Goal: Task Accomplishment & Management: Use online tool/utility

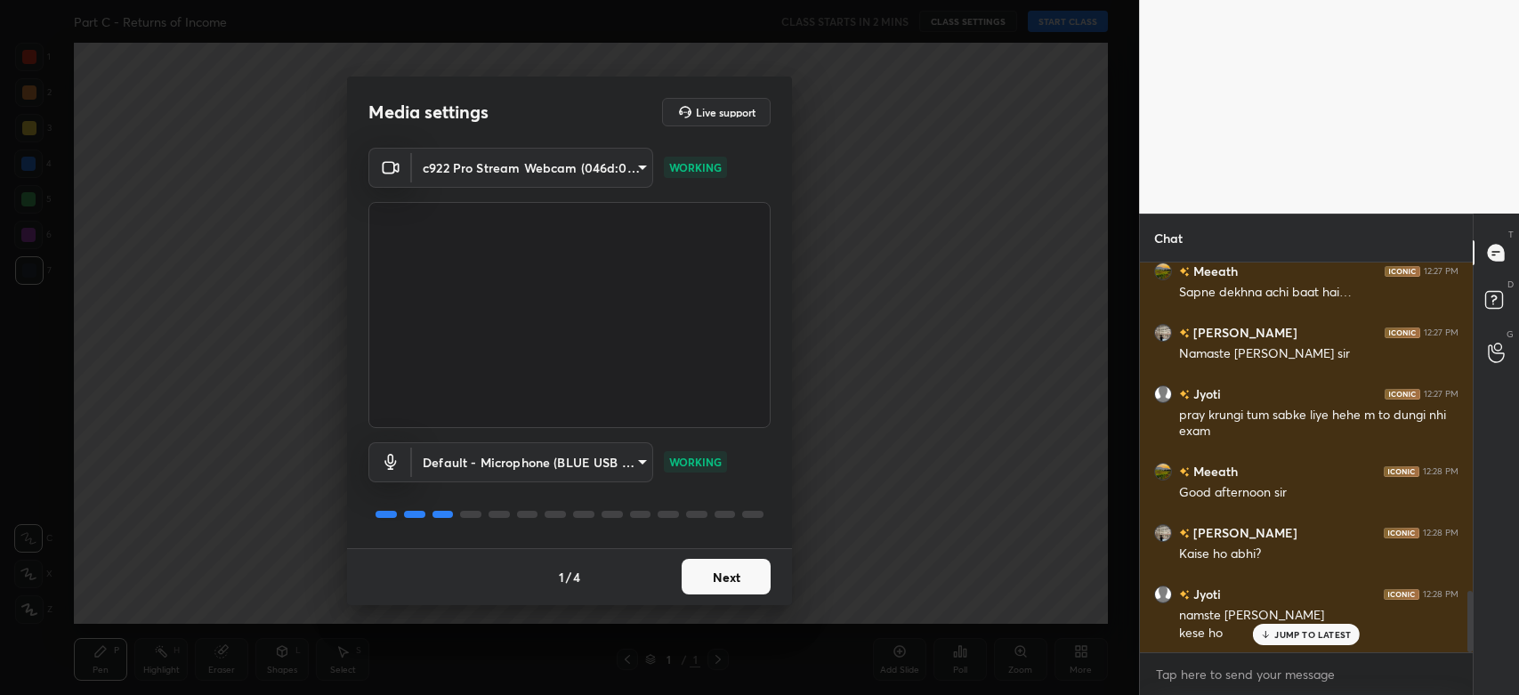
scroll to position [2137, 0]
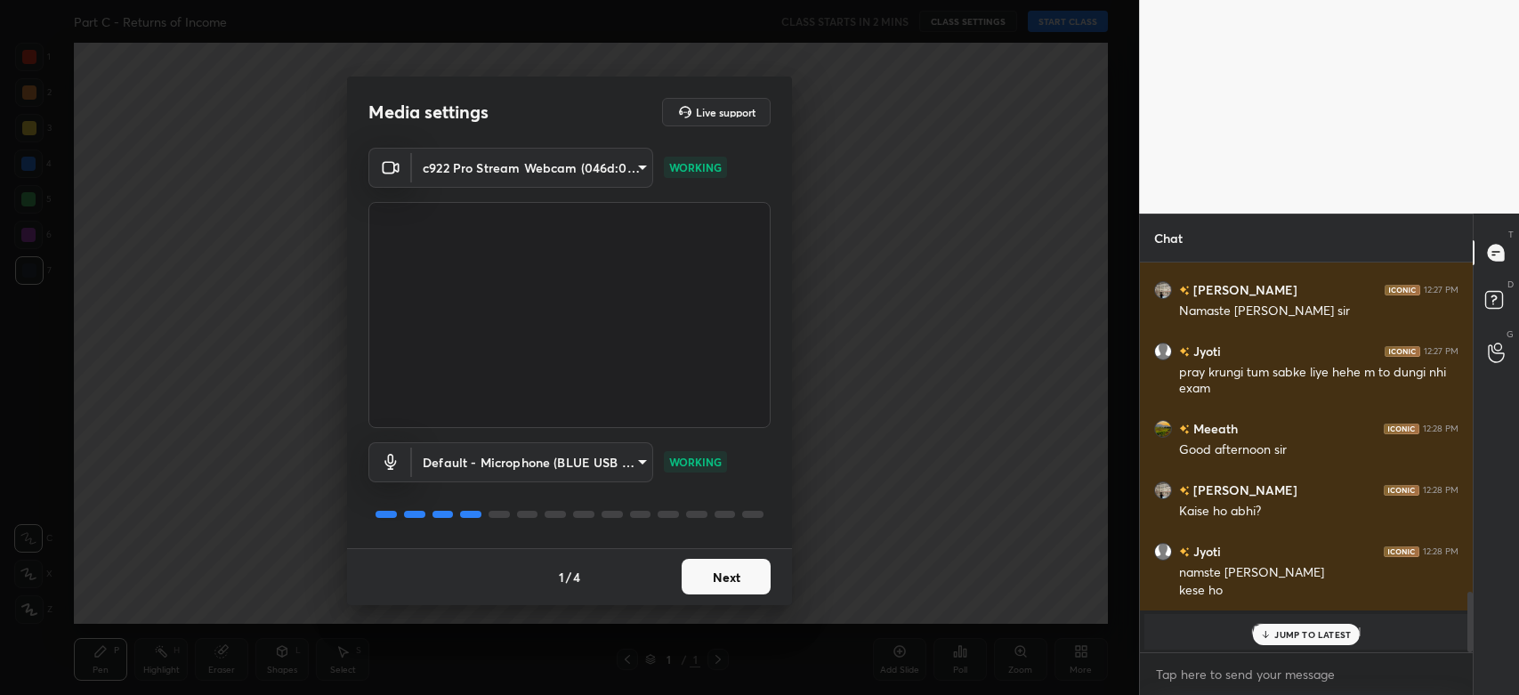
click at [722, 576] on button "Next" at bounding box center [726, 577] width 89 height 36
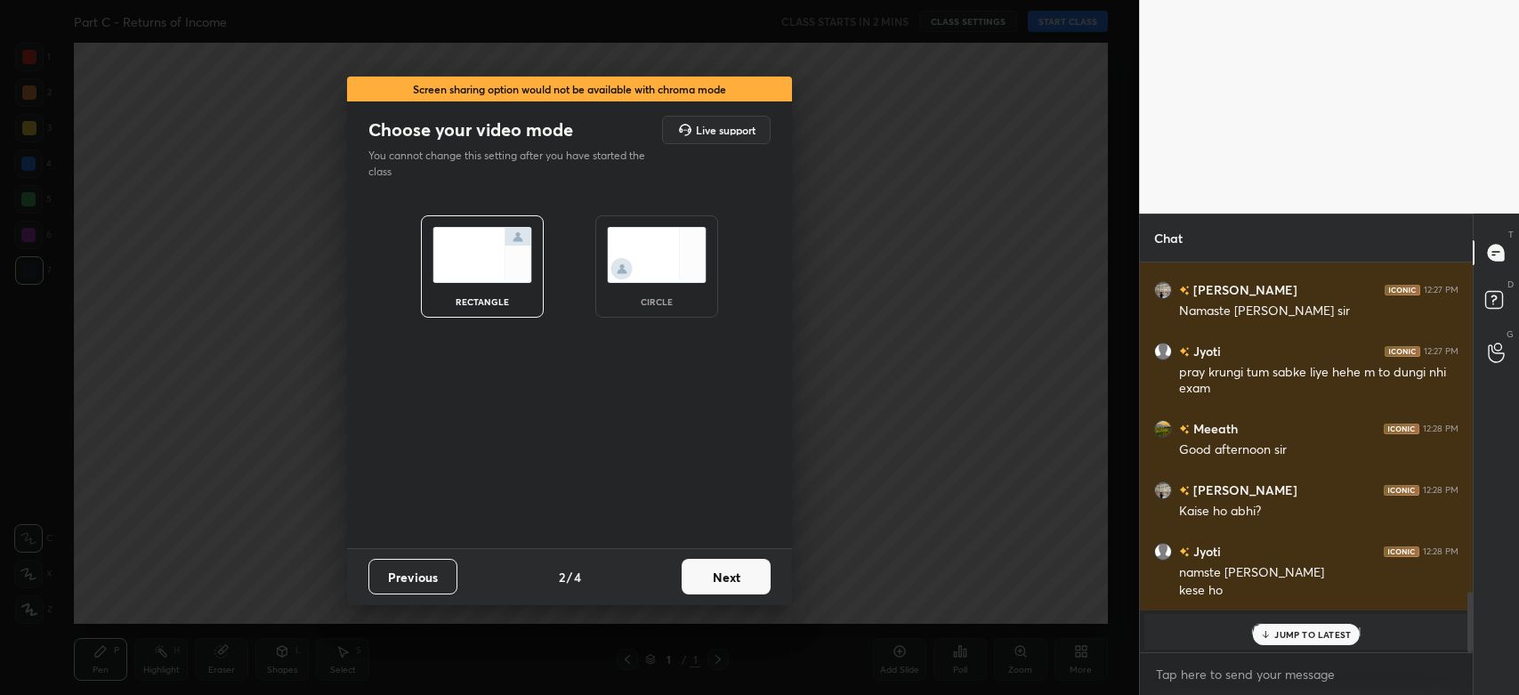
click at [729, 579] on button "Next" at bounding box center [726, 577] width 89 height 36
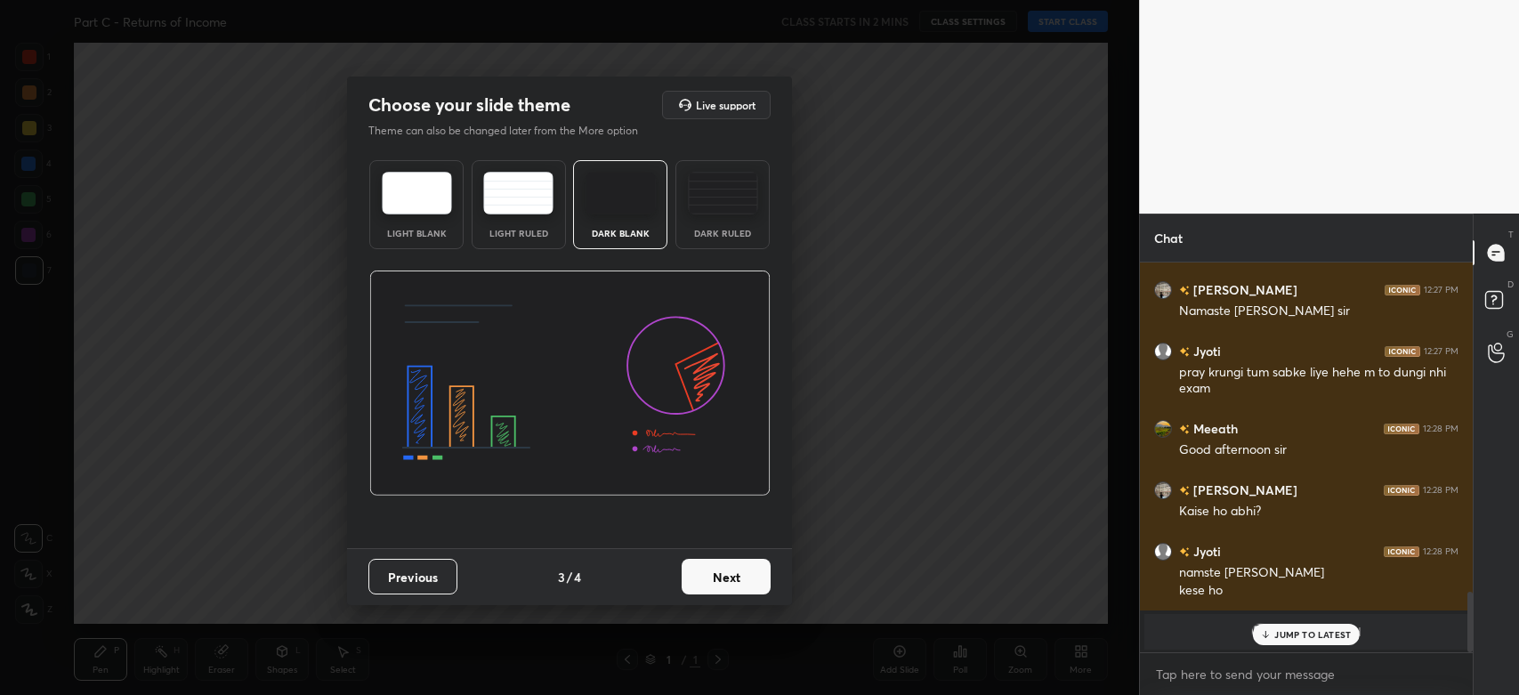
click at [729, 579] on button "Next" at bounding box center [726, 577] width 89 height 36
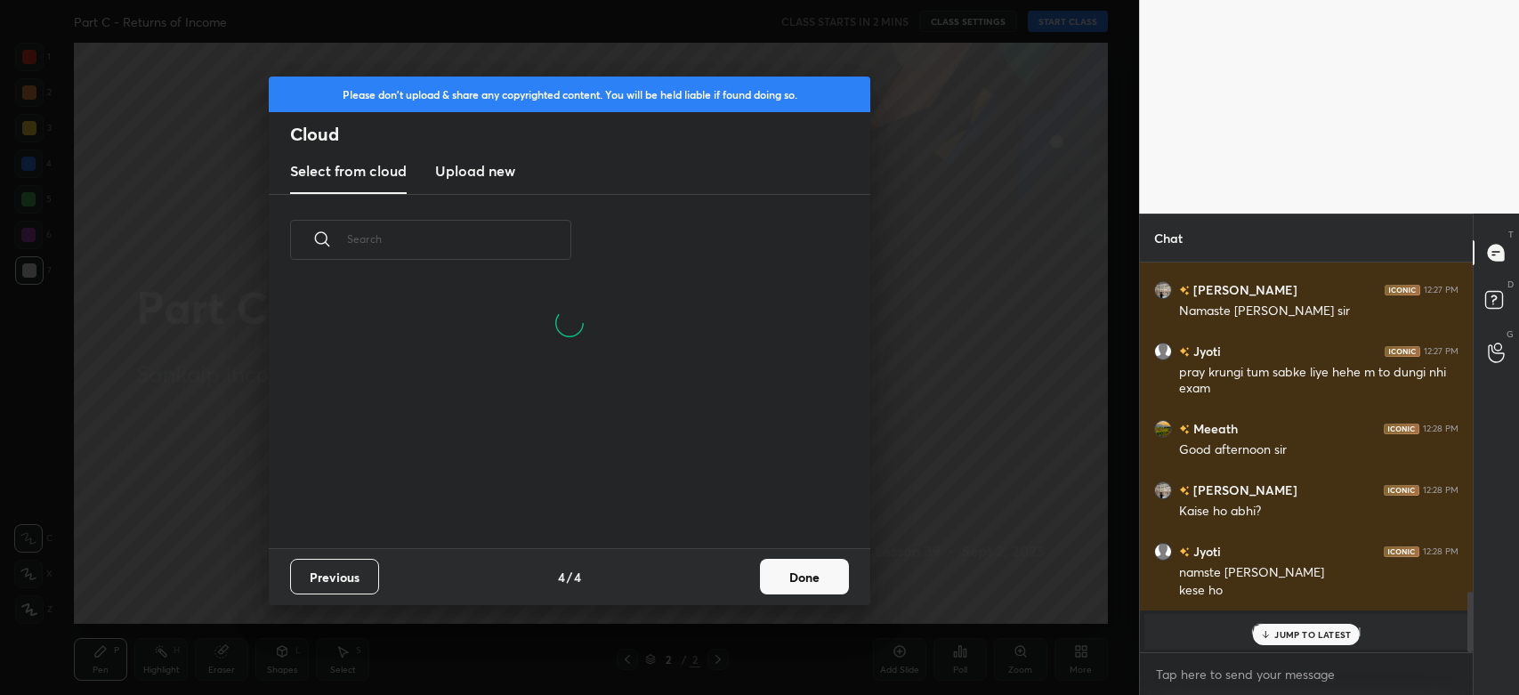
click at [451, 169] on h3 "Upload new" at bounding box center [475, 170] width 80 height 21
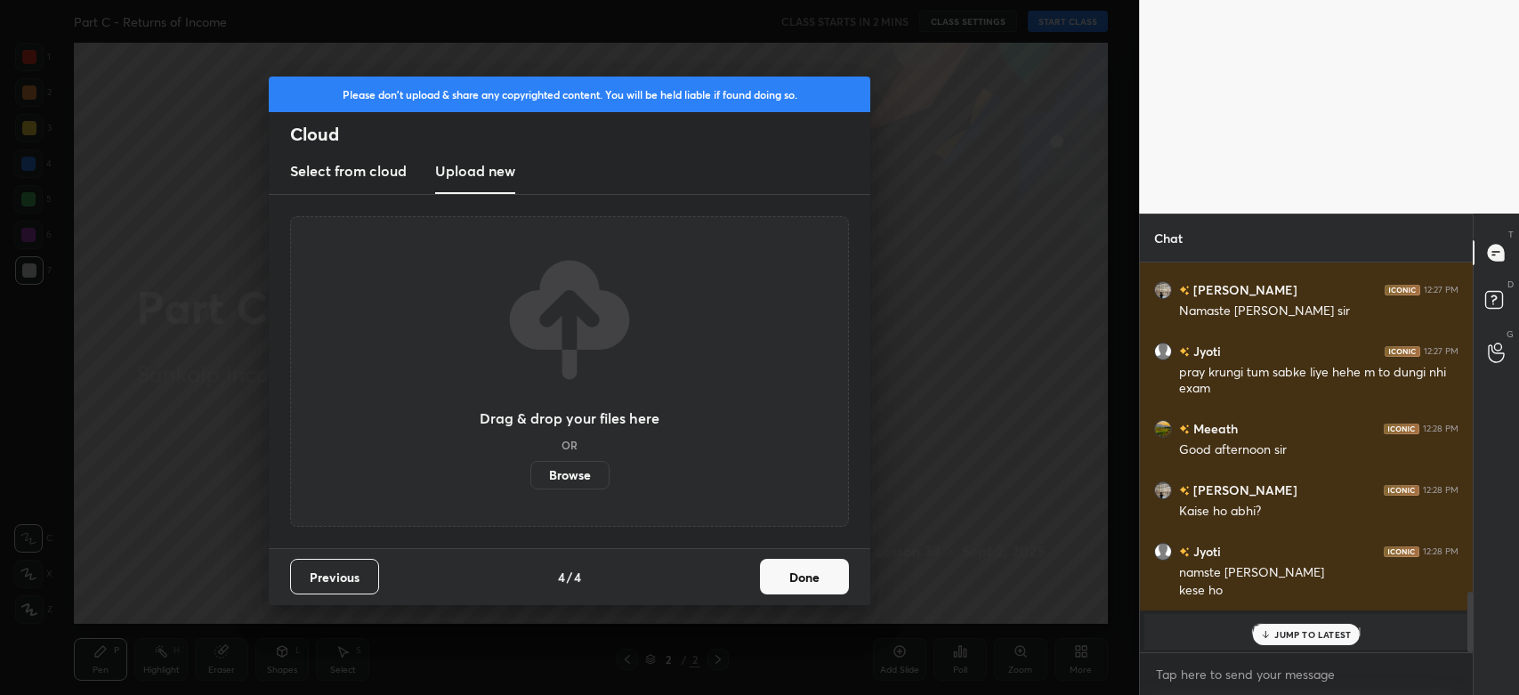
click at [560, 480] on label "Browse" at bounding box center [569, 475] width 79 height 28
click at [530, 480] on input "Browse" at bounding box center [530, 475] width 0 height 28
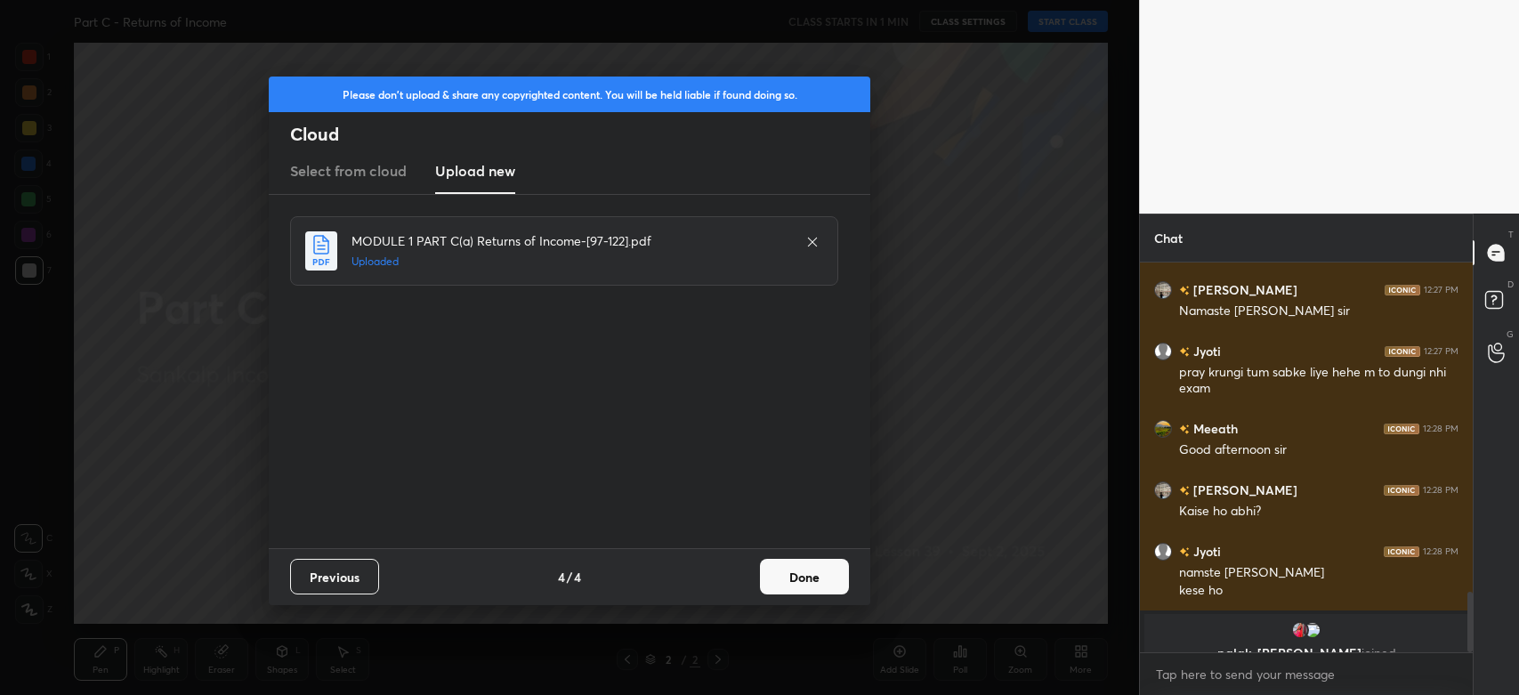
click at [804, 575] on button "Done" at bounding box center [804, 577] width 89 height 36
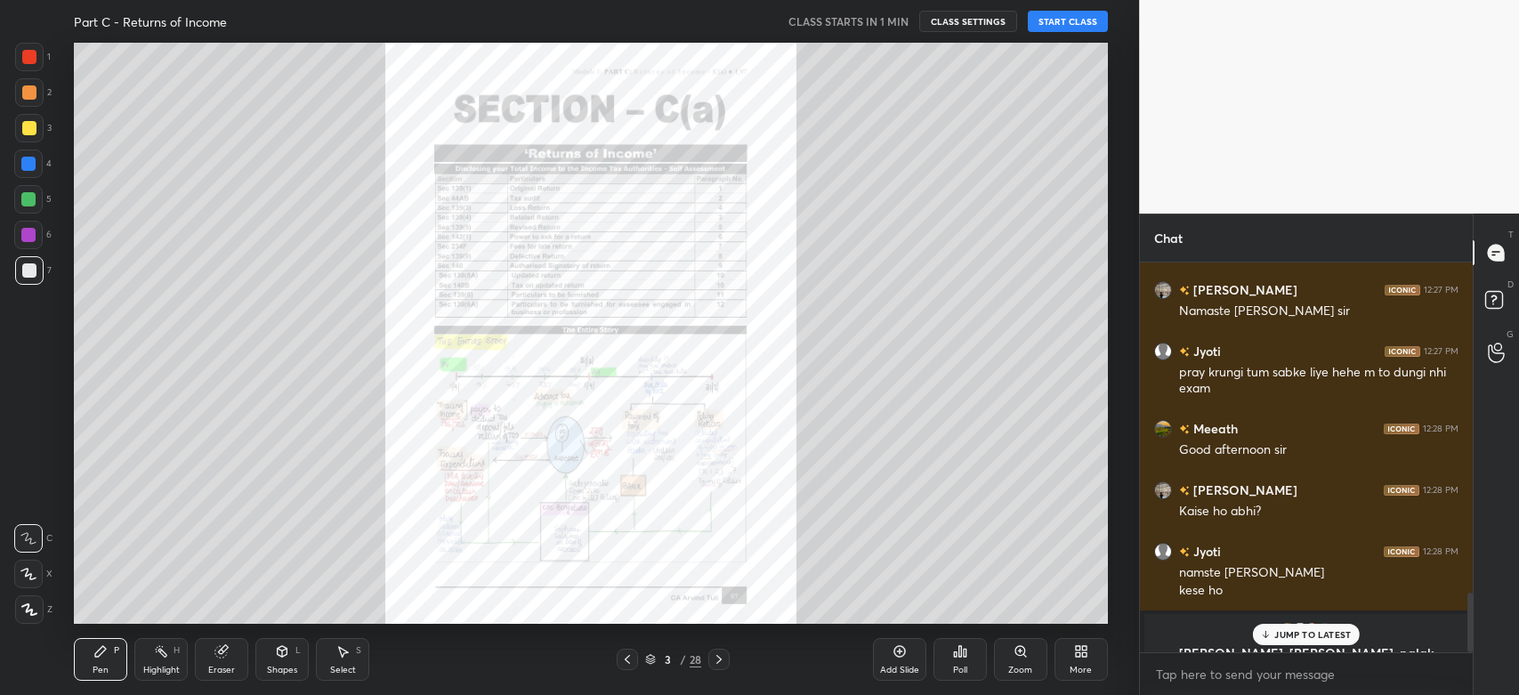
scroll to position [2173, 0]
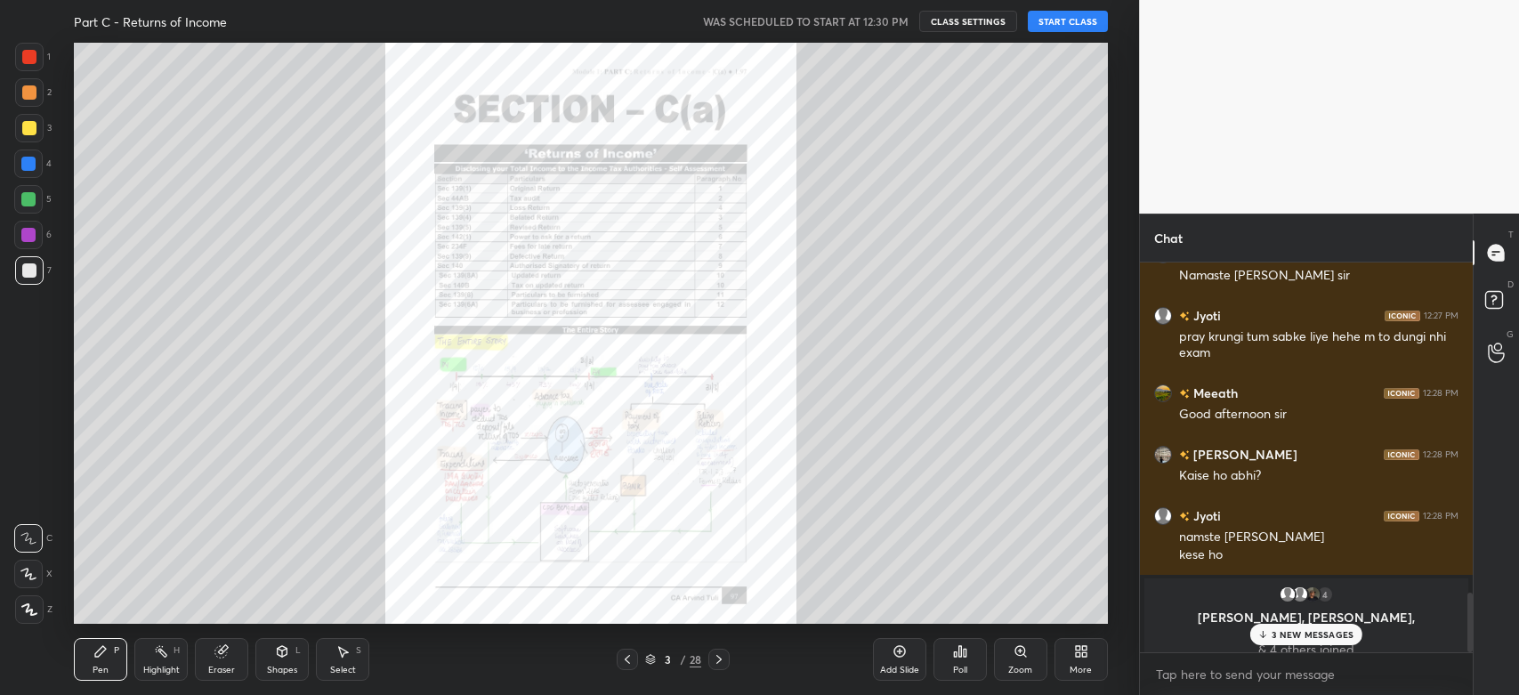
click at [1080, 21] on button "START CLASS" at bounding box center [1068, 21] width 80 height 21
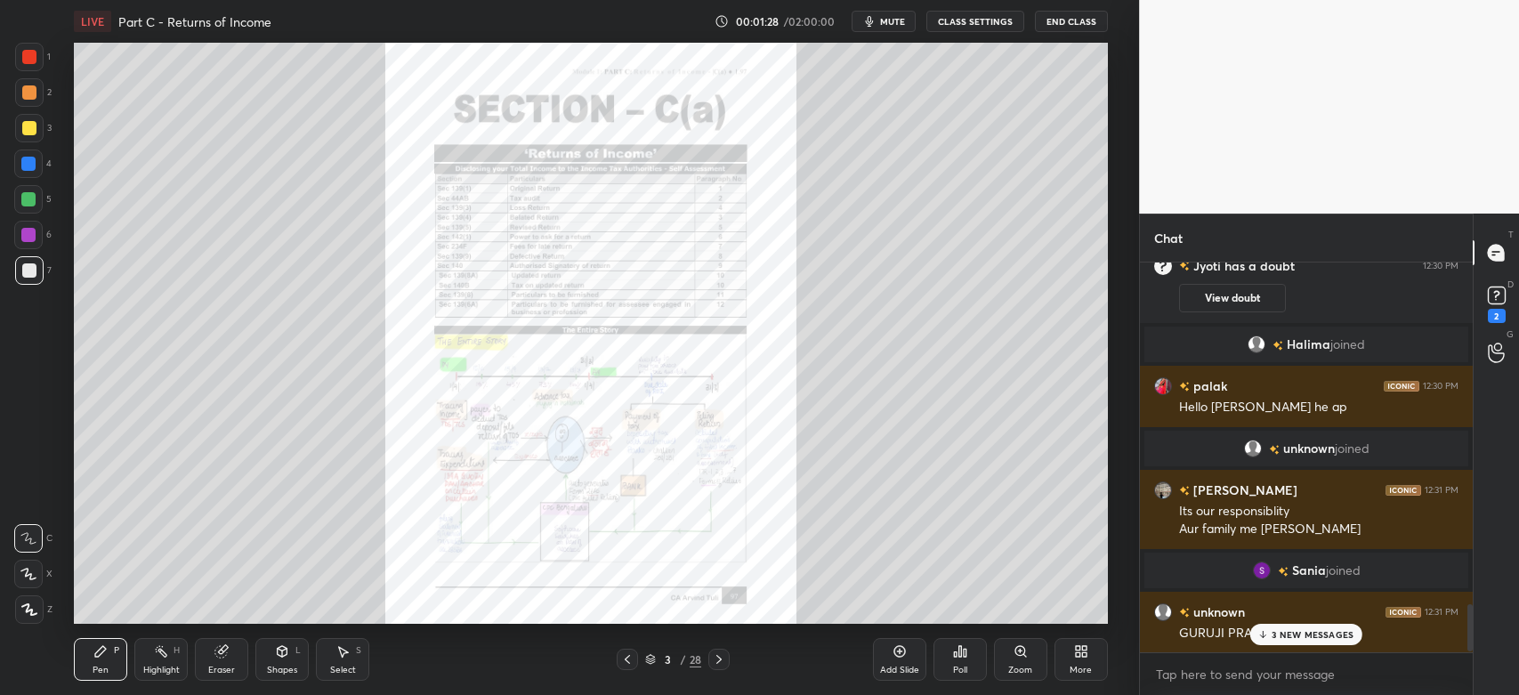
scroll to position [2801, 0]
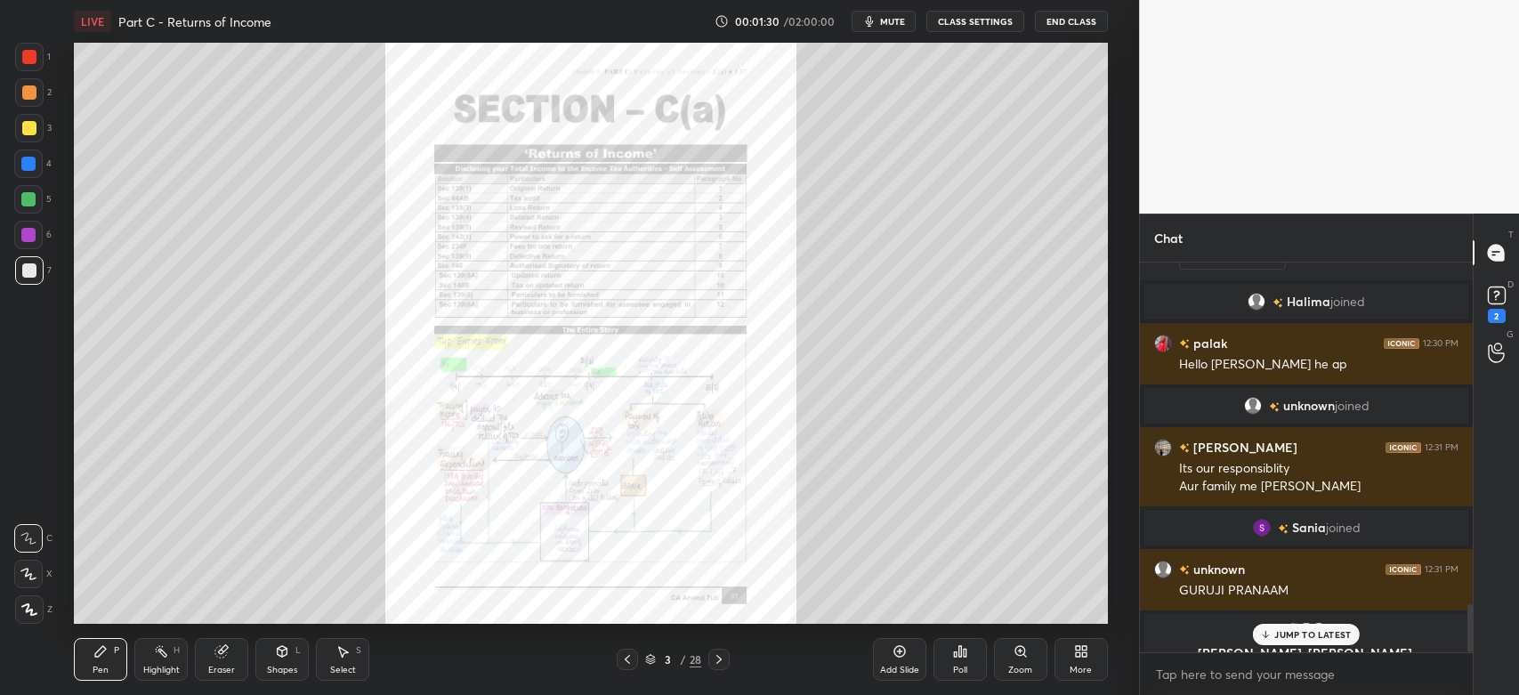
click at [1294, 632] on p "JUMP TO LATEST" at bounding box center [1312, 634] width 77 height 11
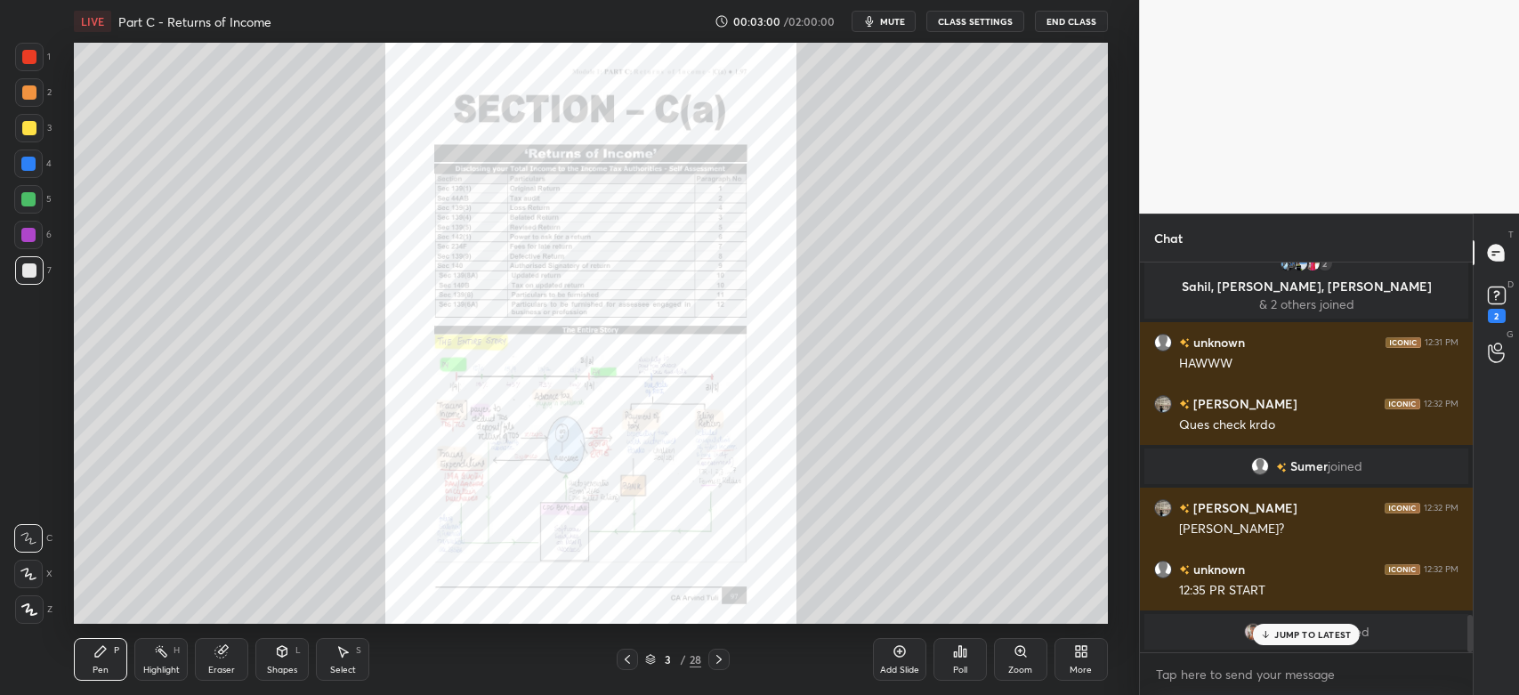
scroll to position [3716, 0]
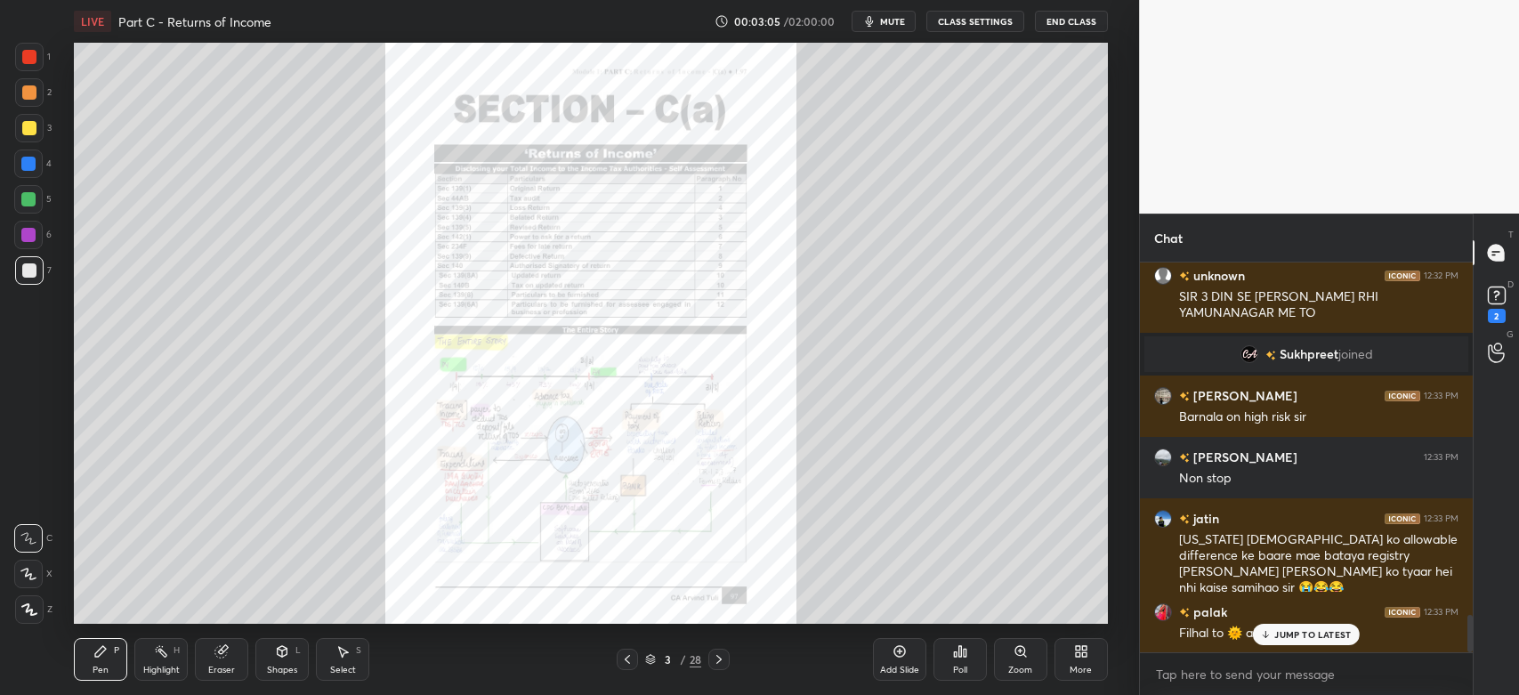
click at [1328, 634] on p "JUMP TO LATEST" at bounding box center [1312, 634] width 77 height 11
click at [725, 663] on icon at bounding box center [719, 659] width 14 height 14
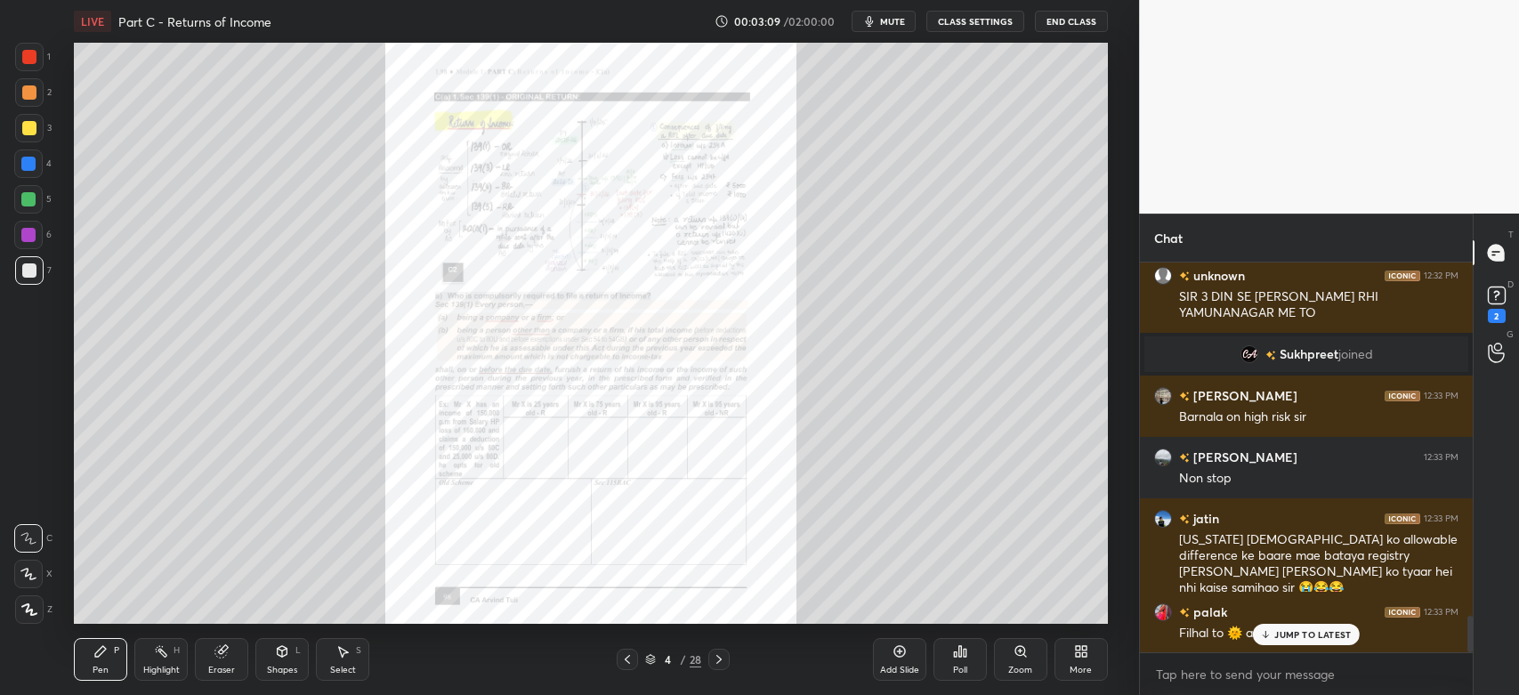
scroll to position [3759, 0]
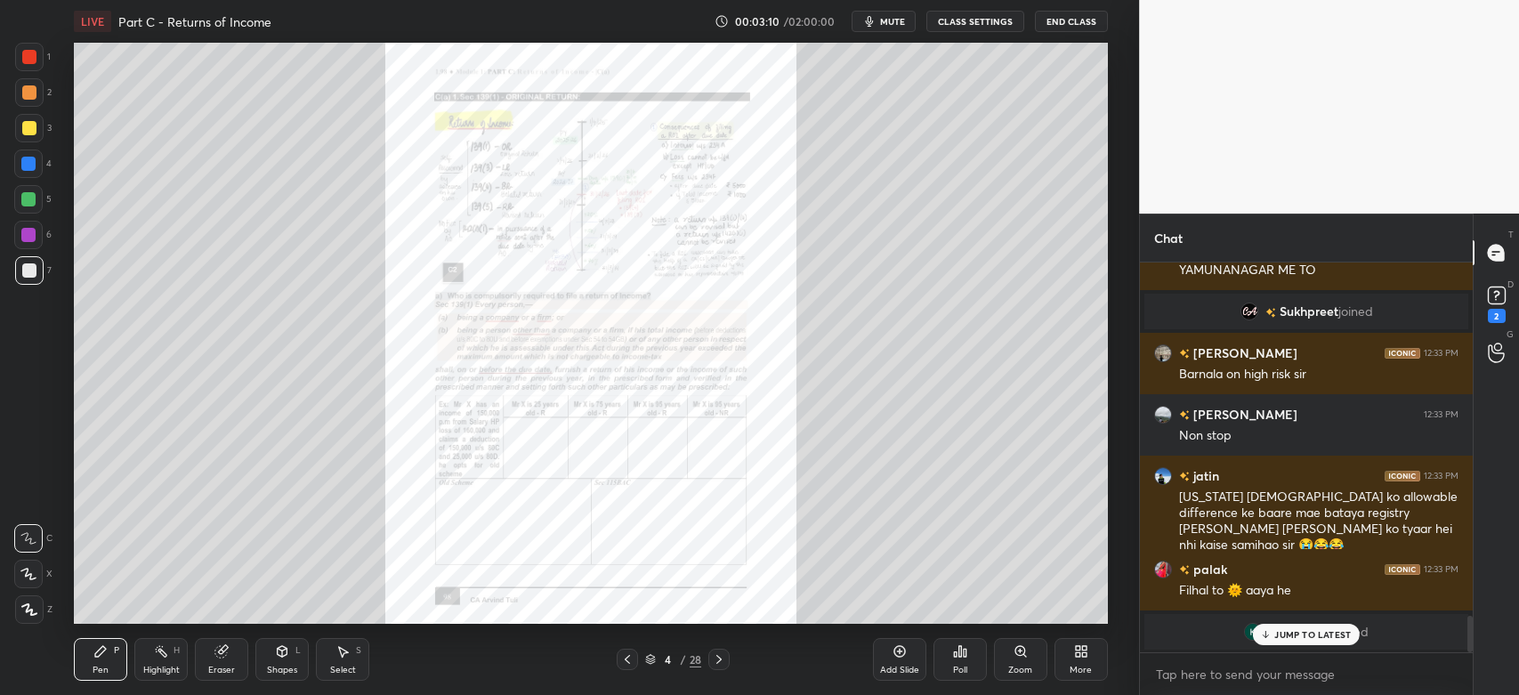
click at [628, 662] on icon at bounding box center [627, 659] width 14 height 14
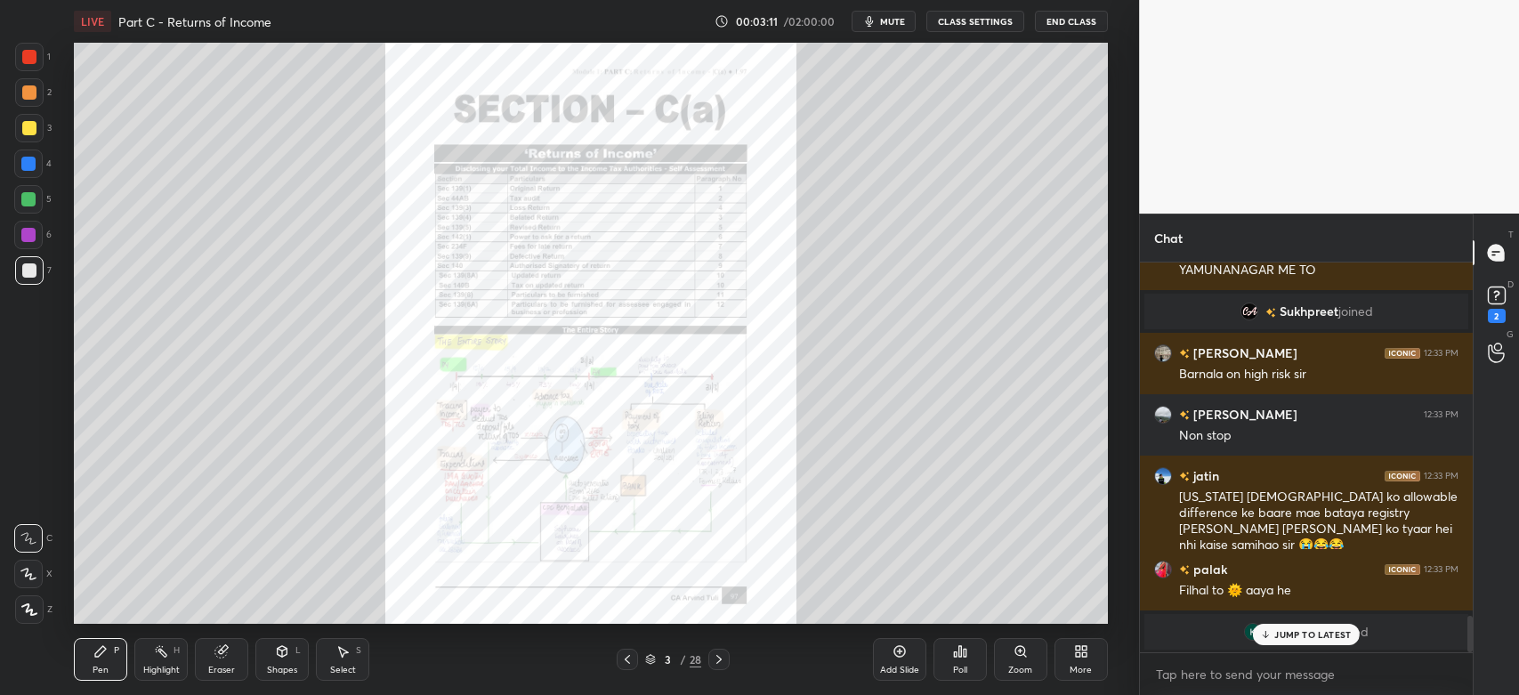
click at [630, 668] on div at bounding box center [627, 659] width 21 height 21
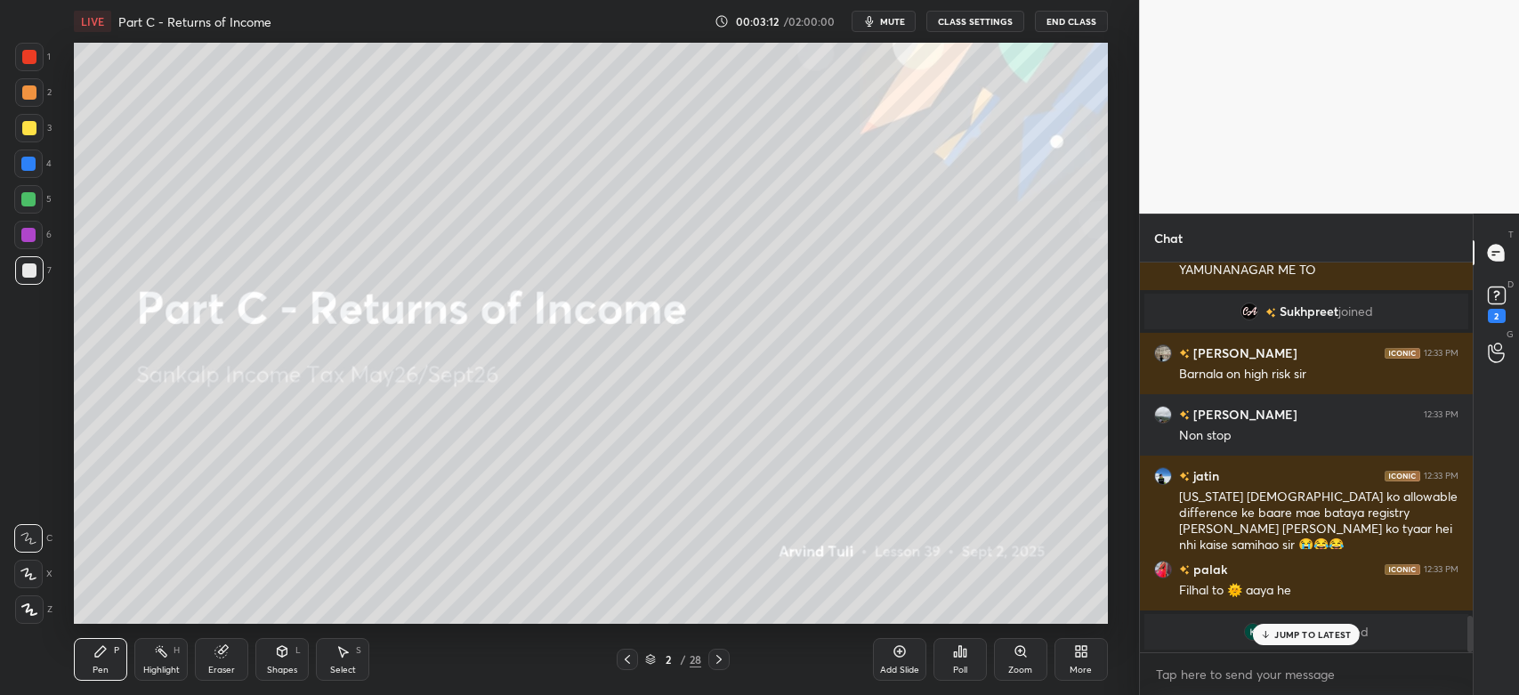
click at [1493, 304] on icon at bounding box center [1496, 295] width 27 height 27
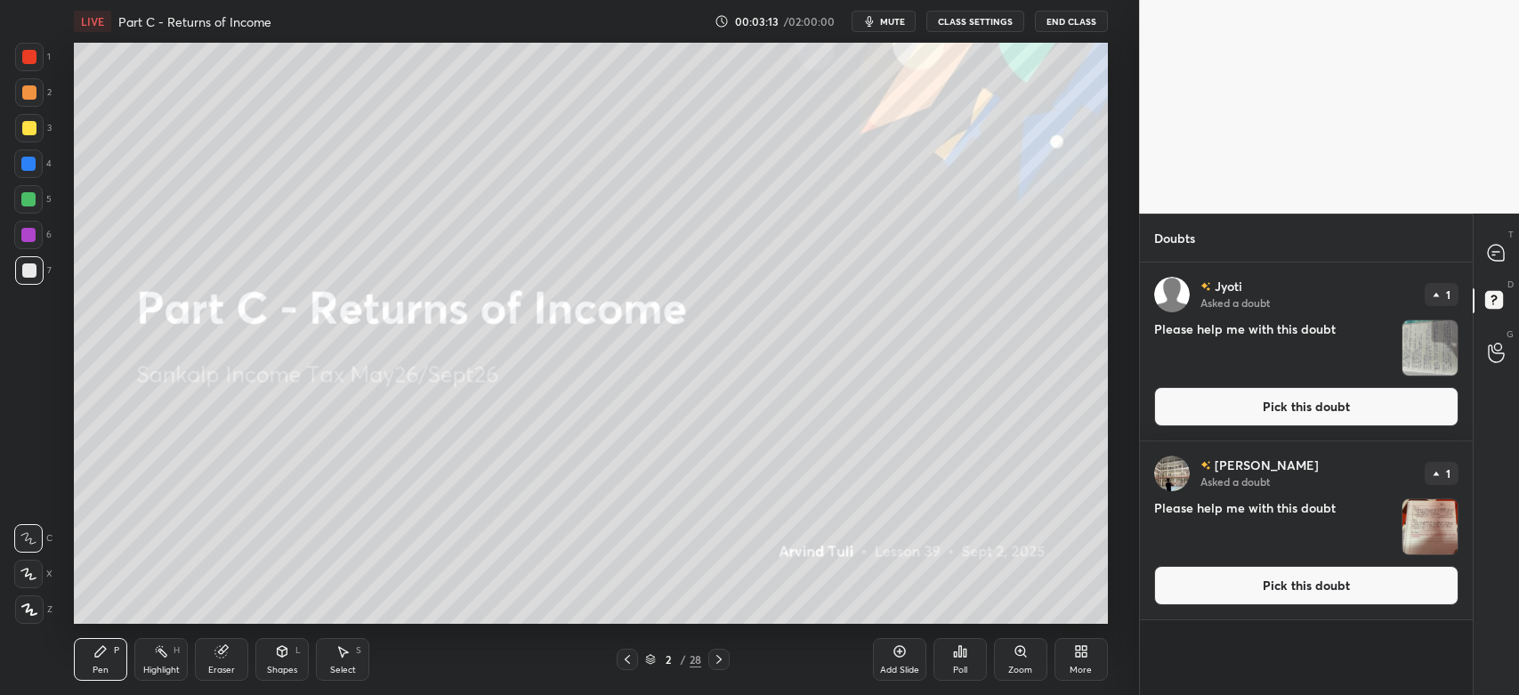
click at [1374, 408] on button "Pick this doubt" at bounding box center [1306, 406] width 304 height 39
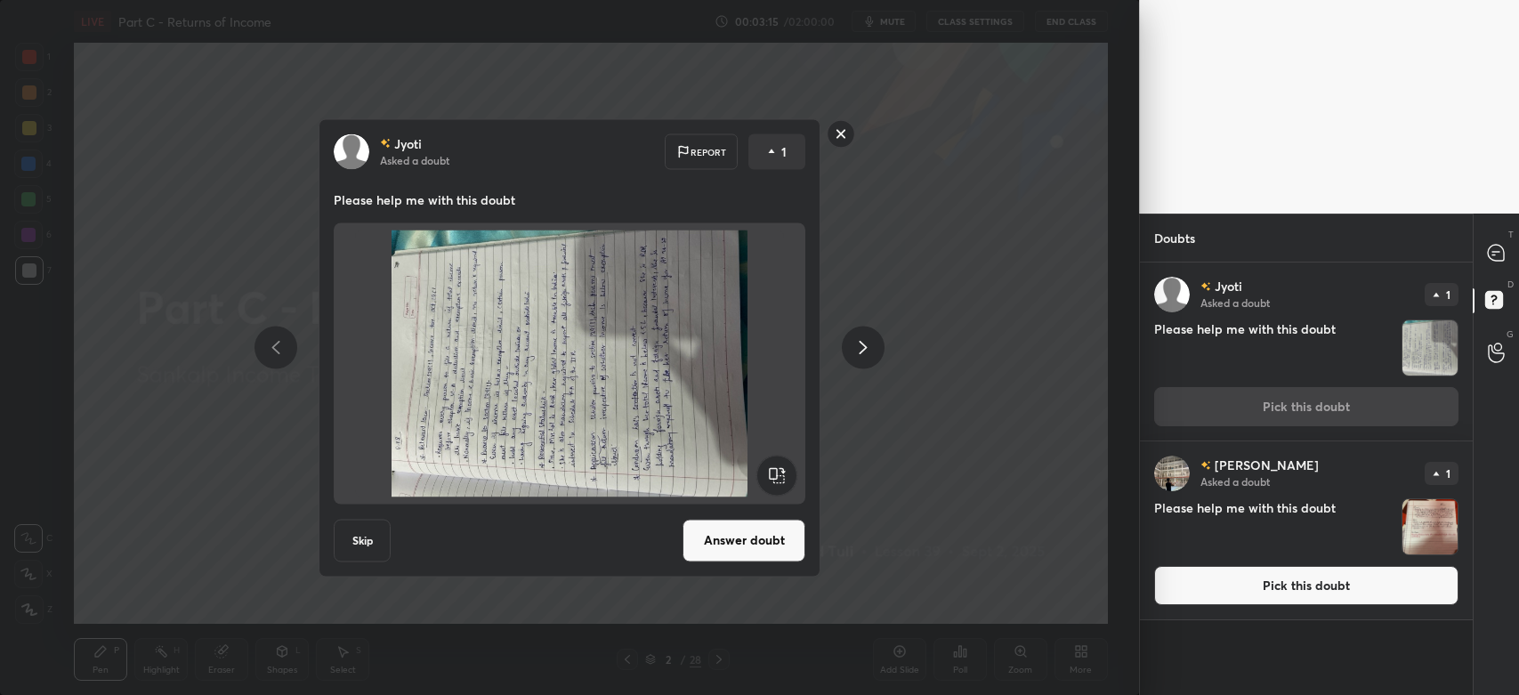
click at [783, 477] on rect at bounding box center [777, 475] width 40 height 40
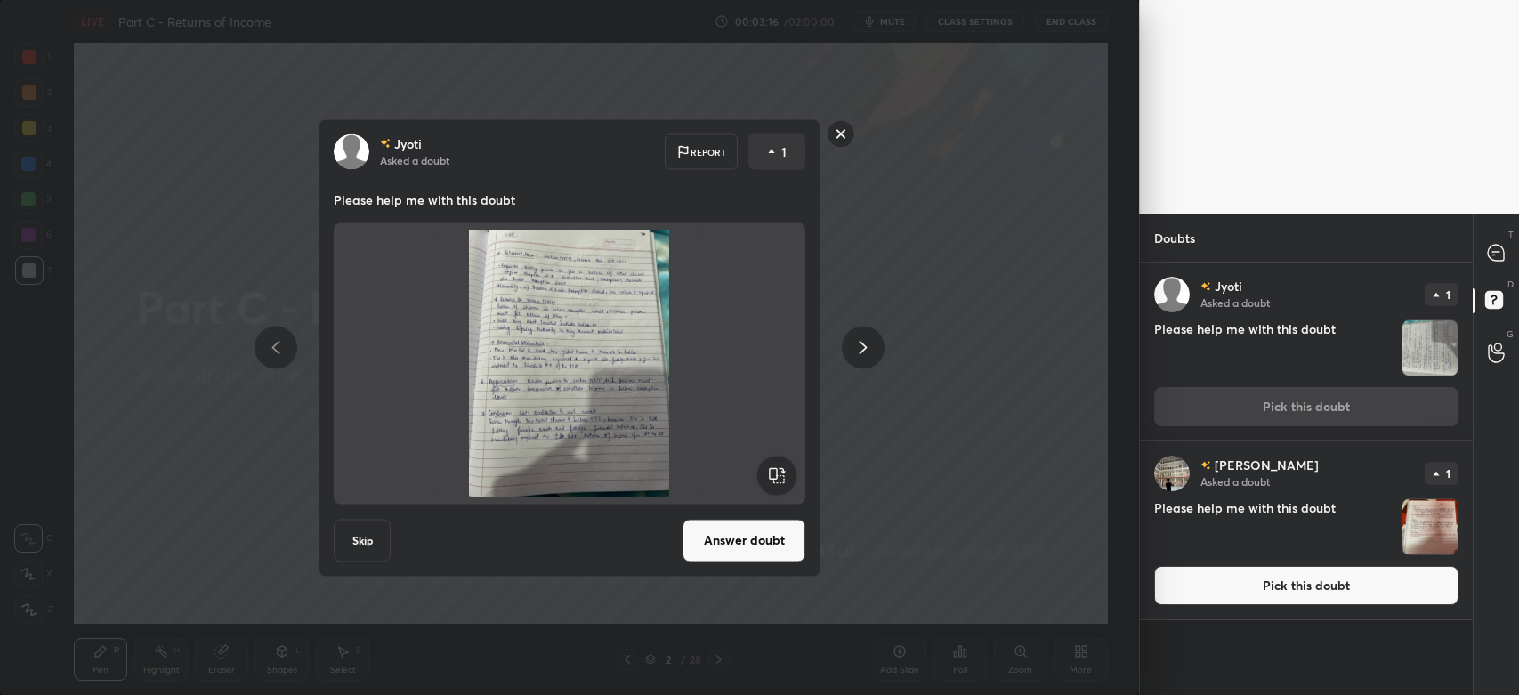
click at [751, 542] on button "Answer doubt" at bounding box center [743, 540] width 123 height 43
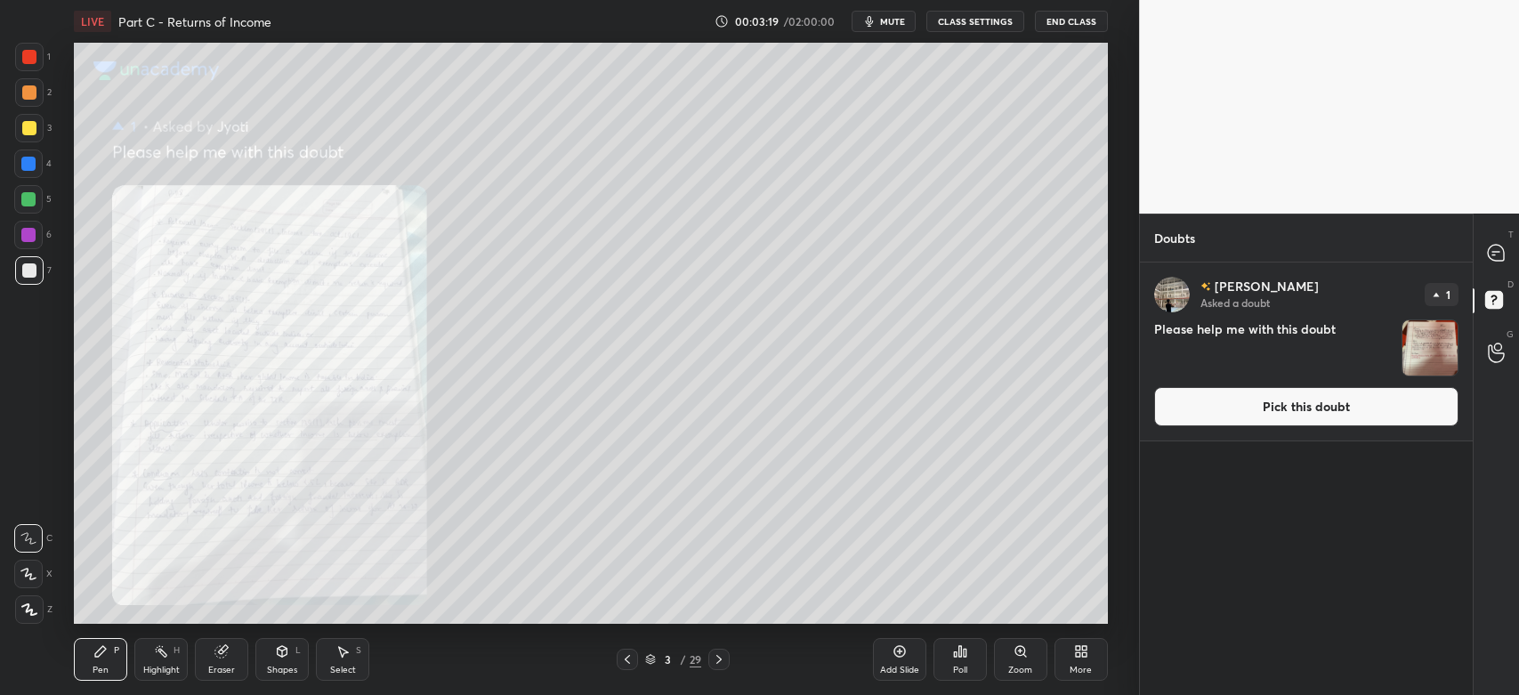
click at [1321, 416] on button "Pick this doubt" at bounding box center [1306, 406] width 304 height 39
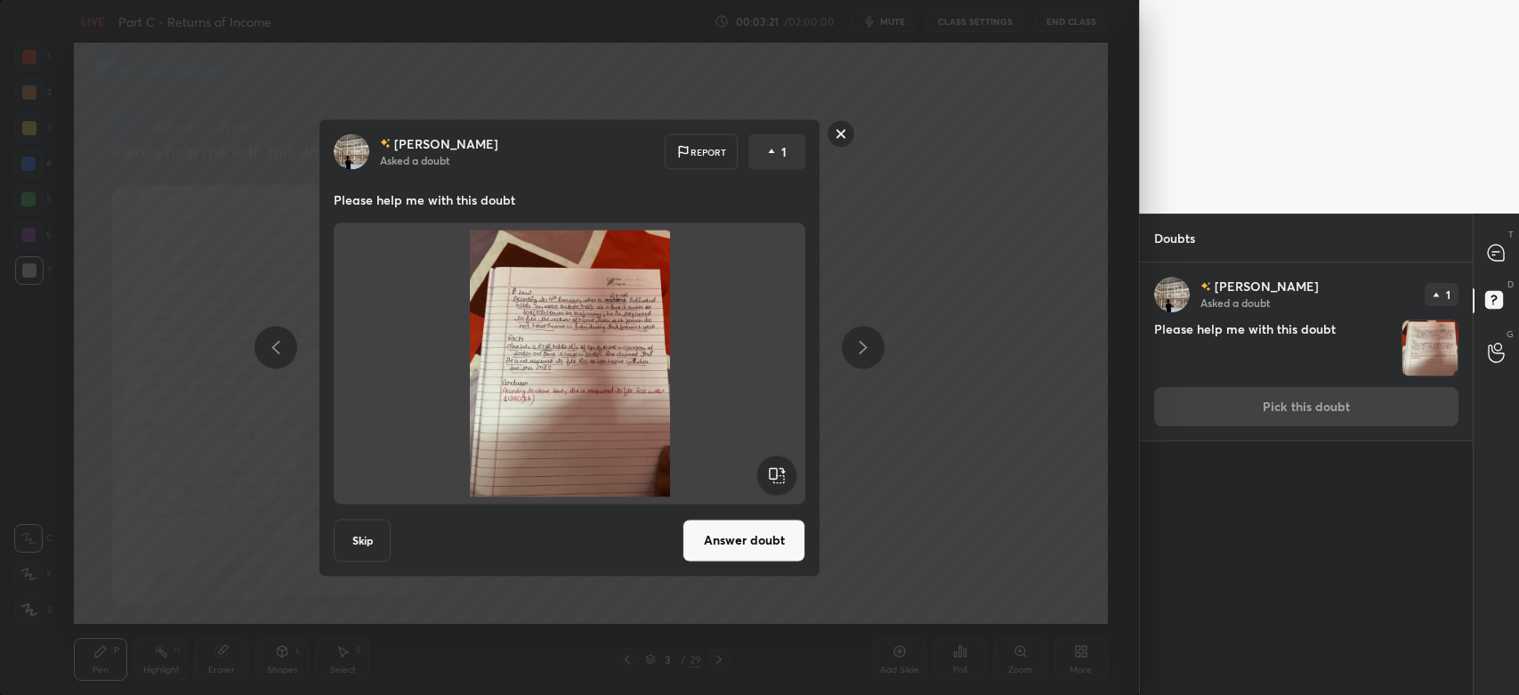
click at [755, 550] on button "Answer doubt" at bounding box center [743, 540] width 123 height 43
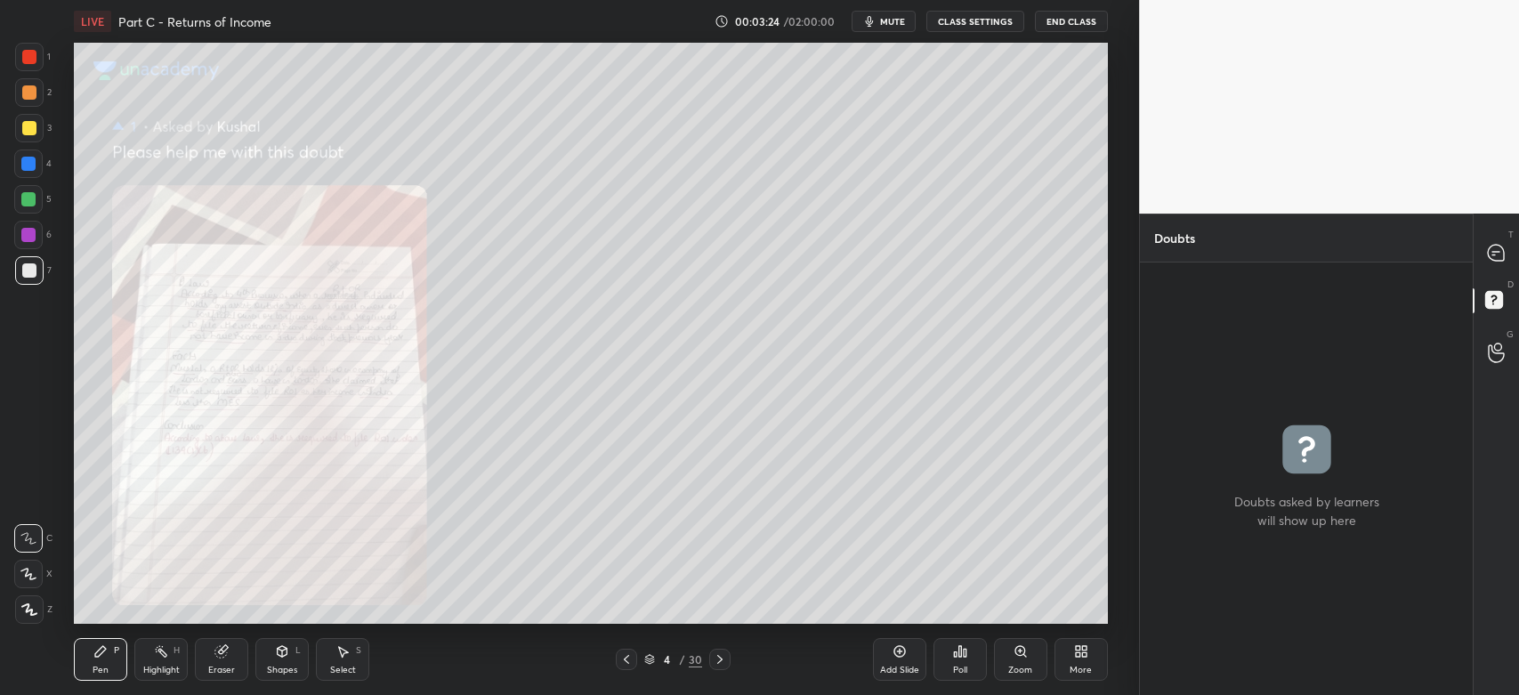
click at [626, 663] on icon at bounding box center [626, 659] width 5 height 9
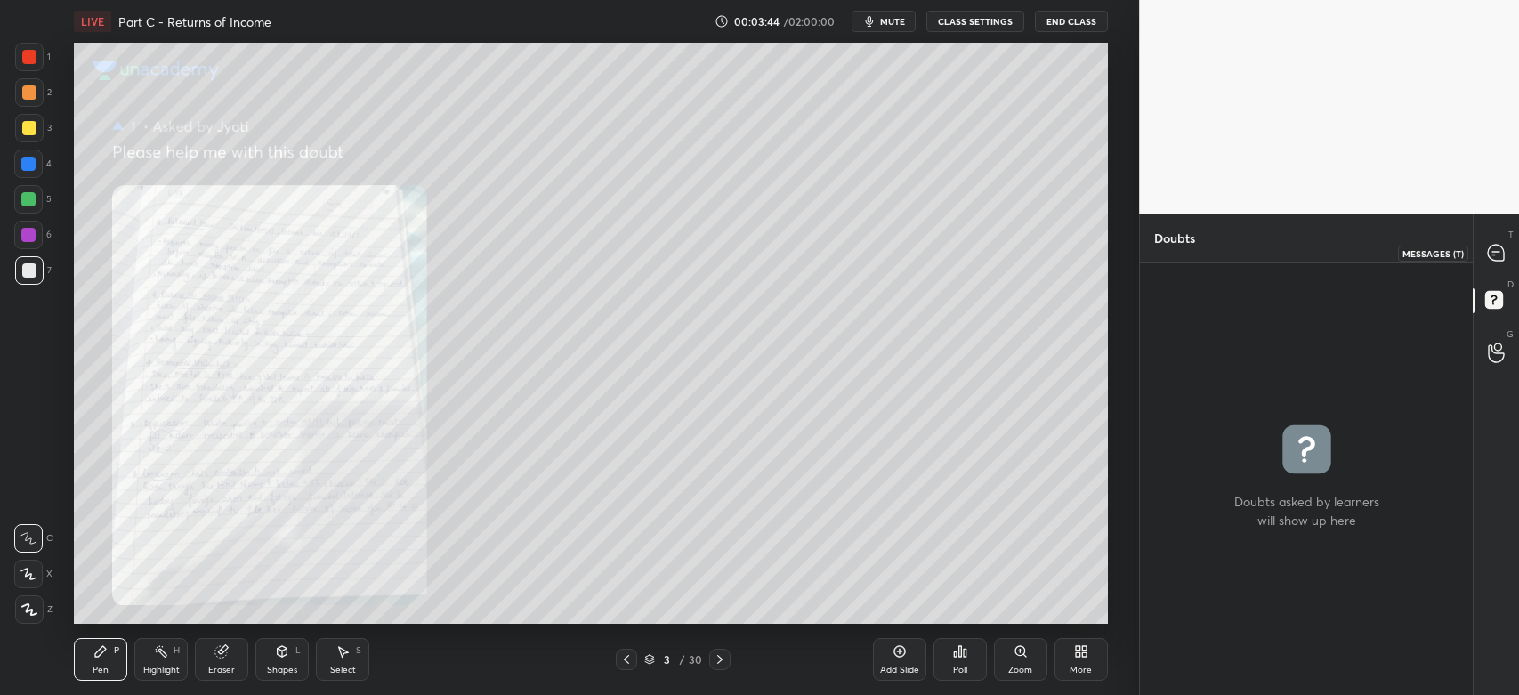
click at [1495, 250] on icon at bounding box center [1496, 253] width 16 height 16
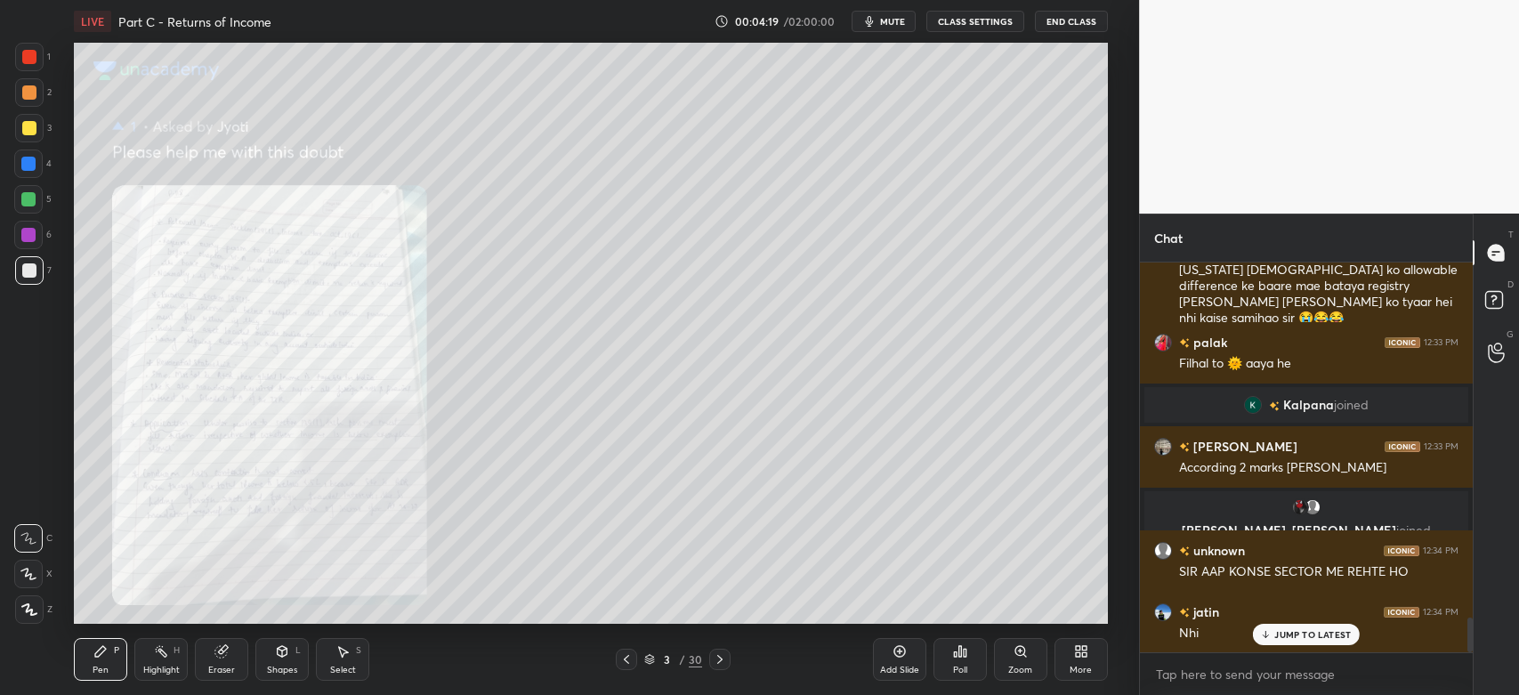
scroll to position [4029, 0]
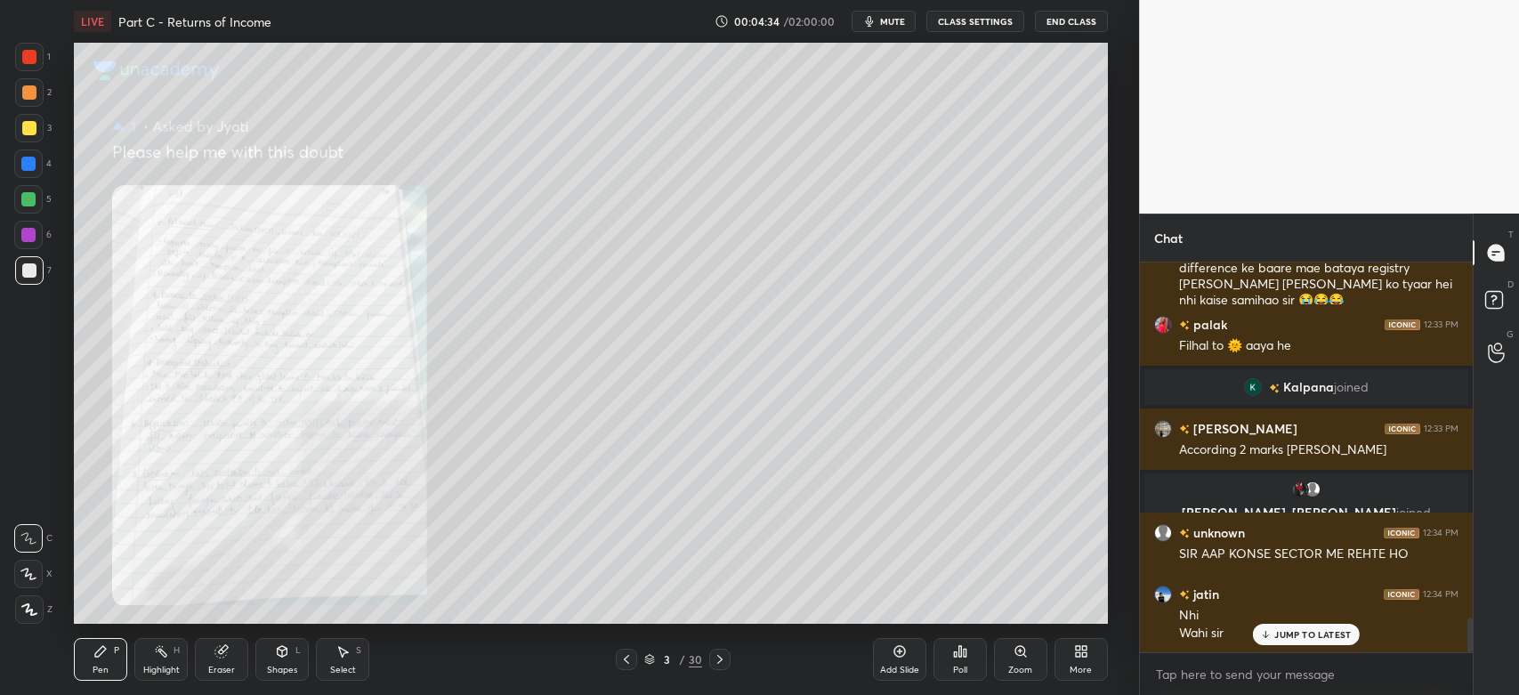
click at [1018, 650] on icon at bounding box center [1020, 651] width 10 height 10
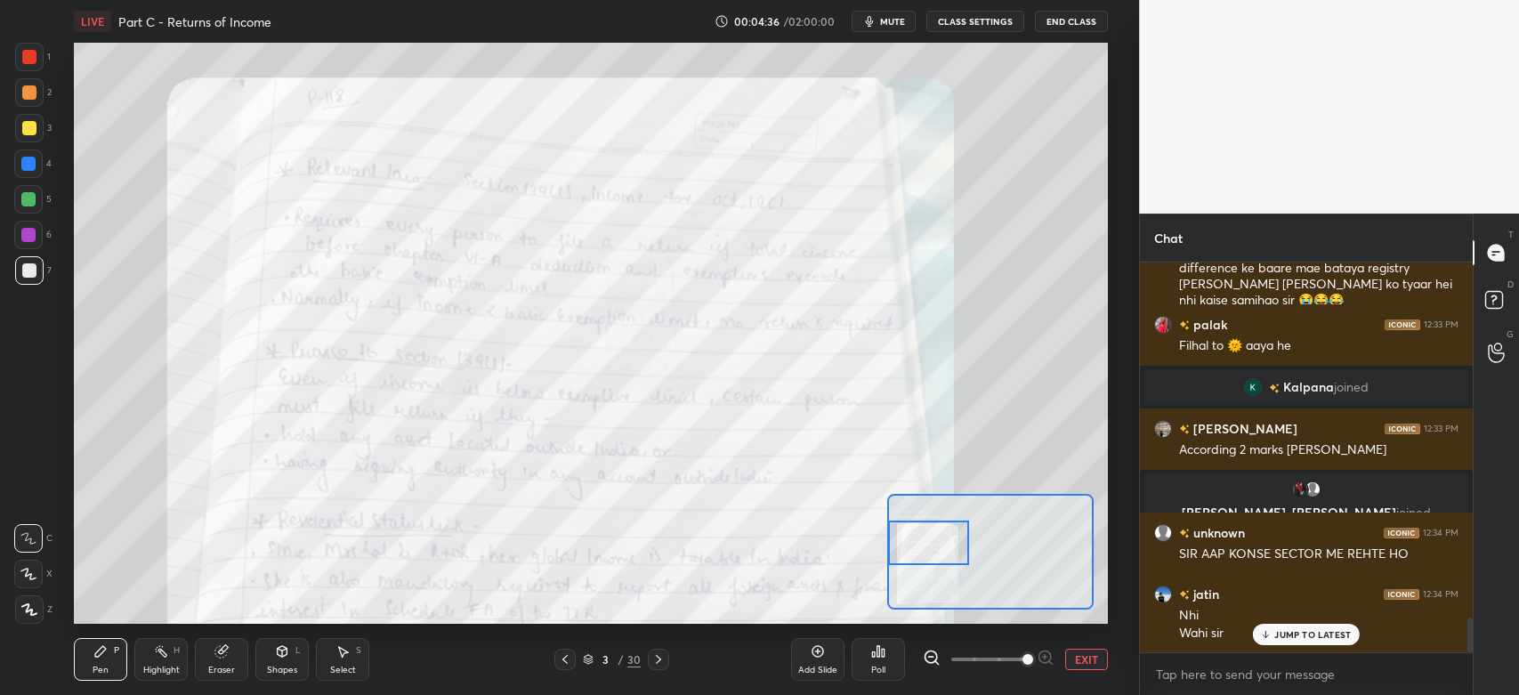
drag, startPoint x: 998, startPoint y: 553, endPoint x: 933, endPoint y: 545, distance: 65.6
click at [933, 545] on div at bounding box center [928, 543] width 81 height 45
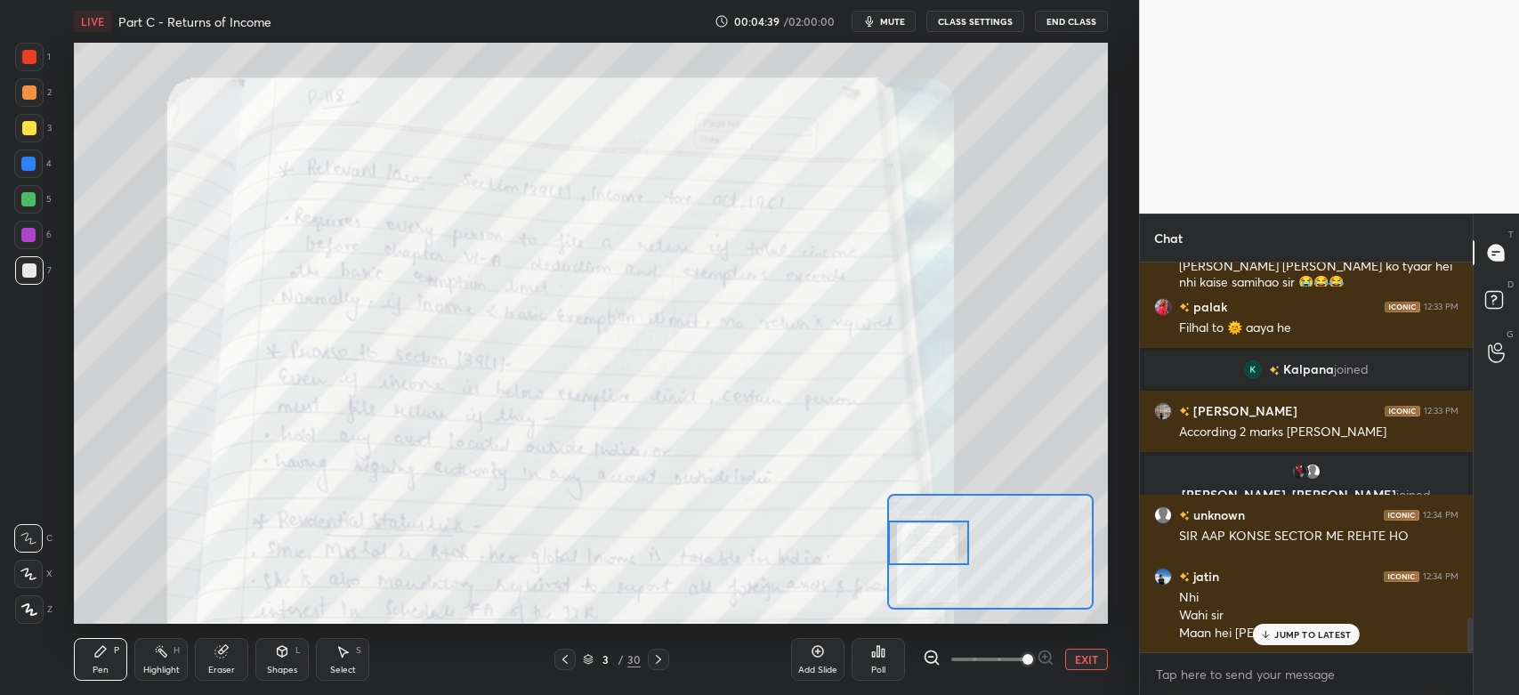
click at [1275, 632] on p "JUMP TO LATEST" at bounding box center [1312, 634] width 77 height 11
click at [39, 53] on div at bounding box center [29, 57] width 28 height 28
click at [33, 539] on icon at bounding box center [28, 538] width 16 height 12
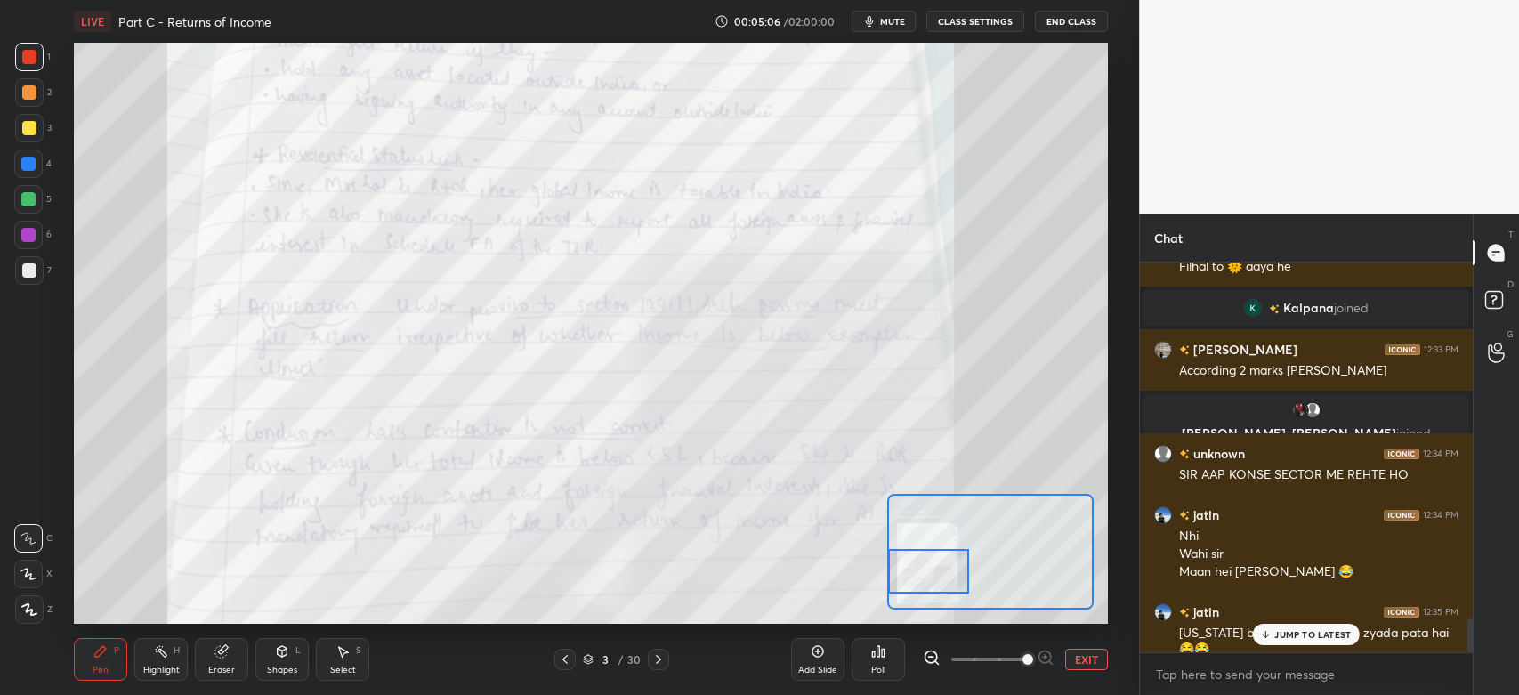
scroll to position [4151, 0]
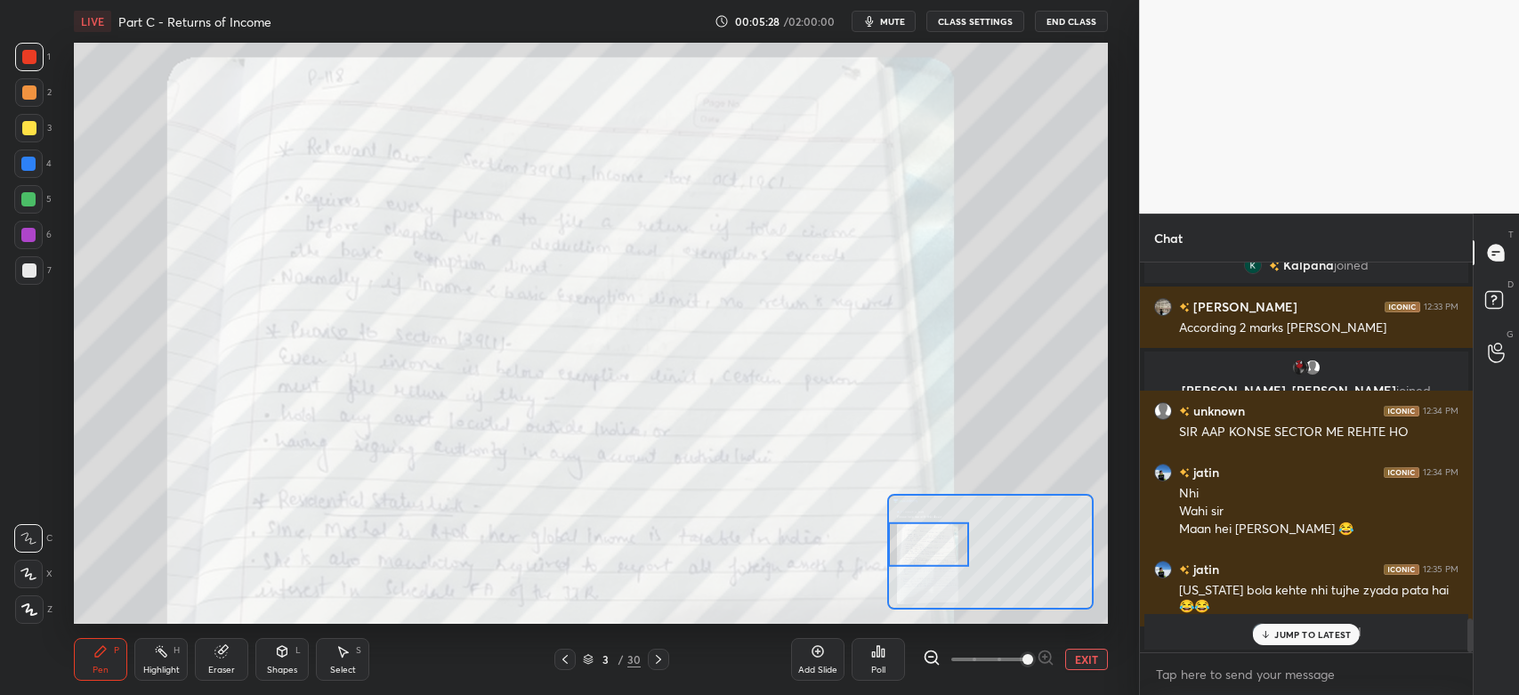
click at [663, 665] on icon at bounding box center [658, 659] width 14 height 14
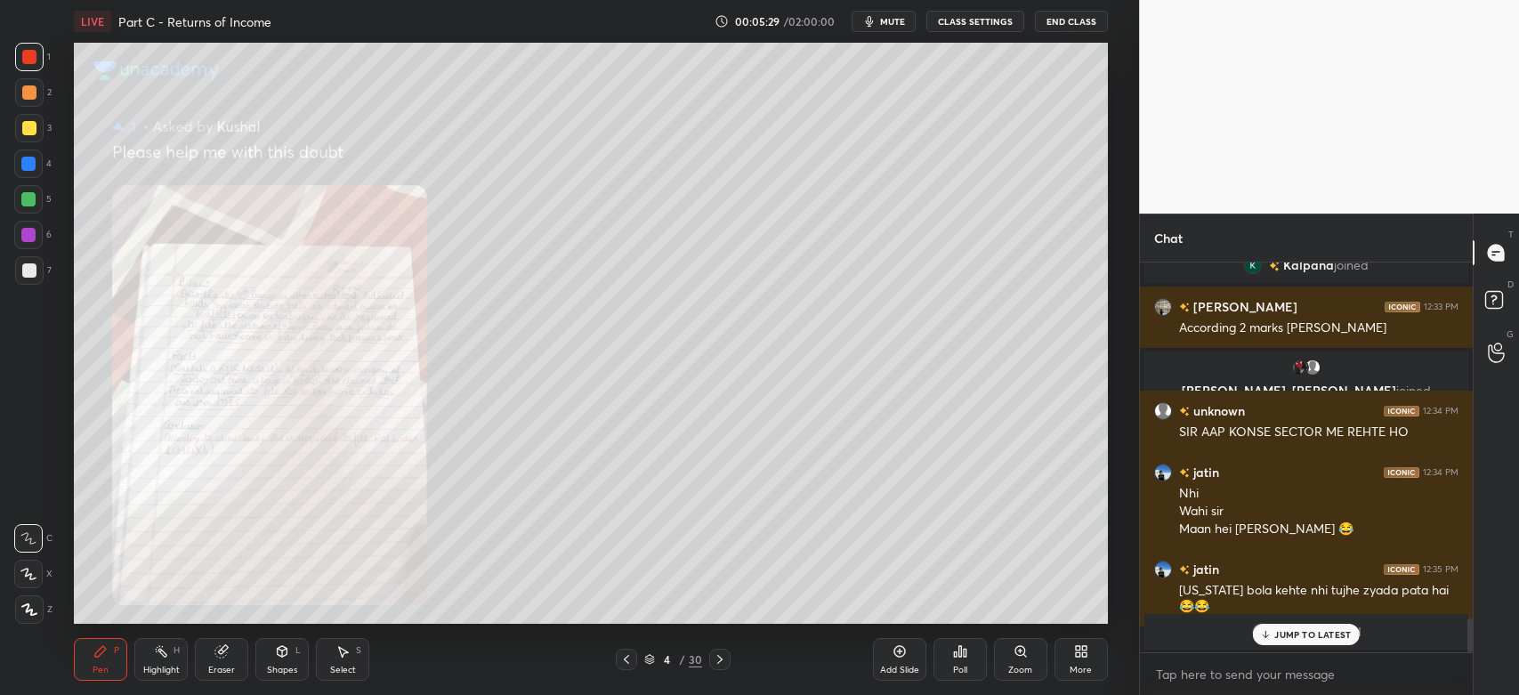
click at [1011, 660] on div "Zoom" at bounding box center [1020, 659] width 53 height 43
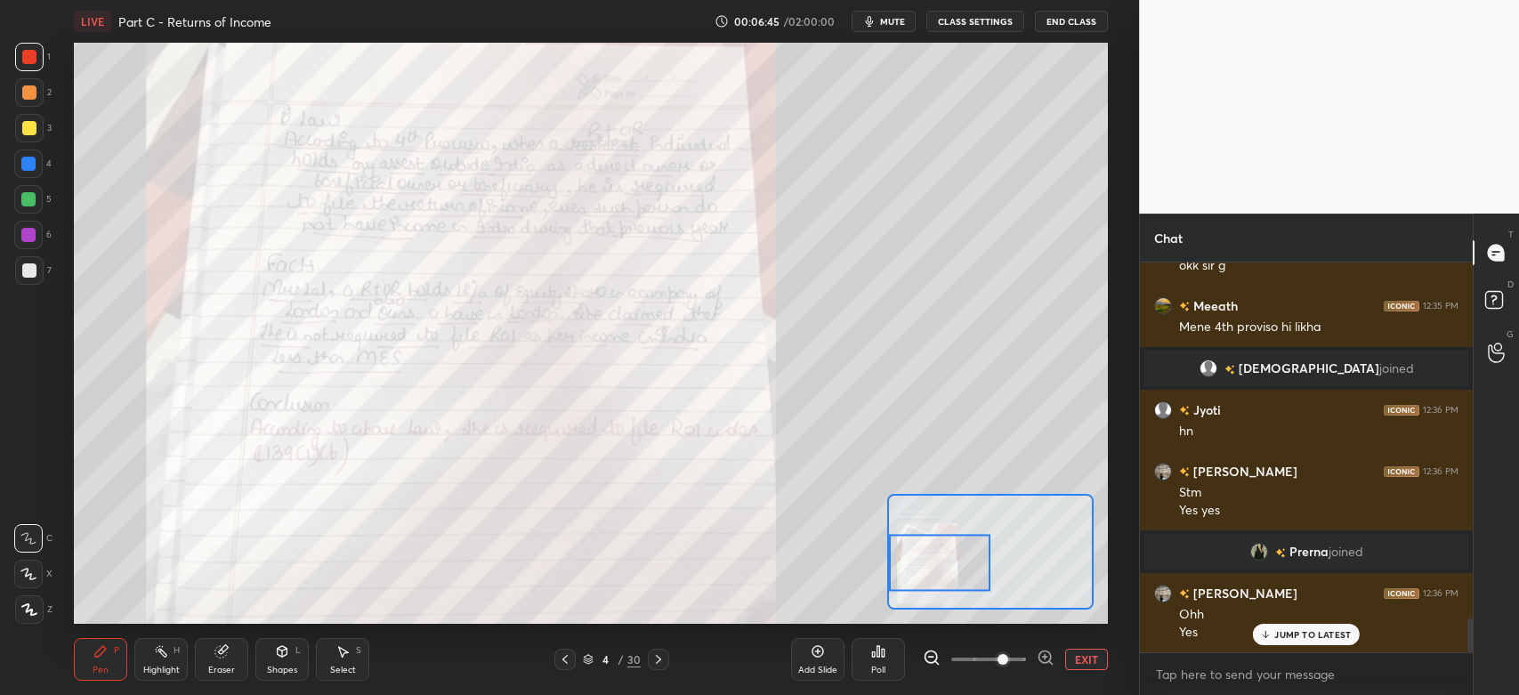
scroll to position [4053, 0]
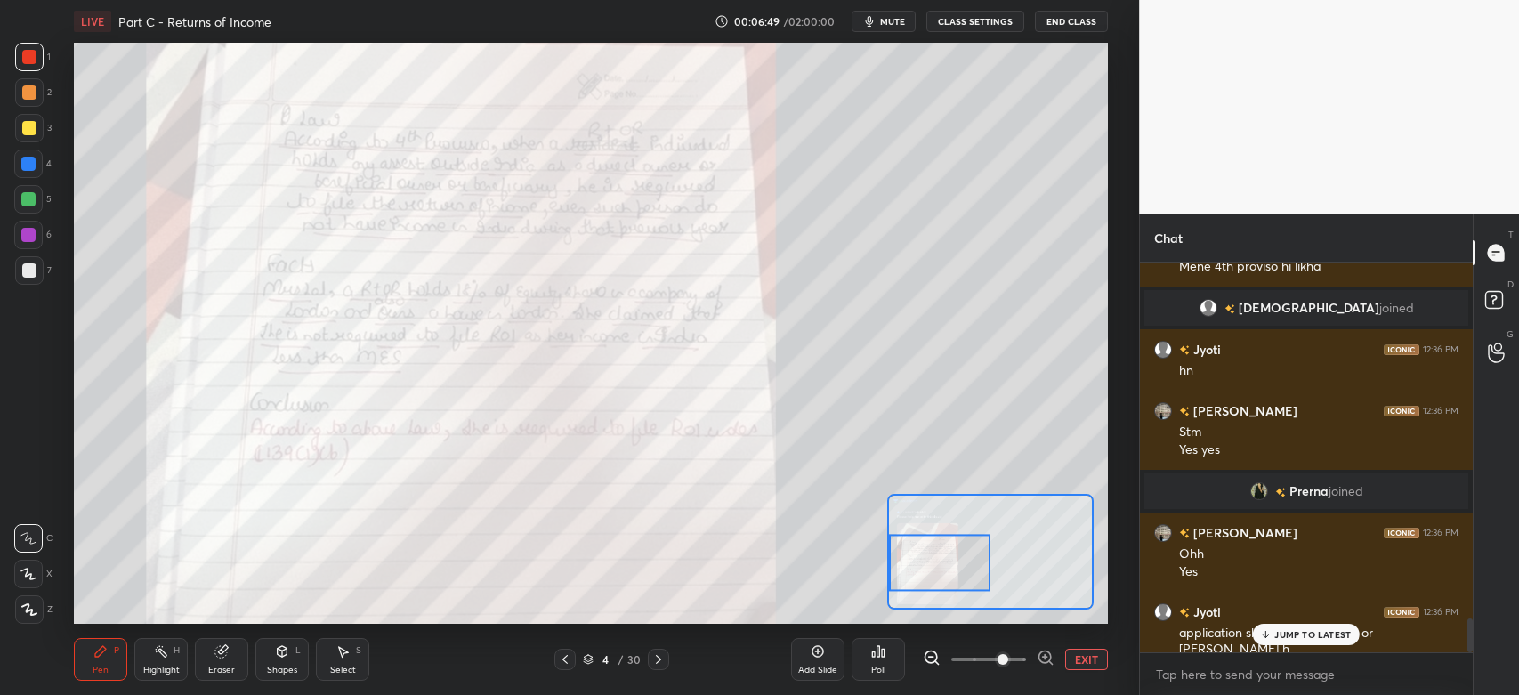
click at [1291, 632] on p "JUMP TO LATEST" at bounding box center [1312, 634] width 77 height 11
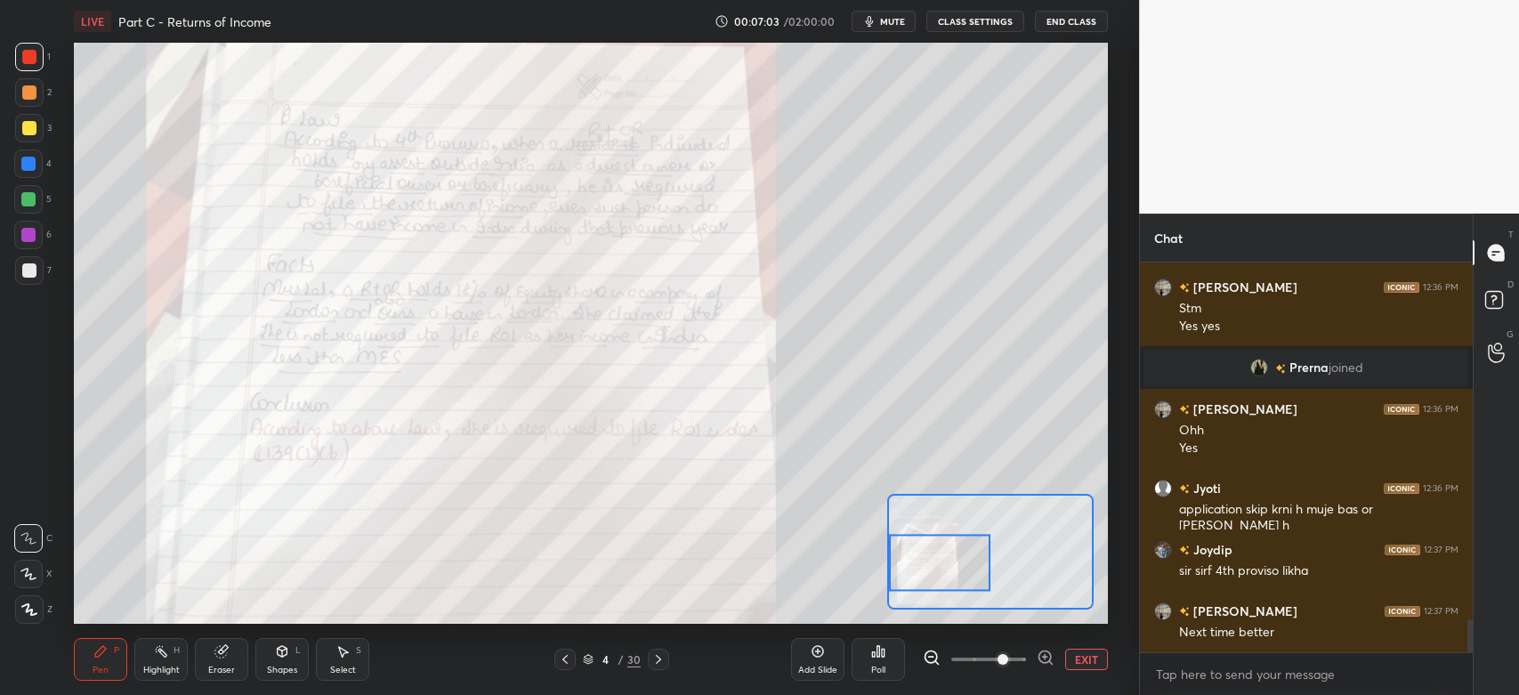
scroll to position [4219, 0]
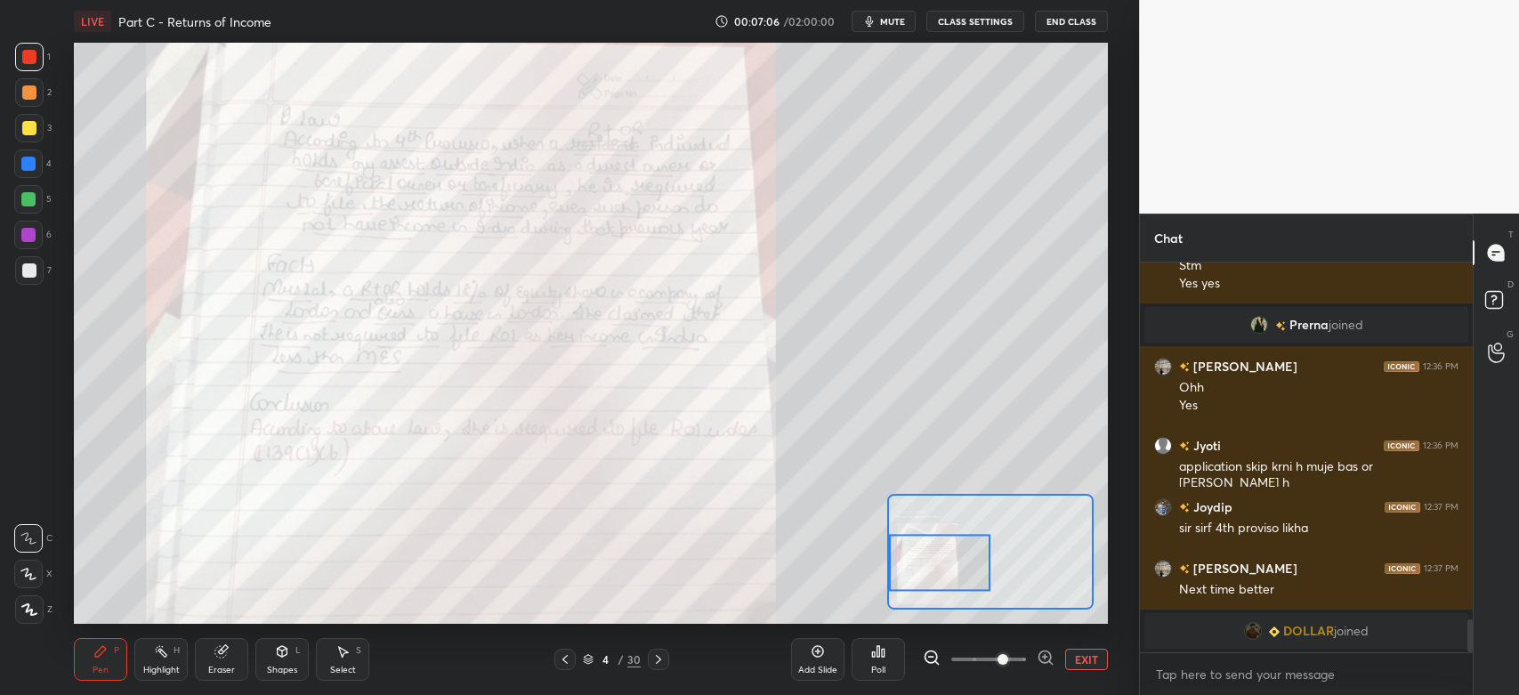
click at [661, 659] on icon at bounding box center [658, 659] width 14 height 14
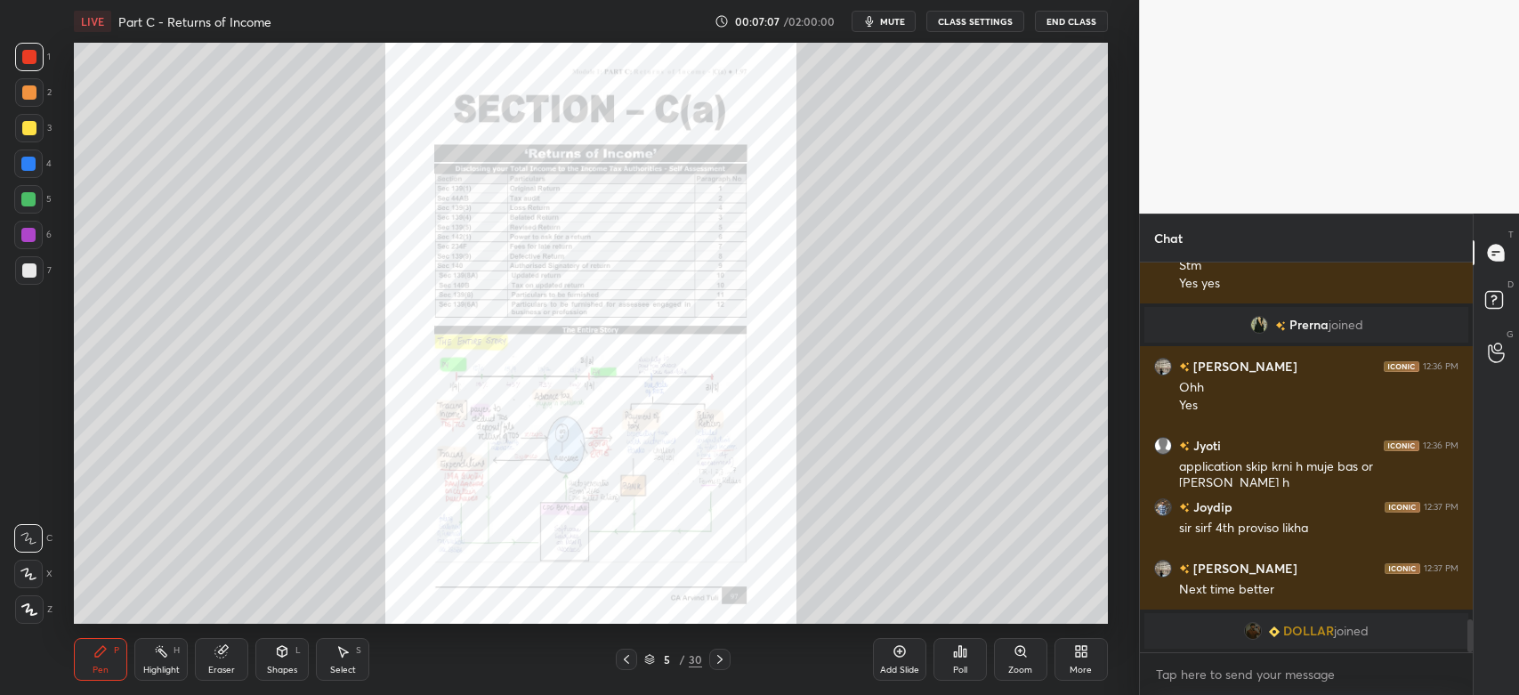
click at [720, 661] on icon at bounding box center [719, 659] width 5 height 9
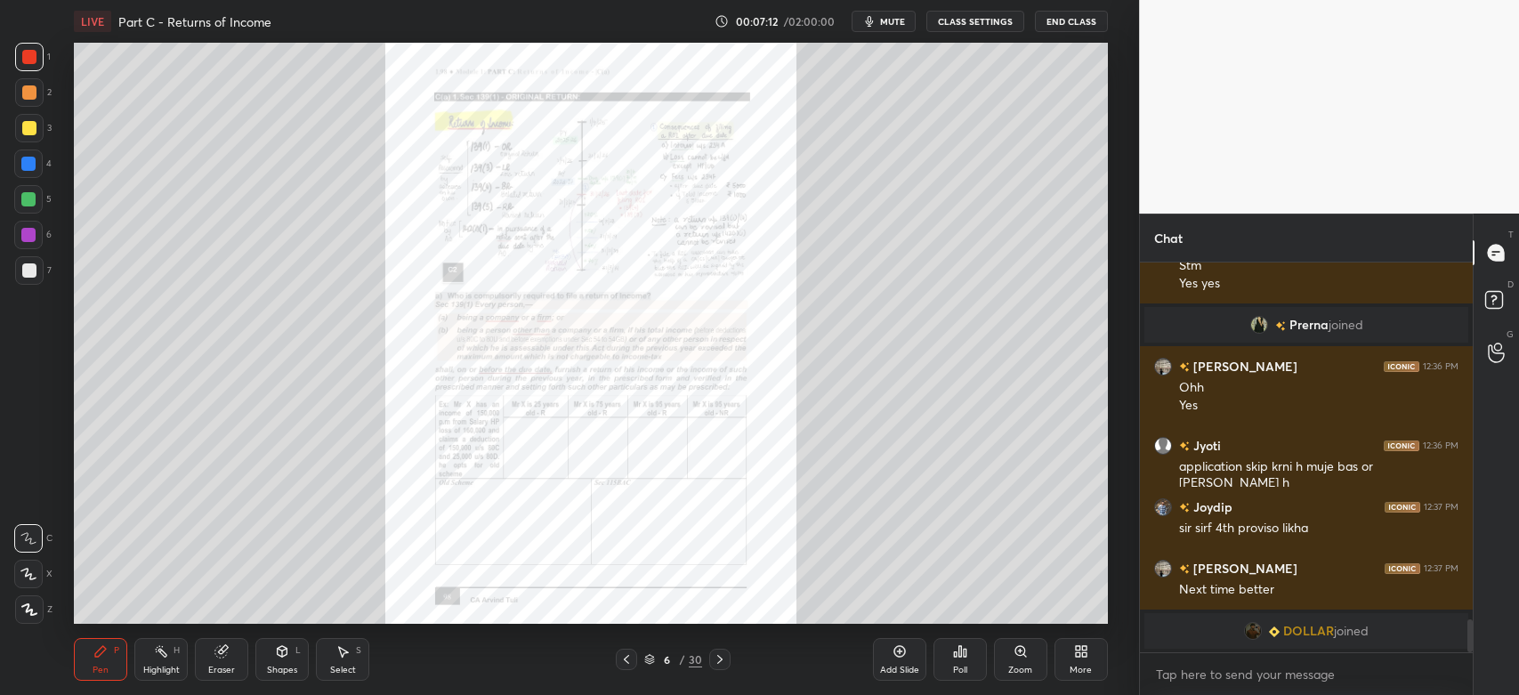
click at [720, 658] on icon at bounding box center [719, 659] width 5 height 9
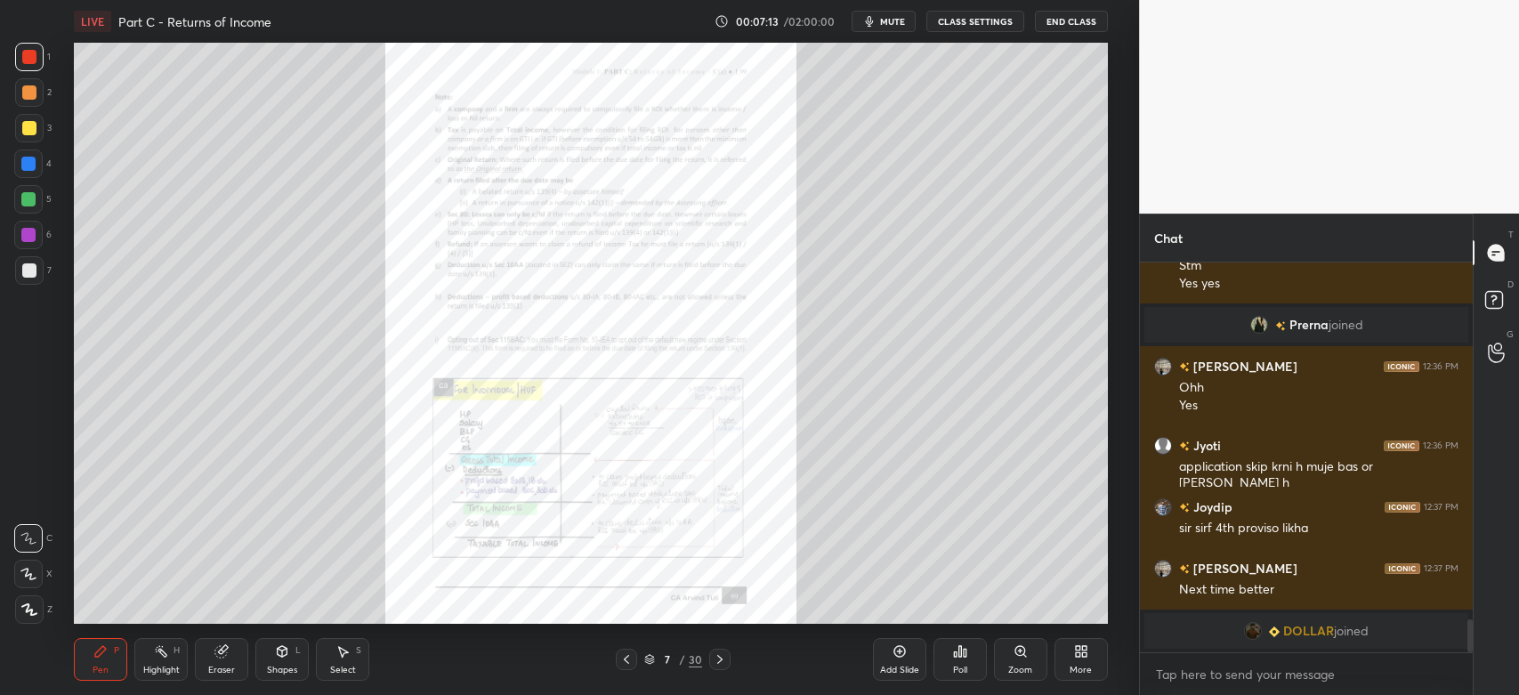
click at [722, 660] on icon at bounding box center [720, 659] width 14 height 14
click at [727, 658] on div at bounding box center [719, 659] width 21 height 21
click at [721, 663] on icon at bounding box center [720, 659] width 14 height 14
click at [619, 663] on icon at bounding box center [626, 659] width 14 height 14
click at [725, 663] on icon at bounding box center [720, 659] width 14 height 14
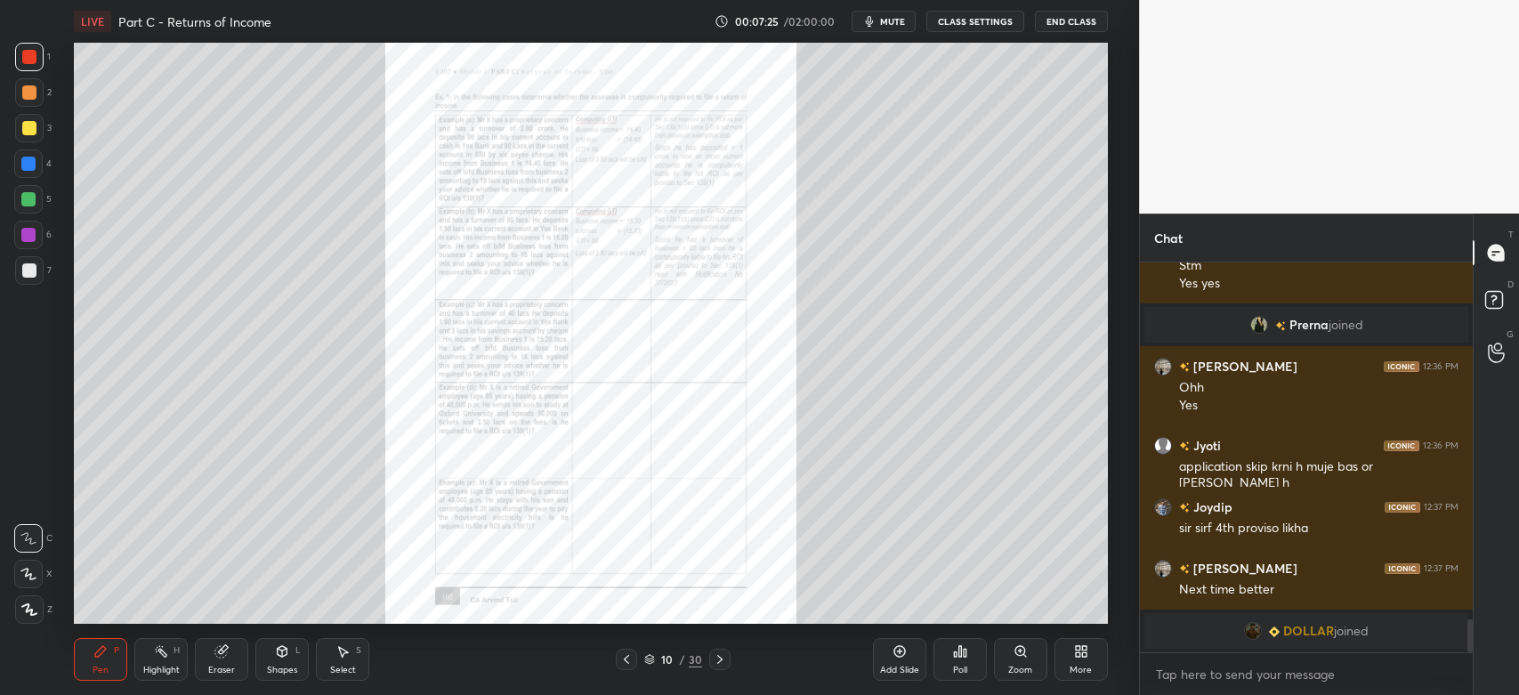
click at [723, 664] on icon at bounding box center [720, 659] width 14 height 14
click at [722, 660] on icon at bounding box center [720, 659] width 14 height 14
click at [623, 662] on icon at bounding box center [626, 659] width 14 height 14
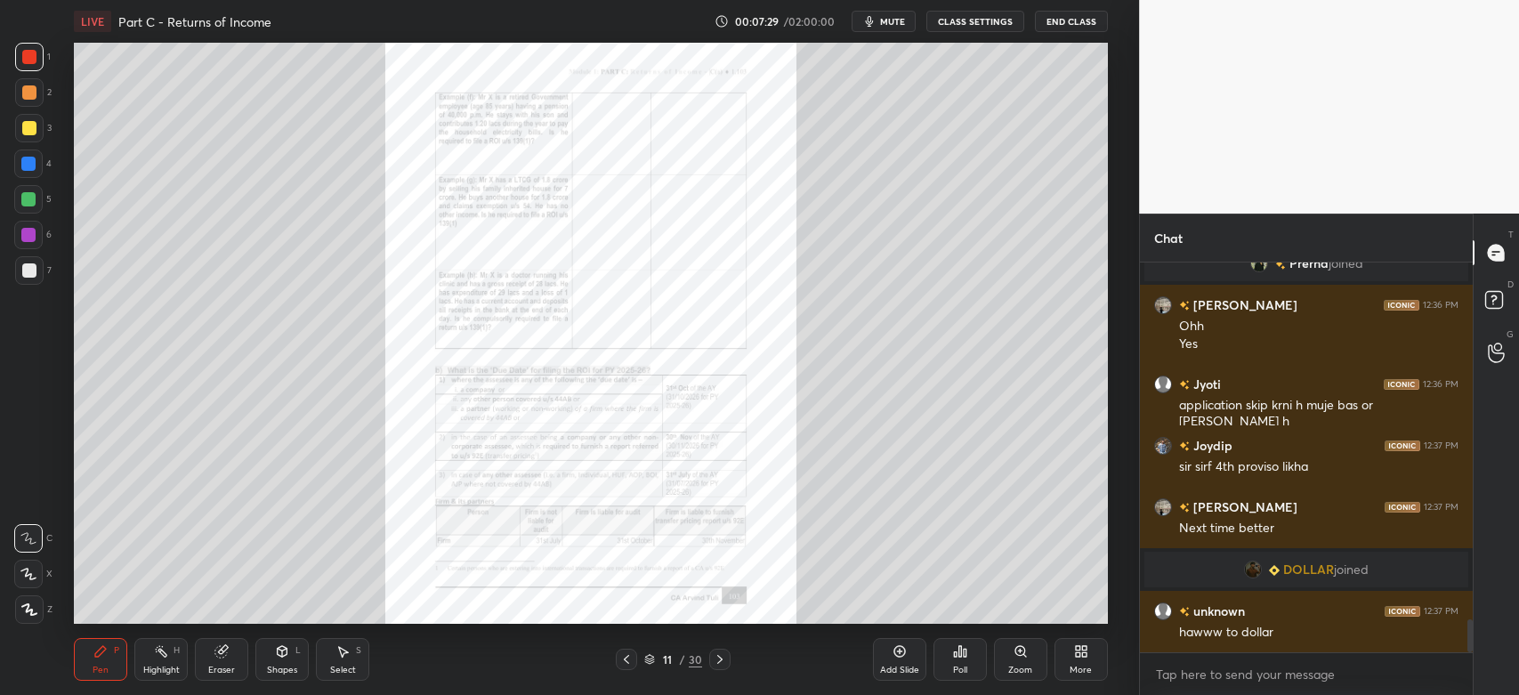
click at [628, 660] on icon at bounding box center [626, 659] width 14 height 14
click at [632, 660] on icon at bounding box center [626, 659] width 14 height 14
click at [718, 661] on icon at bounding box center [720, 659] width 14 height 14
click at [717, 669] on div at bounding box center [719, 659] width 21 height 21
click at [724, 666] on icon at bounding box center [720, 659] width 14 height 14
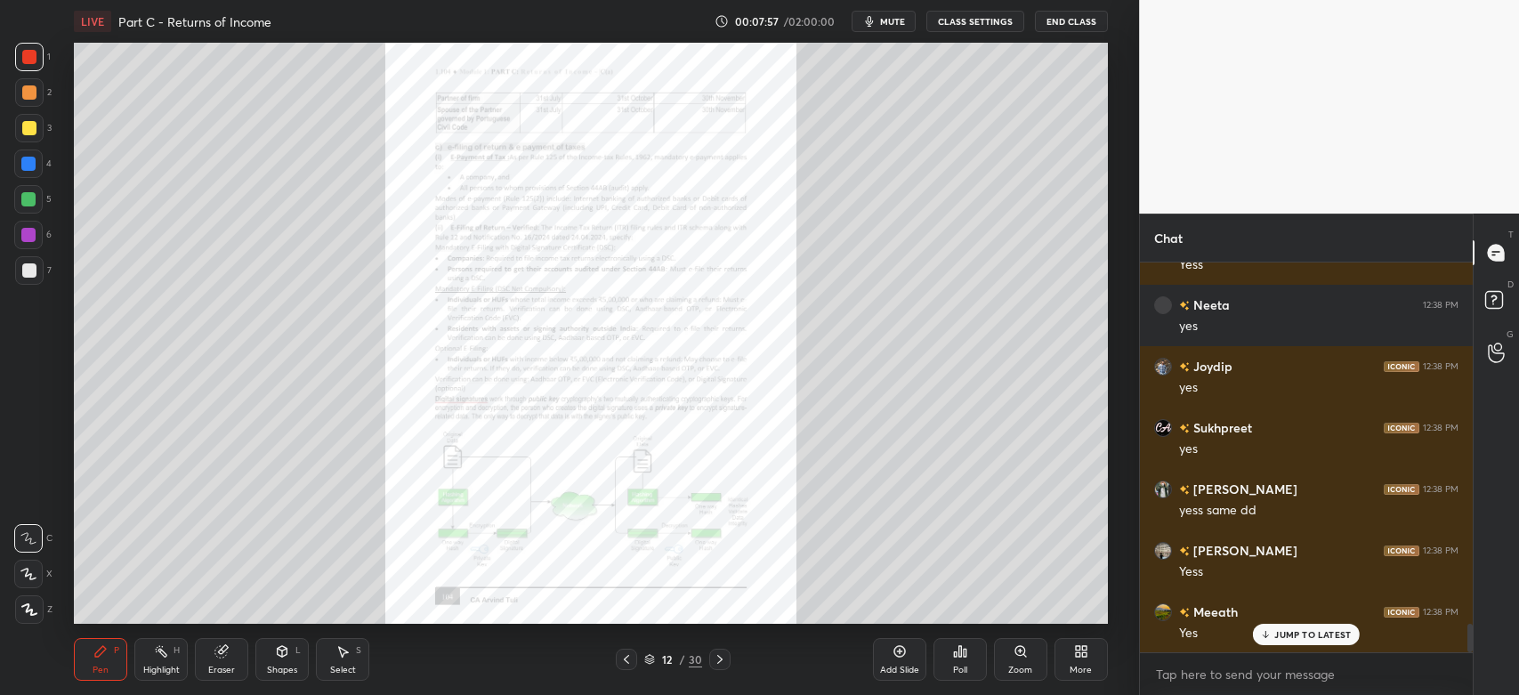
scroll to position [4997, 0]
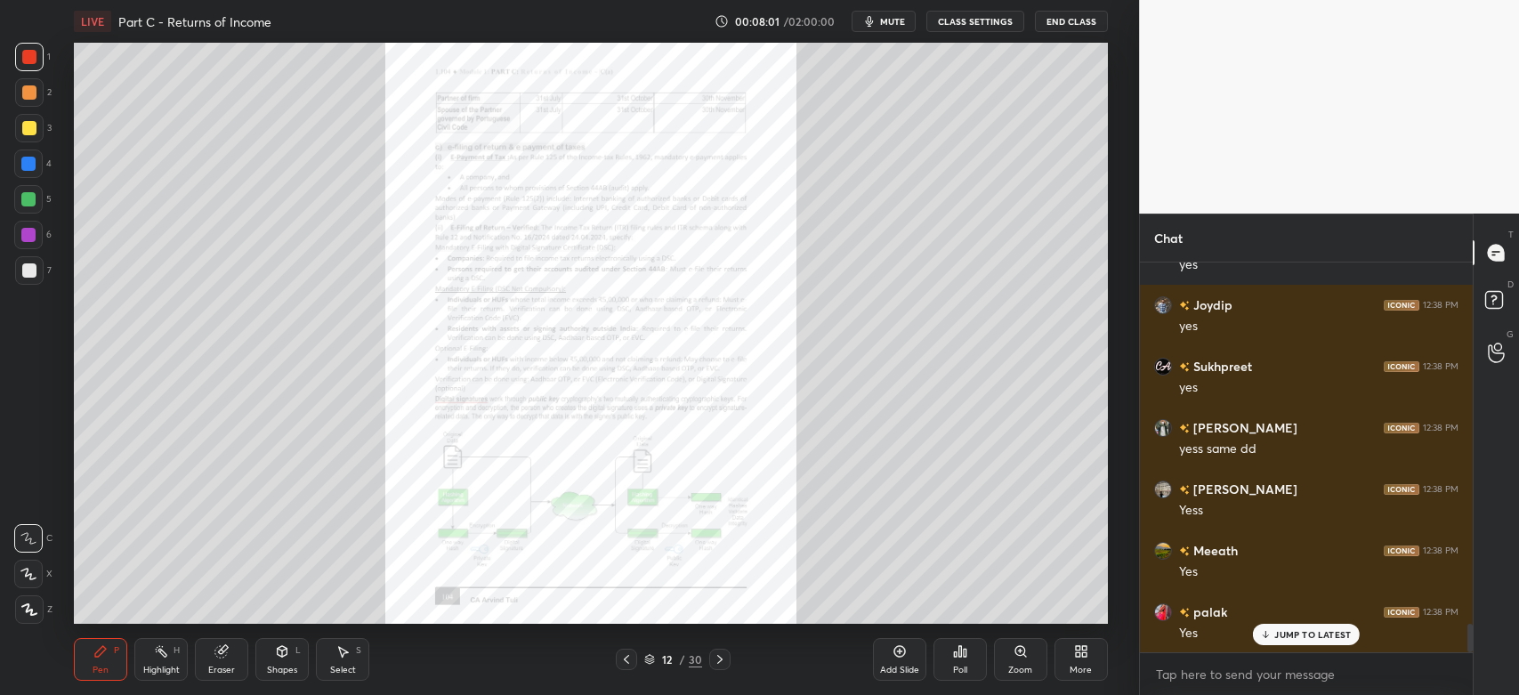
click at [633, 666] on icon at bounding box center [626, 659] width 14 height 14
click at [628, 662] on icon at bounding box center [626, 659] width 14 height 14
click at [628, 661] on icon at bounding box center [626, 659] width 14 height 14
click at [626, 663] on icon at bounding box center [626, 659] width 14 height 14
click at [722, 660] on icon at bounding box center [720, 659] width 14 height 14
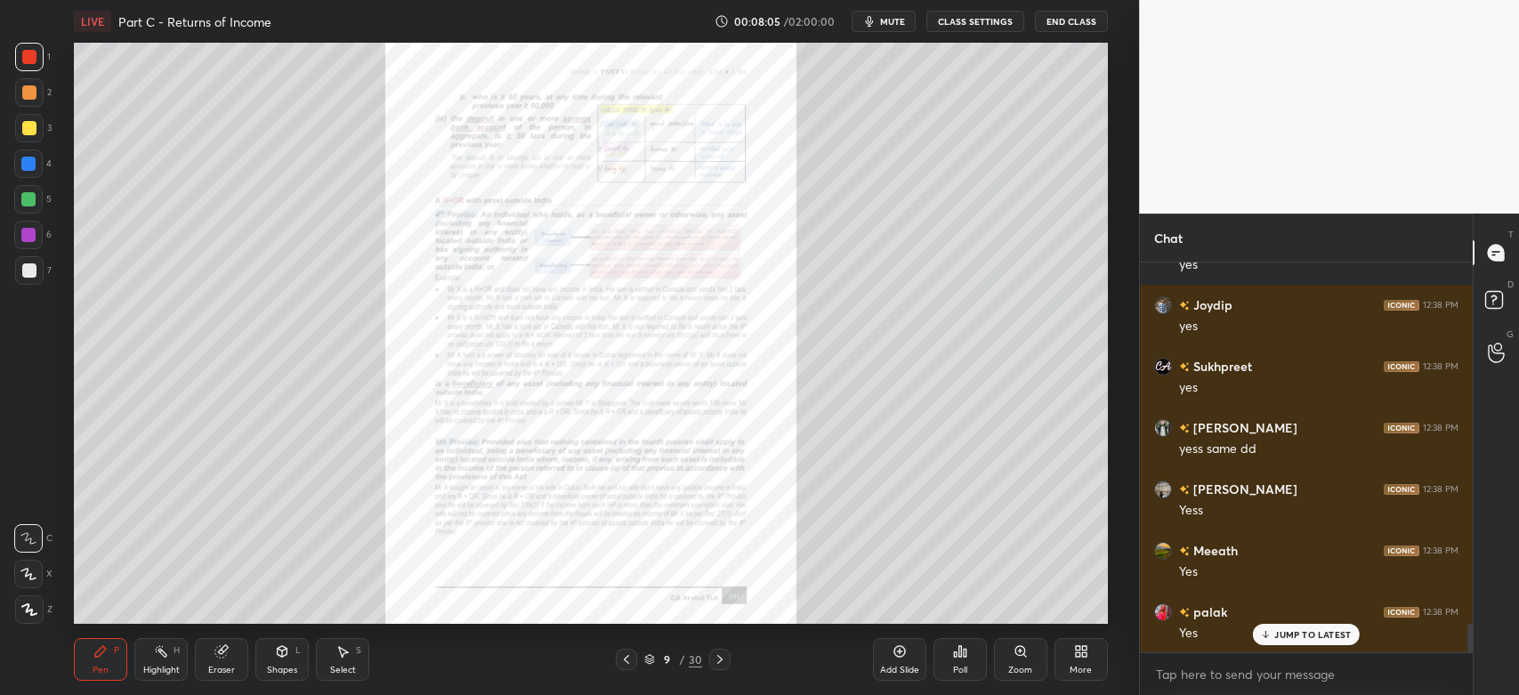
click at [1021, 663] on div "Zoom" at bounding box center [1020, 659] width 53 height 43
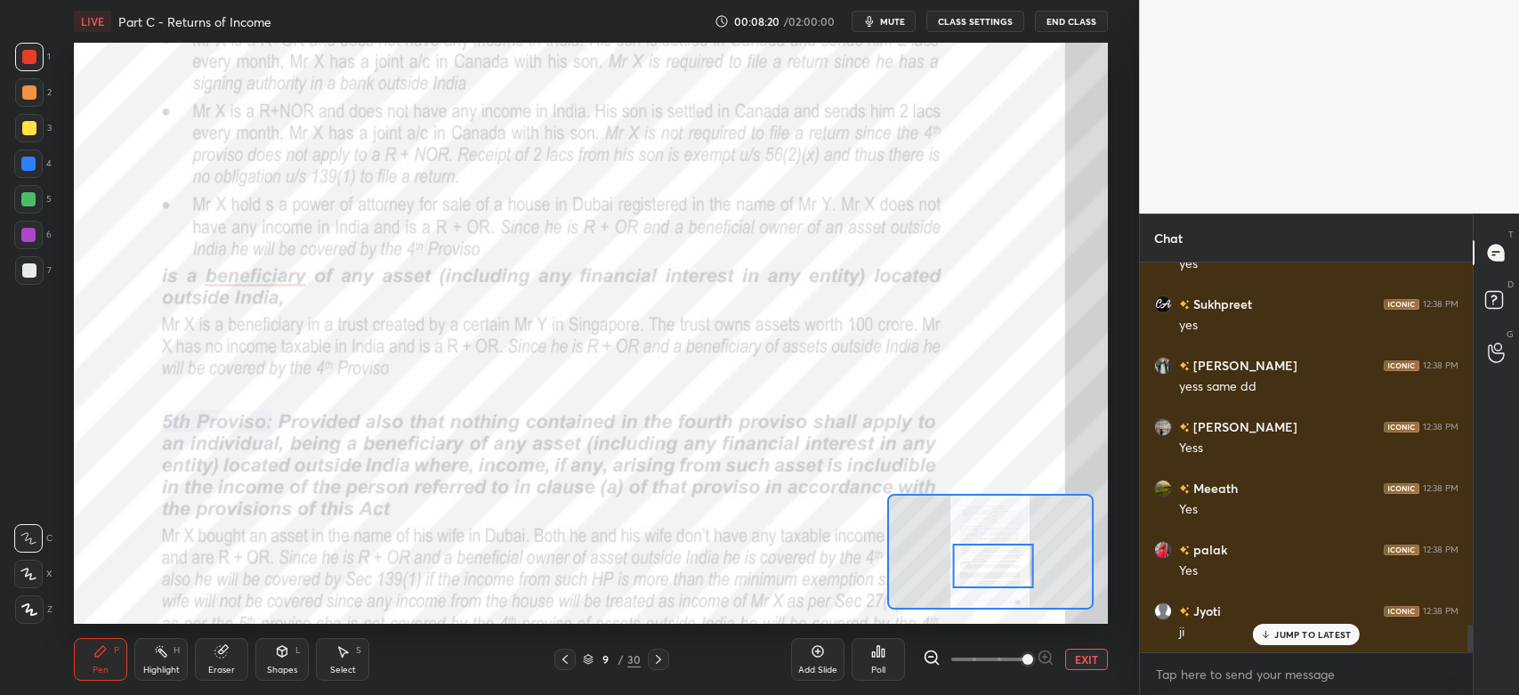
scroll to position [5120, 0]
click at [661, 659] on icon at bounding box center [658, 659] width 14 height 14
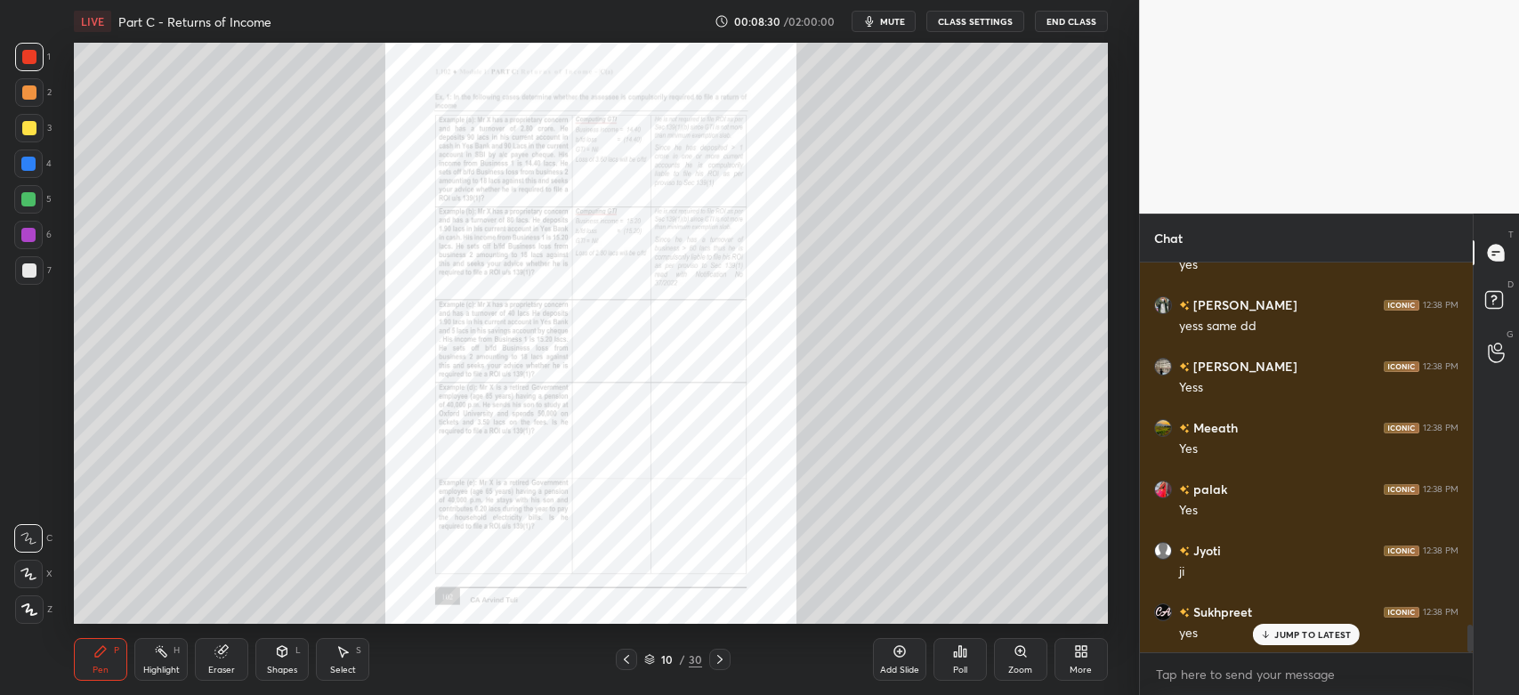
click at [723, 665] on icon at bounding box center [720, 659] width 14 height 14
click at [1022, 660] on div "Zoom" at bounding box center [1020, 659] width 53 height 43
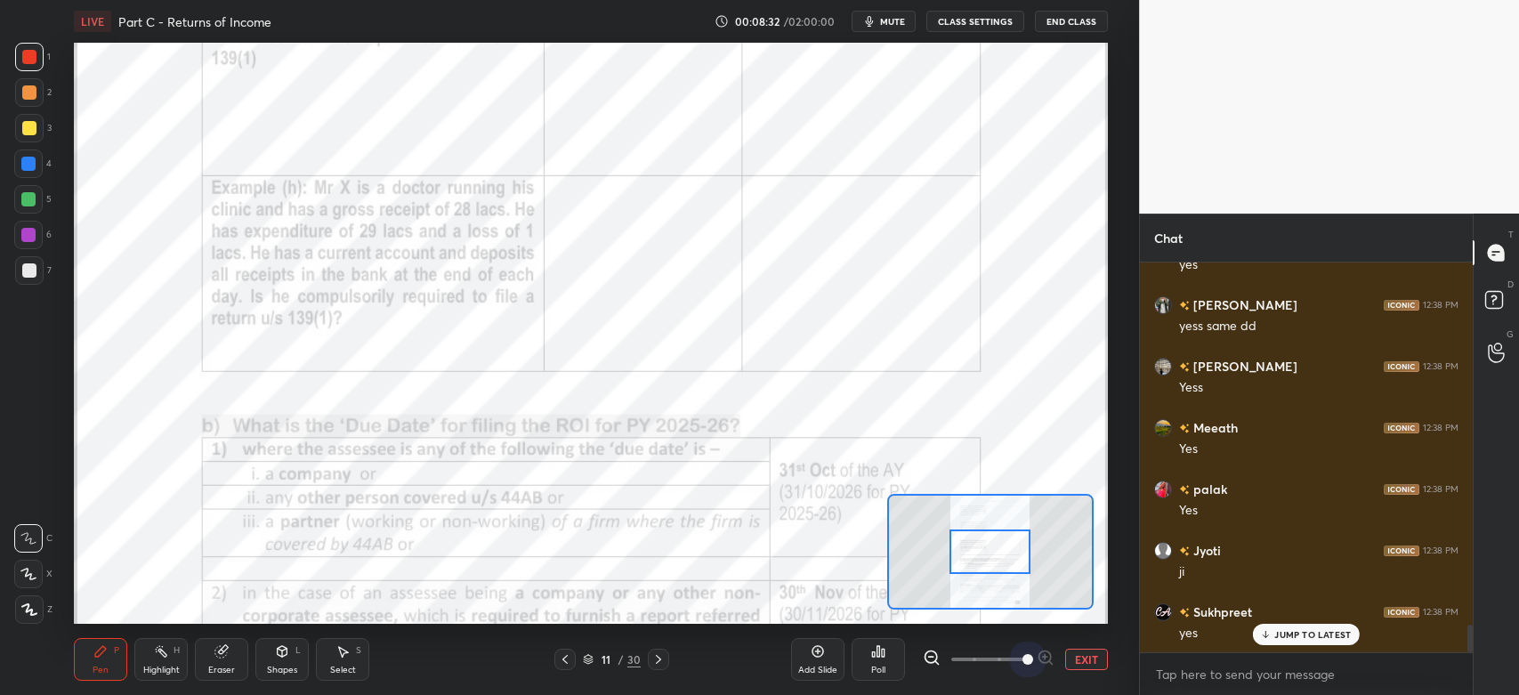
click at [1032, 661] on span at bounding box center [1027, 659] width 11 height 11
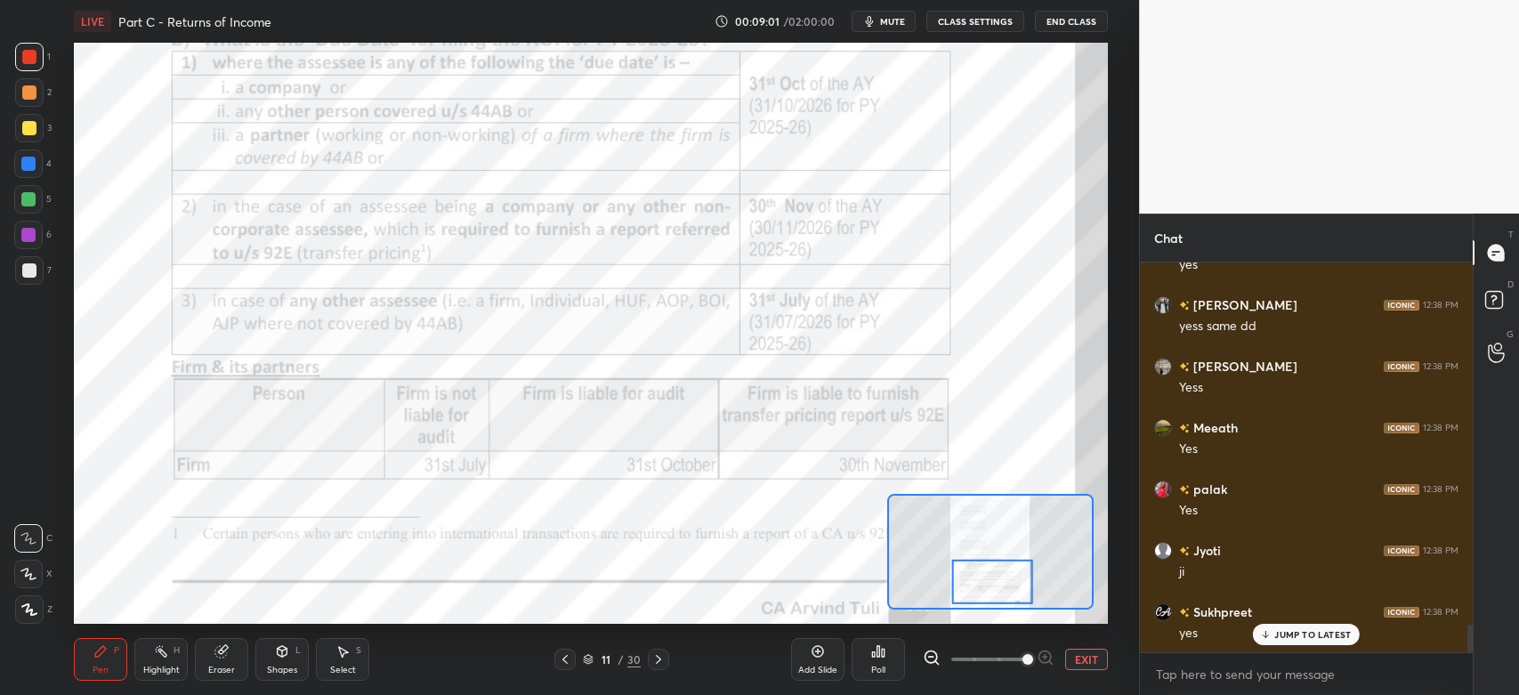
click at [661, 656] on icon at bounding box center [658, 659] width 14 height 14
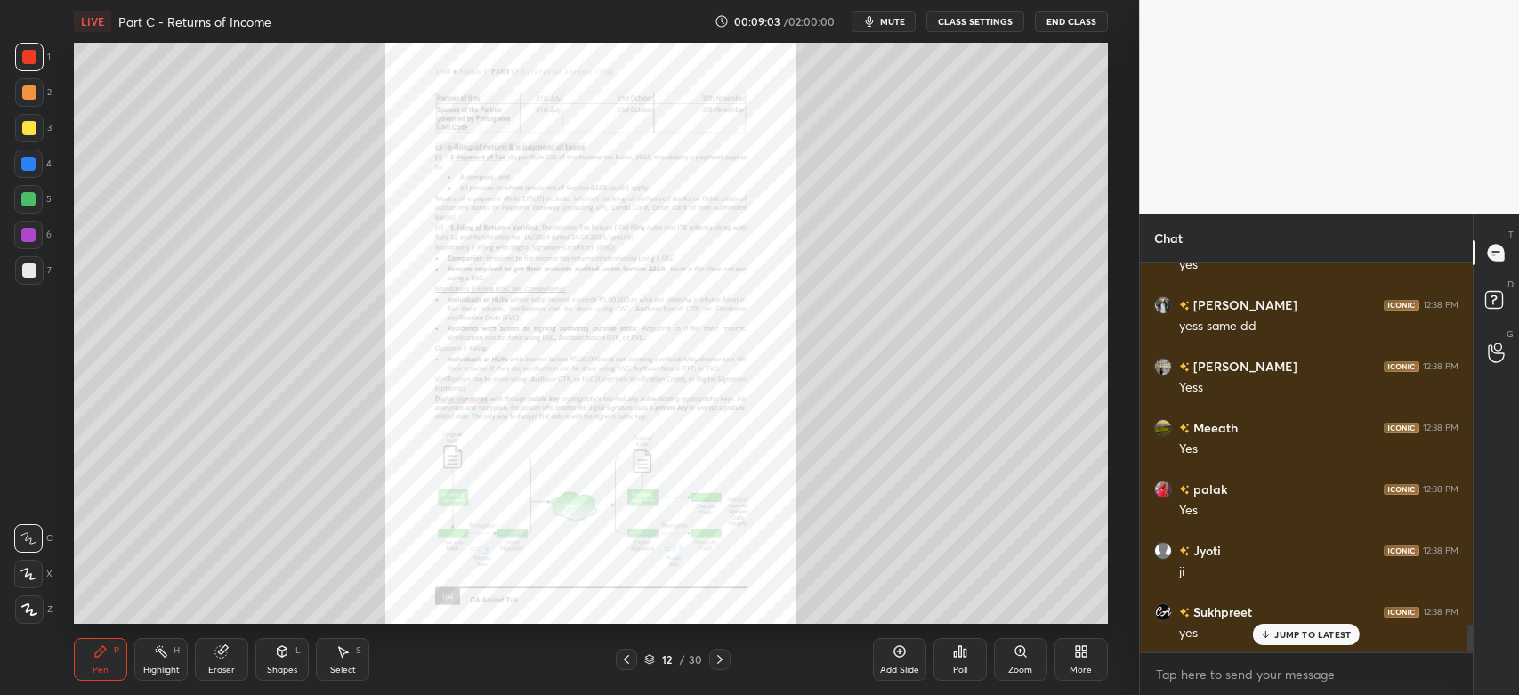
click at [1021, 657] on icon at bounding box center [1020, 651] width 14 height 14
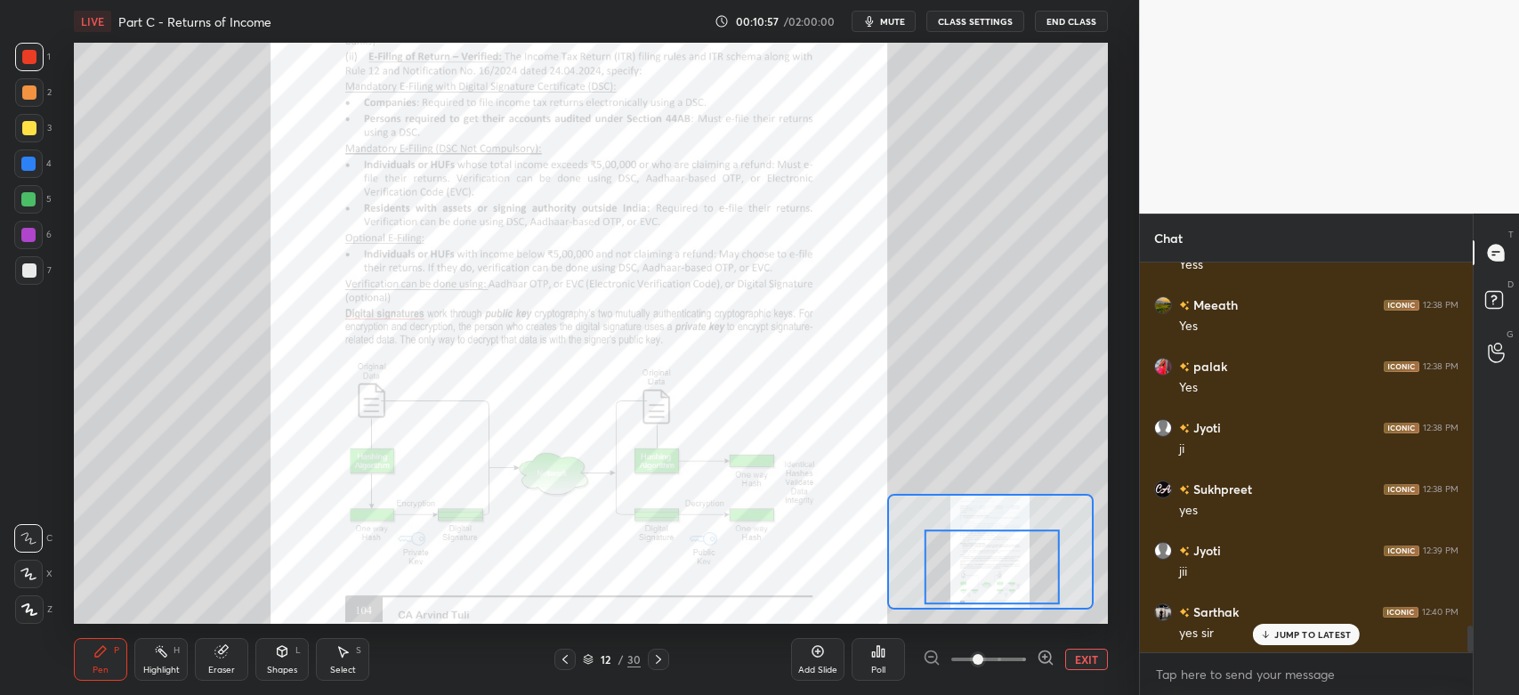
scroll to position [5304, 0]
click at [663, 660] on icon at bounding box center [658, 659] width 14 height 14
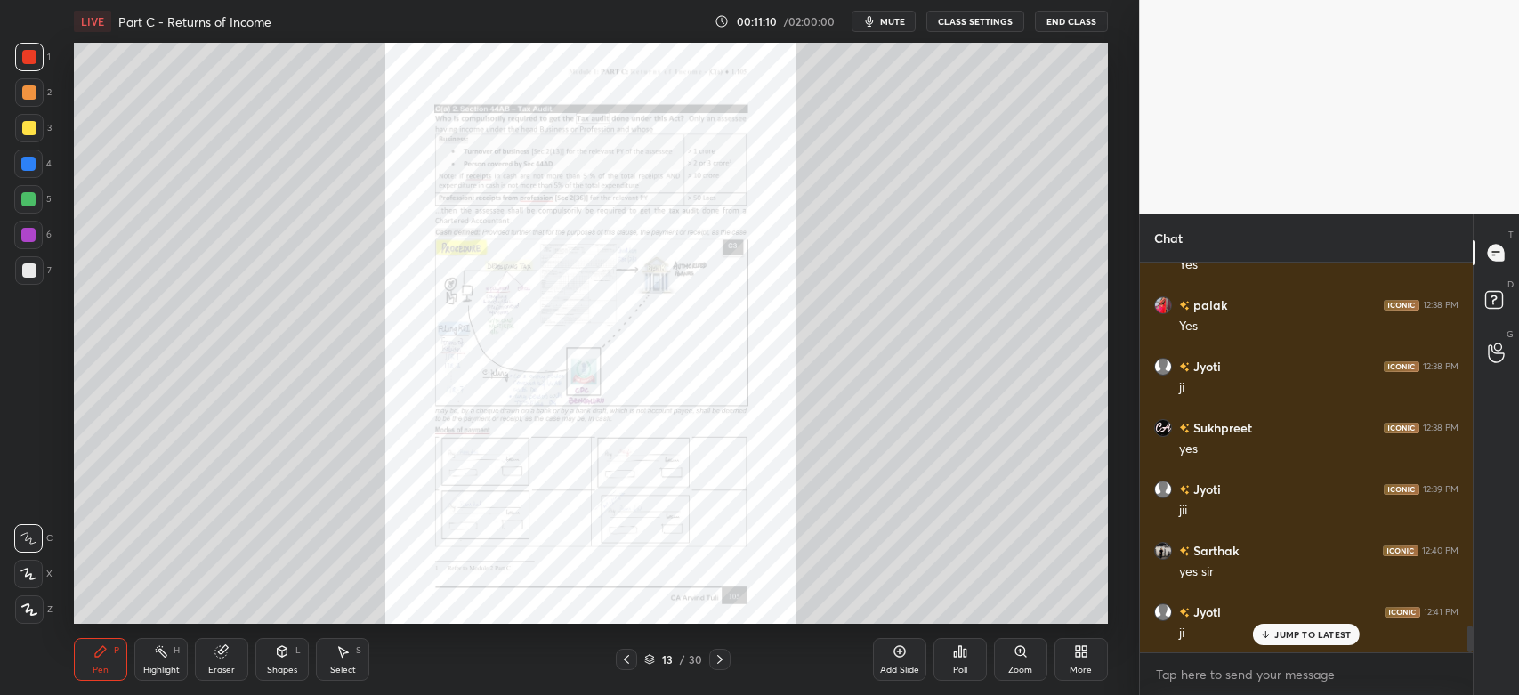
click at [722, 660] on icon at bounding box center [720, 659] width 14 height 14
click at [718, 659] on icon at bounding box center [720, 659] width 14 height 14
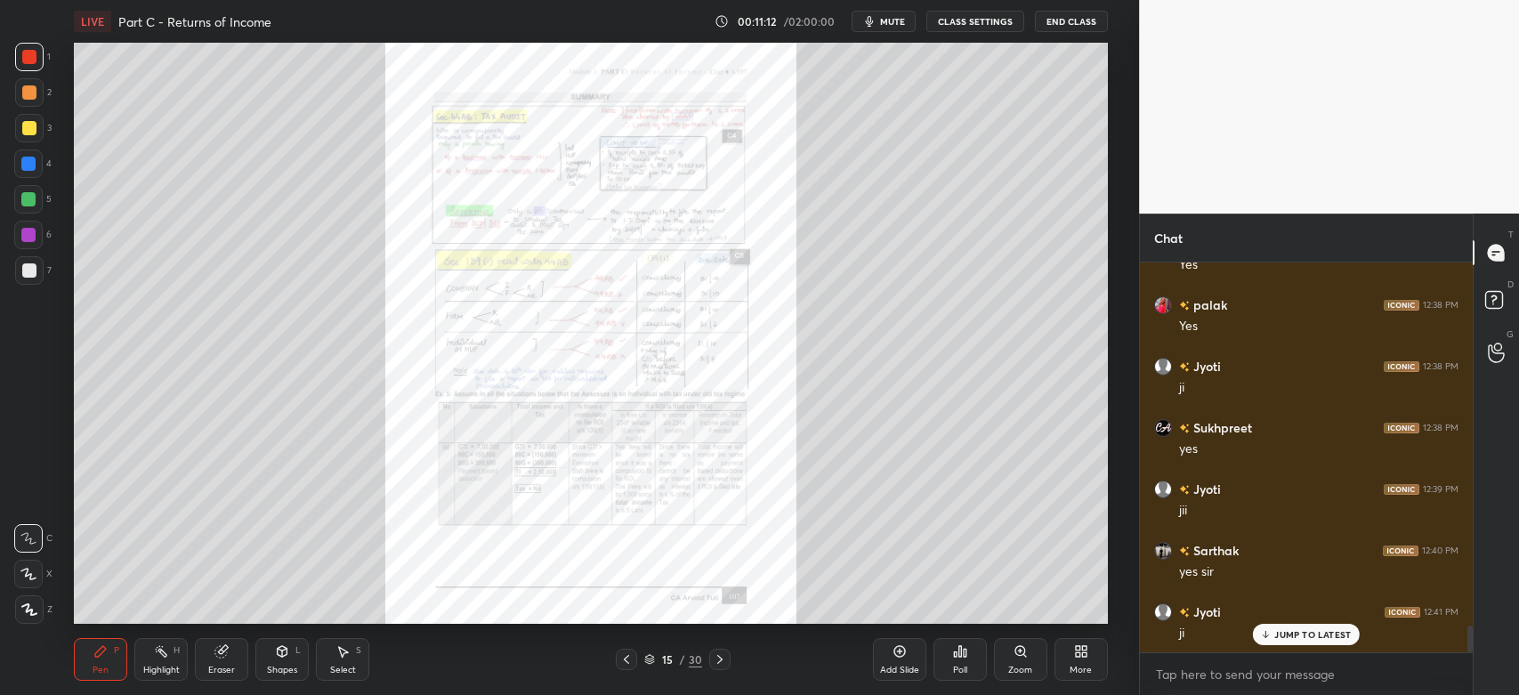
click at [722, 660] on icon at bounding box center [720, 659] width 14 height 14
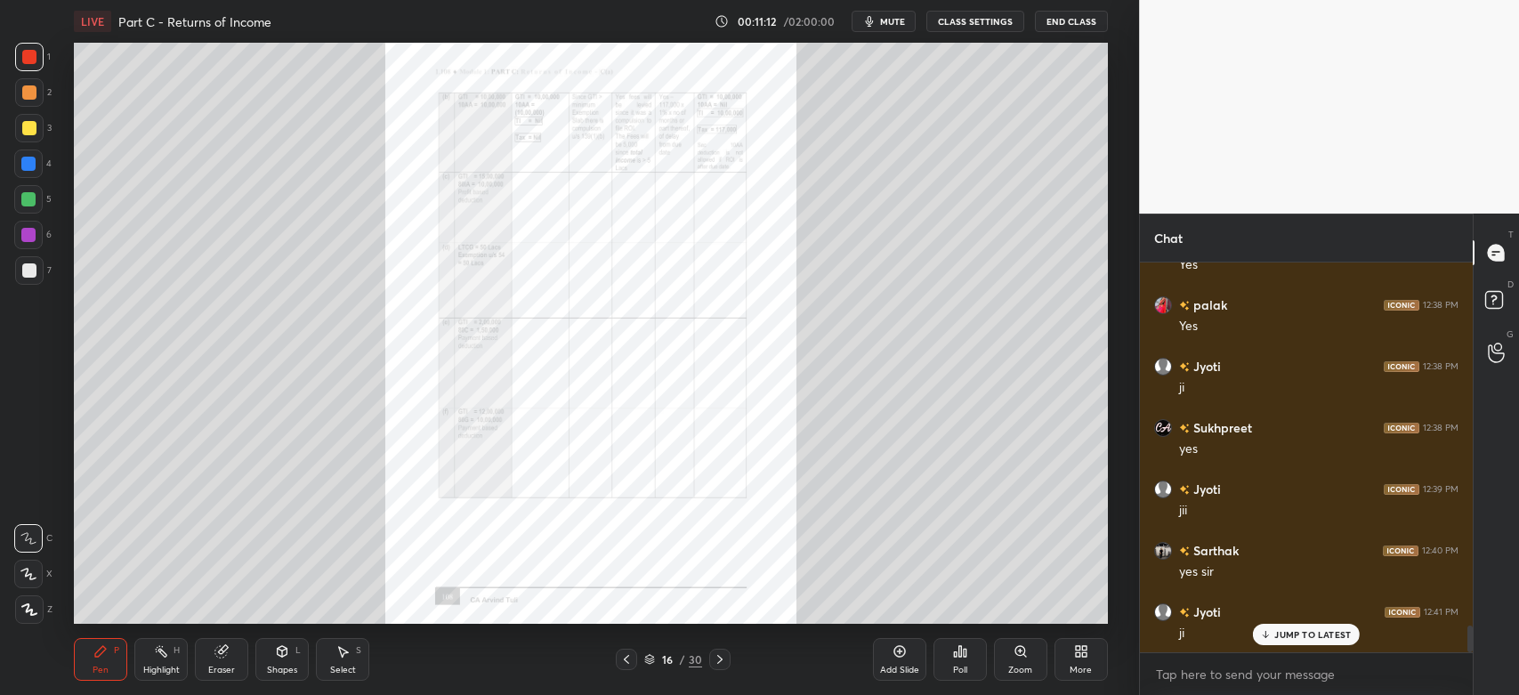
click at [721, 658] on icon at bounding box center [720, 659] width 14 height 14
click at [723, 659] on icon at bounding box center [720, 659] width 14 height 14
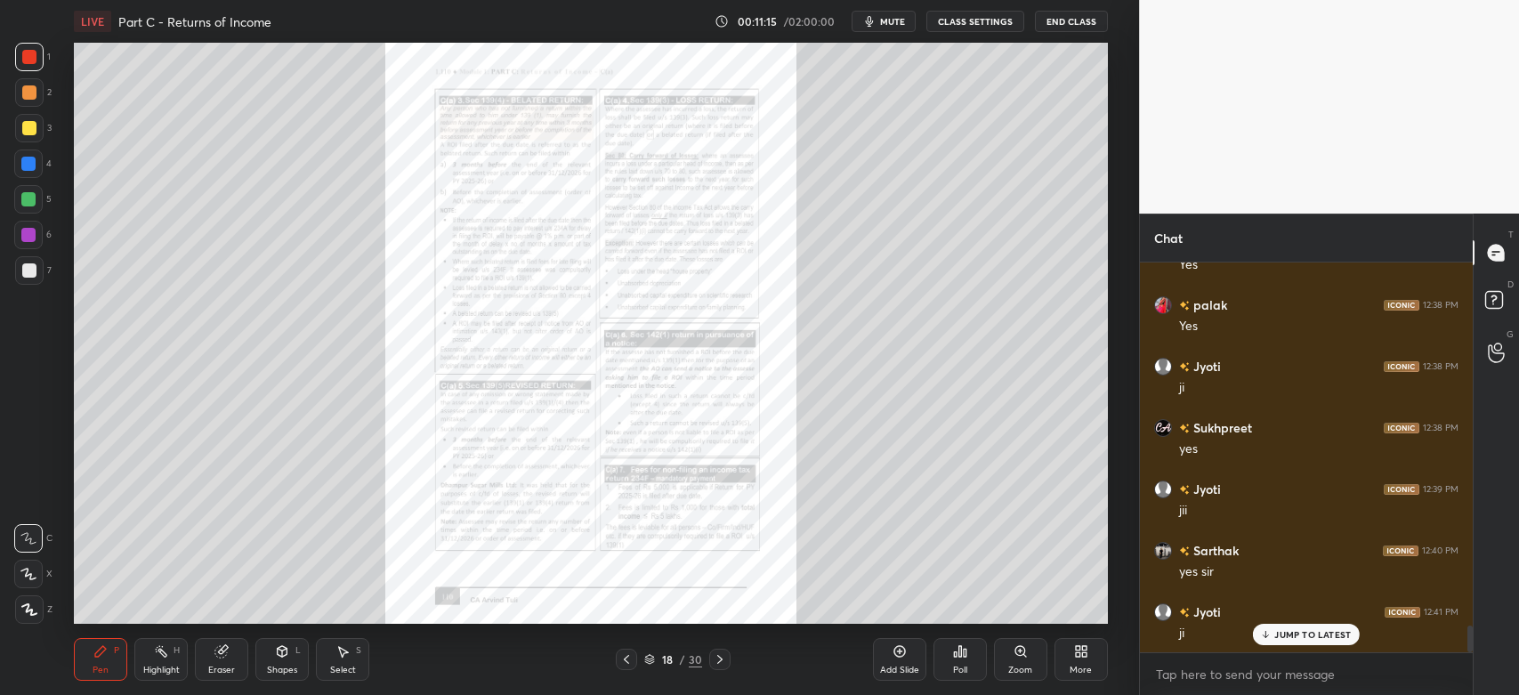
click at [721, 664] on icon at bounding box center [720, 659] width 14 height 14
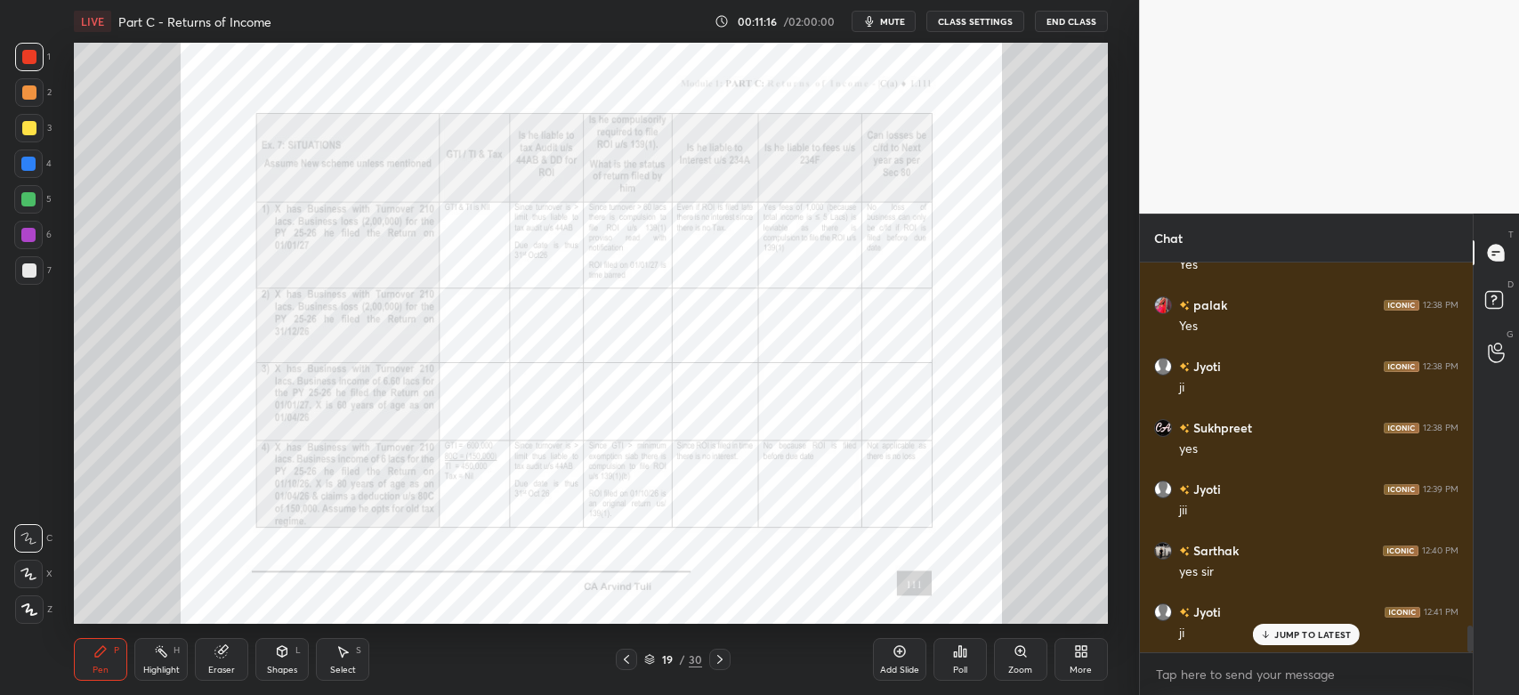
click at [626, 668] on div at bounding box center [626, 659] width 21 height 21
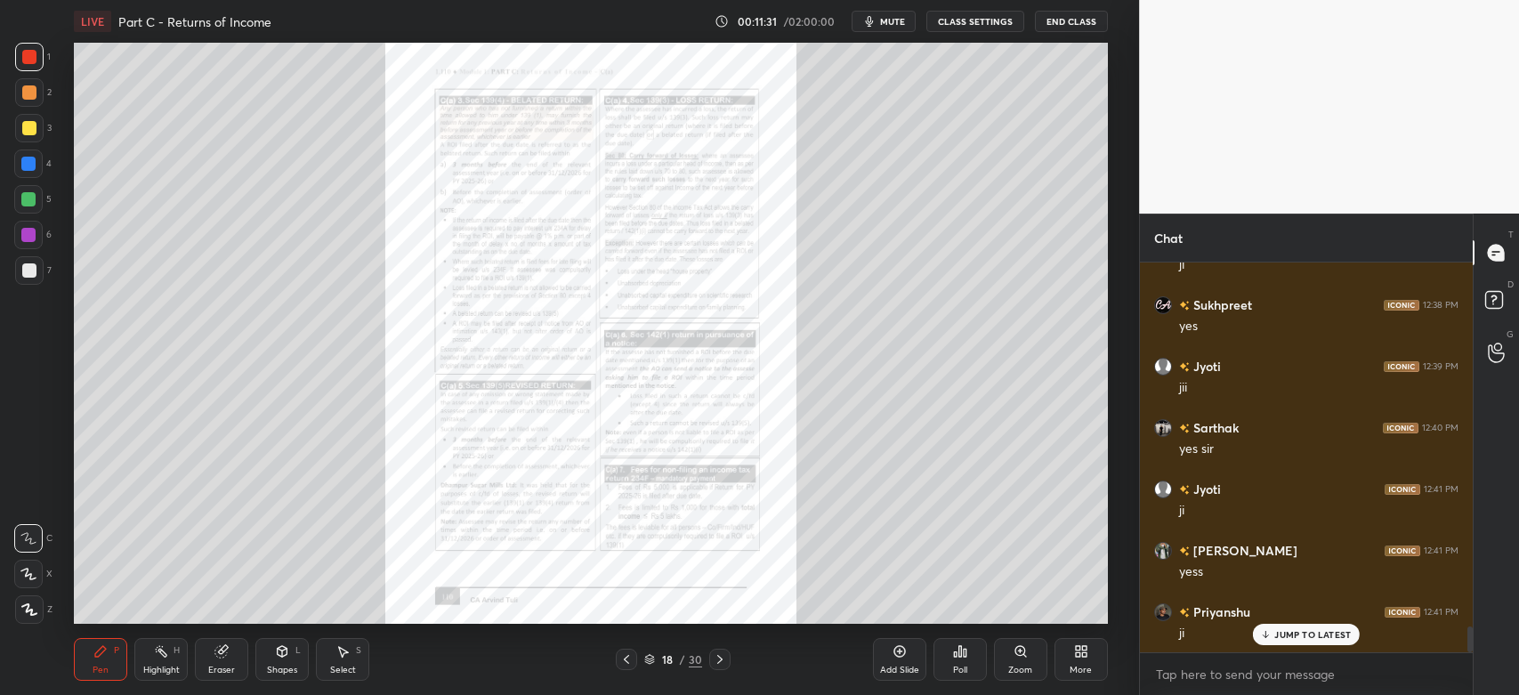
scroll to position [5551, 0]
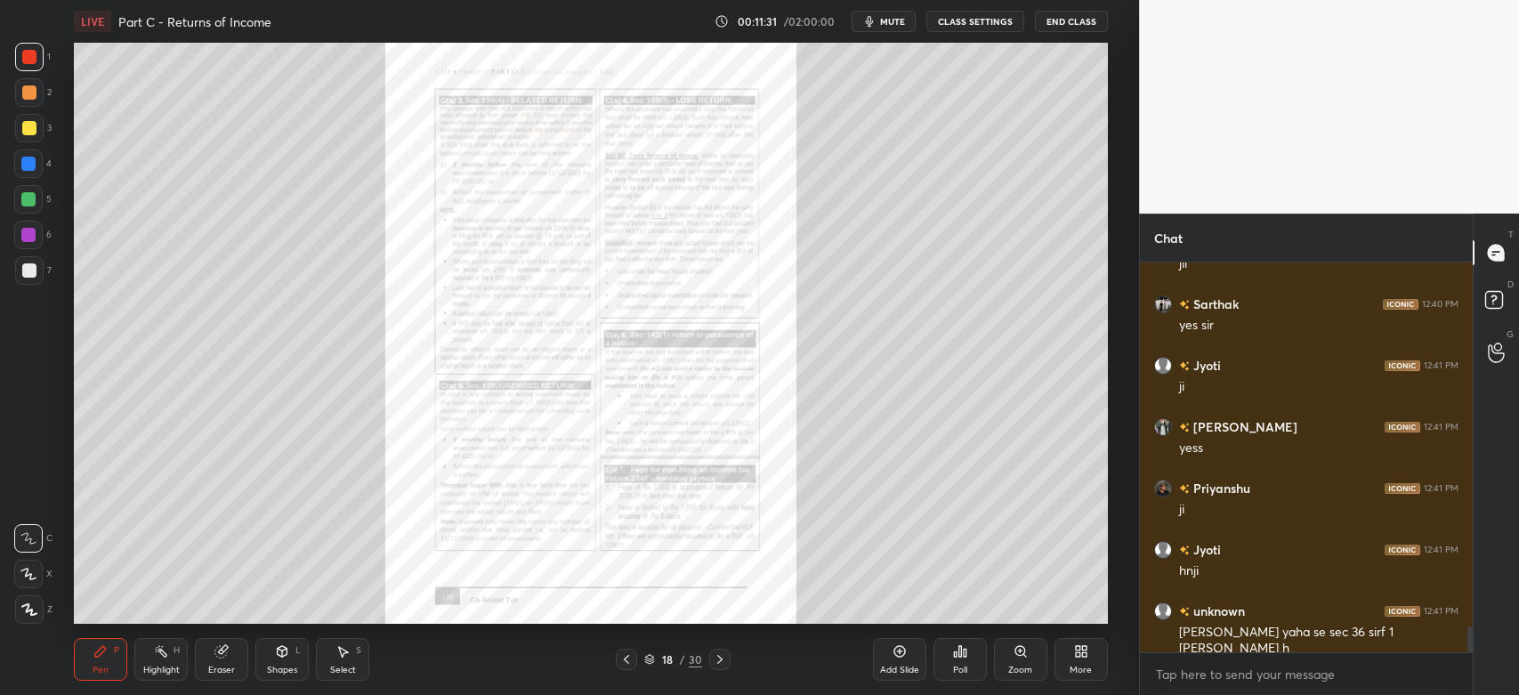
click at [629, 659] on icon at bounding box center [626, 659] width 14 height 14
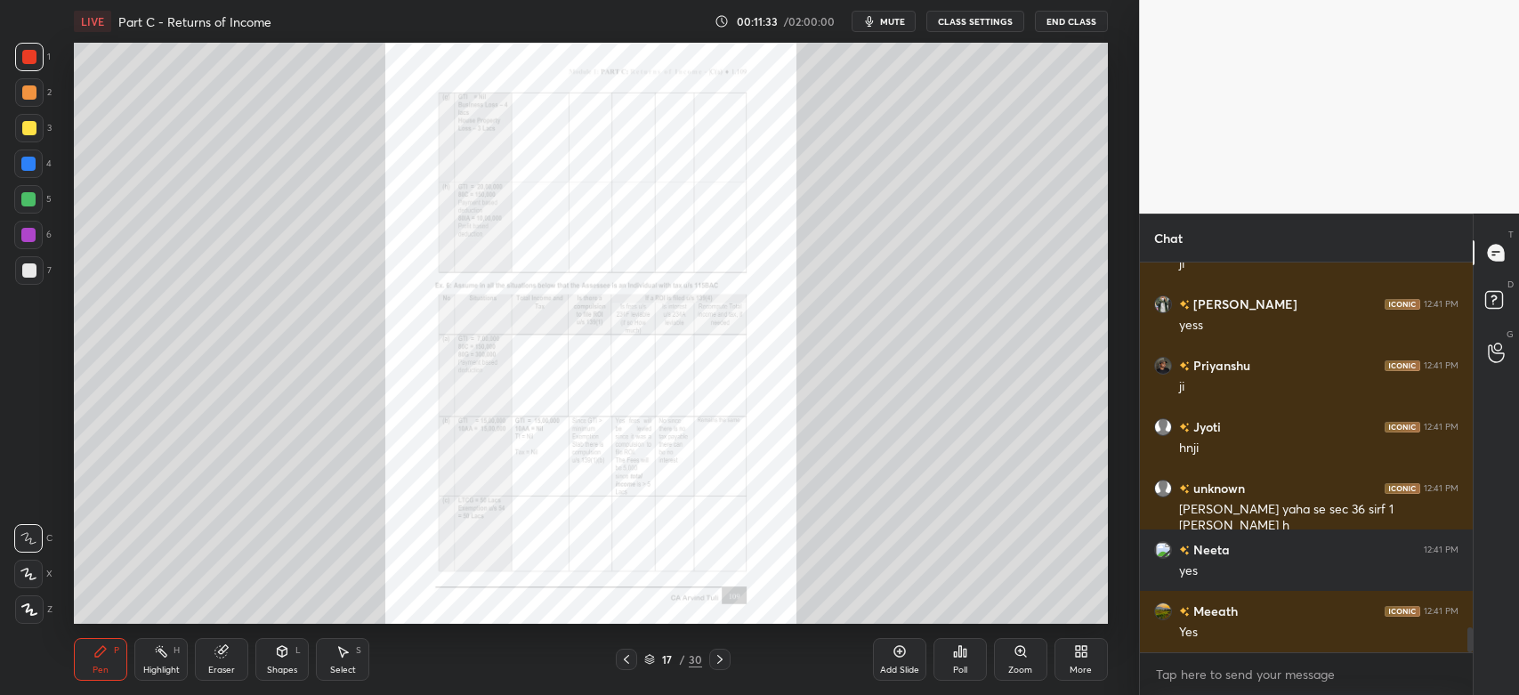
scroll to position [5673, 0]
click at [628, 660] on icon at bounding box center [626, 659] width 14 height 14
click at [628, 665] on icon at bounding box center [626, 659] width 14 height 14
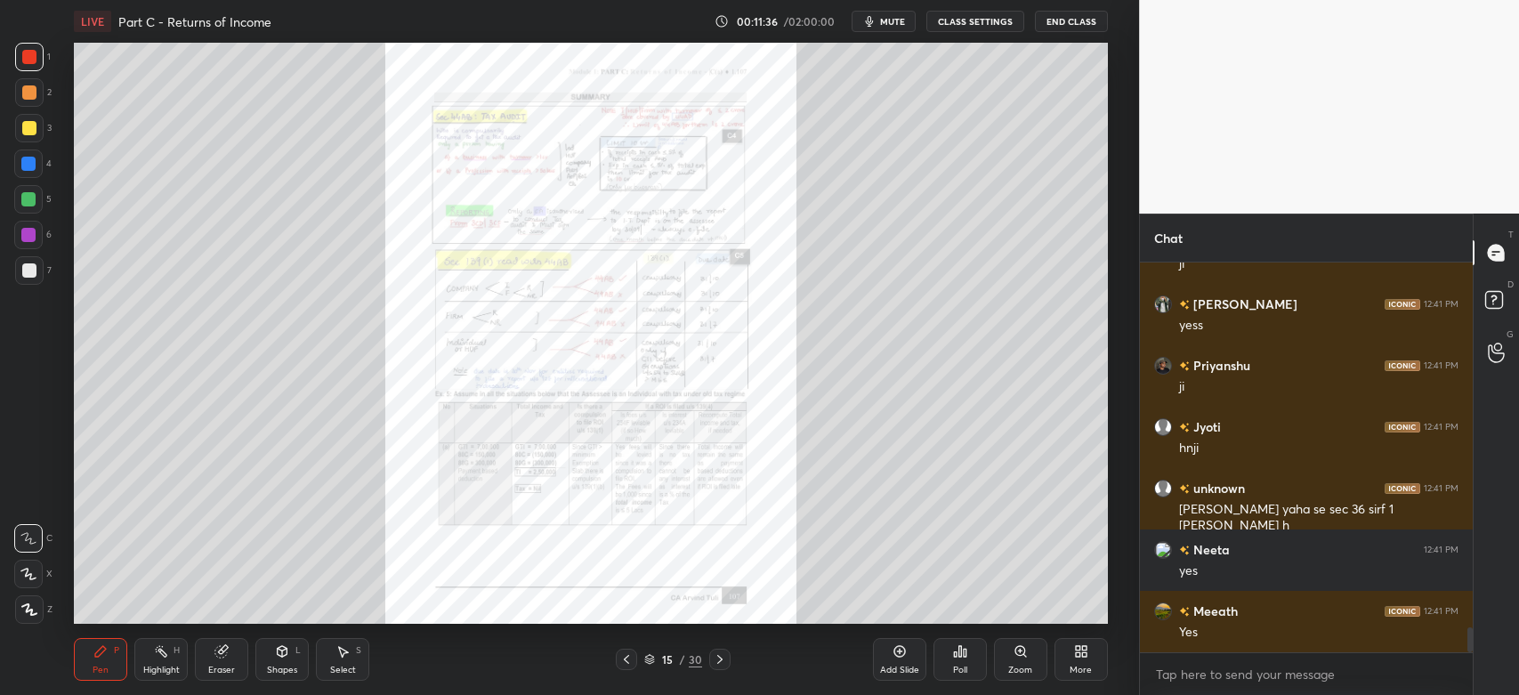
click at [628, 667] on div at bounding box center [626, 659] width 21 height 21
click at [628, 666] on icon at bounding box center [626, 659] width 14 height 14
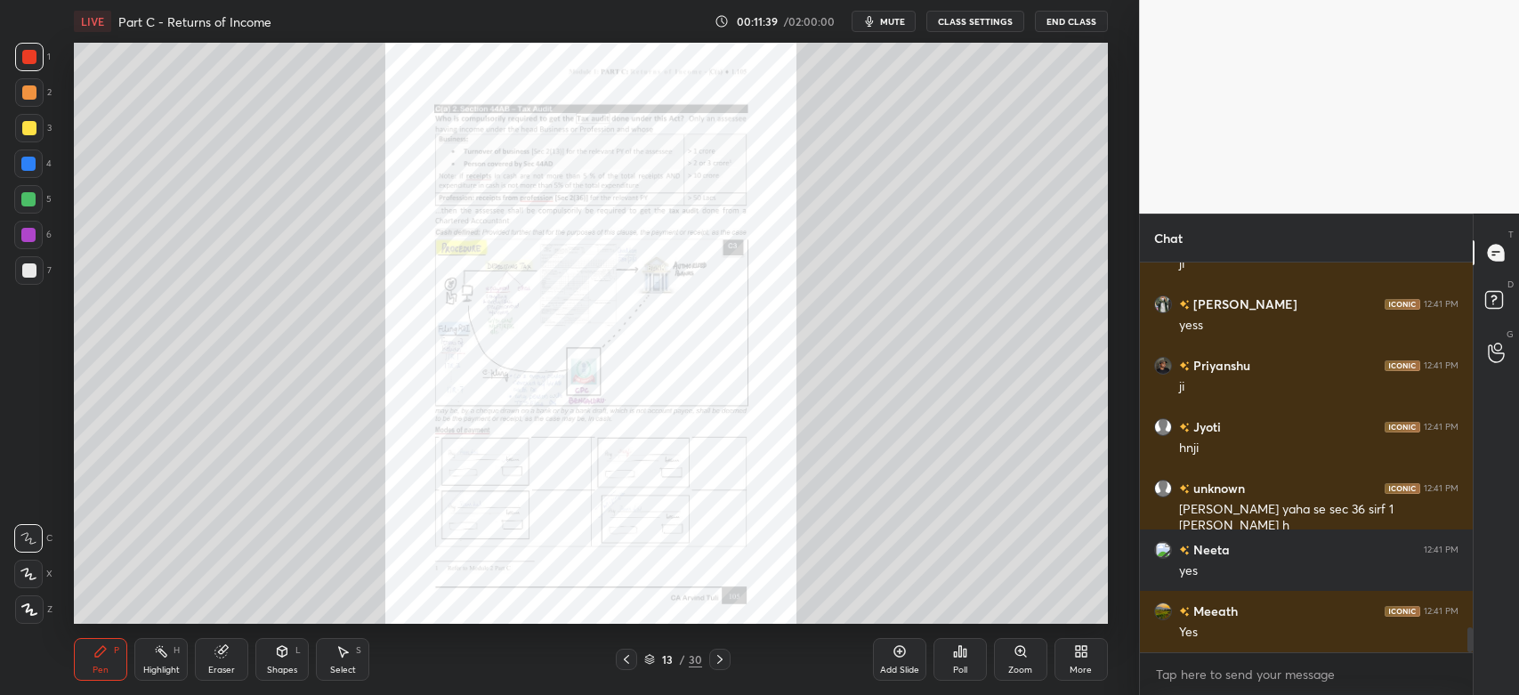
scroll to position [5734, 0]
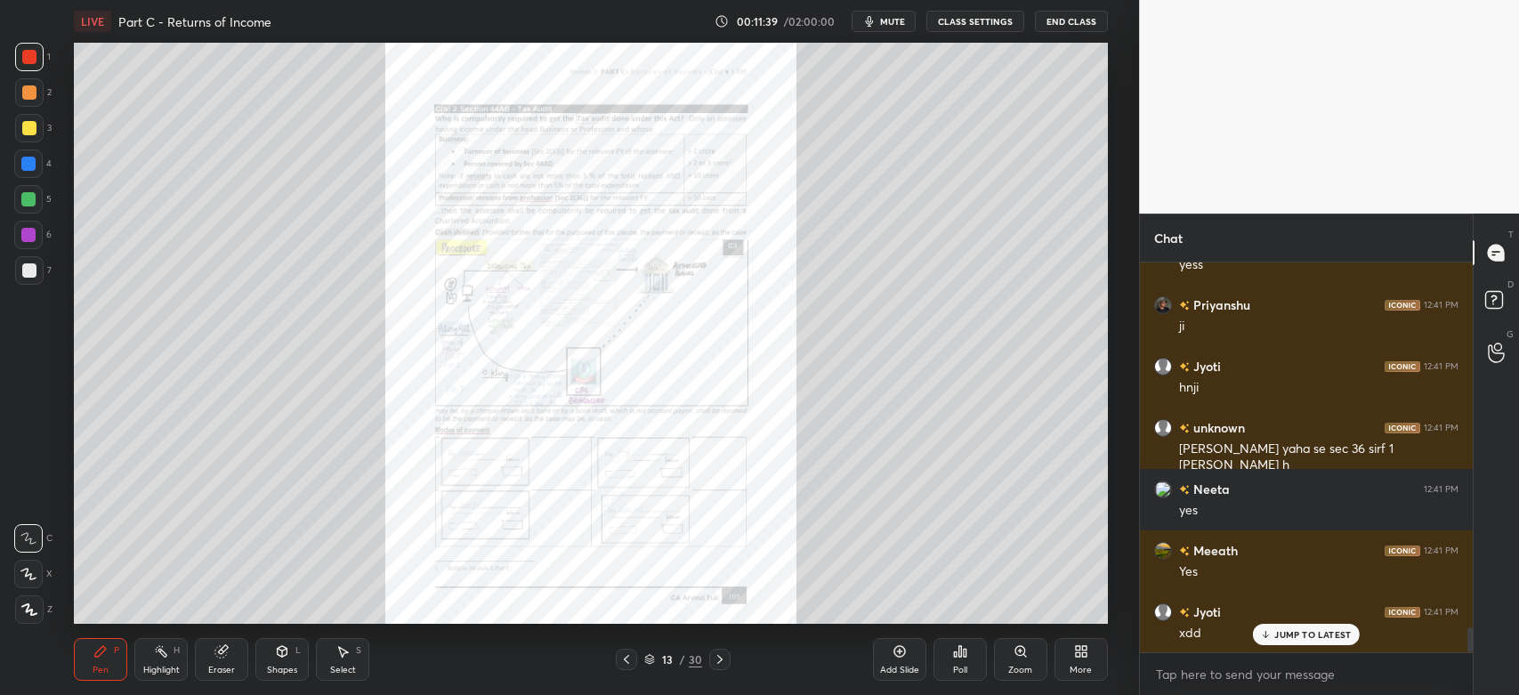
click at [631, 656] on icon at bounding box center [626, 659] width 14 height 14
click at [725, 665] on icon at bounding box center [720, 659] width 14 height 14
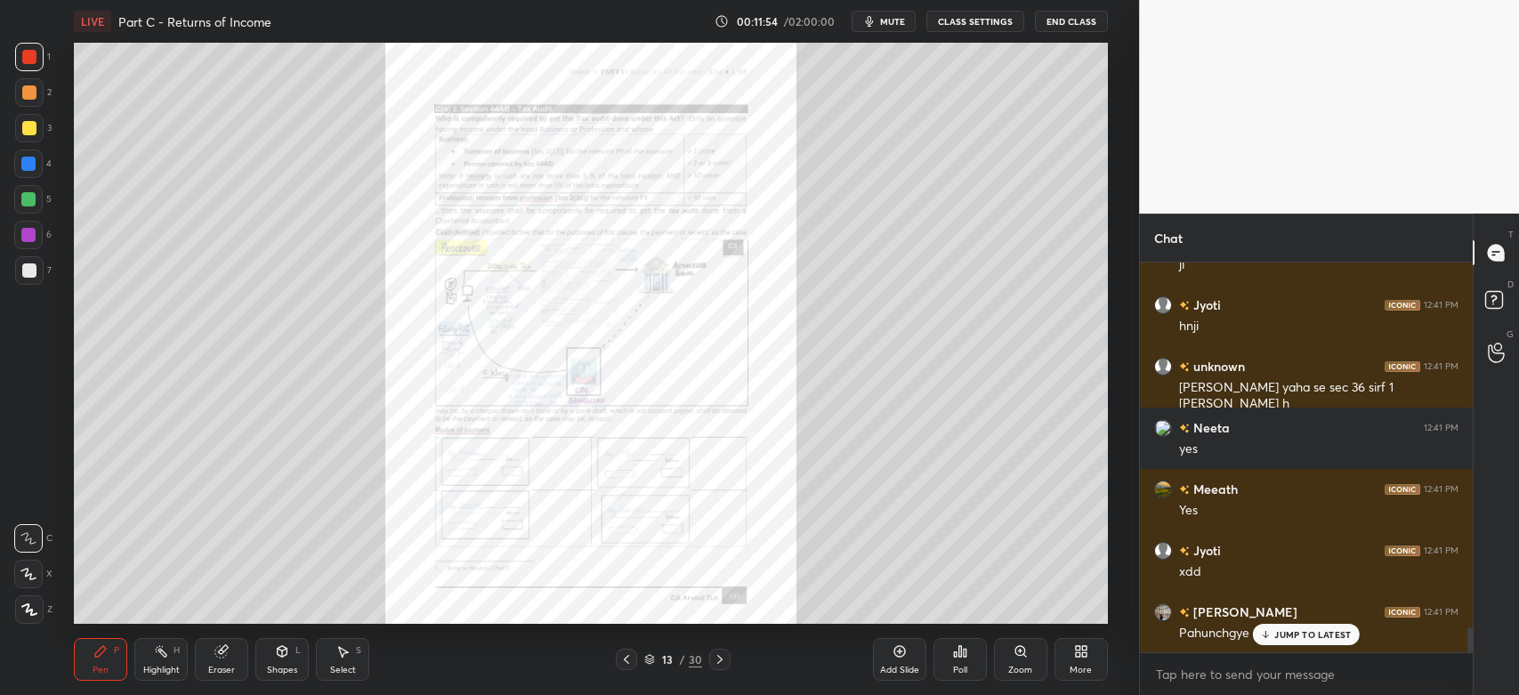
scroll to position [5858, 0]
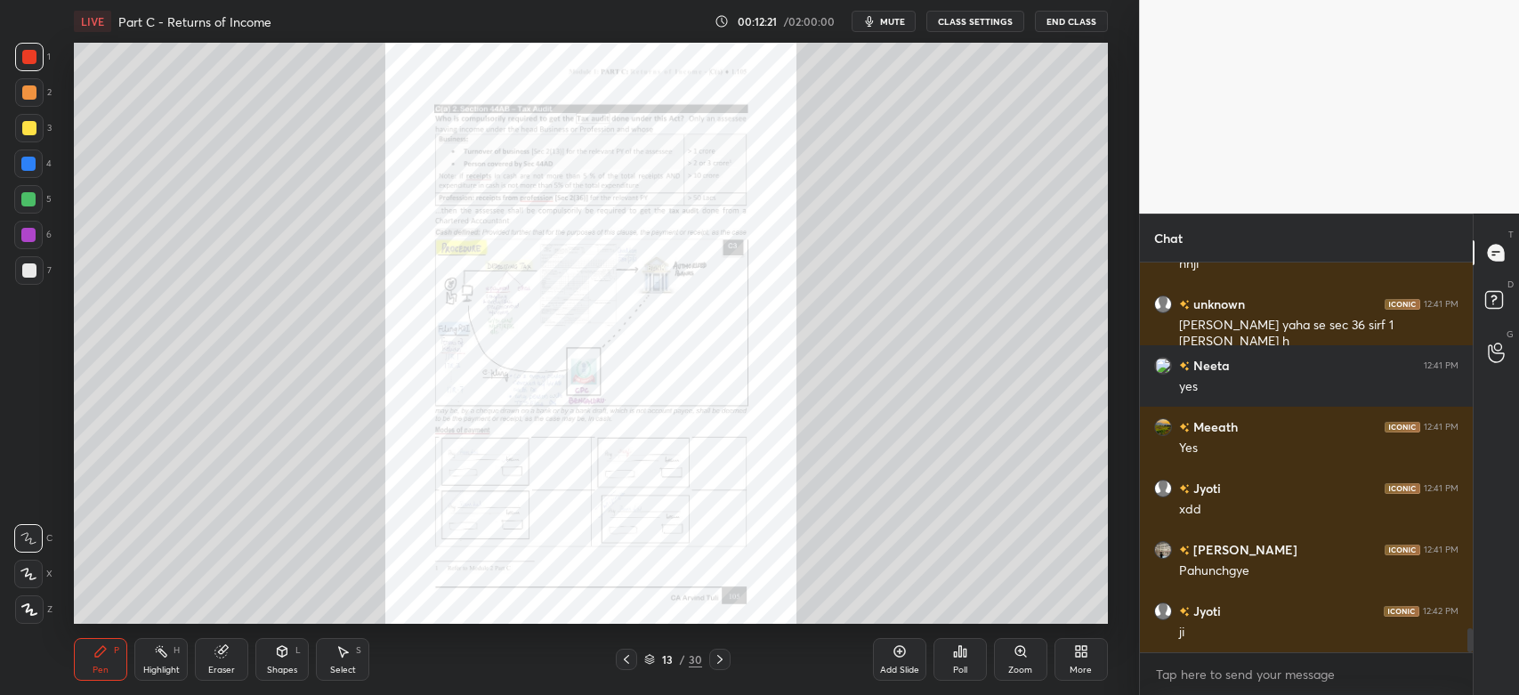
click at [626, 665] on icon at bounding box center [626, 659] width 14 height 14
click at [897, 653] on icon at bounding box center [899, 651] width 14 height 14
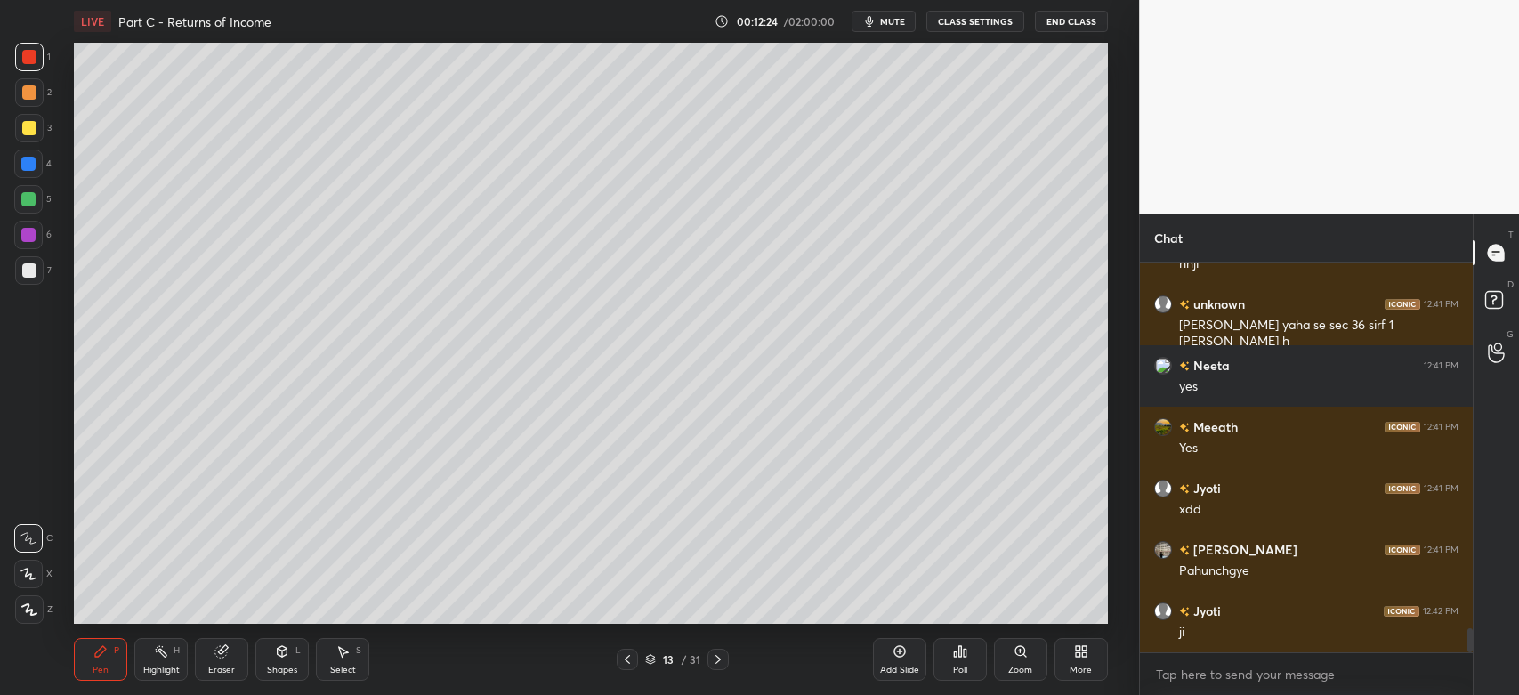
click at [17, 91] on div at bounding box center [29, 92] width 28 height 28
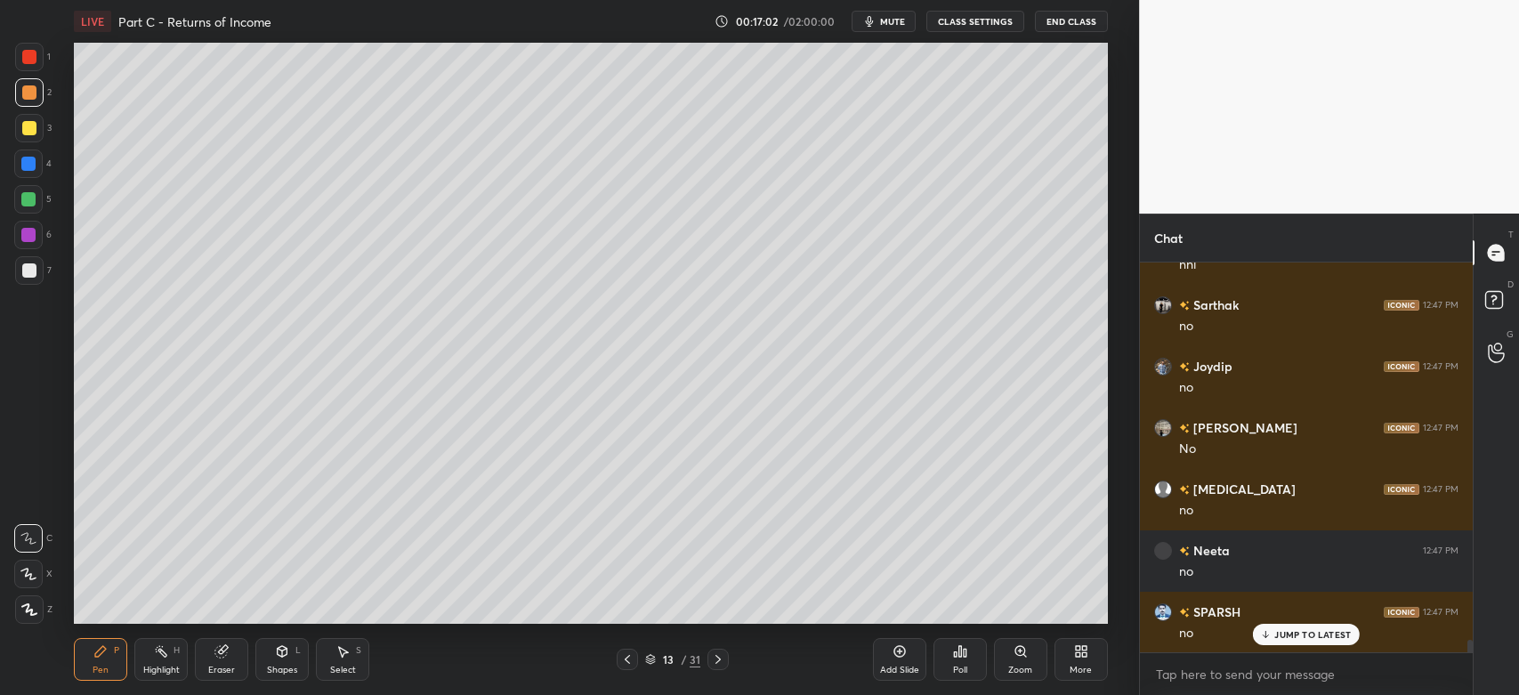
scroll to position [11889, 0]
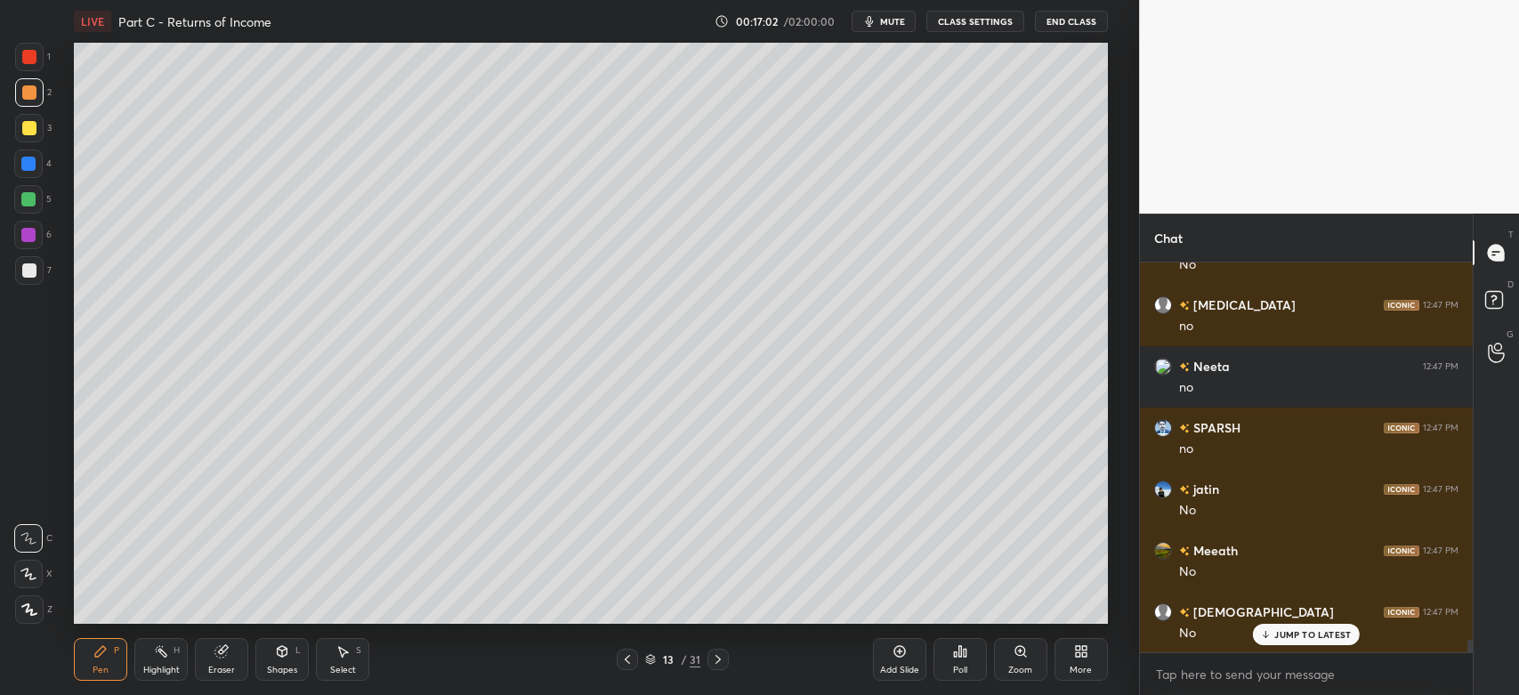
click at [28, 278] on div at bounding box center [29, 270] width 28 height 28
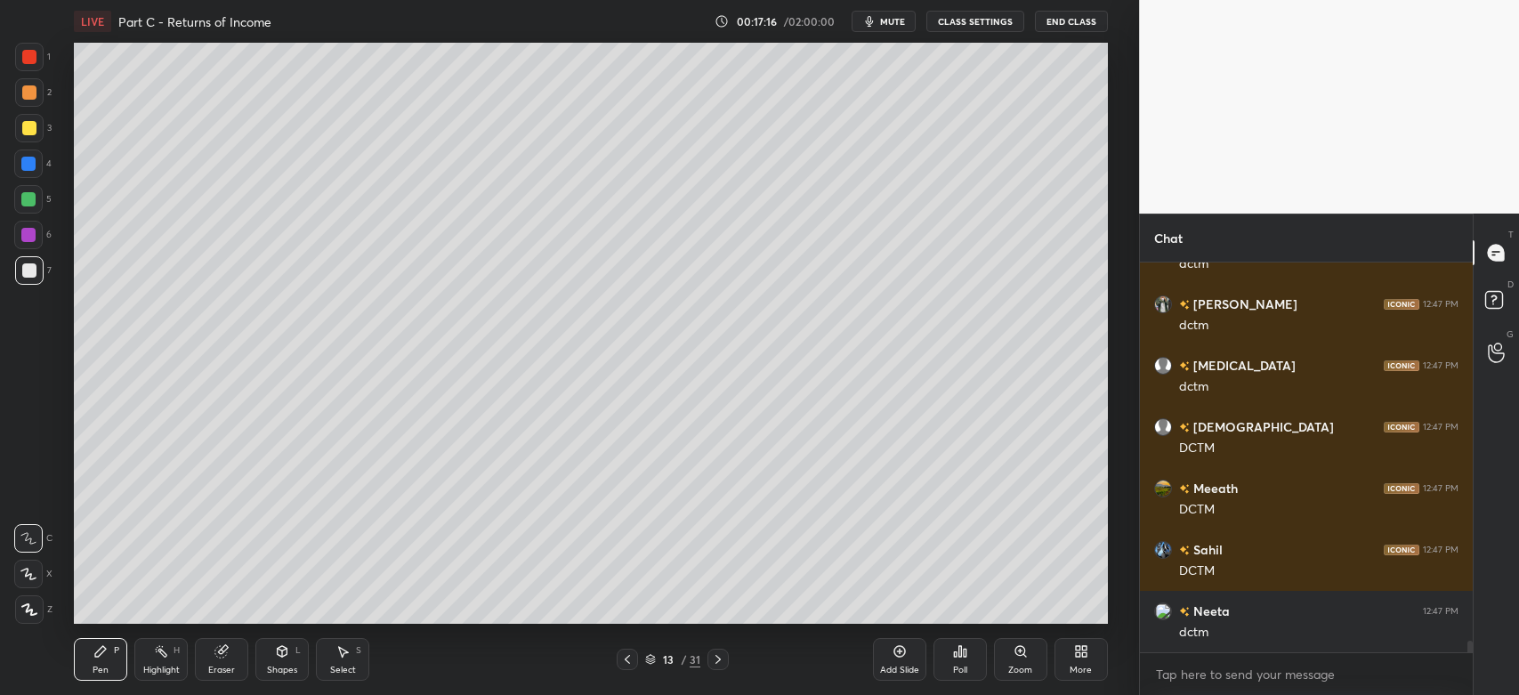
scroll to position [13036, 0]
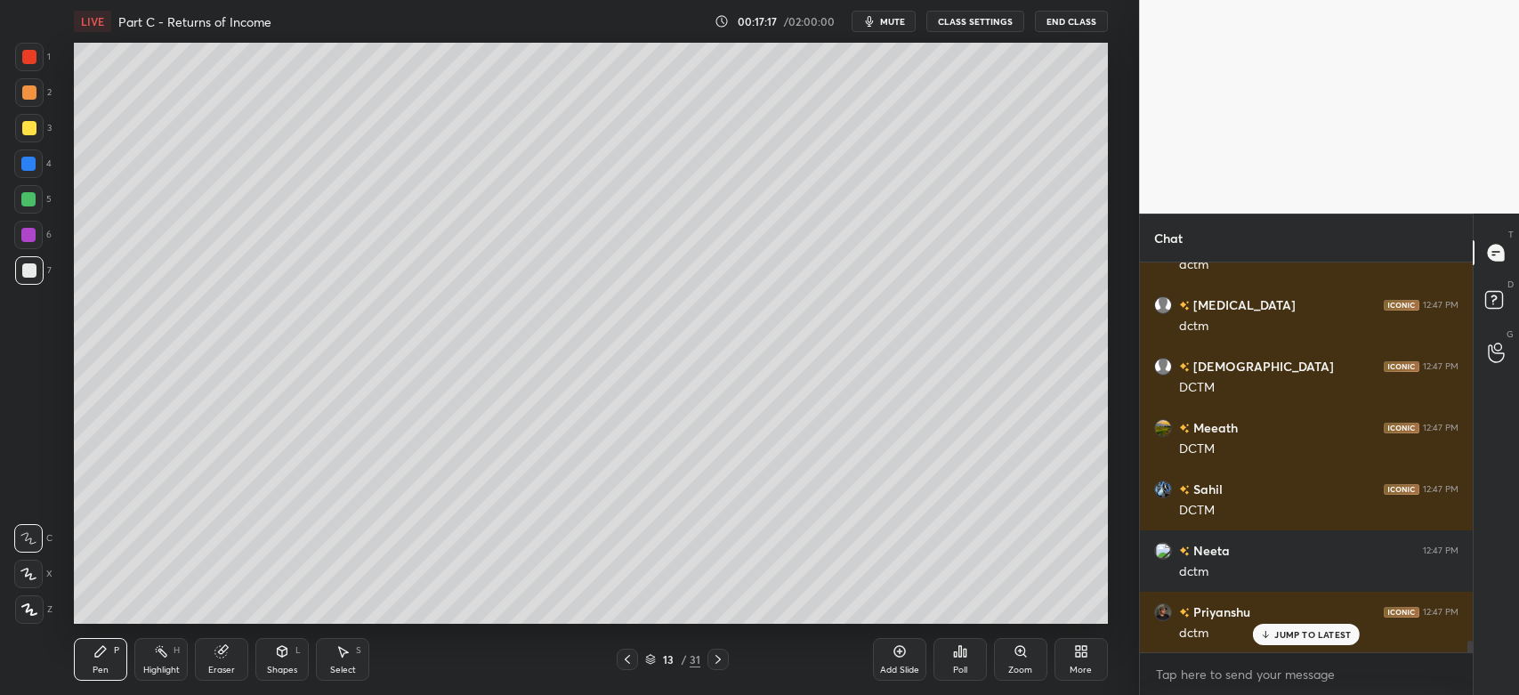
click at [28, 585] on div at bounding box center [28, 574] width 28 height 28
click at [1499, 348] on icon at bounding box center [1496, 344] width 17 height 20
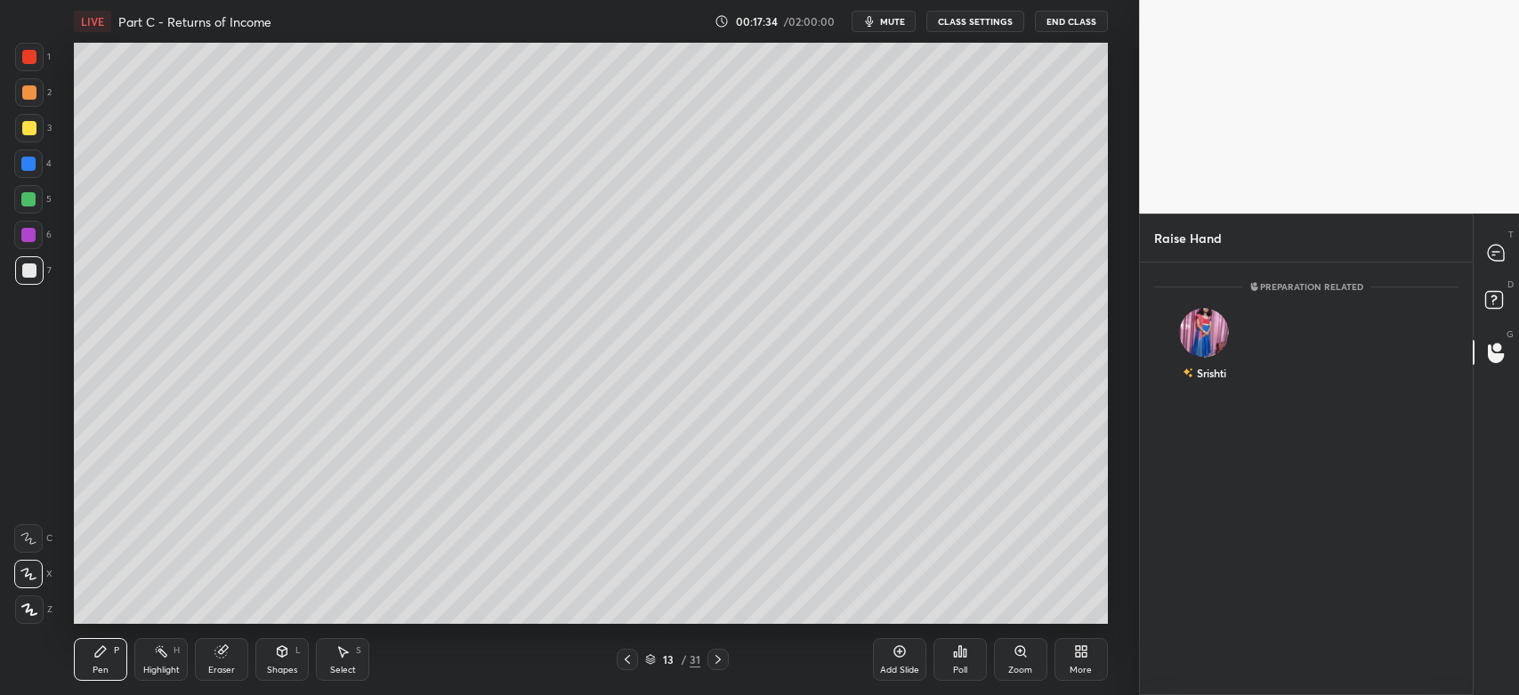
scroll to position [5, 5]
click at [1495, 256] on icon at bounding box center [1496, 253] width 16 height 16
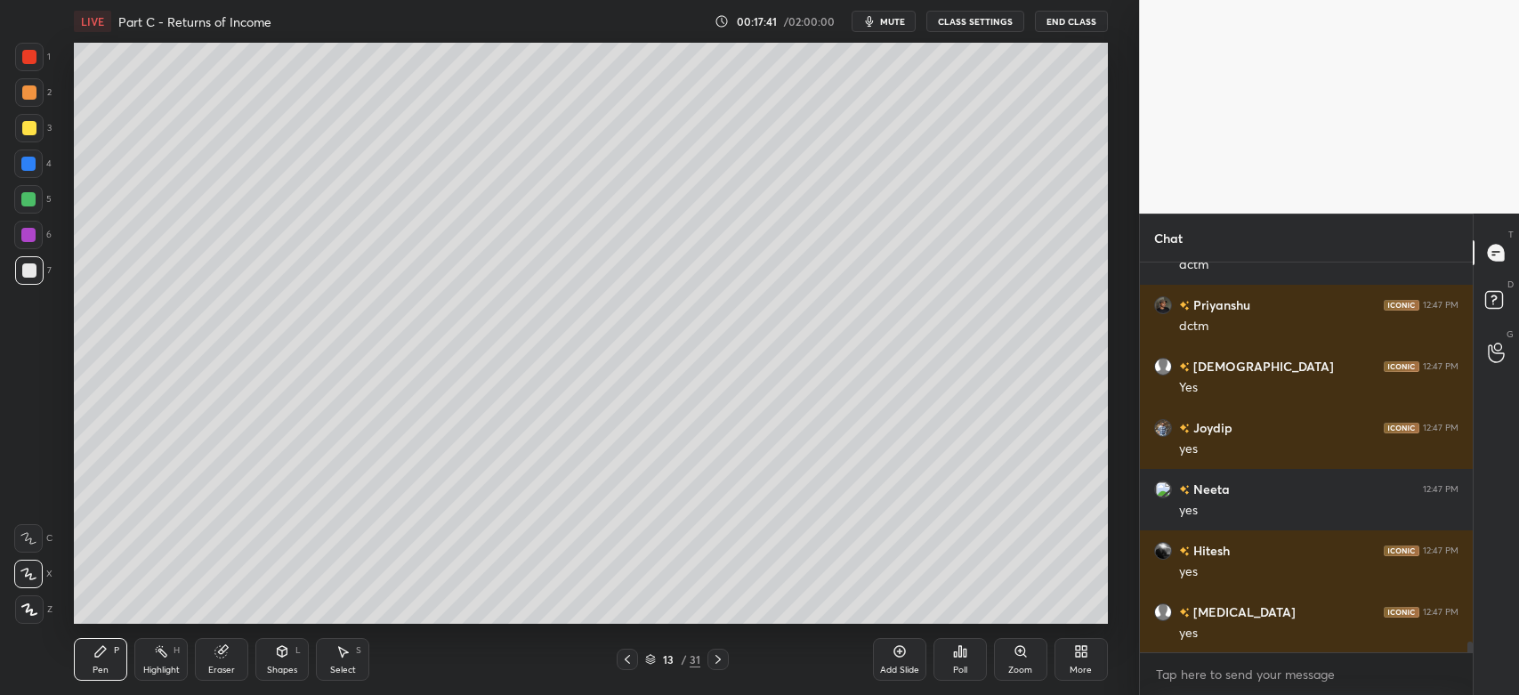
scroll to position [13867, 0]
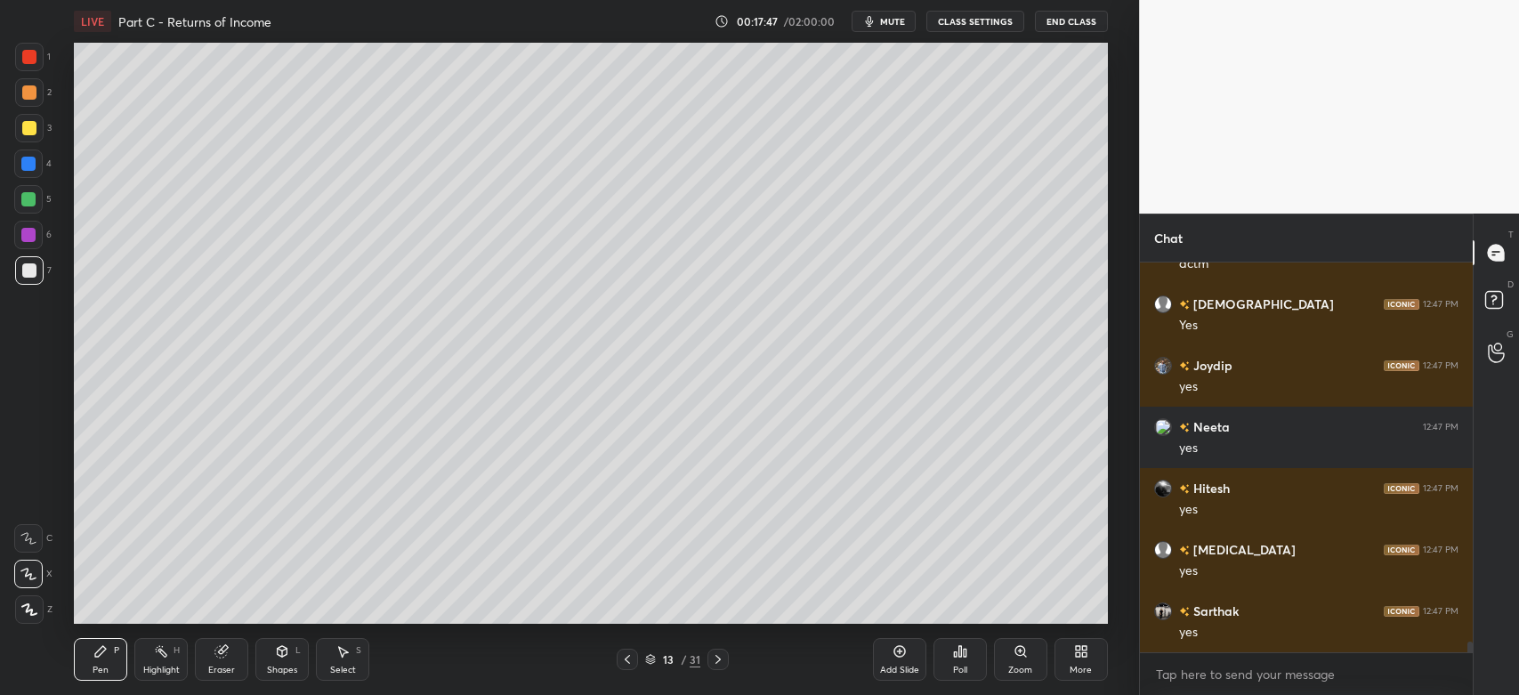
click at [1496, 354] on icon at bounding box center [1496, 353] width 17 height 20
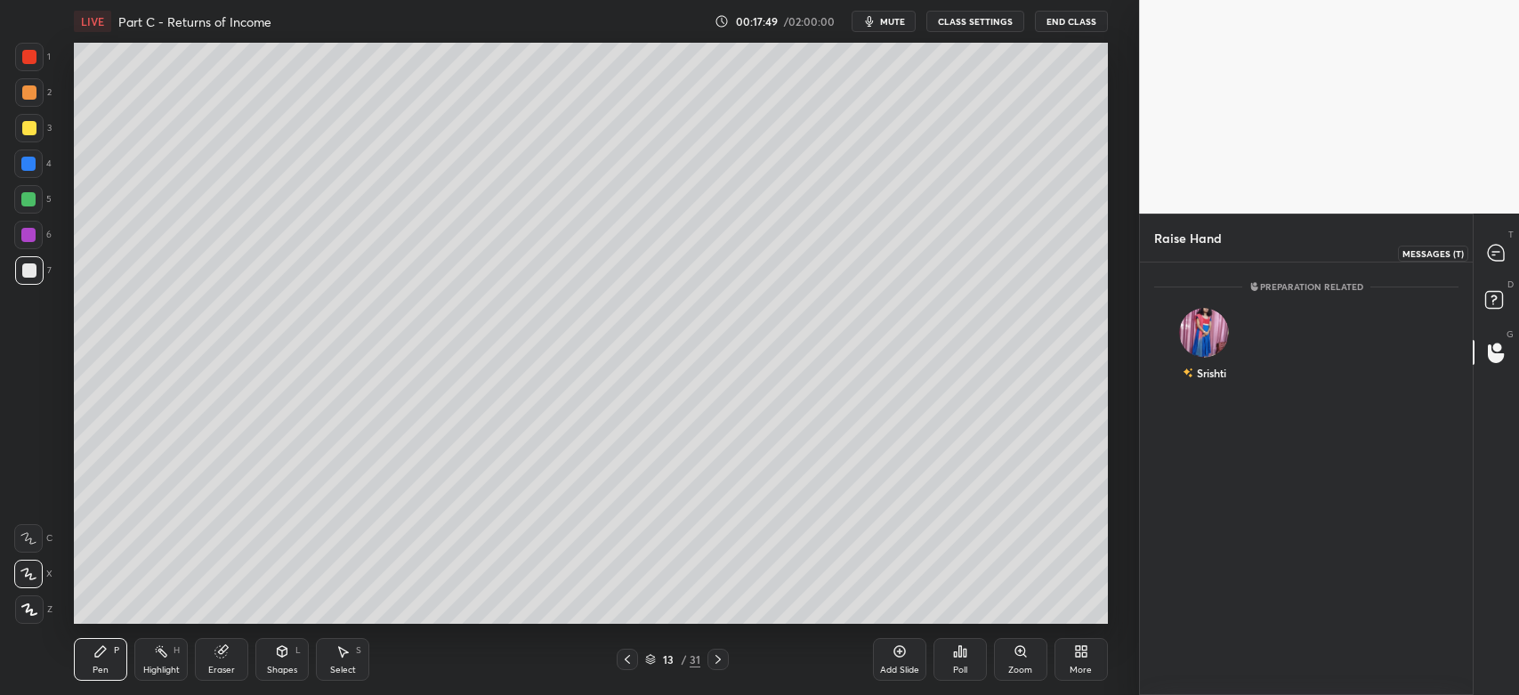
click at [1500, 253] on icon at bounding box center [1496, 253] width 16 height 16
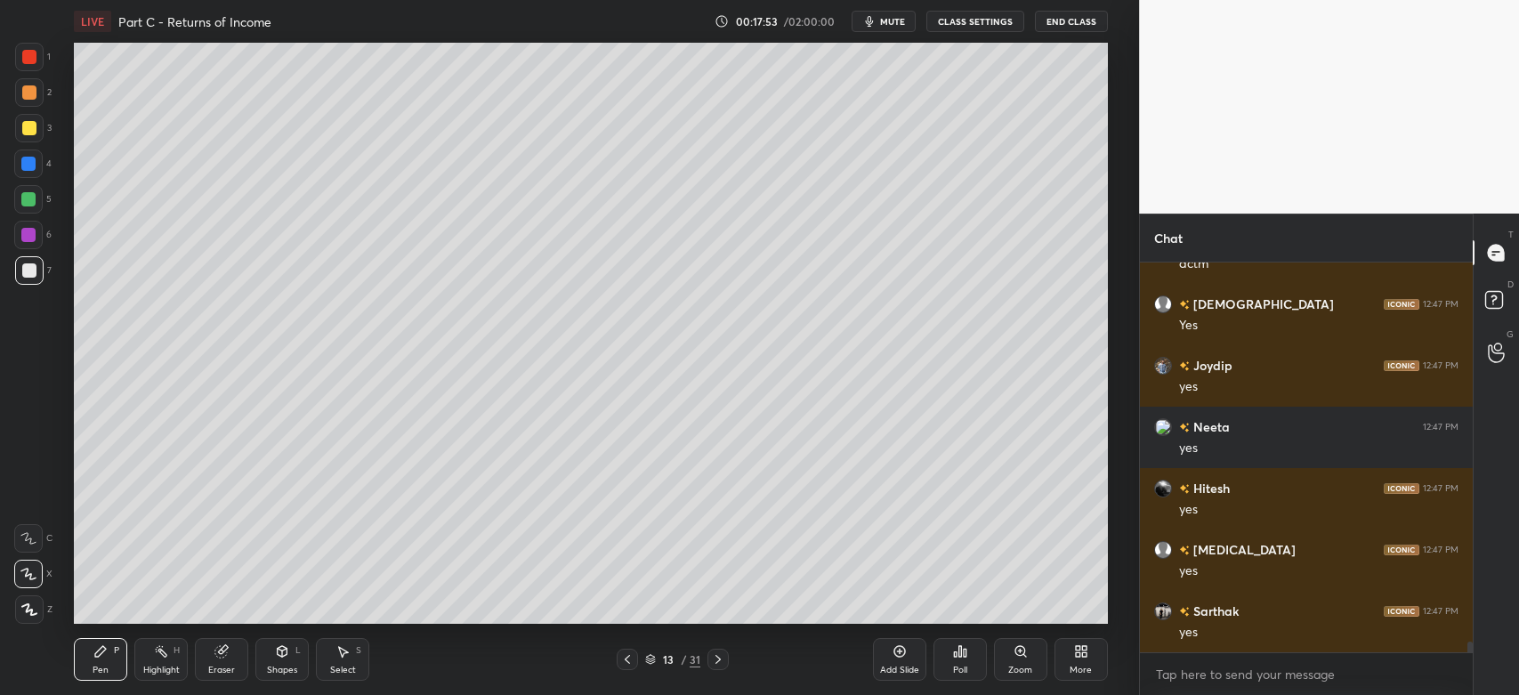
scroll to position [13927, 0]
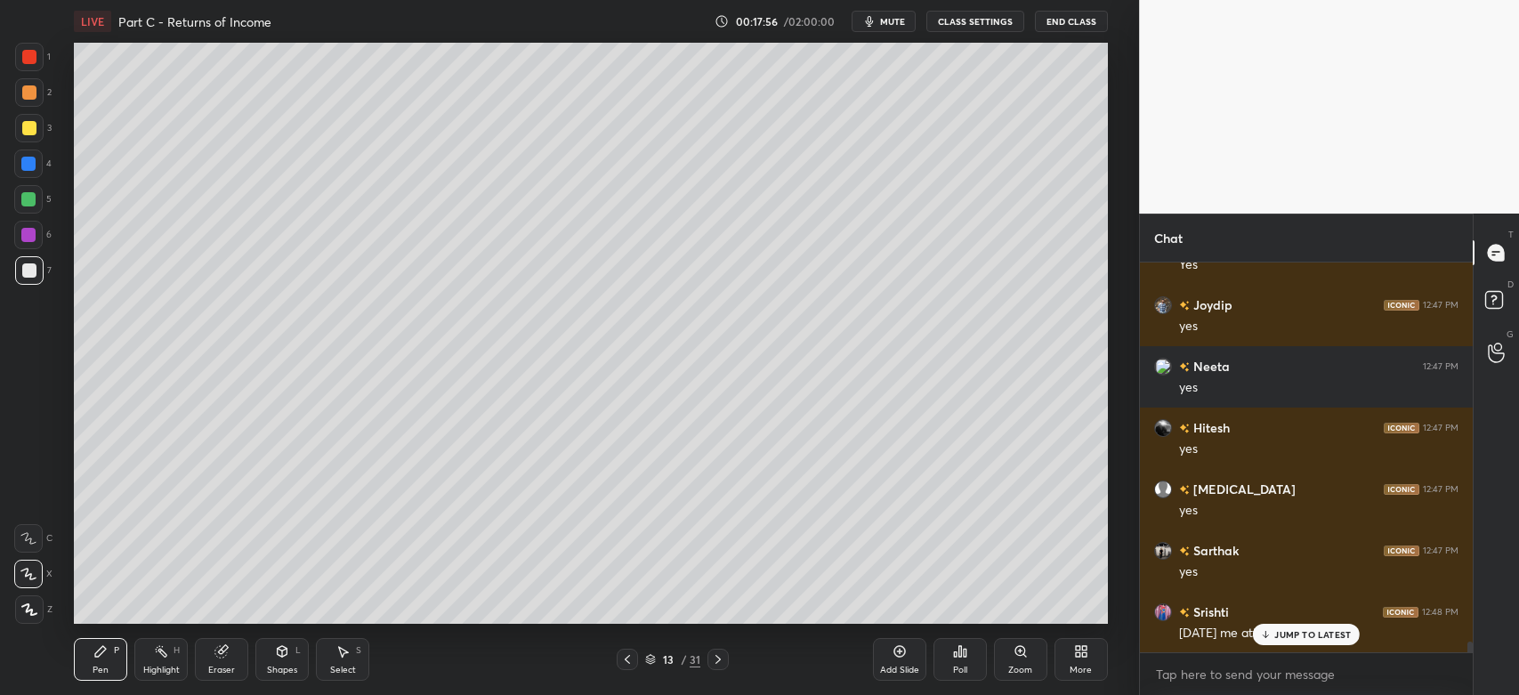
click at [1291, 633] on p "JUMP TO LATEST" at bounding box center [1312, 634] width 77 height 11
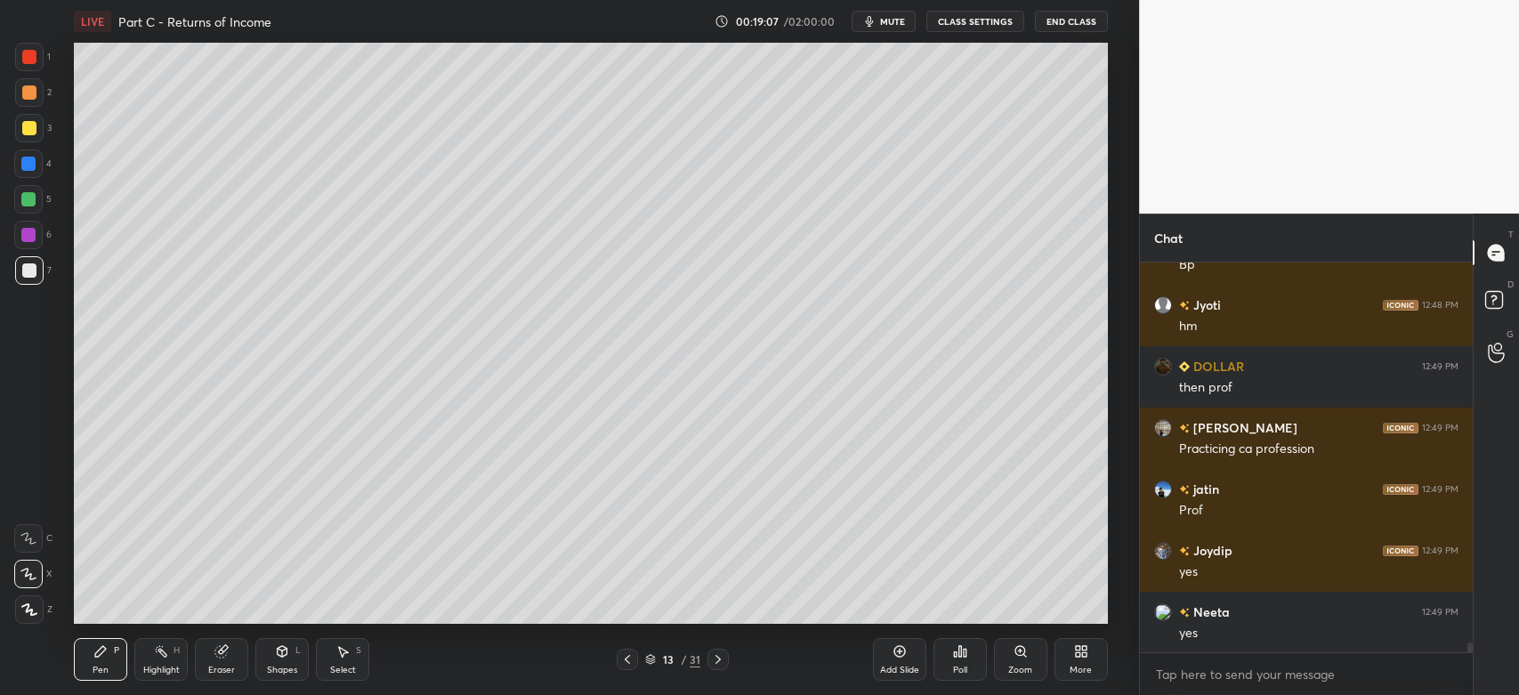
scroll to position [15069, 0]
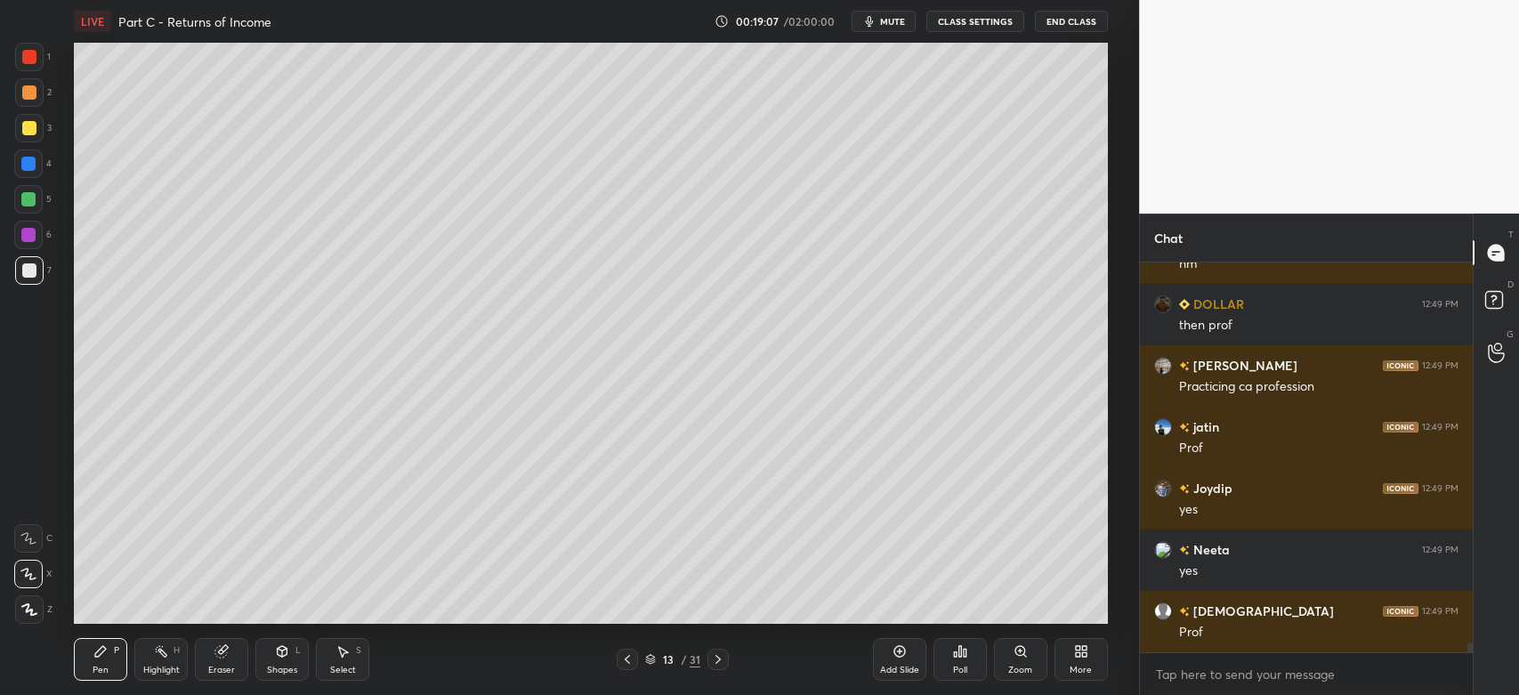
click at [715, 666] on icon at bounding box center [718, 659] width 14 height 14
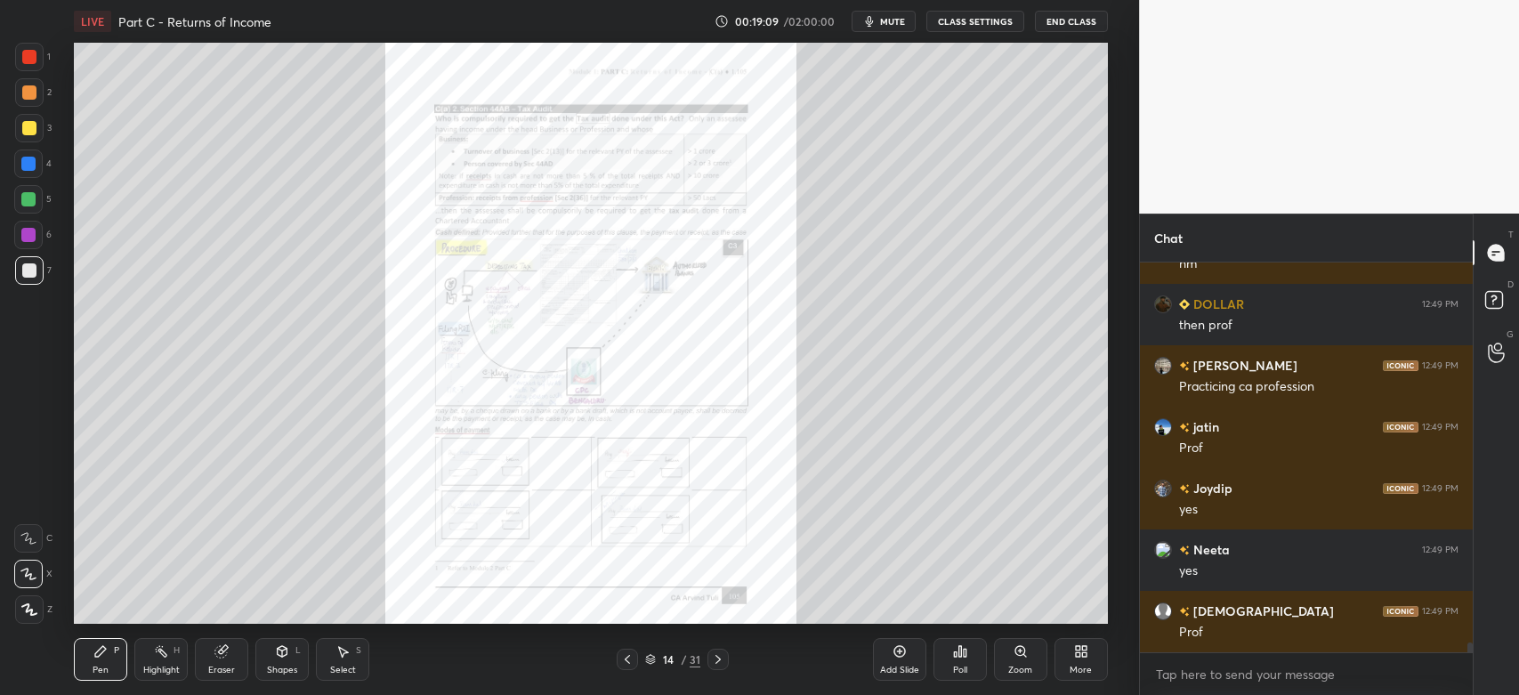
click at [1021, 657] on icon at bounding box center [1020, 651] width 14 height 14
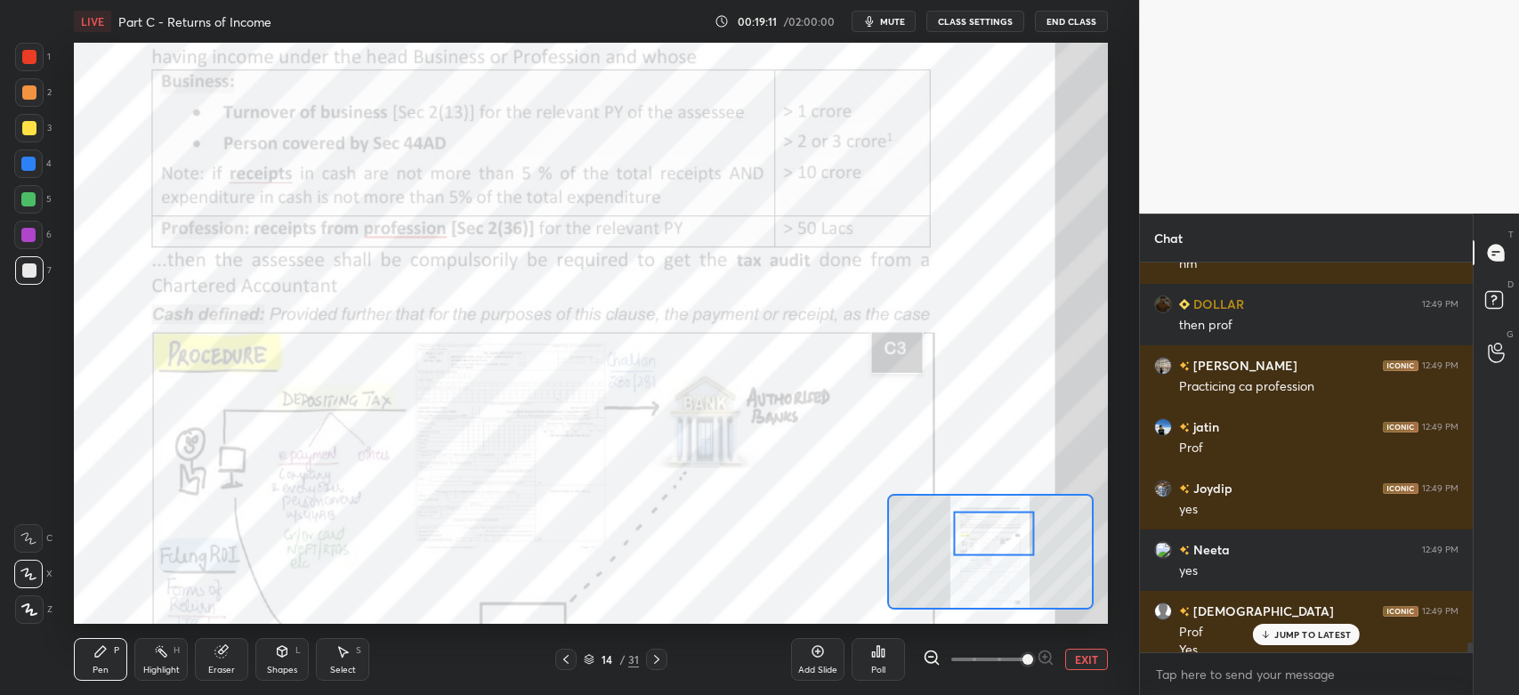
scroll to position [15086, 0]
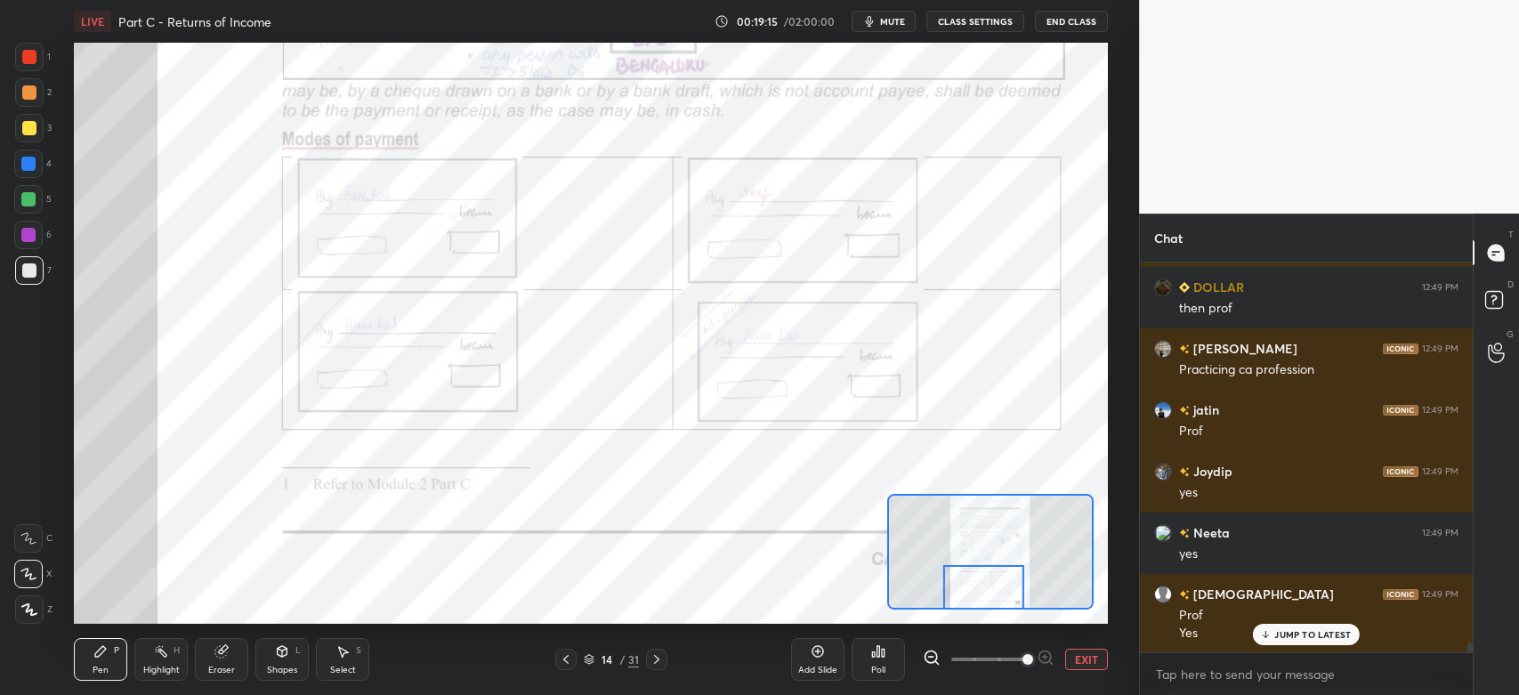
click at [32, 68] on div at bounding box center [29, 57] width 28 height 28
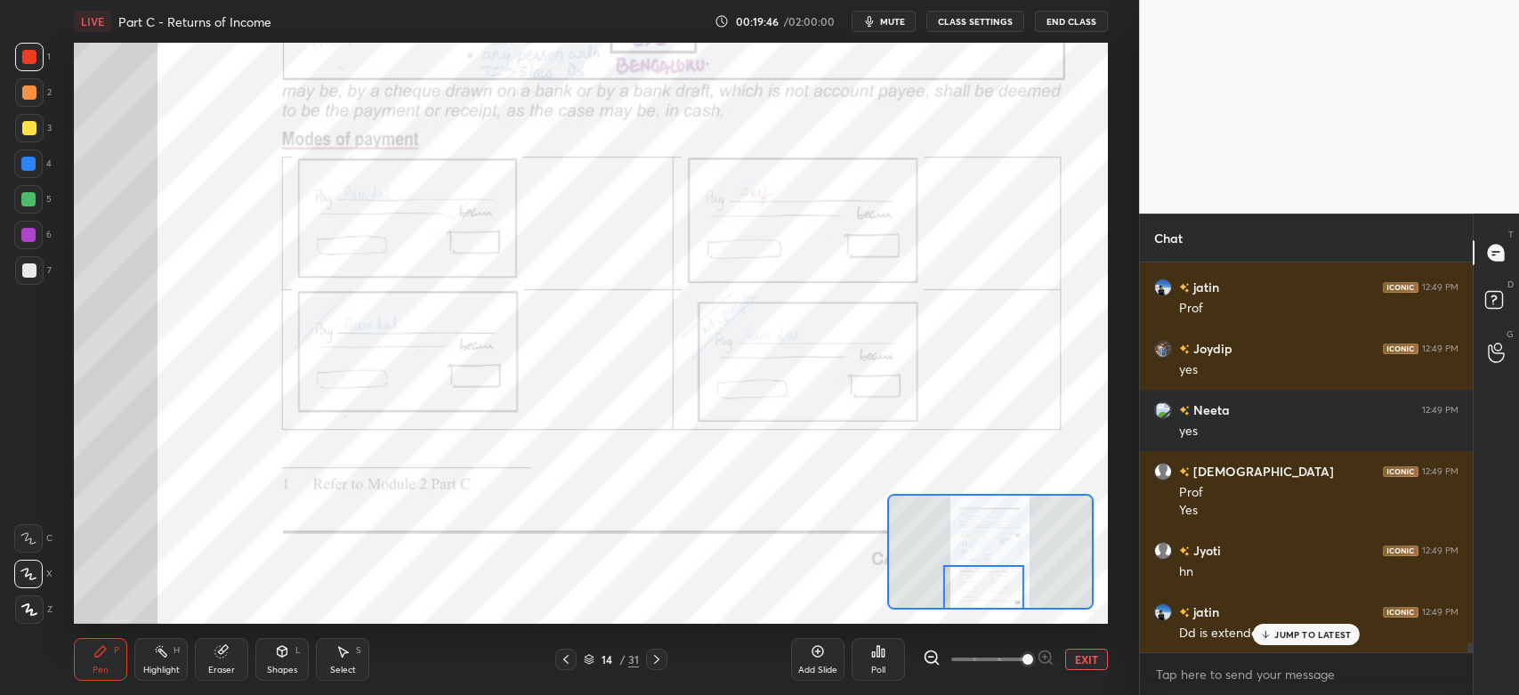
scroll to position [15270, 0]
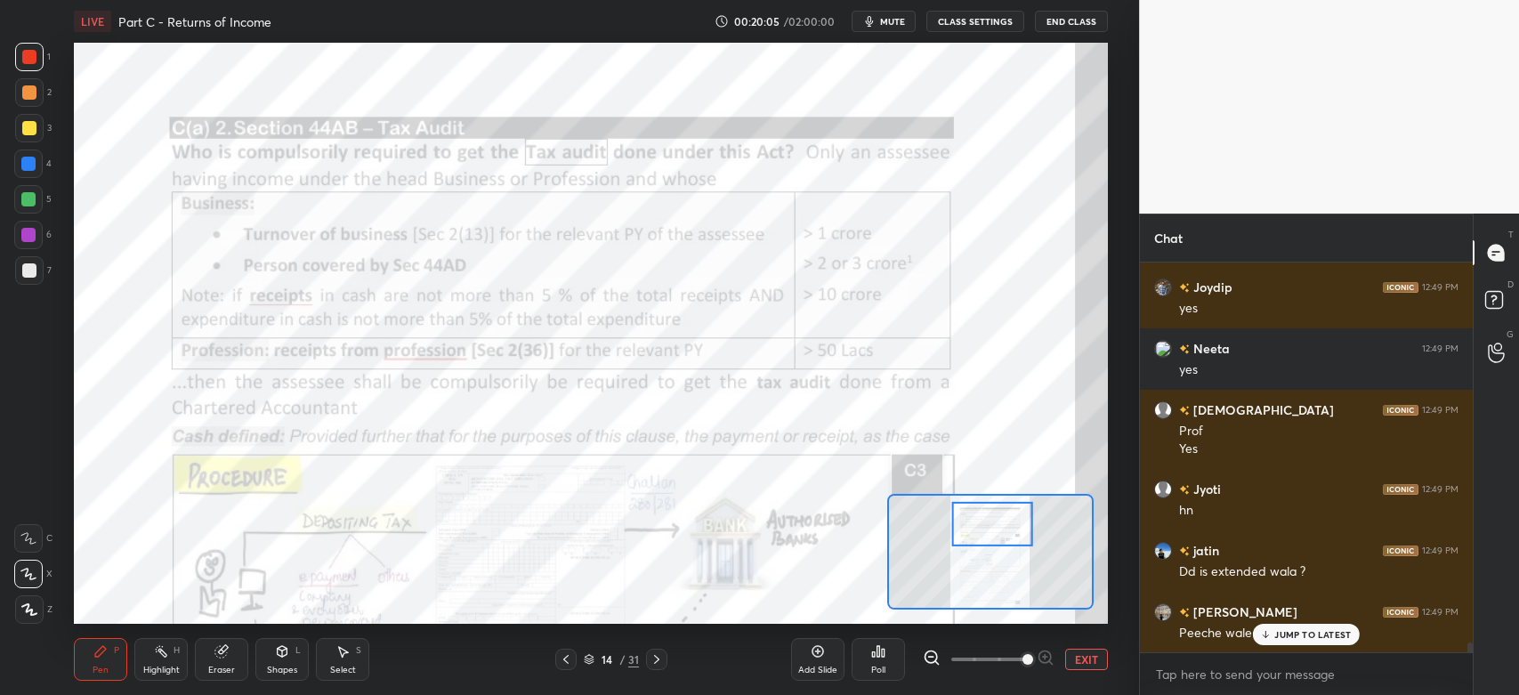
click at [17, 60] on div at bounding box center [29, 57] width 28 height 28
click at [21, 549] on div at bounding box center [28, 538] width 28 height 28
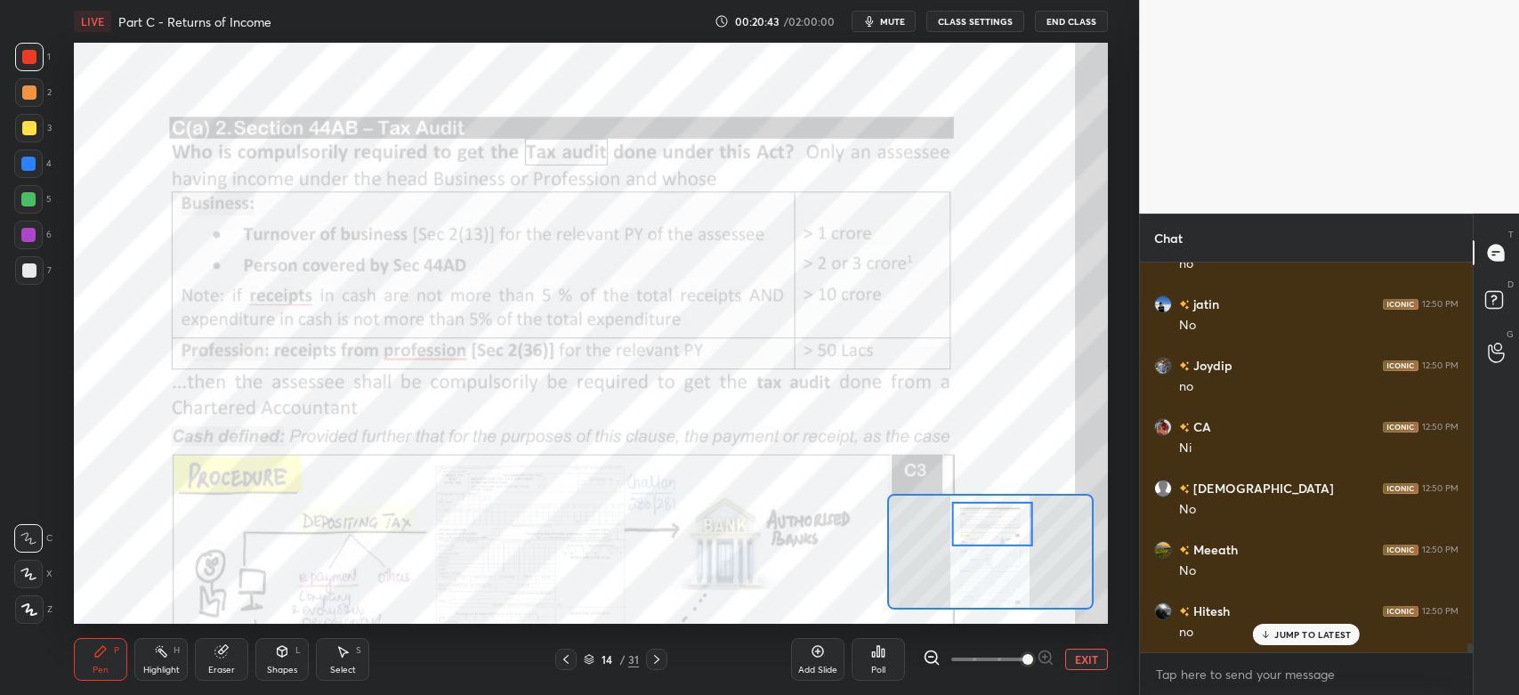
scroll to position [17542, 0]
click at [28, 55] on div at bounding box center [29, 57] width 14 height 14
click at [27, 239] on div at bounding box center [28, 235] width 14 height 14
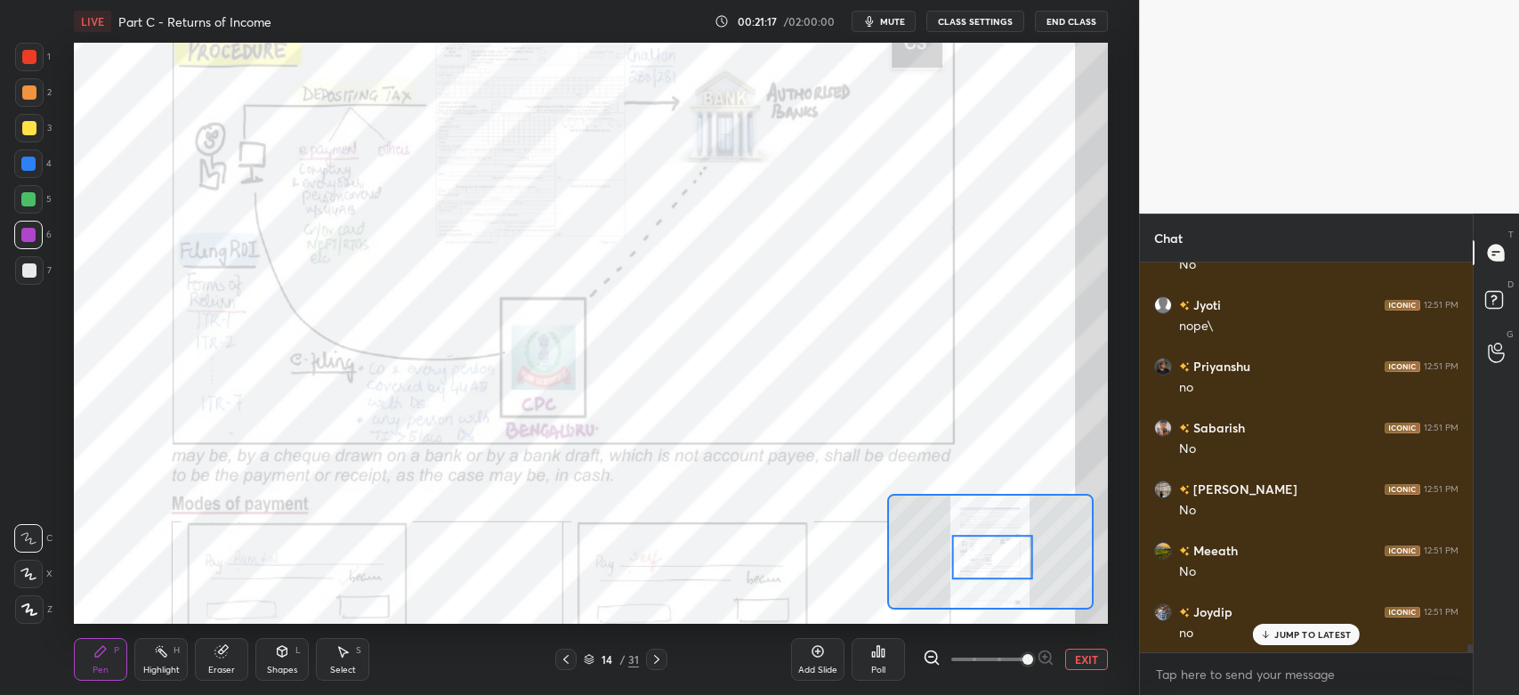
scroll to position [18524, 0]
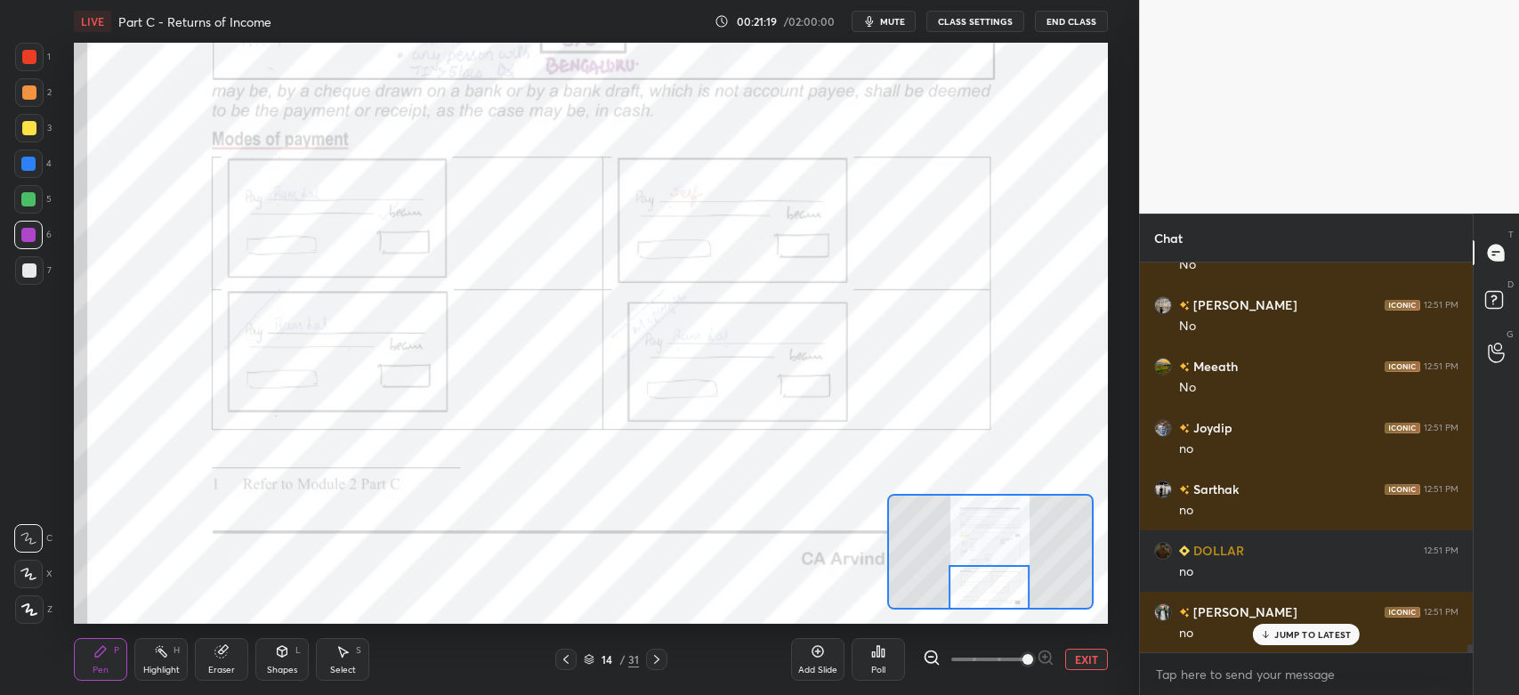
click at [660, 663] on icon at bounding box center [657, 659] width 14 height 14
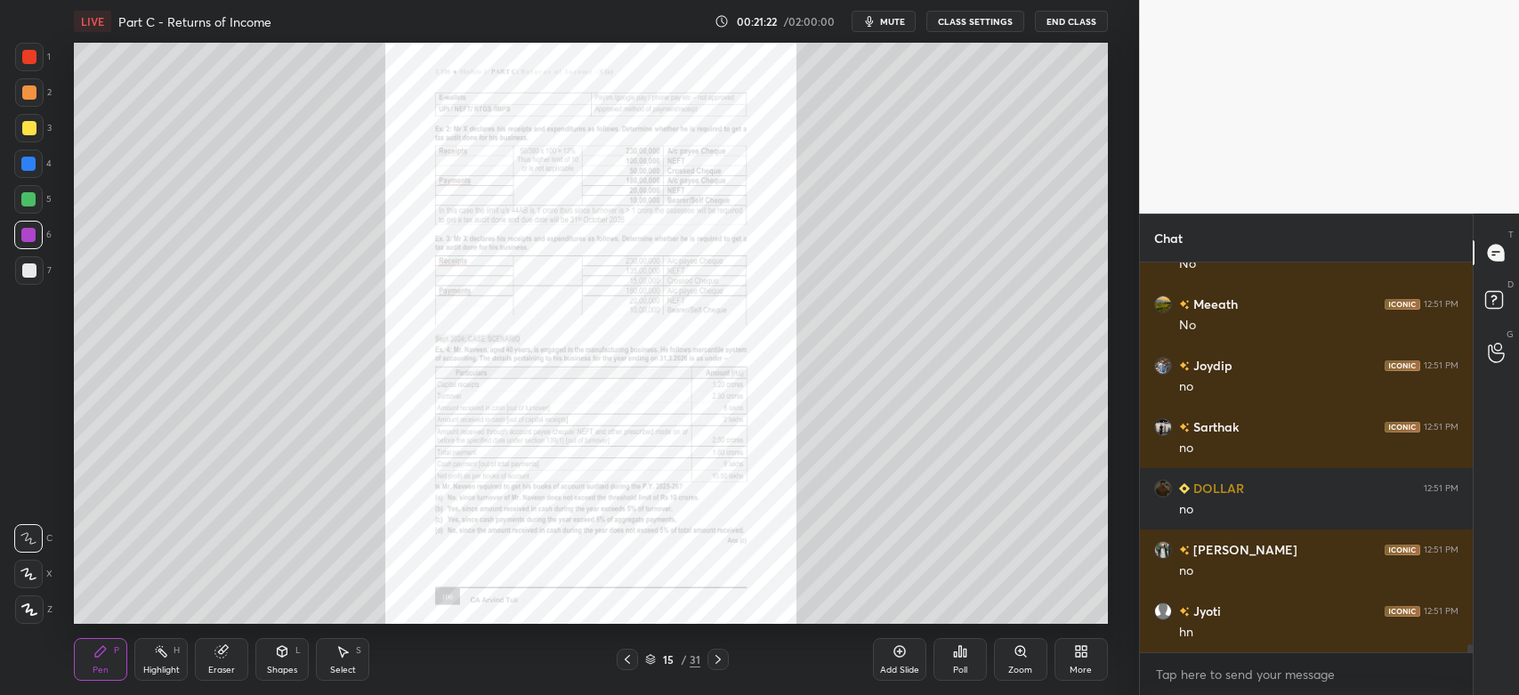
click at [630, 663] on icon at bounding box center [627, 659] width 14 height 14
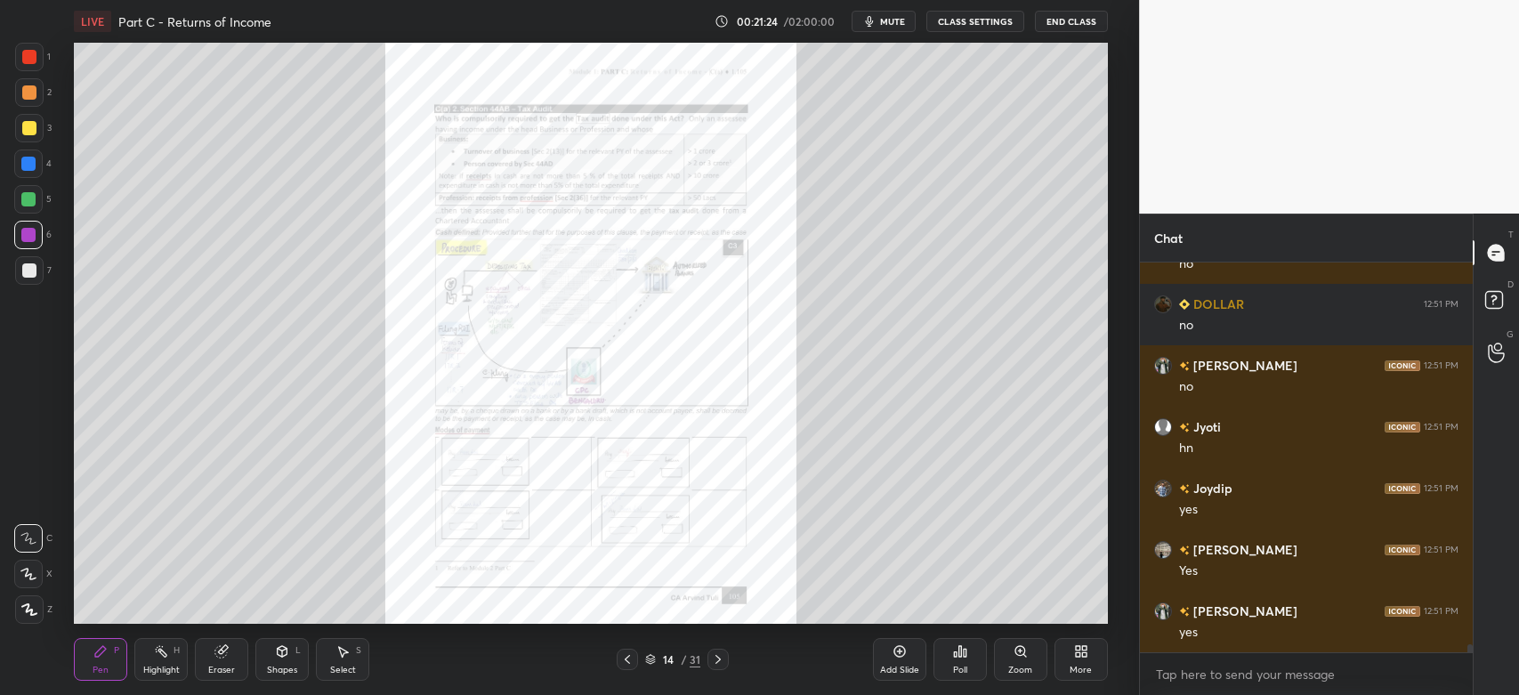
click at [1021, 659] on div "Zoom" at bounding box center [1020, 659] width 53 height 43
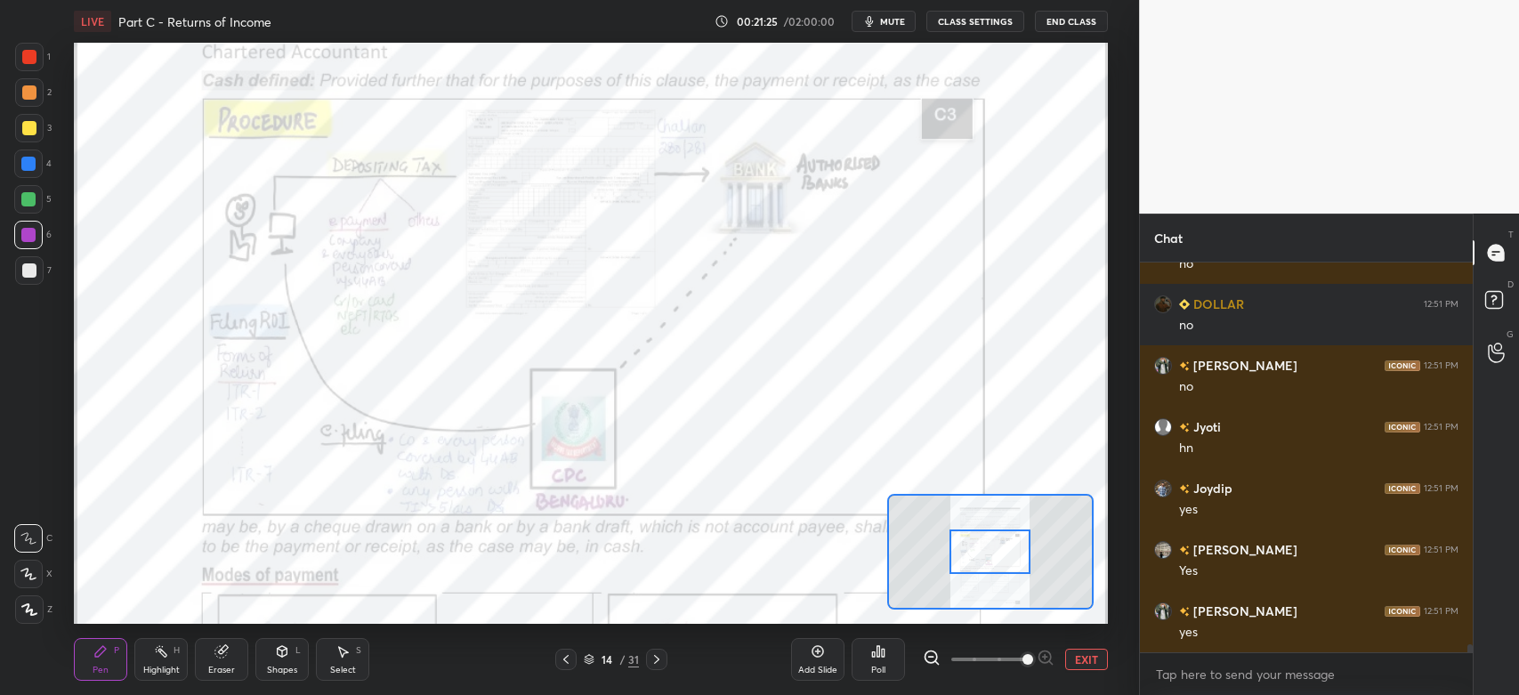
click at [1003, 545] on div at bounding box center [989, 551] width 81 height 45
click at [29, 62] on div at bounding box center [29, 57] width 14 height 14
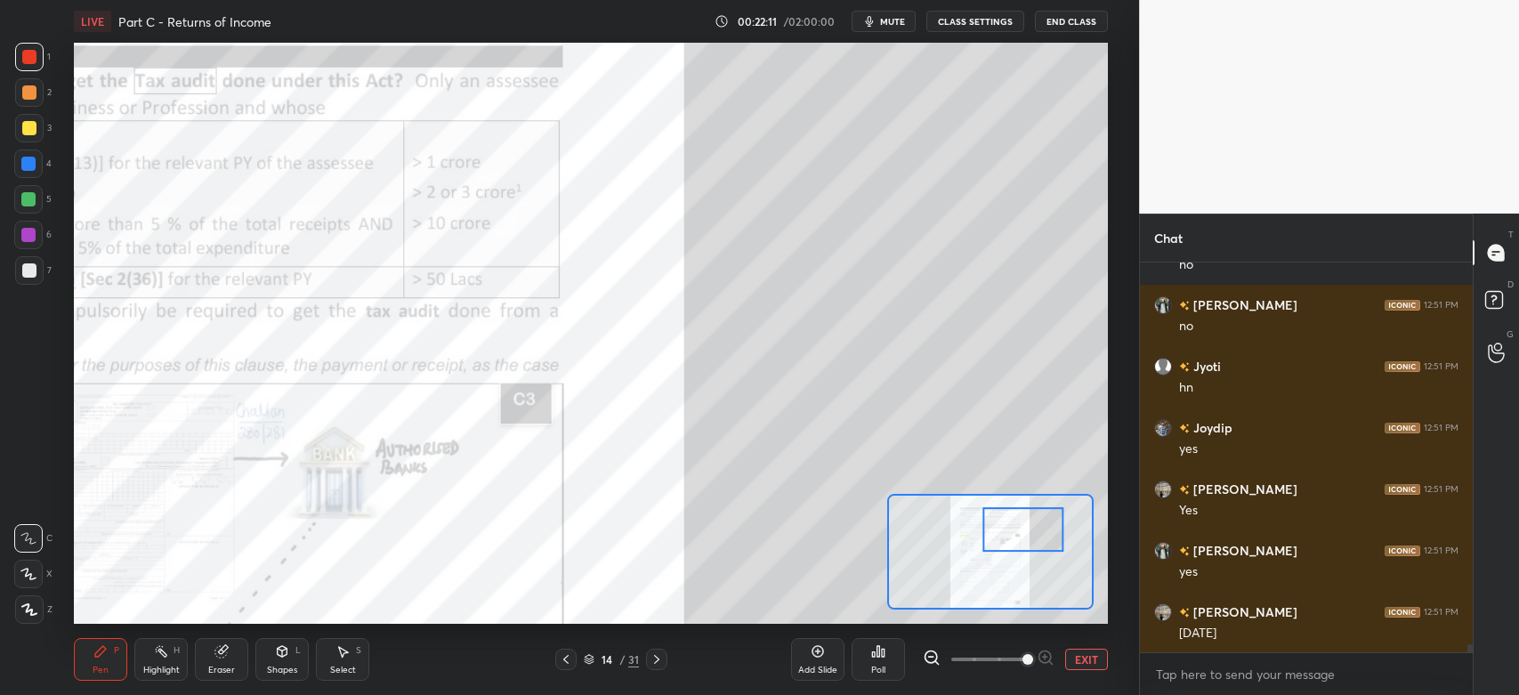
scroll to position [18892, 0]
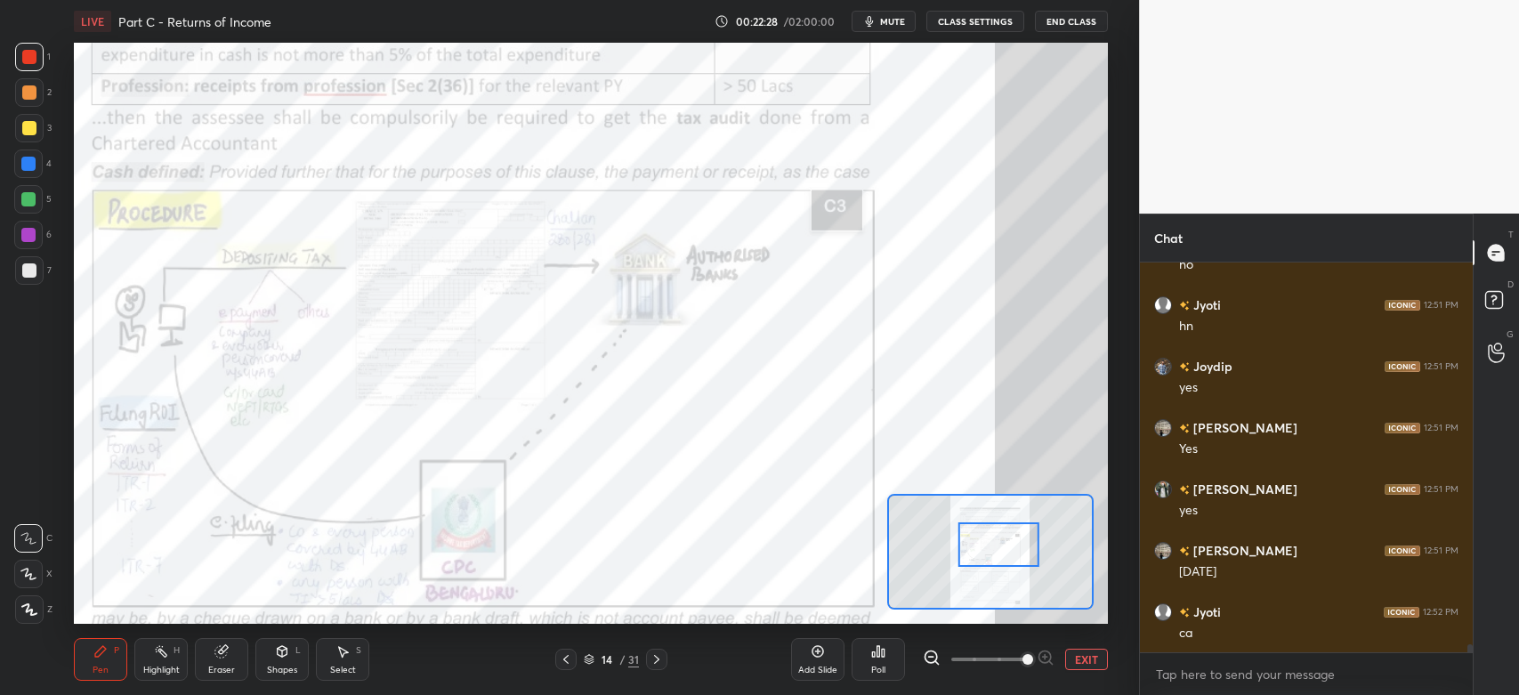
click at [21, 72] on div "1" at bounding box center [33, 61] width 36 height 36
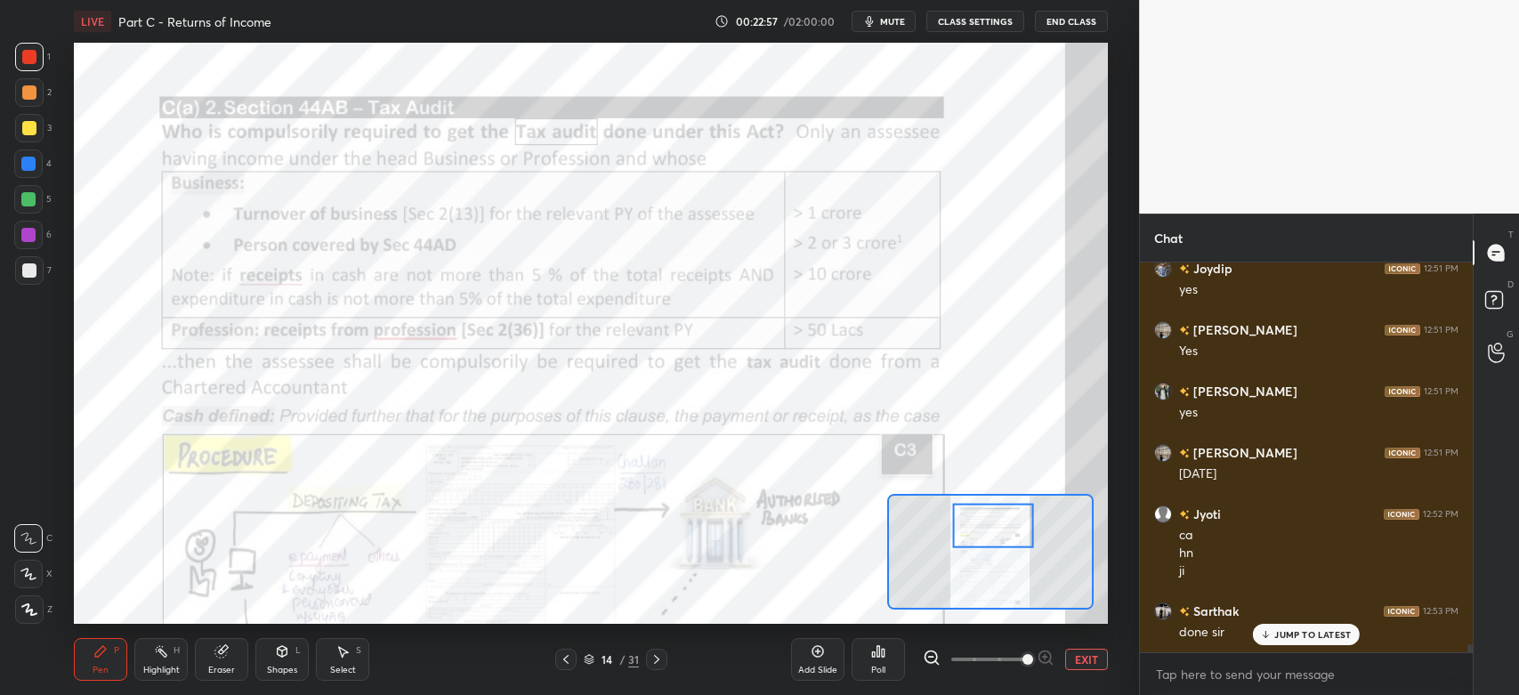
scroll to position [19051, 0]
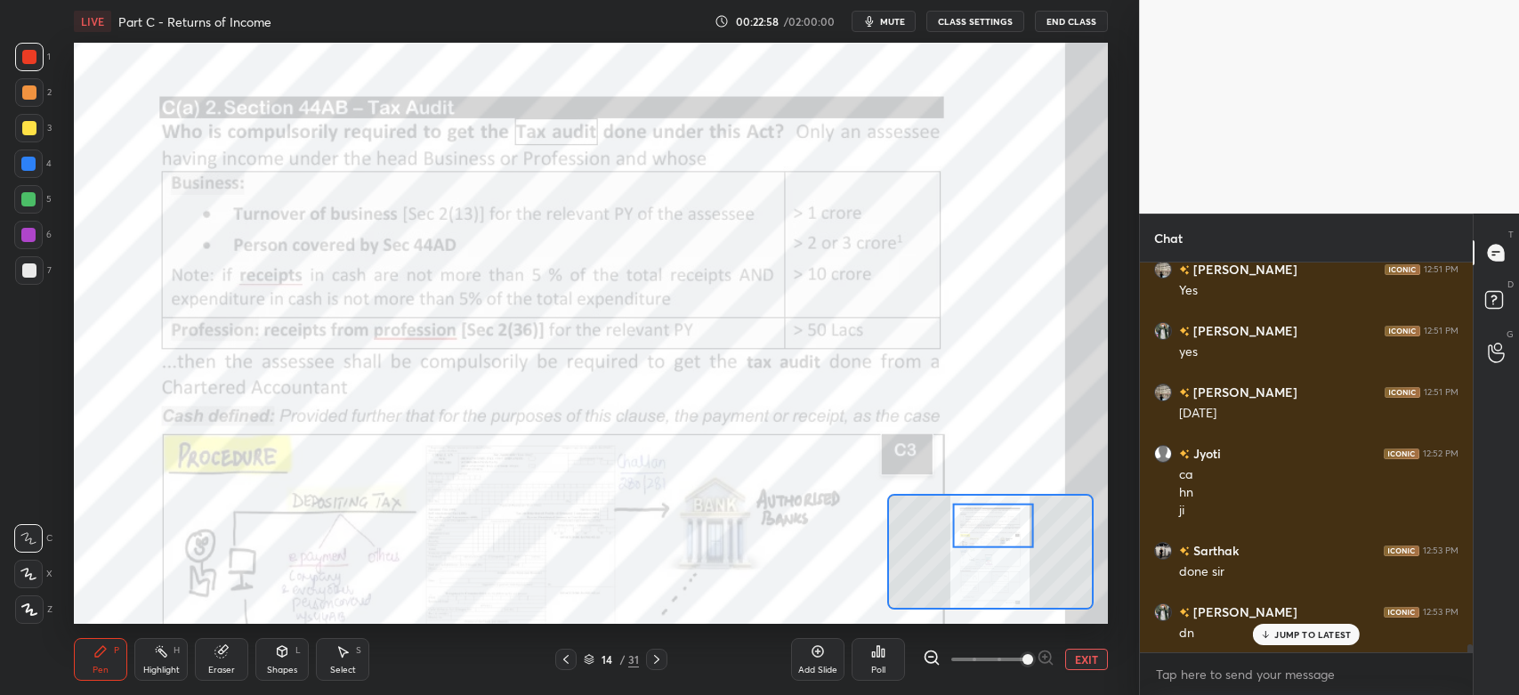
click at [569, 661] on icon at bounding box center [566, 659] width 14 height 14
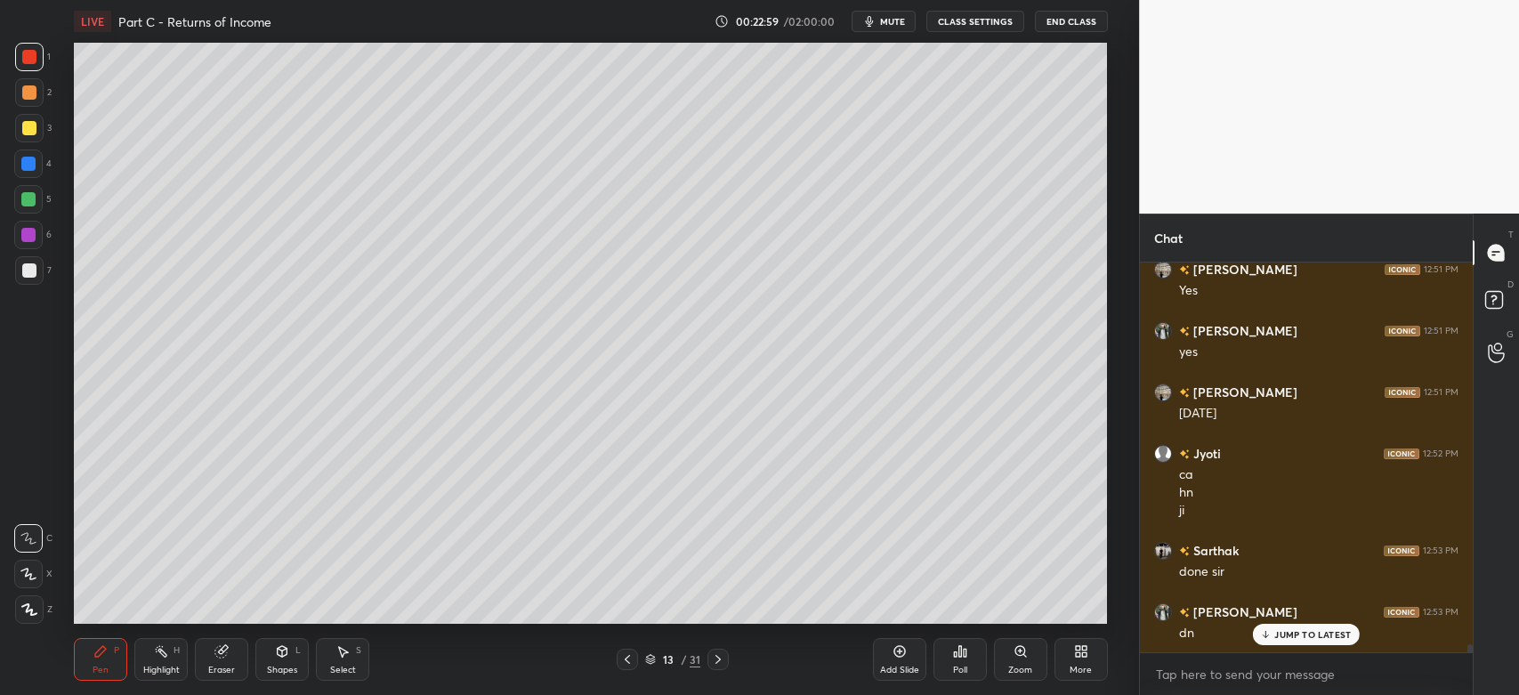
click at [900, 652] on icon at bounding box center [899, 651] width 5 height 5
click at [22, 279] on div at bounding box center [29, 270] width 28 height 28
click at [34, 610] on icon at bounding box center [29, 609] width 16 height 12
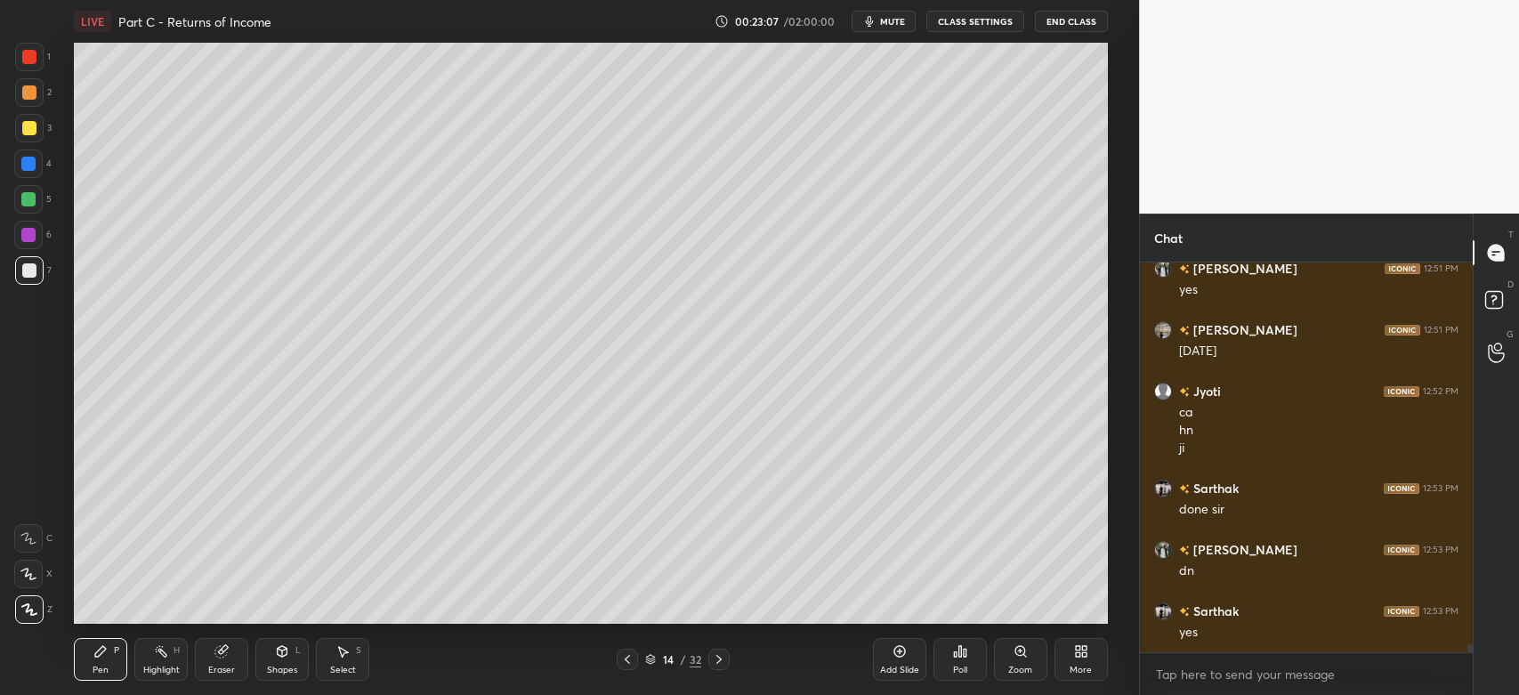
scroll to position [19173, 0]
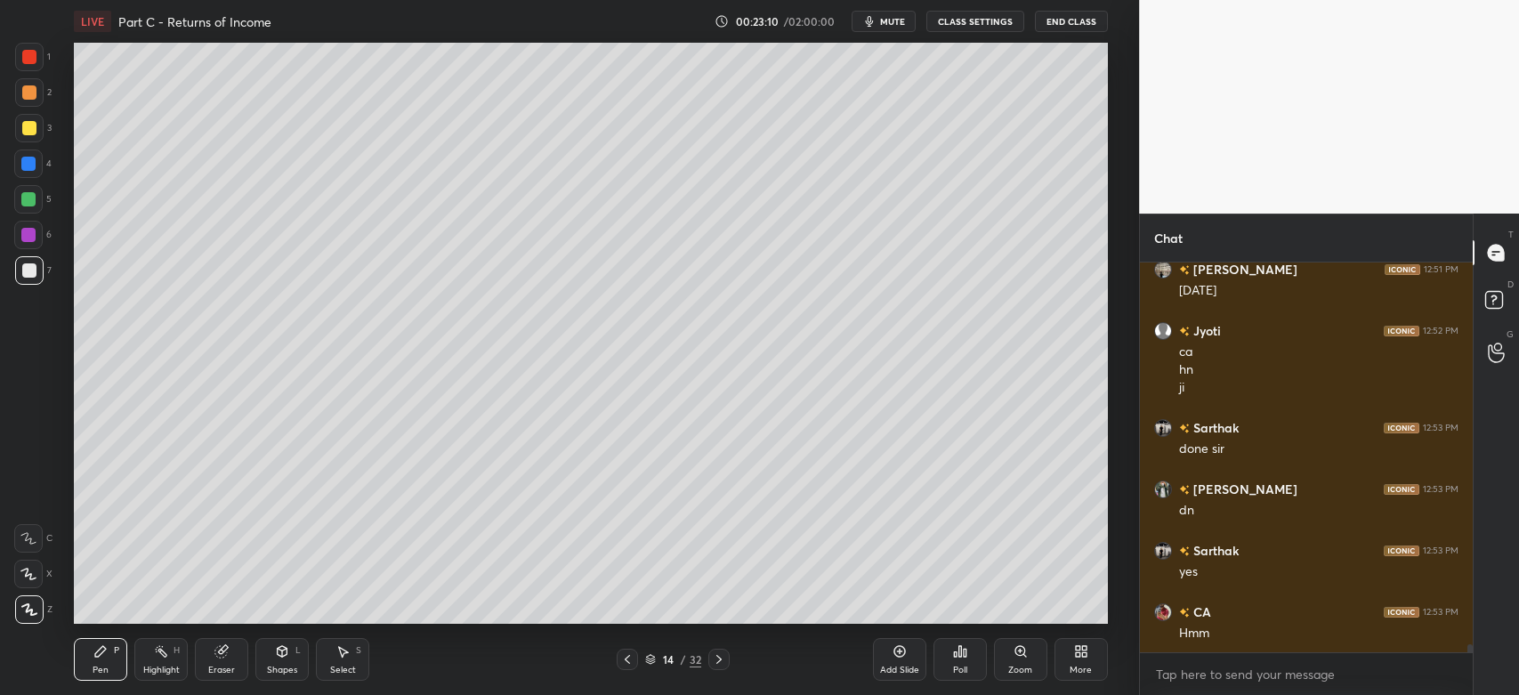
click at [39, 126] on div at bounding box center [29, 128] width 28 height 28
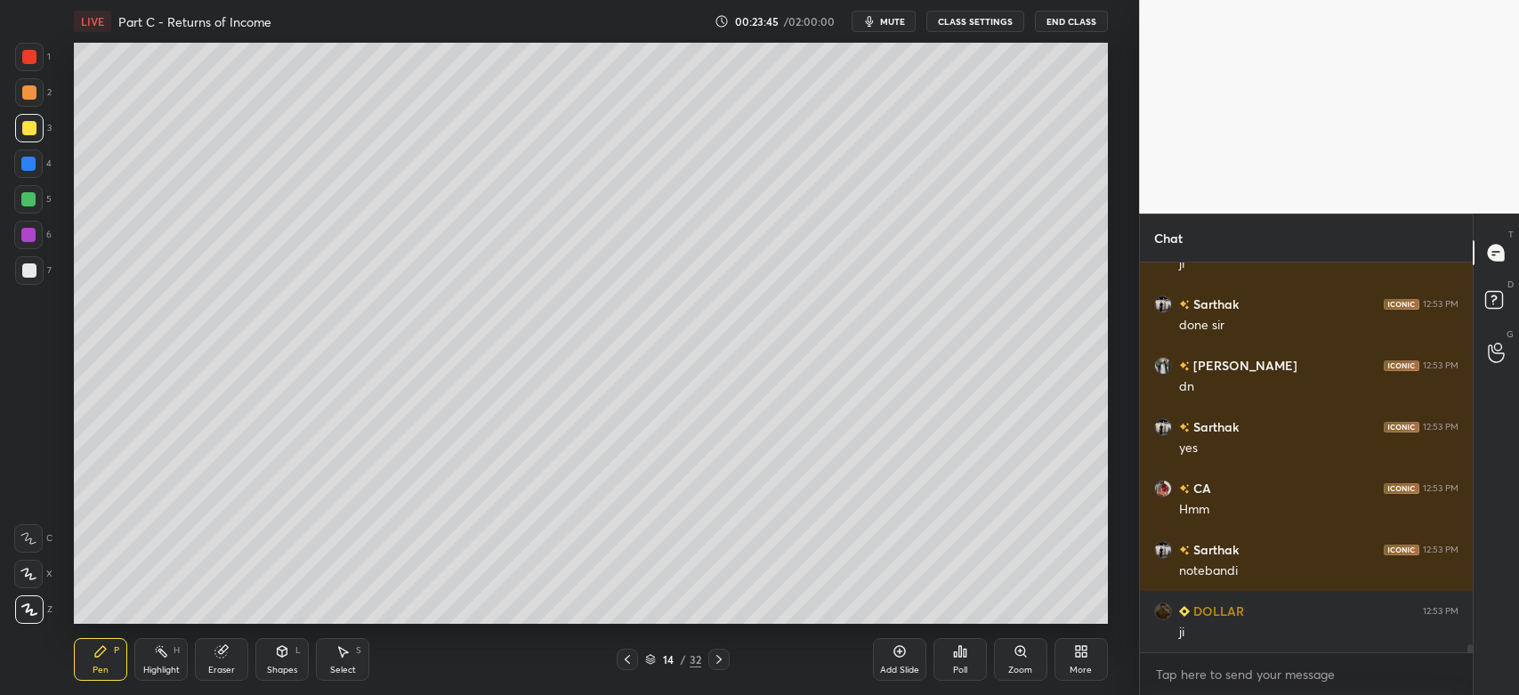
scroll to position [19358, 0]
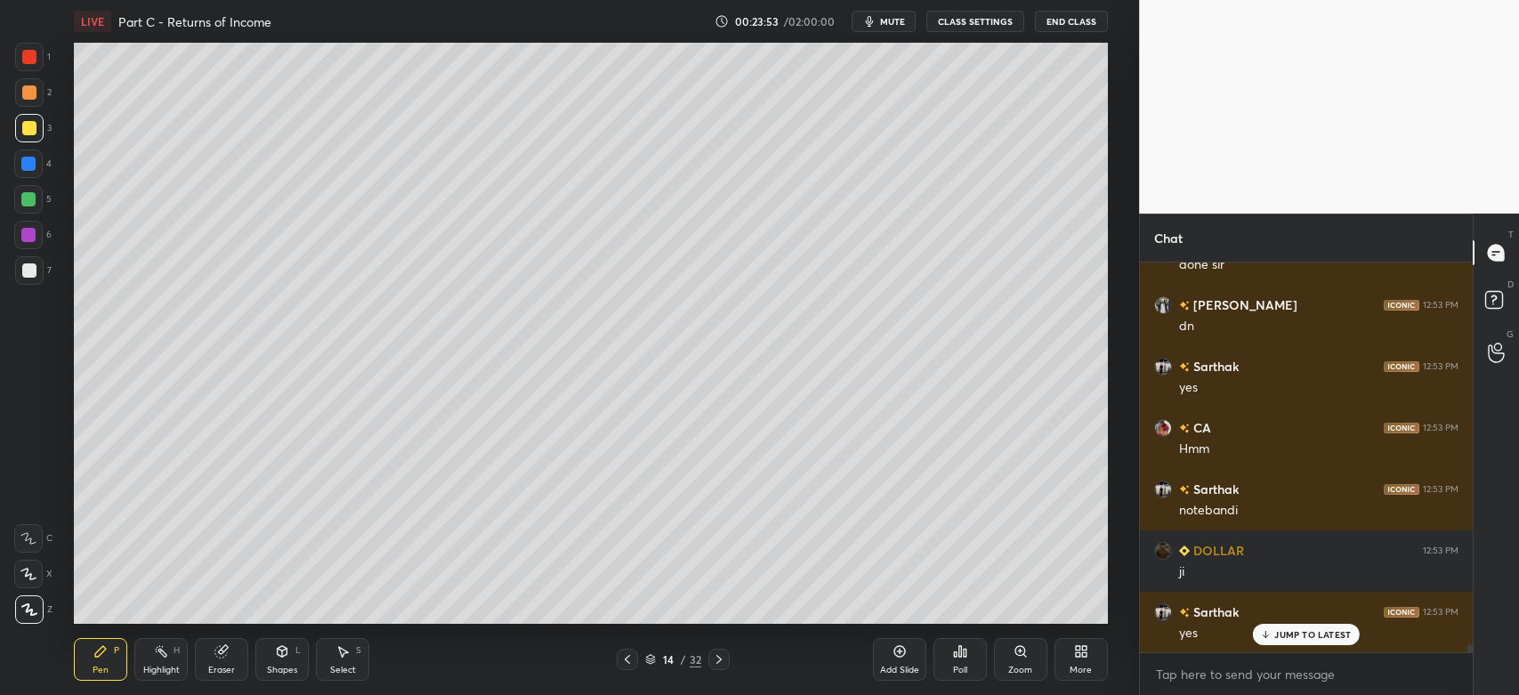
click at [36, 262] on div at bounding box center [29, 270] width 28 height 28
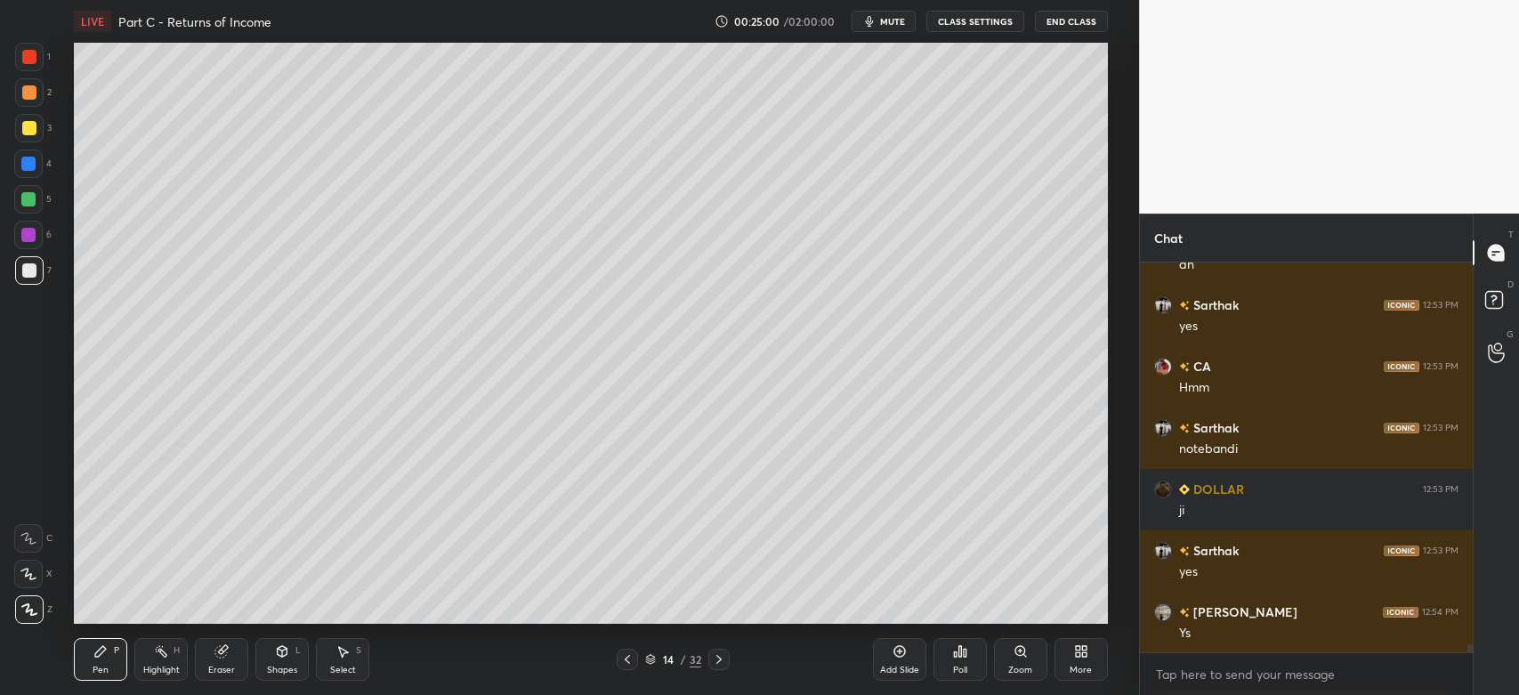
click at [34, 133] on div at bounding box center [29, 128] width 14 height 14
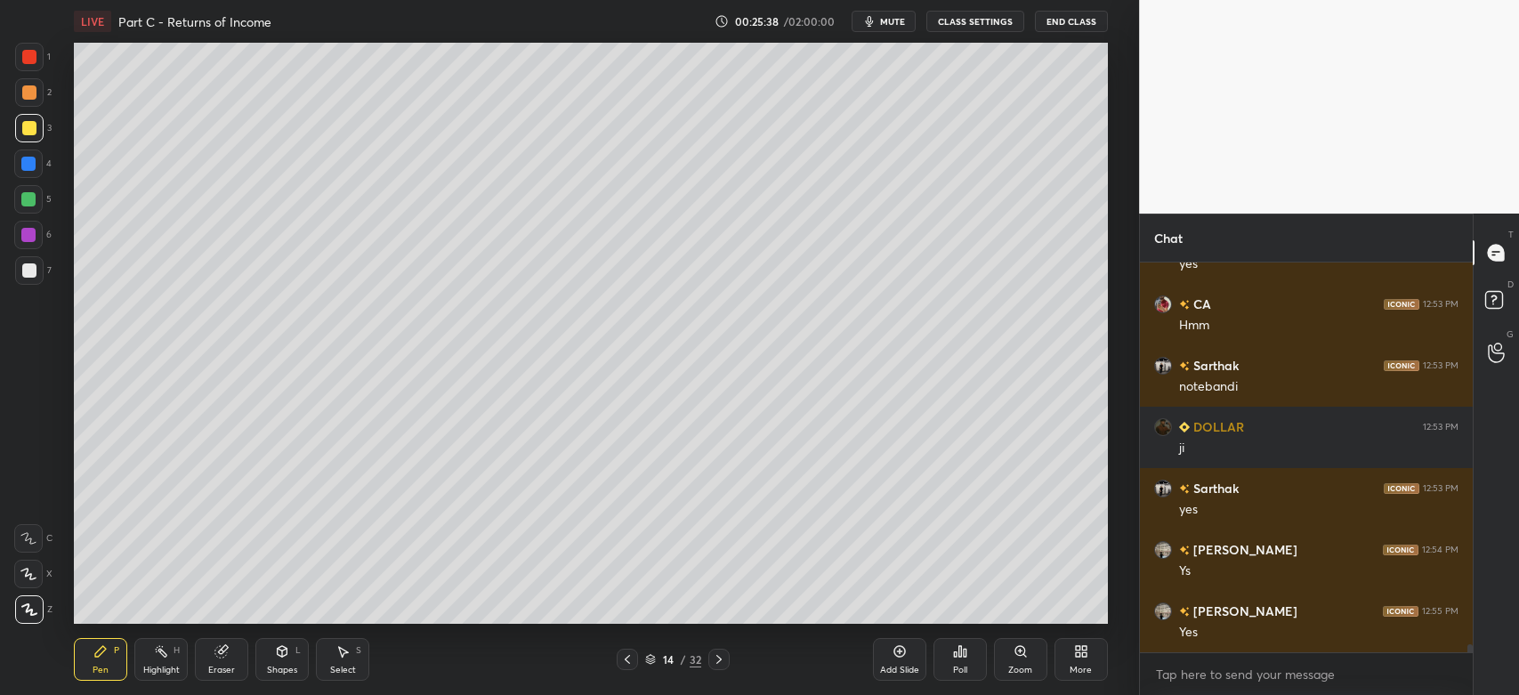
click at [895, 658] on icon at bounding box center [899, 651] width 14 height 14
click at [38, 126] on div at bounding box center [29, 128] width 28 height 28
click at [36, 126] on div at bounding box center [29, 128] width 14 height 14
click at [36, 89] on div at bounding box center [29, 92] width 14 height 14
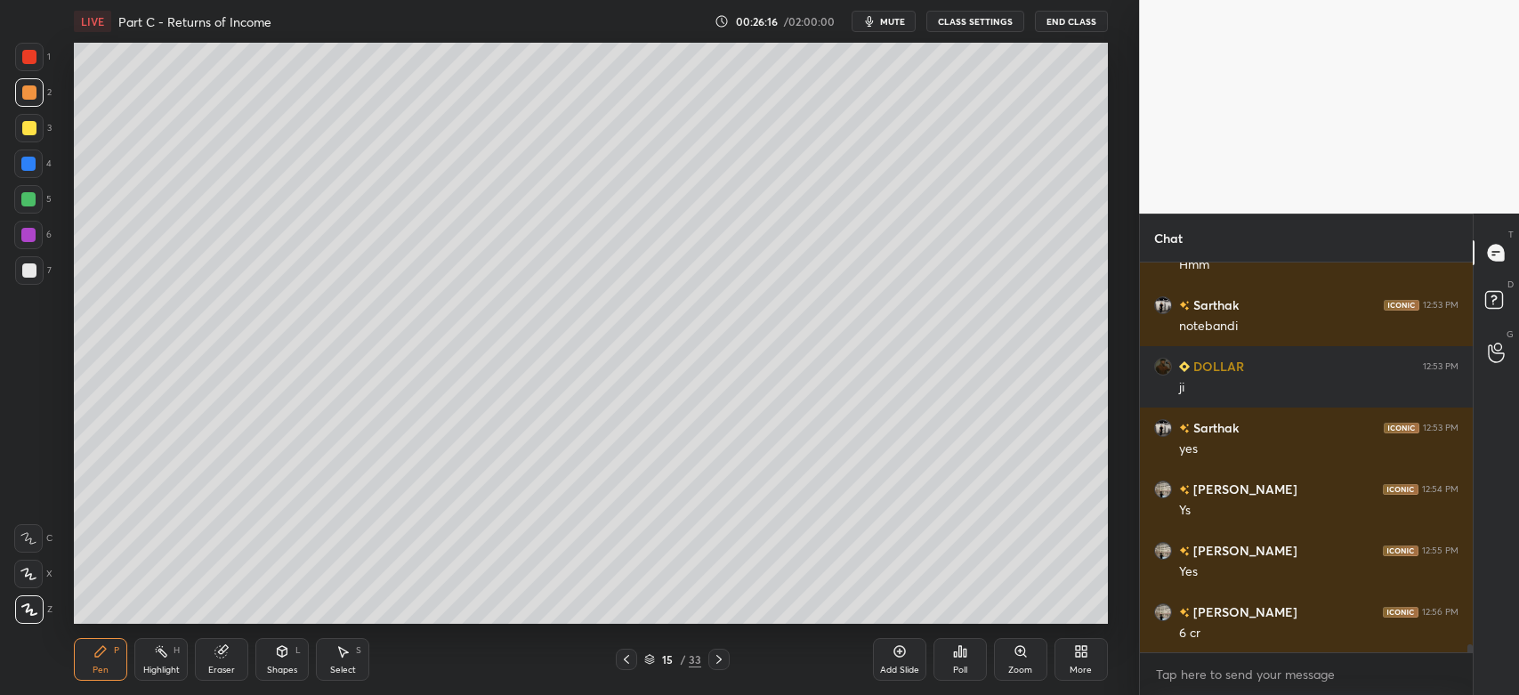
click at [40, 276] on div at bounding box center [29, 270] width 28 height 28
click at [32, 128] on div at bounding box center [29, 128] width 14 height 14
click at [23, 98] on div at bounding box center [29, 92] width 14 height 14
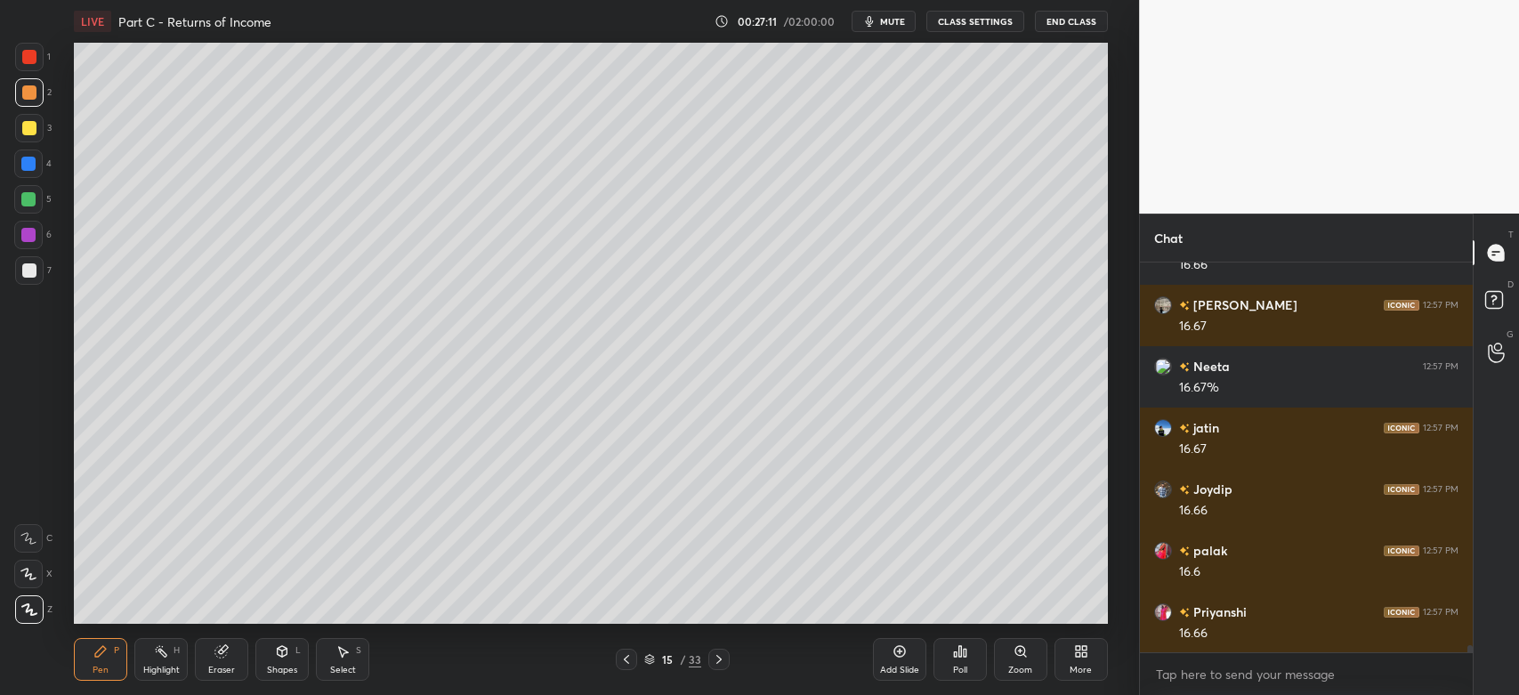
scroll to position [20095, 0]
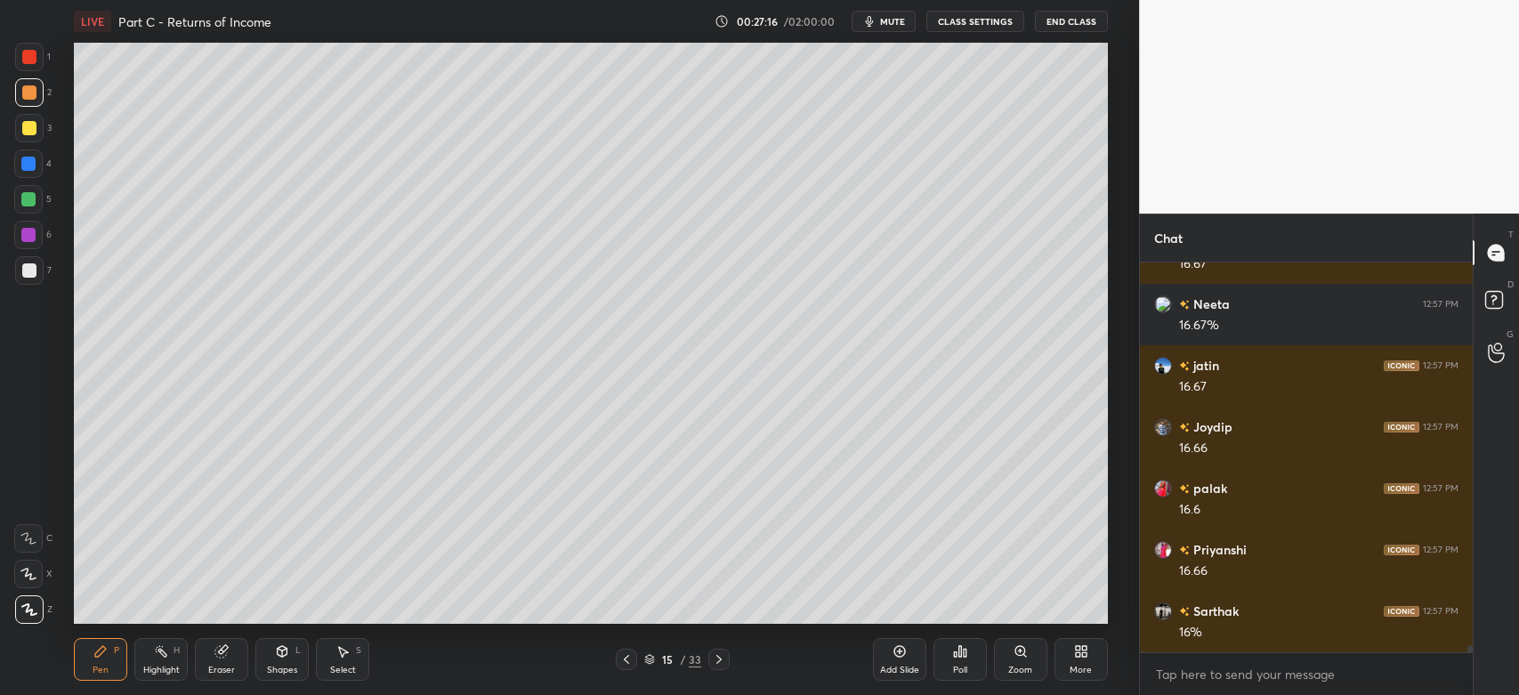
click at [626, 662] on icon at bounding box center [626, 659] width 14 height 14
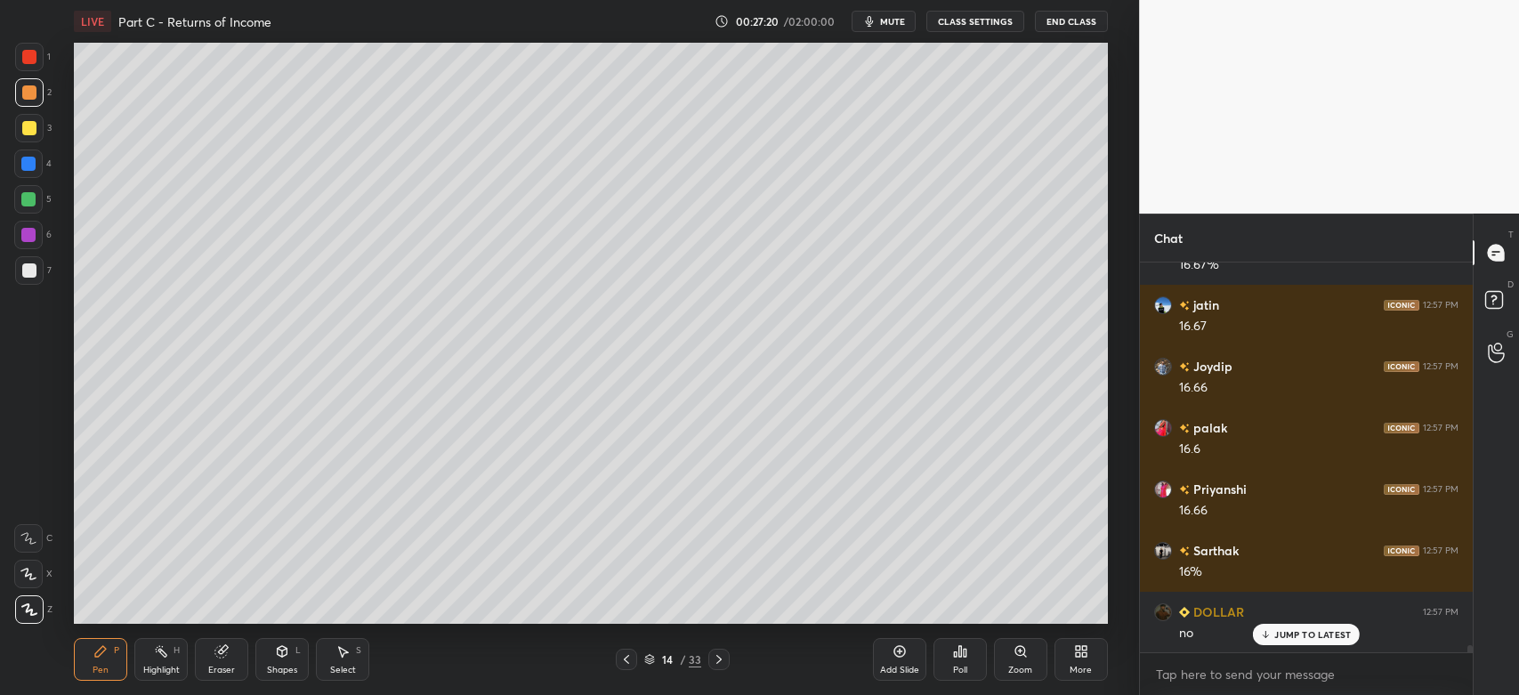
click at [723, 660] on icon at bounding box center [719, 659] width 14 height 14
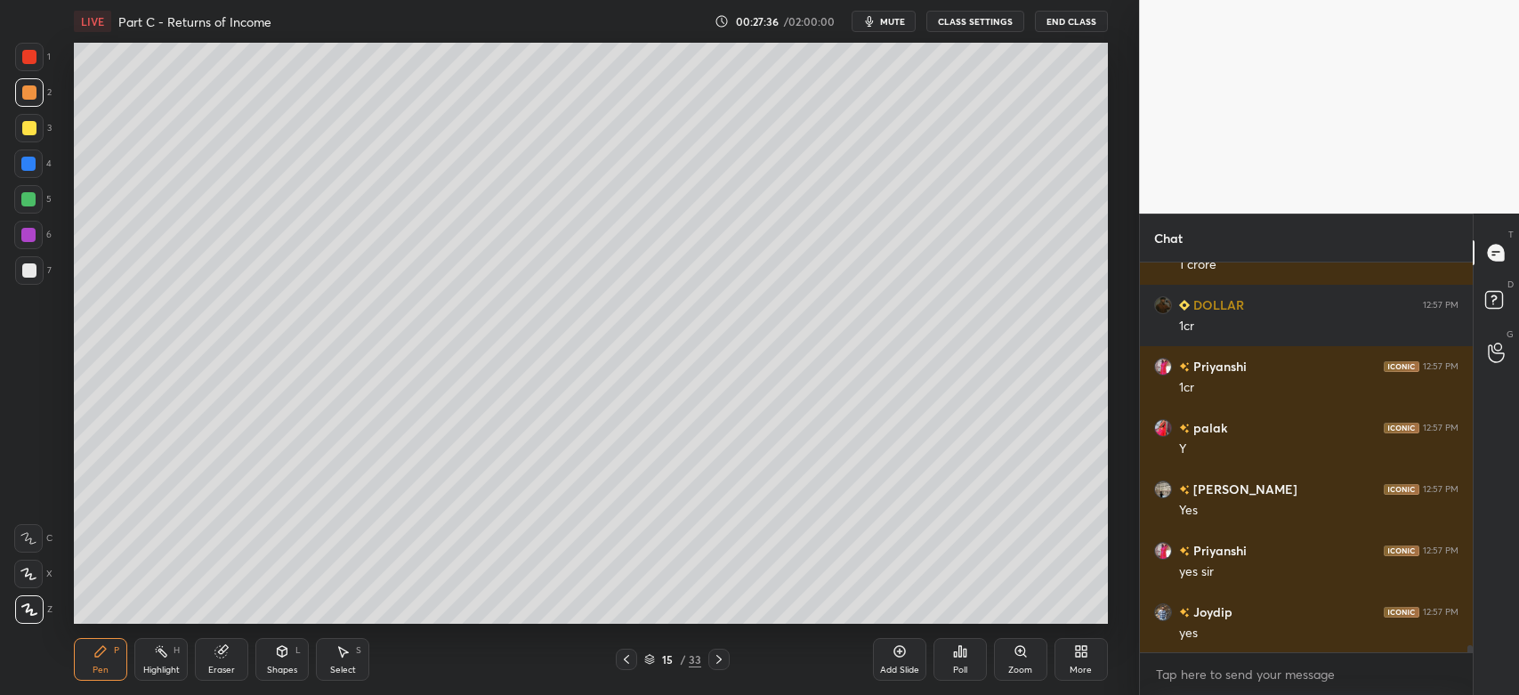
scroll to position [20955, 0]
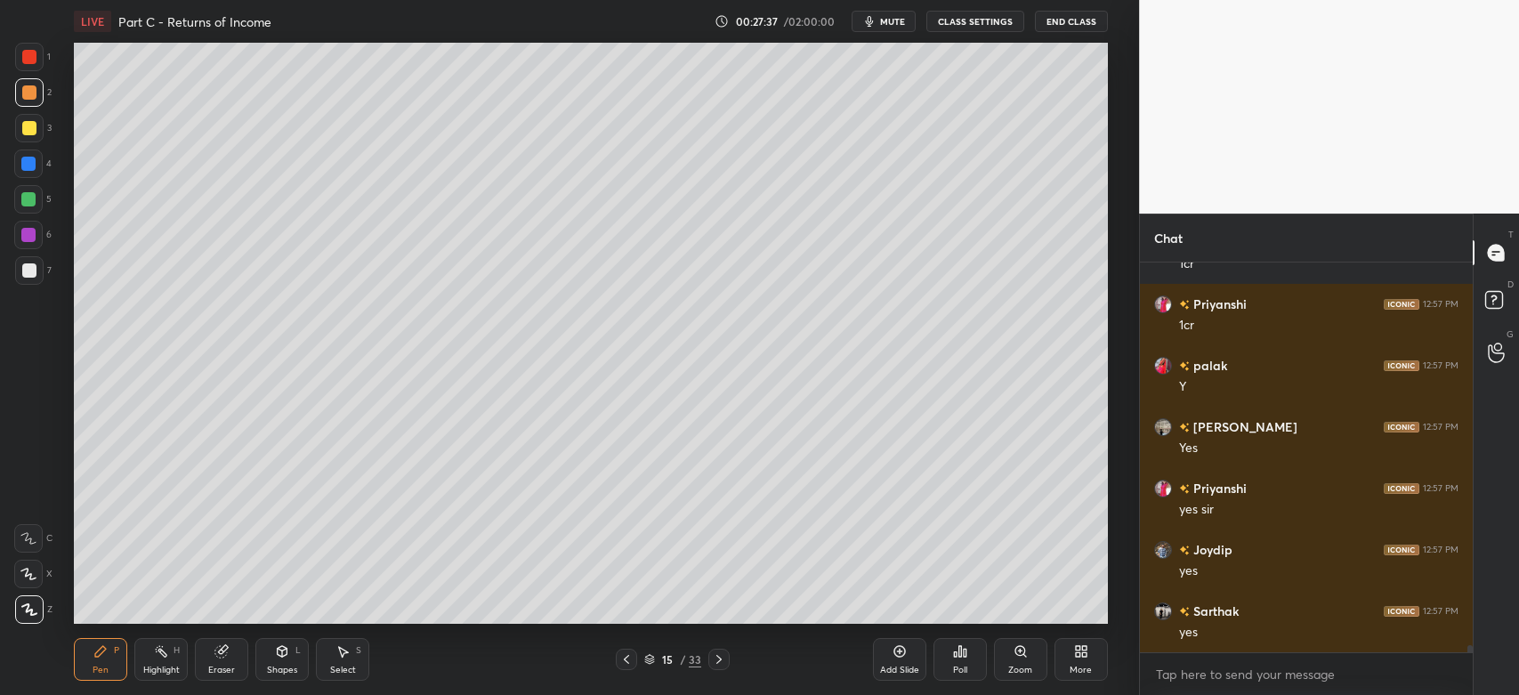
click at [222, 658] on icon at bounding box center [221, 652] width 12 height 12
click at [28, 577] on icon at bounding box center [30, 573] width 10 height 9
click at [99, 660] on div "Pen P" at bounding box center [100, 659] width 53 height 43
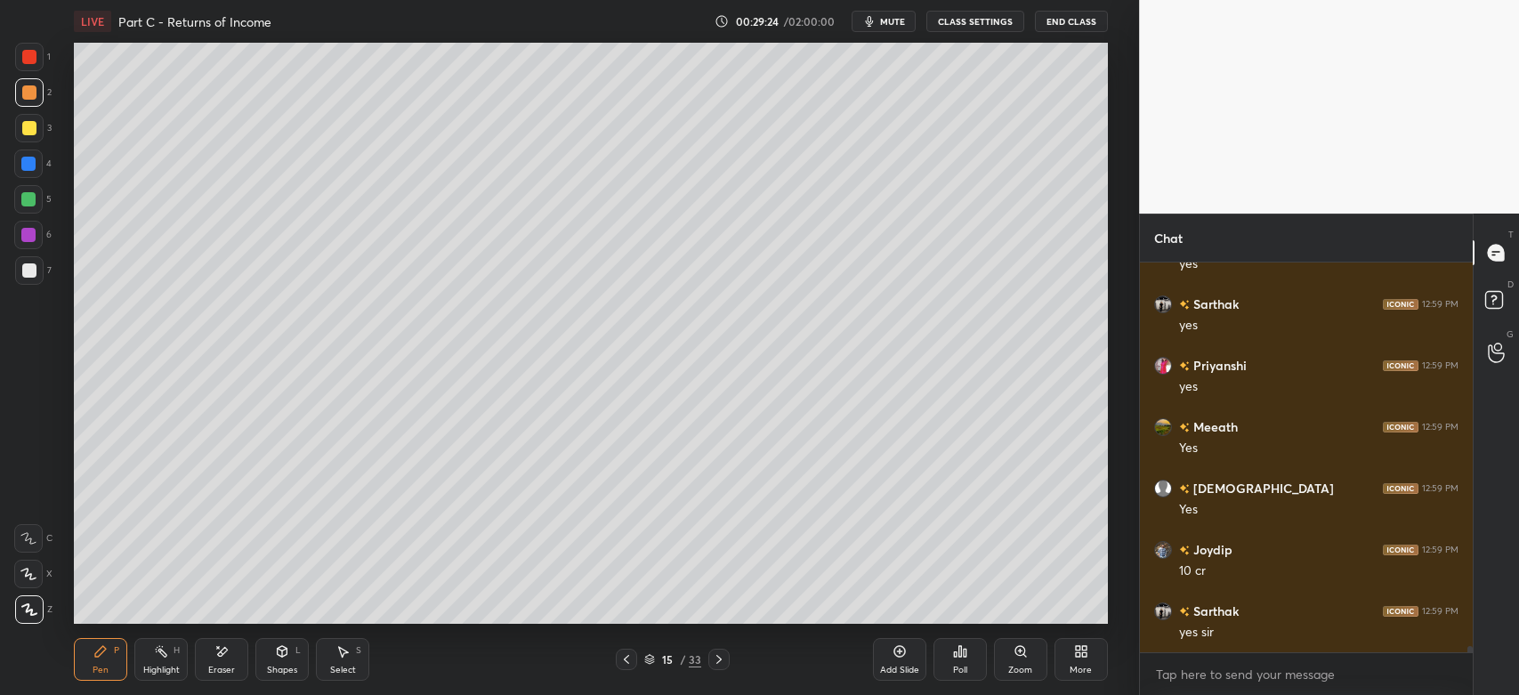
scroll to position [25252, 0]
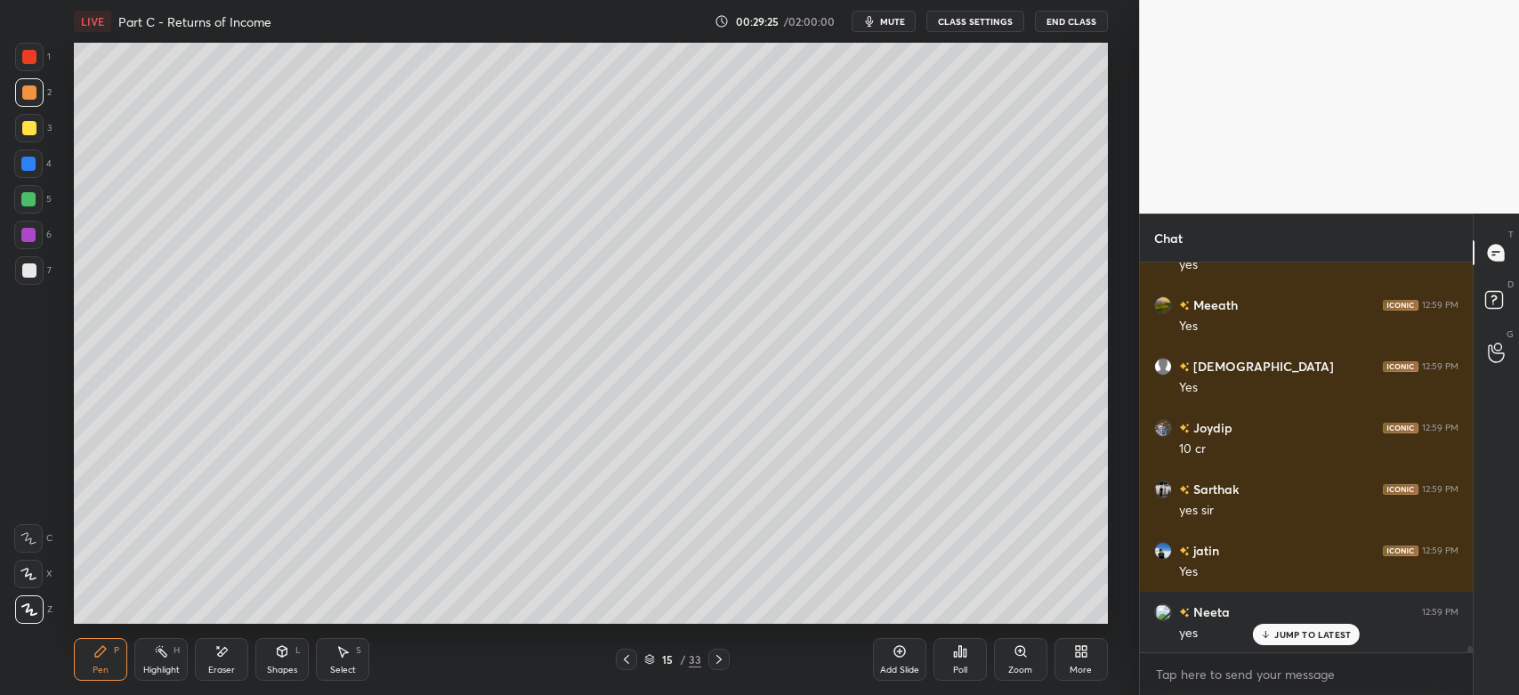
click at [719, 659] on icon at bounding box center [719, 659] width 14 height 14
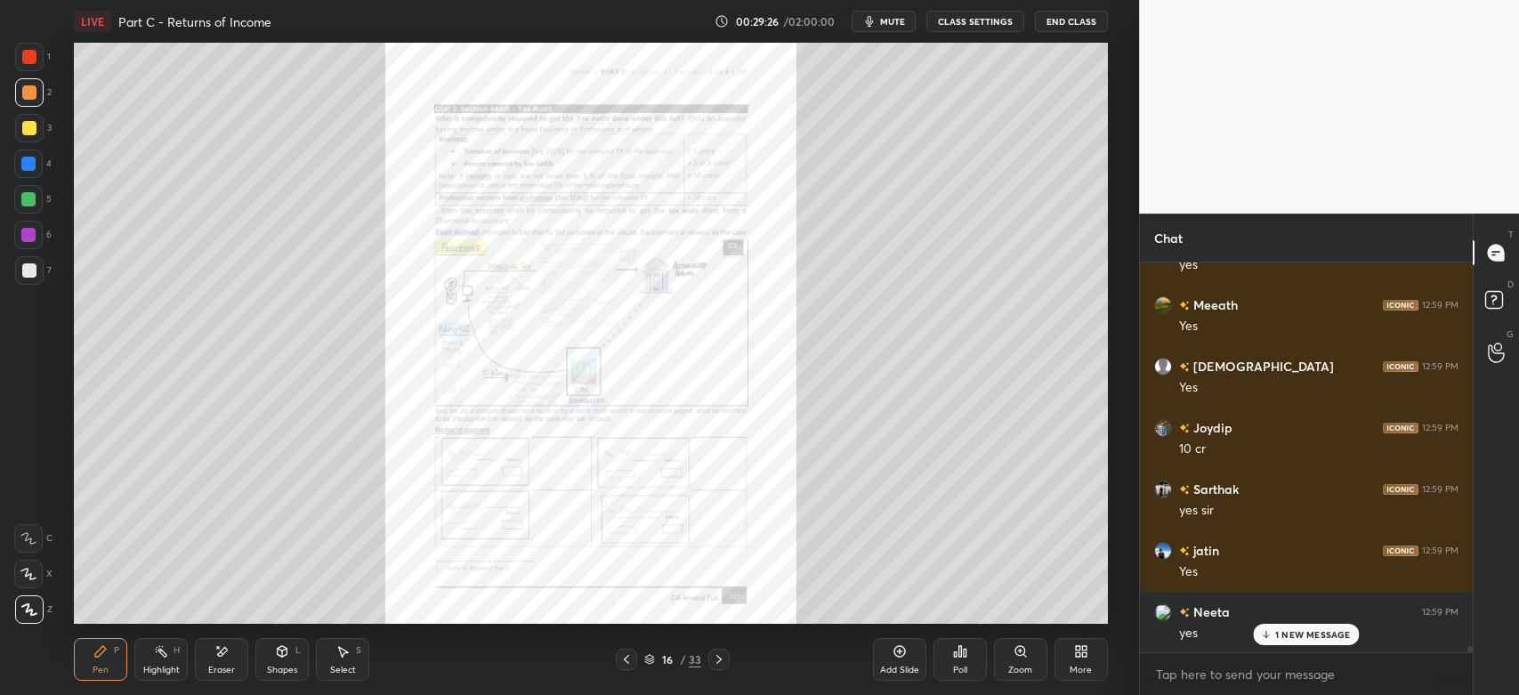
scroll to position [25375, 0]
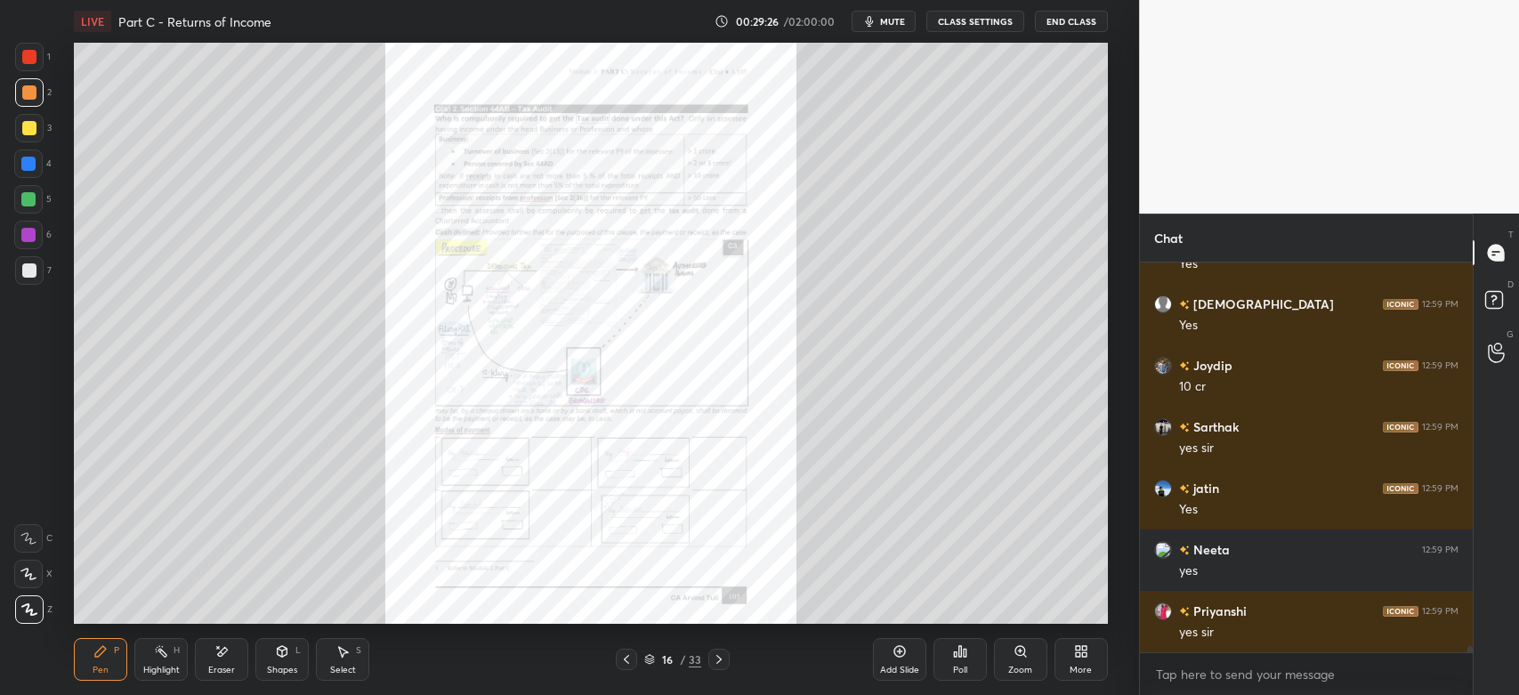
click at [1009, 649] on div "Zoom" at bounding box center [1020, 659] width 53 height 43
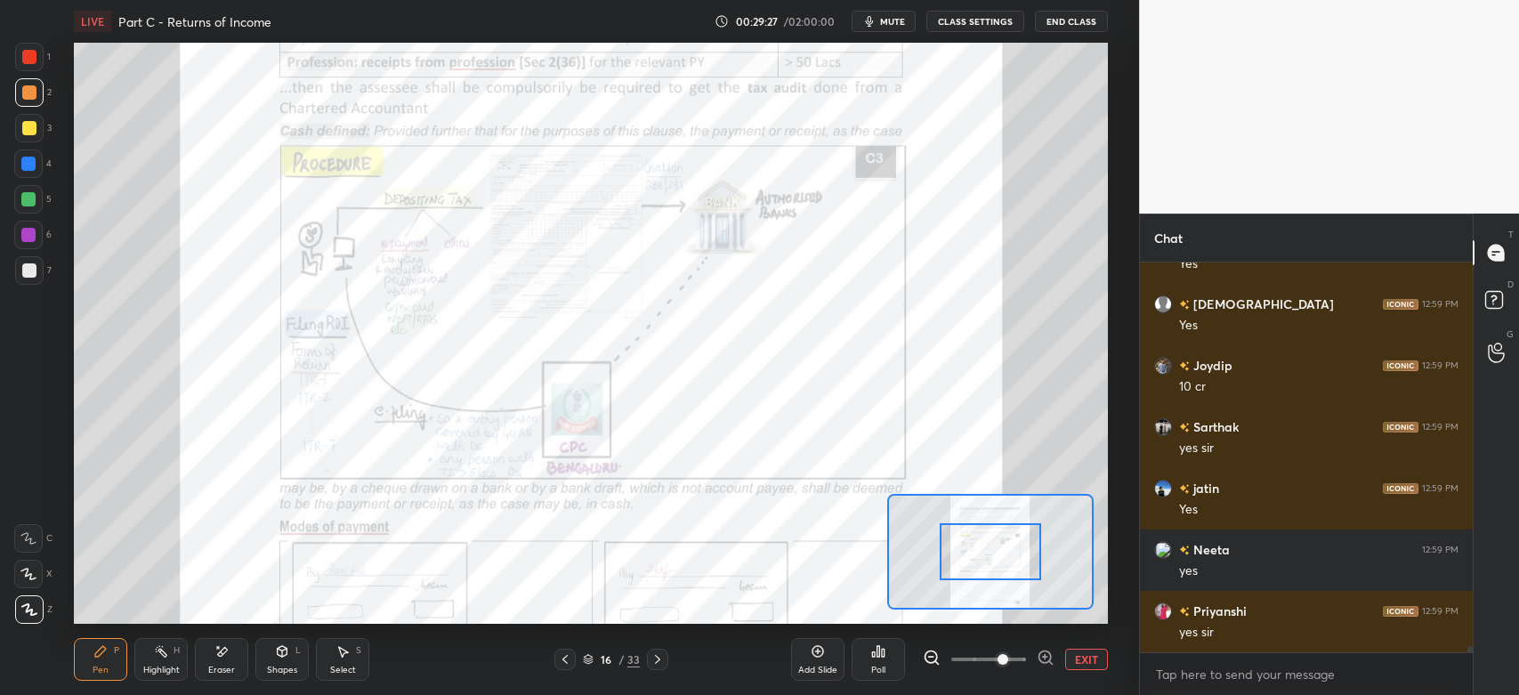
scroll to position [25436, 0]
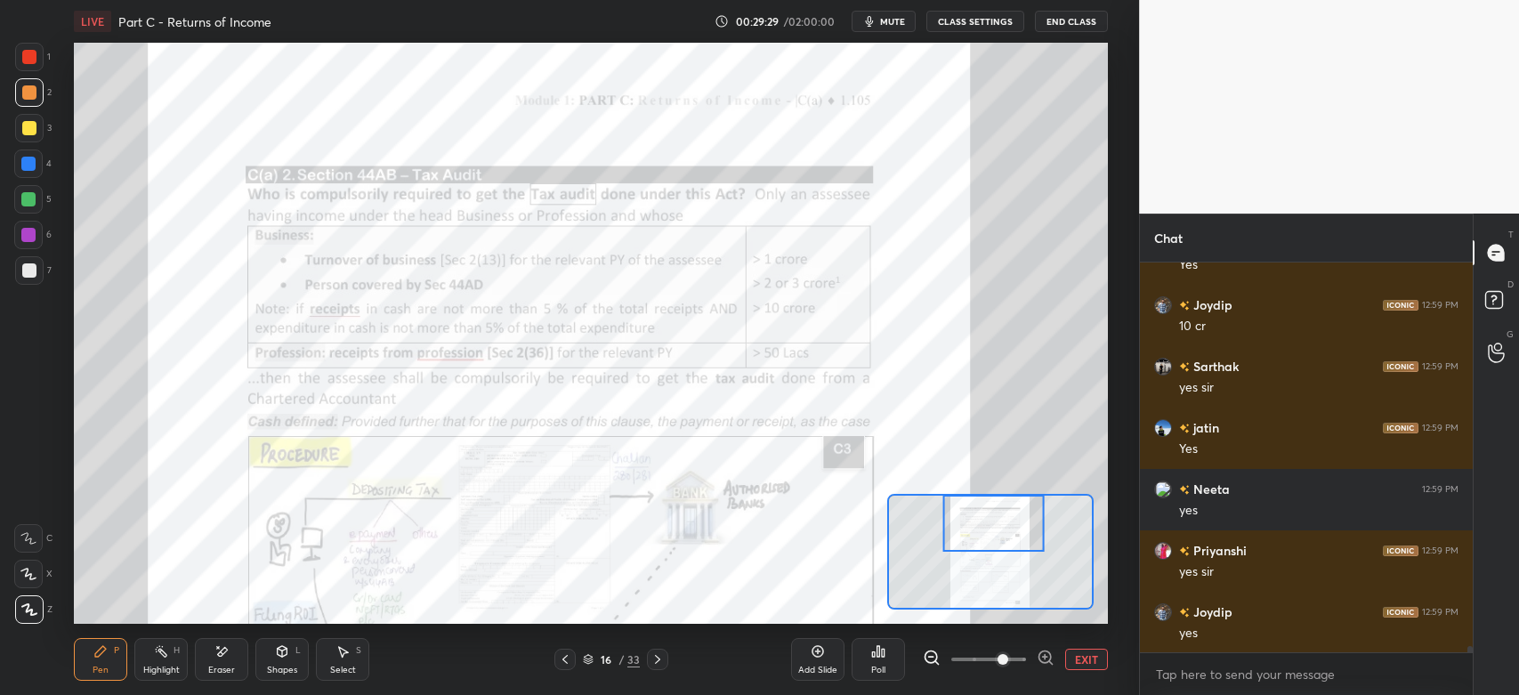
click at [22, 58] on div at bounding box center [29, 57] width 14 height 14
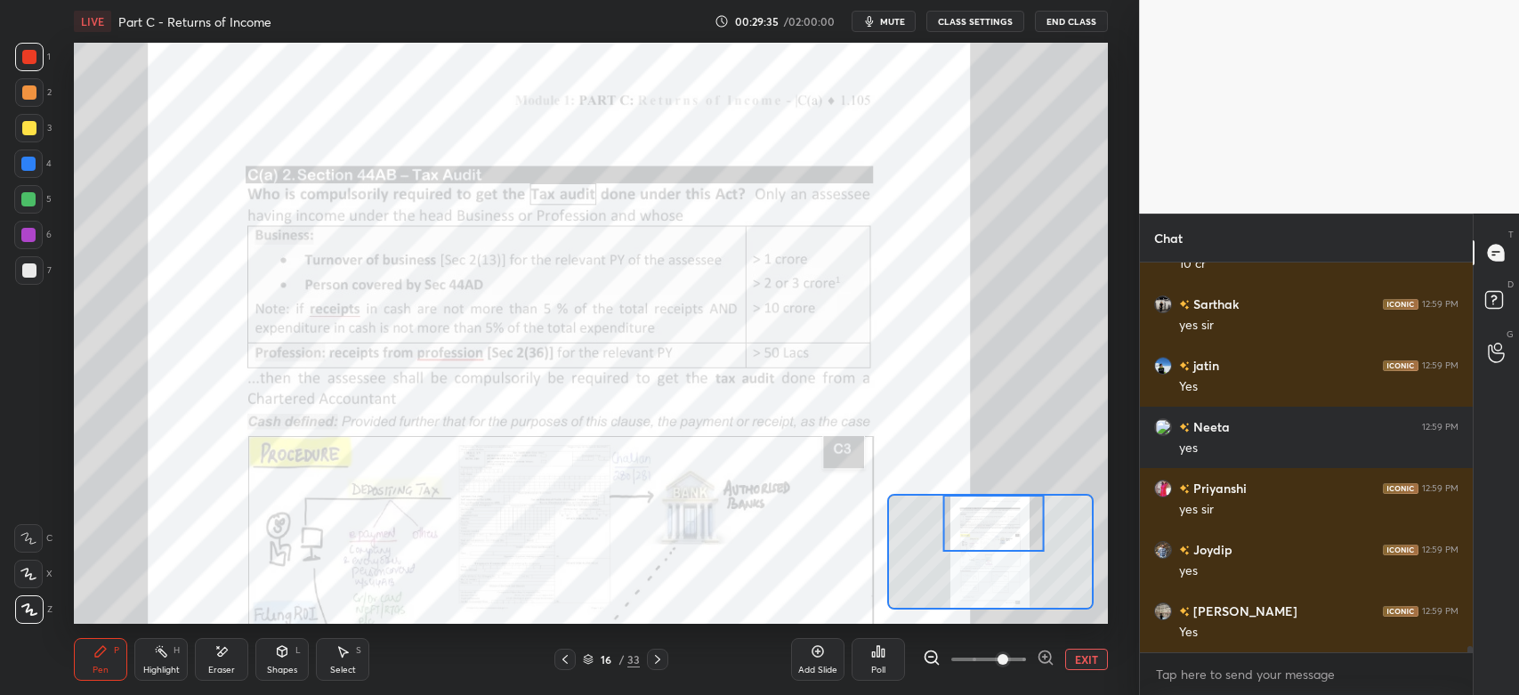
click at [36, 52] on div at bounding box center [29, 57] width 28 height 28
click at [26, 537] on icon at bounding box center [28, 538] width 16 height 12
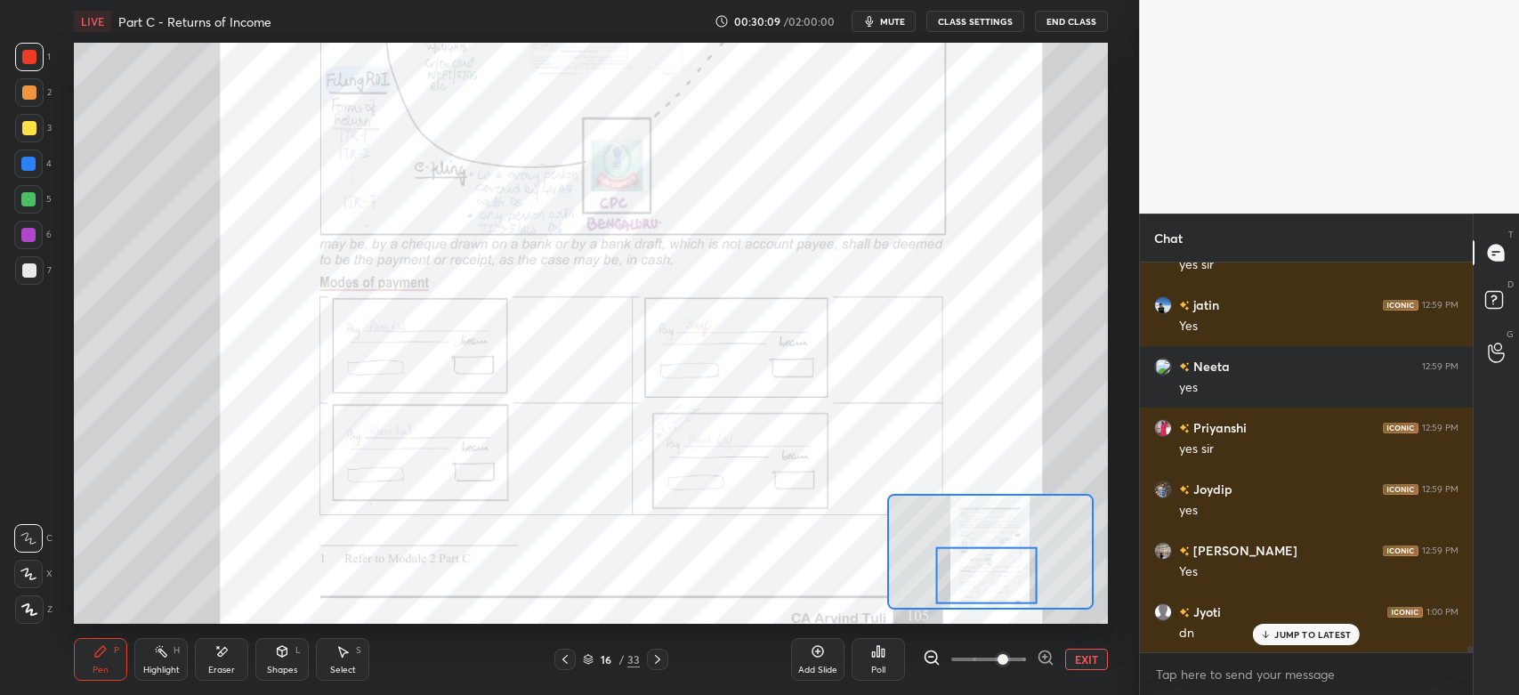
scroll to position [25620, 0]
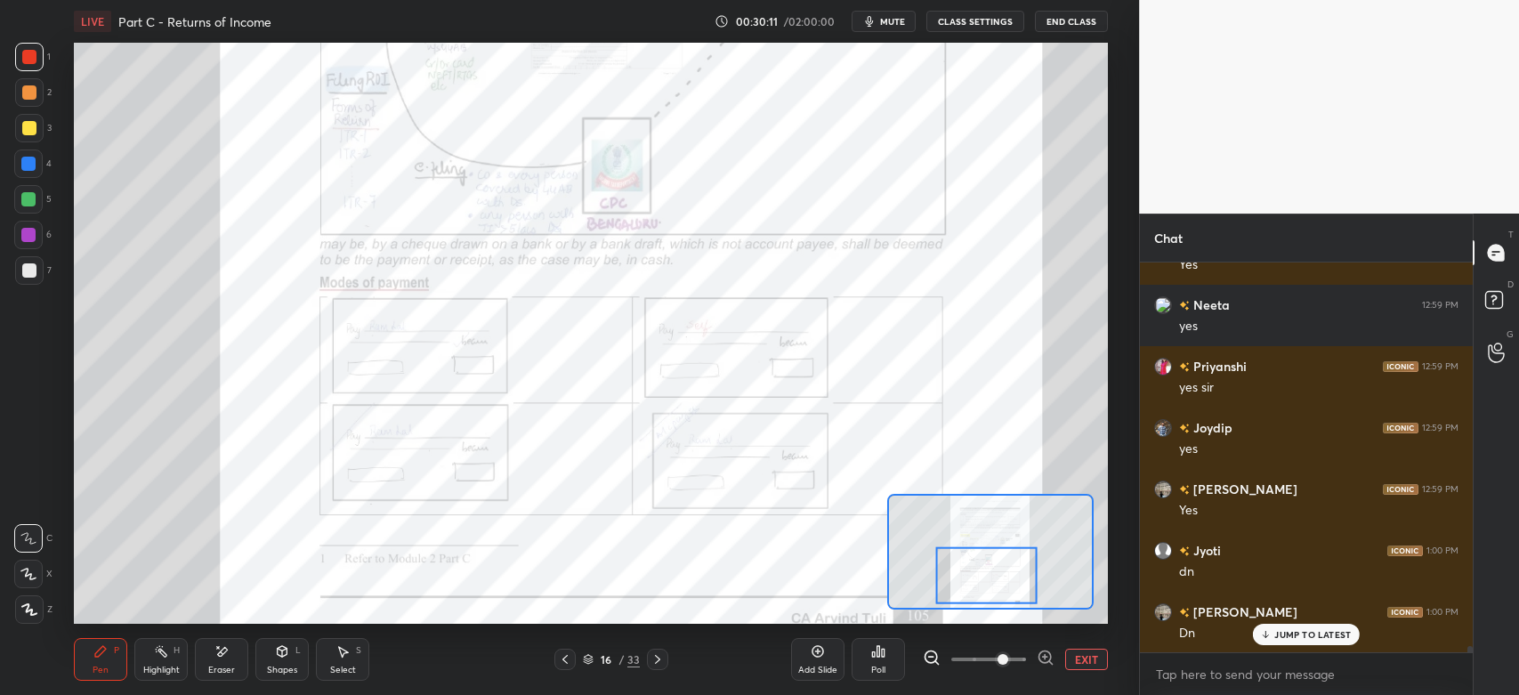
click at [655, 663] on icon at bounding box center [657, 659] width 5 height 9
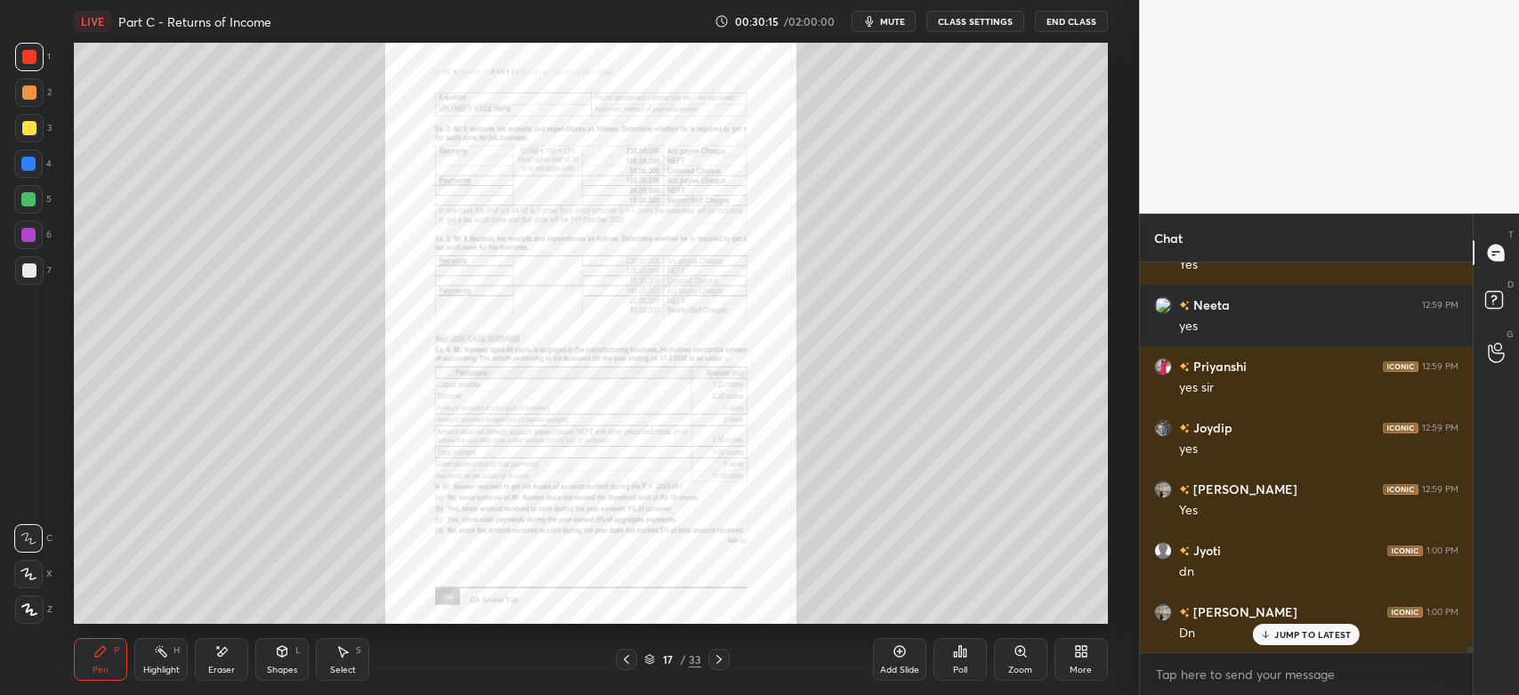
click at [620, 662] on icon at bounding box center [626, 659] width 14 height 14
click at [1015, 655] on icon at bounding box center [1020, 651] width 14 height 14
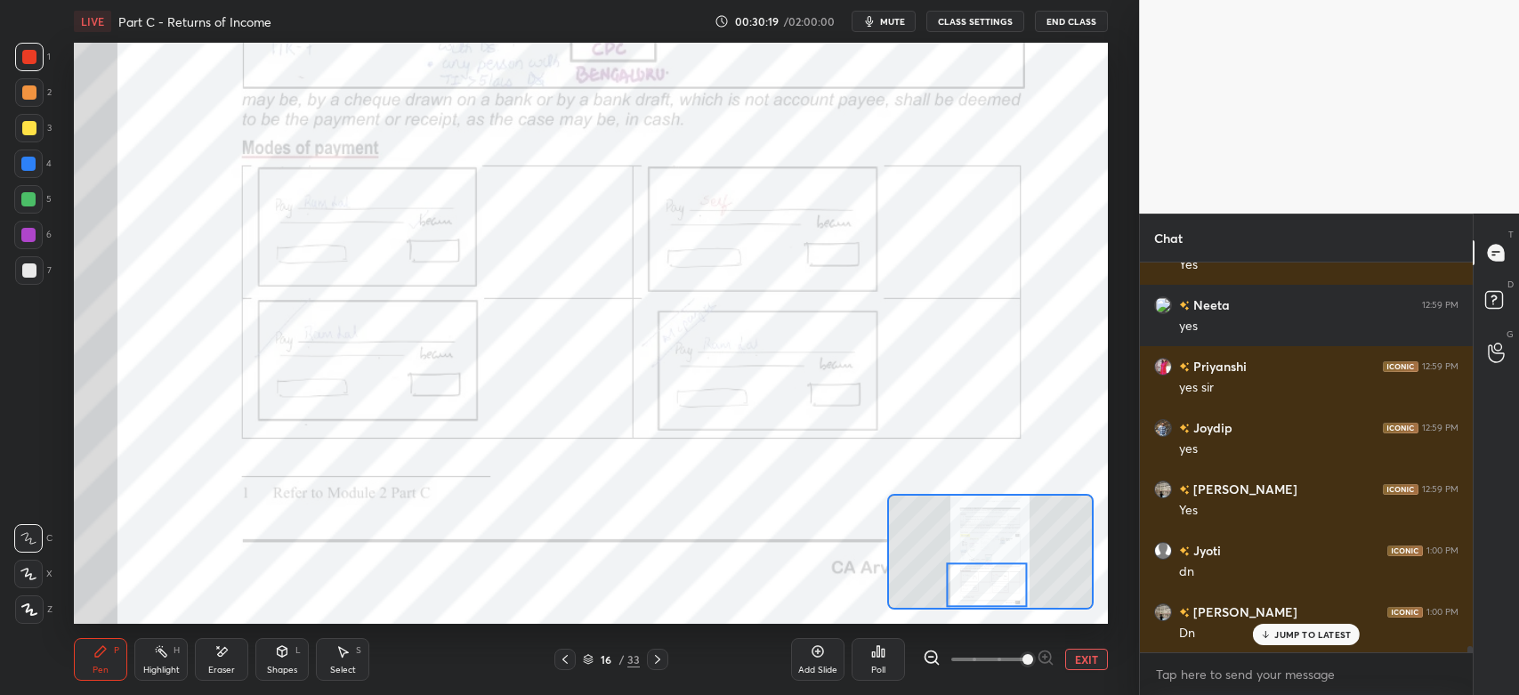
click at [40, 65] on div at bounding box center [29, 57] width 28 height 28
click at [569, 666] on icon at bounding box center [565, 659] width 14 height 14
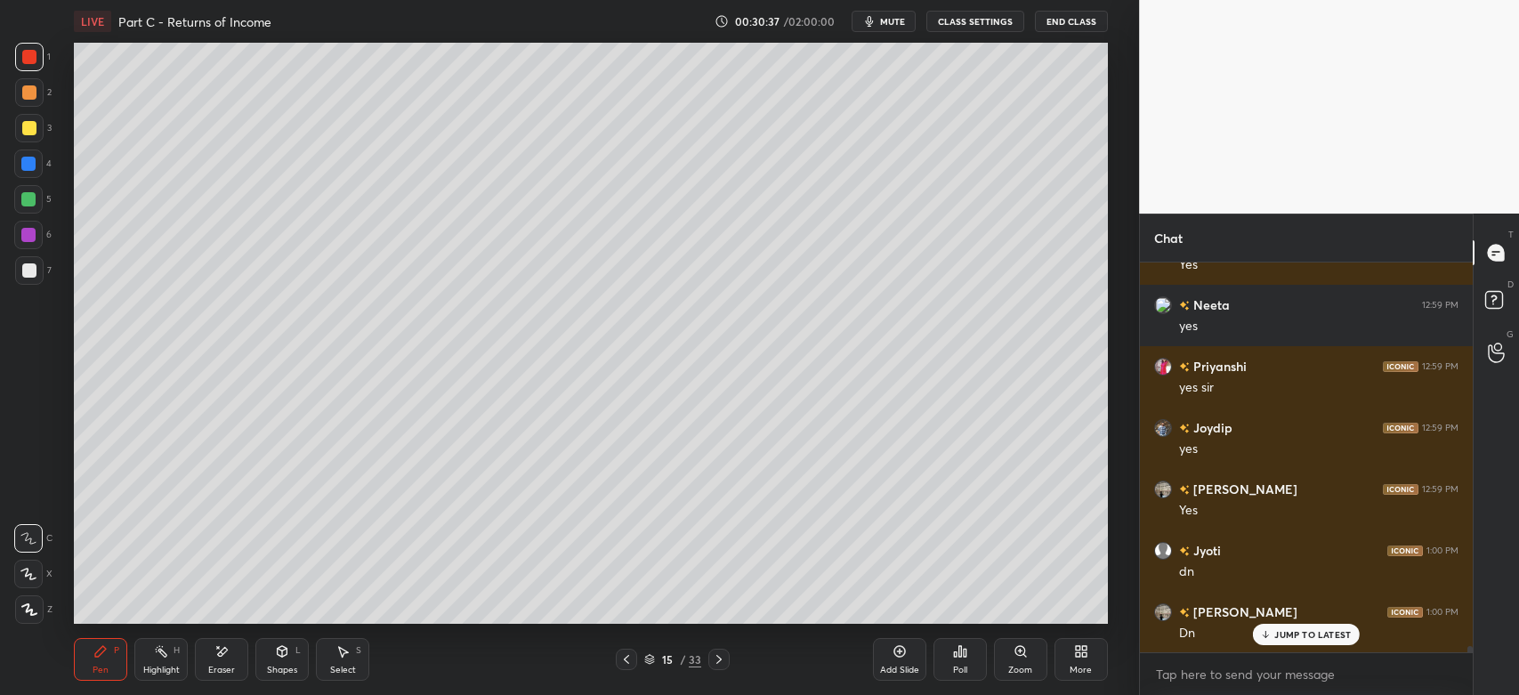
click at [893, 648] on icon at bounding box center [899, 651] width 14 height 14
click at [27, 101] on div at bounding box center [29, 92] width 28 height 28
click at [29, 269] on div at bounding box center [29, 270] width 14 height 14
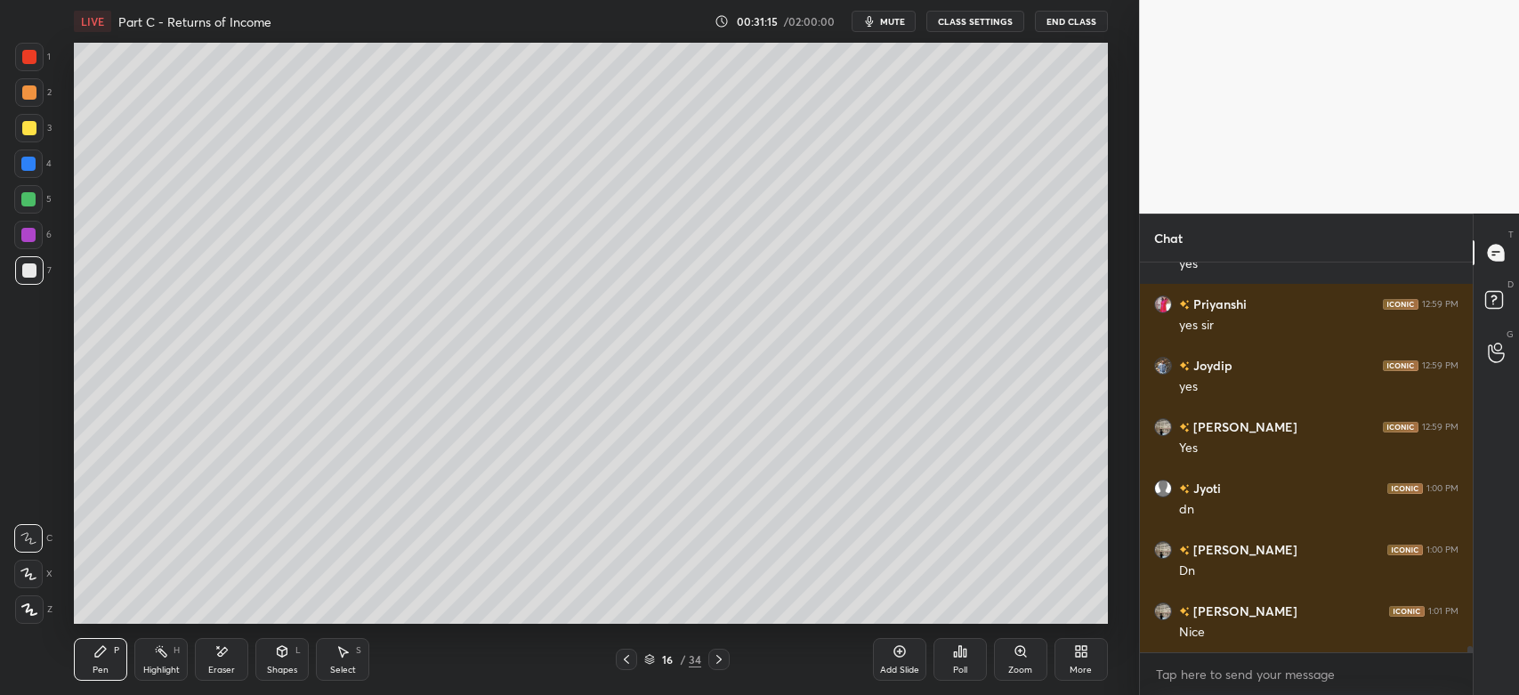
click at [28, 132] on div at bounding box center [29, 128] width 14 height 14
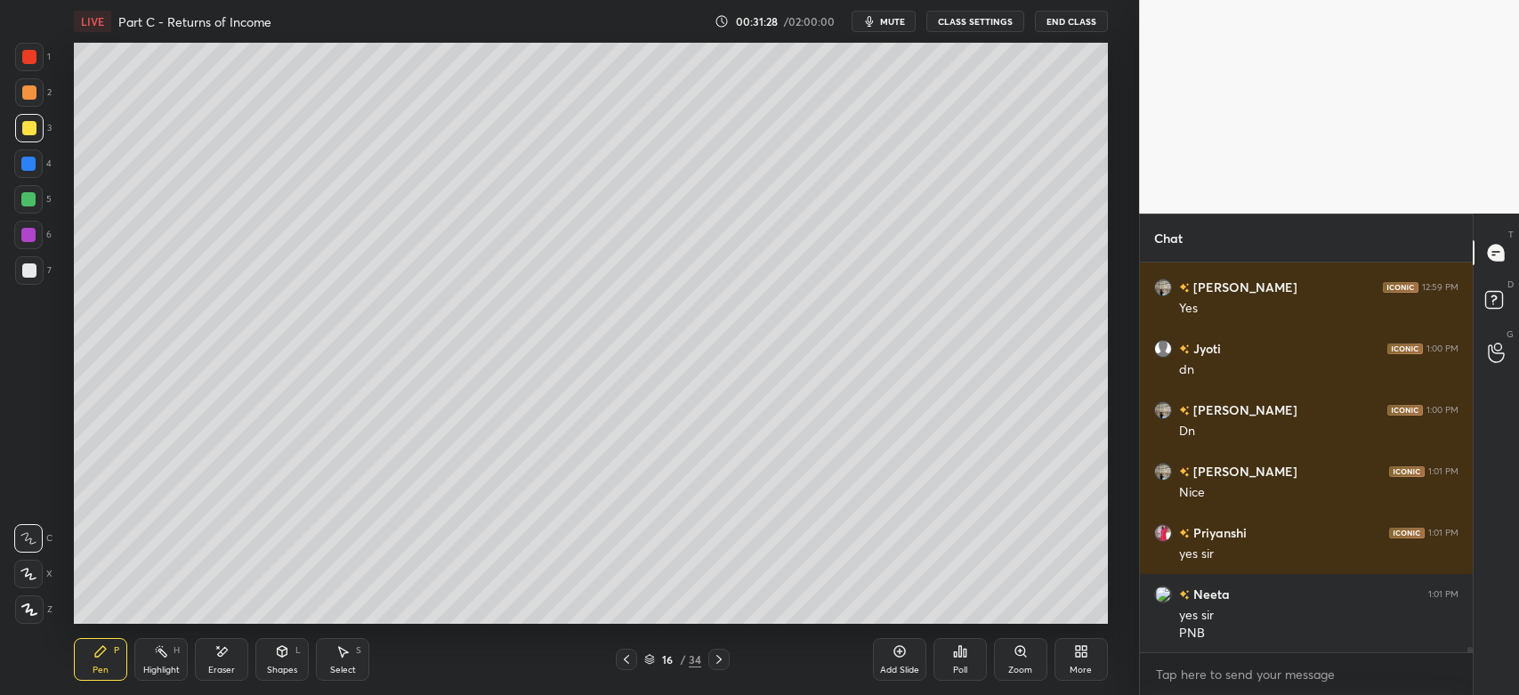
scroll to position [25883, 0]
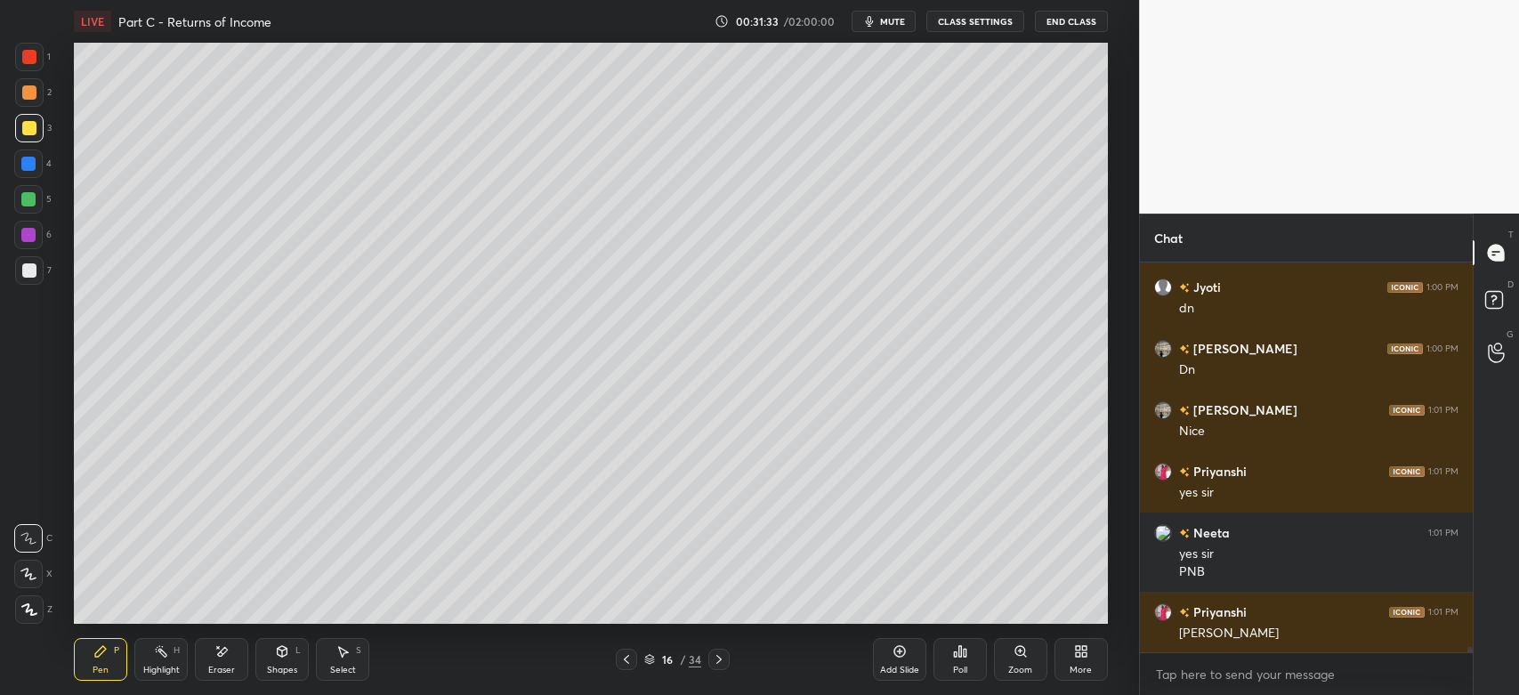
click at [35, 269] on div at bounding box center [29, 270] width 14 height 14
click at [288, 659] on div "Shapes L" at bounding box center [281, 659] width 53 height 43
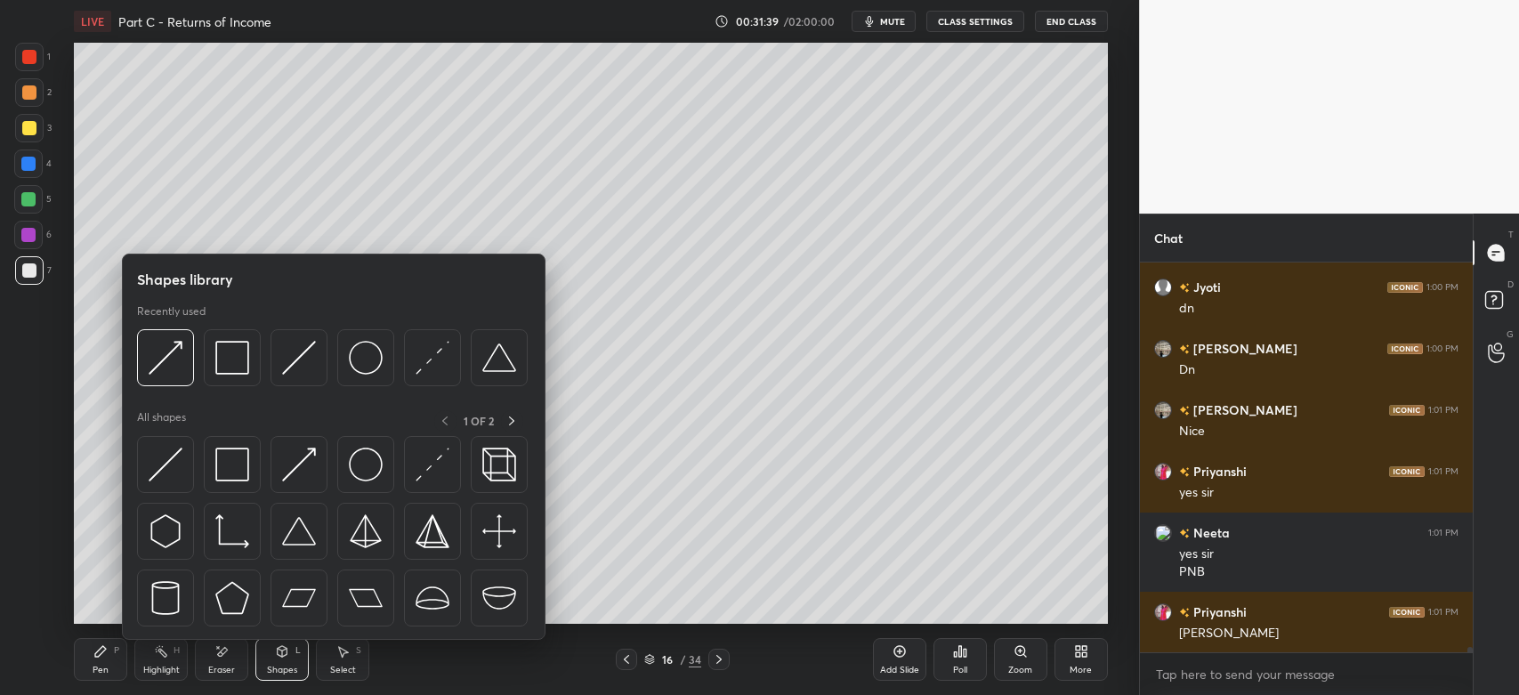
click at [236, 358] on img at bounding box center [232, 358] width 34 height 34
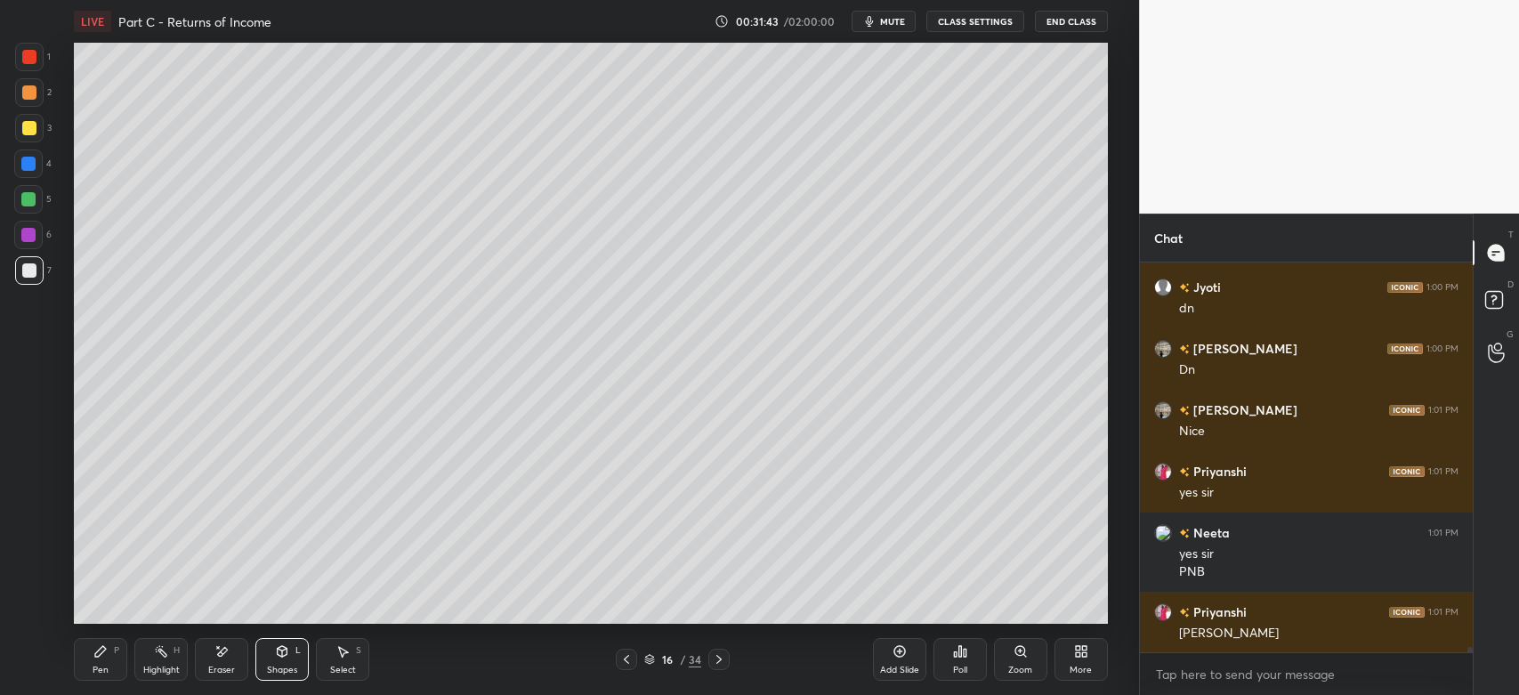
click at [109, 668] on div "Pen P" at bounding box center [100, 659] width 53 height 43
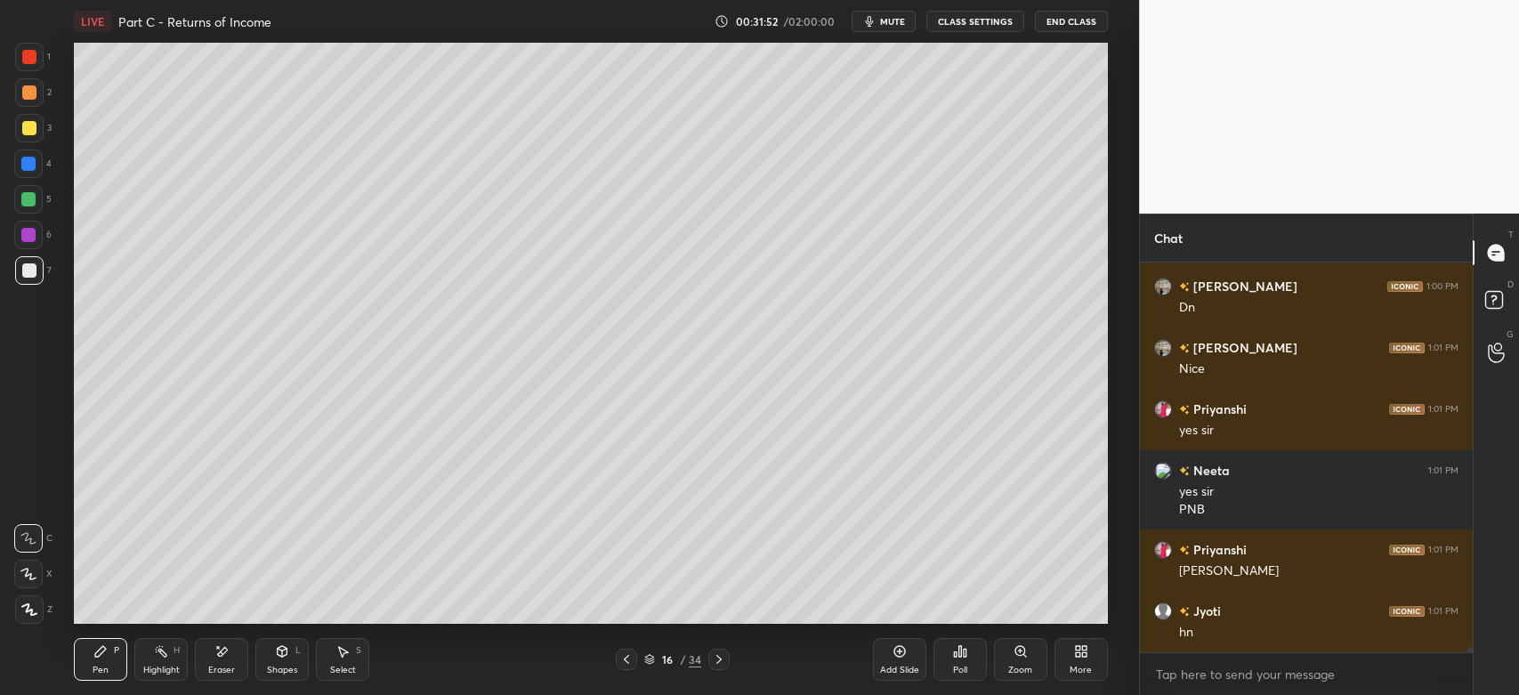
click at [19, 93] on div at bounding box center [29, 92] width 28 height 28
click at [39, 127] on div at bounding box center [29, 128] width 28 height 28
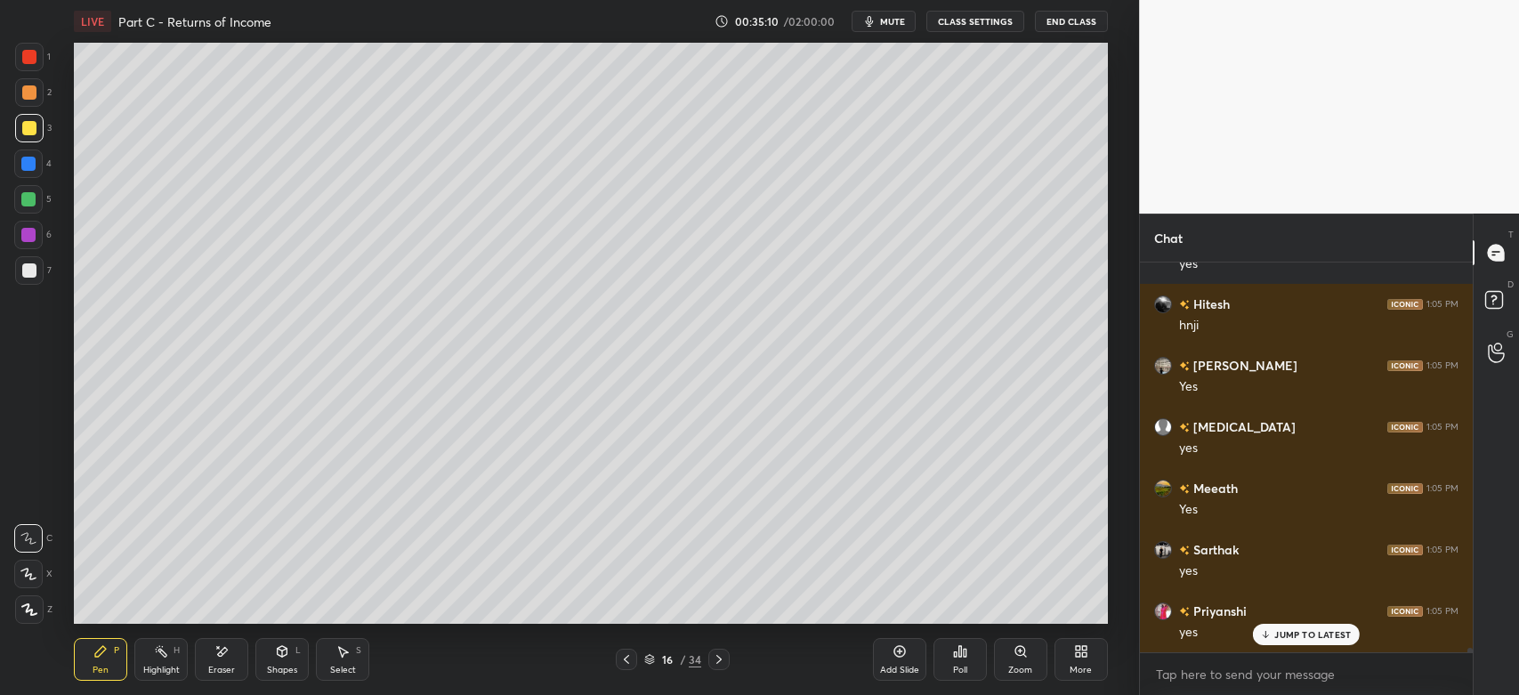
scroll to position [31488, 0]
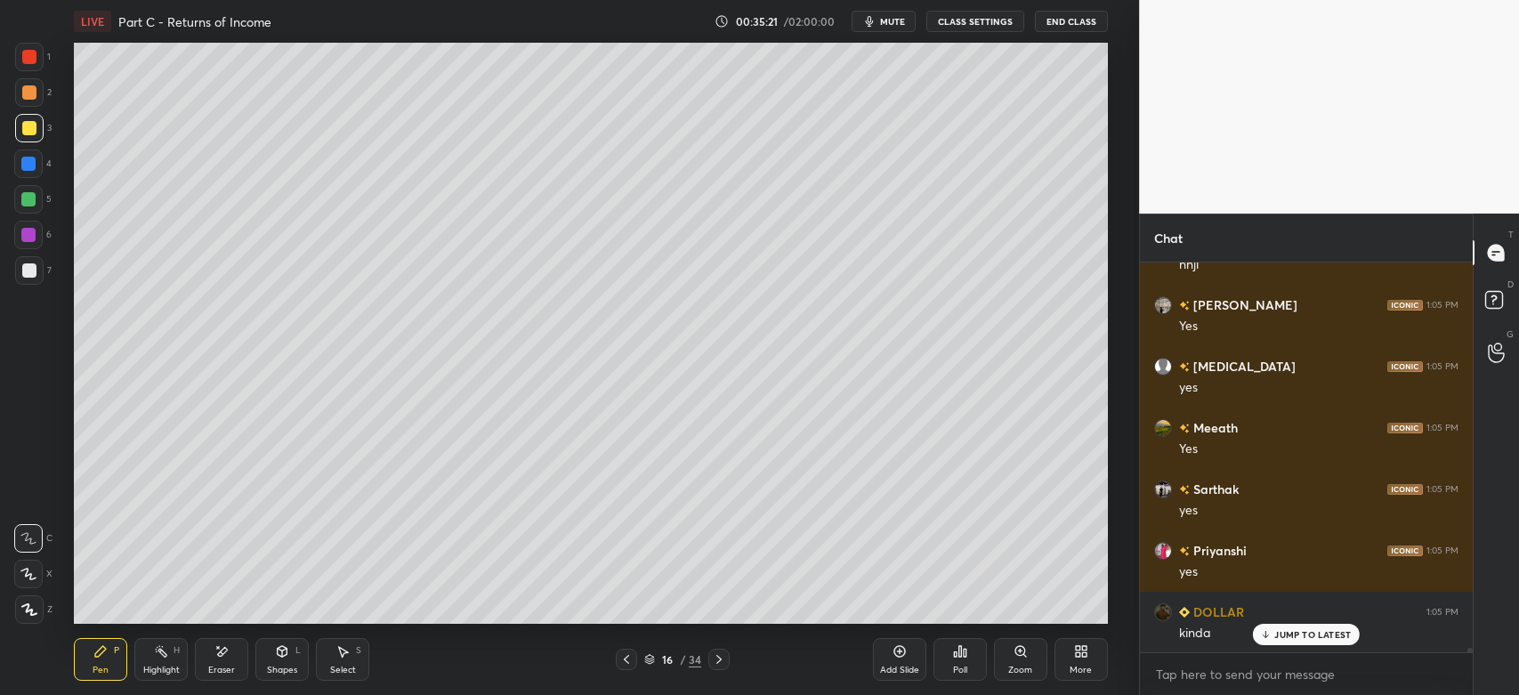
click at [217, 667] on div "Eraser" at bounding box center [221, 670] width 27 height 9
click at [105, 659] on div "Pen P" at bounding box center [100, 659] width 53 height 43
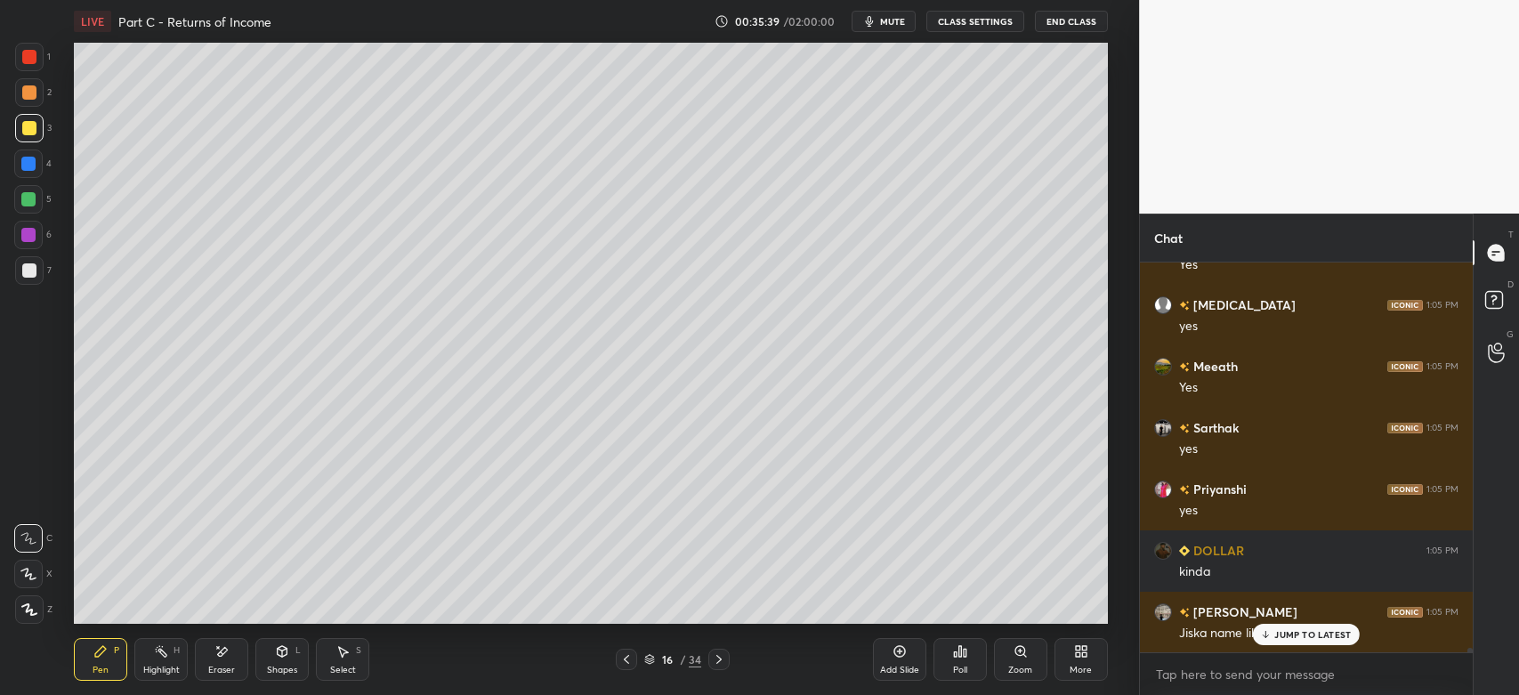
click at [31, 601] on div at bounding box center [29, 609] width 28 height 28
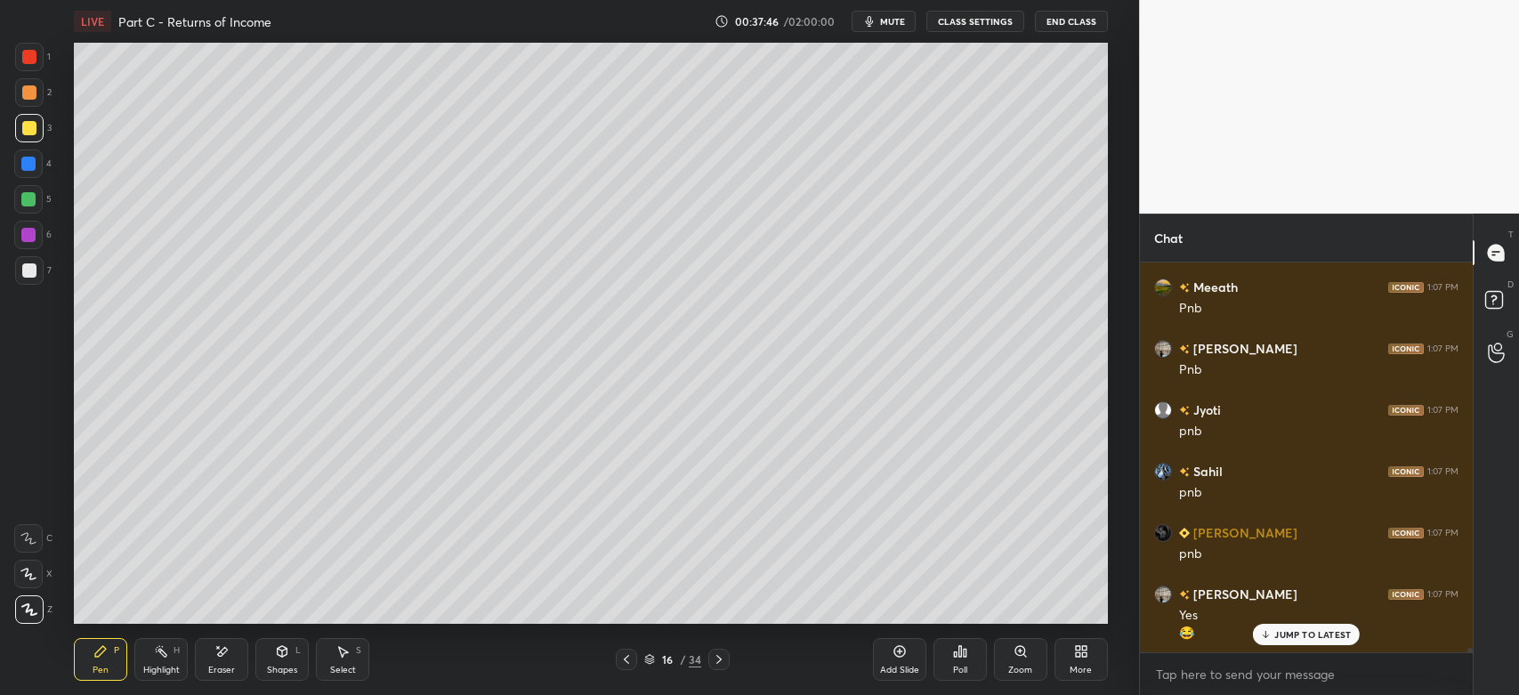
scroll to position [33443, 0]
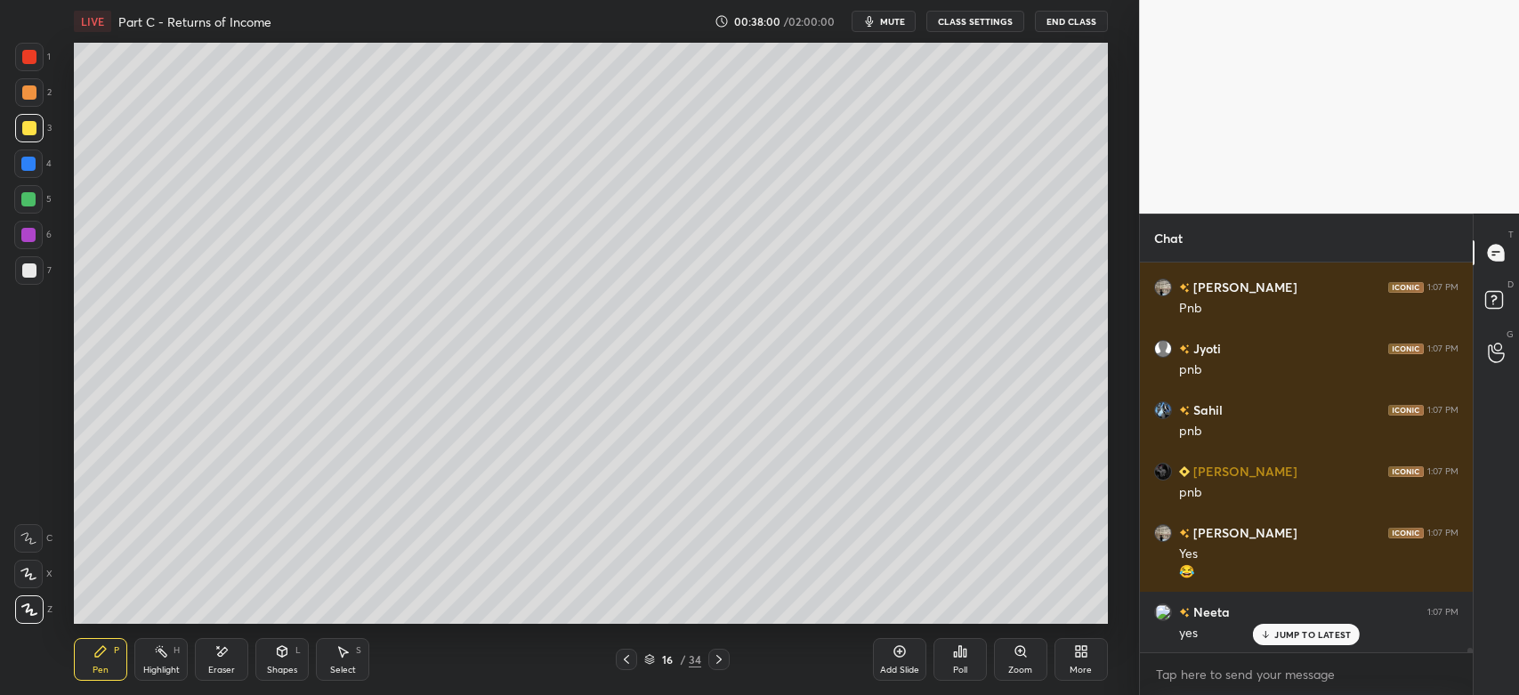
click at [221, 666] on div "Eraser" at bounding box center [221, 670] width 27 height 9
click at [100, 666] on div "Pen" at bounding box center [101, 670] width 16 height 9
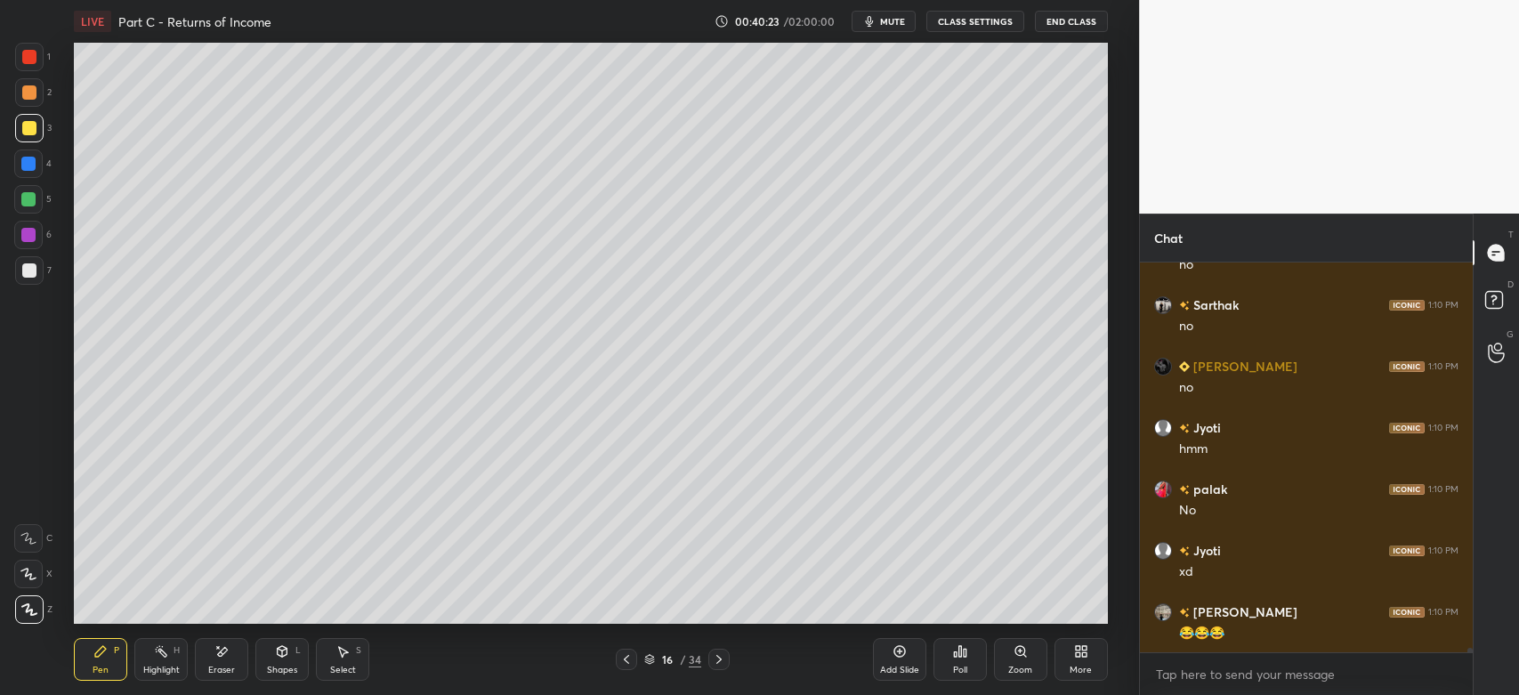
scroll to position [35899, 0]
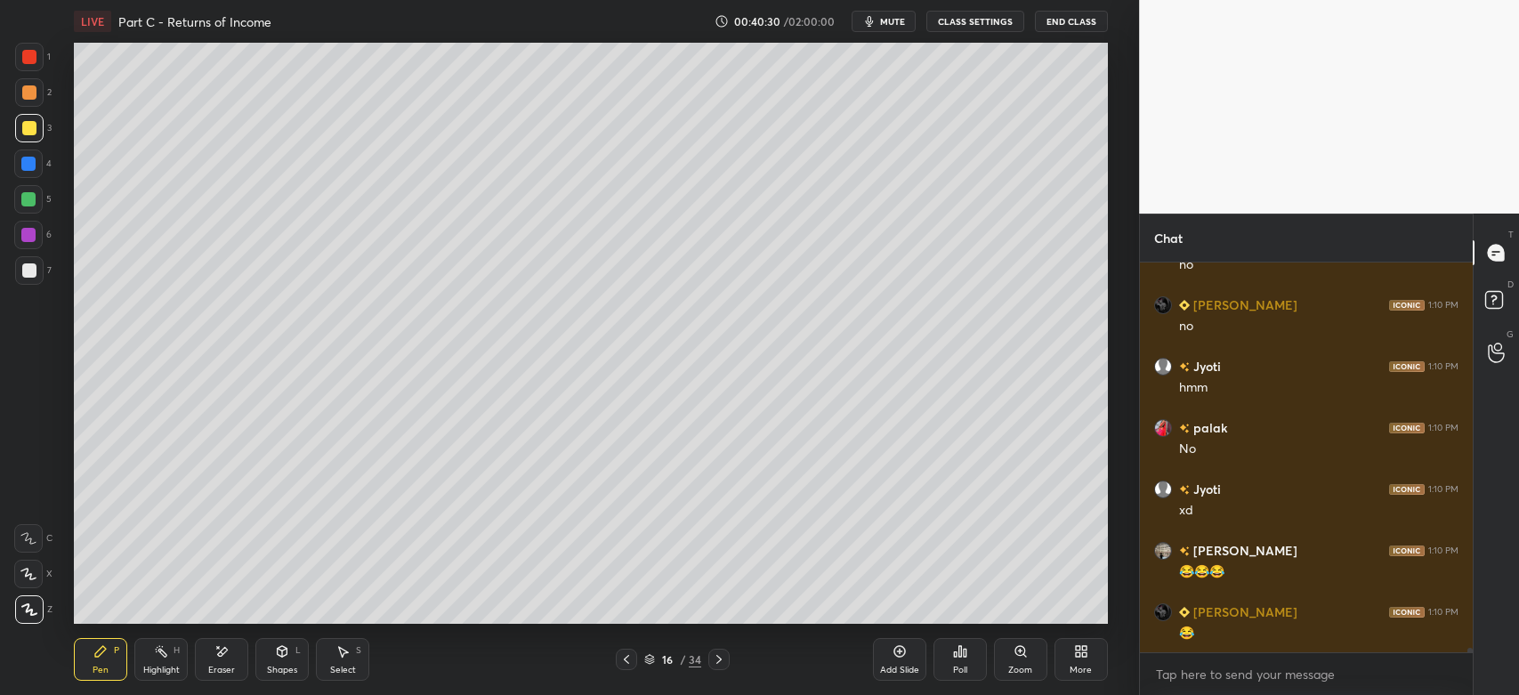
click at [157, 663] on div "Highlight H" at bounding box center [160, 659] width 53 height 43
click at [726, 660] on div at bounding box center [718, 659] width 21 height 21
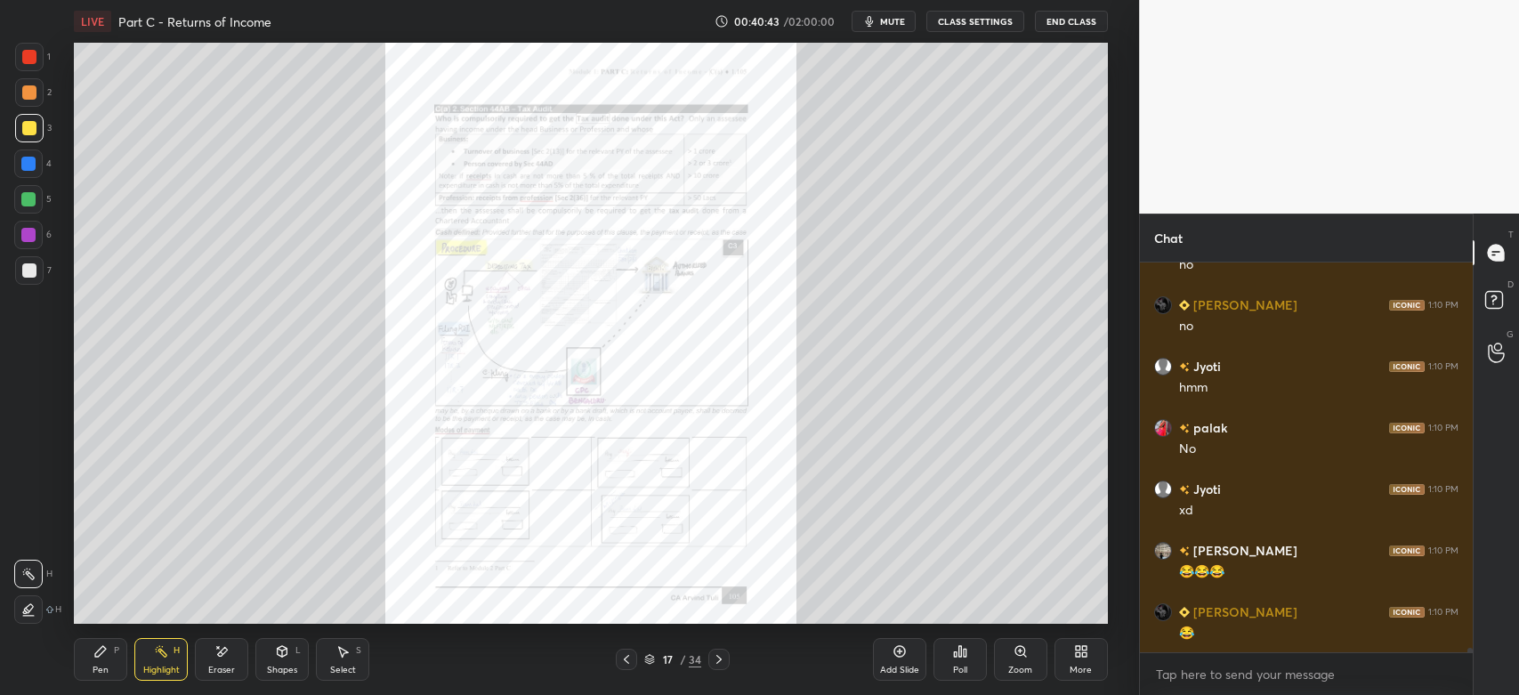
click at [1024, 659] on div "Zoom" at bounding box center [1020, 659] width 53 height 43
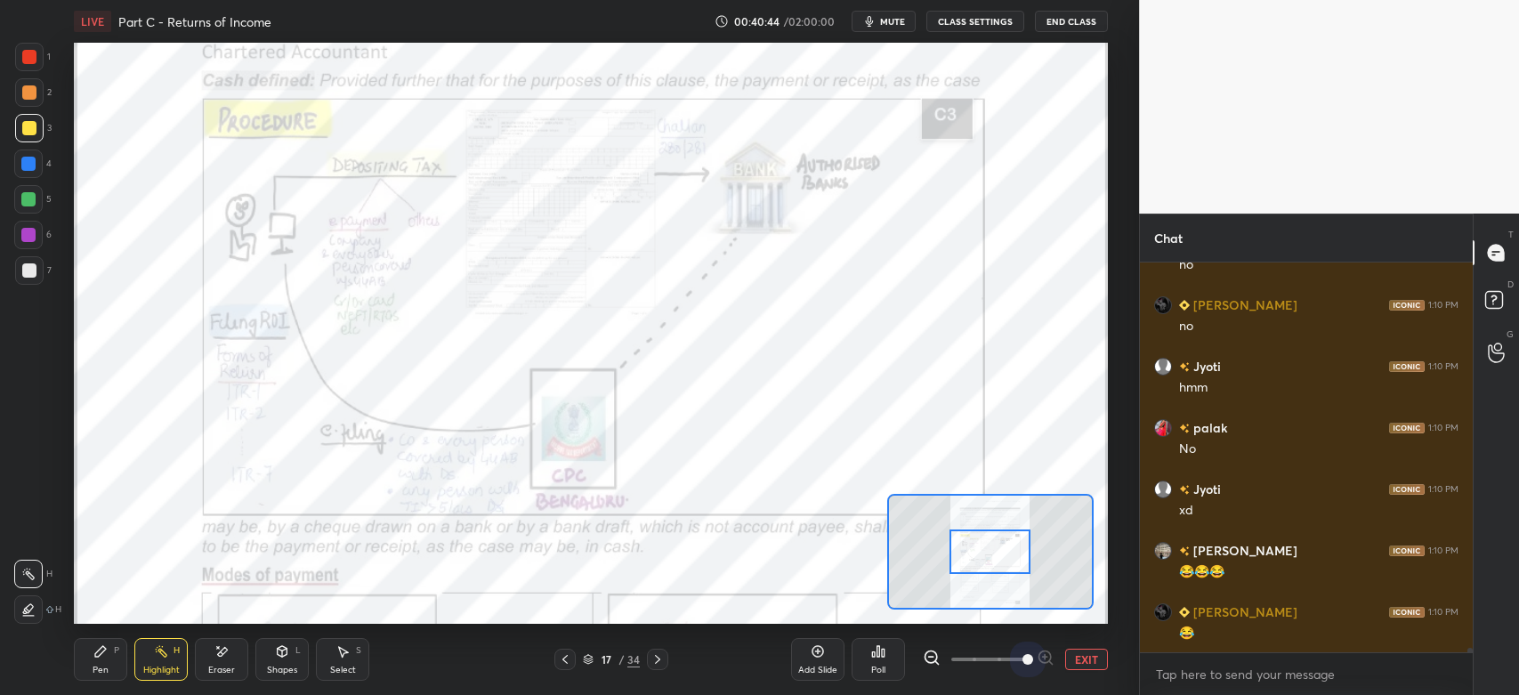
scroll to position [35961, 0]
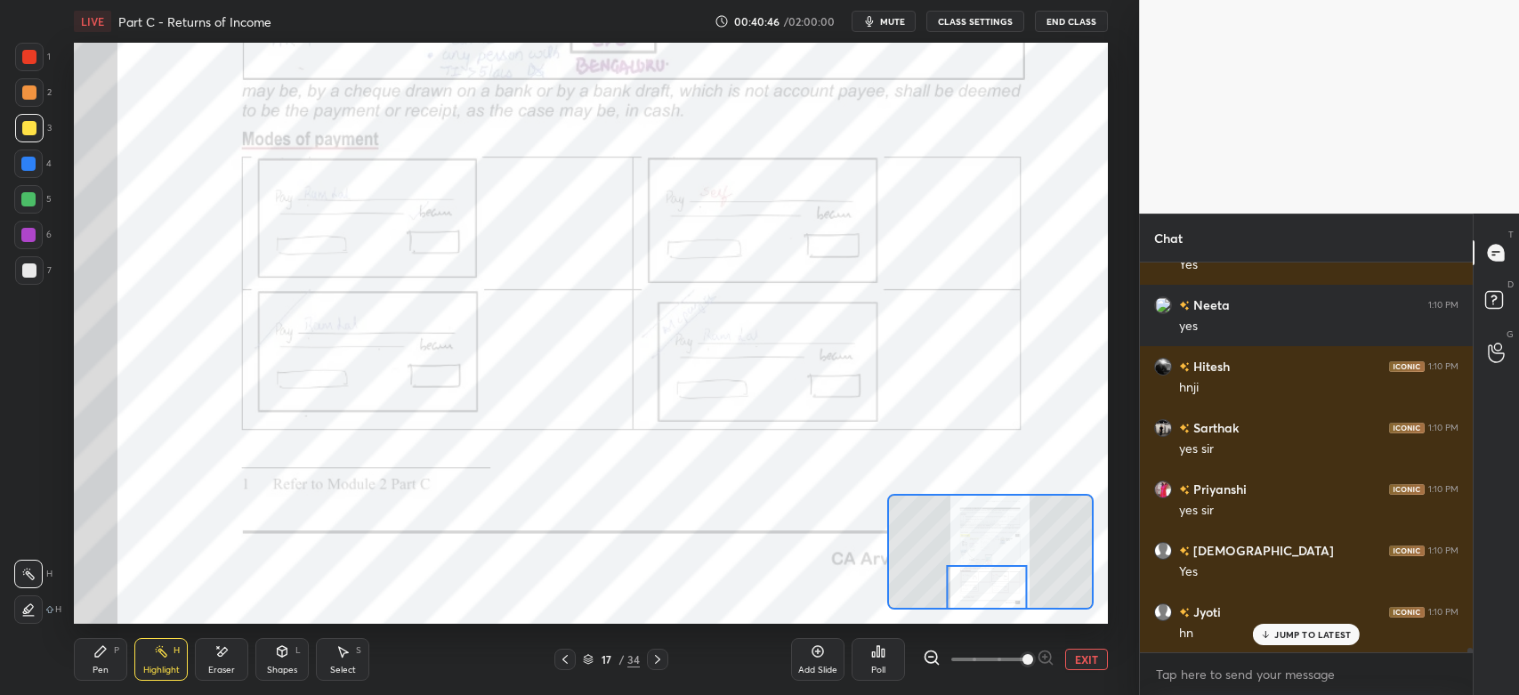
click at [45, 70] on div "1" at bounding box center [33, 57] width 36 height 28
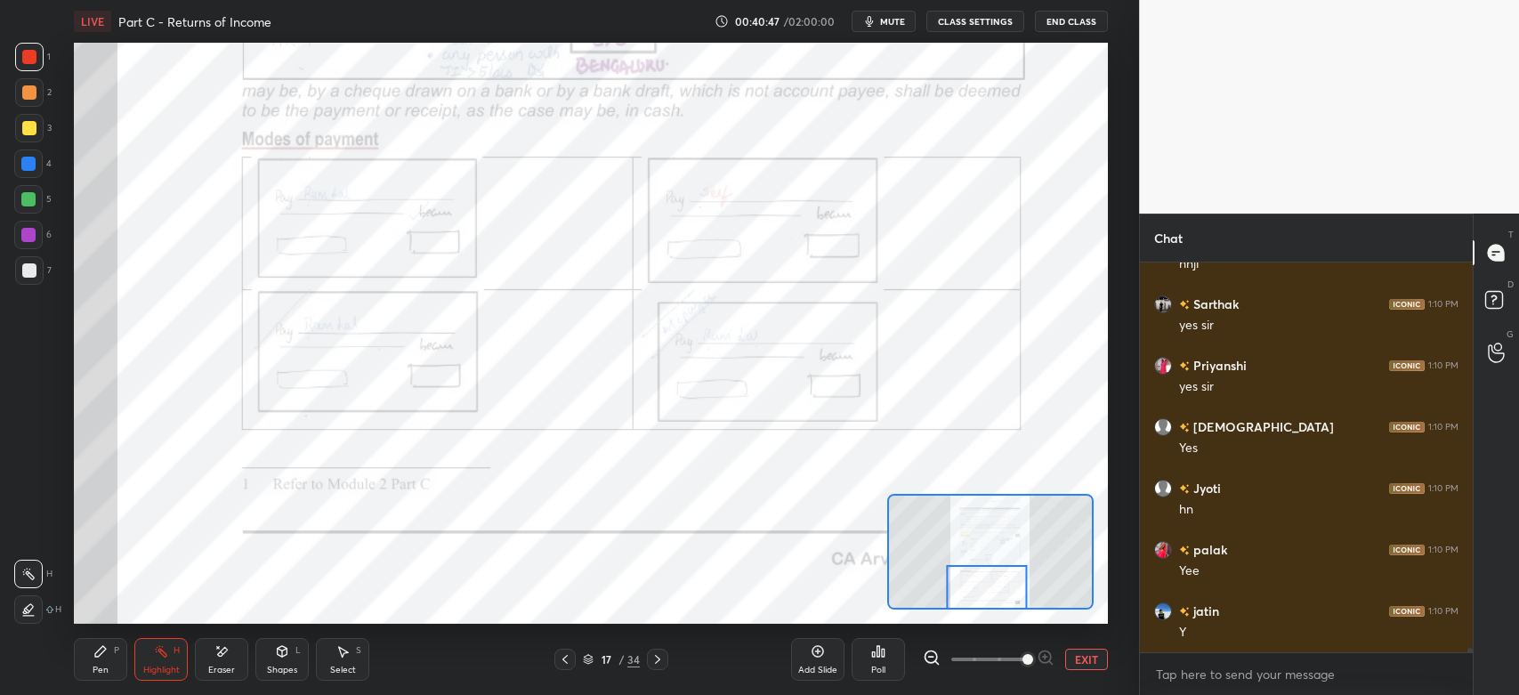
click at [104, 677] on div "Pen P" at bounding box center [100, 659] width 53 height 43
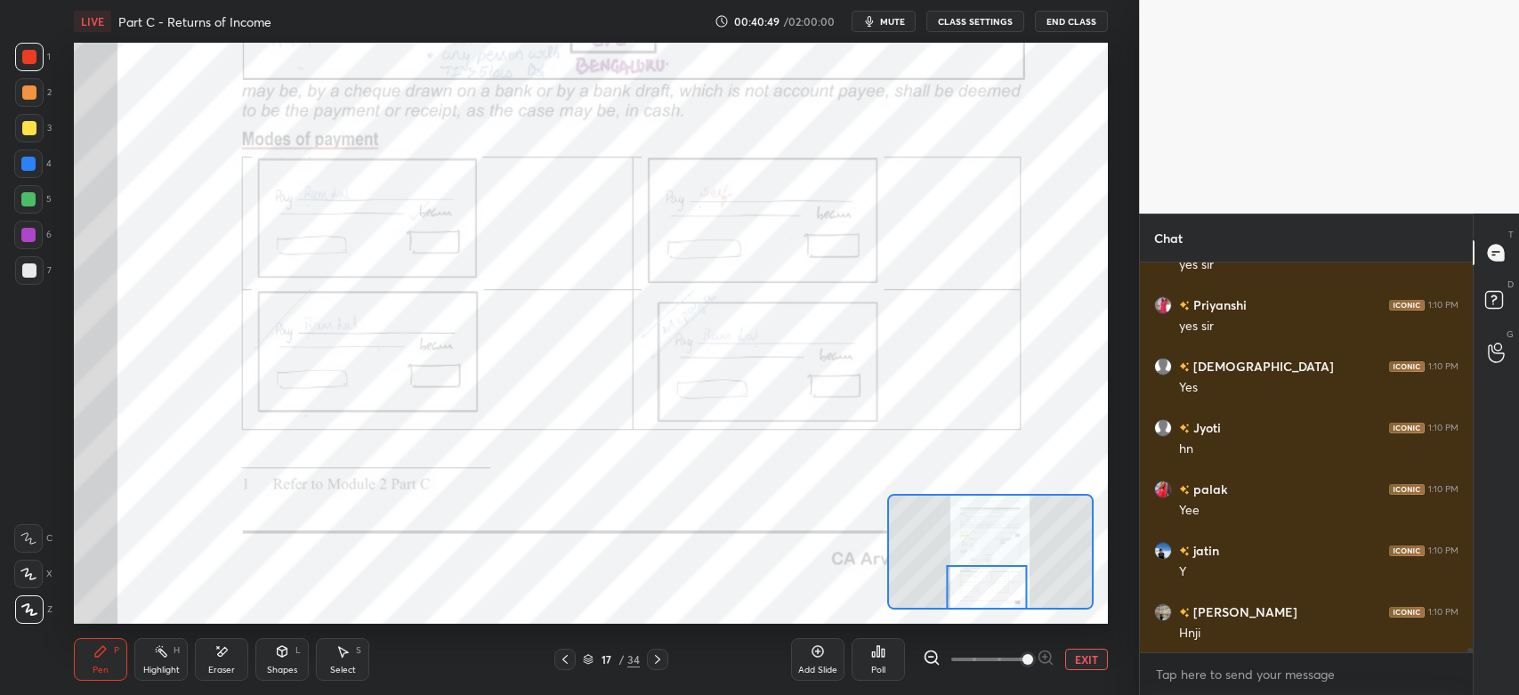
scroll to position [36574, 0]
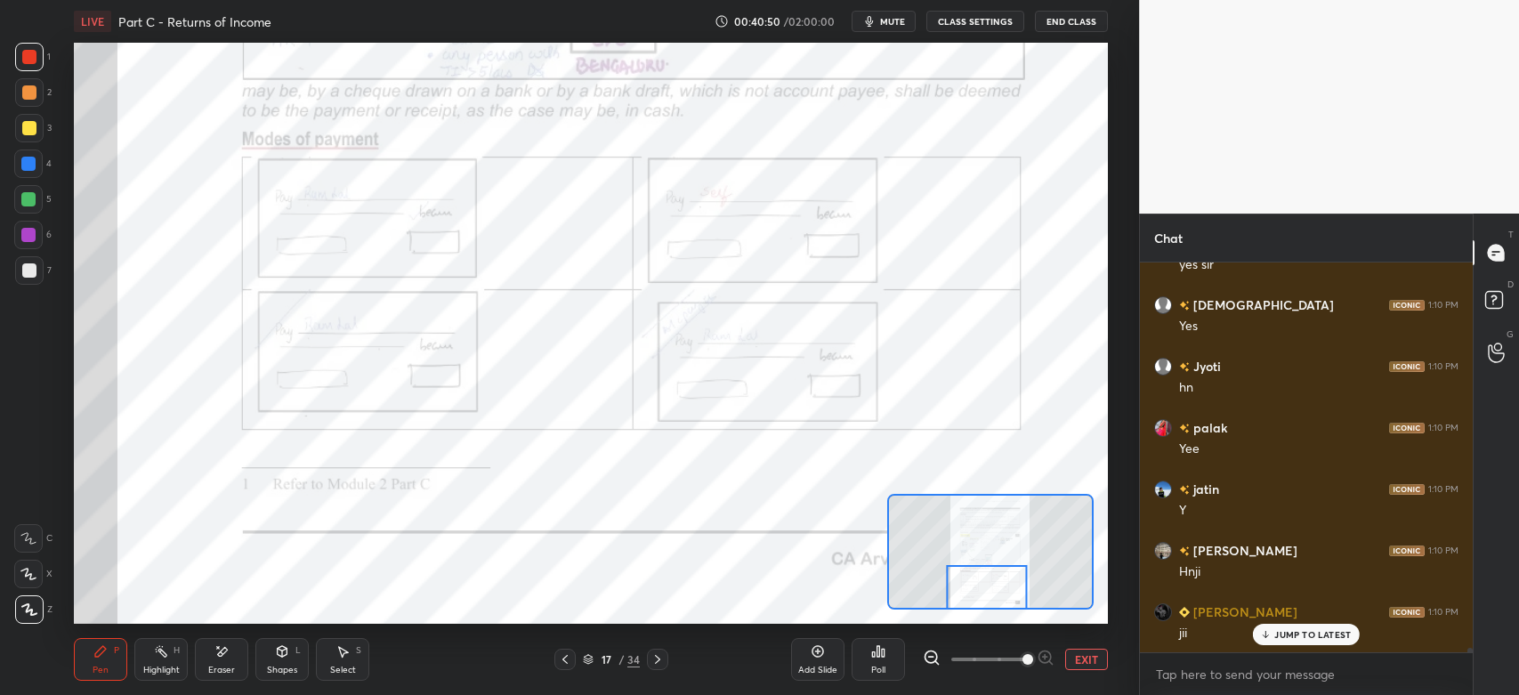
click at [29, 228] on div at bounding box center [28, 235] width 14 height 14
click at [30, 535] on icon at bounding box center [28, 538] width 16 height 12
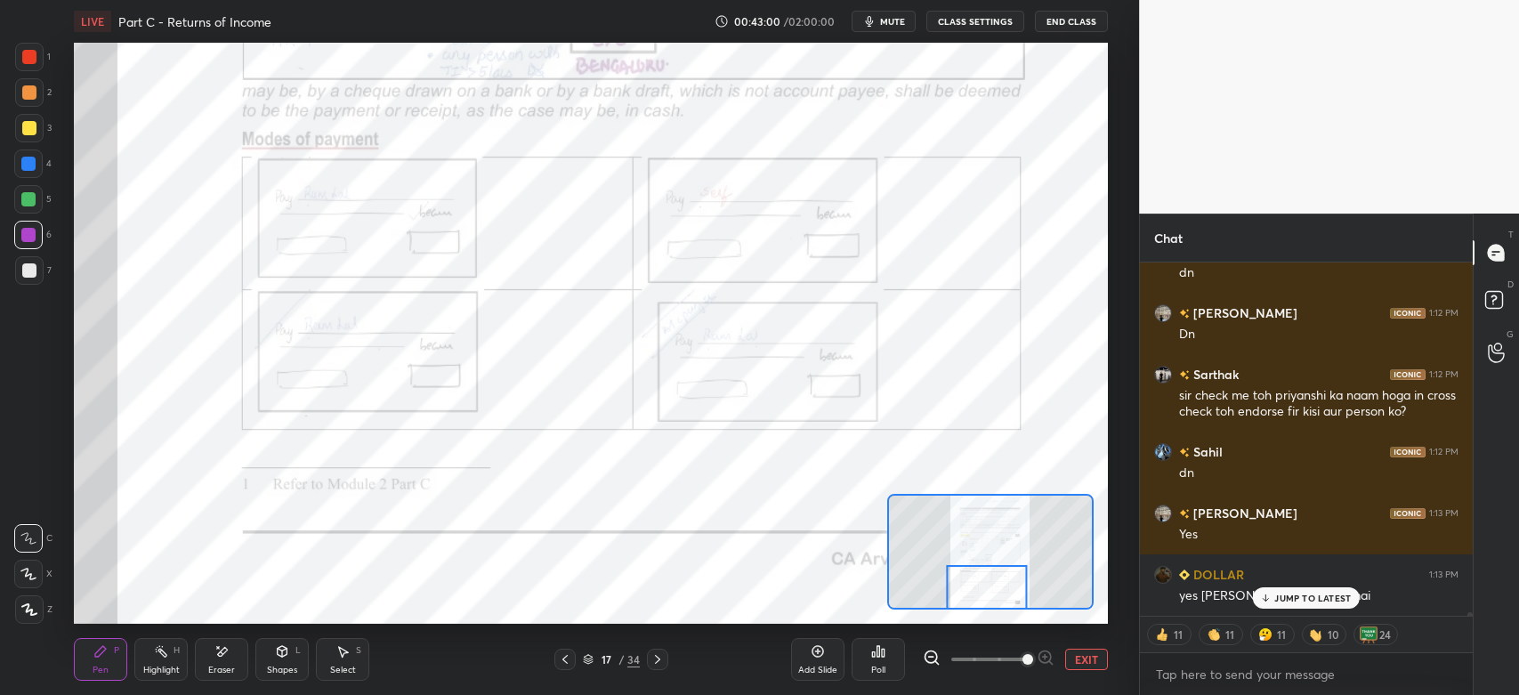
scroll to position [37318, 0]
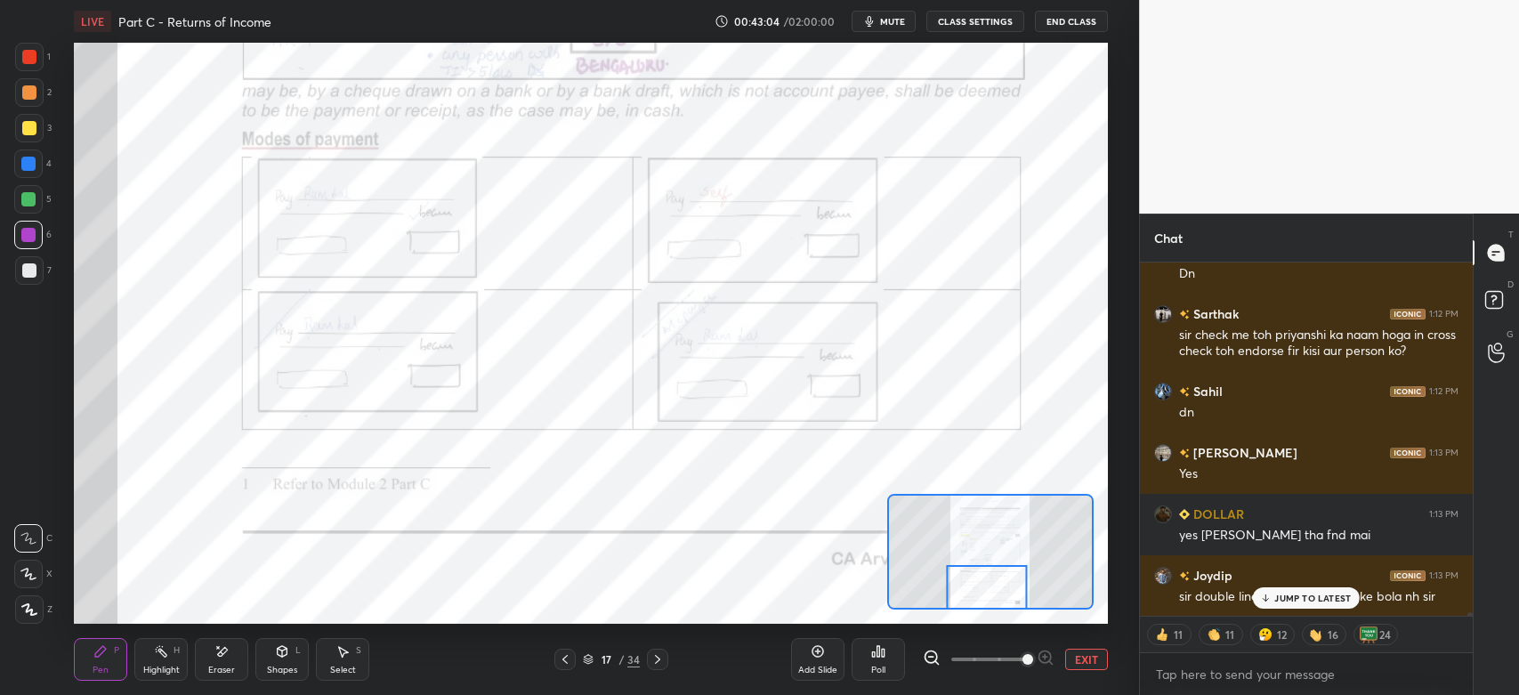
click at [1274, 602] on div "JUMP TO LATEST" at bounding box center [1306, 597] width 107 height 21
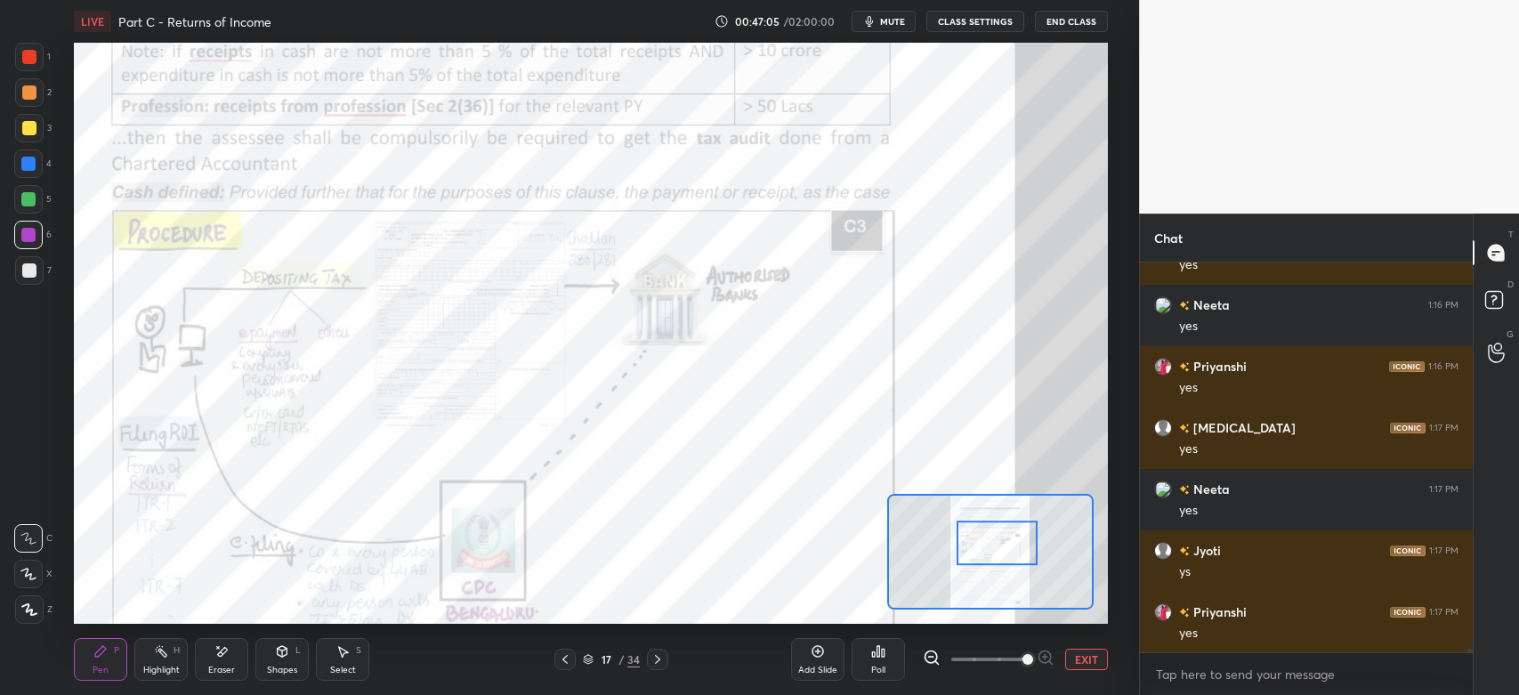
scroll to position [44896, 0]
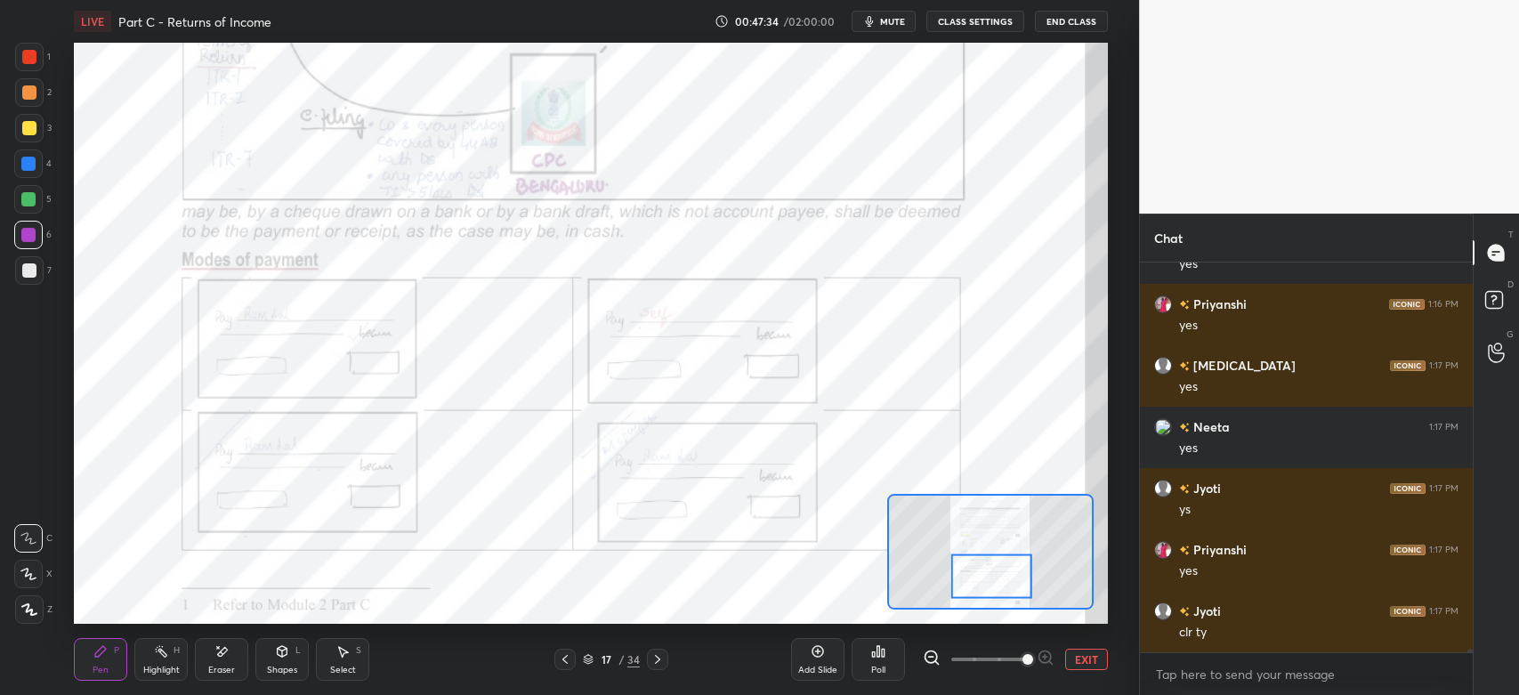
click at [654, 666] on icon at bounding box center [657, 659] width 14 height 14
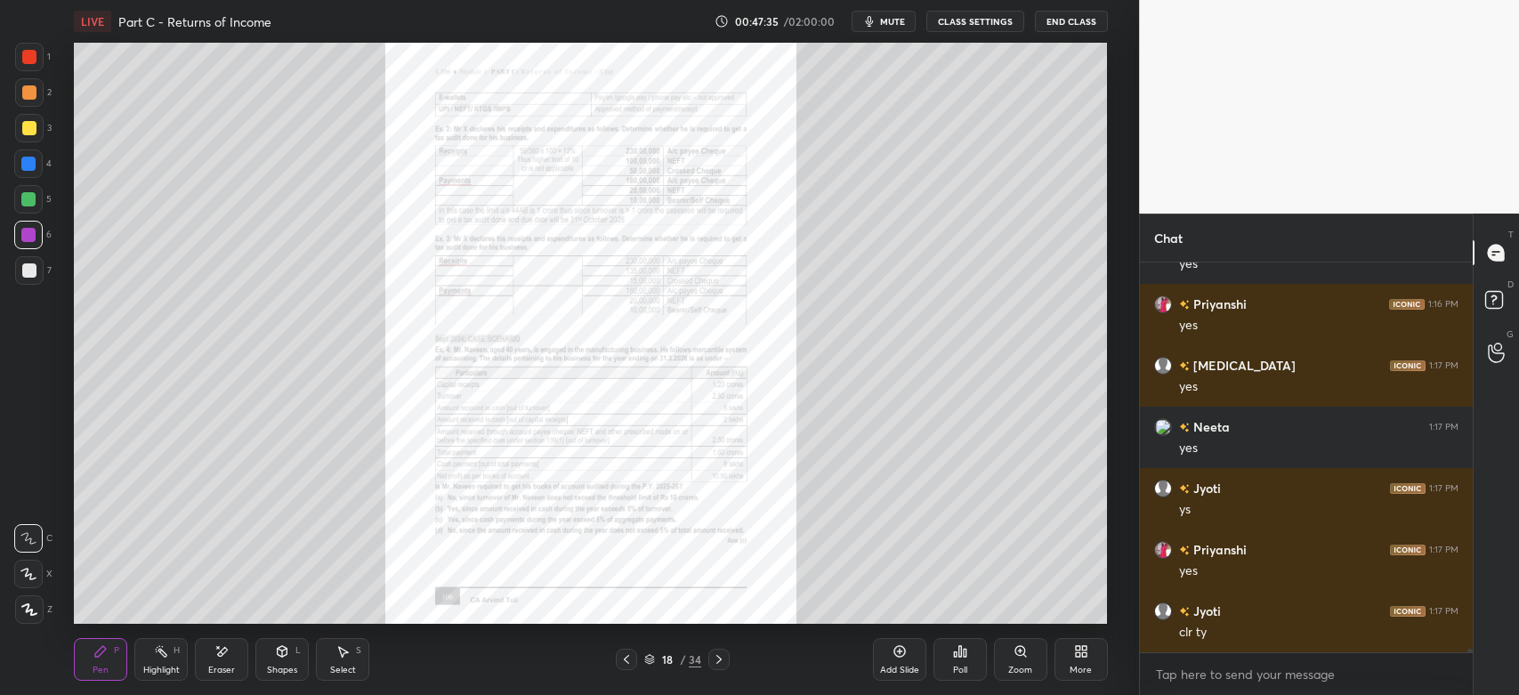
click at [1024, 657] on icon at bounding box center [1020, 651] width 14 height 14
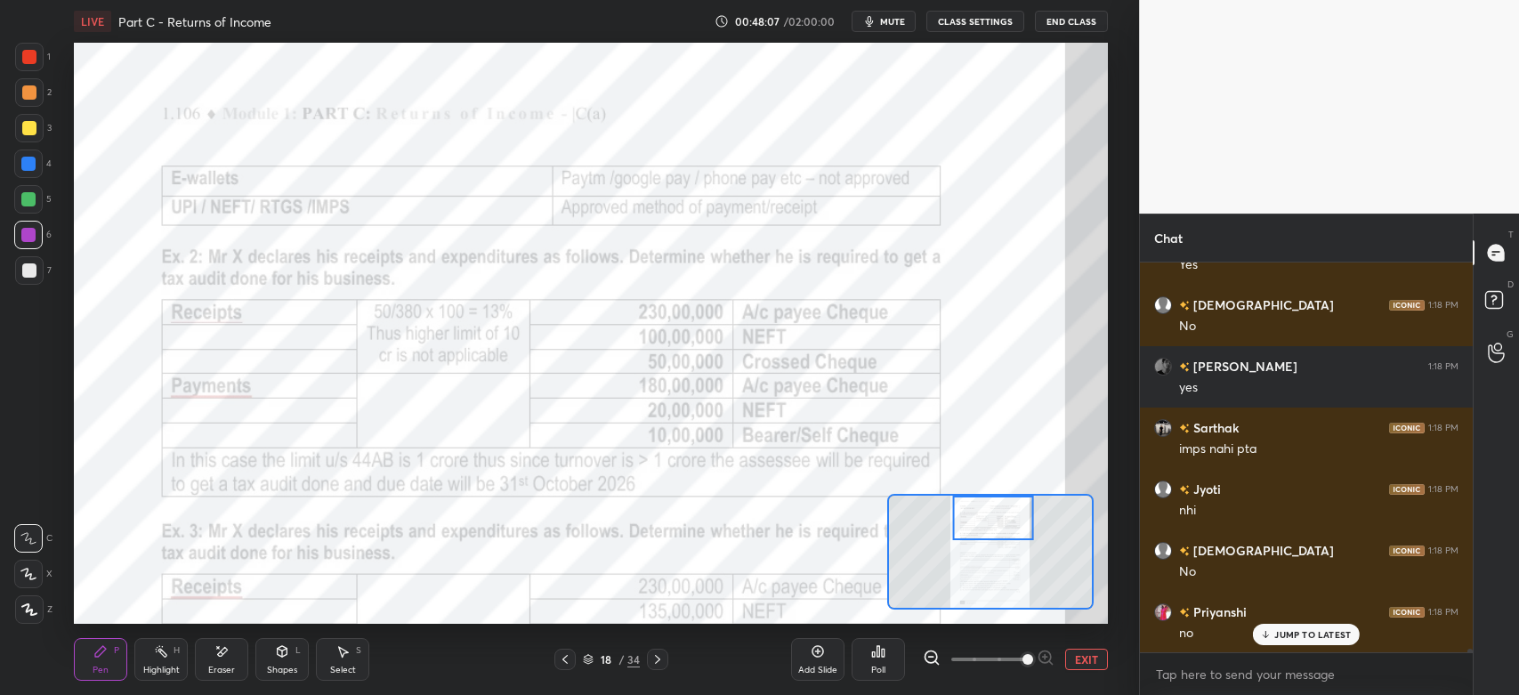
scroll to position [45878, 0]
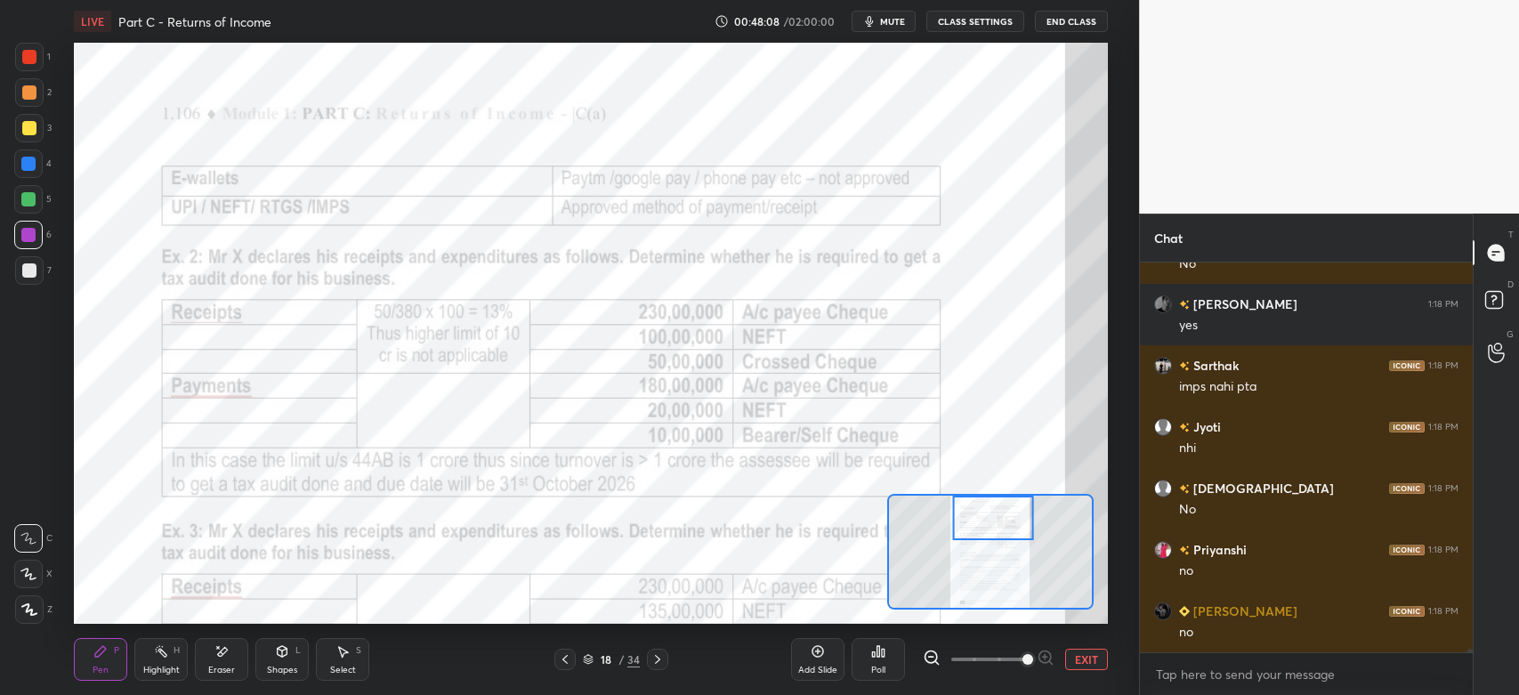
click at [569, 660] on icon at bounding box center [565, 659] width 14 height 14
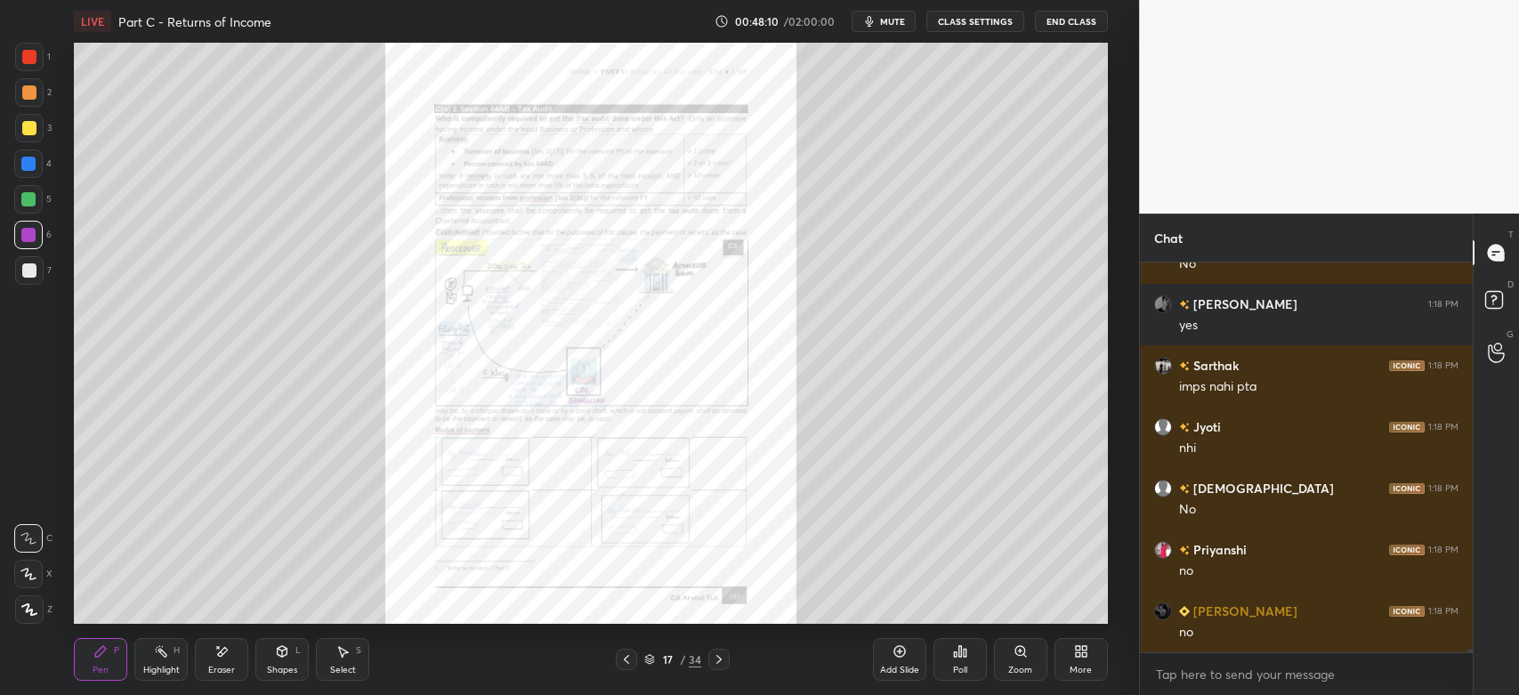
click at [631, 661] on icon at bounding box center [626, 659] width 14 height 14
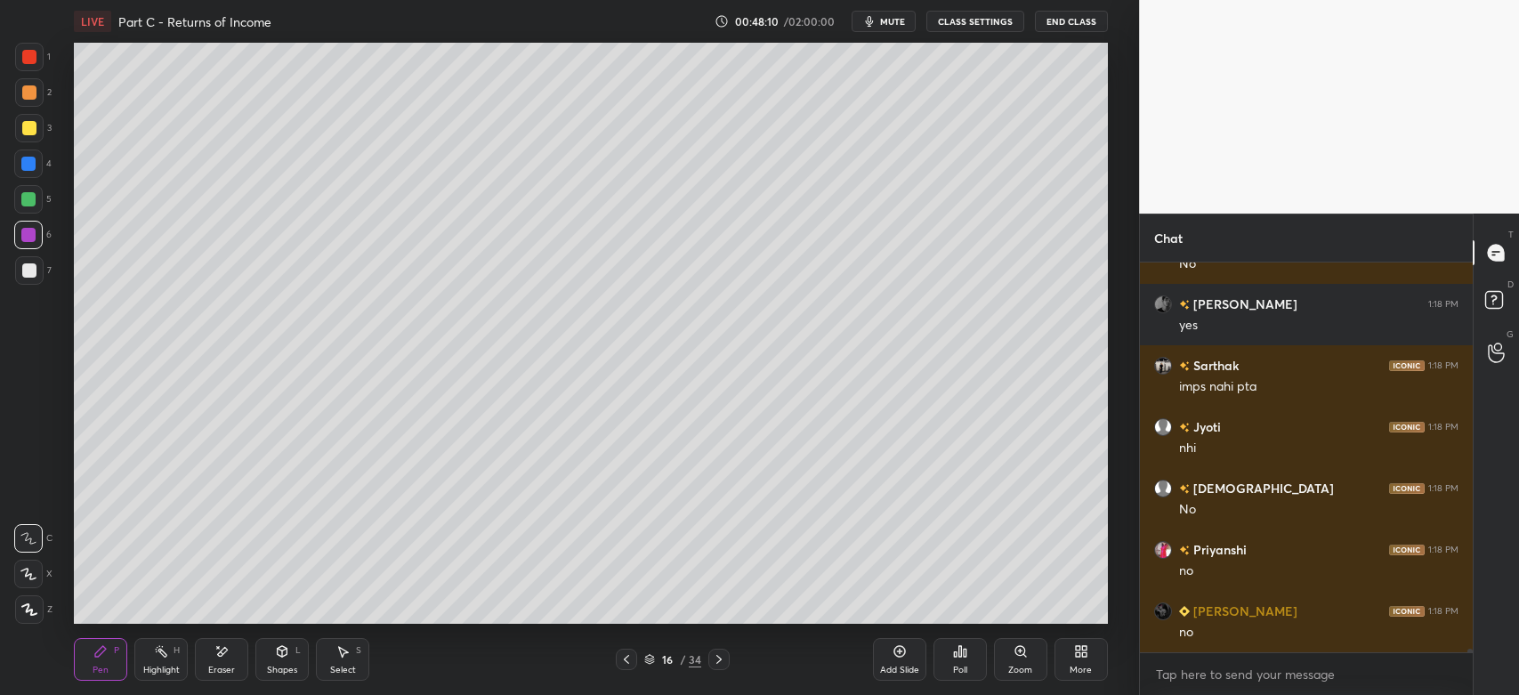
click at [905, 650] on icon at bounding box center [899, 651] width 14 height 14
click at [22, 274] on div at bounding box center [29, 270] width 14 height 14
click at [36, 613] on icon at bounding box center [29, 609] width 14 height 11
click at [34, 124] on div at bounding box center [29, 128] width 14 height 14
click at [278, 661] on div "Shapes L" at bounding box center [281, 659] width 53 height 43
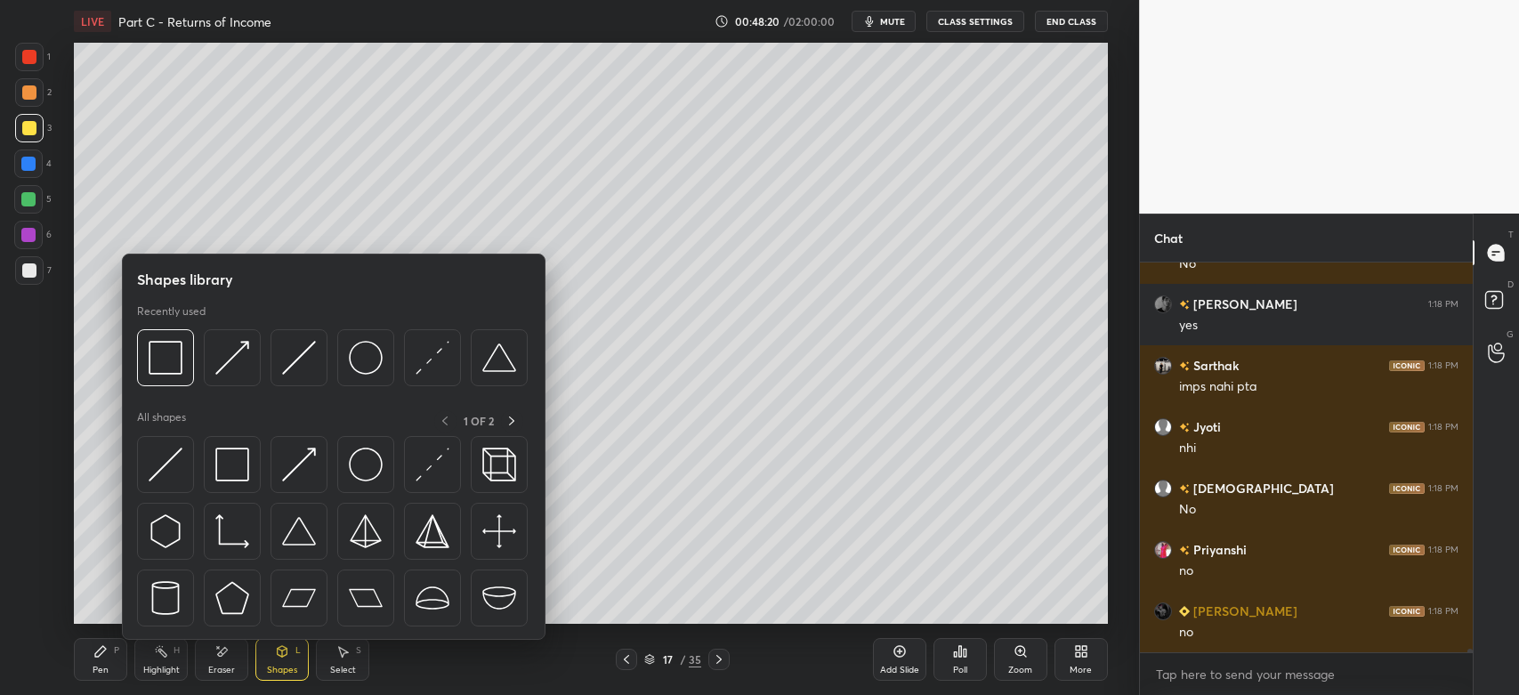
click at [181, 367] on img at bounding box center [166, 358] width 34 height 34
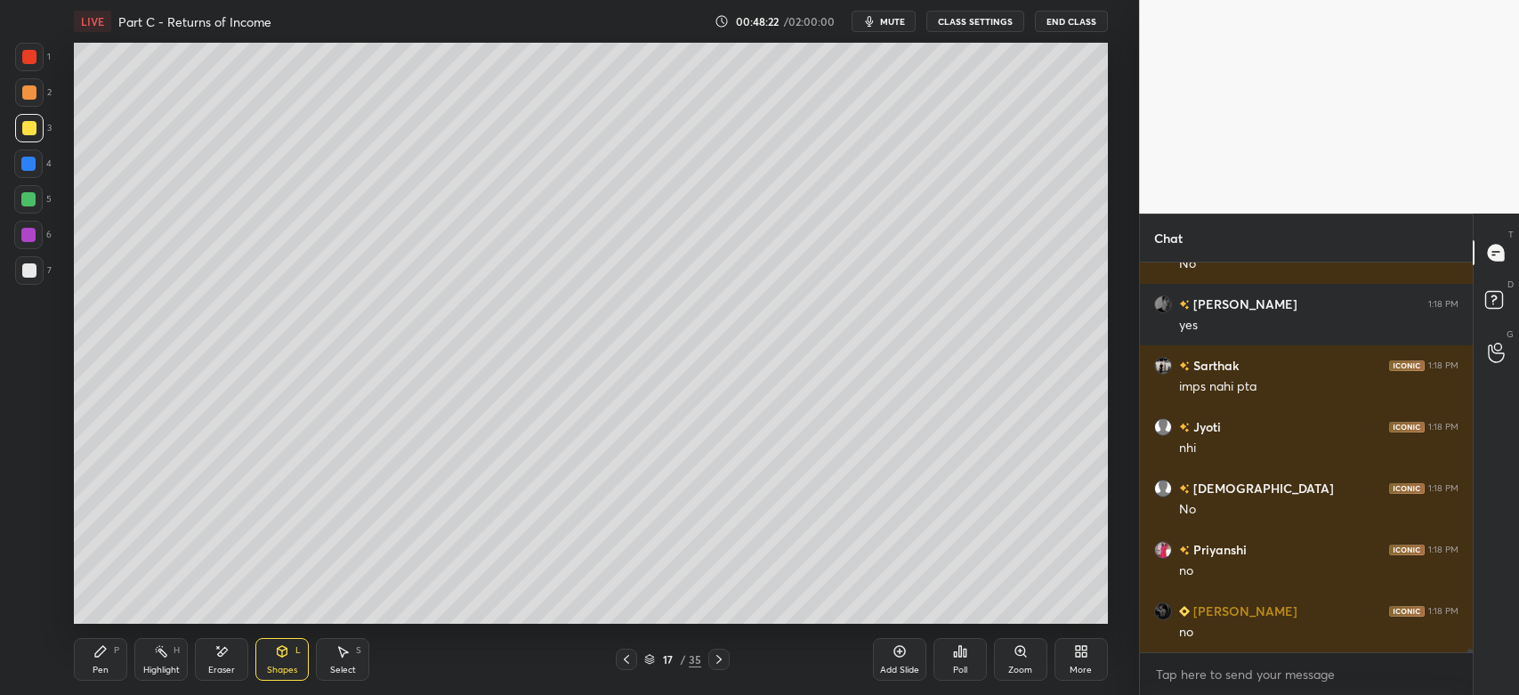
click at [92, 646] on div "Pen P" at bounding box center [100, 659] width 53 height 43
click at [285, 660] on div "Shapes L" at bounding box center [281, 659] width 53 height 43
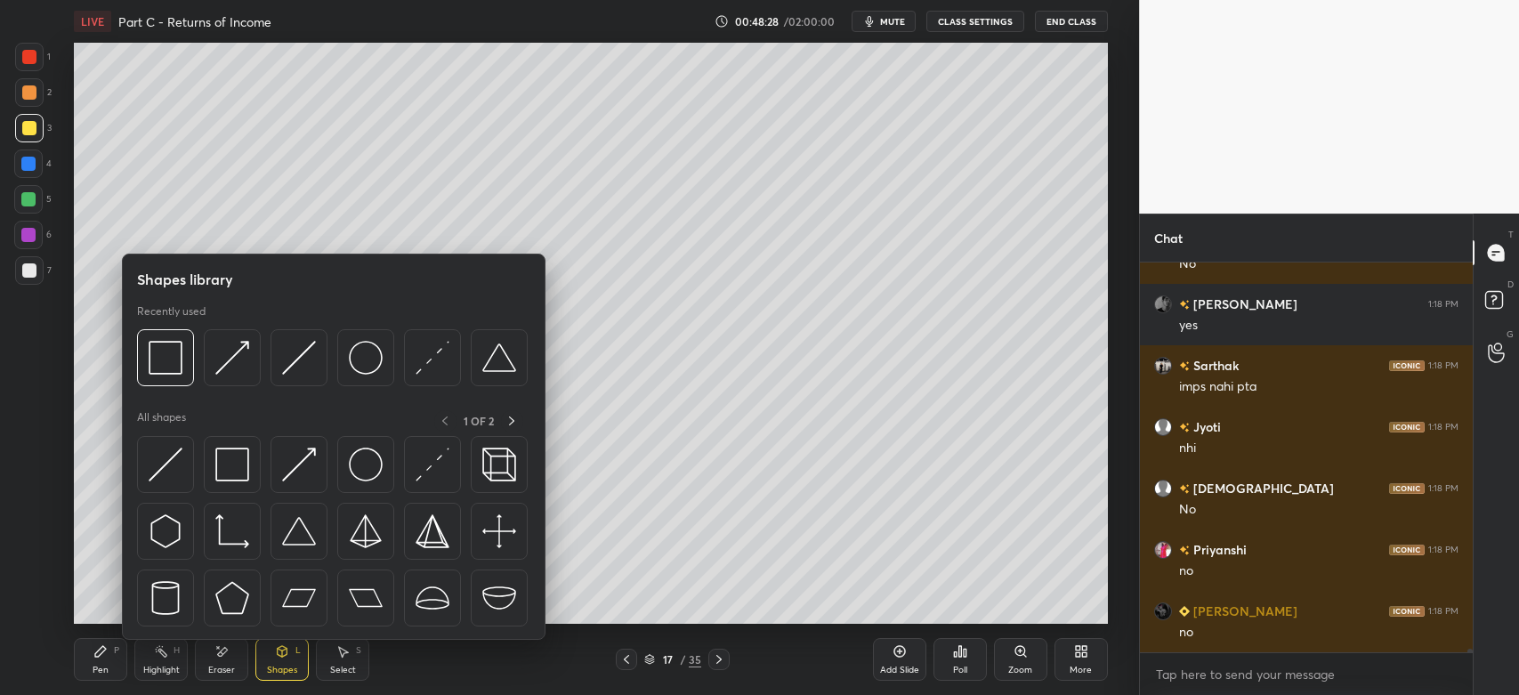
click at [178, 360] on img at bounding box center [166, 358] width 34 height 34
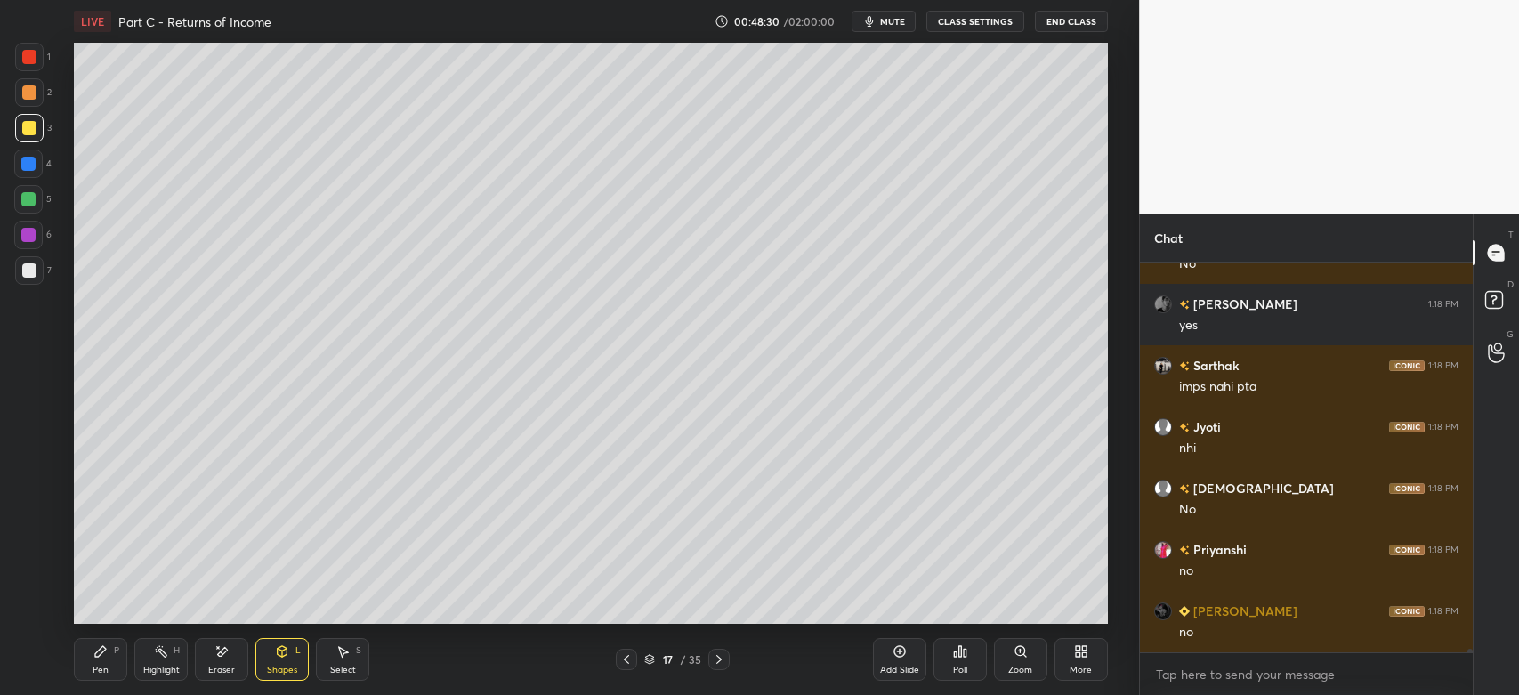
click at [102, 664] on div "Pen P" at bounding box center [100, 659] width 53 height 43
click at [27, 270] on div at bounding box center [29, 270] width 14 height 14
click at [284, 666] on div "Shapes" at bounding box center [282, 670] width 30 height 9
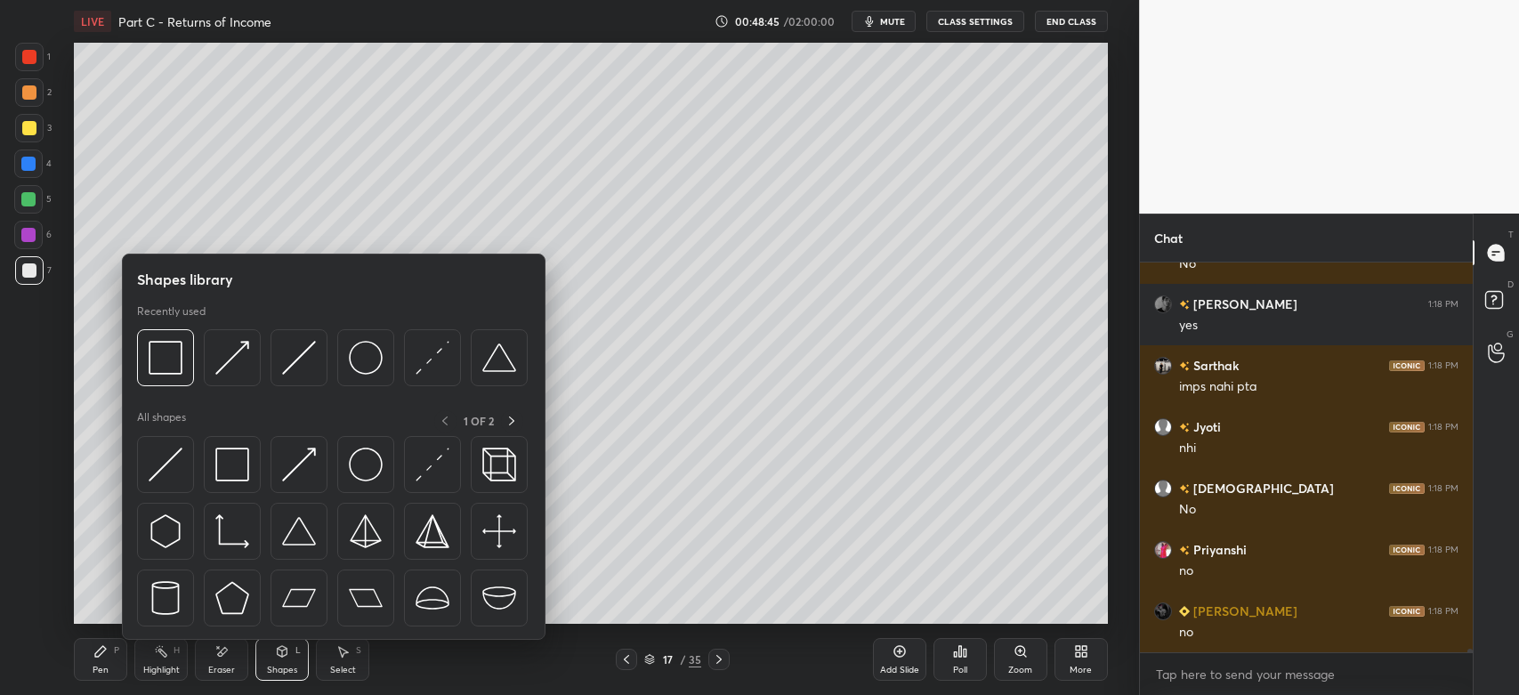
click at [228, 362] on img at bounding box center [232, 358] width 34 height 34
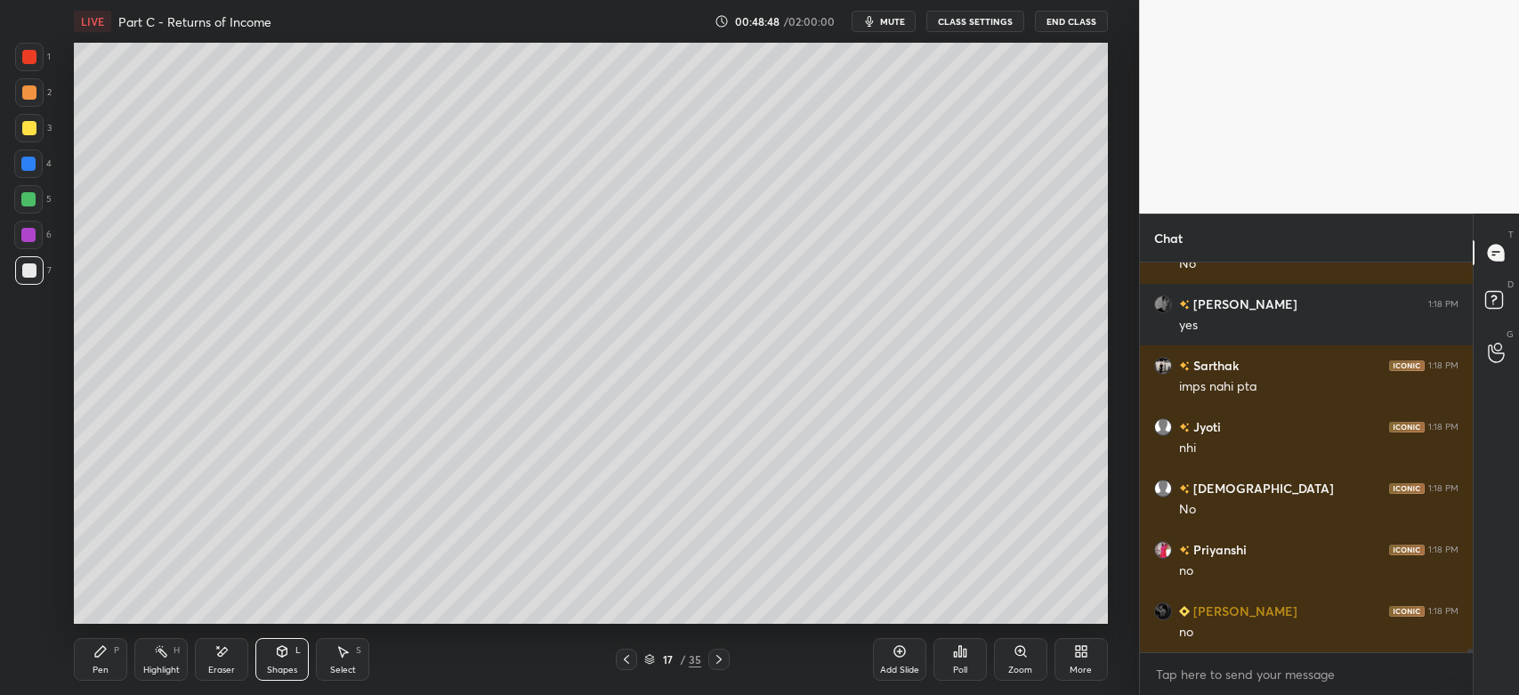
click at [98, 655] on icon at bounding box center [100, 651] width 11 height 11
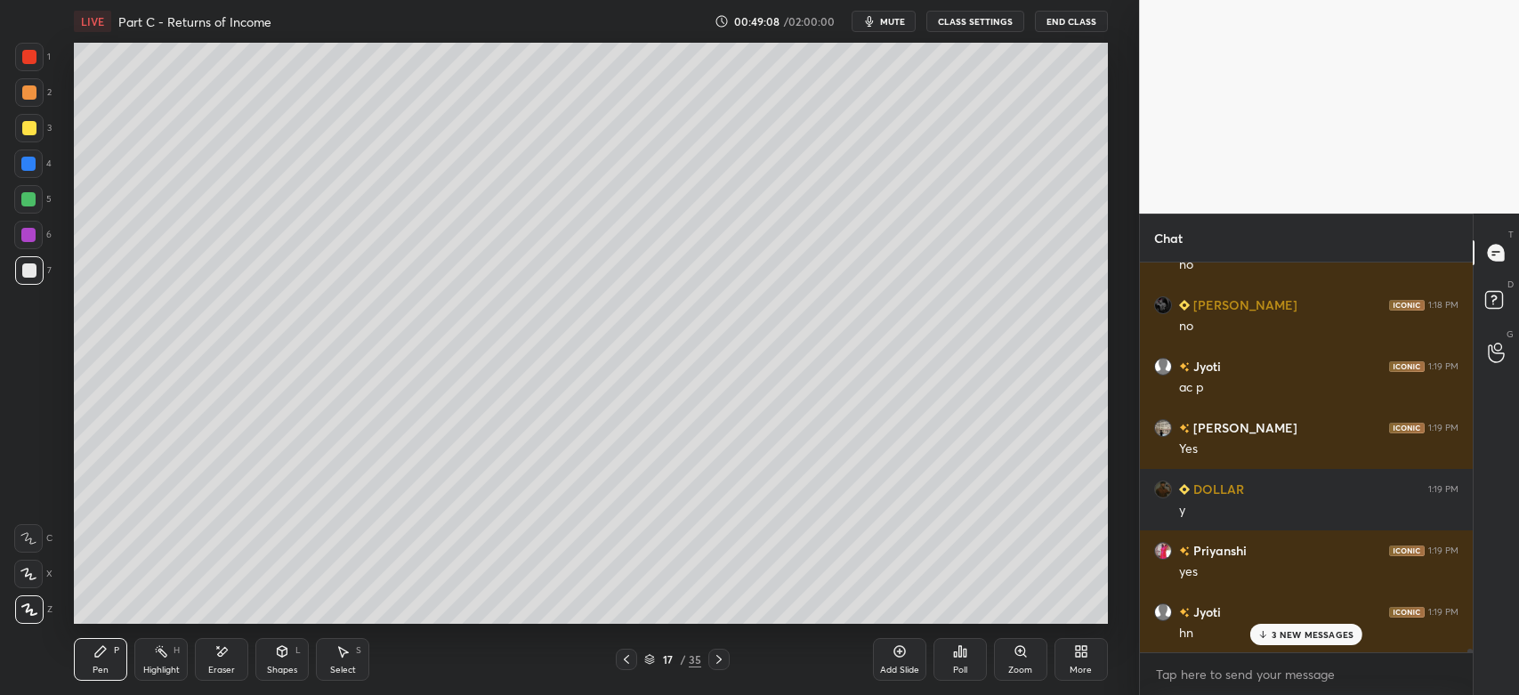
scroll to position [46369, 0]
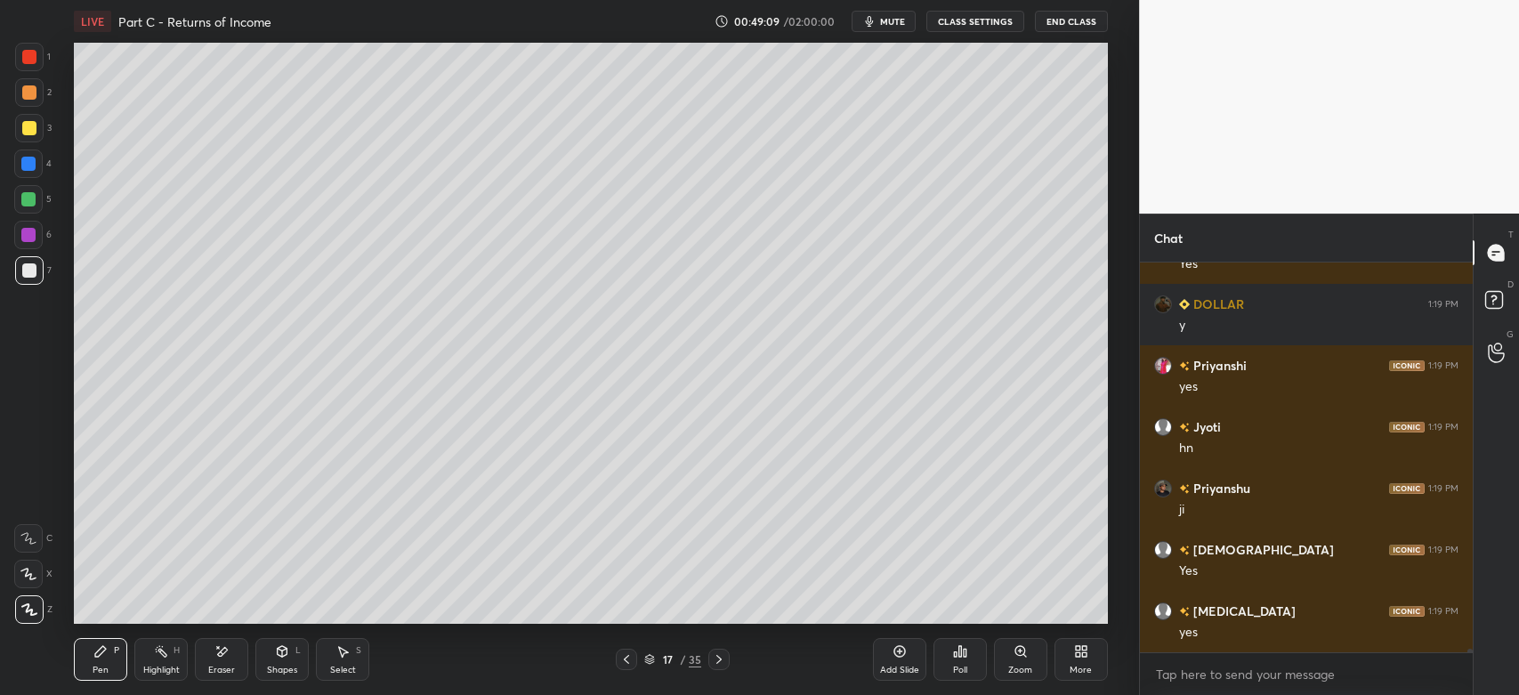
click at [230, 666] on div "Eraser" at bounding box center [221, 670] width 27 height 9
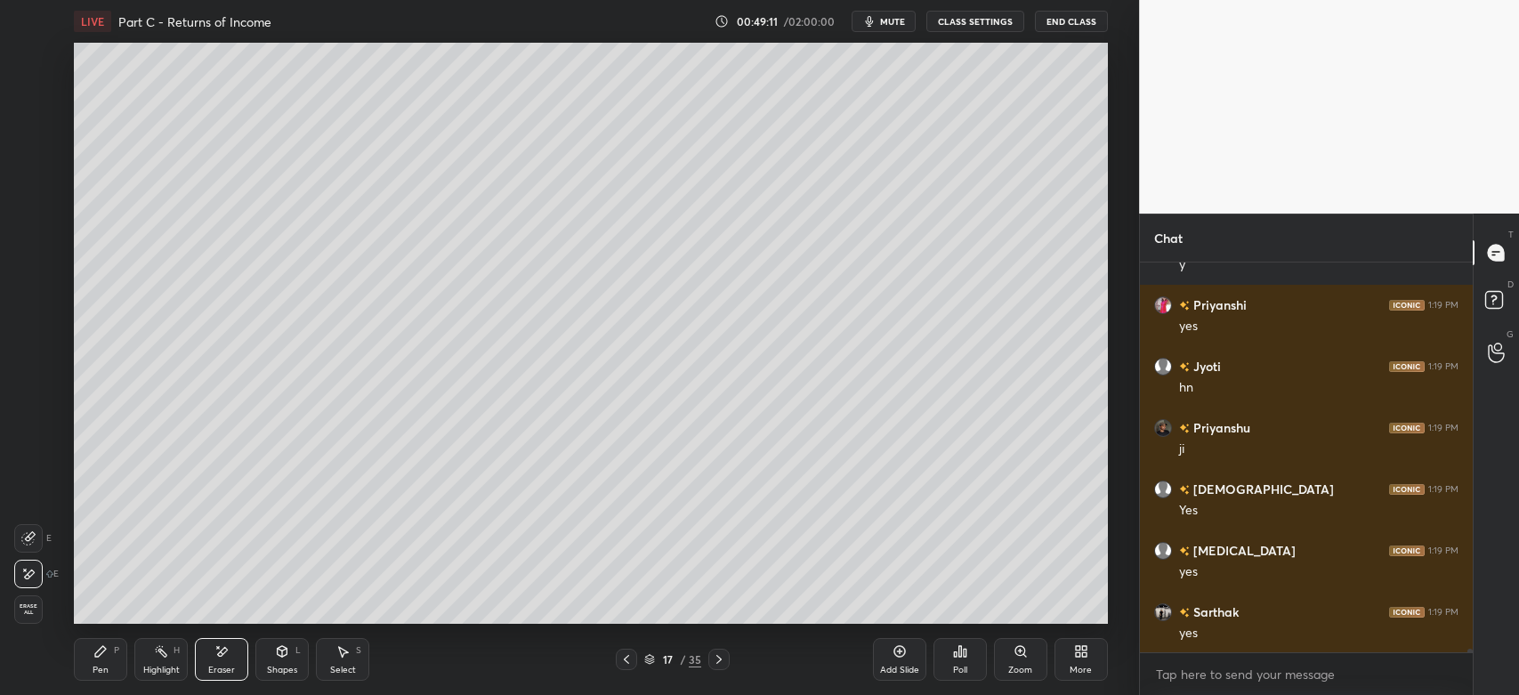
scroll to position [46491, 0]
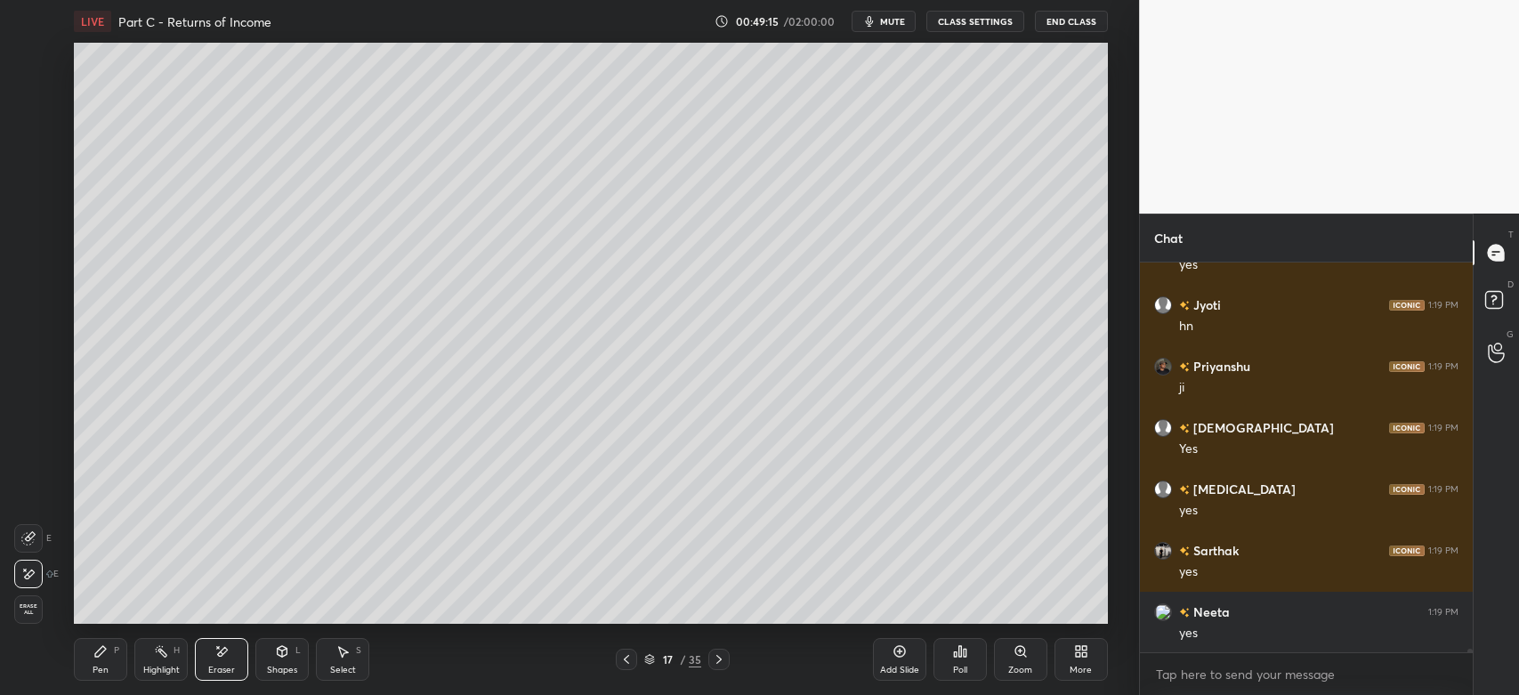
click at [286, 661] on div "Shapes L" at bounding box center [281, 659] width 53 height 43
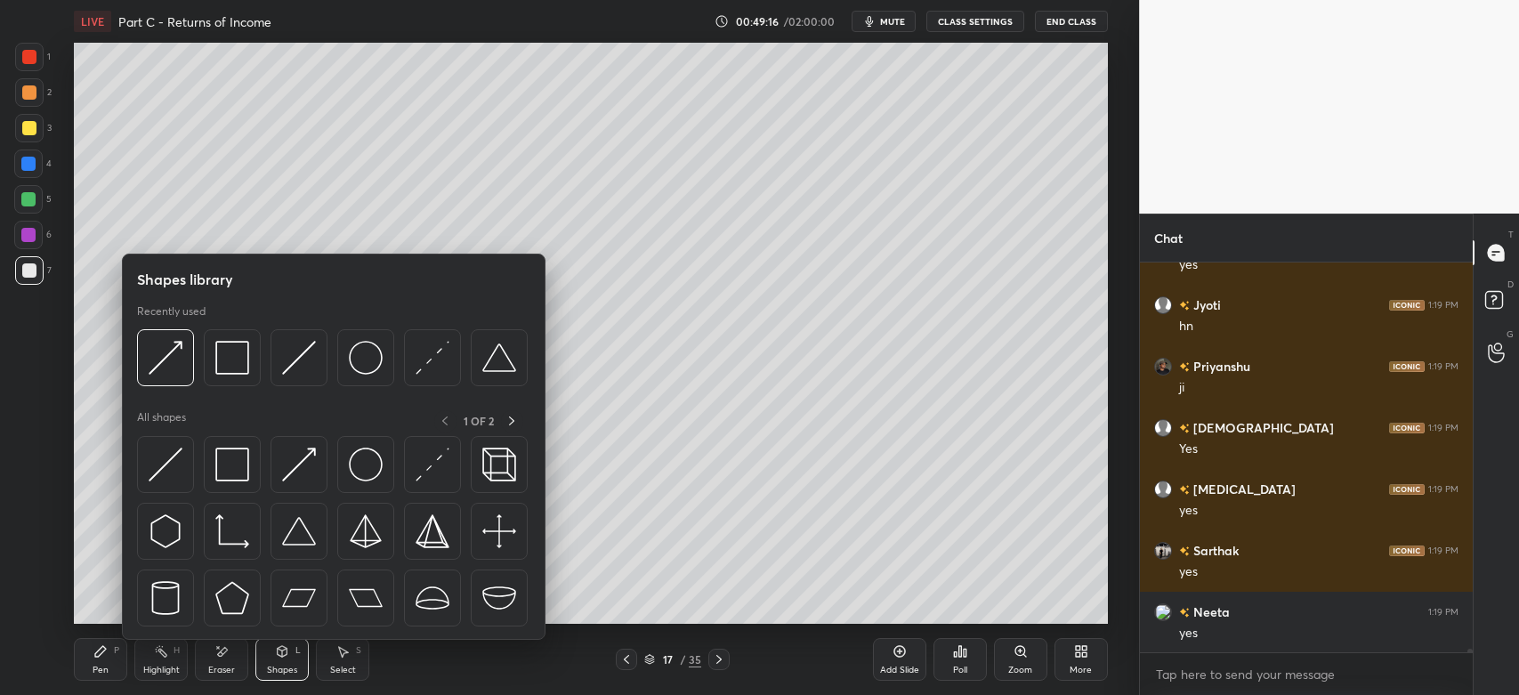
click at [245, 355] on img at bounding box center [232, 358] width 34 height 34
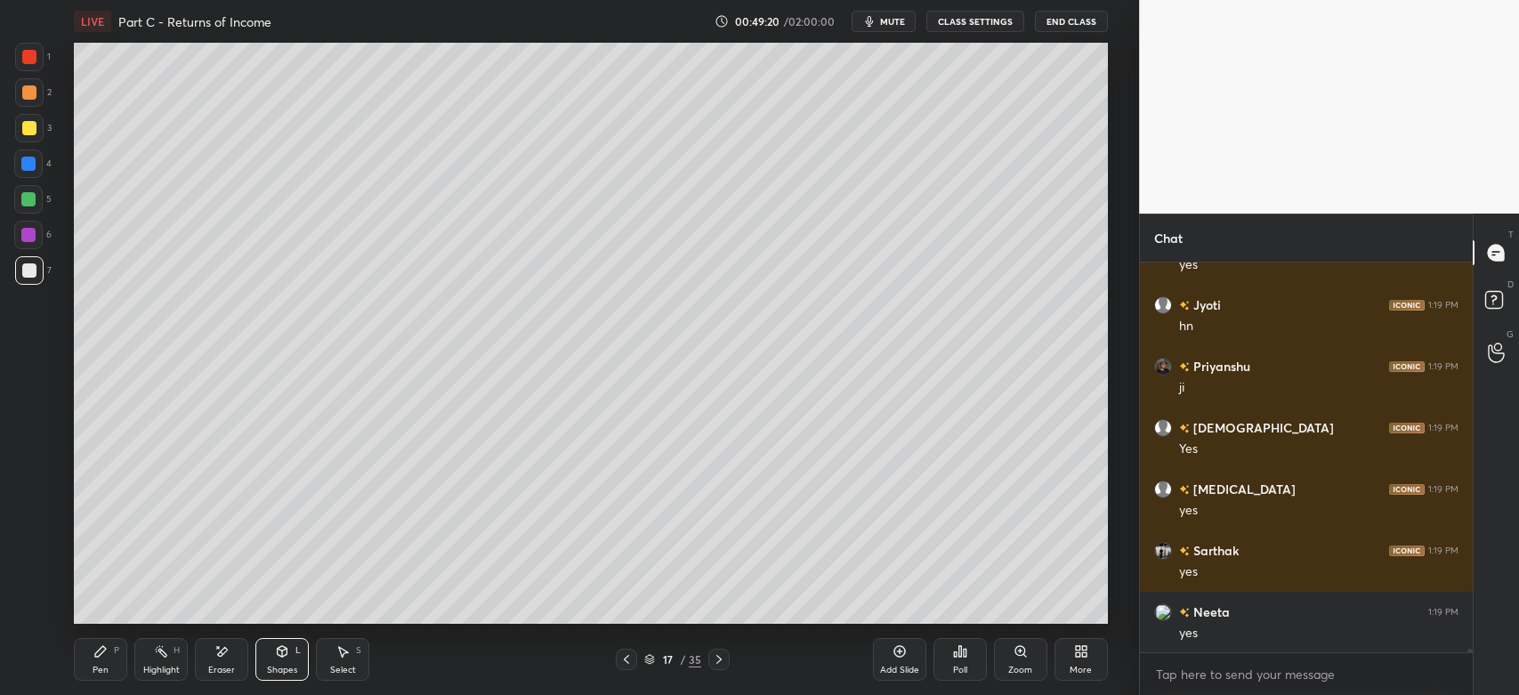
click at [216, 662] on div "Eraser" at bounding box center [221, 659] width 53 height 43
click at [77, 669] on div "Pen P" at bounding box center [100, 659] width 53 height 43
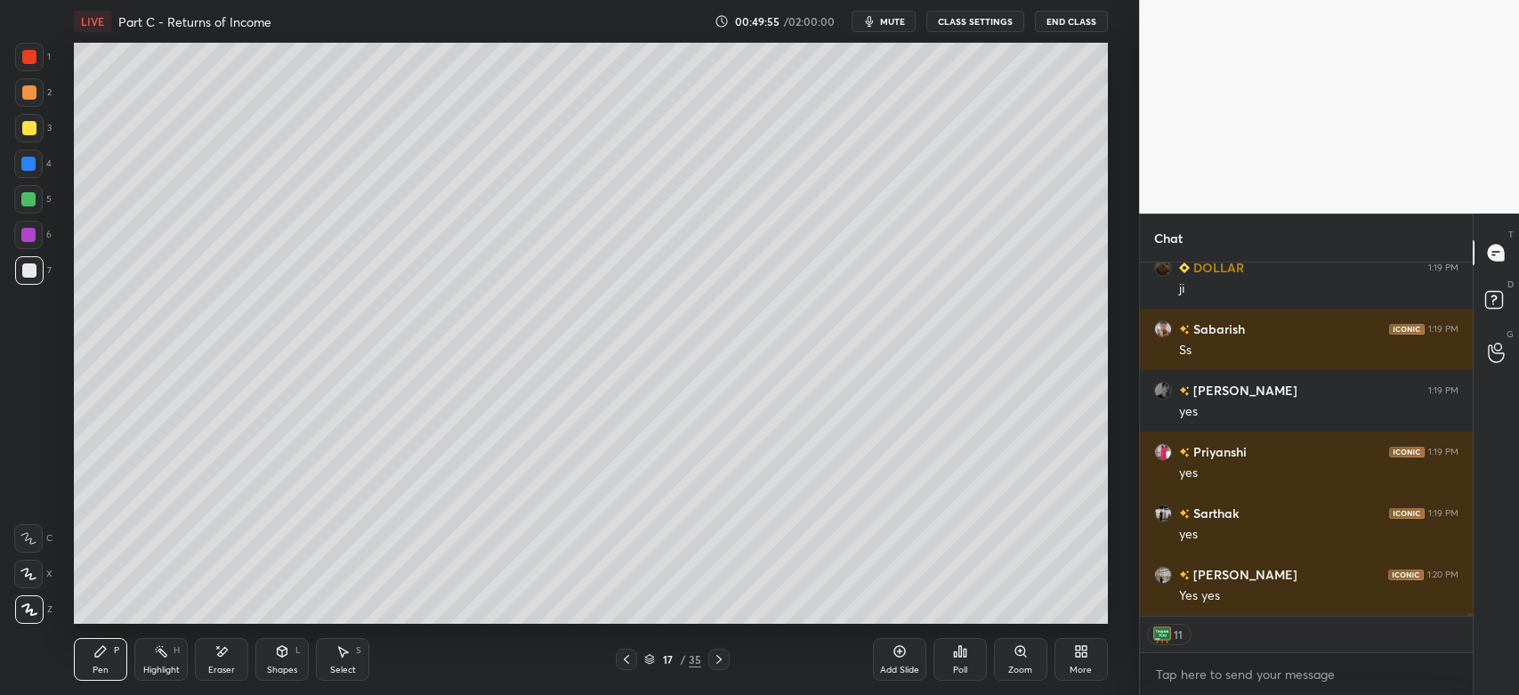
scroll to position [47142, 0]
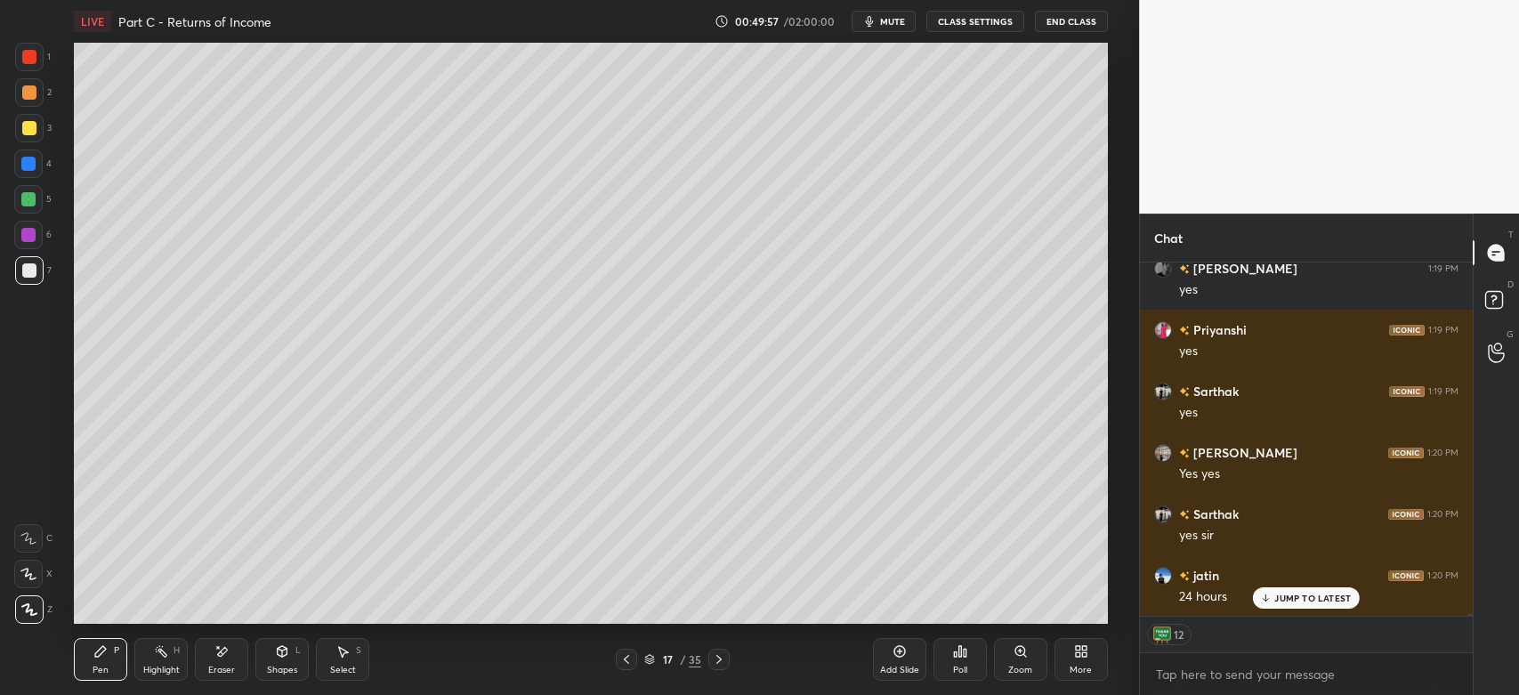
click at [24, 134] on div at bounding box center [29, 128] width 14 height 14
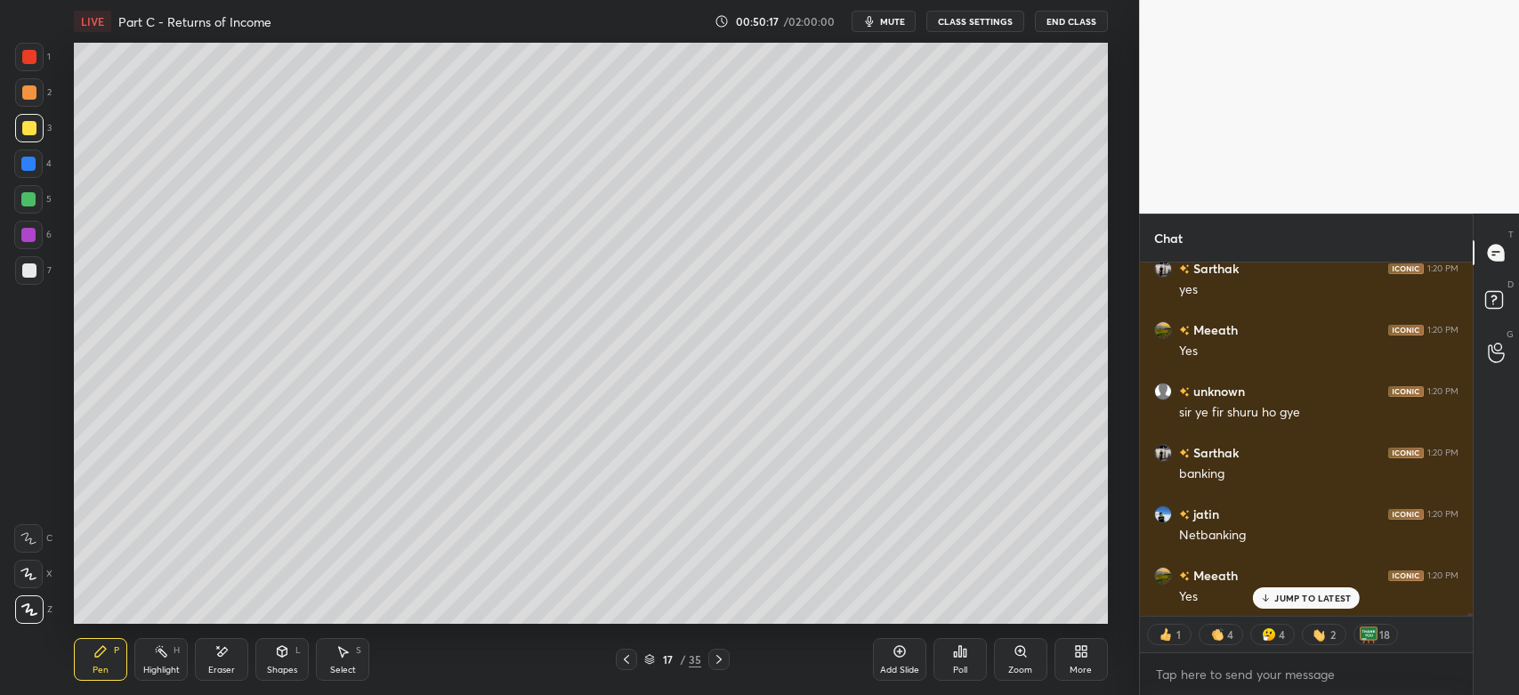
scroll to position [47694, 0]
click at [30, 84] on div at bounding box center [29, 92] width 28 height 28
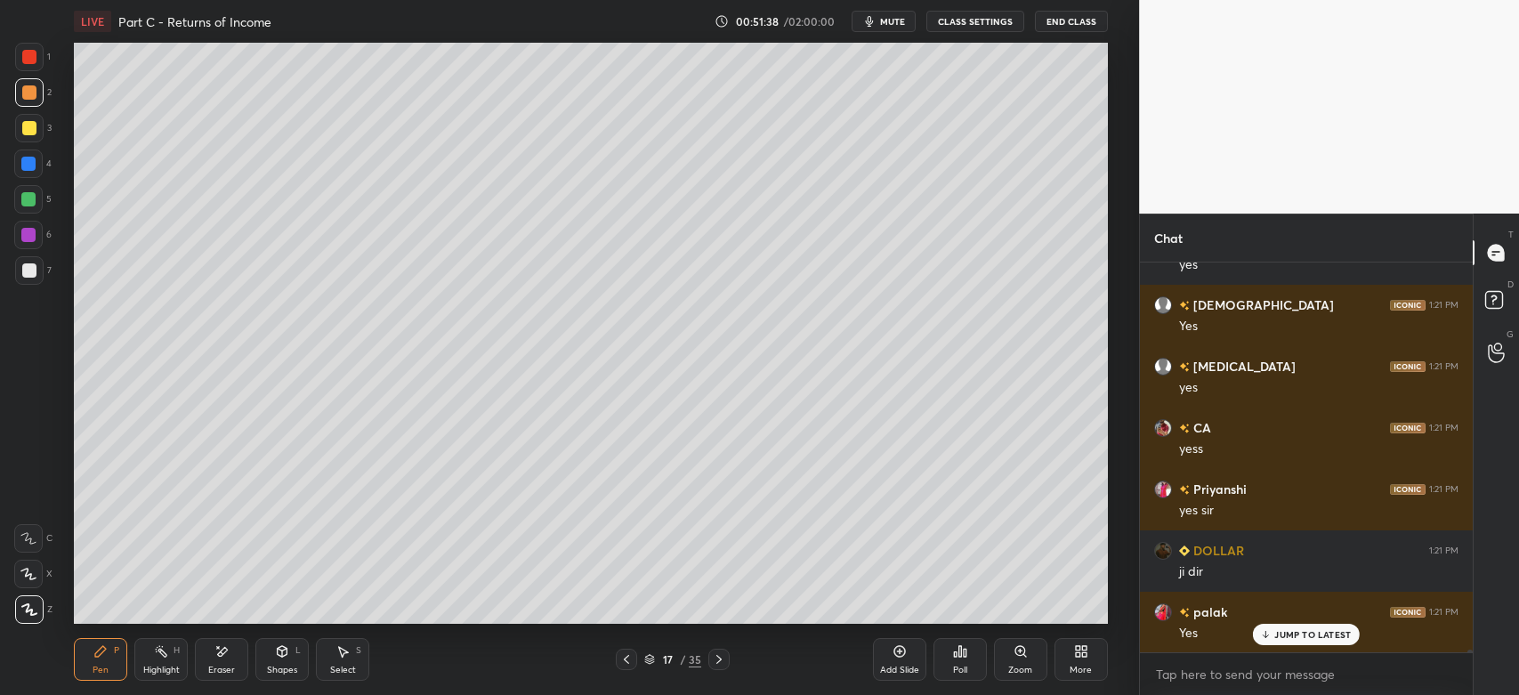
scroll to position [49333, 0]
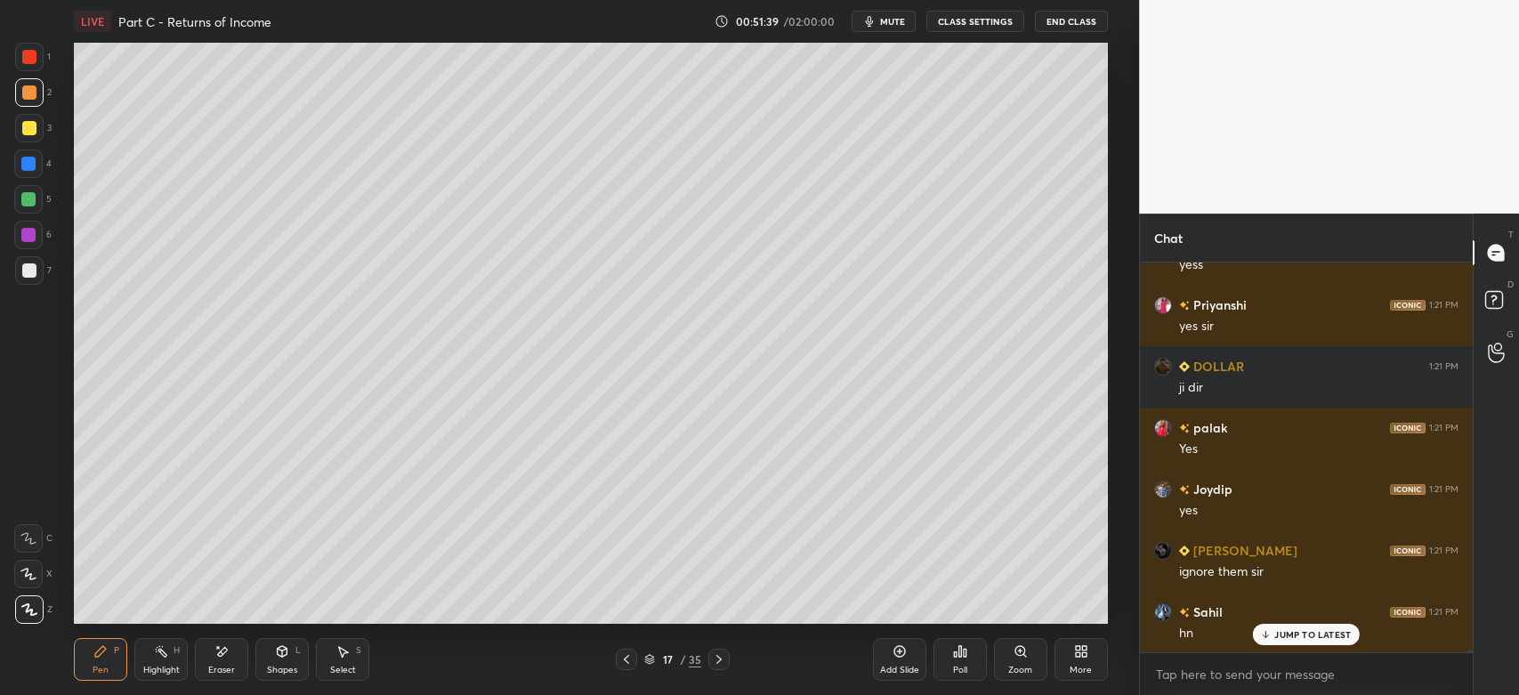
click at [340, 666] on div "Select" at bounding box center [343, 670] width 26 height 9
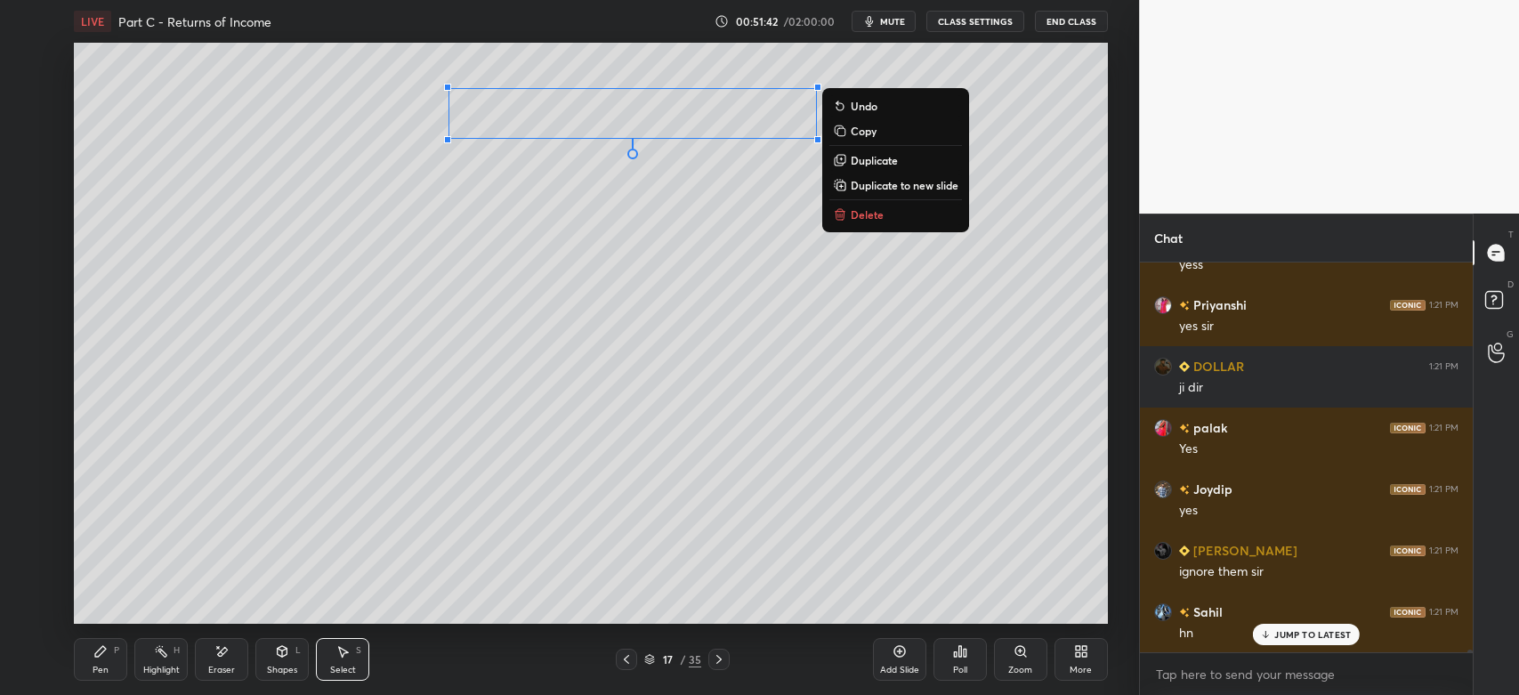
click at [630, 272] on div "0 ° Undo Copy Duplicate Duplicate to new slide Delete" at bounding box center [590, 333] width 1033 height 581
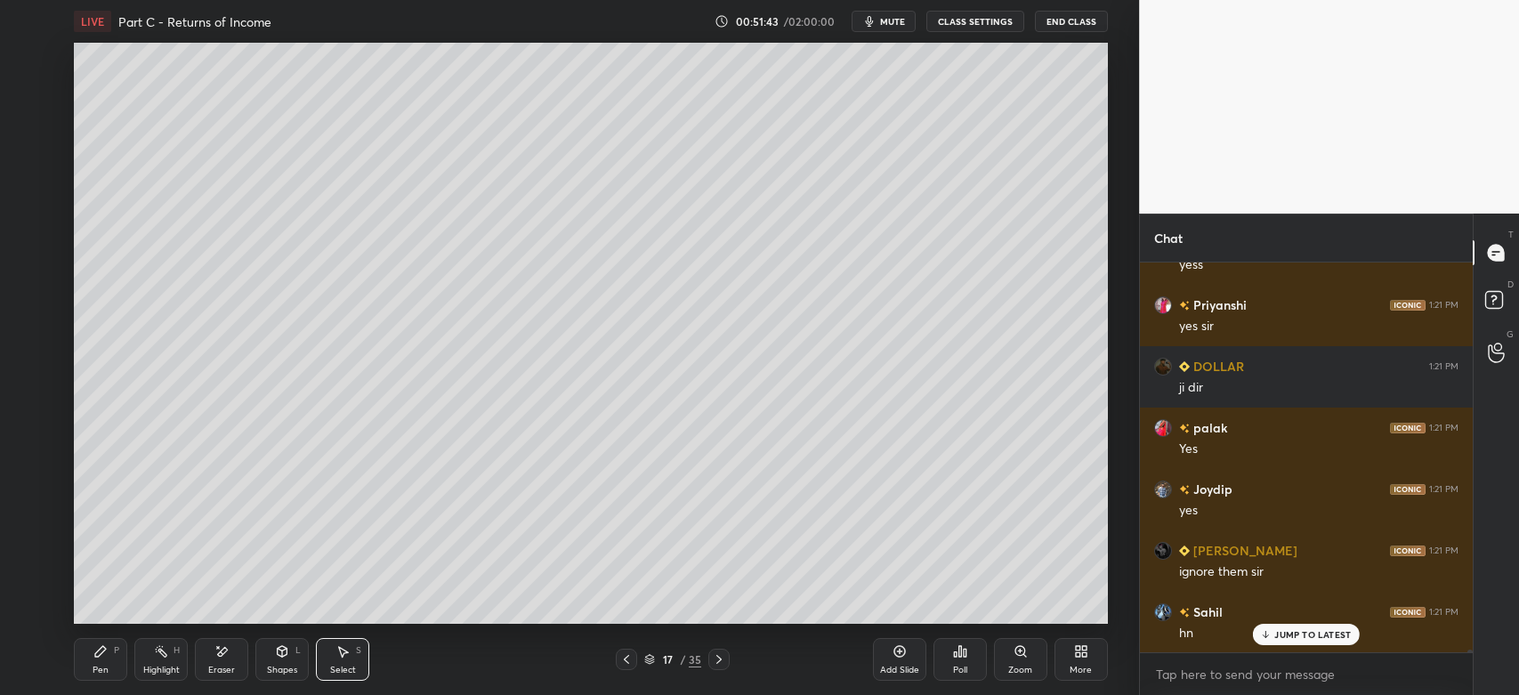
click at [99, 668] on div "Pen" at bounding box center [101, 670] width 16 height 9
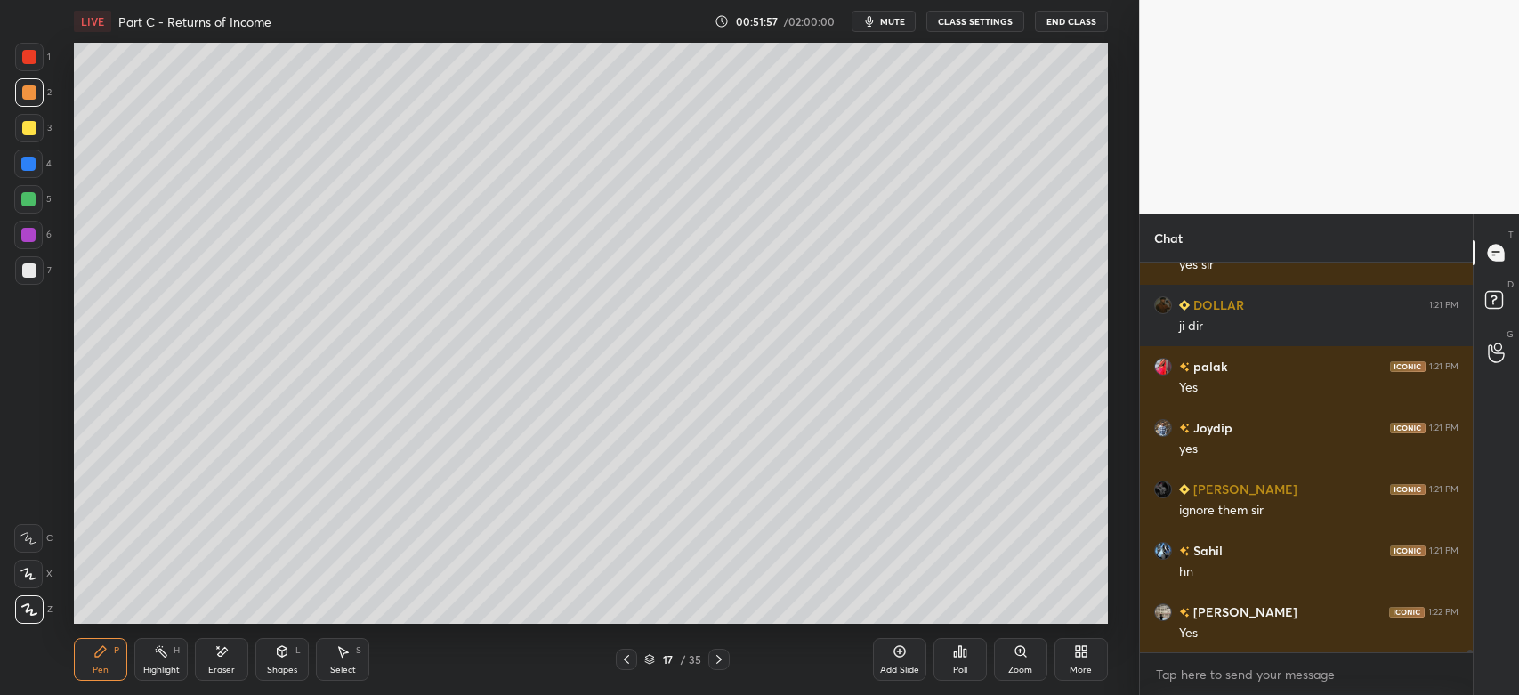
scroll to position [49457, 0]
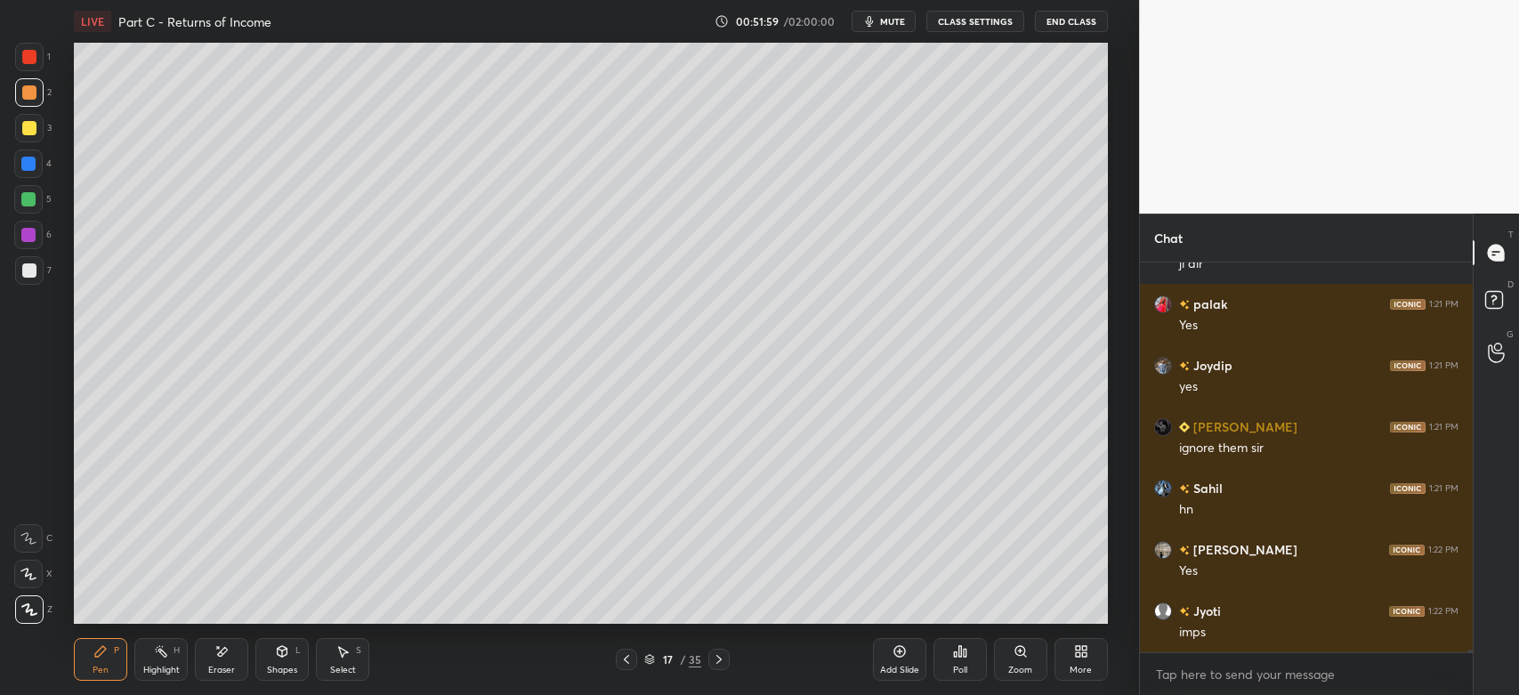
click at [27, 276] on div at bounding box center [29, 270] width 14 height 14
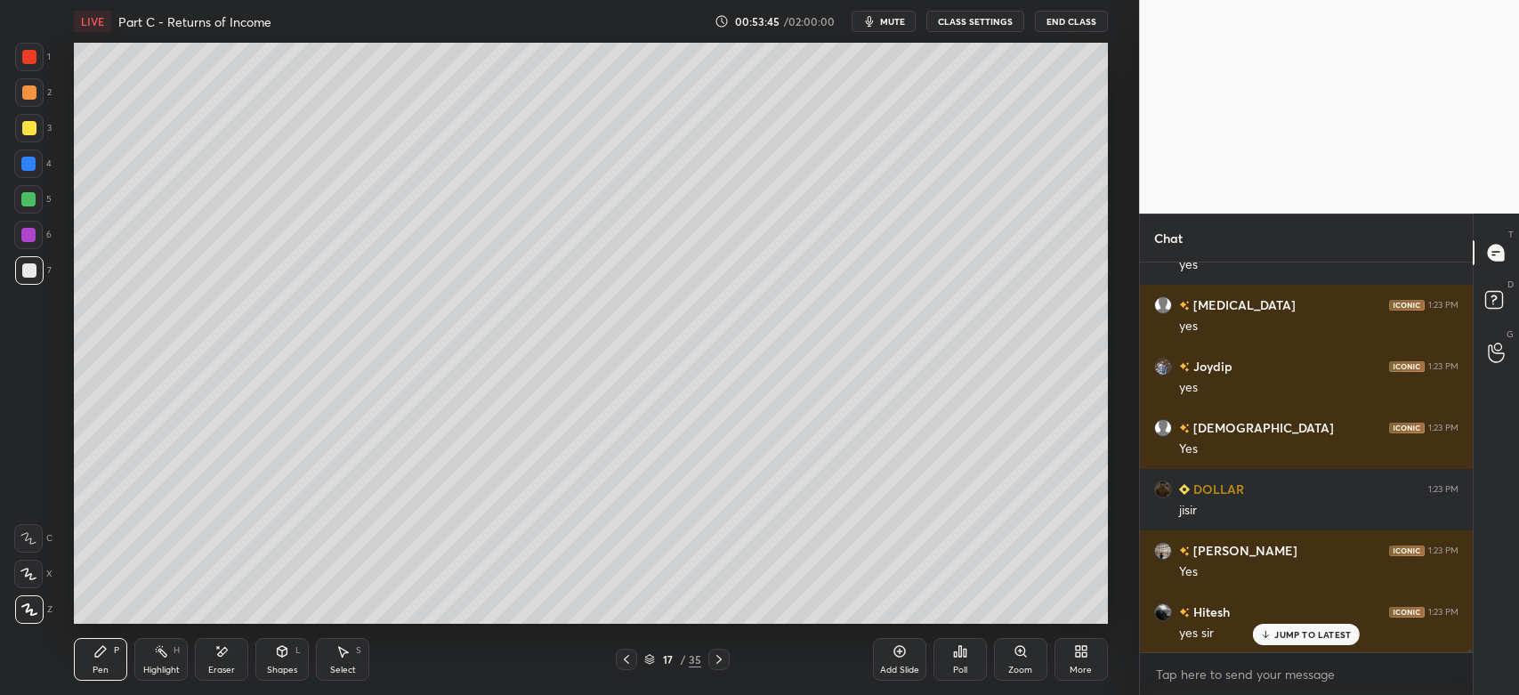
scroll to position [51482, 0]
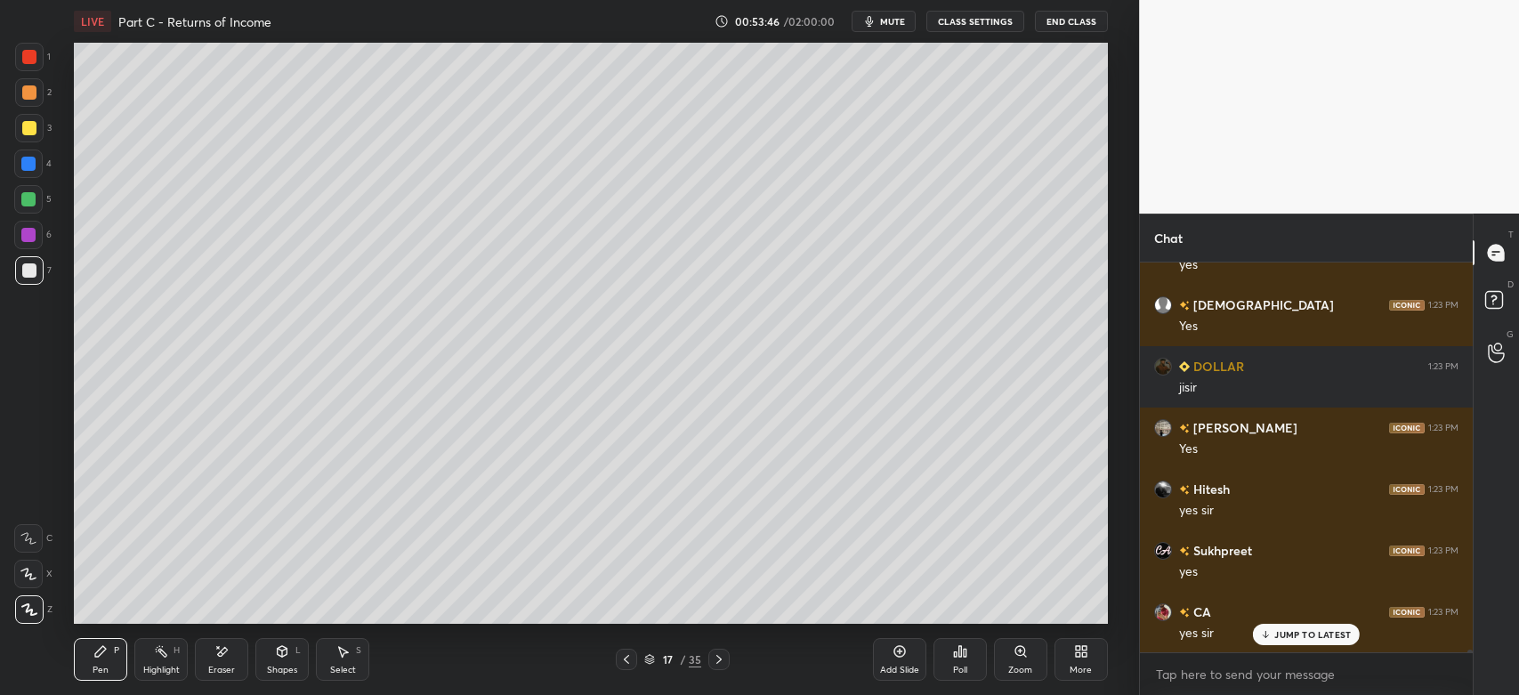
click at [898, 648] on icon at bounding box center [899, 651] width 14 height 14
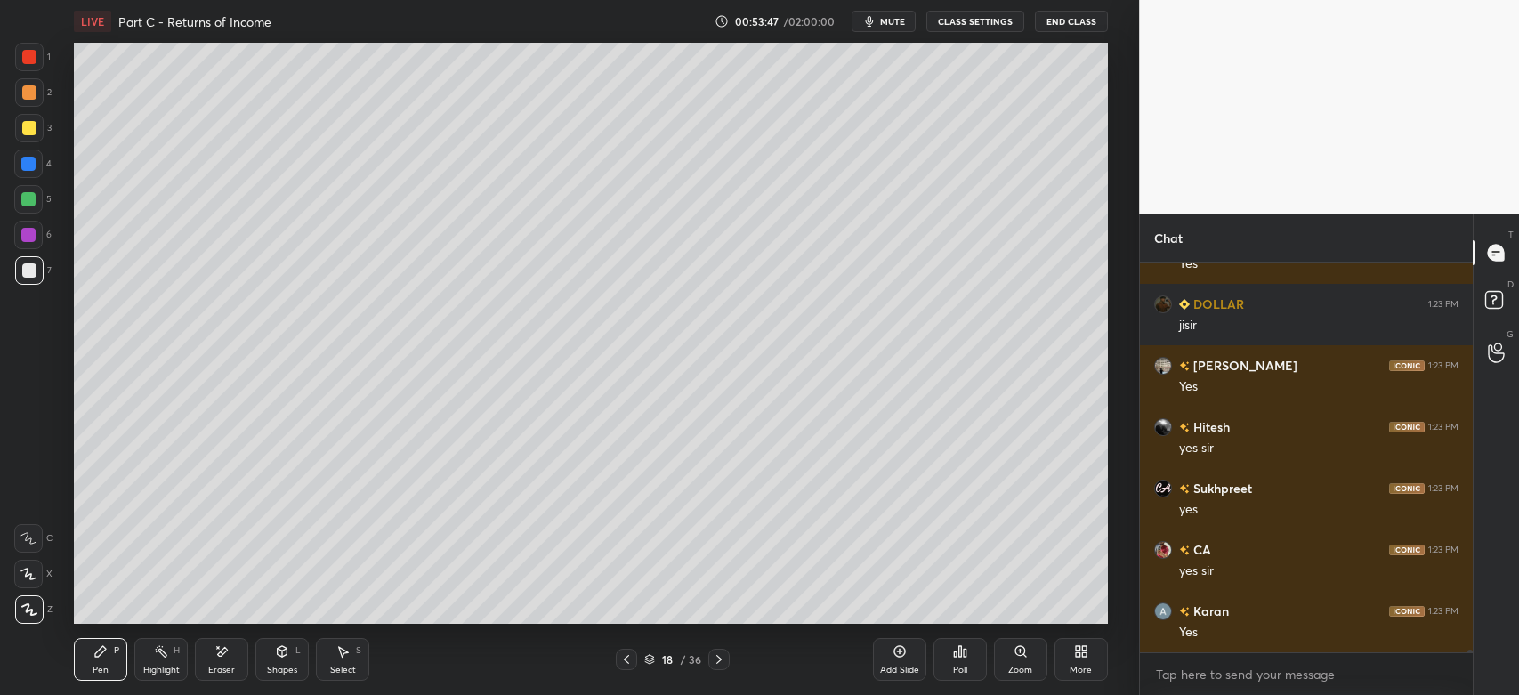
click at [30, 133] on div at bounding box center [29, 128] width 14 height 14
click at [284, 659] on div "Shapes L" at bounding box center [281, 659] width 53 height 43
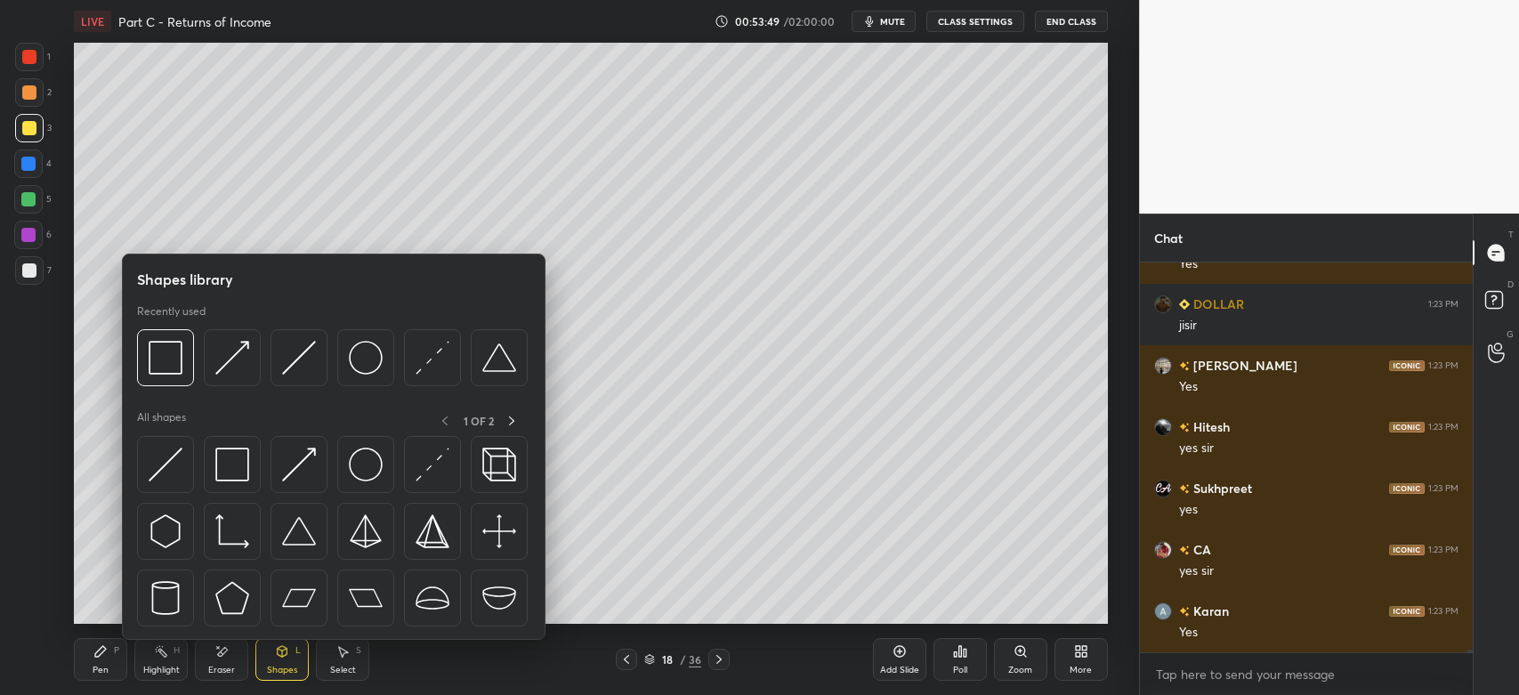
click at [156, 354] on img at bounding box center [166, 358] width 34 height 34
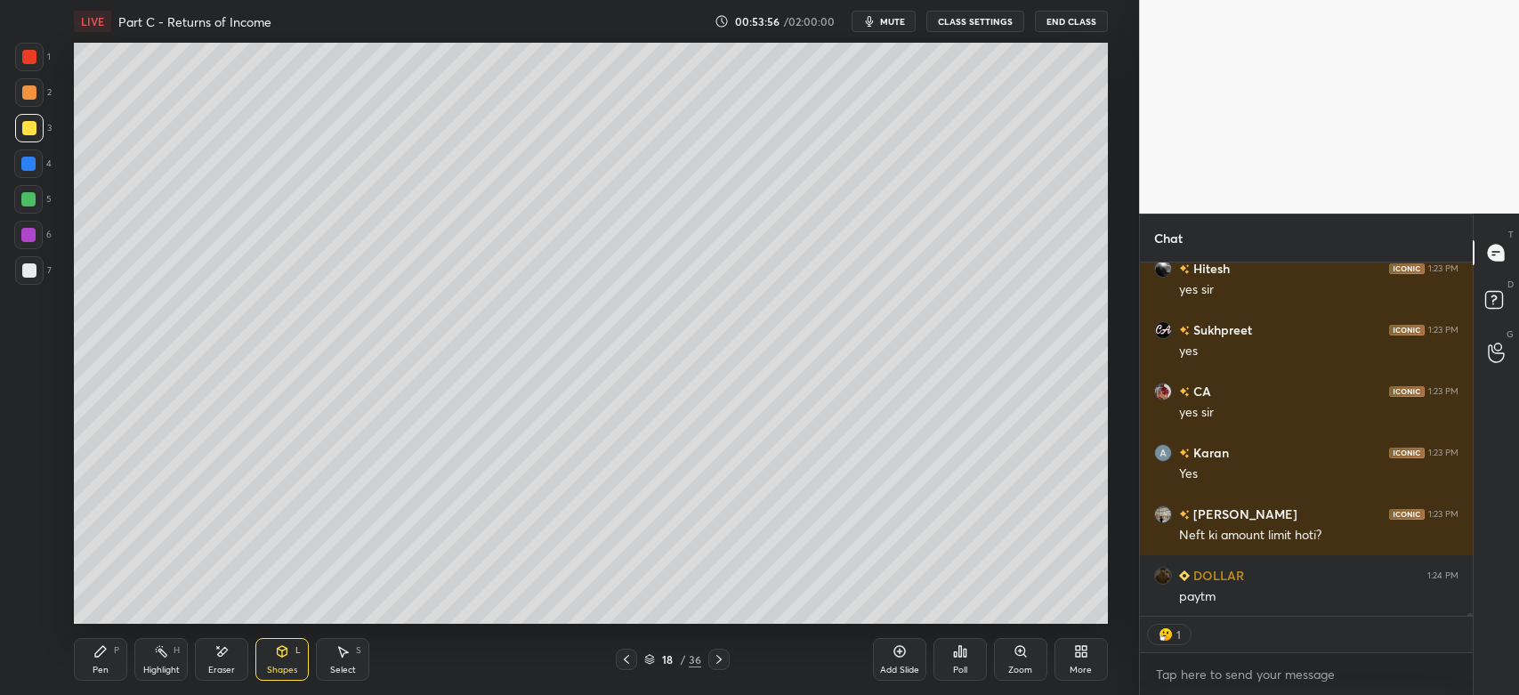
scroll to position [51765, 0]
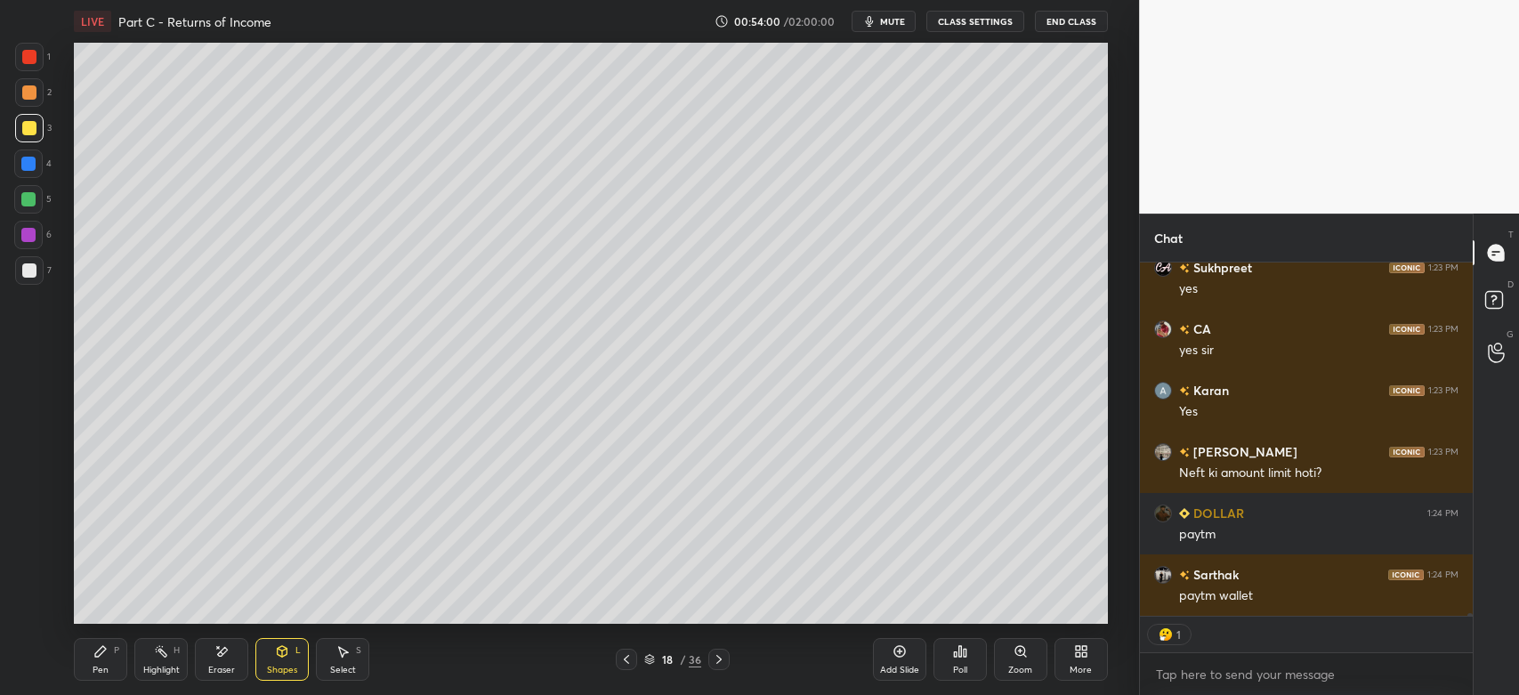
click at [96, 648] on icon at bounding box center [100, 651] width 14 height 14
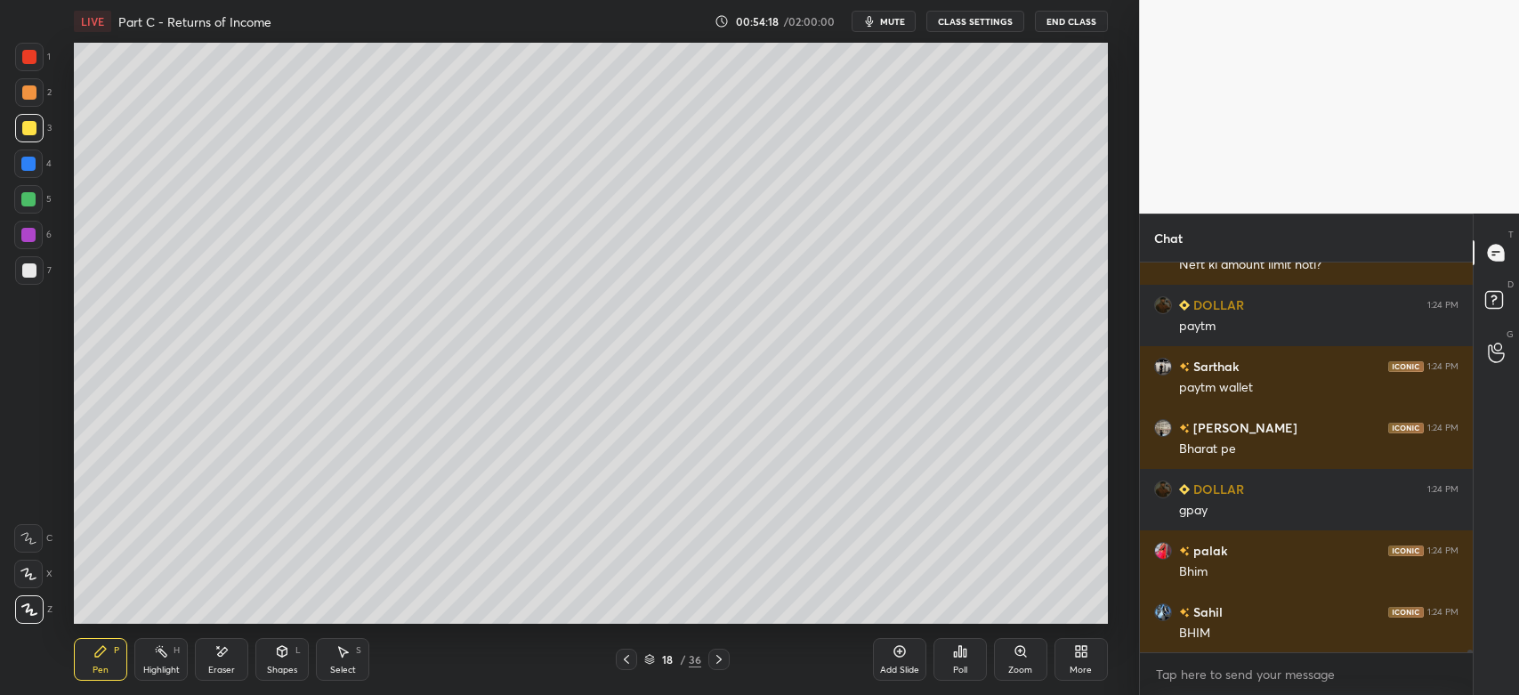
scroll to position [52035, 0]
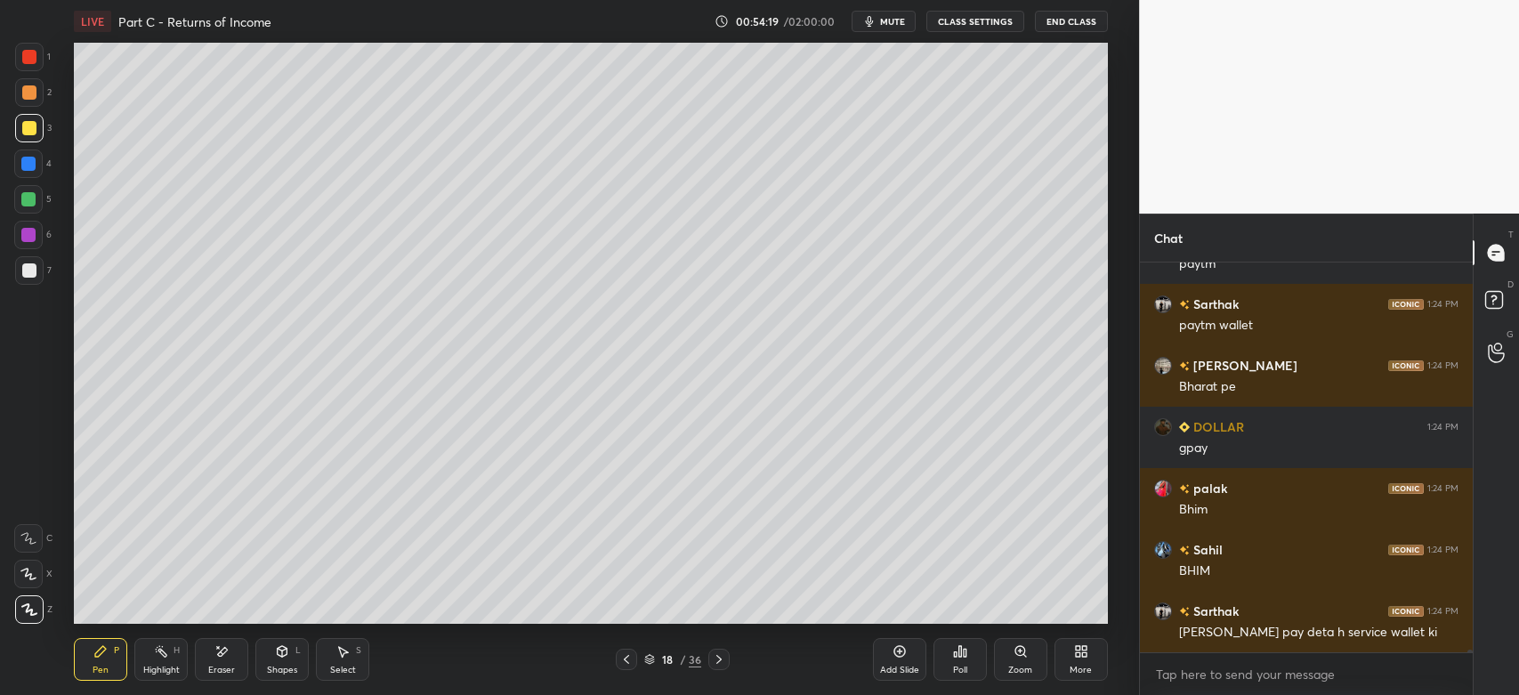
click at [25, 101] on div at bounding box center [29, 92] width 28 height 28
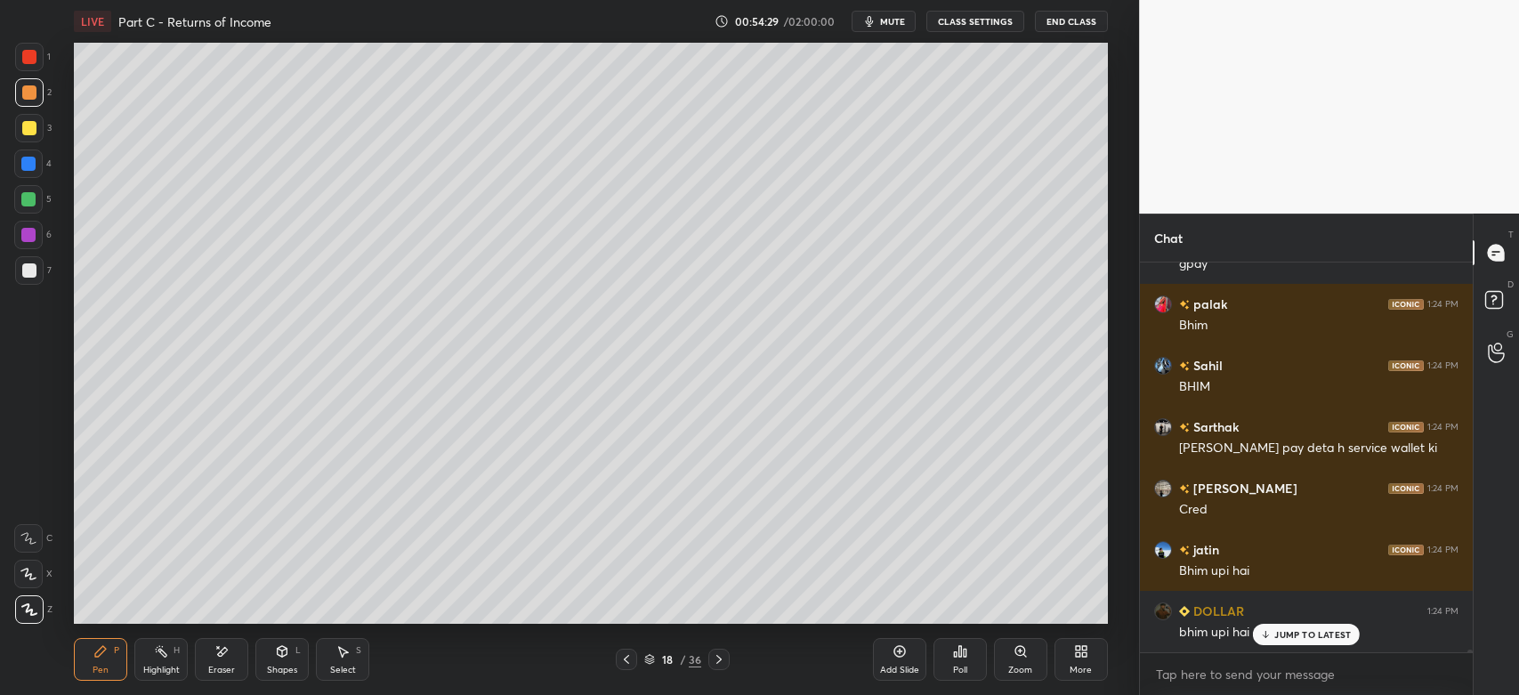
scroll to position [52280, 0]
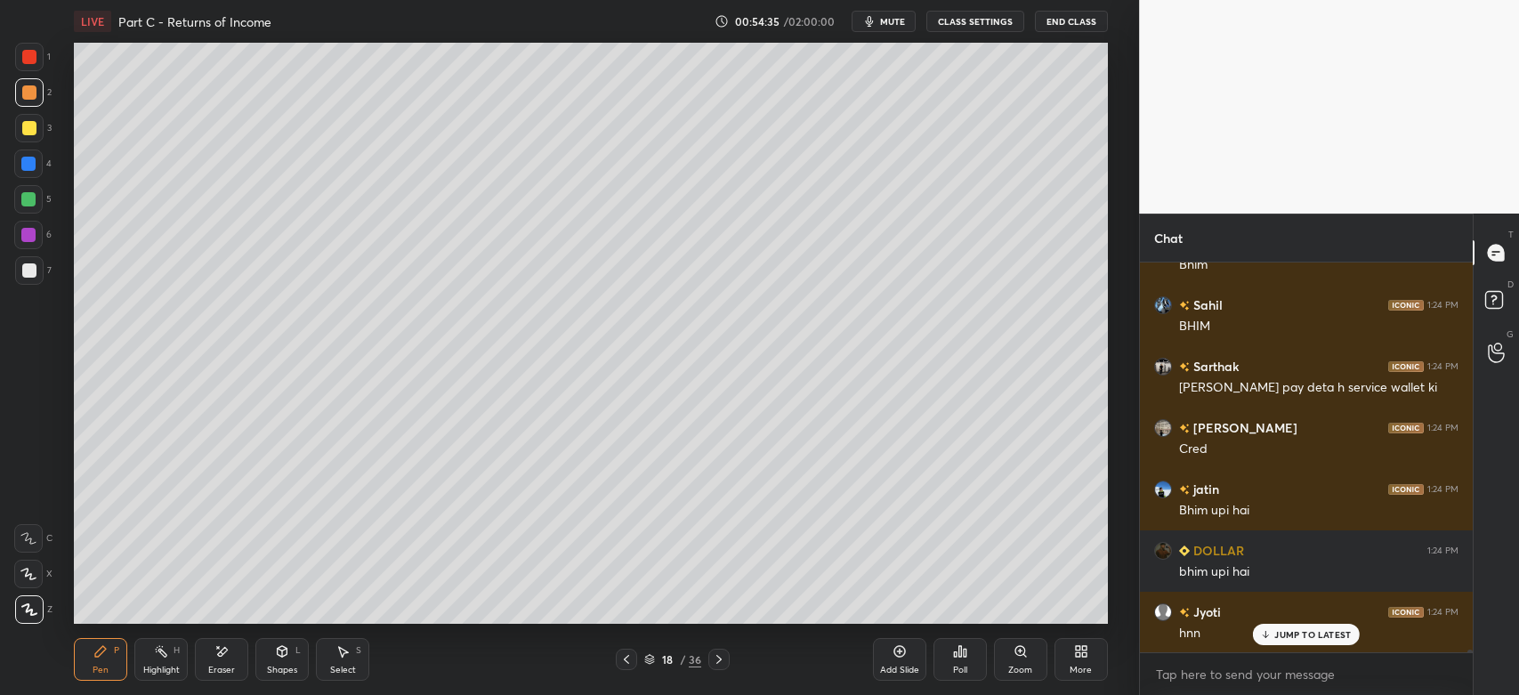
click at [33, 262] on div at bounding box center [29, 270] width 28 height 28
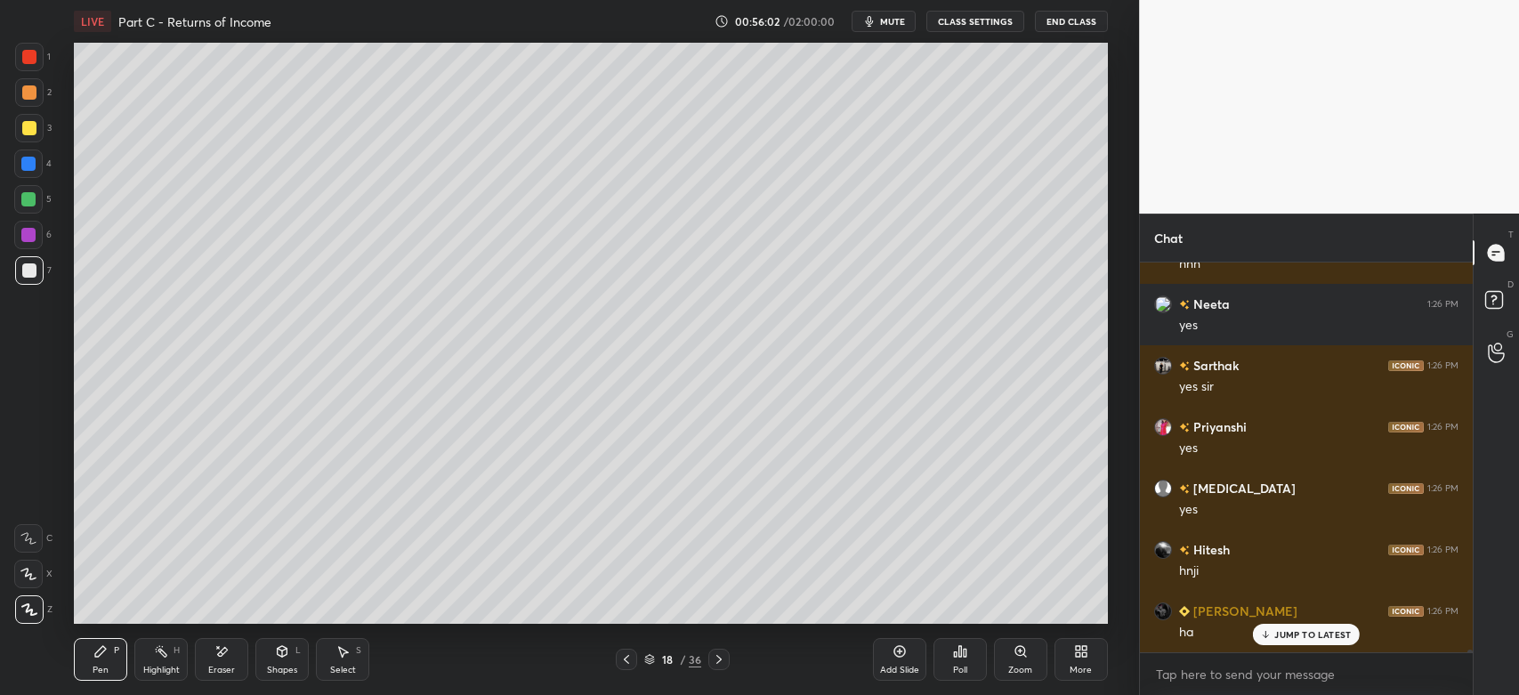
scroll to position [53342, 0]
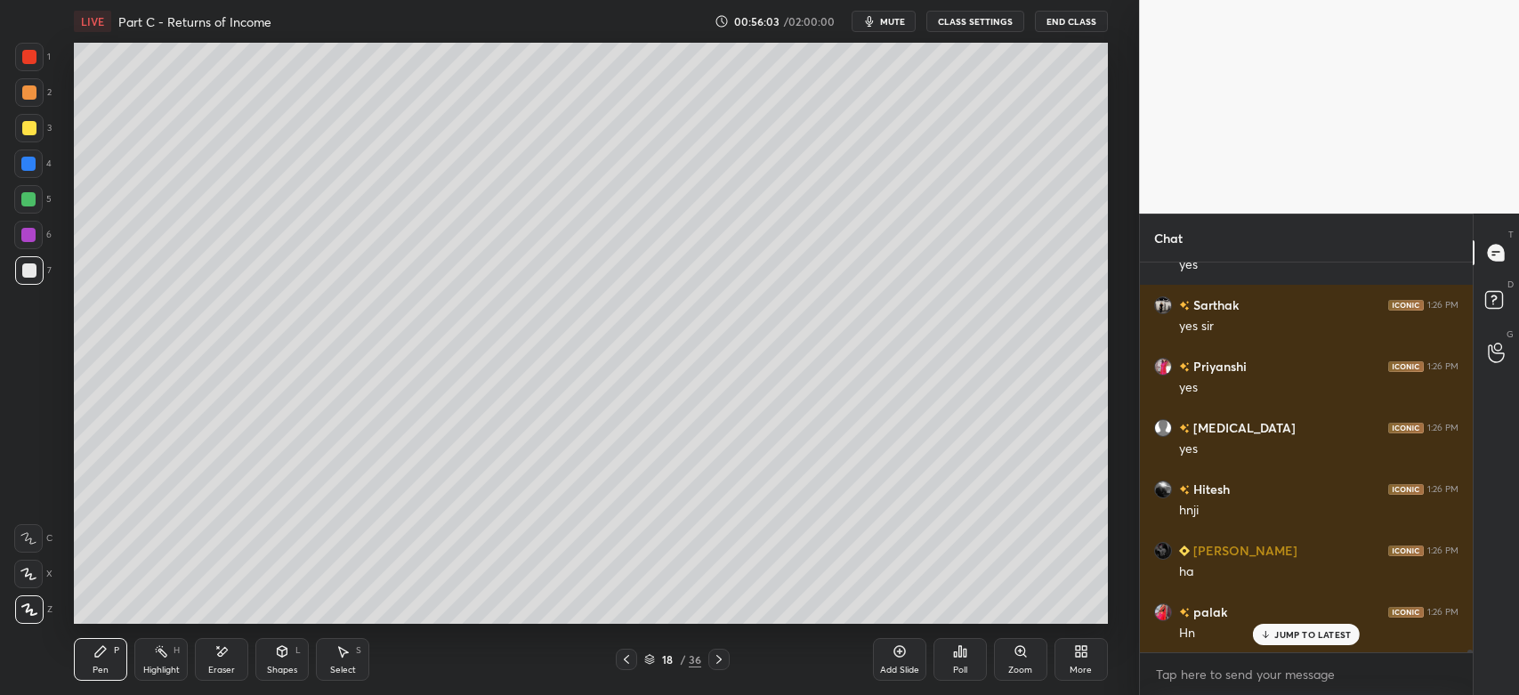
click at [221, 672] on div "Eraser" at bounding box center [221, 670] width 27 height 9
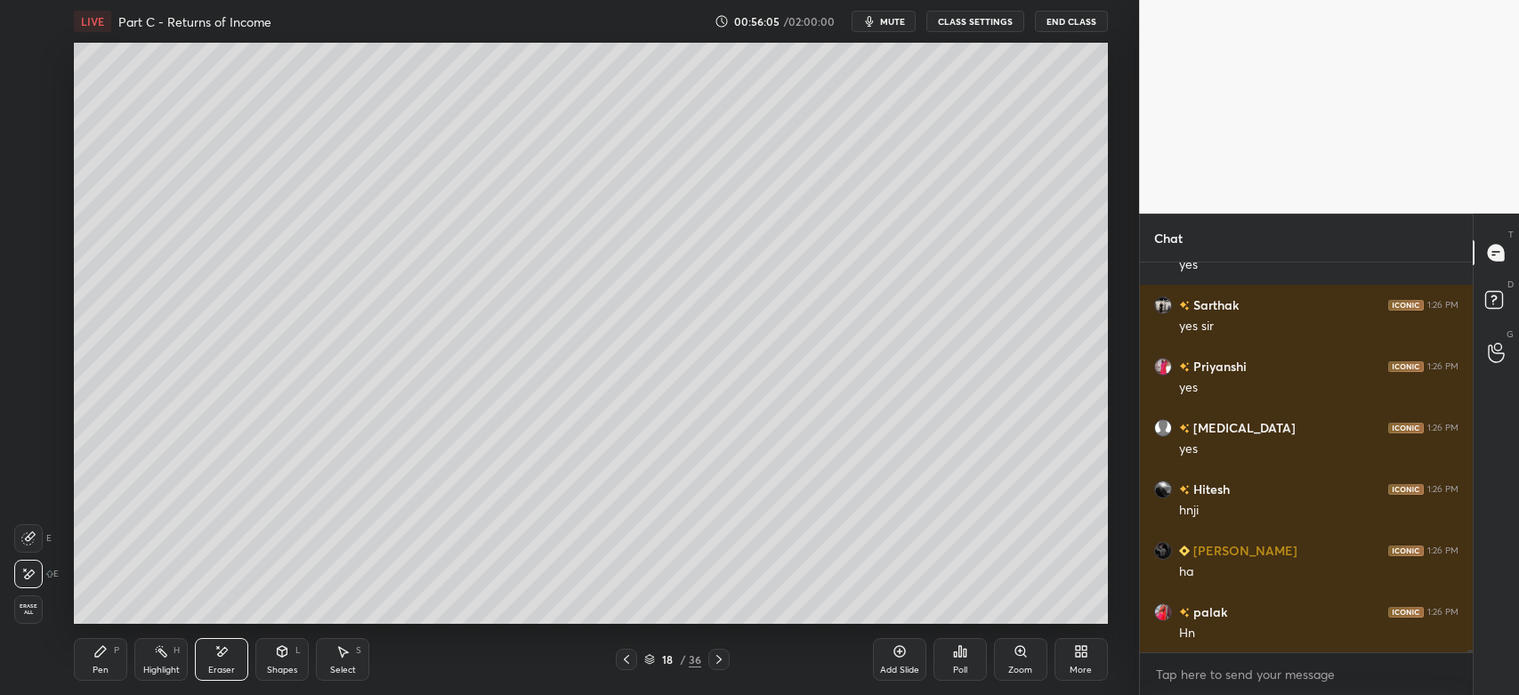
scroll to position [53403, 0]
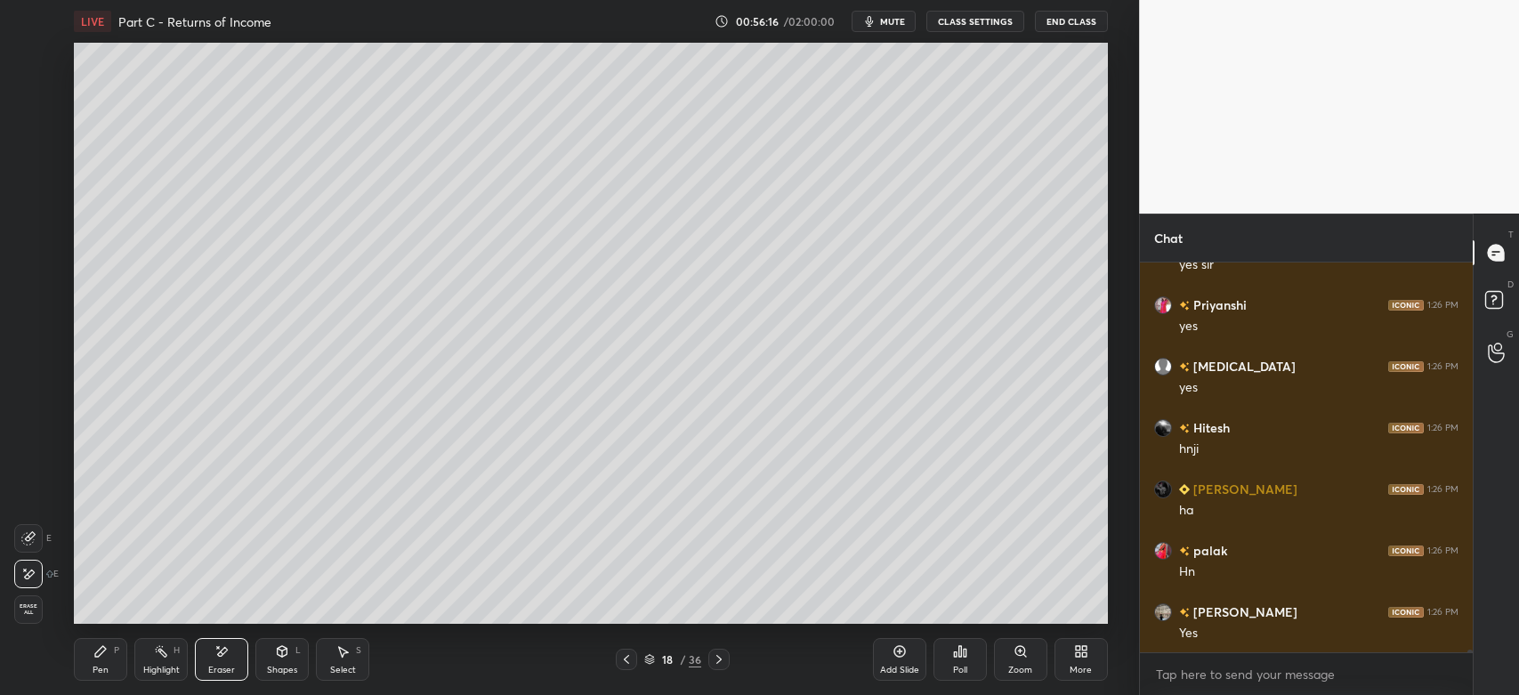
click at [97, 667] on div "Pen" at bounding box center [101, 670] width 16 height 9
click at [27, 136] on div at bounding box center [29, 128] width 28 height 28
click at [278, 667] on div "Shapes" at bounding box center [282, 670] width 30 height 9
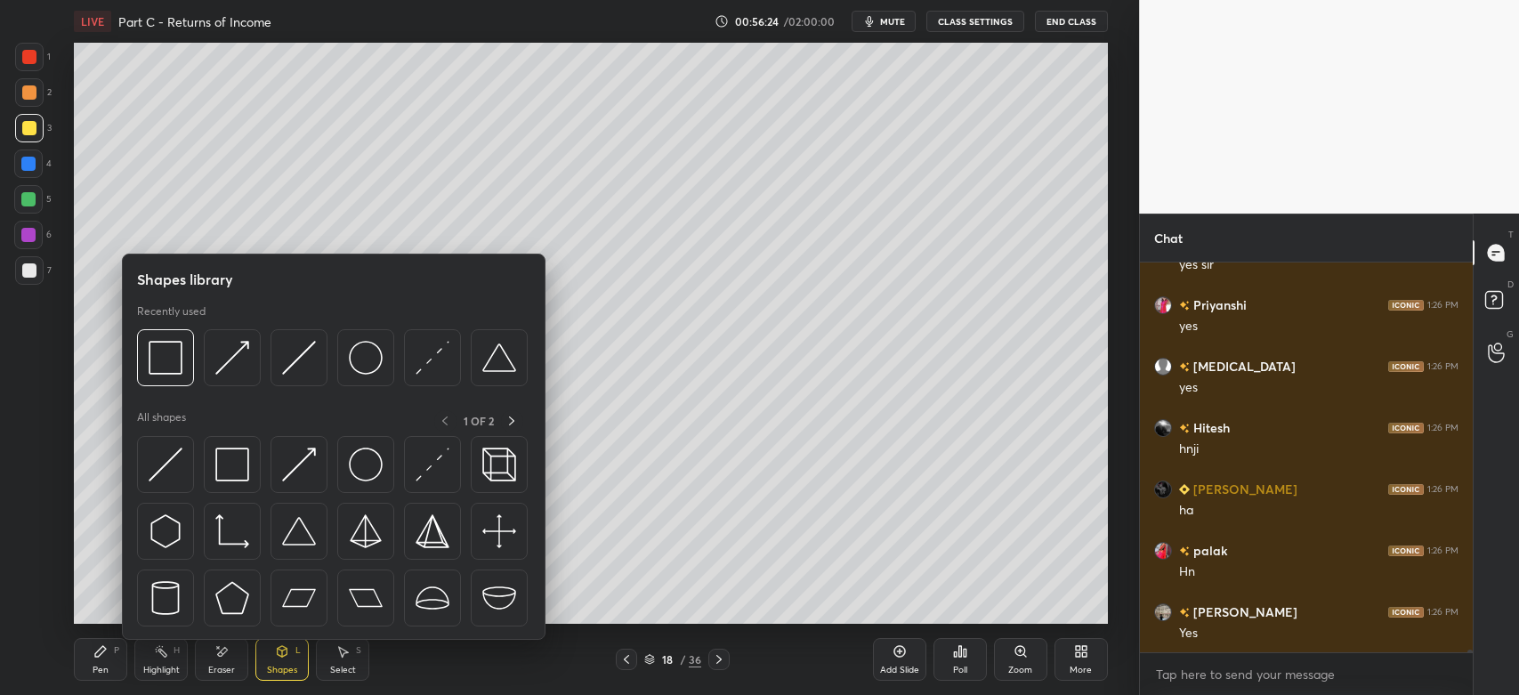
click at [161, 357] on img at bounding box center [166, 358] width 34 height 34
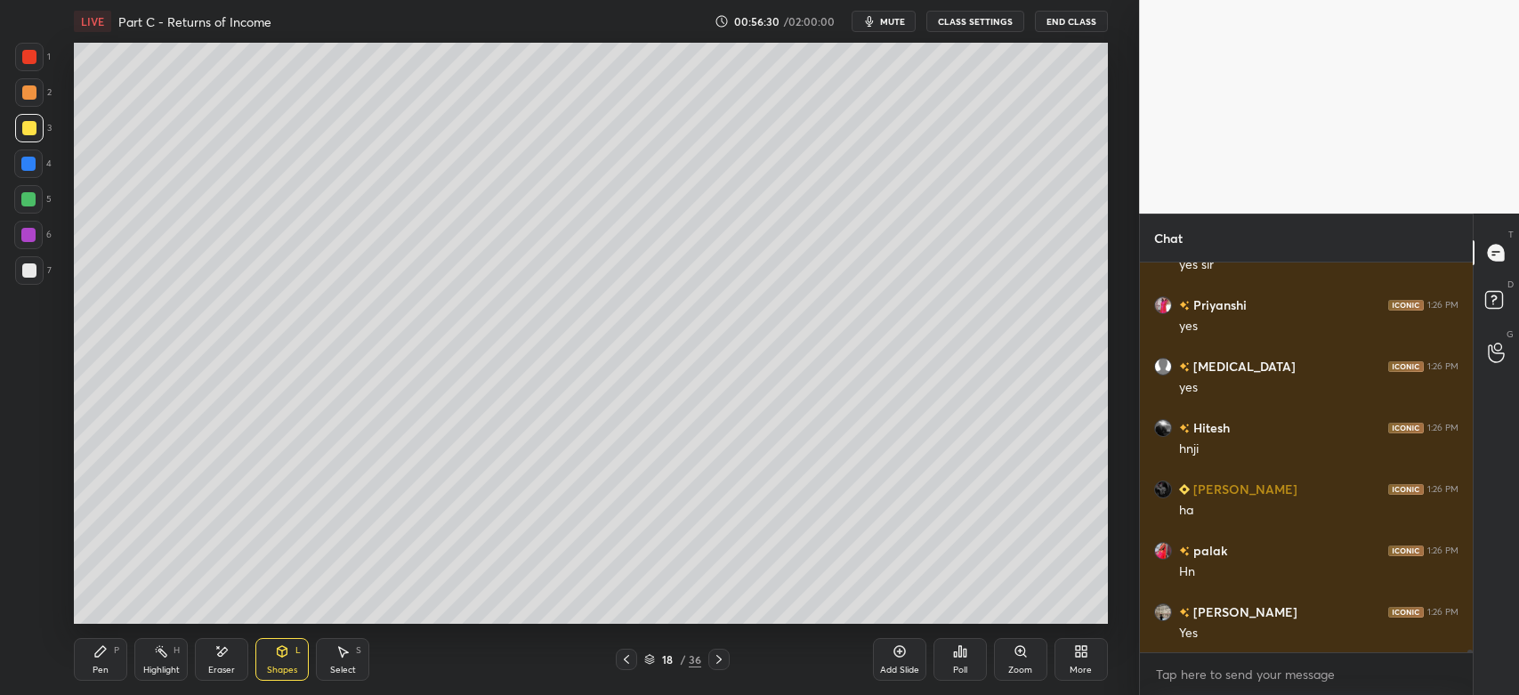
click at [109, 660] on div "Pen P" at bounding box center [100, 659] width 53 height 43
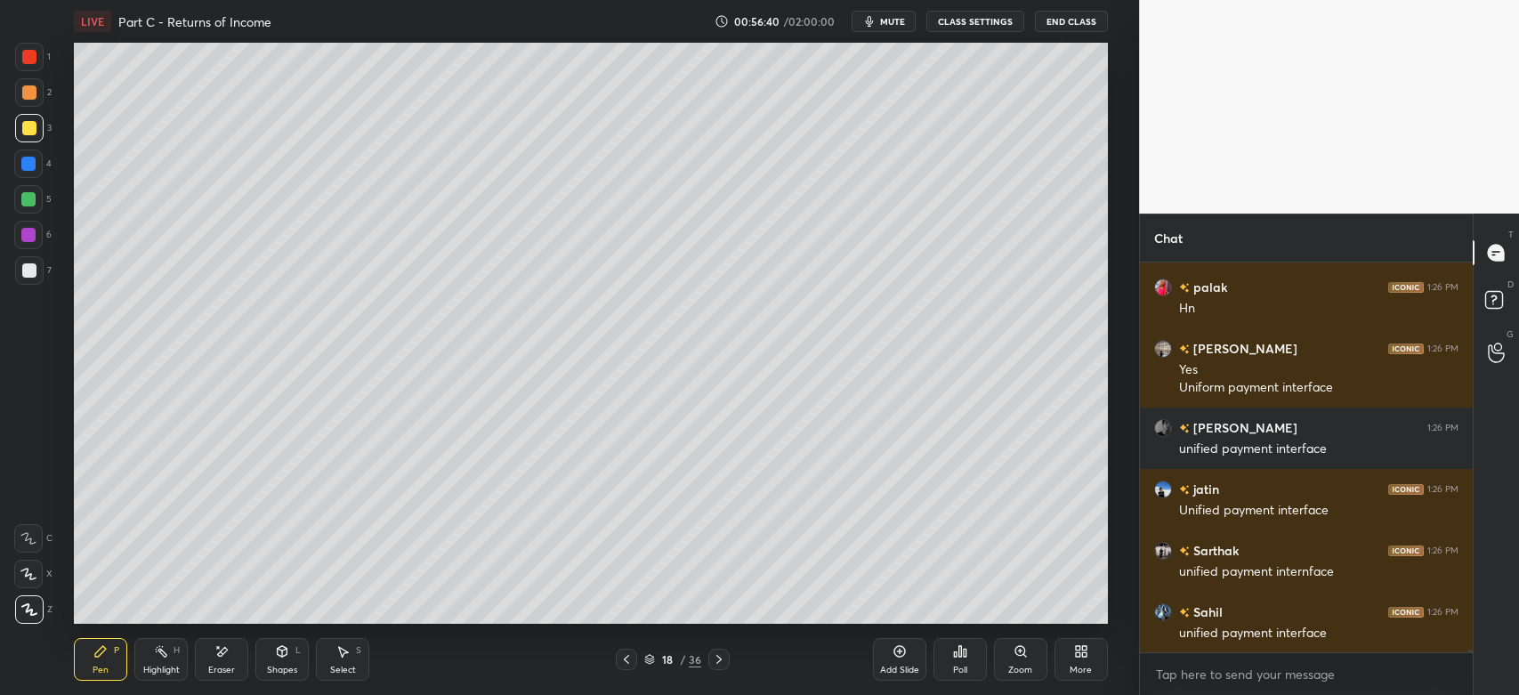
scroll to position [53729, 0]
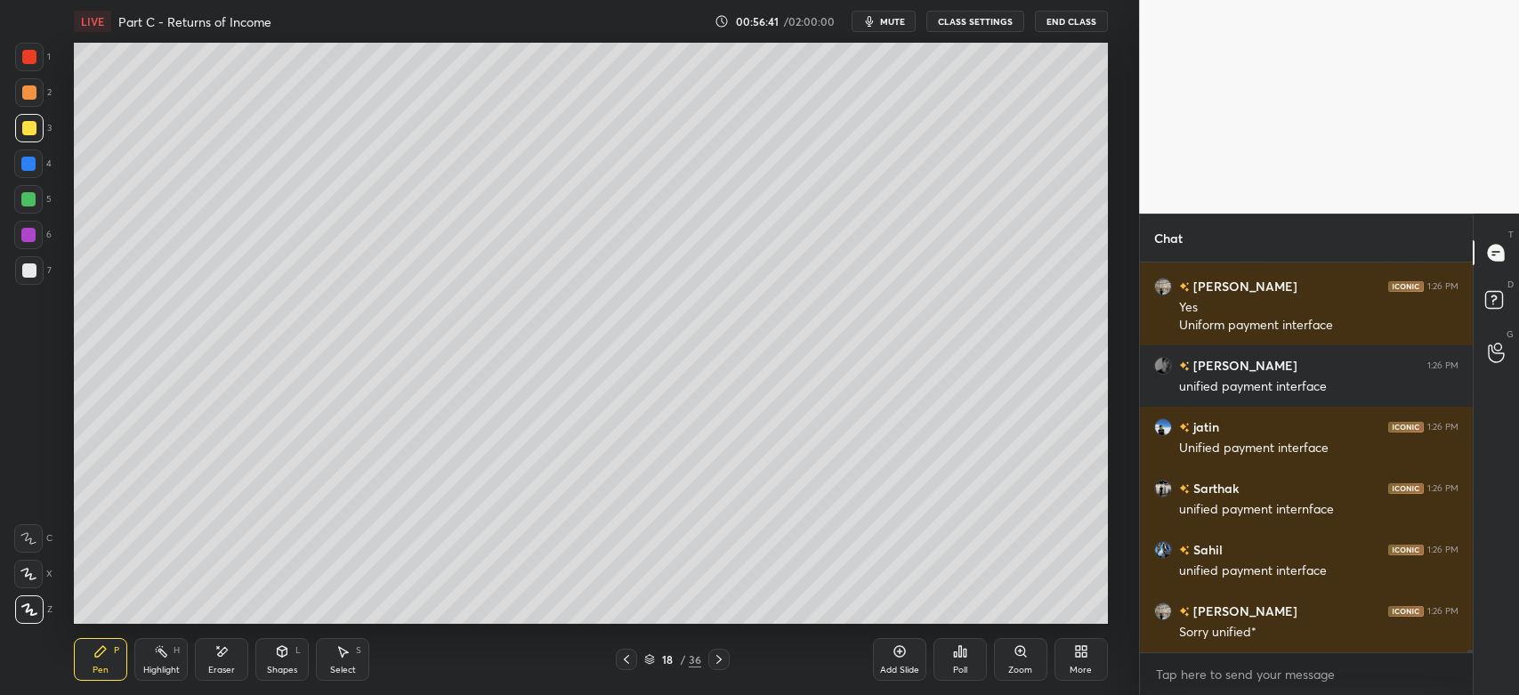
click at [285, 671] on div "Shapes" at bounding box center [282, 670] width 30 height 9
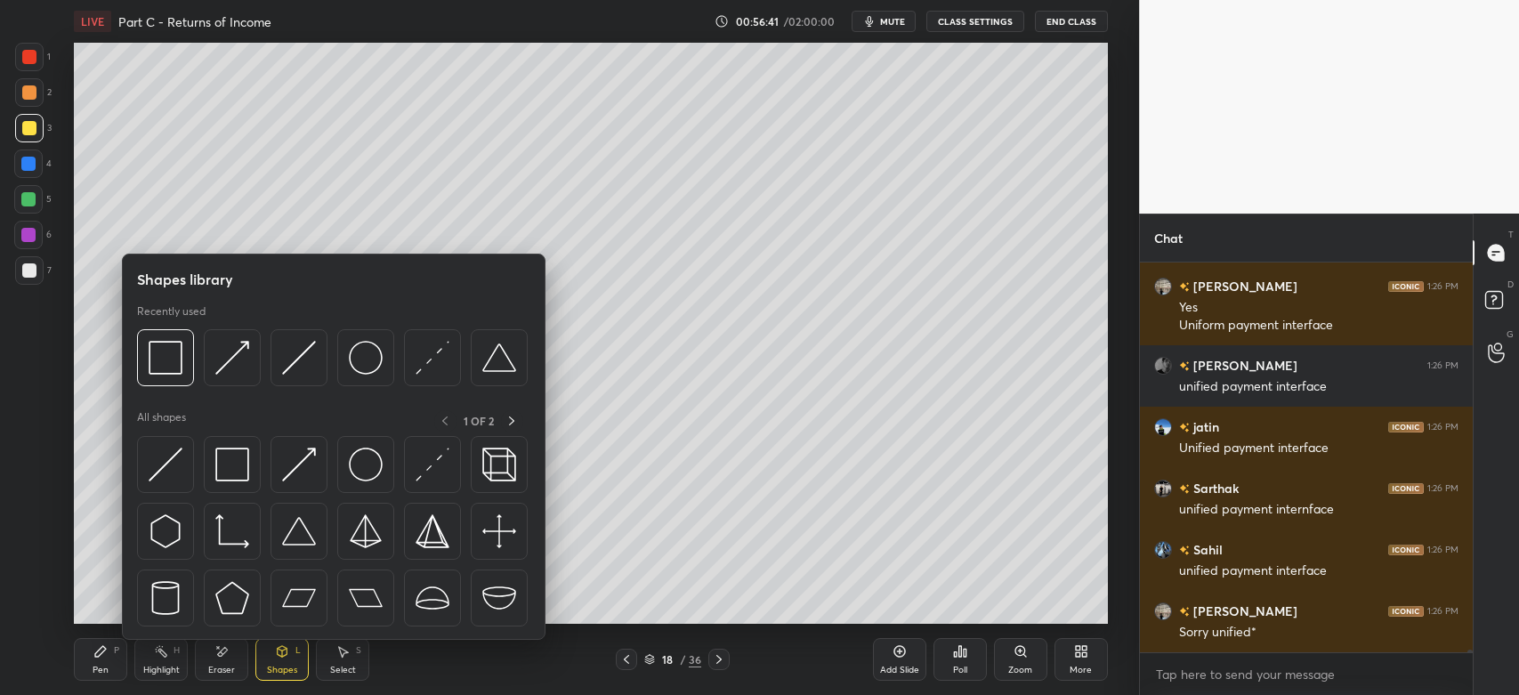
click at [167, 367] on img at bounding box center [166, 358] width 34 height 34
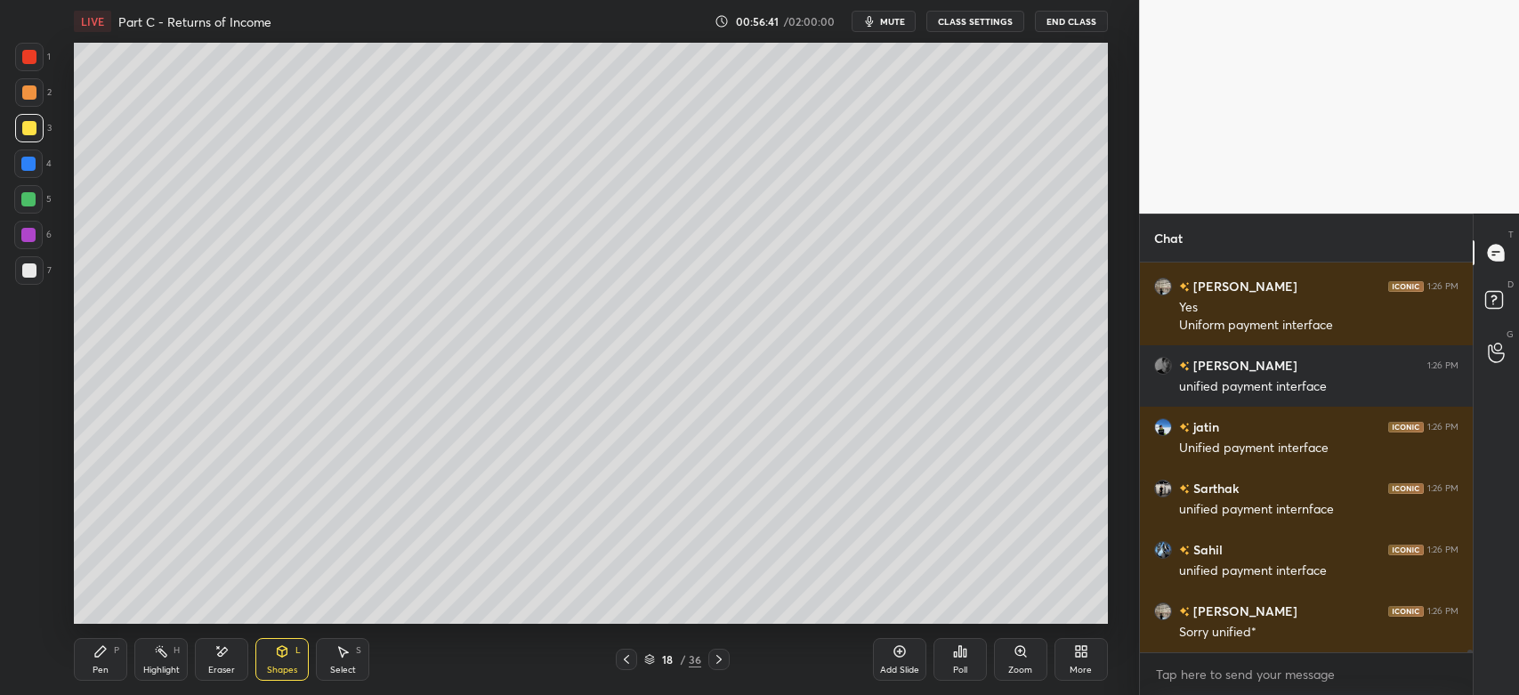
scroll to position [53789, 0]
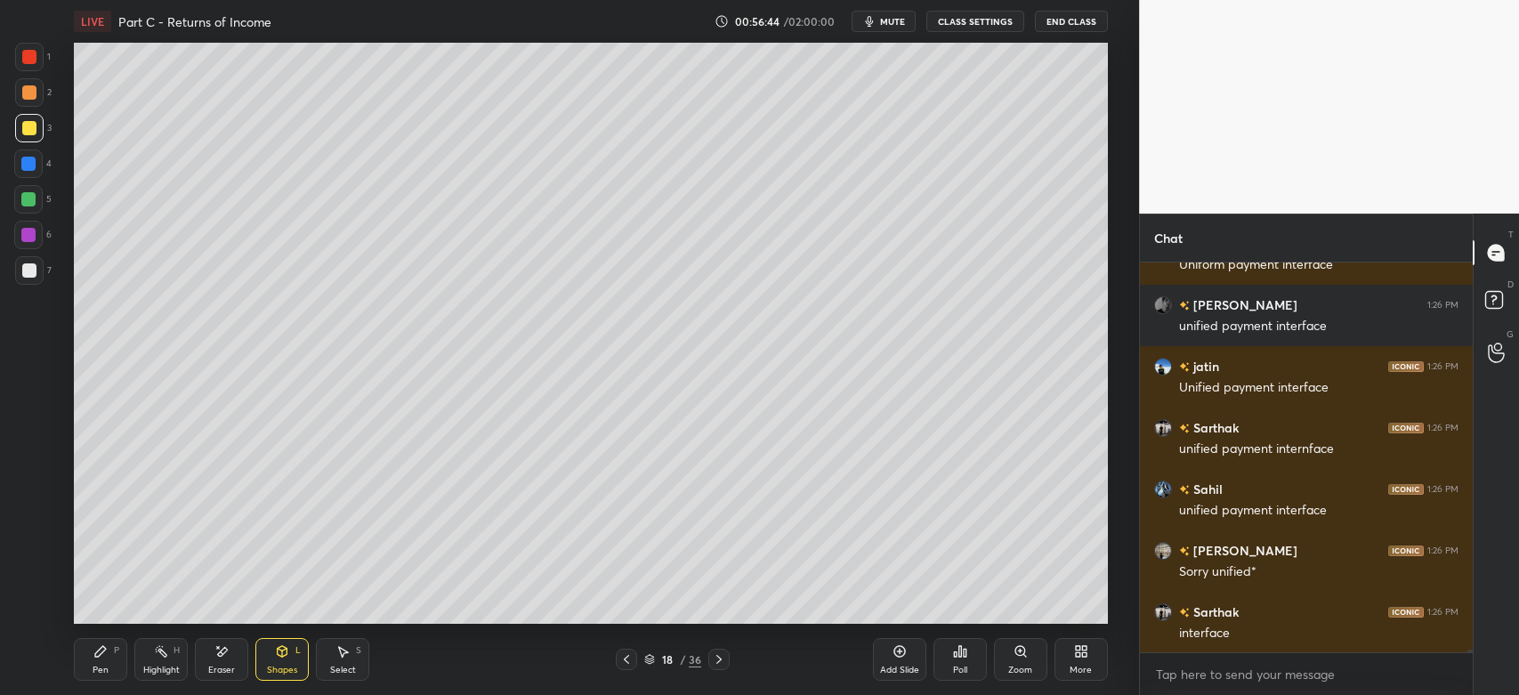
click at [102, 661] on div "Pen P" at bounding box center [100, 659] width 53 height 43
click at [32, 125] on div at bounding box center [29, 128] width 14 height 14
click at [283, 663] on div "Shapes L" at bounding box center [281, 659] width 53 height 43
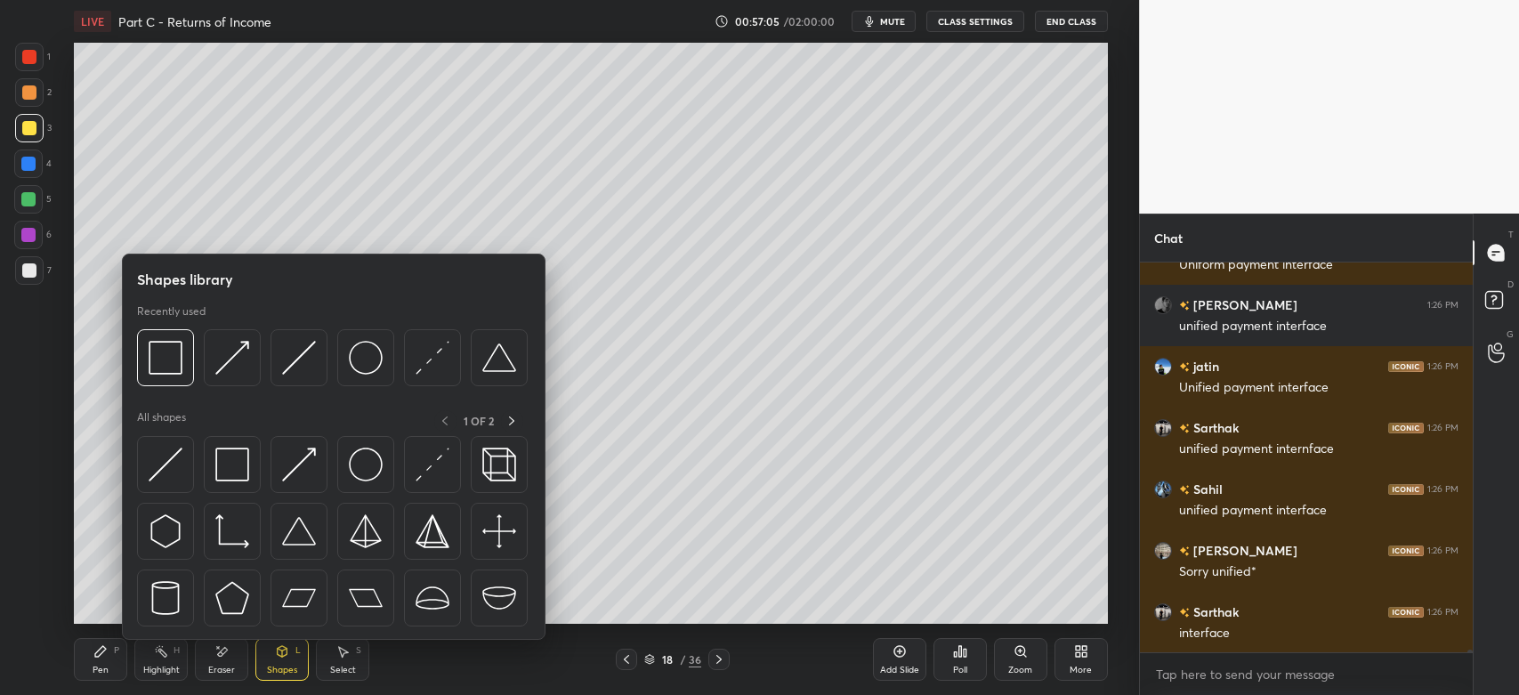
click at [238, 357] on img at bounding box center [232, 358] width 34 height 34
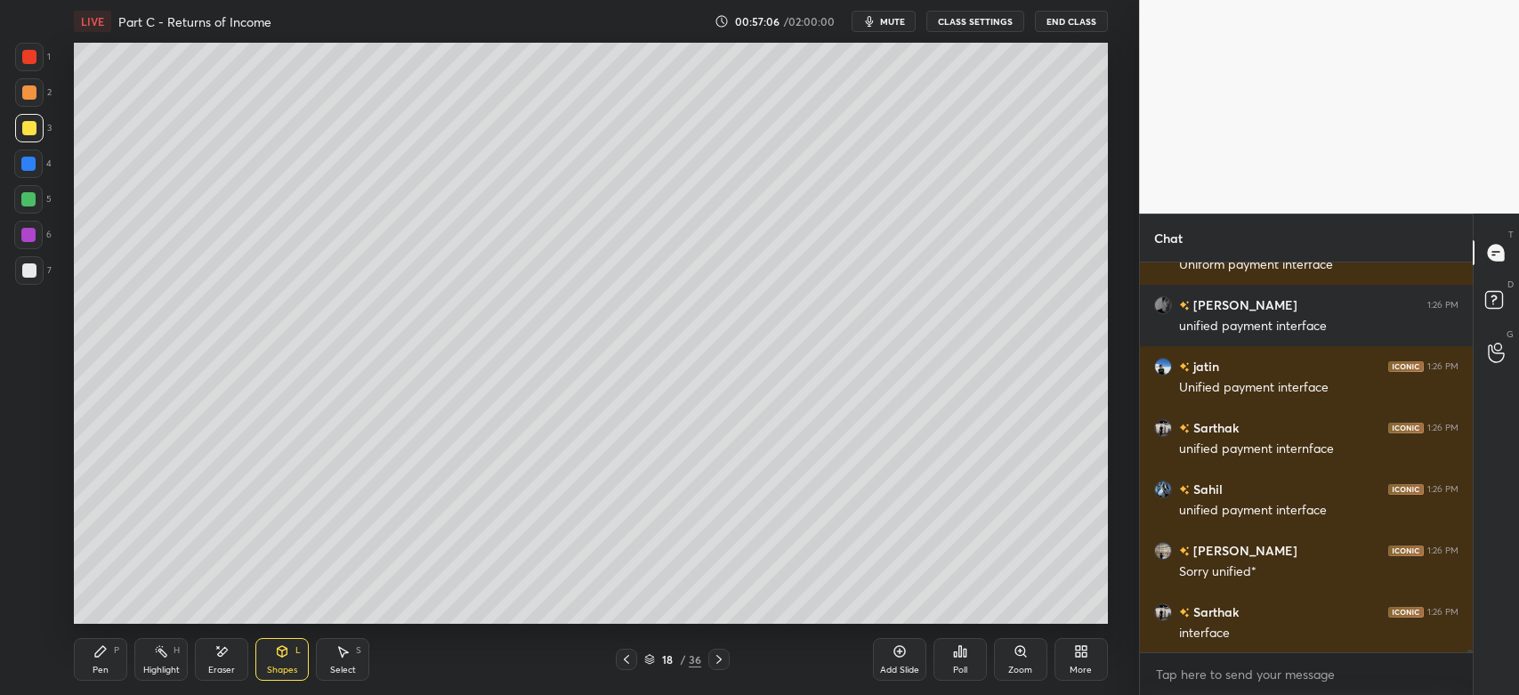
click at [99, 657] on icon at bounding box center [100, 651] width 11 height 11
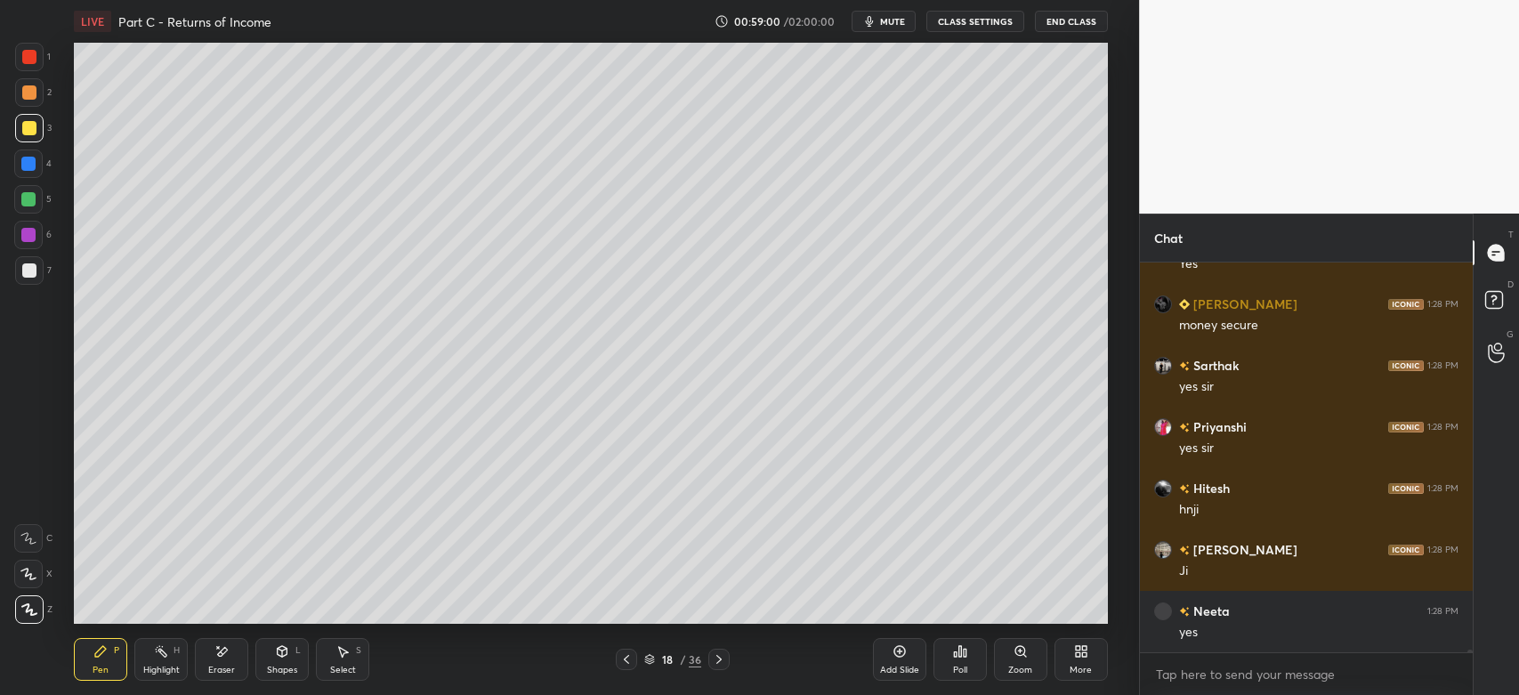
scroll to position [55035, 0]
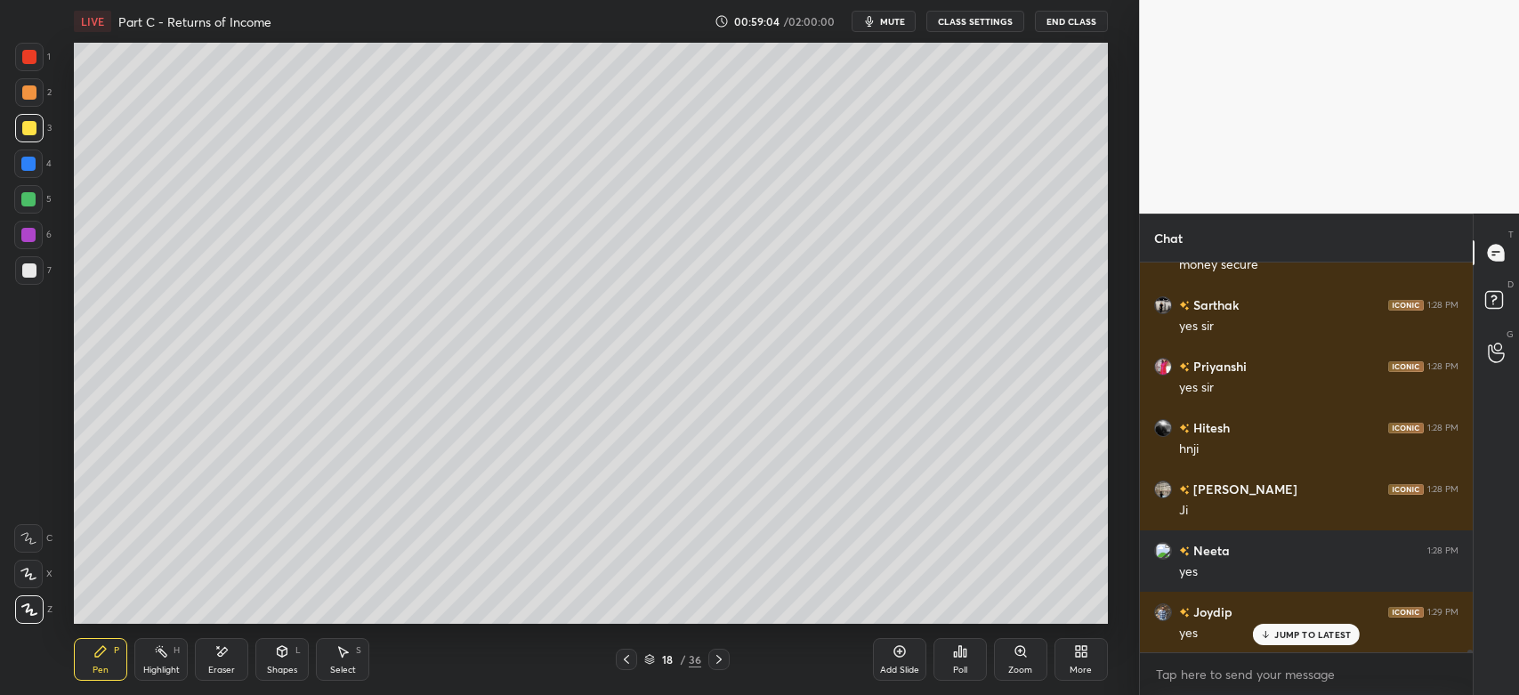
click at [724, 662] on icon at bounding box center [719, 659] width 14 height 14
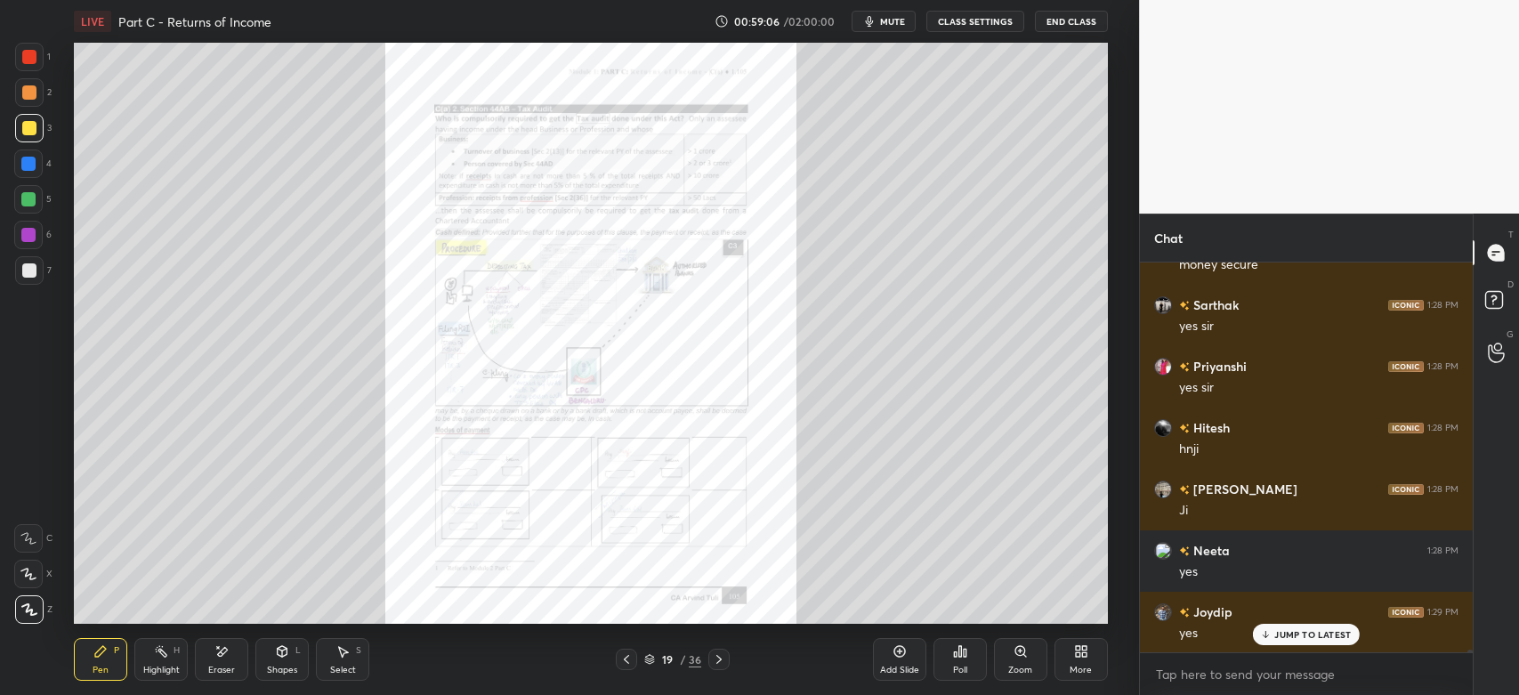
click at [627, 667] on div at bounding box center [626, 659] width 21 height 21
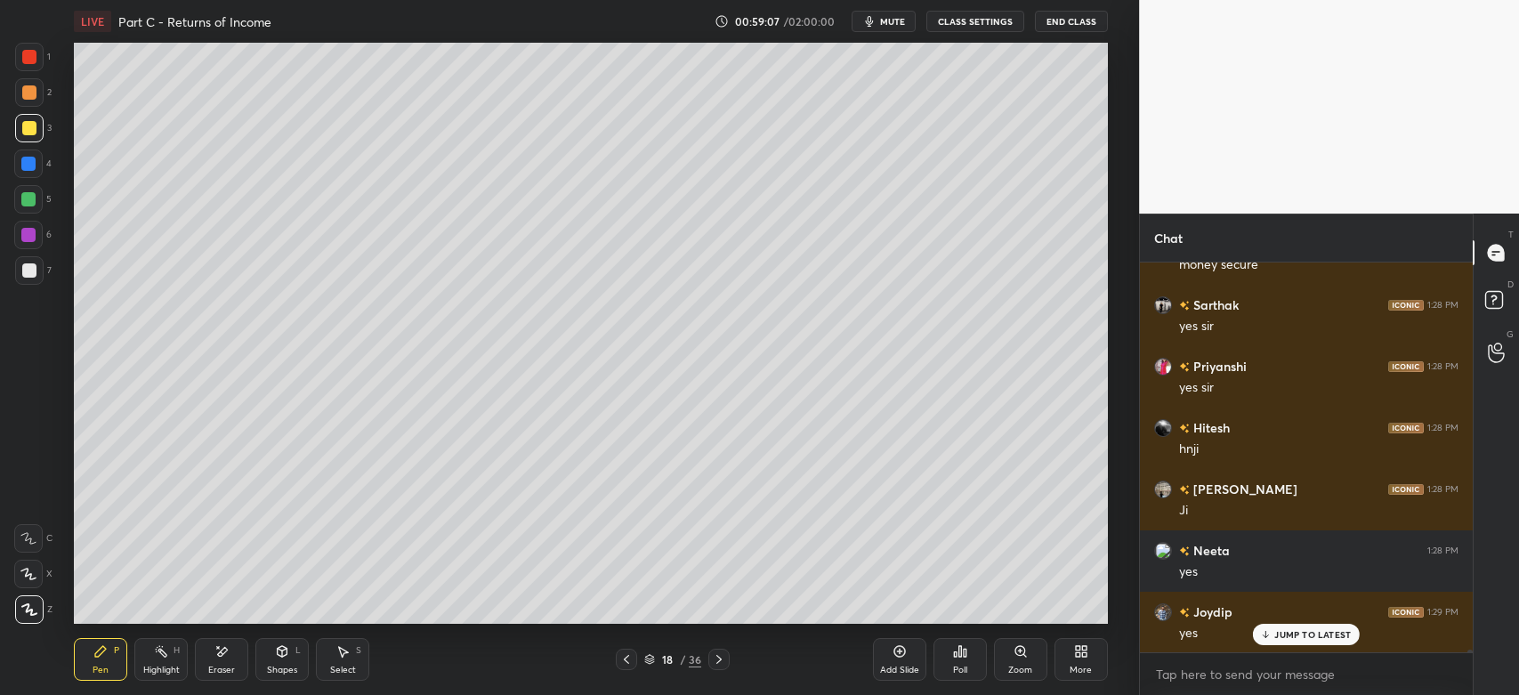
click at [28, 283] on div at bounding box center [29, 270] width 28 height 28
click at [721, 660] on icon at bounding box center [718, 659] width 5 height 9
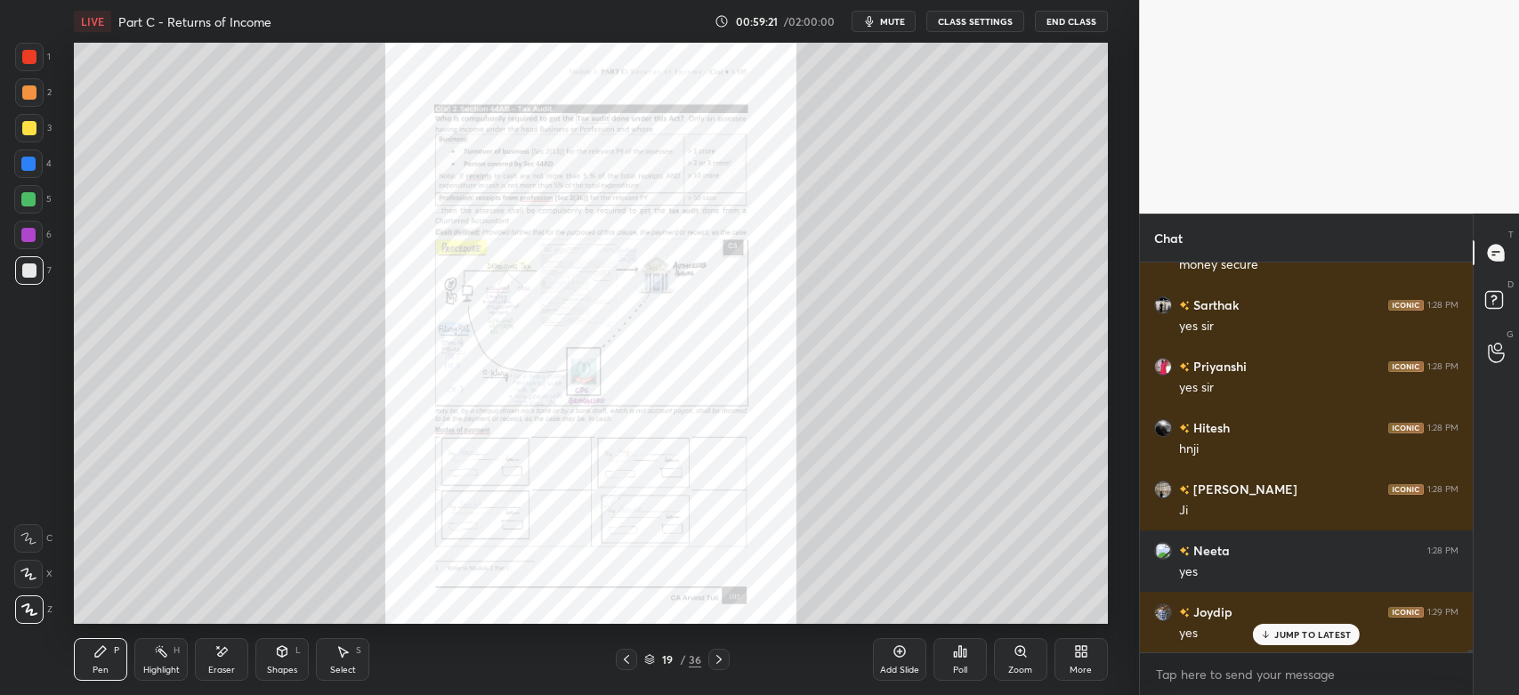
click at [720, 666] on icon at bounding box center [719, 659] width 14 height 14
click at [1008, 658] on div "Zoom" at bounding box center [1020, 659] width 53 height 43
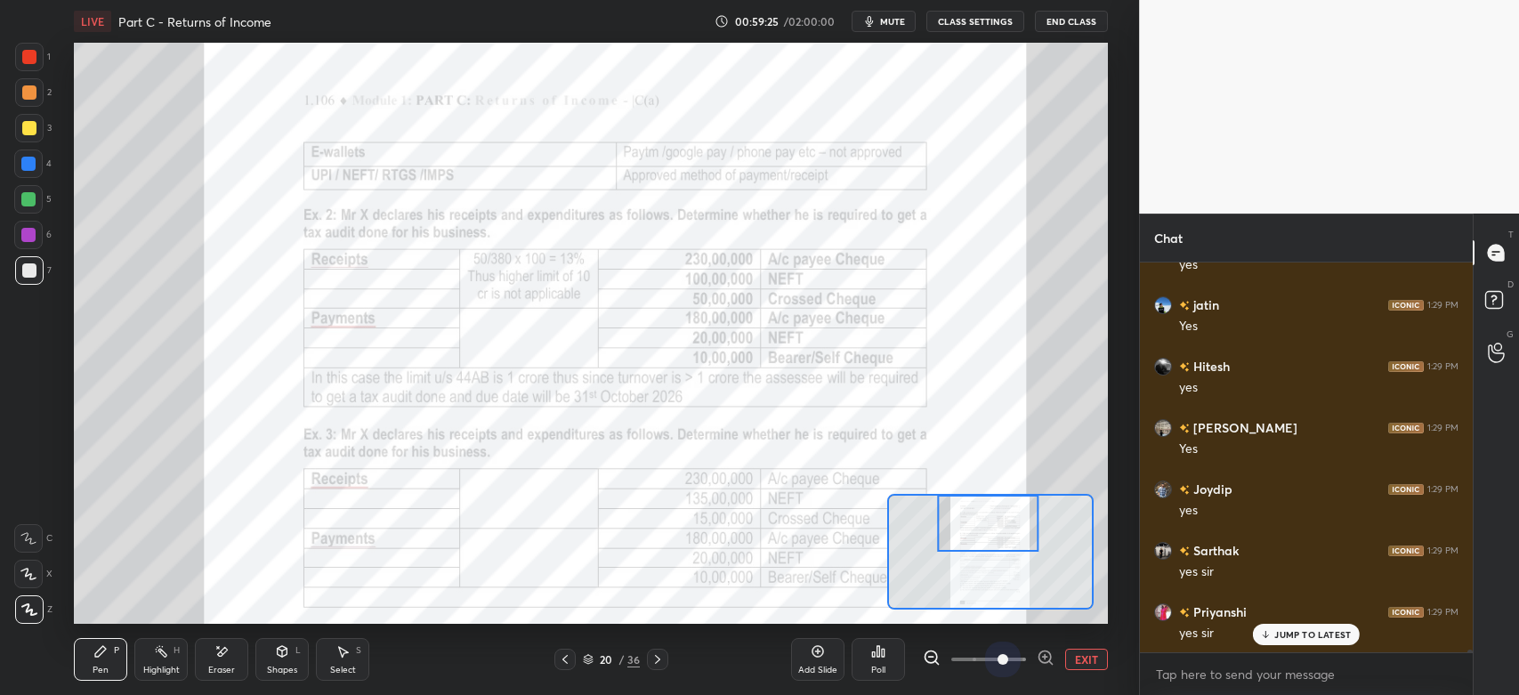
scroll to position [55526, 0]
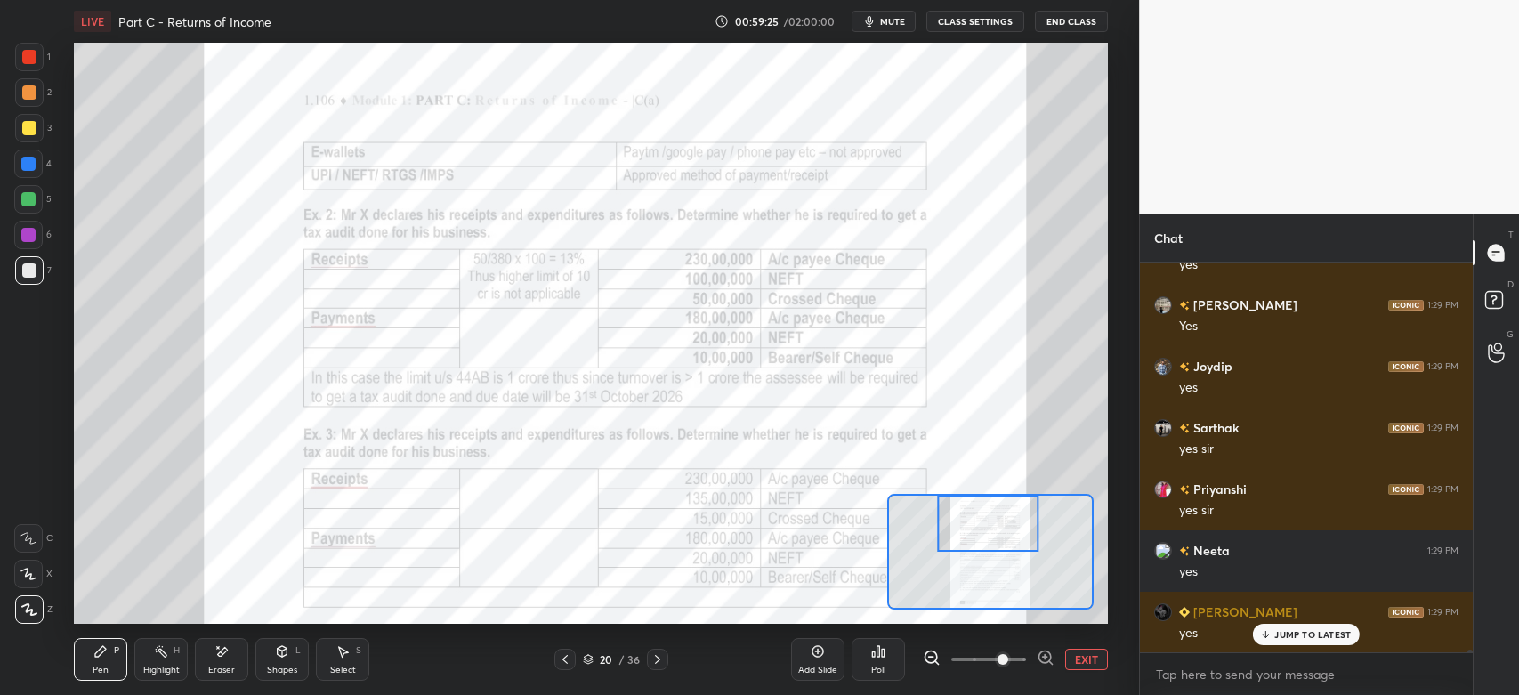
click at [25, 64] on div at bounding box center [29, 57] width 28 height 28
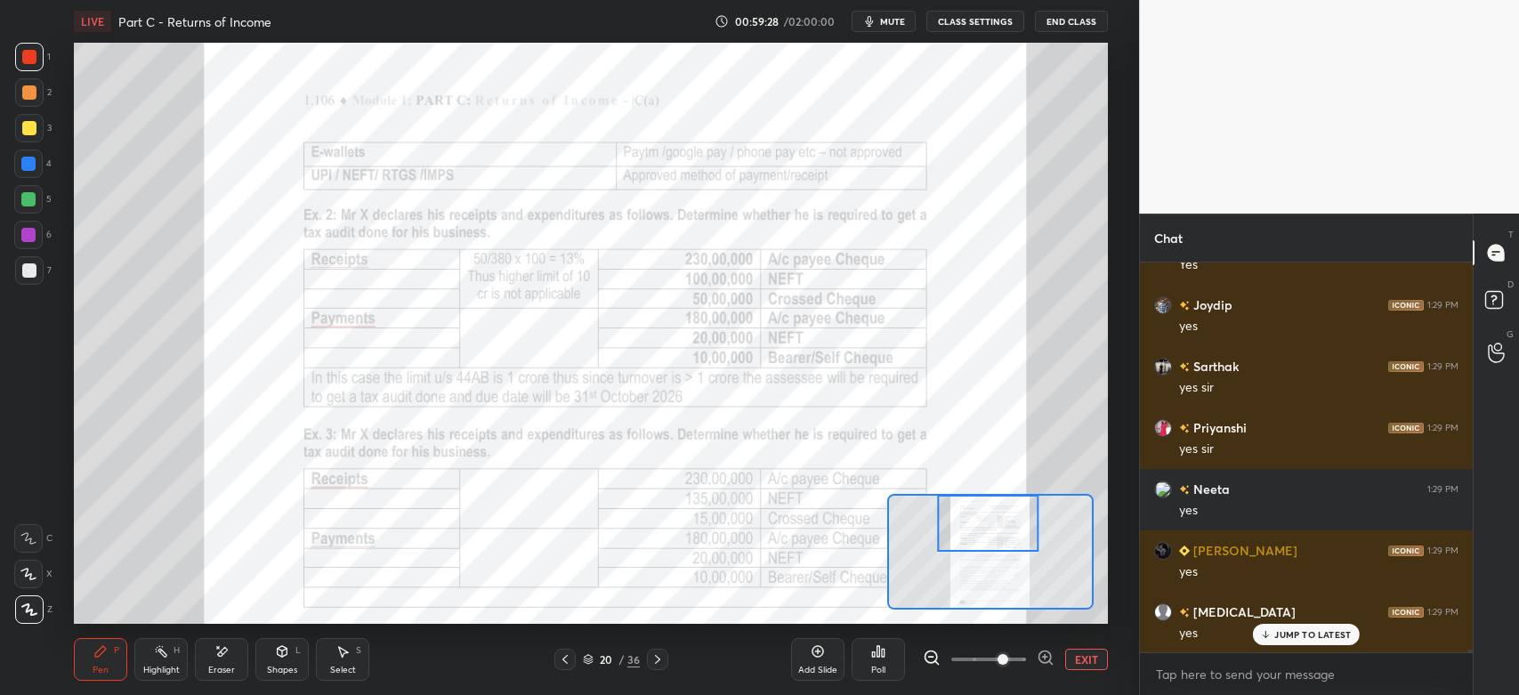
click at [22, 61] on div at bounding box center [29, 57] width 14 height 14
click at [30, 61] on div at bounding box center [29, 57] width 14 height 14
click at [28, 545] on div at bounding box center [28, 538] width 28 height 28
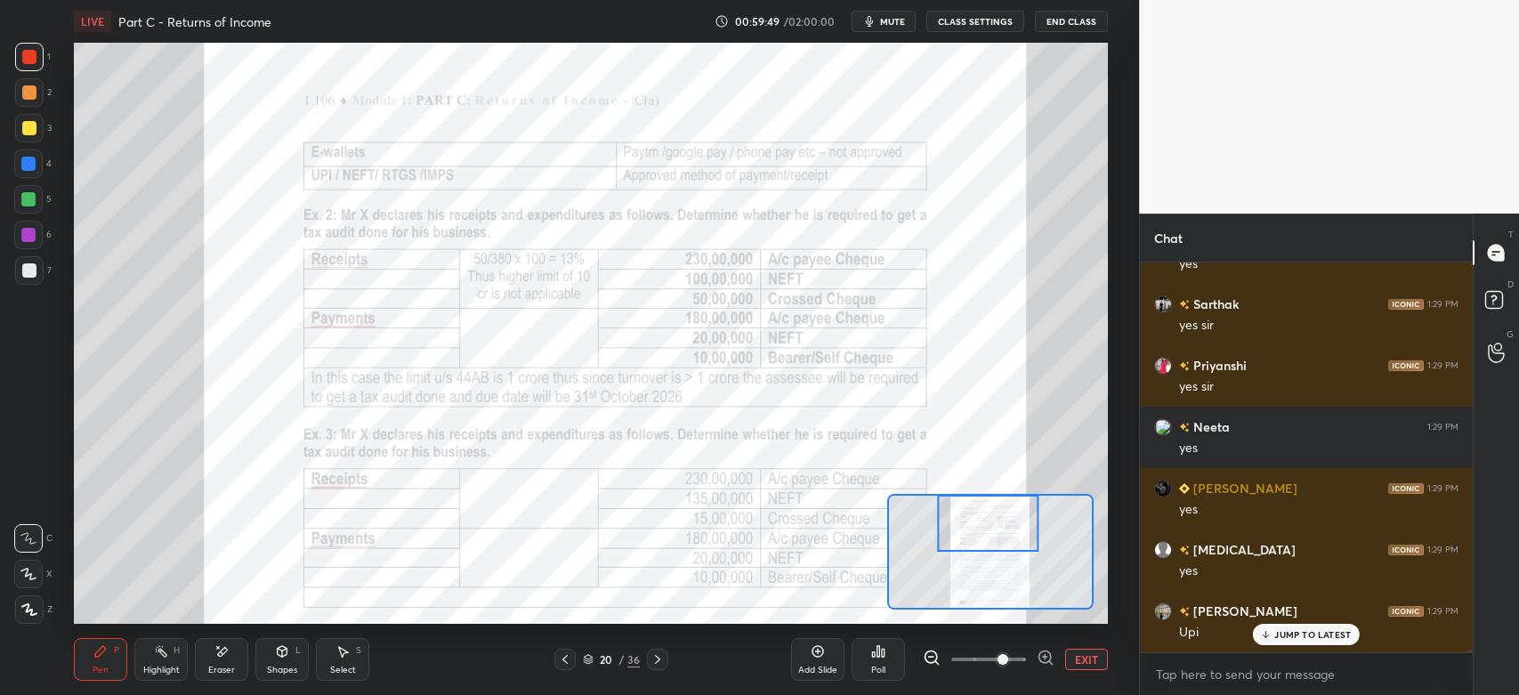
scroll to position [55710, 0]
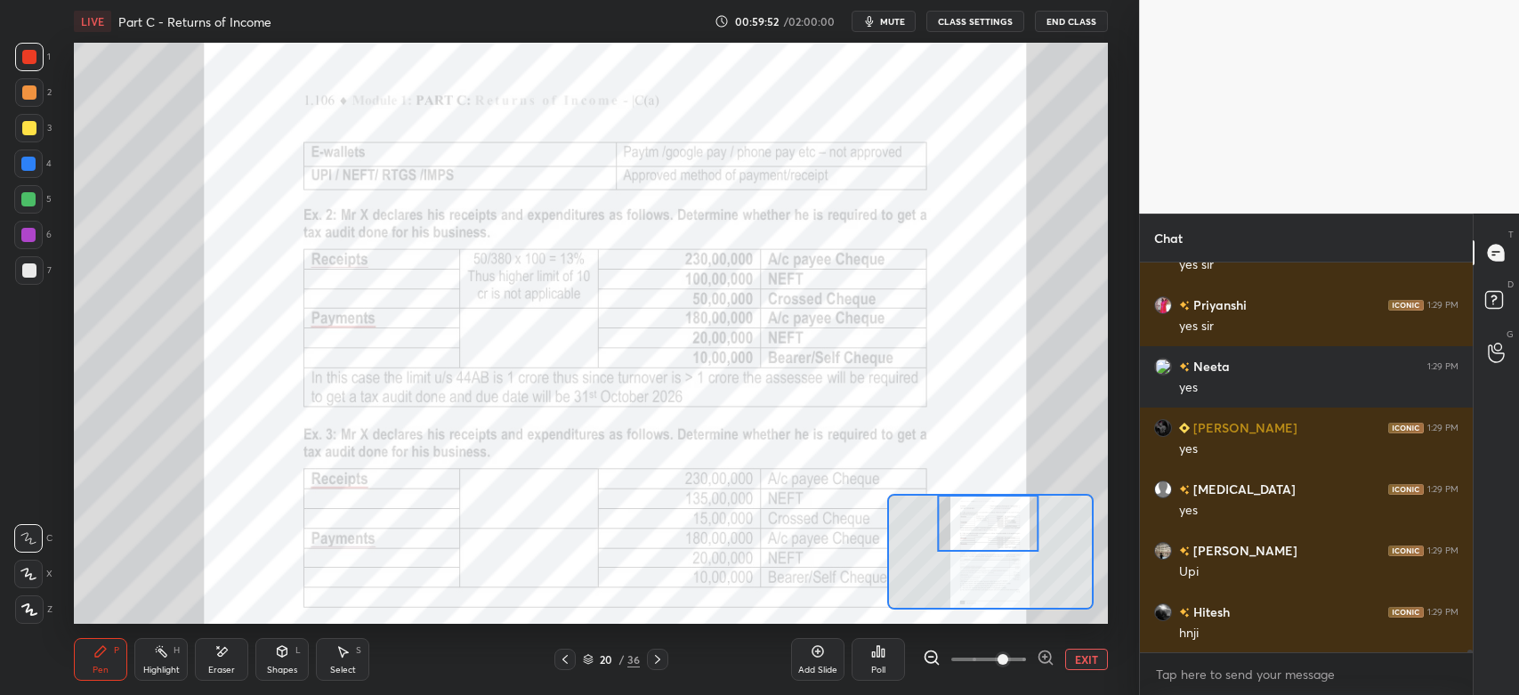
click at [1078, 662] on button "EXIT" at bounding box center [1086, 659] width 43 height 21
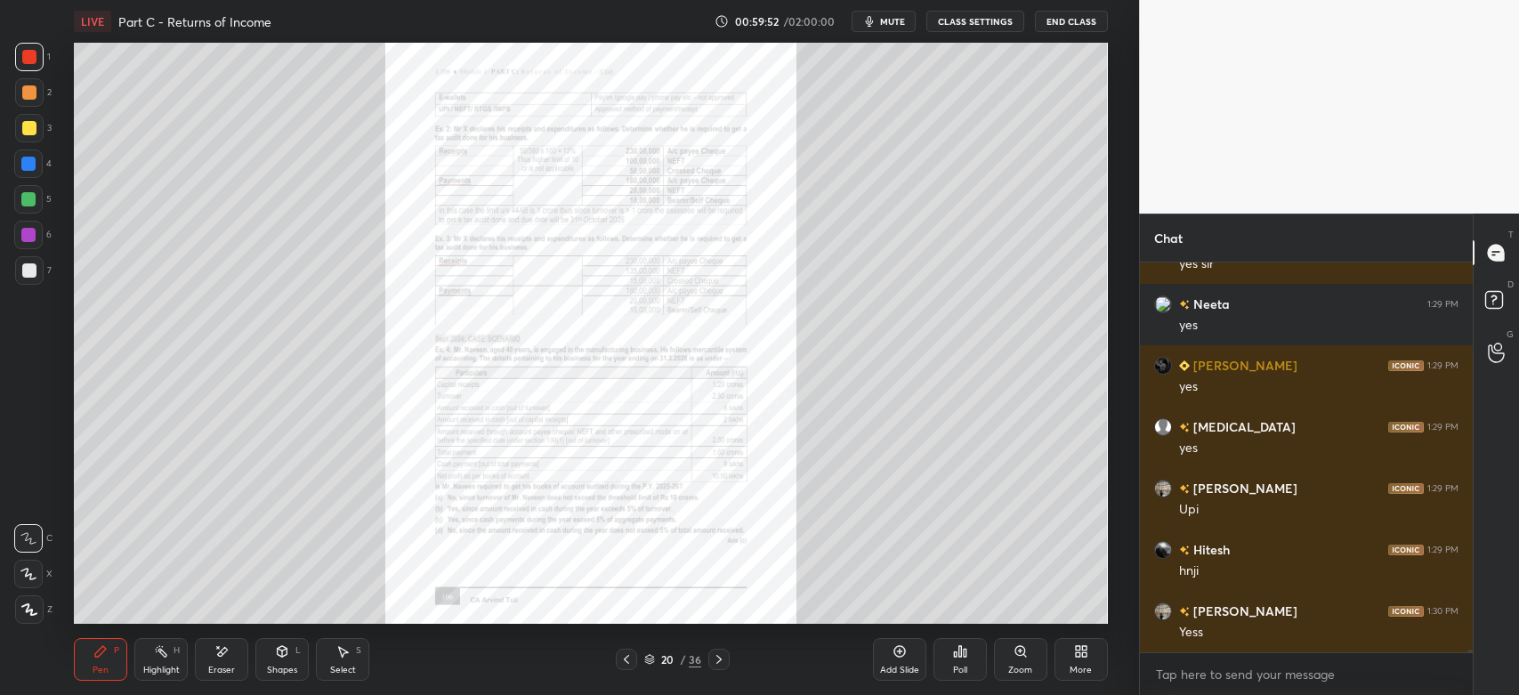
click at [1080, 660] on div "More" at bounding box center [1080, 659] width 53 height 43
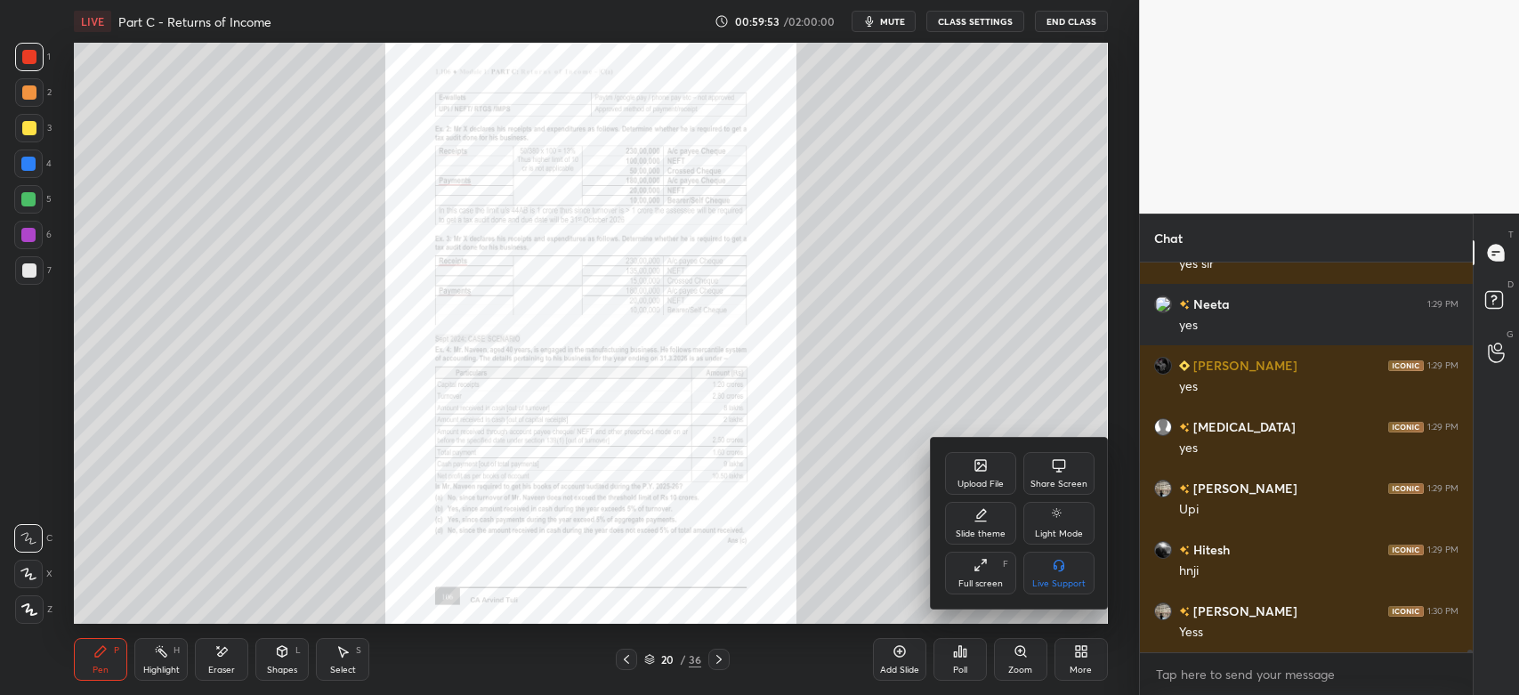
click at [1061, 475] on div "Share Screen" at bounding box center [1058, 473] width 71 height 43
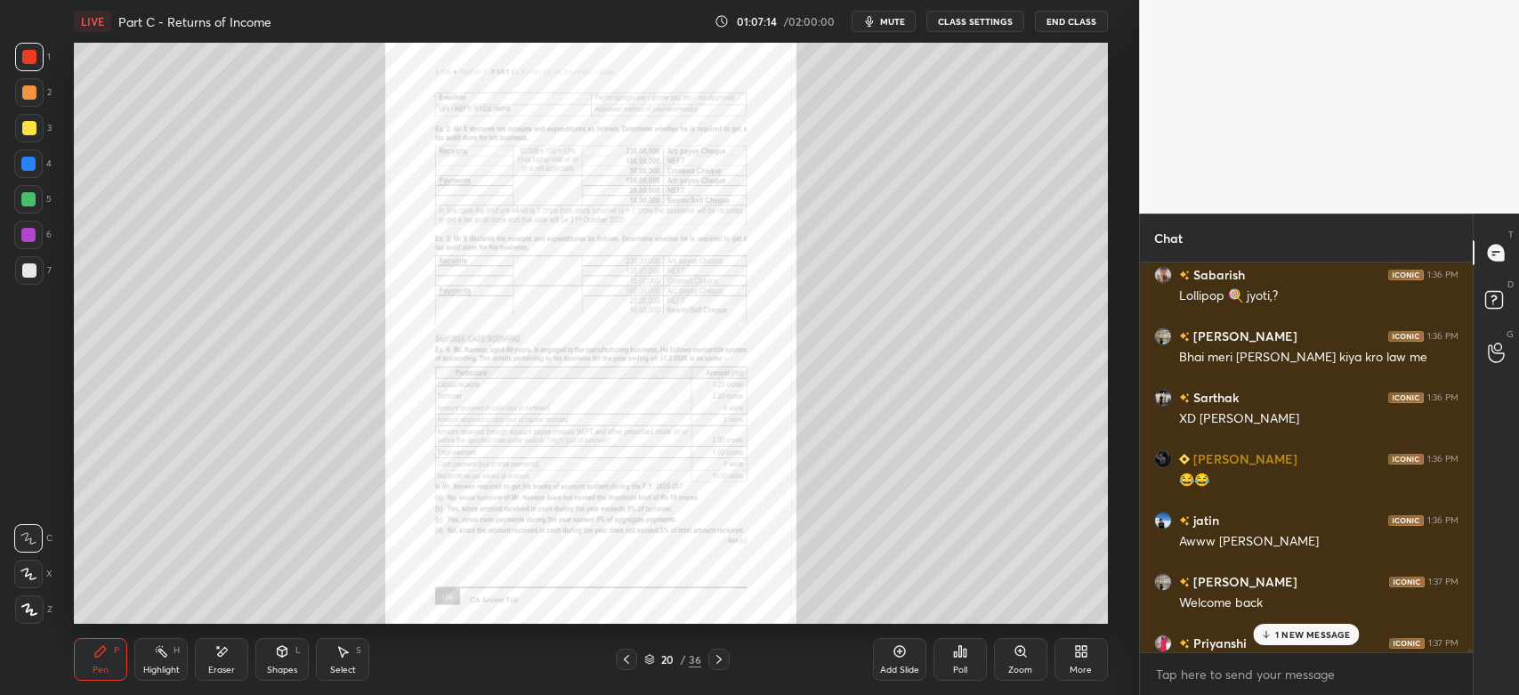
scroll to position [58862, 0]
click at [716, 658] on icon at bounding box center [719, 659] width 14 height 14
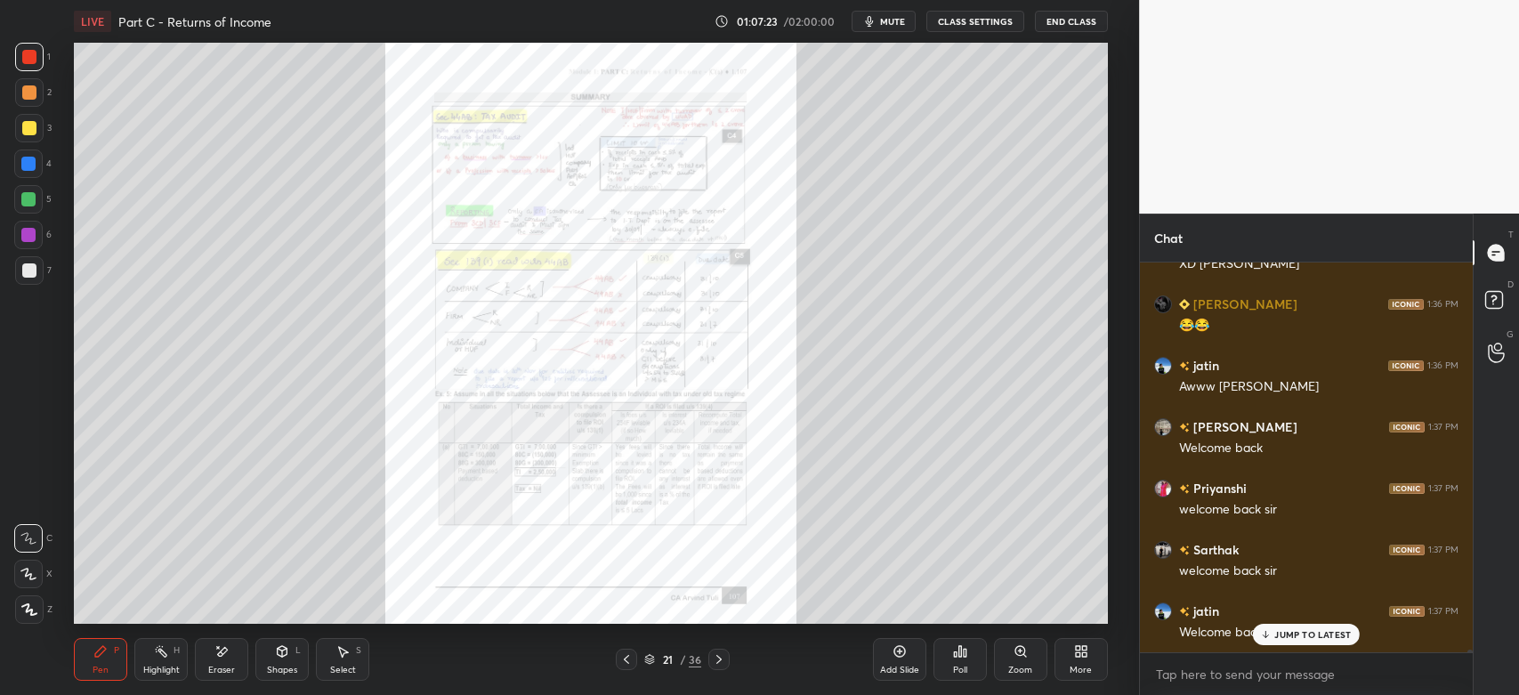
scroll to position [59077, 0]
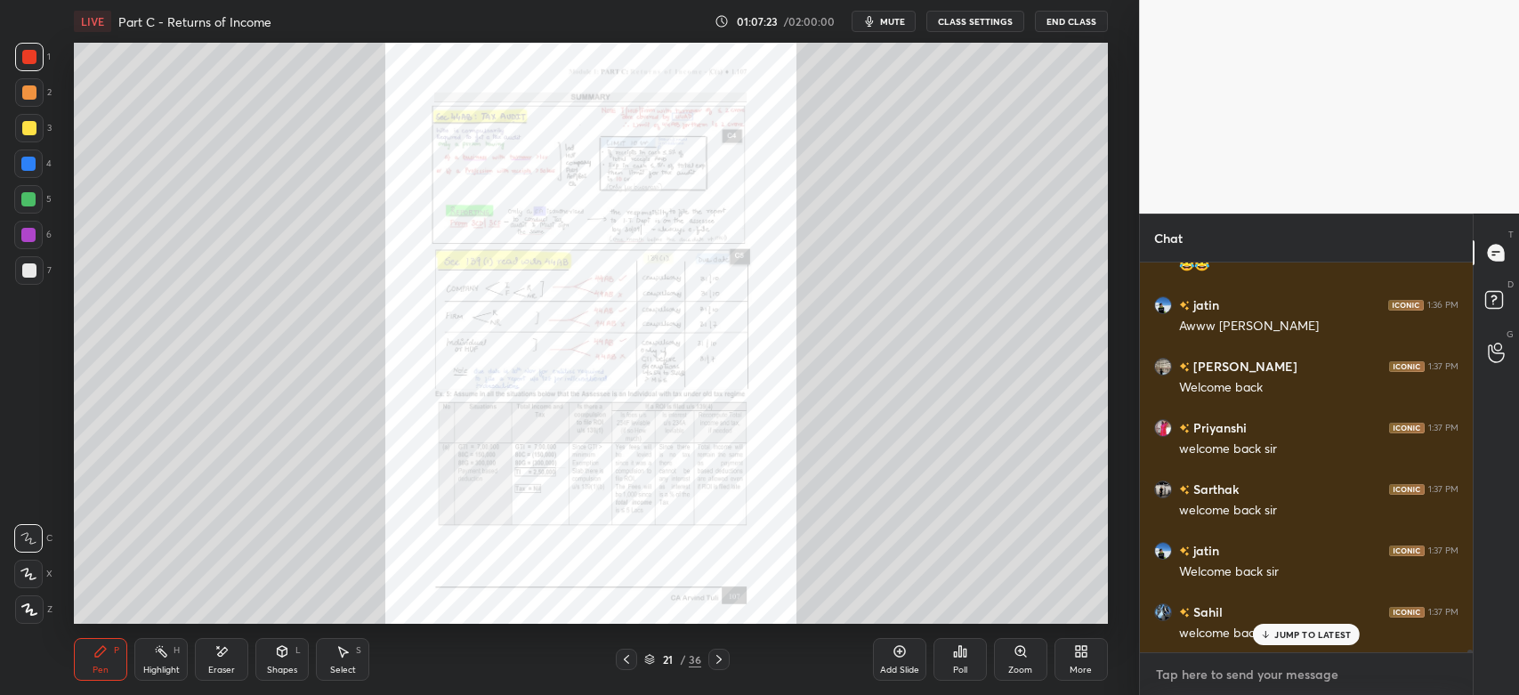
click at [1257, 682] on textarea at bounding box center [1306, 674] width 304 height 28
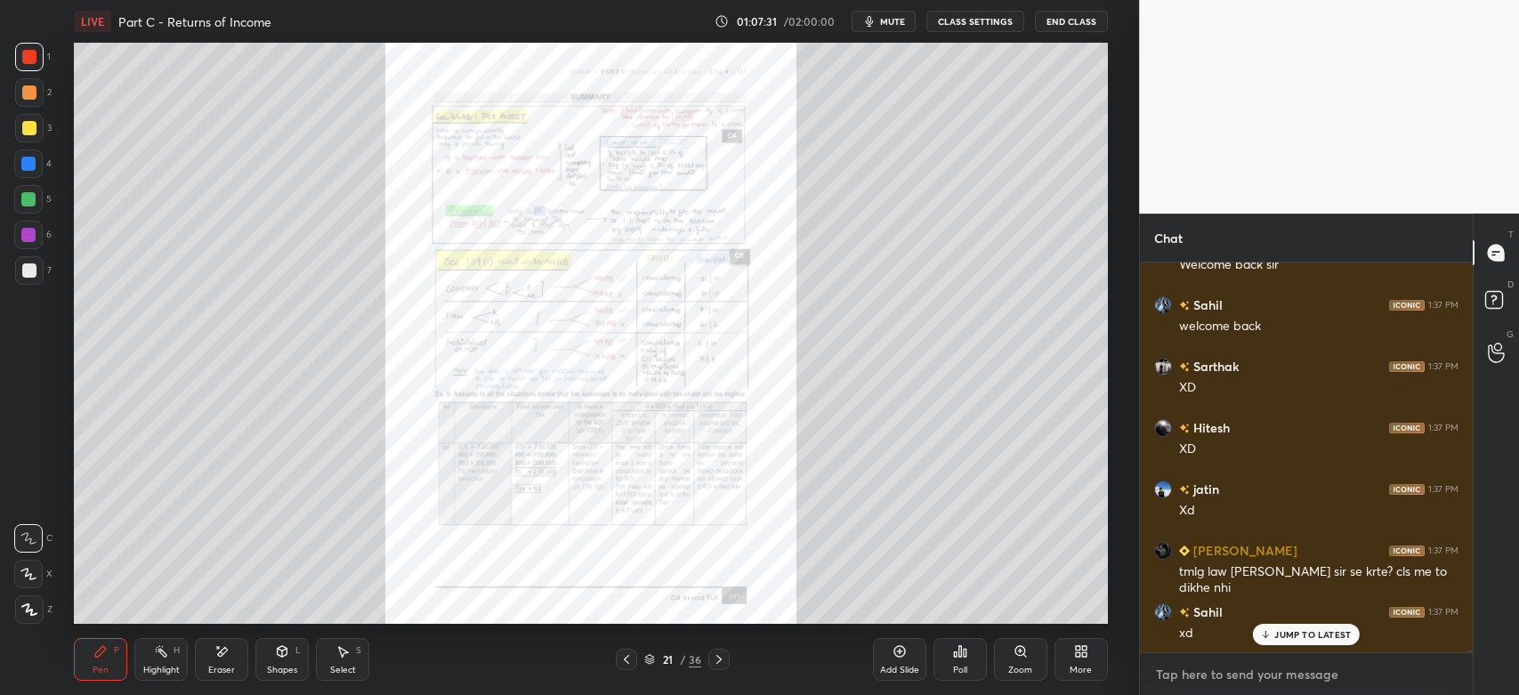
scroll to position [59446, 0]
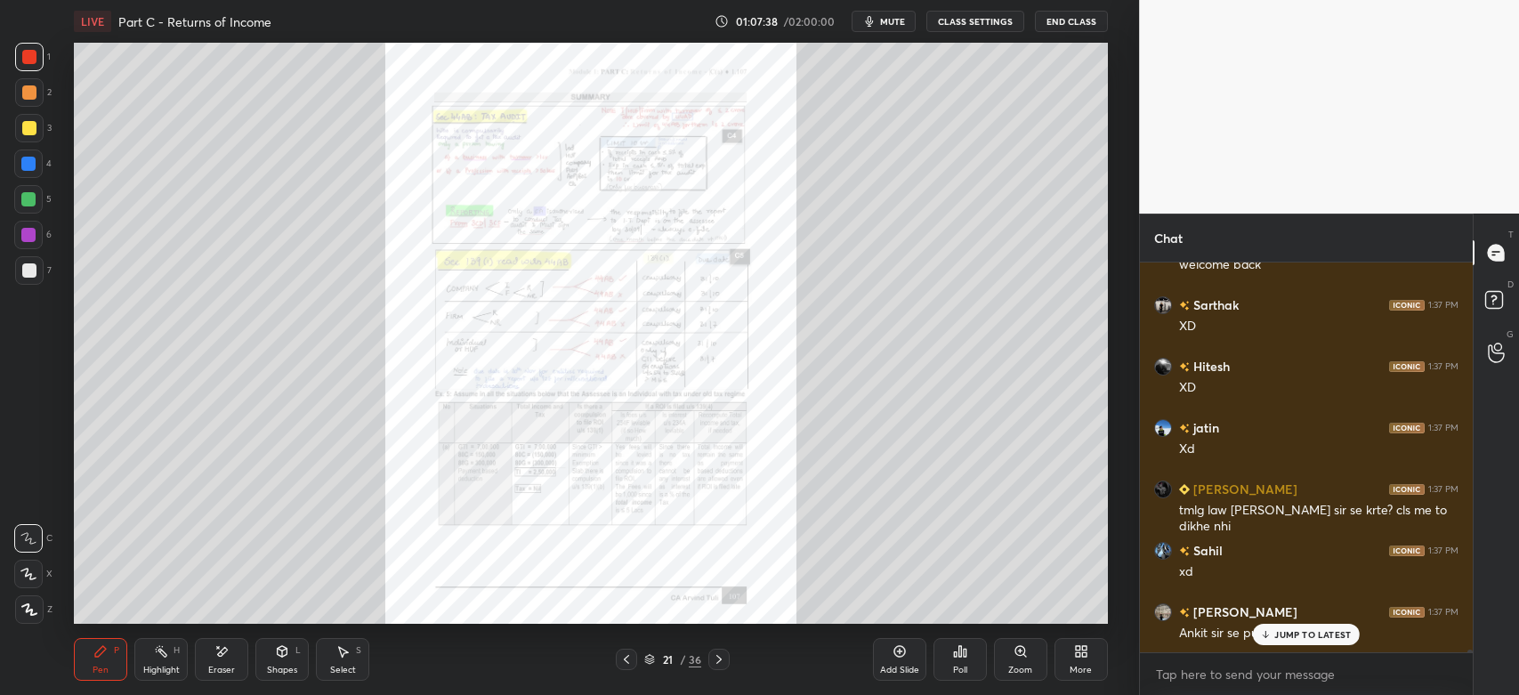
click at [628, 661] on icon at bounding box center [626, 659] width 14 height 14
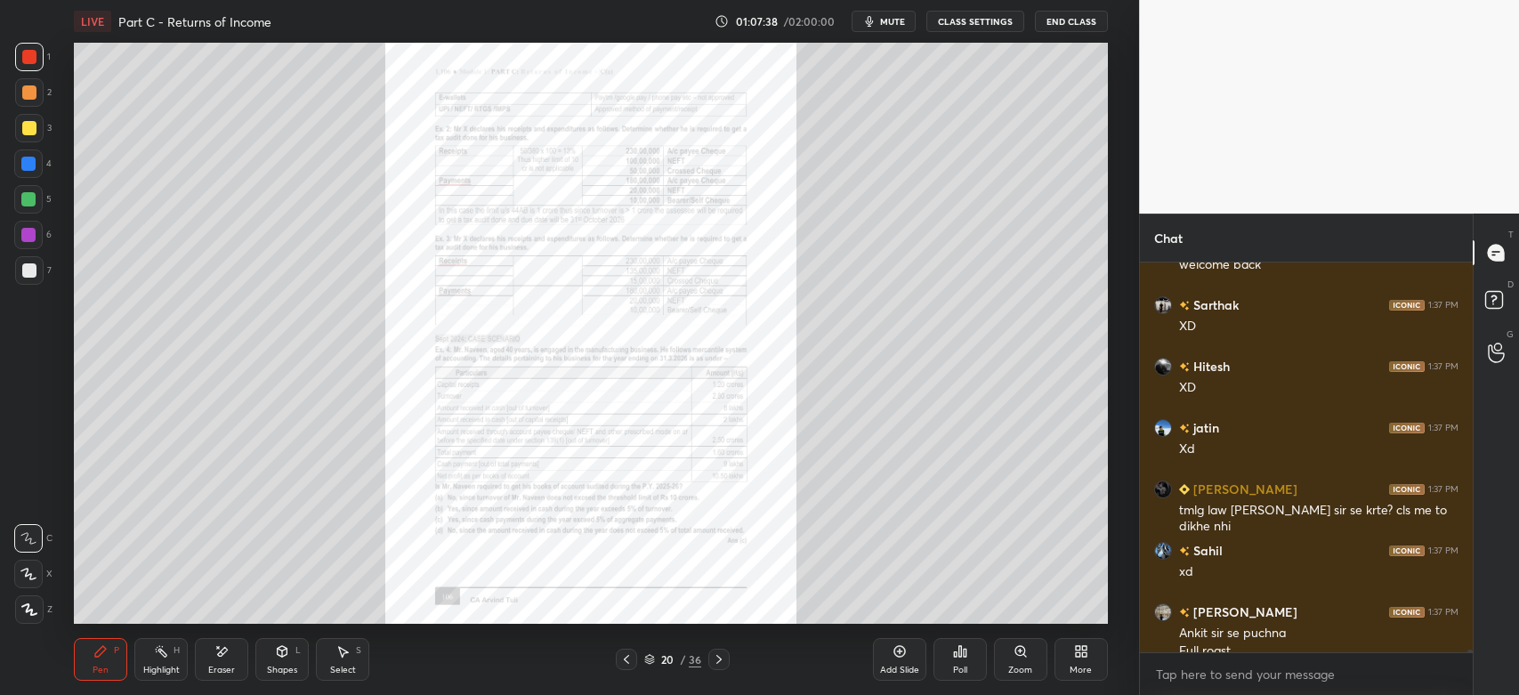
scroll to position [59464, 0]
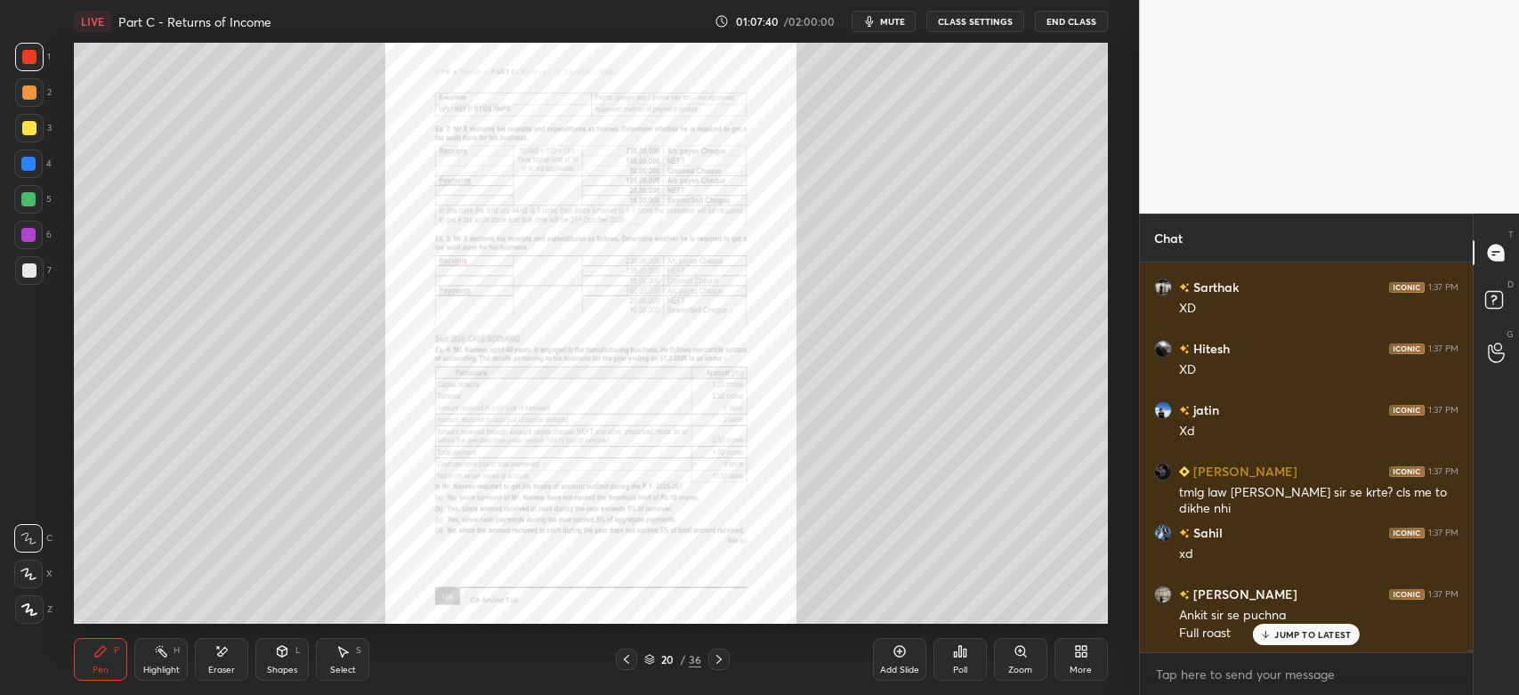
click at [1020, 656] on icon at bounding box center [1020, 651] width 10 height 10
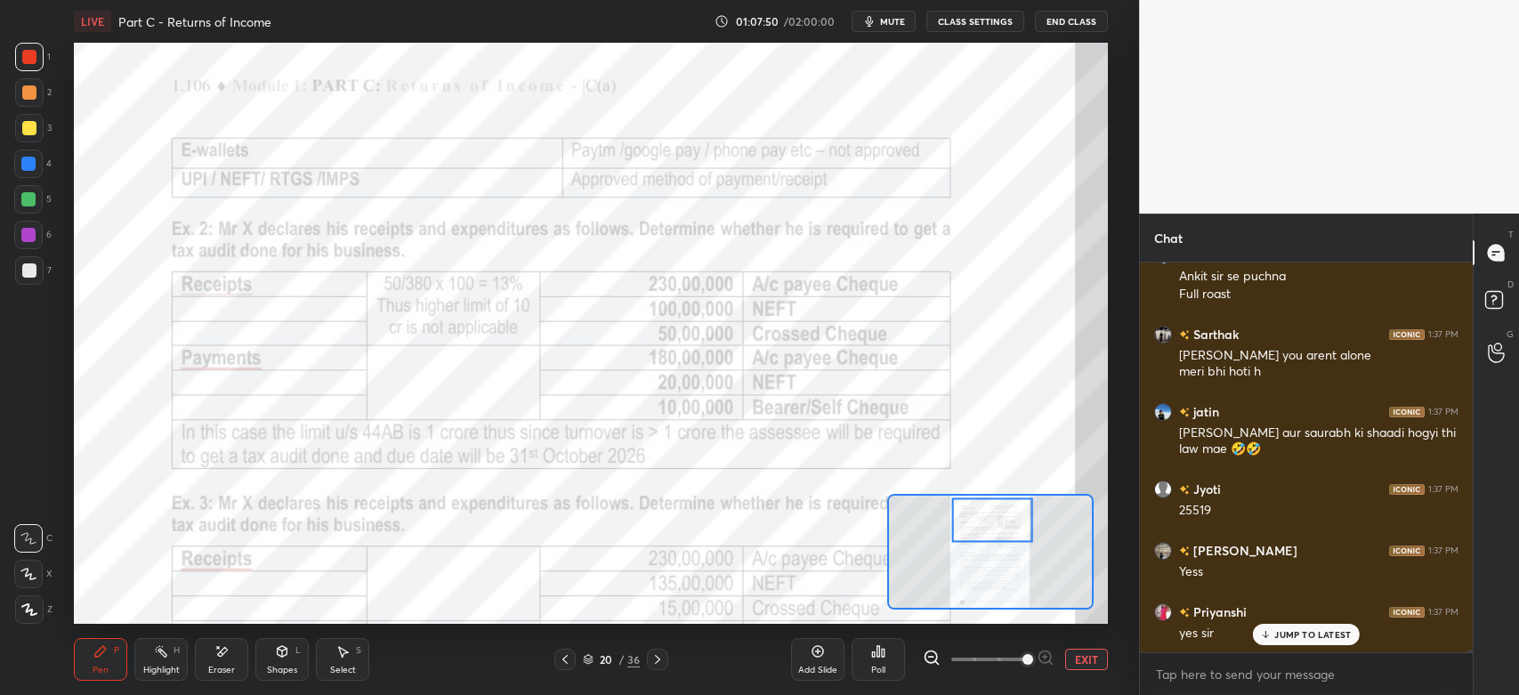
scroll to position [59925, 0]
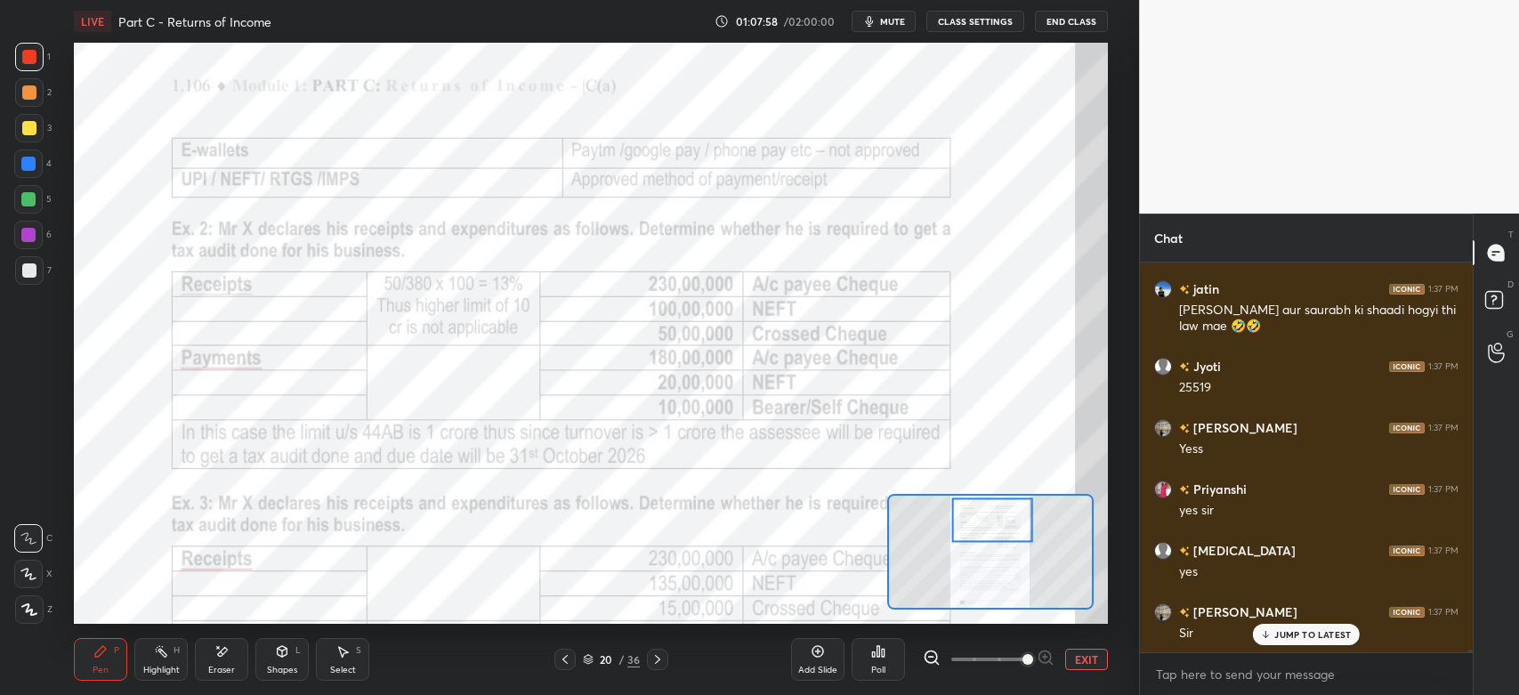
click at [562, 657] on icon at bounding box center [565, 659] width 14 height 14
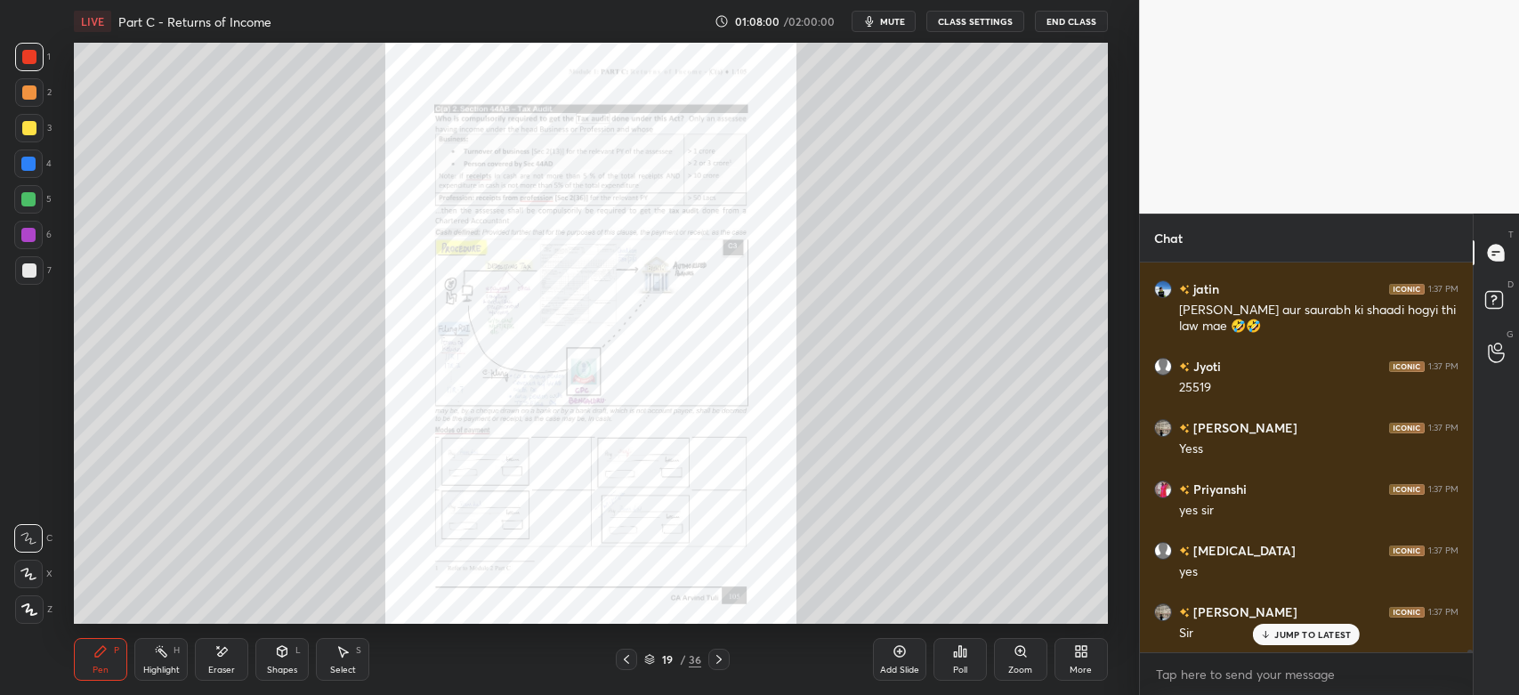
click at [1019, 658] on icon at bounding box center [1020, 651] width 14 height 14
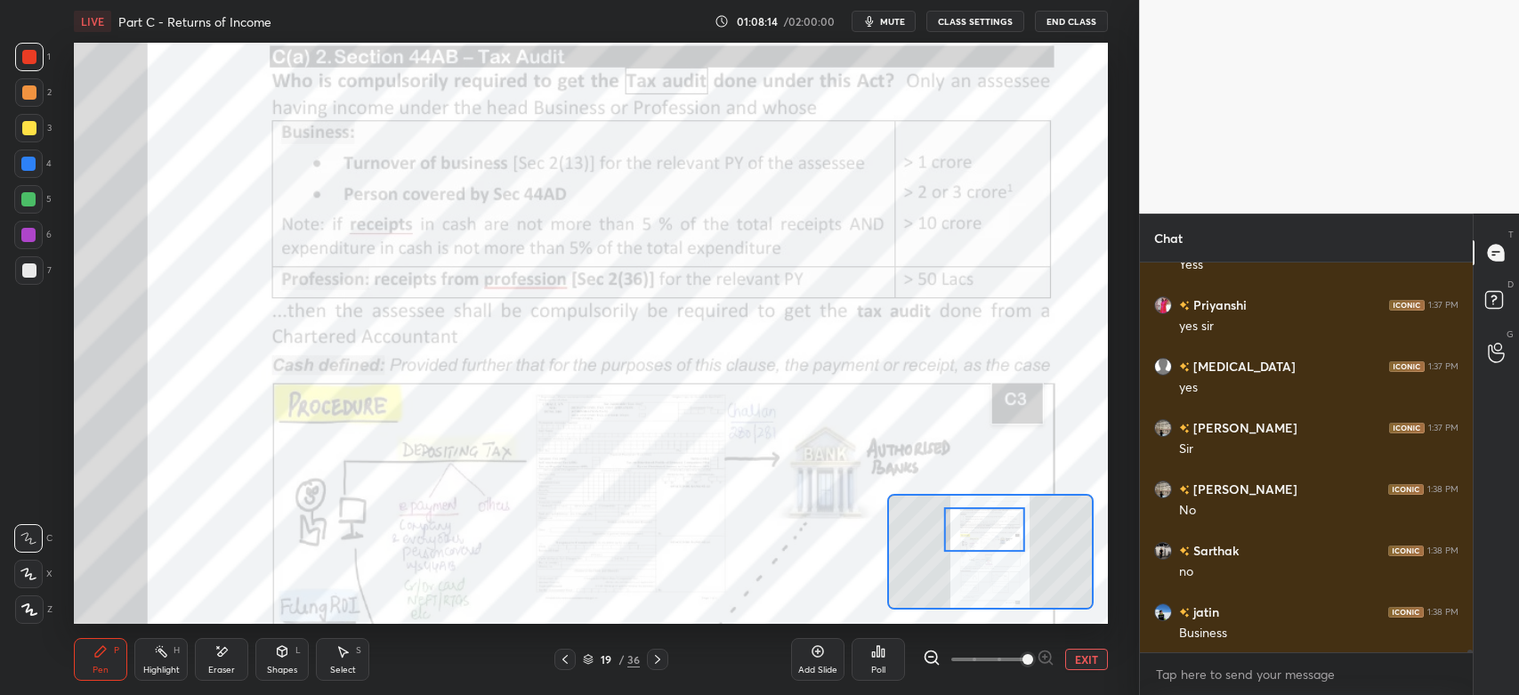
scroll to position [60172, 0]
click at [663, 658] on icon at bounding box center [657, 659] width 14 height 14
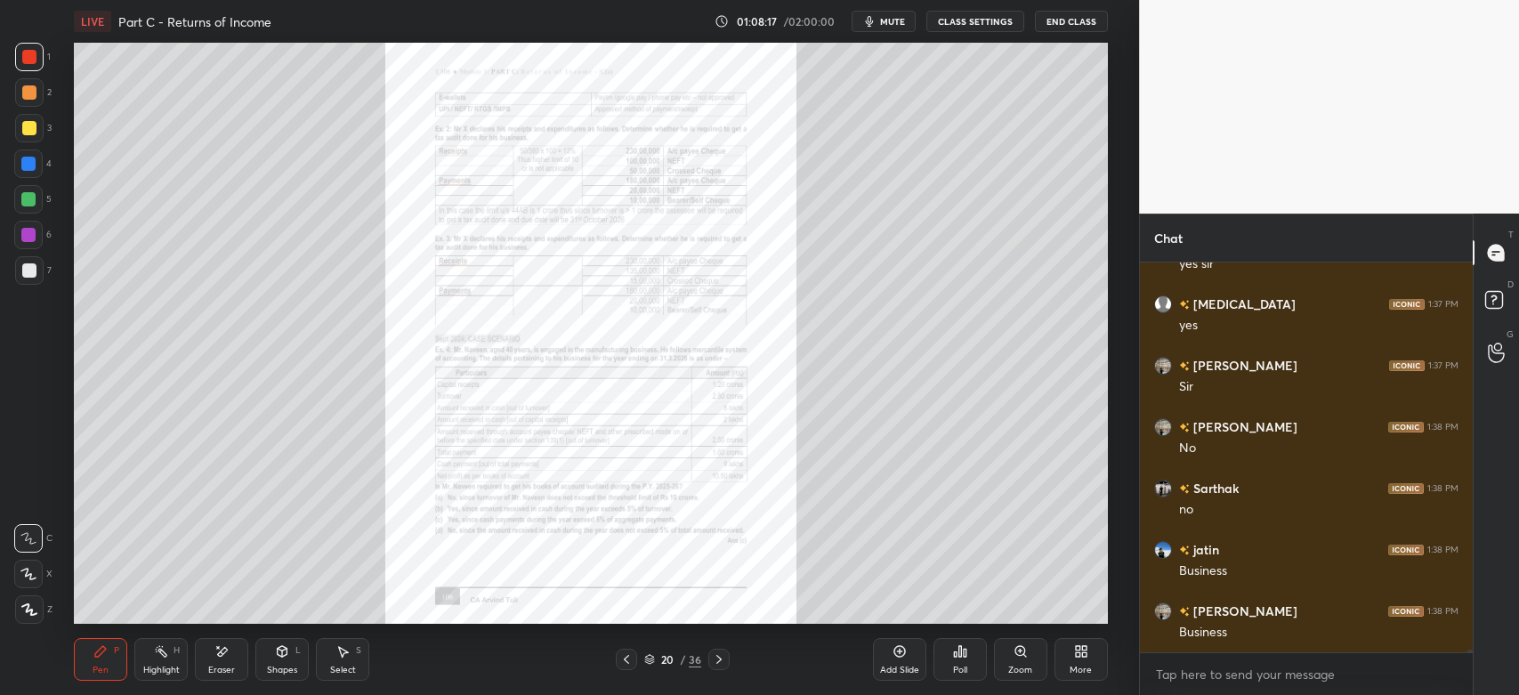
click at [1018, 660] on div "Zoom" at bounding box center [1020, 659] width 53 height 43
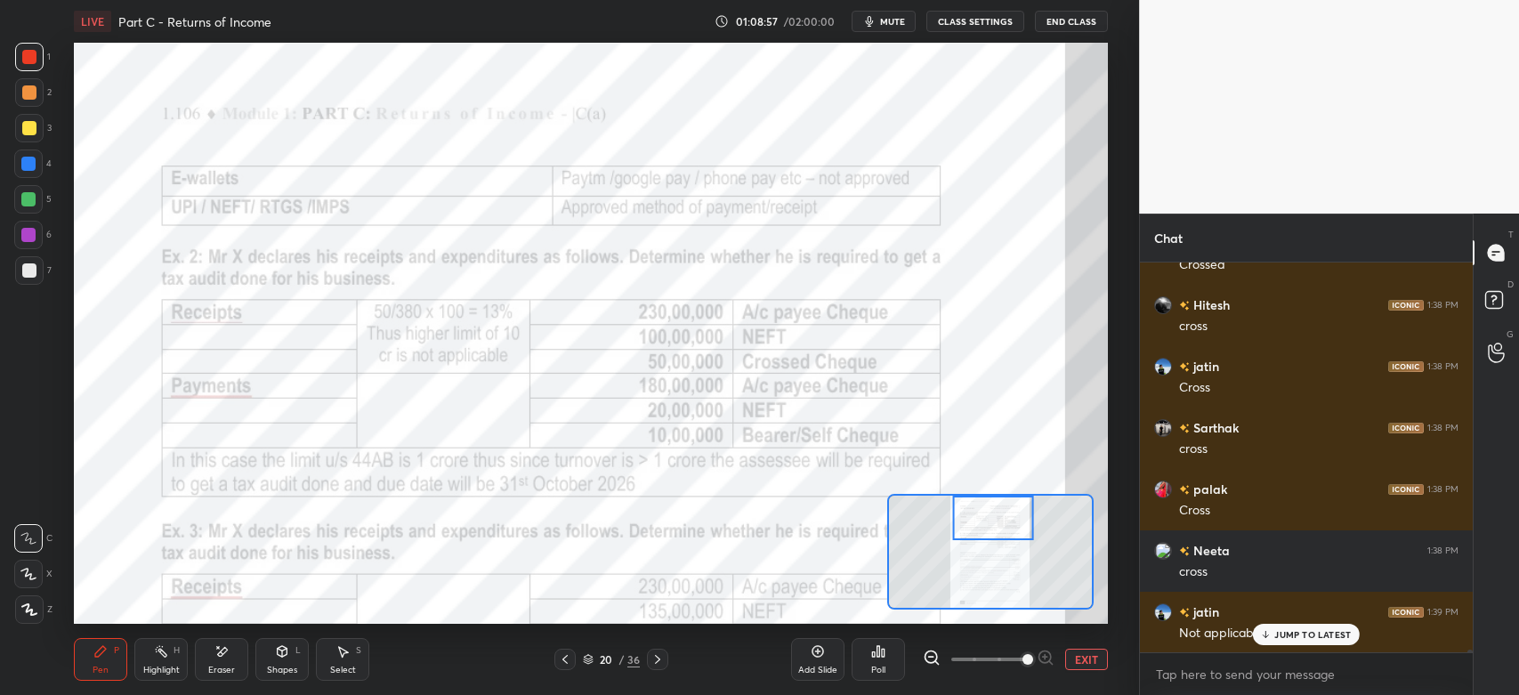
scroll to position [60785, 0]
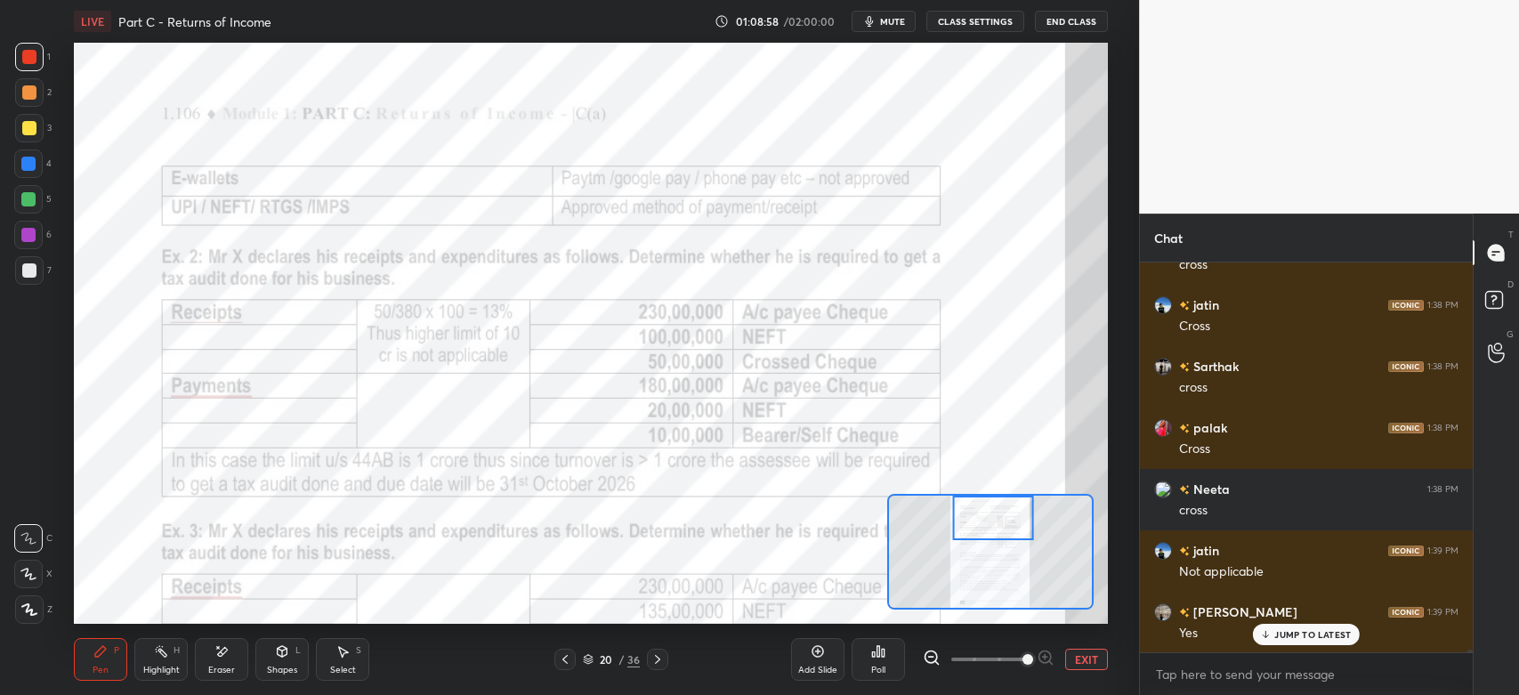
click at [39, 69] on div at bounding box center [29, 57] width 28 height 28
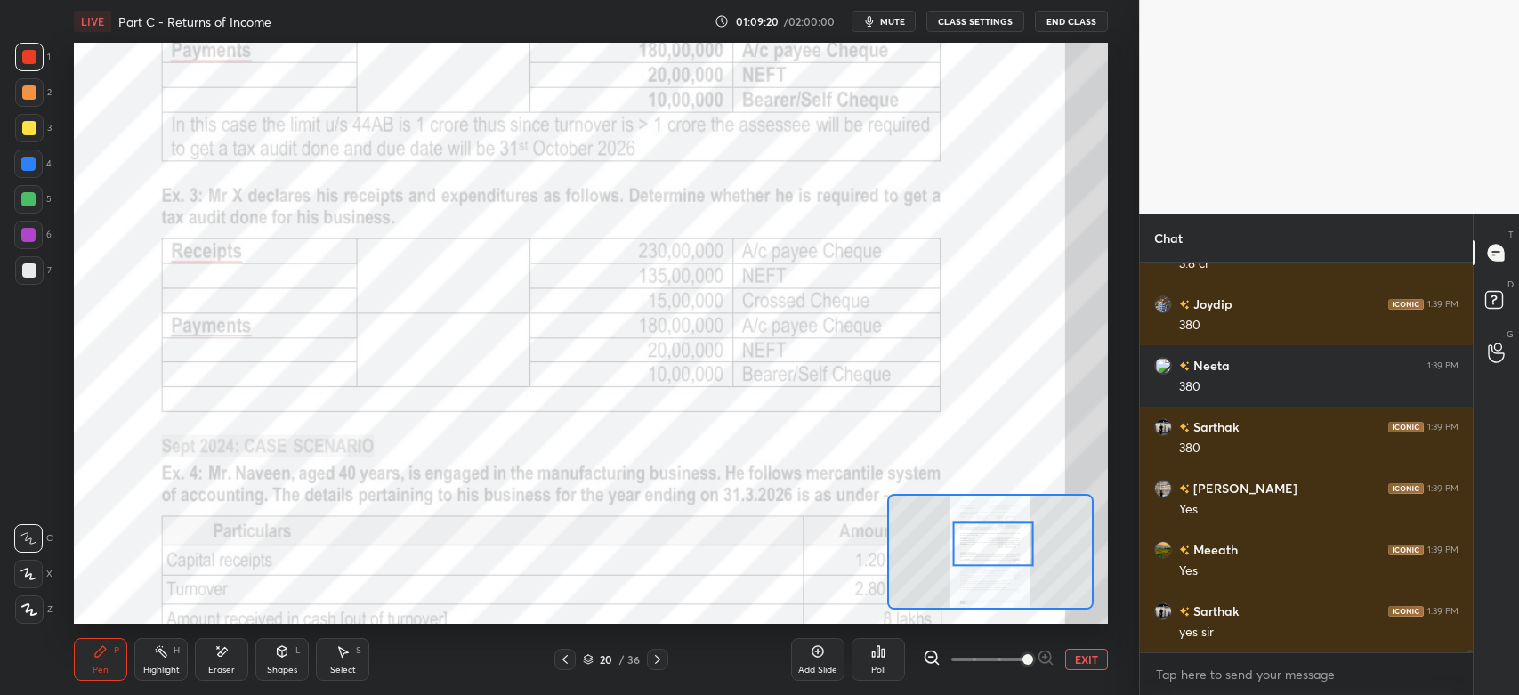
scroll to position [61355, 0]
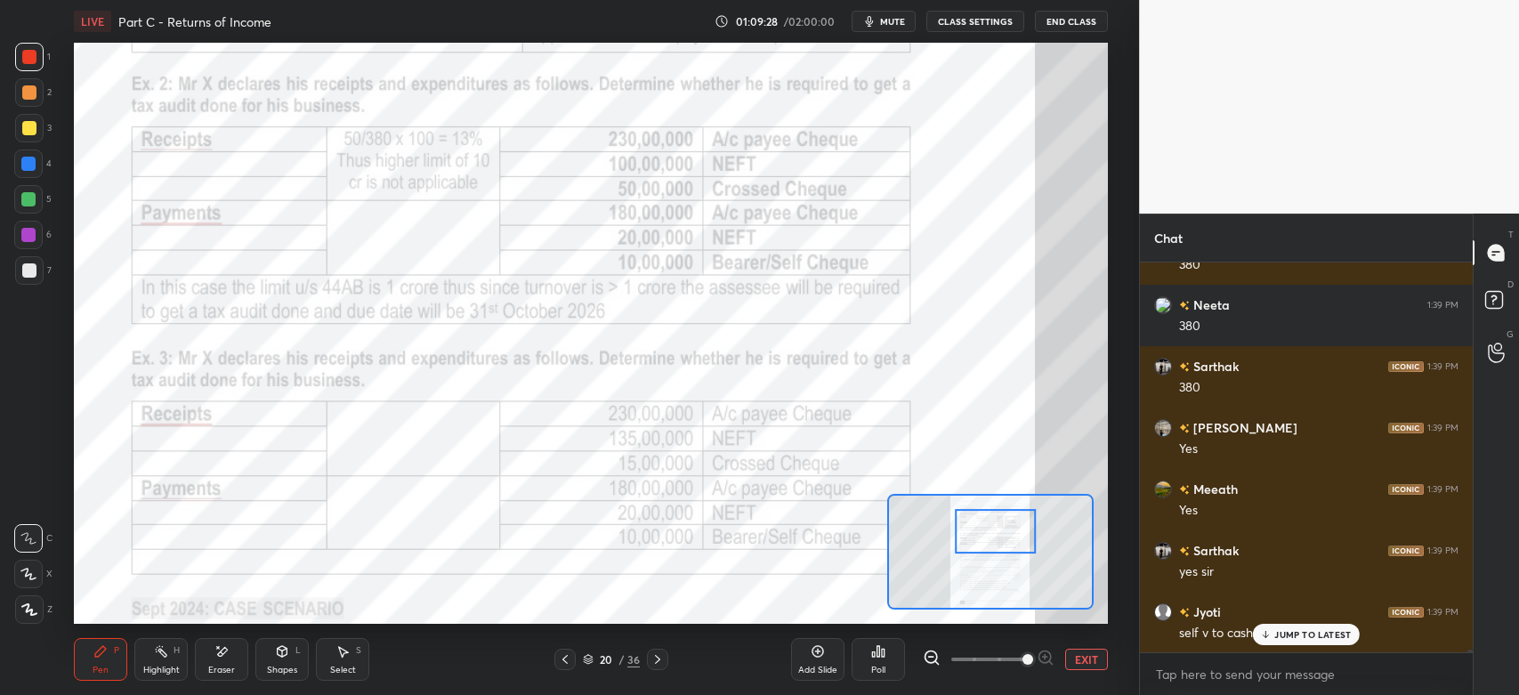
click at [1279, 643] on div "JUMP TO LATEST" at bounding box center [1306, 634] width 107 height 21
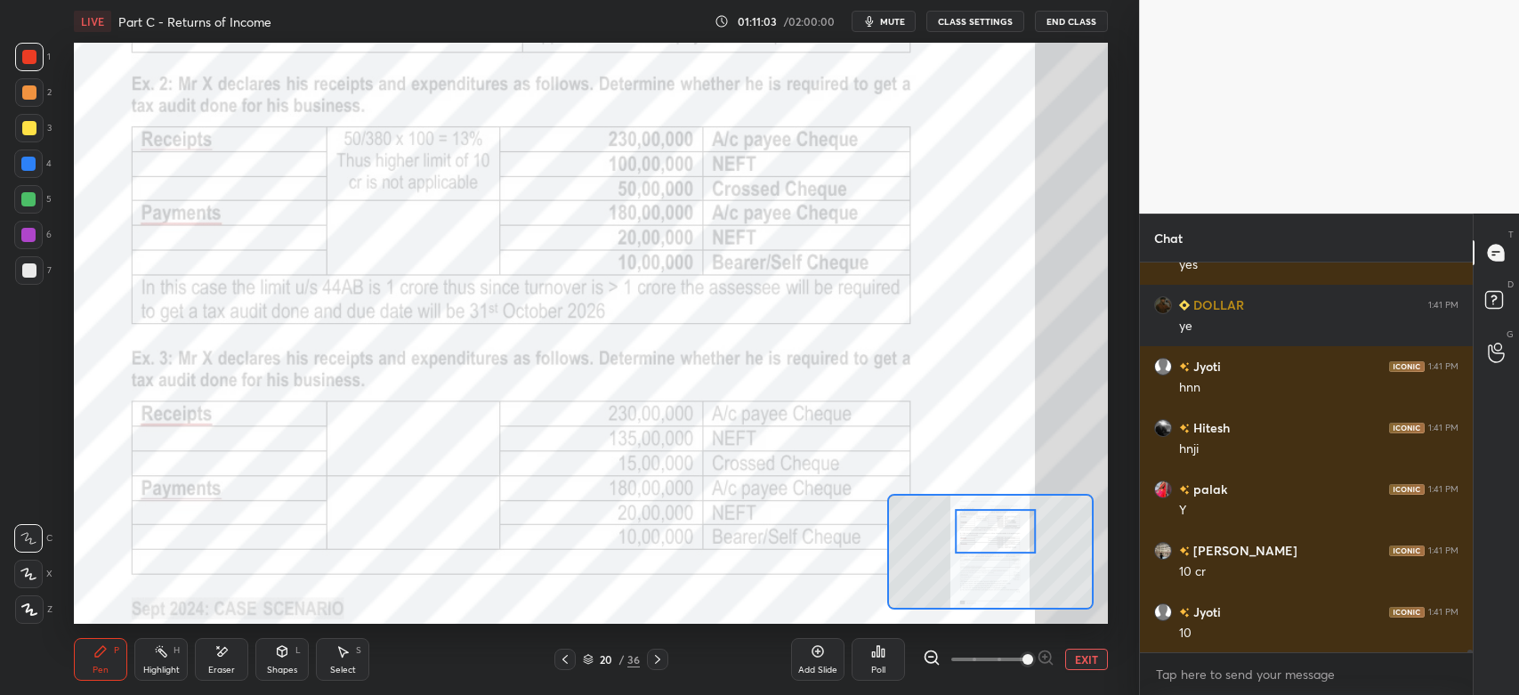
scroll to position [63889, 0]
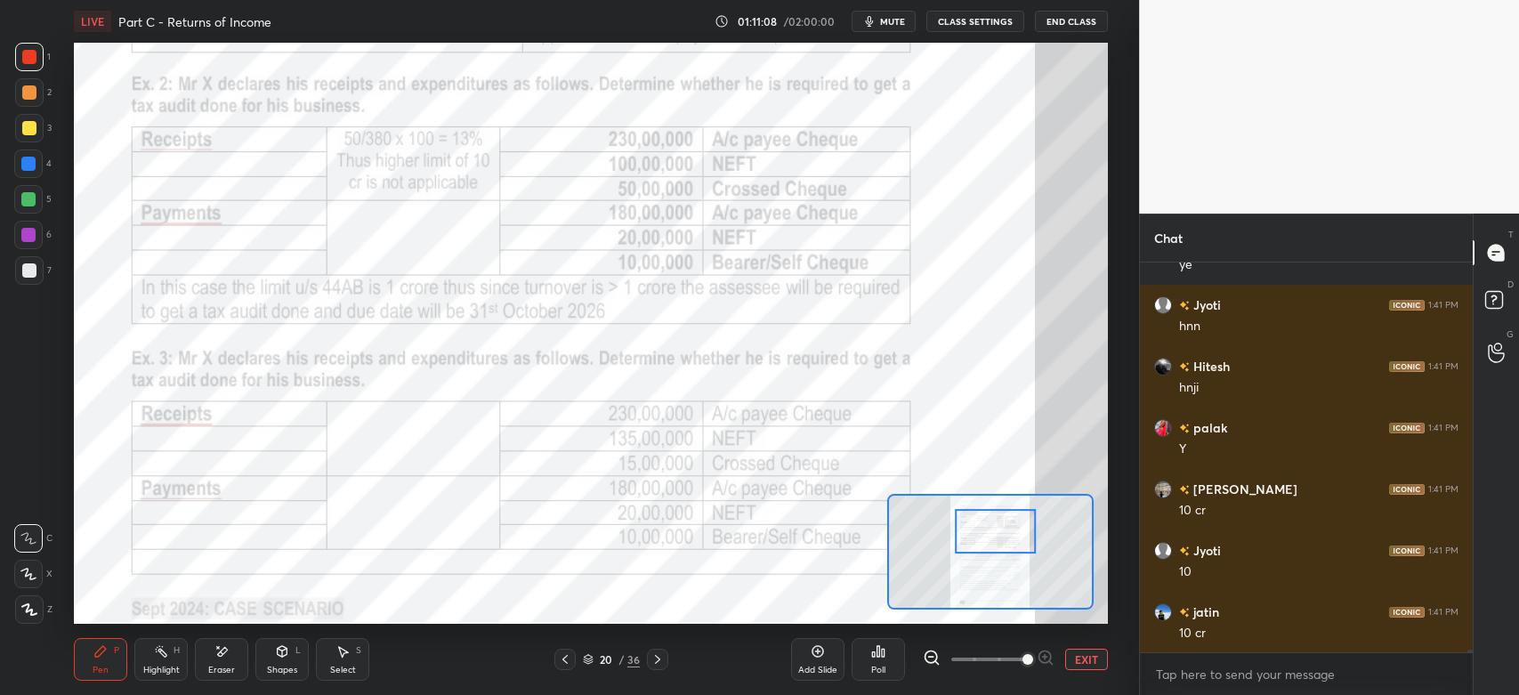
click at [16, 245] on div at bounding box center [28, 235] width 28 height 28
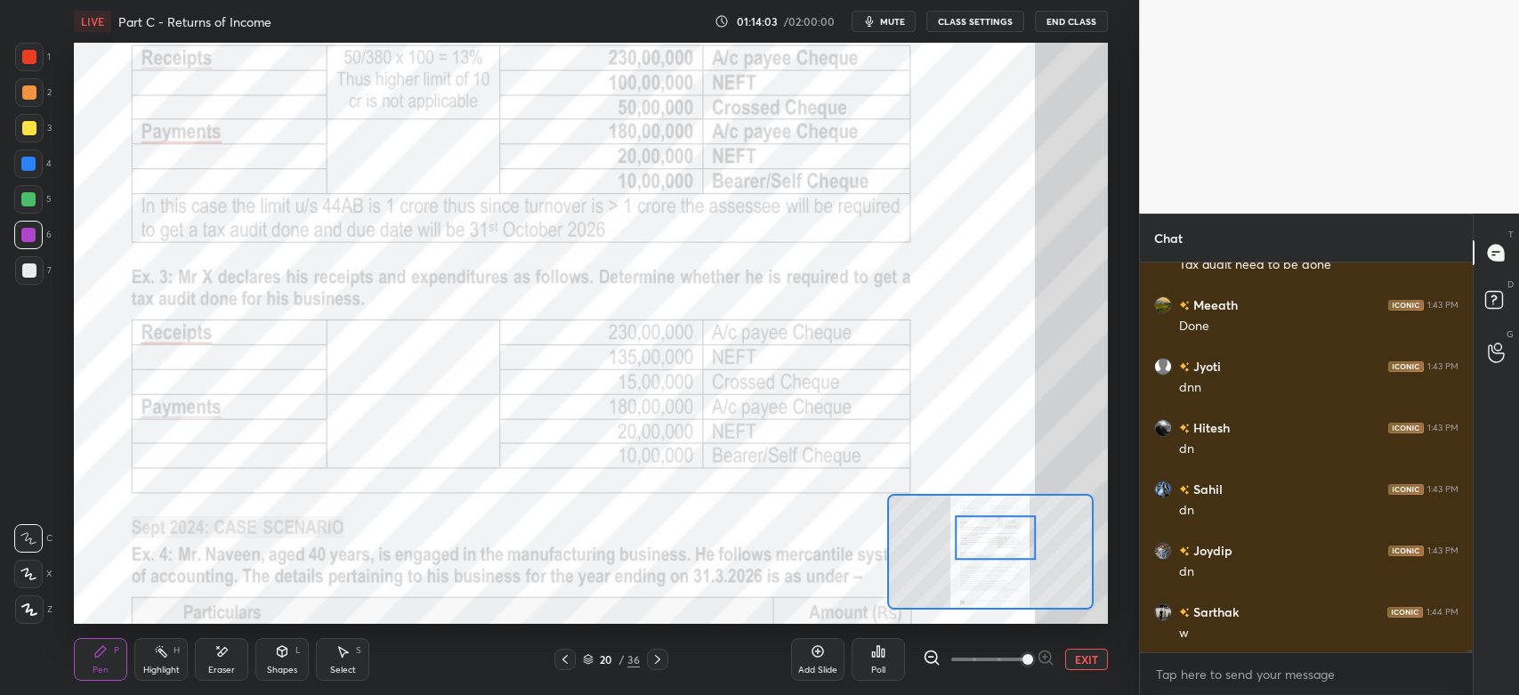
scroll to position [65117, 0]
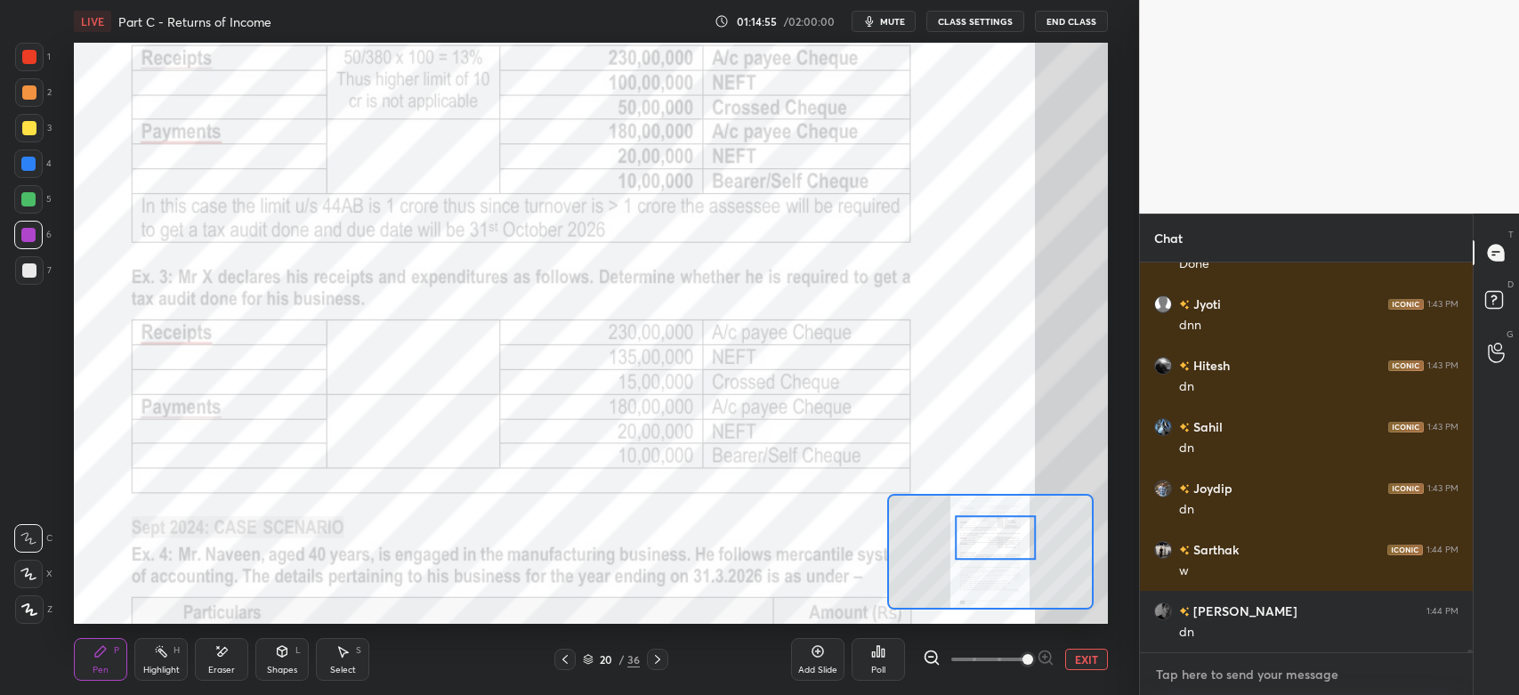
click at [1166, 674] on textarea at bounding box center [1306, 674] width 304 height 28
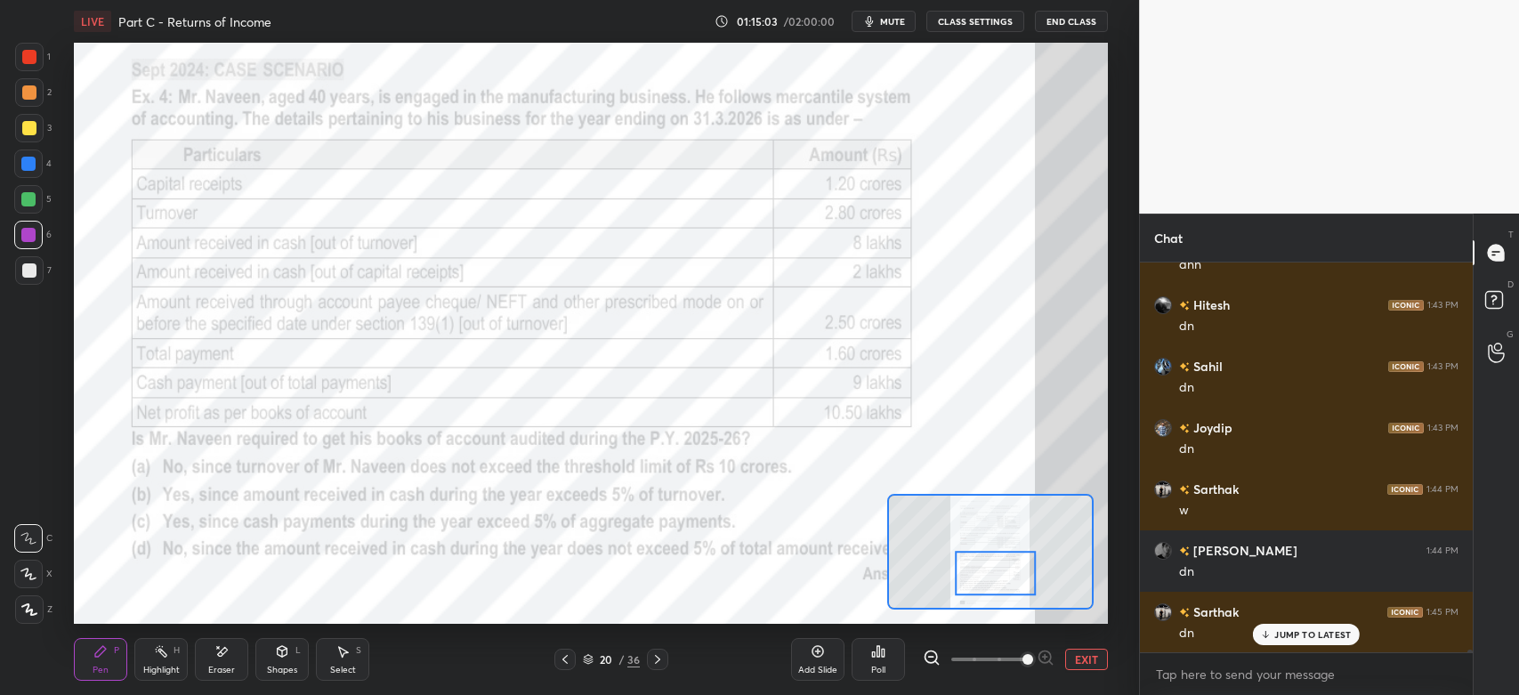
click at [29, 69] on div at bounding box center [29, 57] width 28 height 28
type textarea "x"
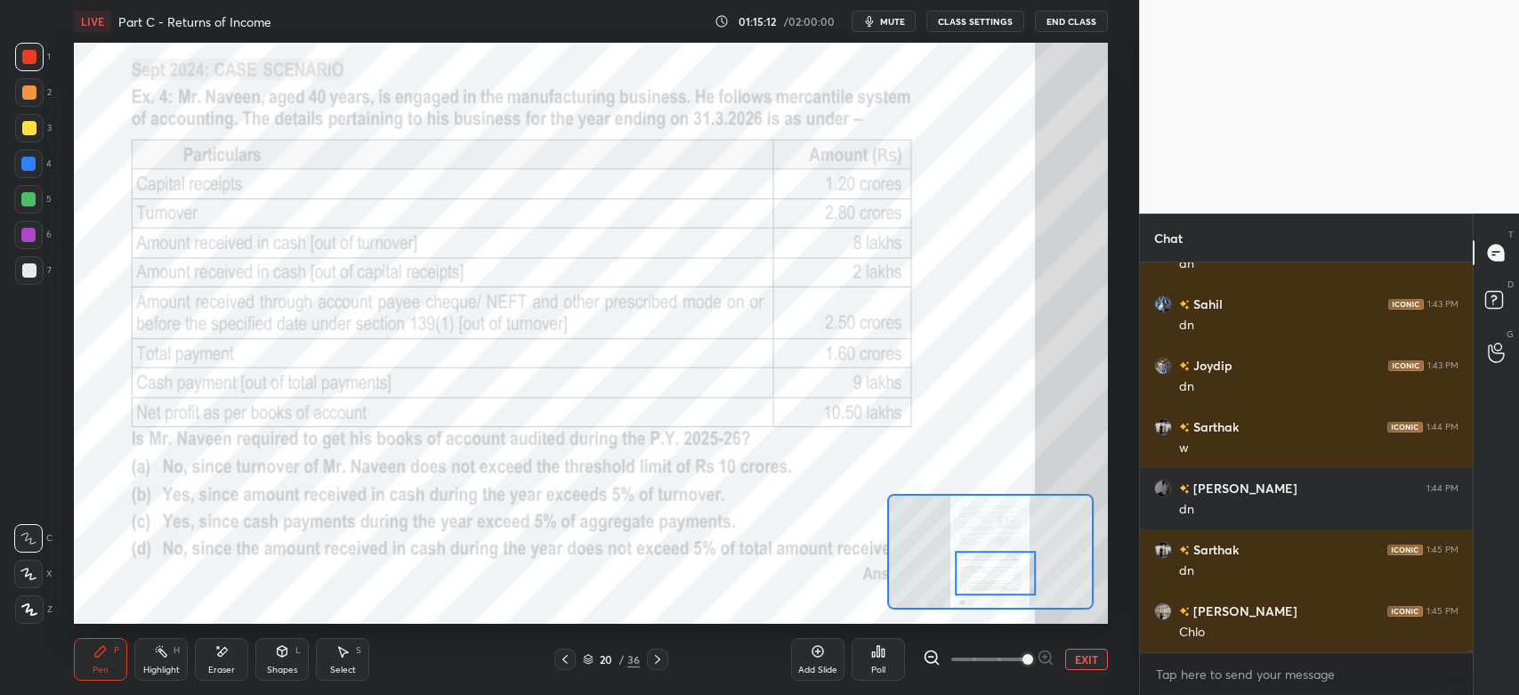
click at [31, 48] on div at bounding box center [29, 57] width 28 height 28
click at [28, 166] on div at bounding box center [28, 164] width 14 height 14
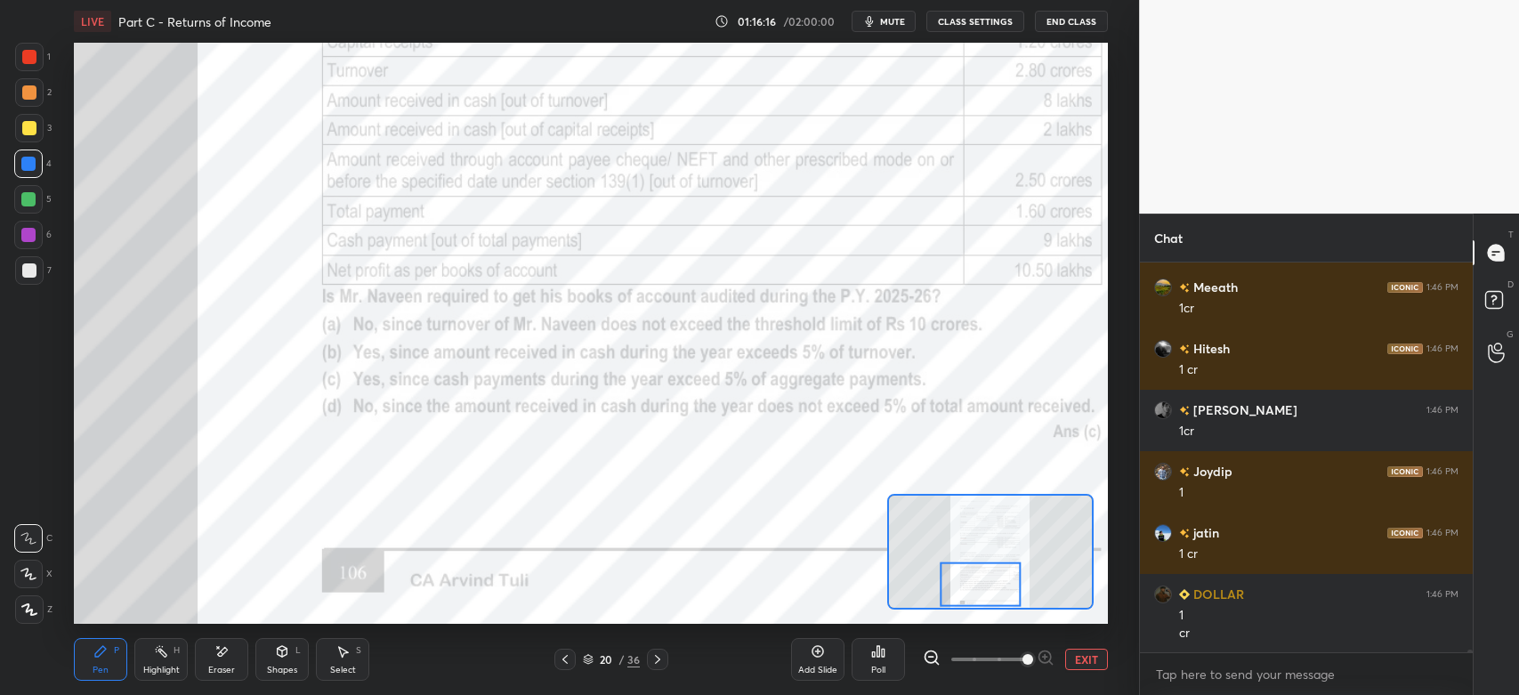
scroll to position [66486, 0]
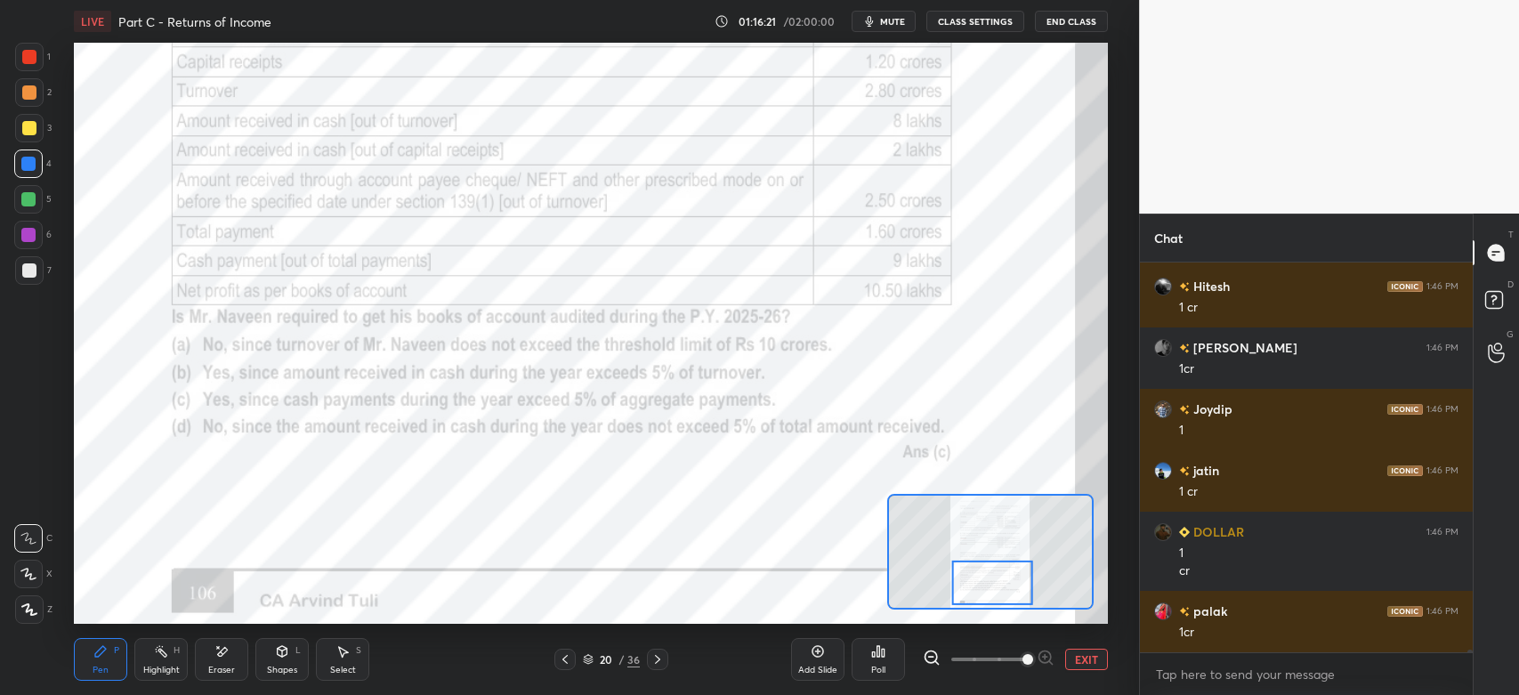
click at [28, 55] on div at bounding box center [29, 57] width 14 height 14
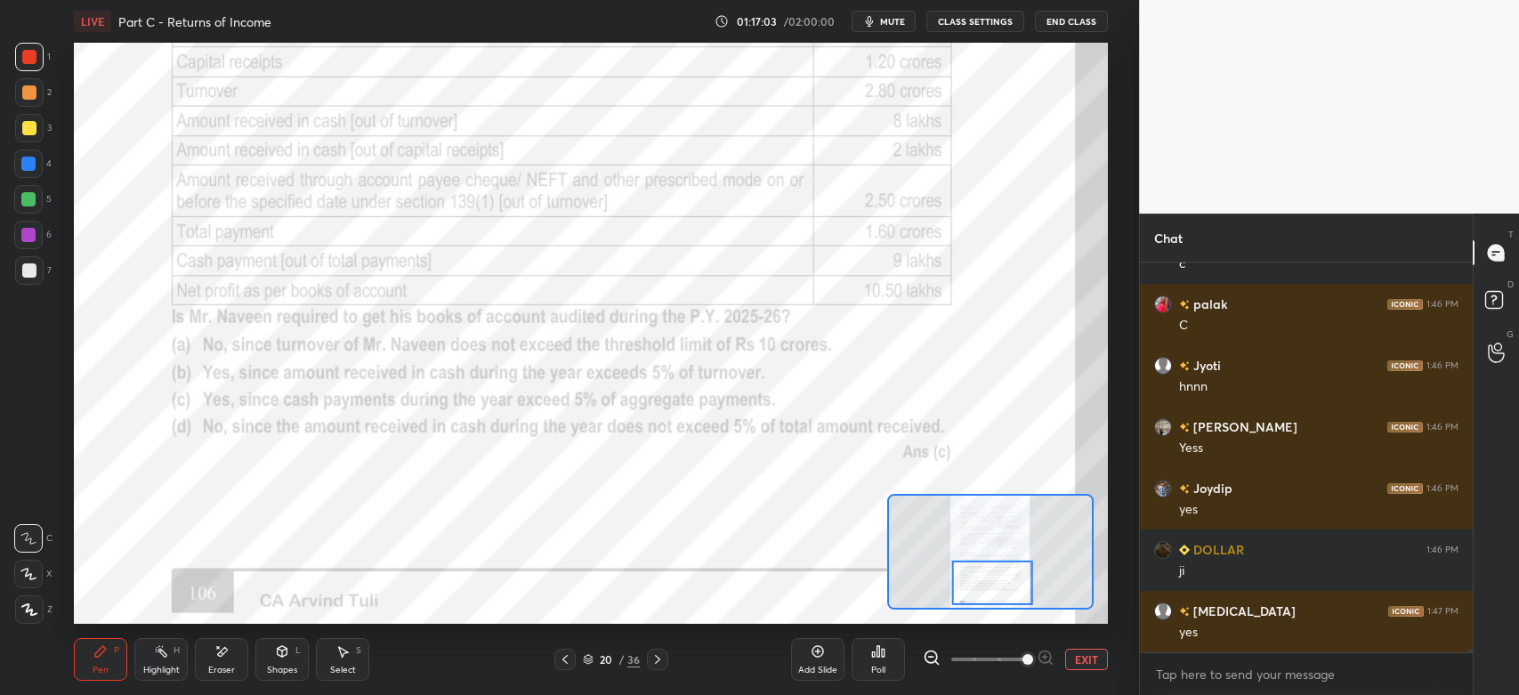
scroll to position [67406, 0]
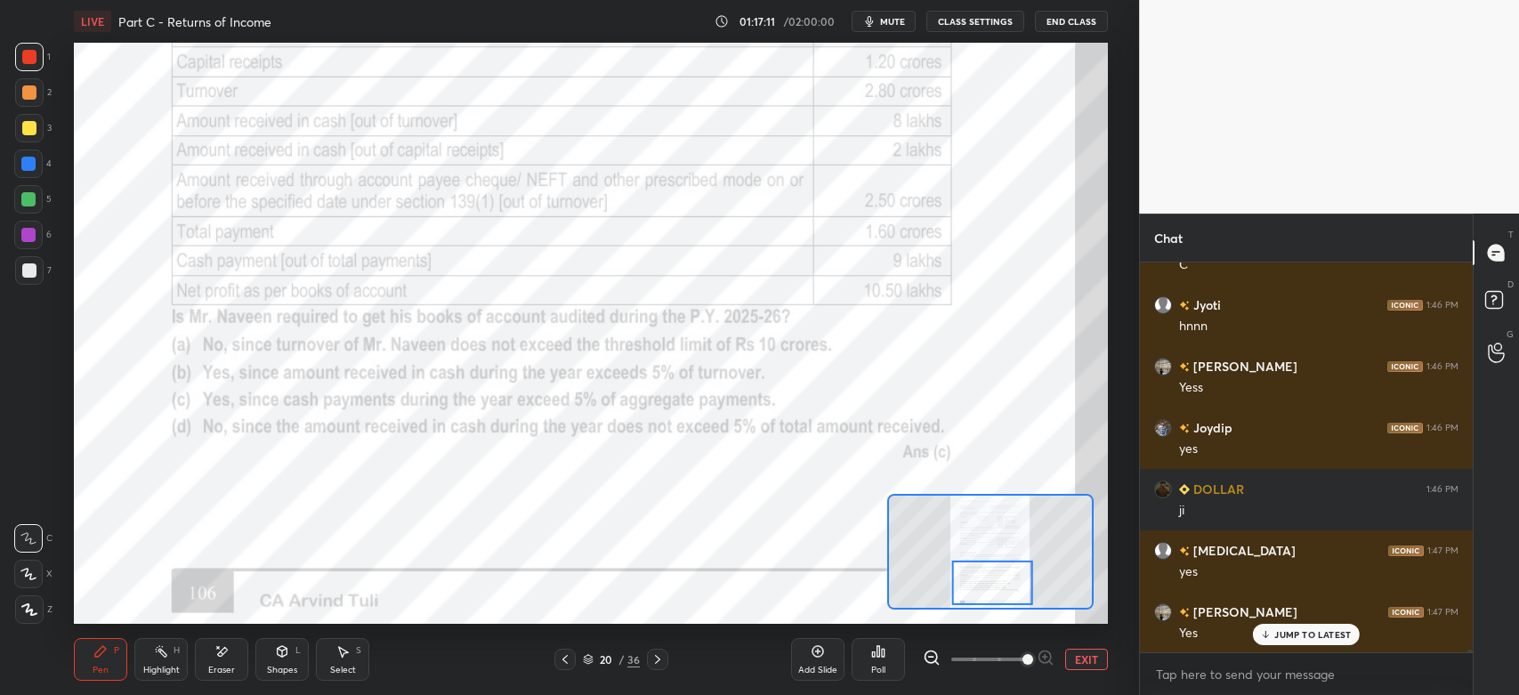
click at [653, 660] on icon at bounding box center [657, 659] width 14 height 14
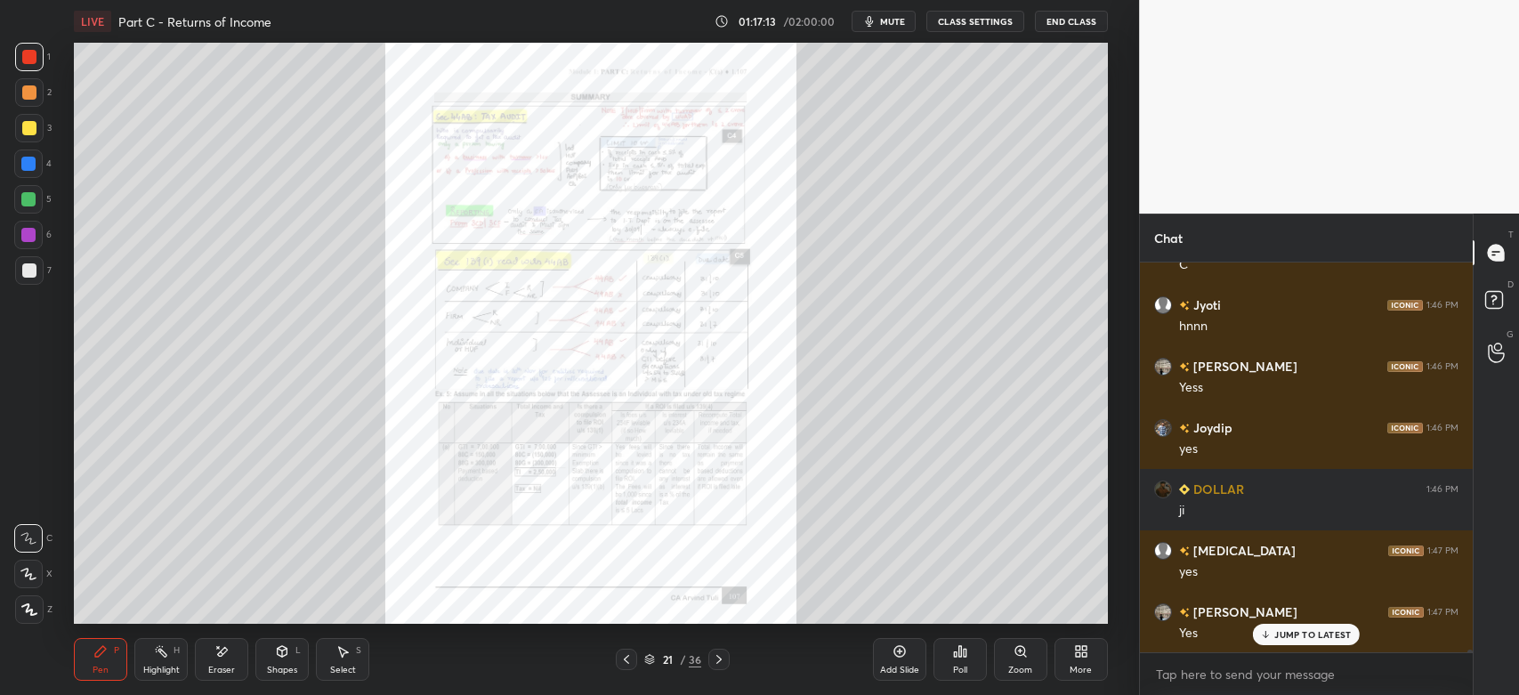
click at [1022, 660] on div "Zoom" at bounding box center [1020, 659] width 53 height 43
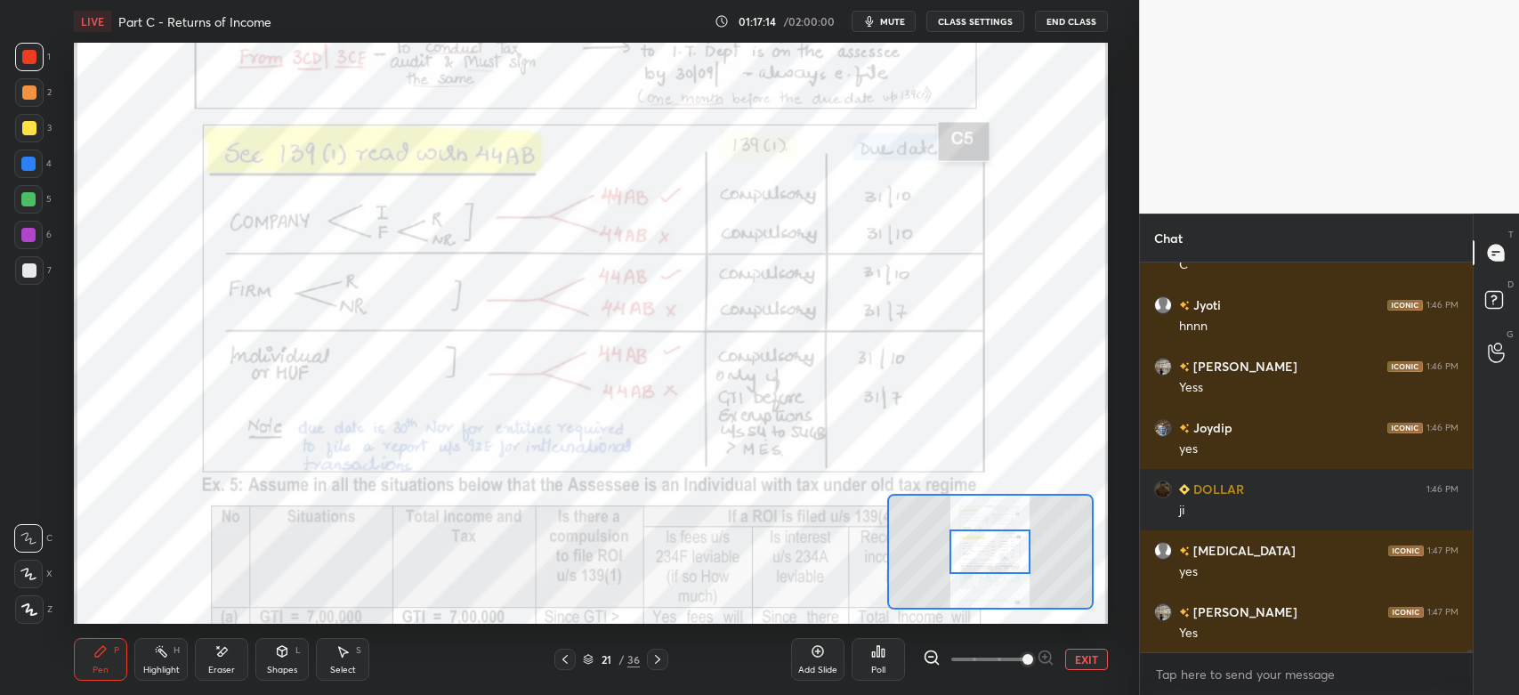
scroll to position [67468, 0]
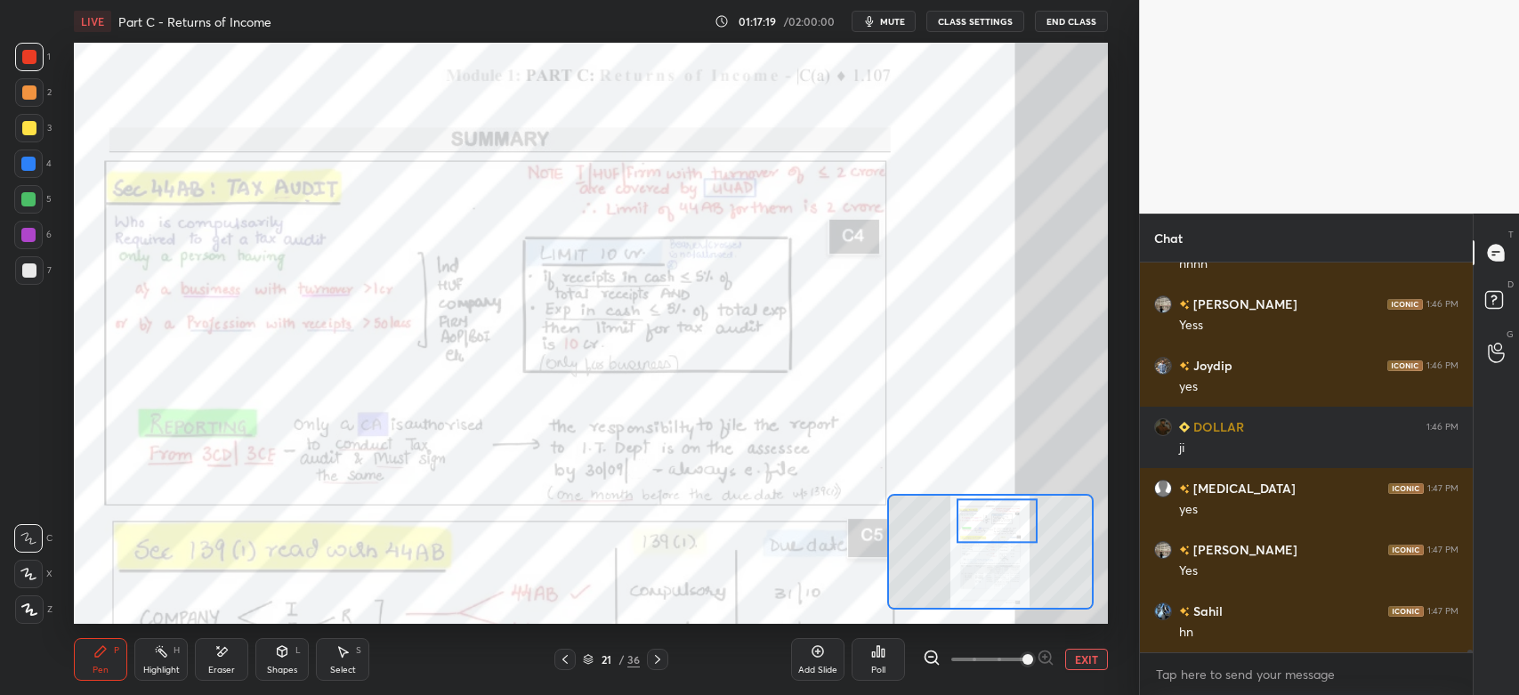
click at [165, 650] on icon at bounding box center [161, 651] width 14 height 14
click at [103, 667] on div "Pen" at bounding box center [101, 670] width 16 height 9
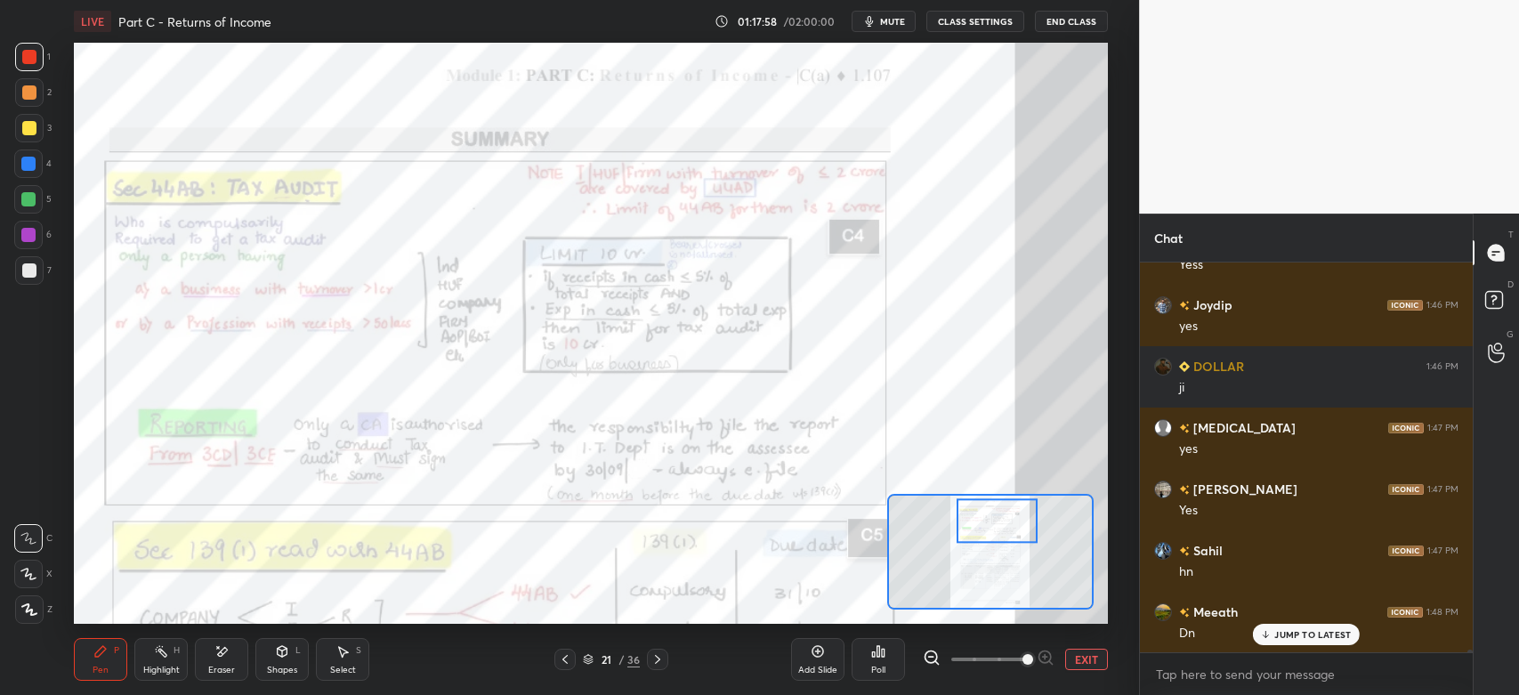
click at [32, 547] on div at bounding box center [28, 538] width 28 height 28
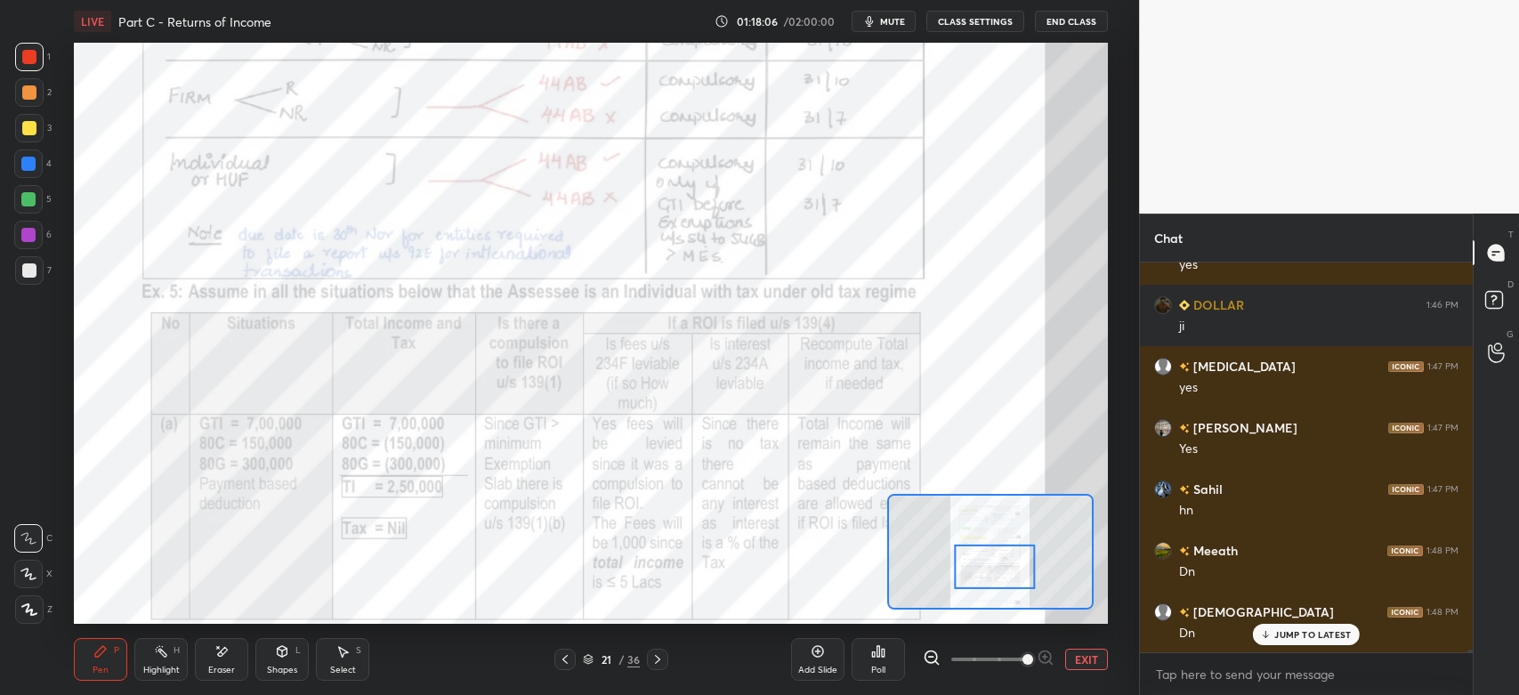
click at [661, 660] on icon at bounding box center [657, 659] width 14 height 14
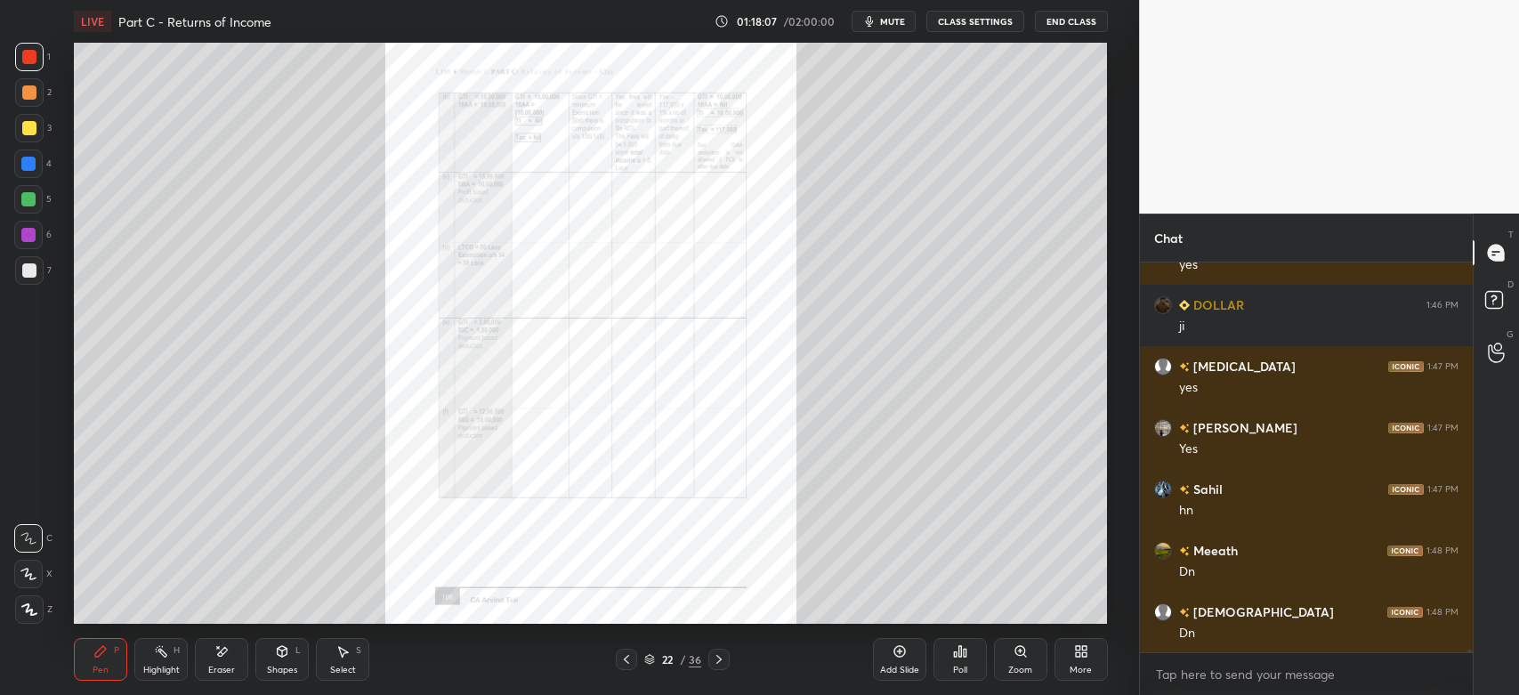
scroll to position [67652, 0]
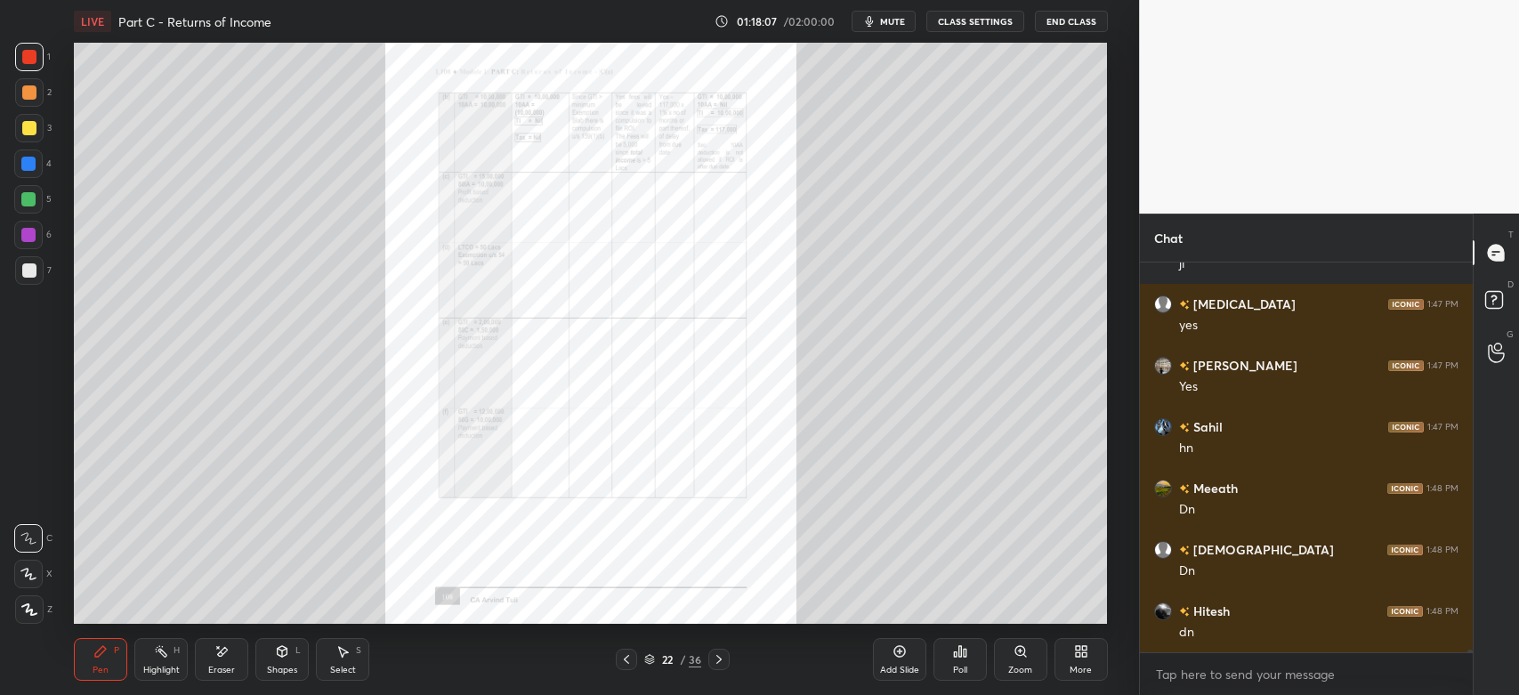
click at [719, 665] on icon at bounding box center [719, 659] width 14 height 14
click at [723, 661] on icon at bounding box center [719, 659] width 14 height 14
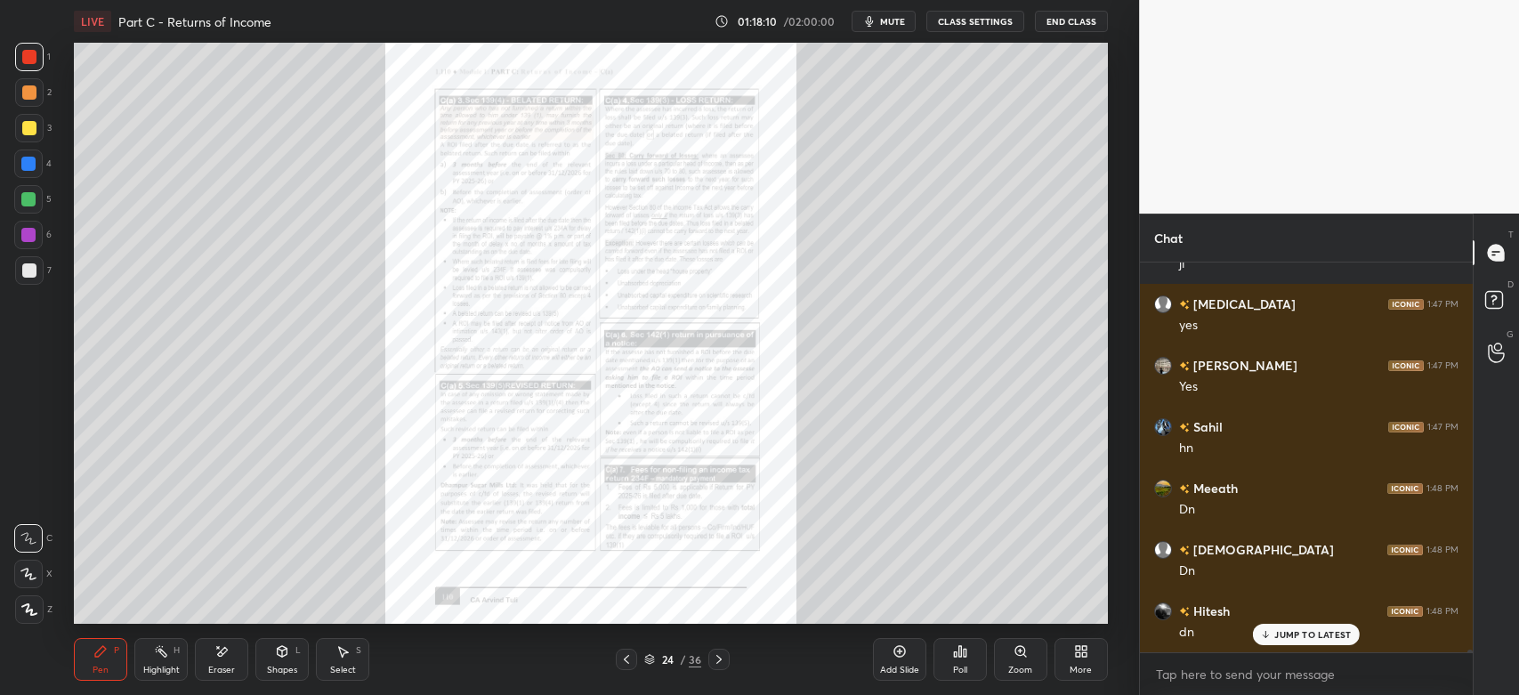
scroll to position [67713, 0]
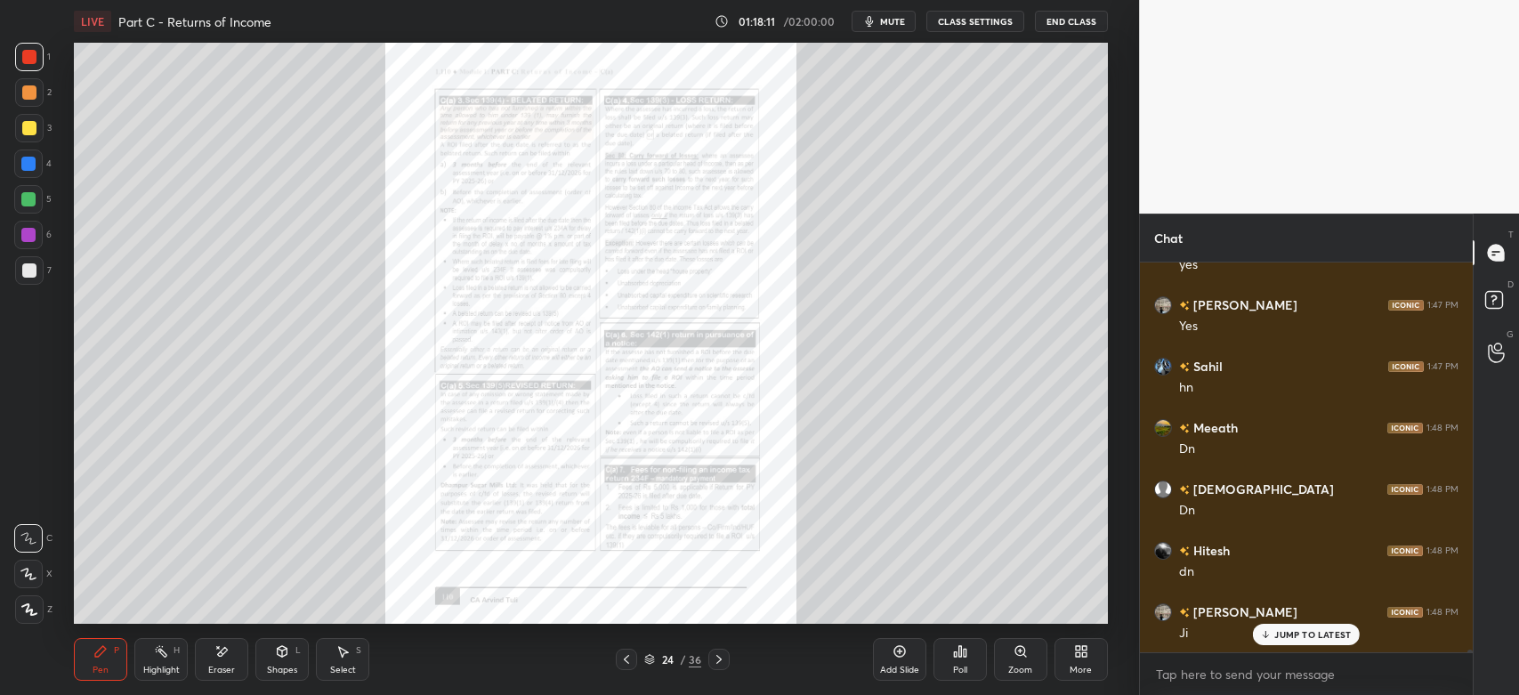
click at [717, 662] on icon at bounding box center [719, 659] width 14 height 14
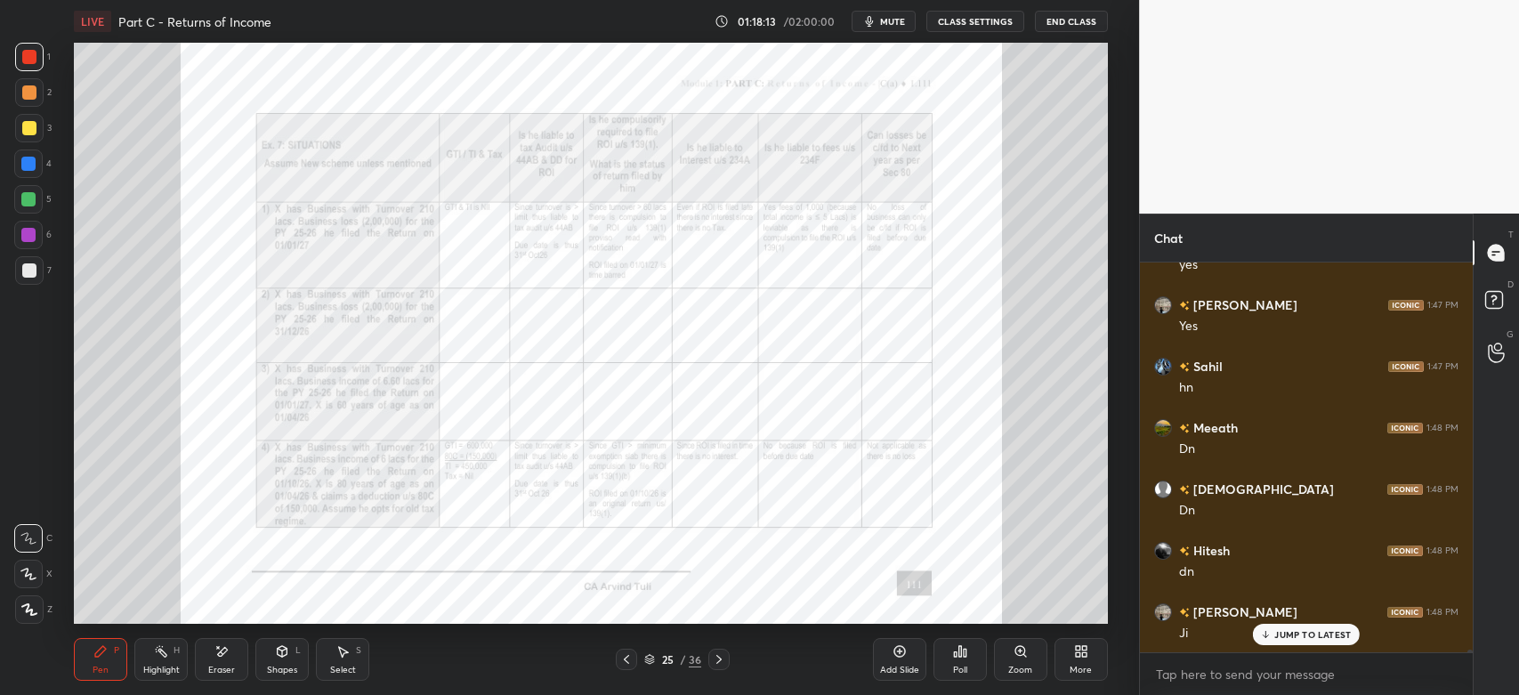
click at [718, 658] on icon at bounding box center [718, 659] width 5 height 9
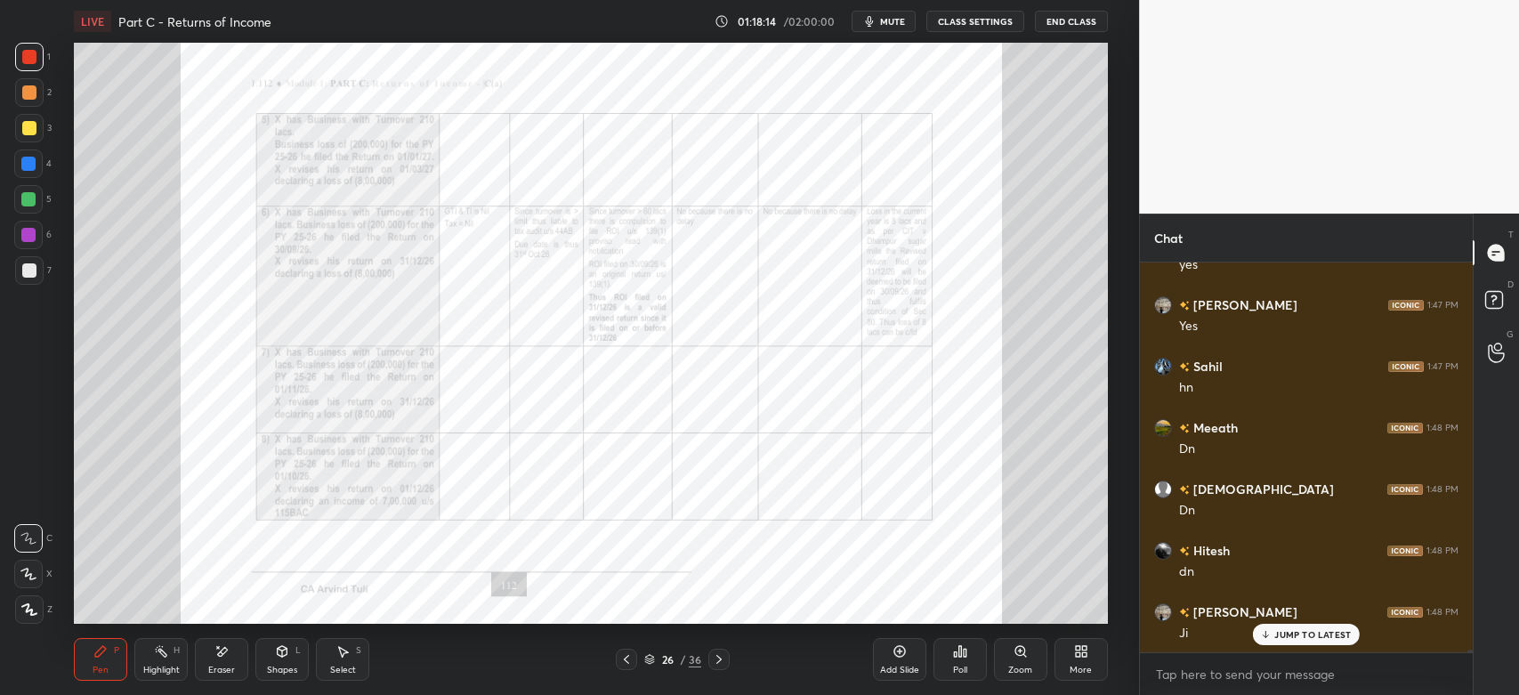
click at [715, 659] on icon at bounding box center [719, 659] width 14 height 14
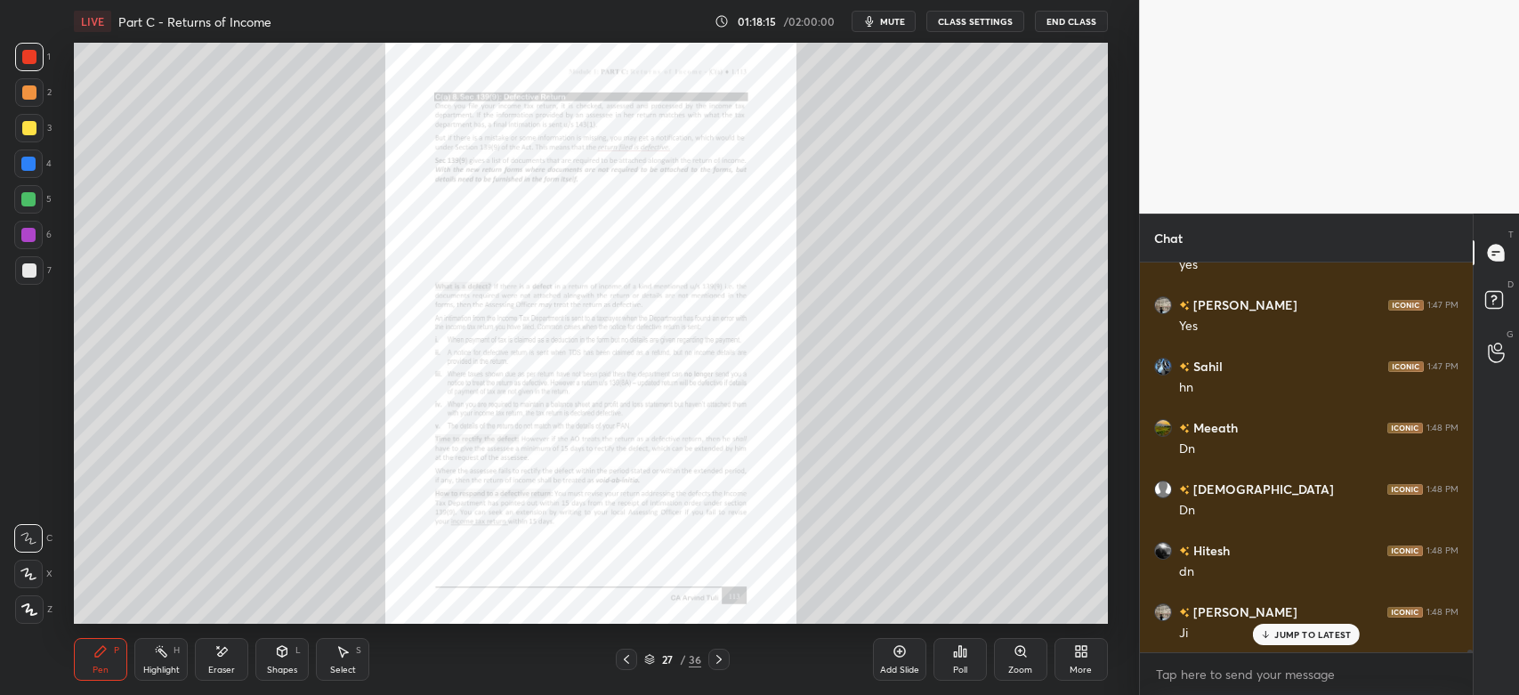
scroll to position [67774, 0]
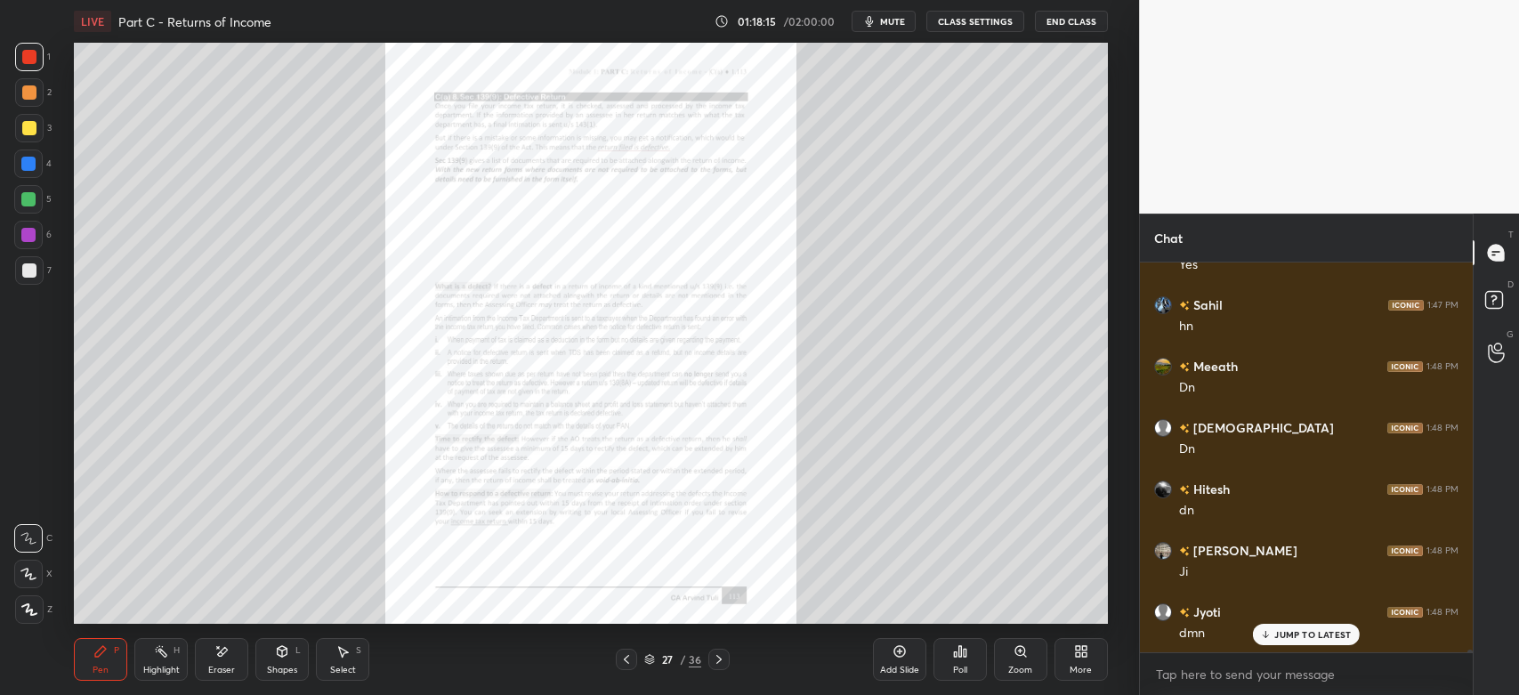
click at [1005, 661] on div "Zoom" at bounding box center [1020, 659] width 53 height 43
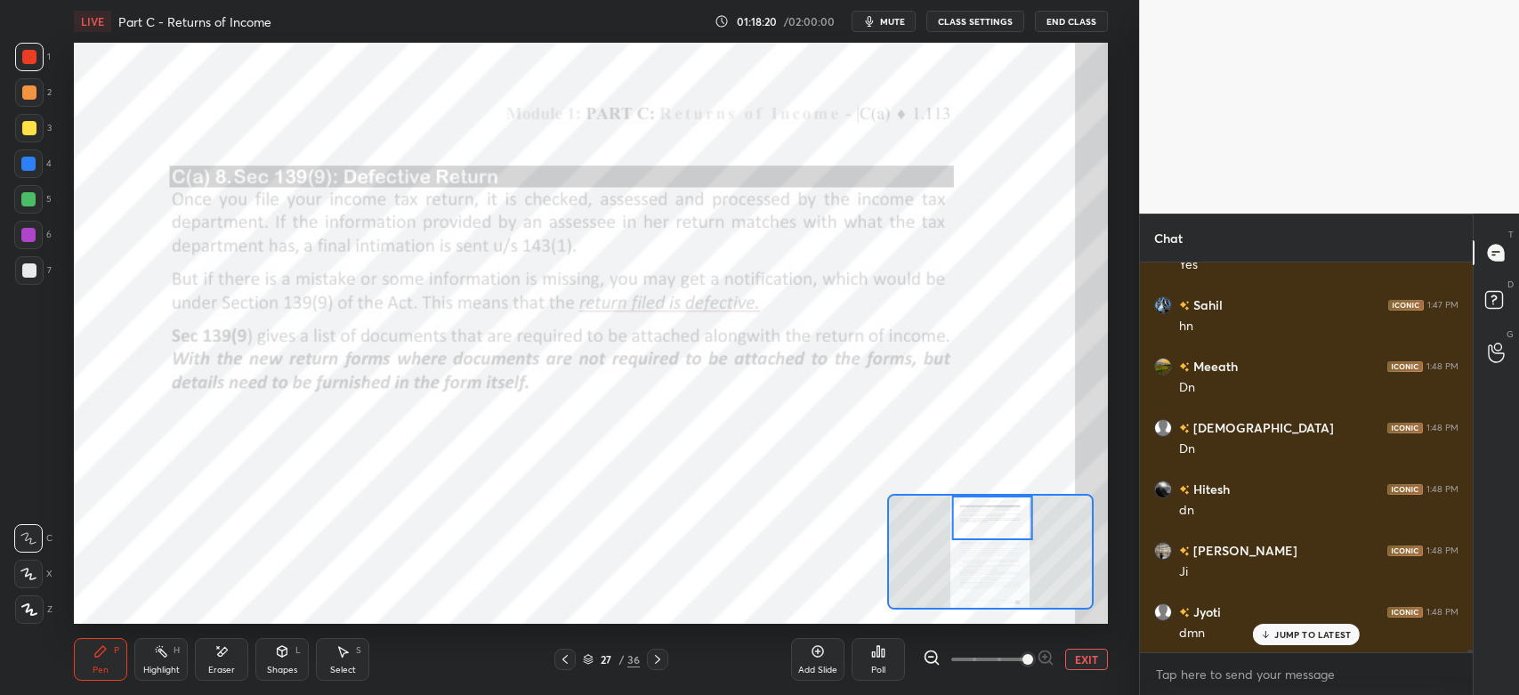
click at [29, 234] on div at bounding box center [28, 235] width 14 height 14
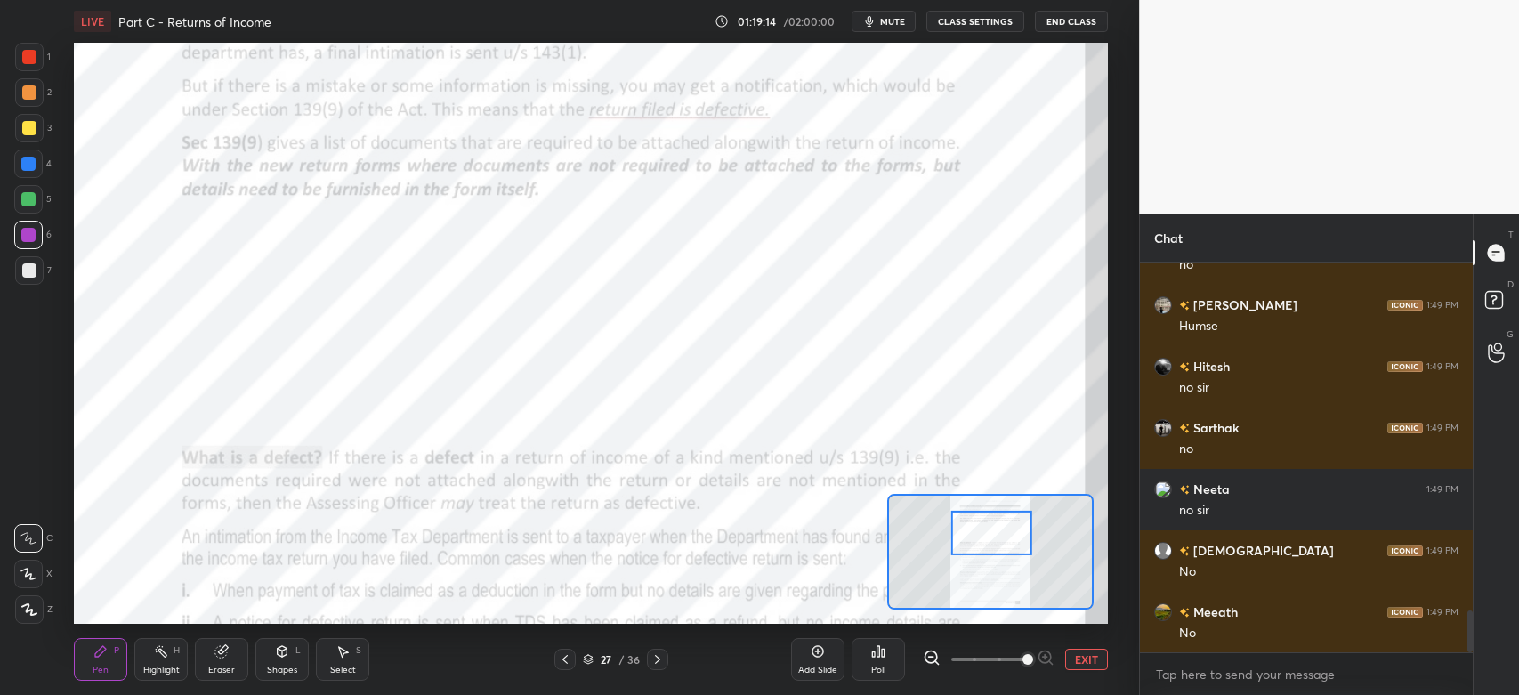
scroll to position [3246, 0]
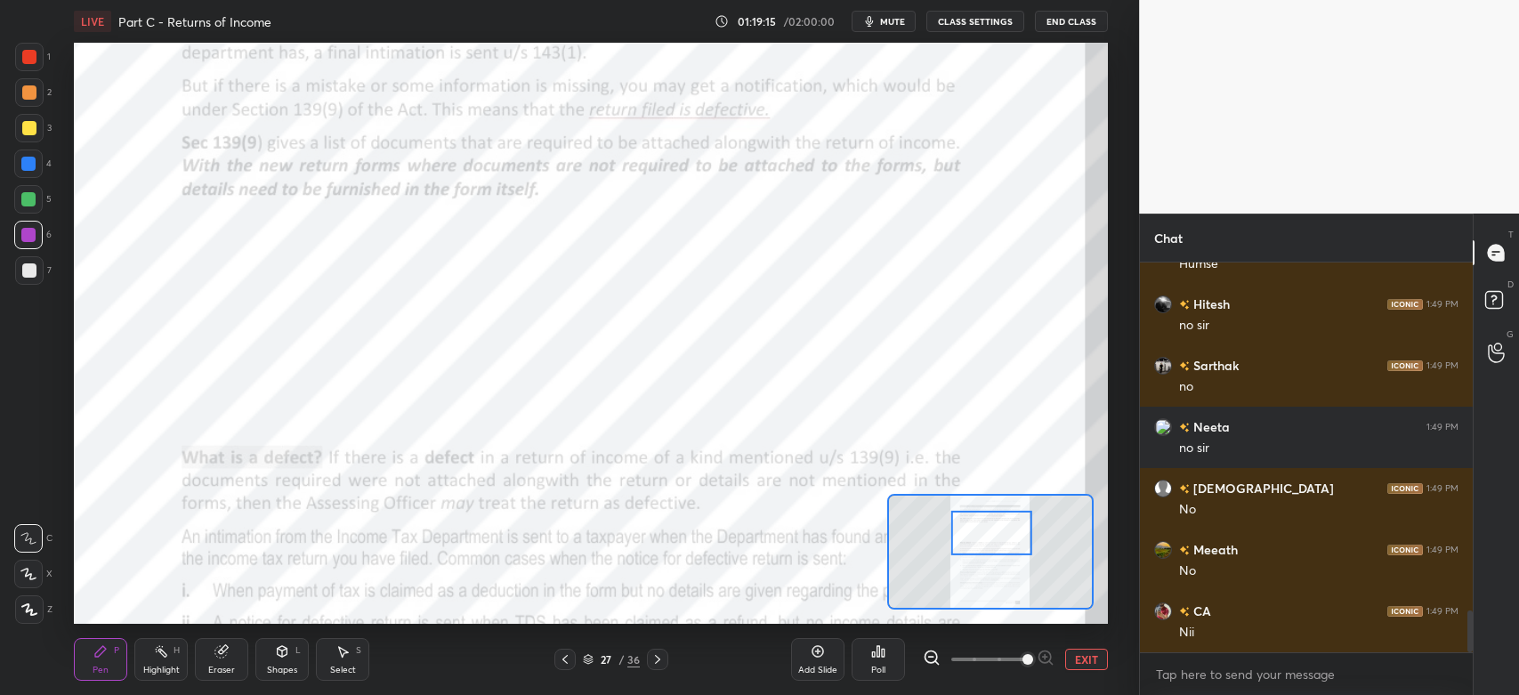
click at [279, 666] on div "Shapes" at bounding box center [282, 670] width 30 height 9
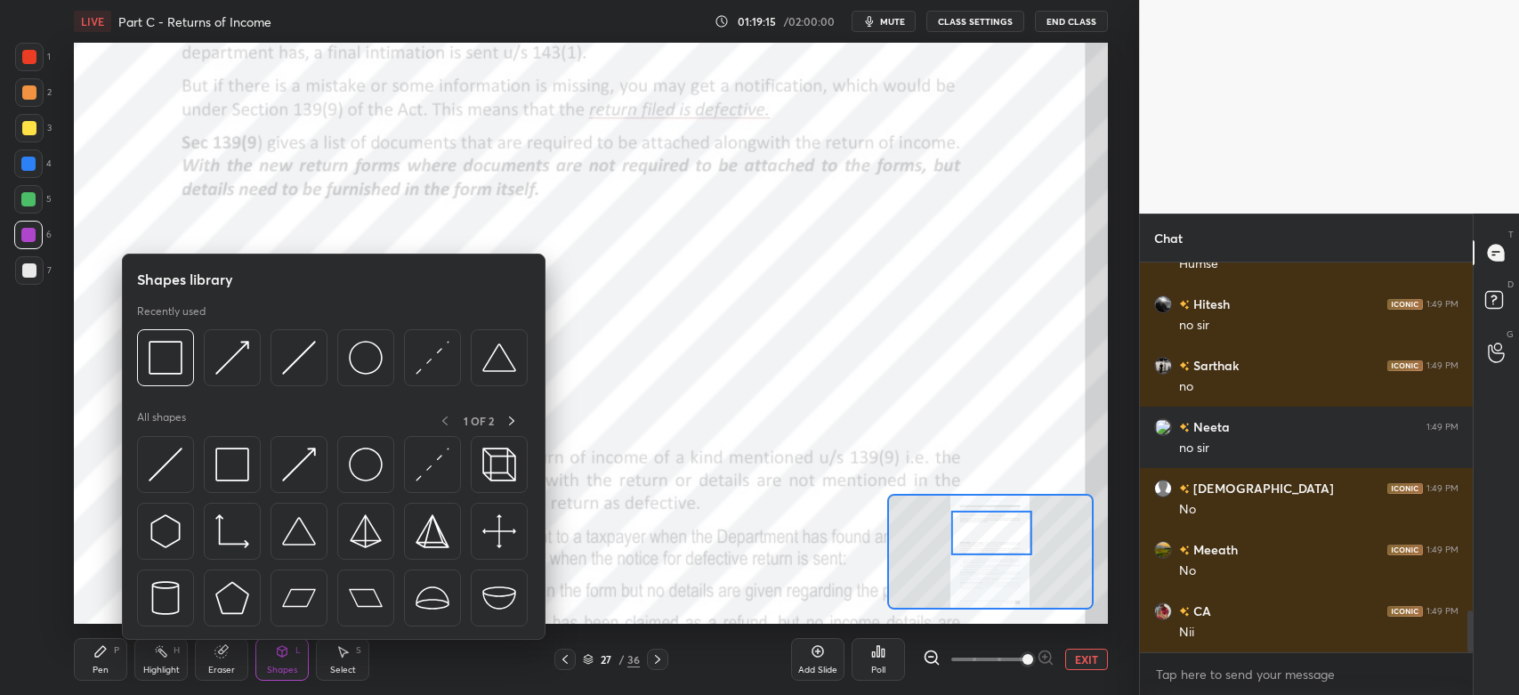
click at [225, 358] on img at bounding box center [232, 358] width 34 height 34
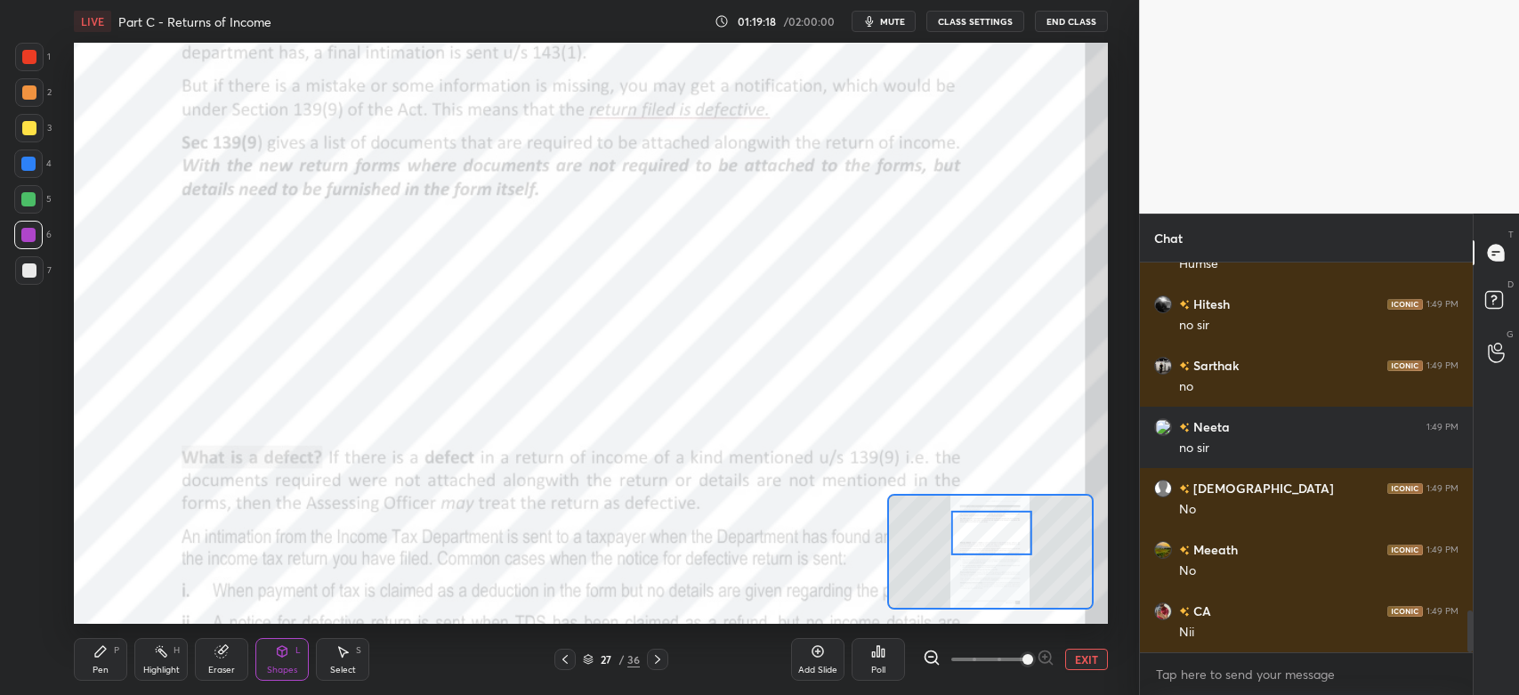
click at [114, 655] on div "P" at bounding box center [116, 650] width 5 height 9
click at [25, 200] on div at bounding box center [28, 199] width 14 height 14
click at [287, 662] on div "Shapes L" at bounding box center [281, 659] width 53 height 43
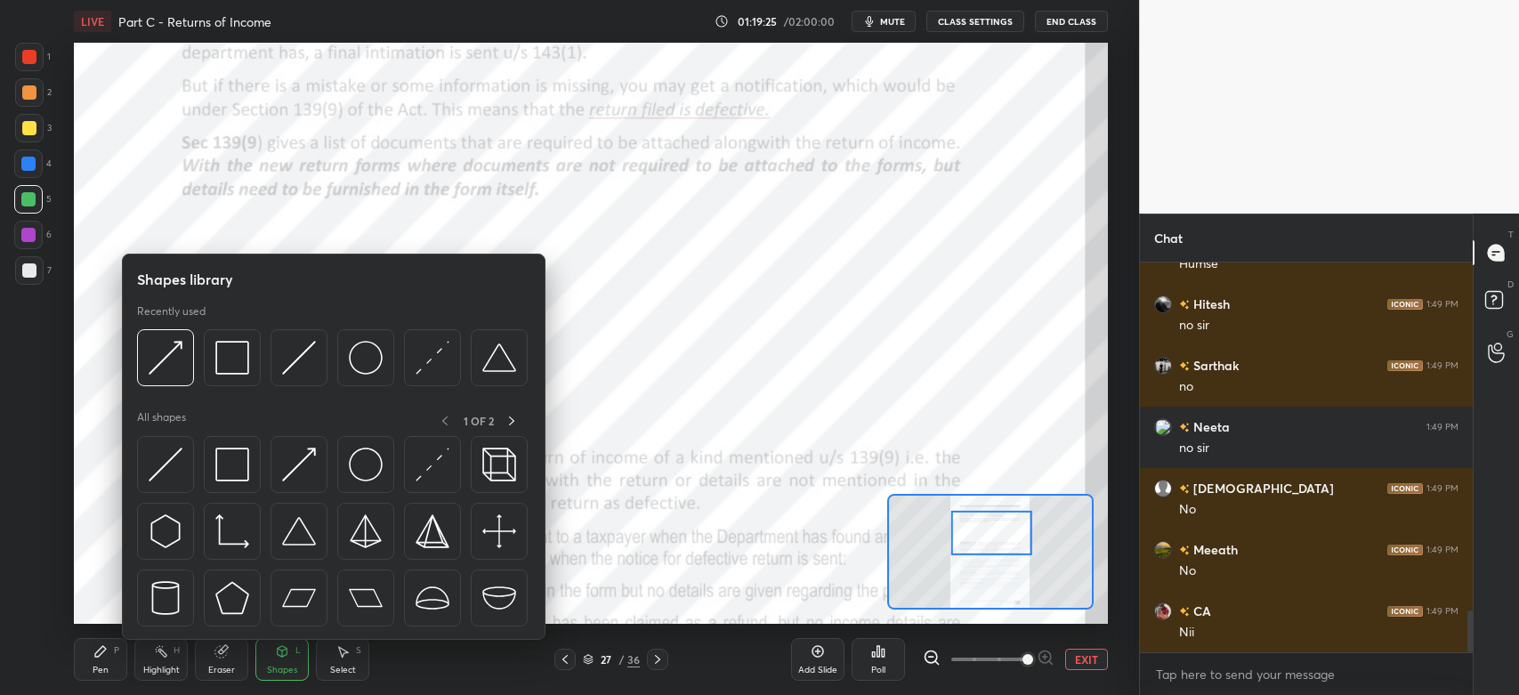
click at [240, 360] on img at bounding box center [232, 358] width 34 height 34
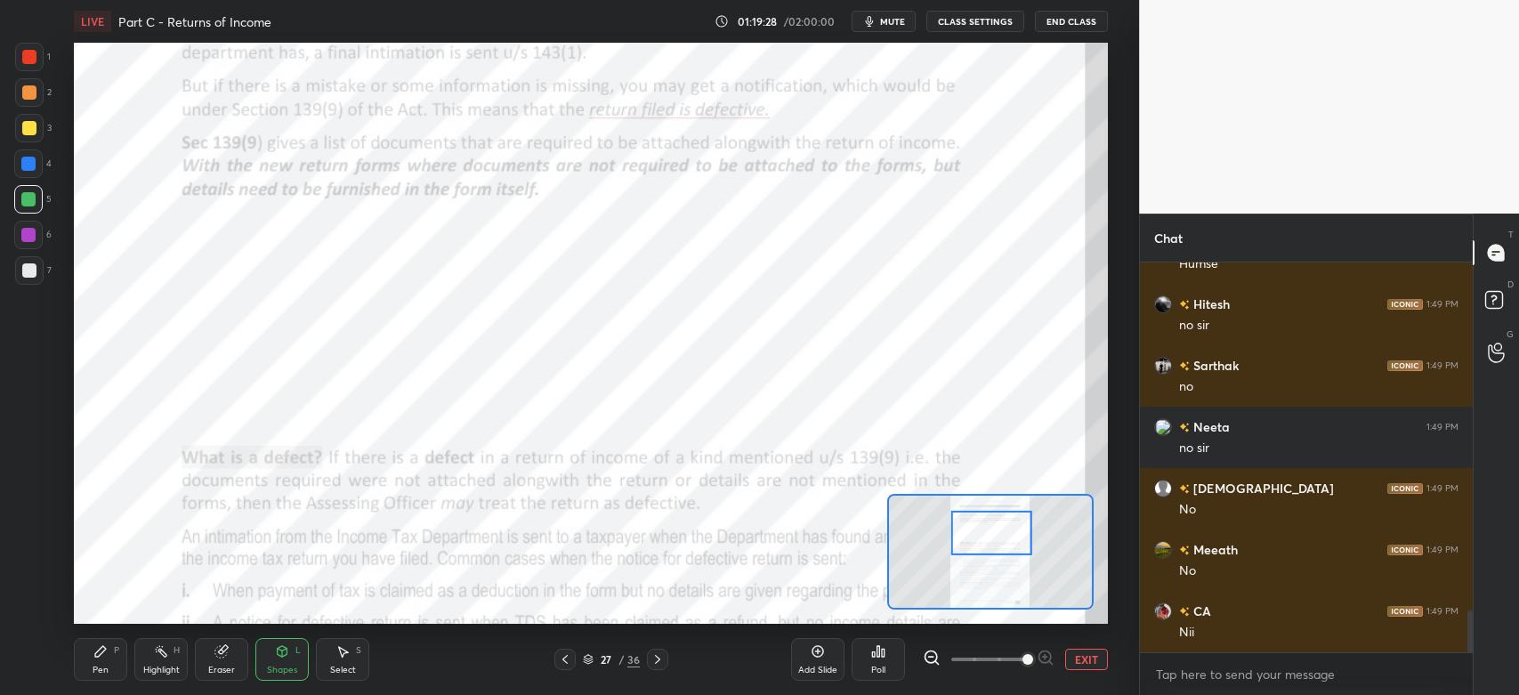
click at [94, 660] on div "Pen P" at bounding box center [100, 659] width 53 height 43
click at [43, 88] on div at bounding box center [29, 92] width 28 height 28
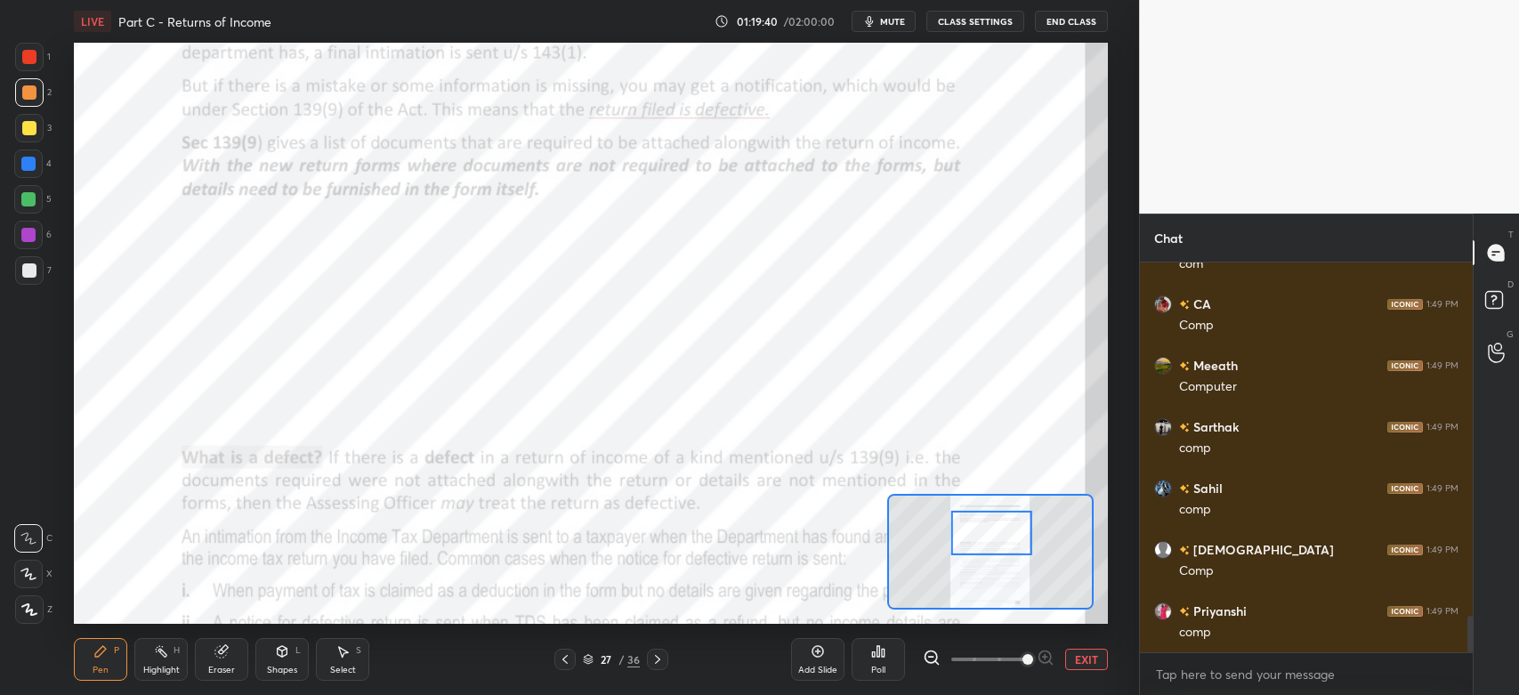
scroll to position [3921, 0]
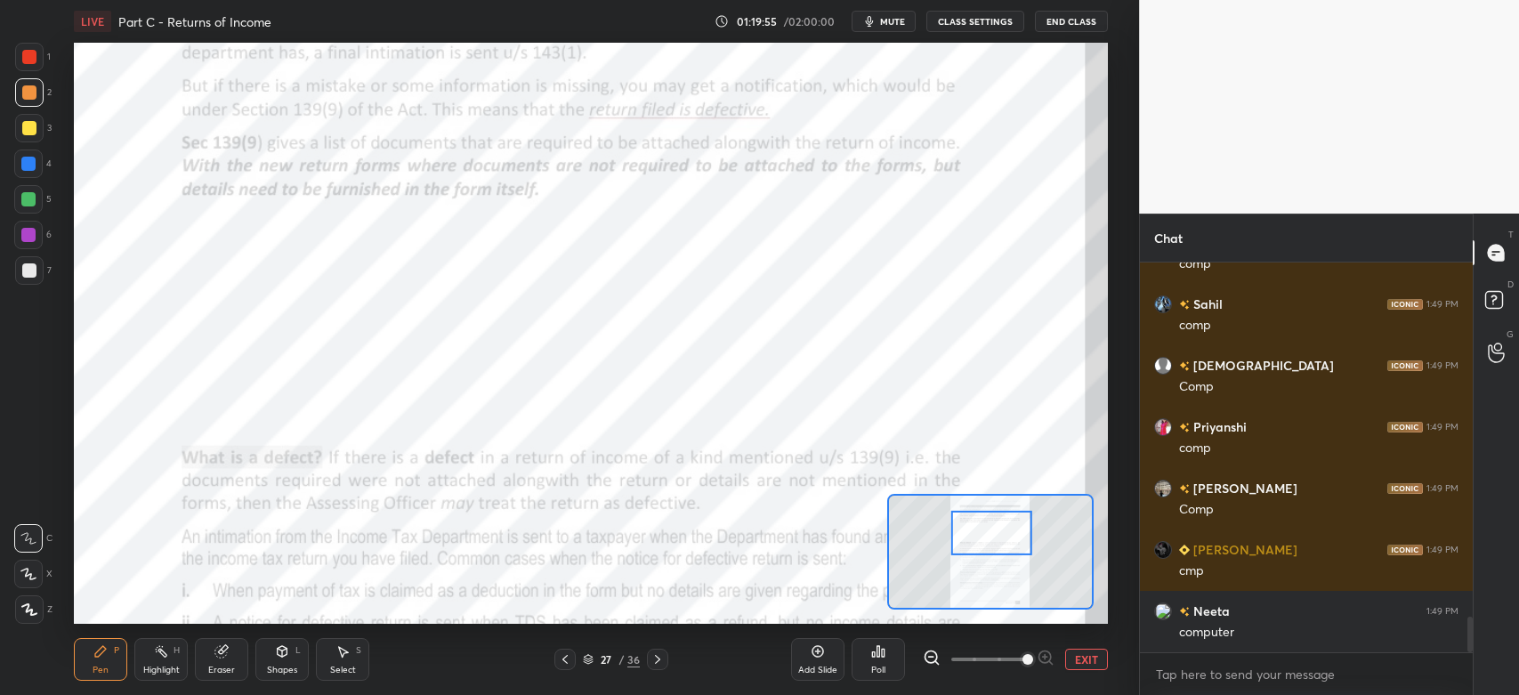
click at [280, 667] on div "Shapes" at bounding box center [282, 670] width 30 height 9
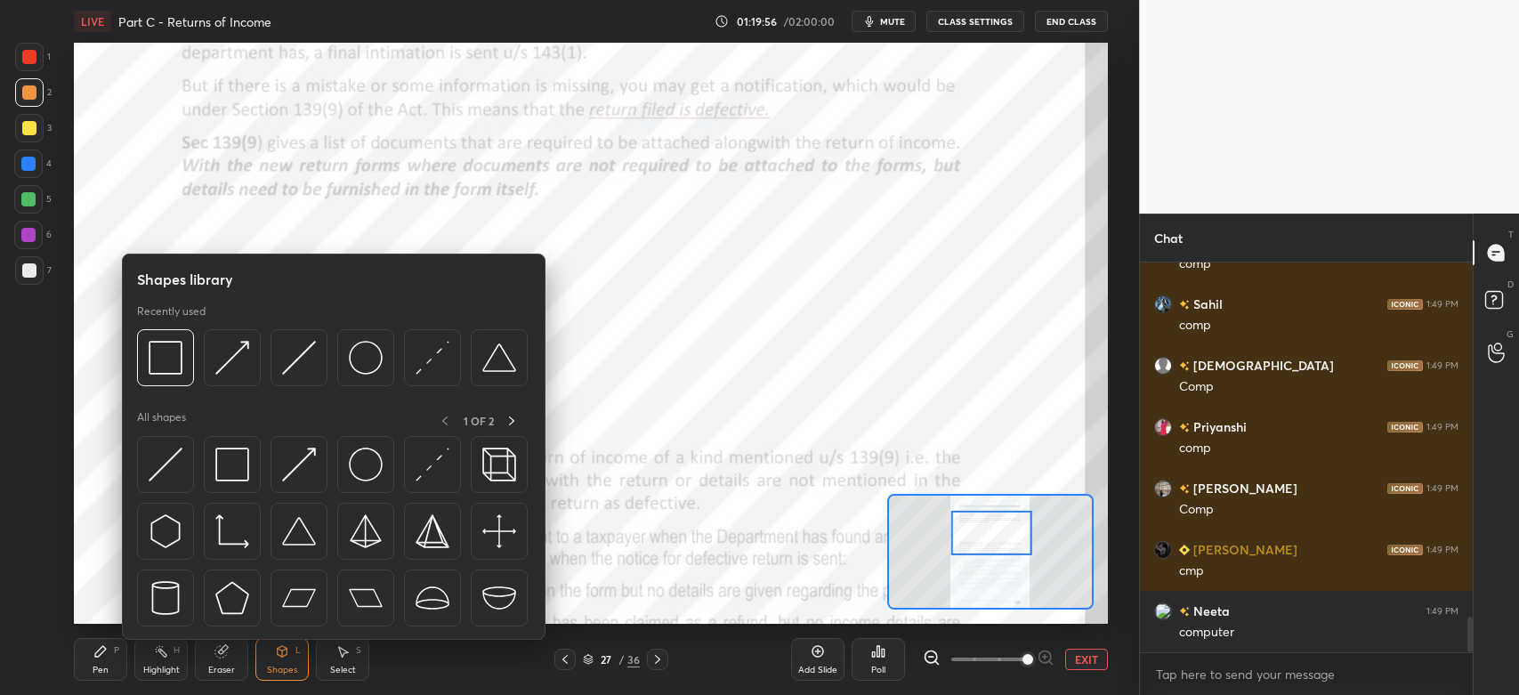
click at [300, 359] on img at bounding box center [299, 358] width 34 height 34
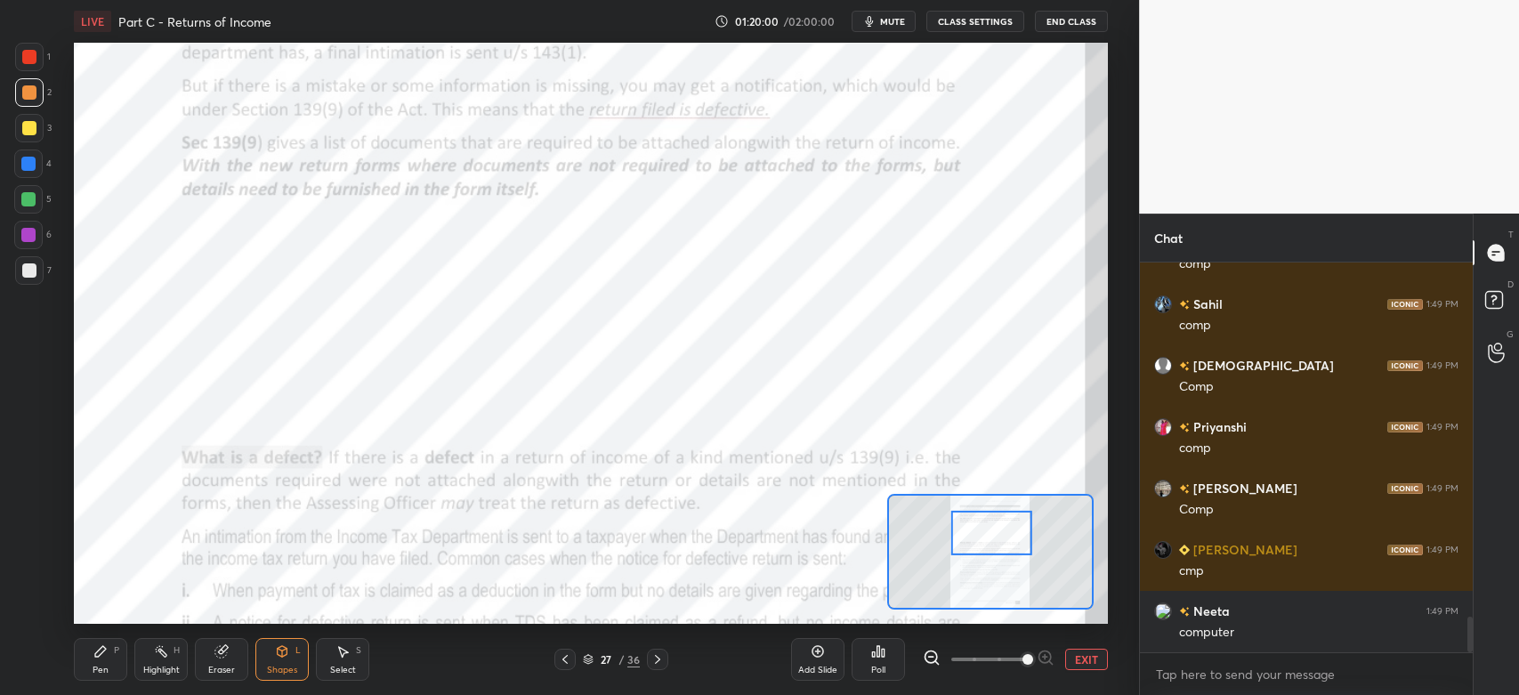
click at [100, 646] on icon at bounding box center [100, 651] width 14 height 14
click at [17, 198] on div at bounding box center [28, 199] width 28 height 28
click at [23, 169] on div at bounding box center [28, 164] width 14 height 14
click at [26, 93] on div at bounding box center [29, 92] width 14 height 14
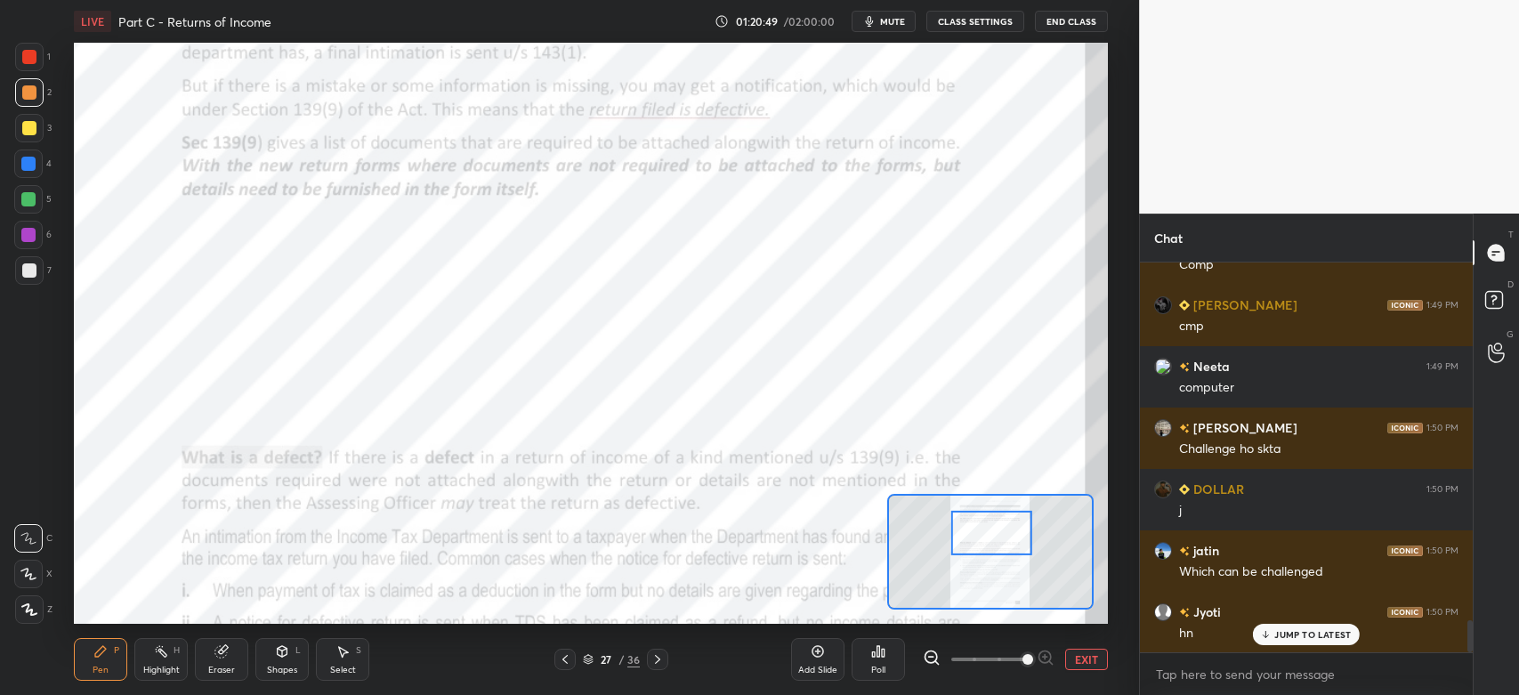
scroll to position [4350, 0]
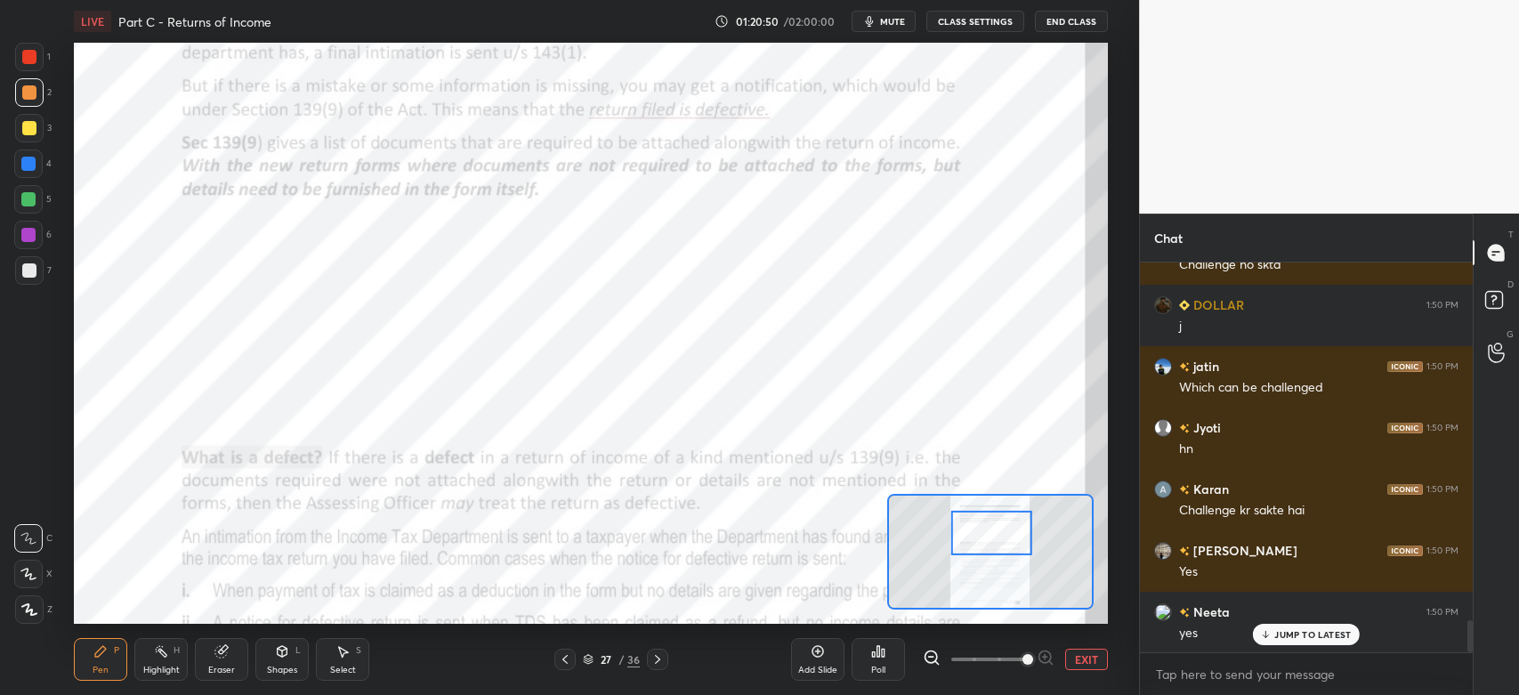
click at [30, 168] on div at bounding box center [28, 164] width 14 height 14
click at [30, 235] on div at bounding box center [28, 235] width 14 height 14
click at [37, 63] on div at bounding box center [29, 57] width 28 height 28
click at [281, 664] on div "Shapes L" at bounding box center [281, 659] width 53 height 43
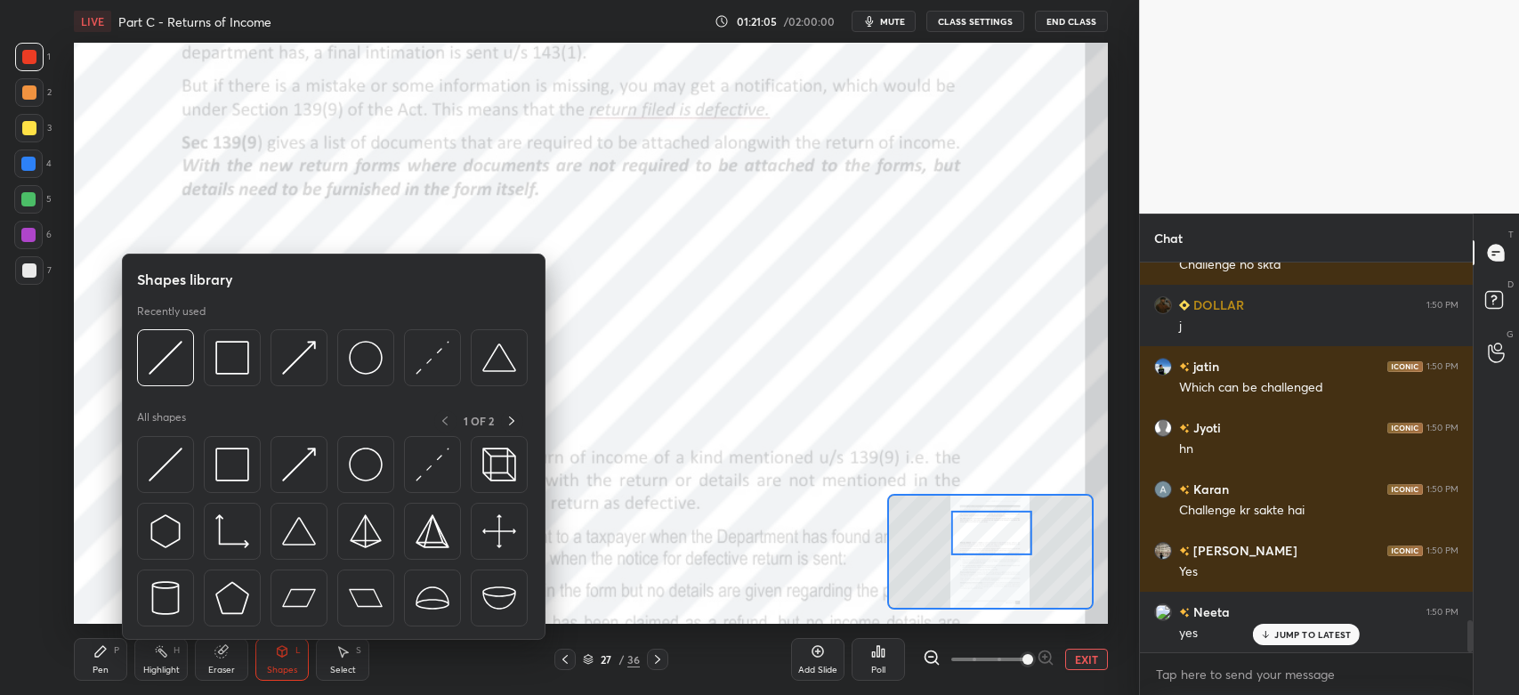
click at [295, 365] on img at bounding box center [299, 358] width 34 height 34
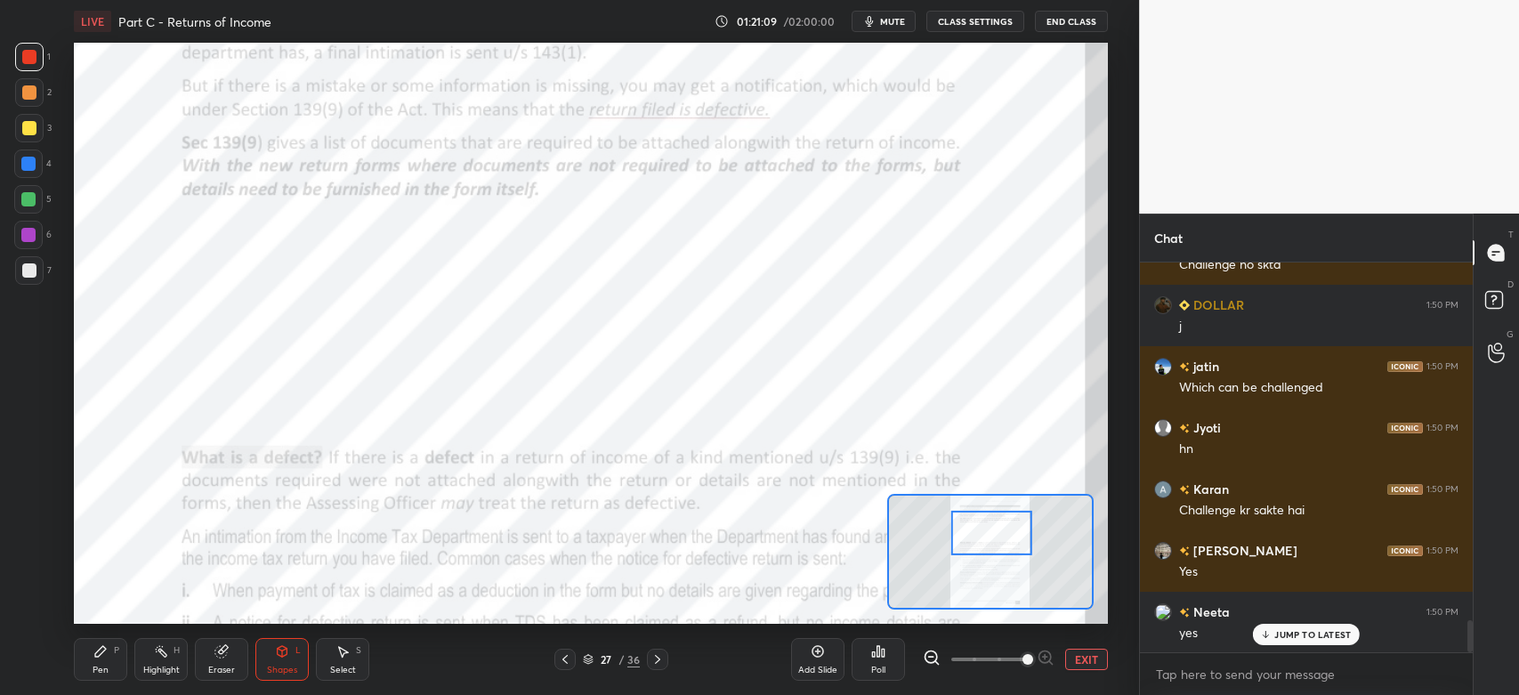
scroll to position [4413, 0]
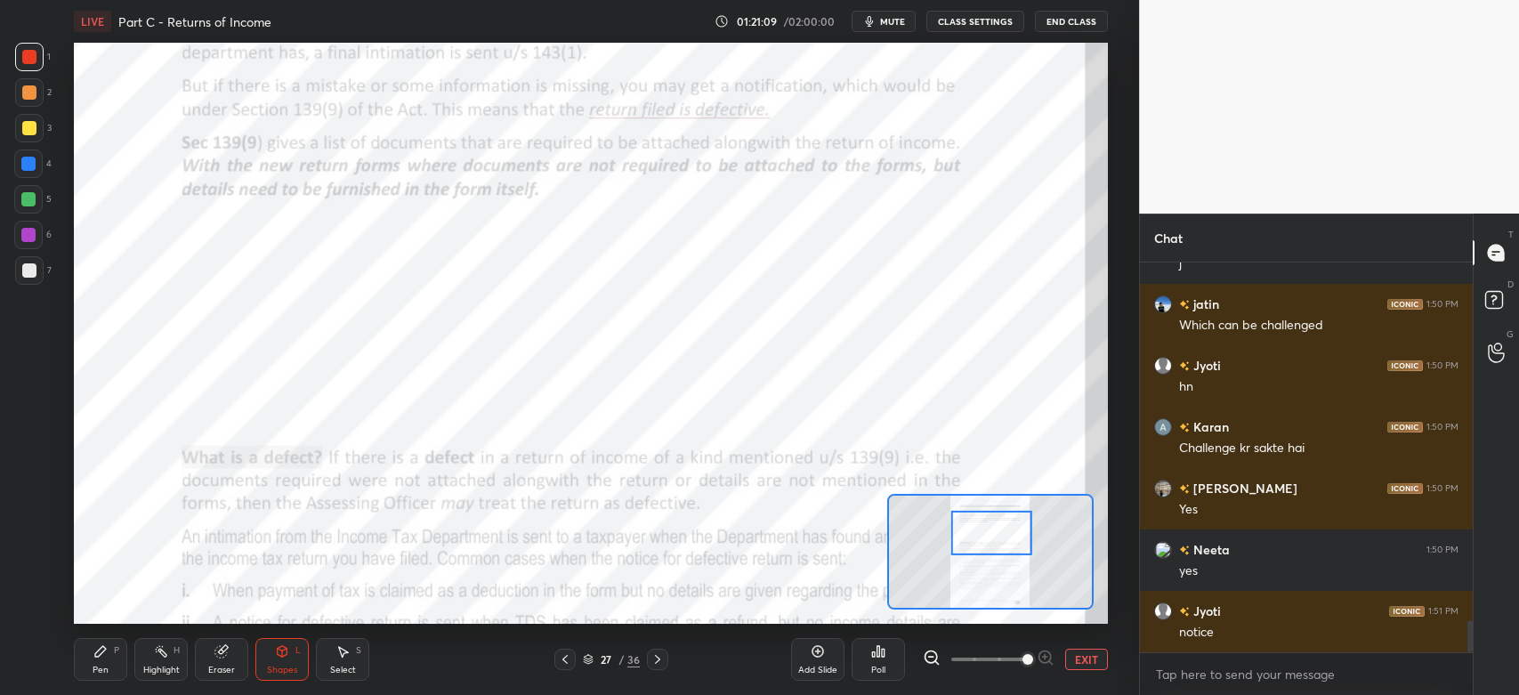
click at [101, 650] on icon at bounding box center [100, 651] width 11 height 11
click at [24, 237] on div at bounding box center [28, 235] width 14 height 14
click at [26, 173] on div at bounding box center [28, 163] width 28 height 28
click at [28, 97] on div at bounding box center [29, 92] width 14 height 14
click at [25, 235] on div at bounding box center [28, 235] width 14 height 14
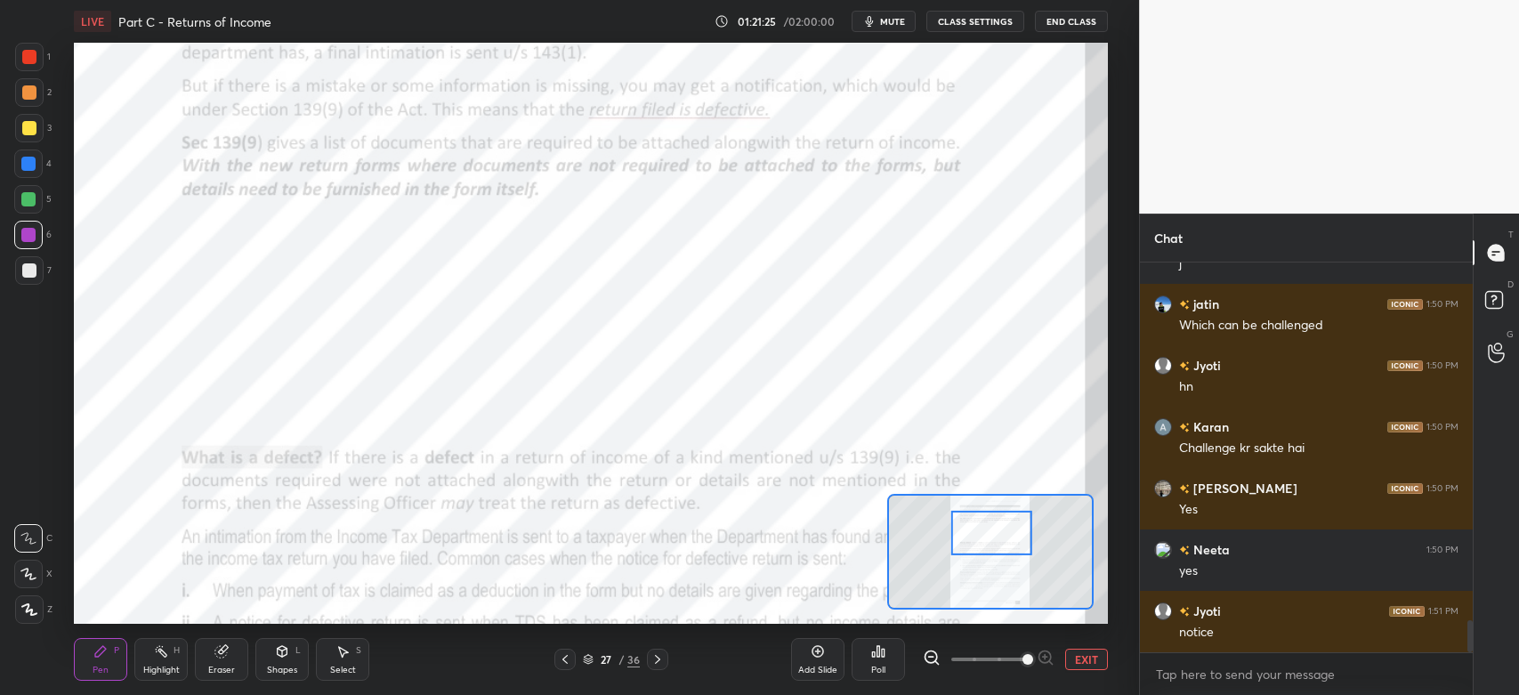
click at [21, 169] on div at bounding box center [28, 164] width 14 height 14
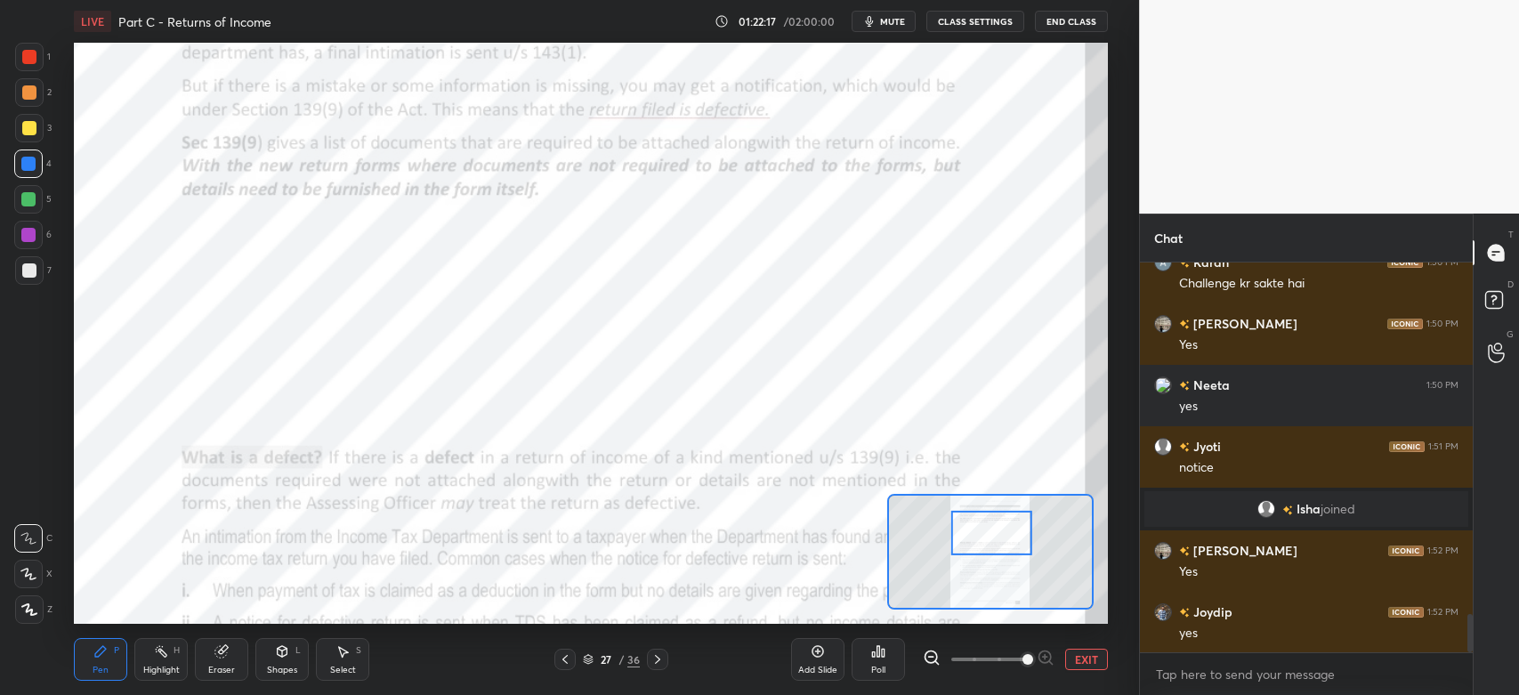
scroll to position [3622, 0]
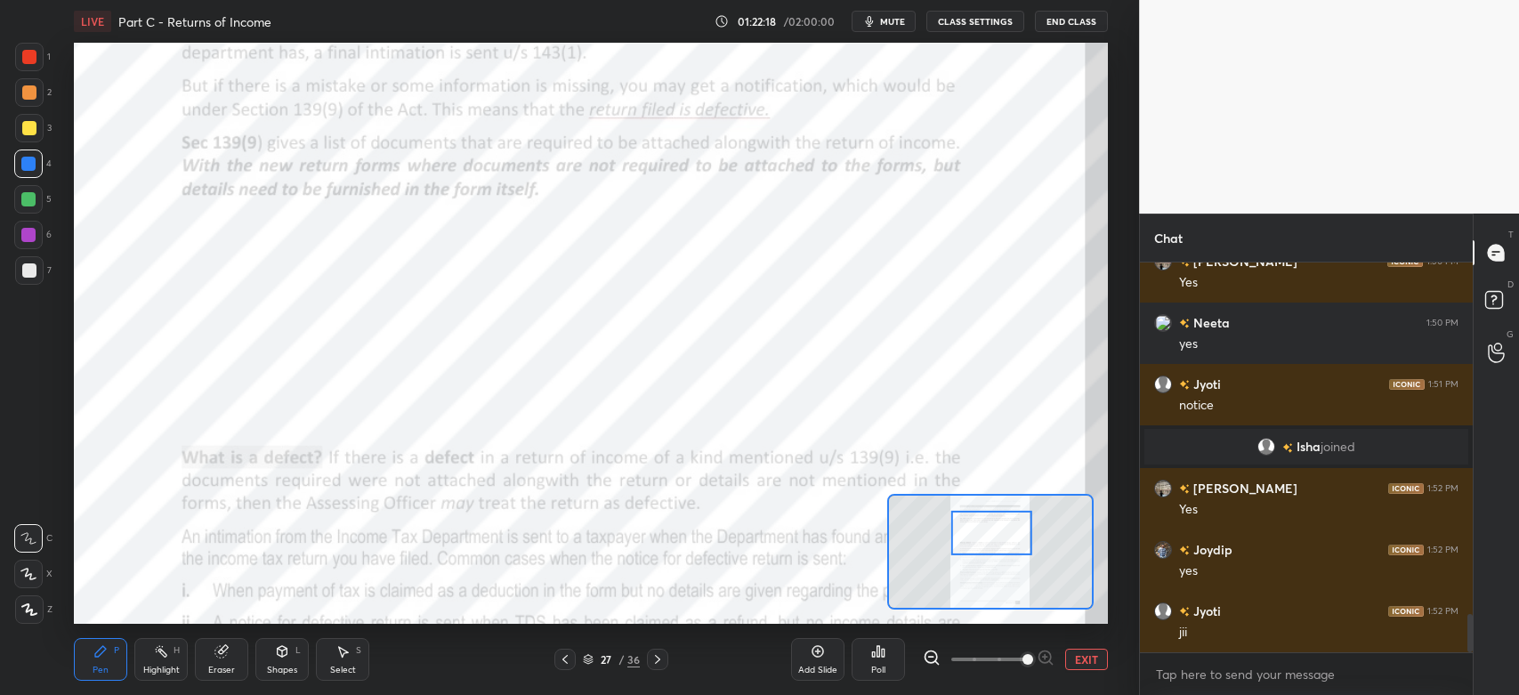
click at [36, 63] on div at bounding box center [29, 57] width 28 height 28
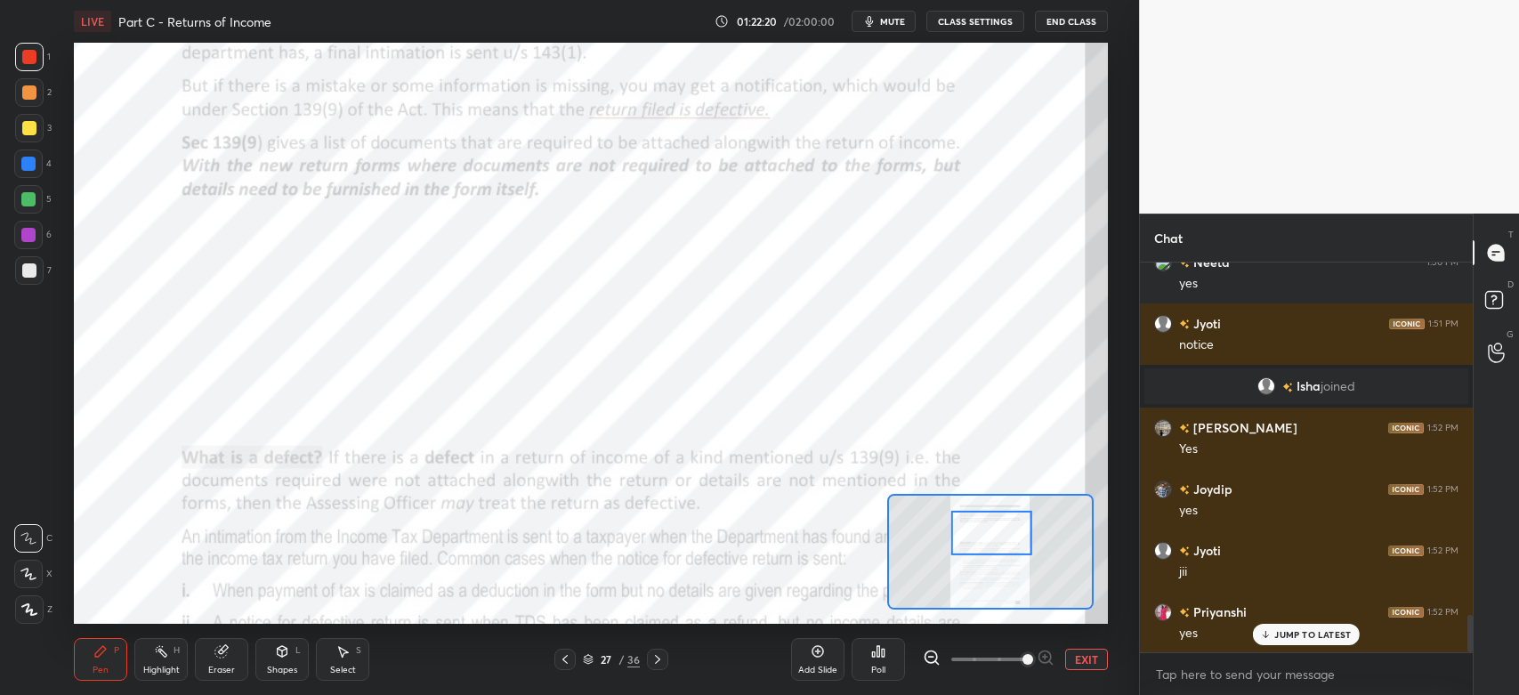
click at [285, 666] on div "Shapes" at bounding box center [282, 670] width 30 height 9
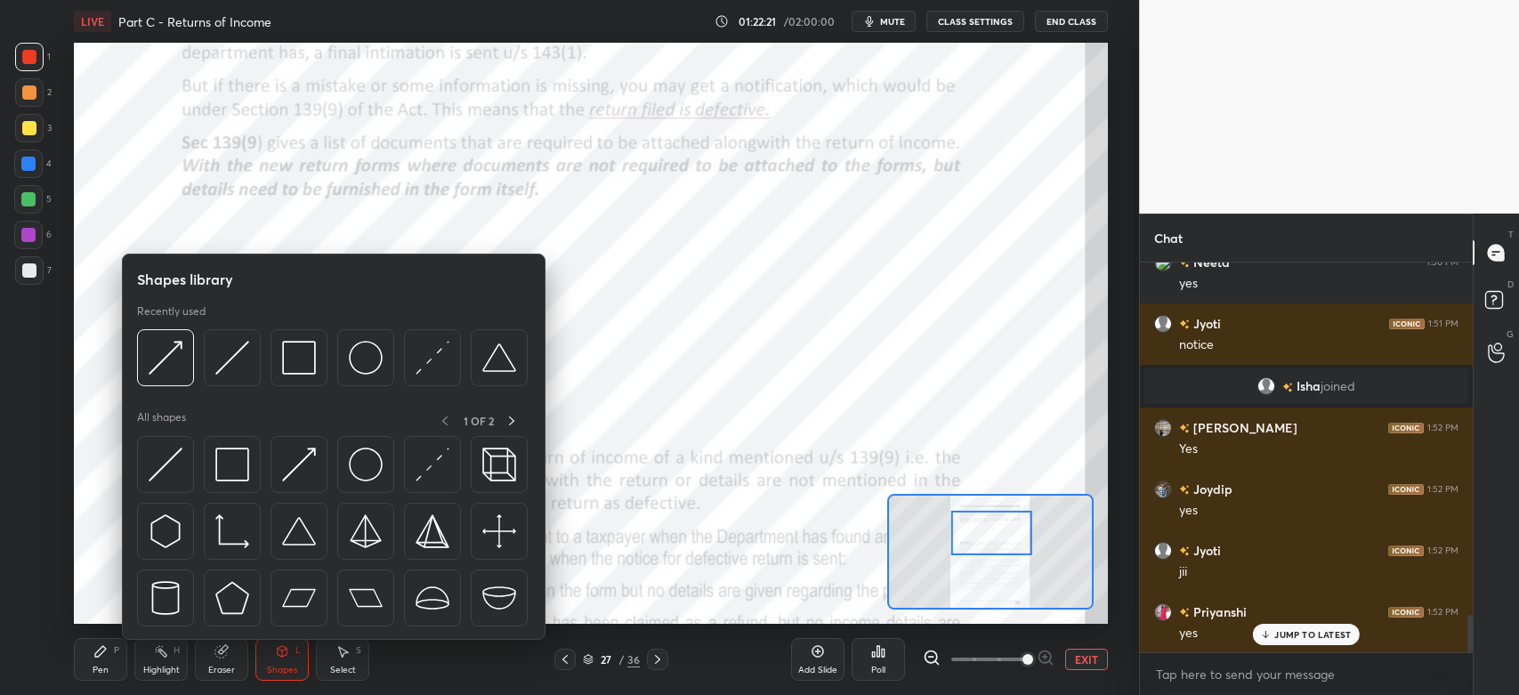
click at [166, 372] on img at bounding box center [166, 358] width 34 height 34
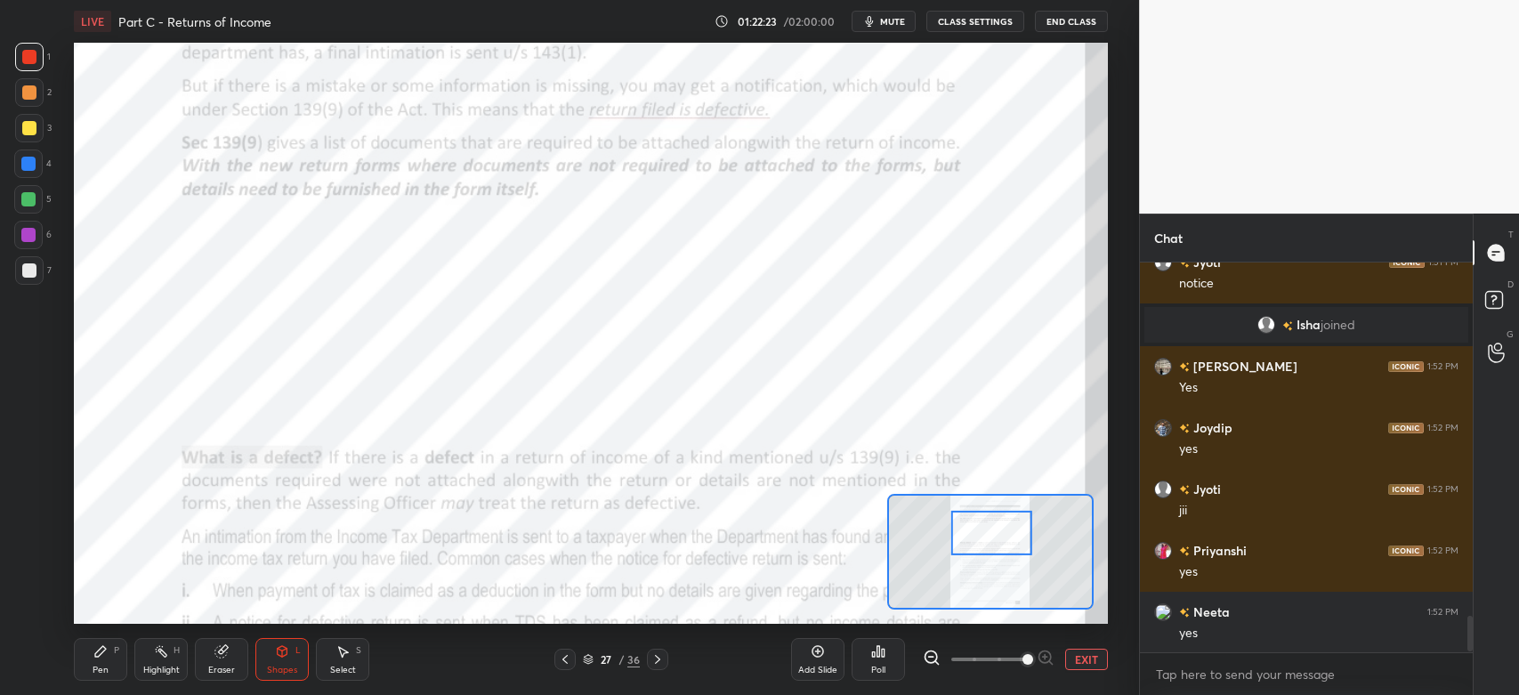
scroll to position [3807, 0]
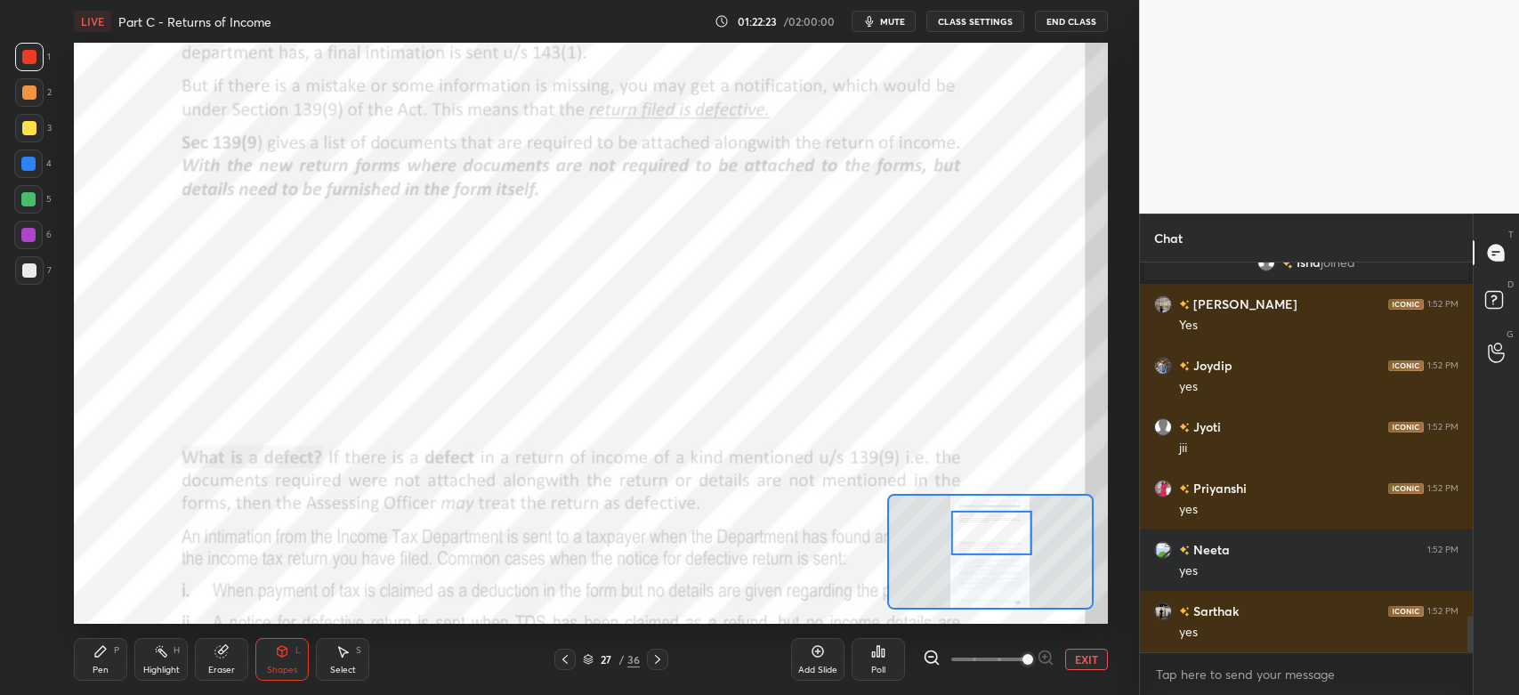
click at [279, 668] on div "Shapes" at bounding box center [282, 670] width 30 height 9
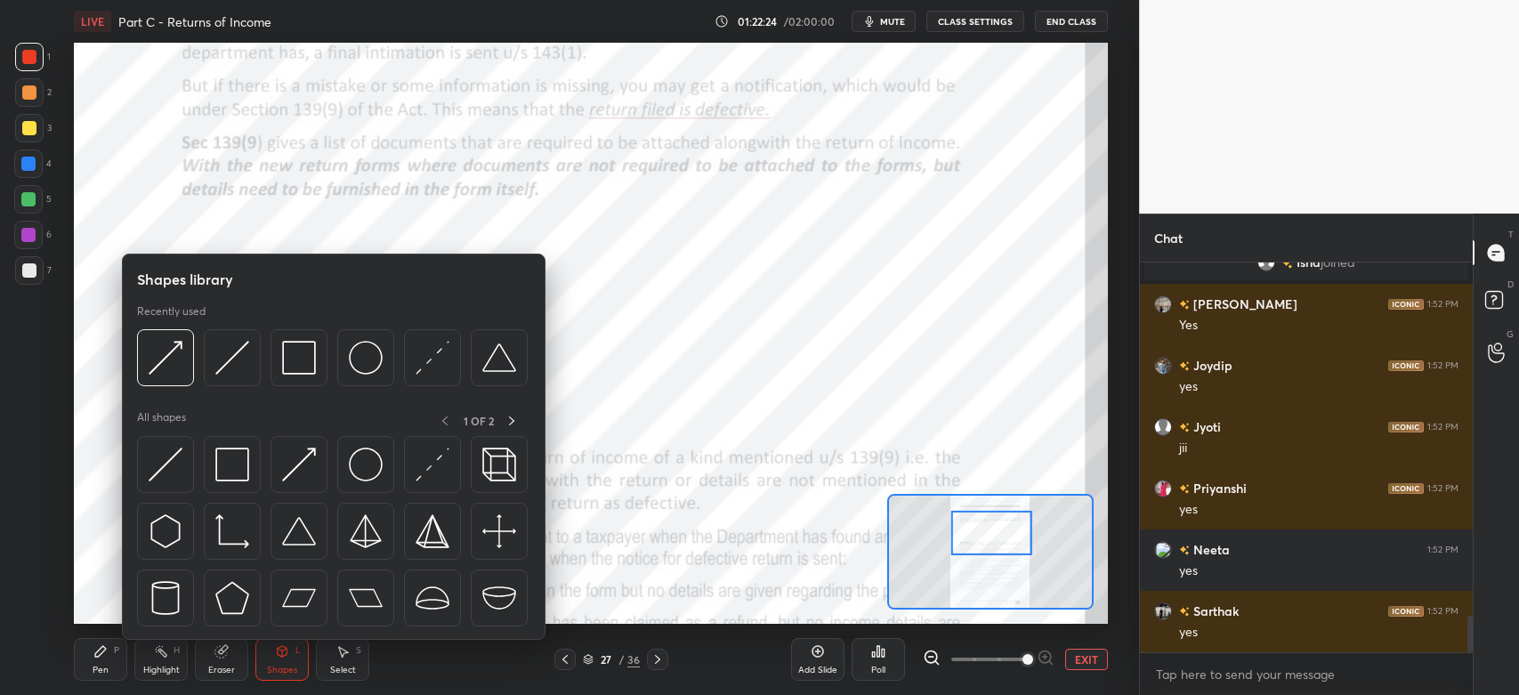
click at [231, 360] on img at bounding box center [232, 358] width 34 height 34
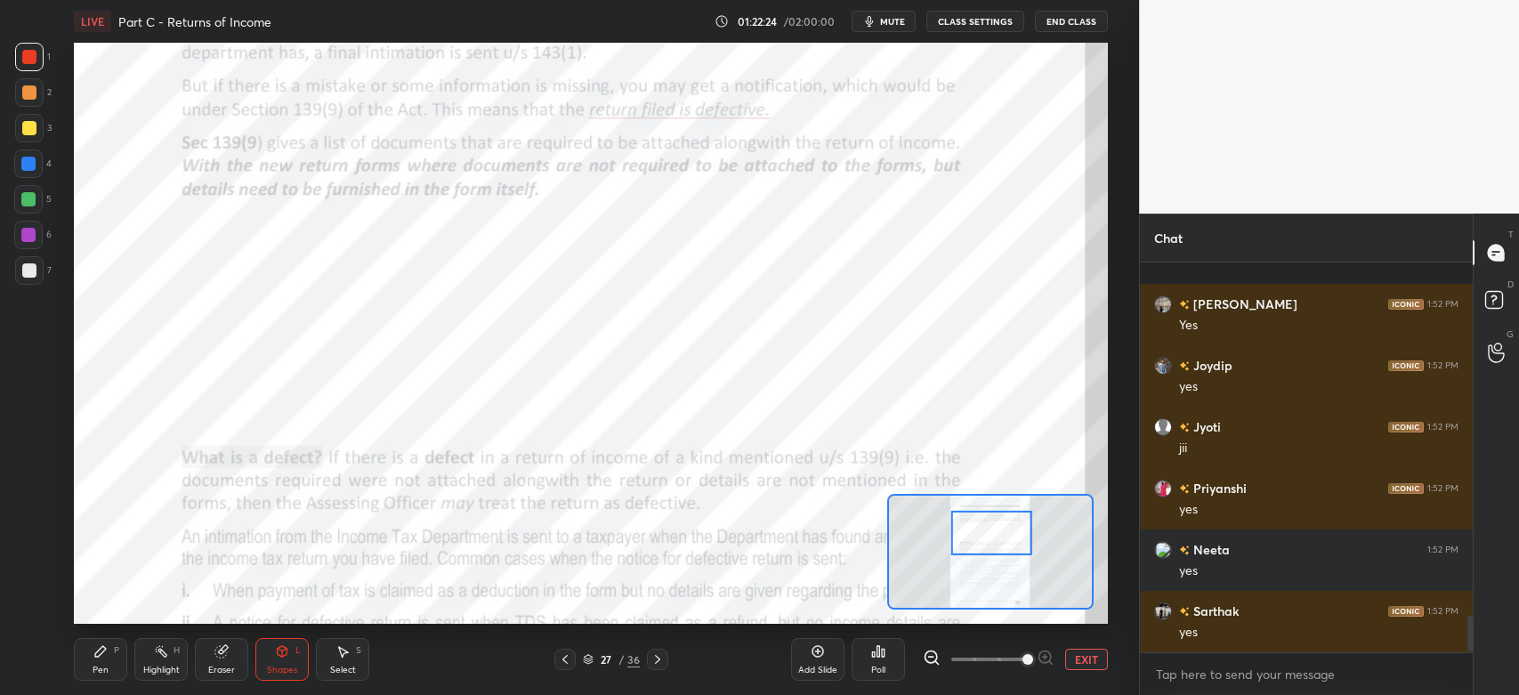
scroll to position [3929, 0]
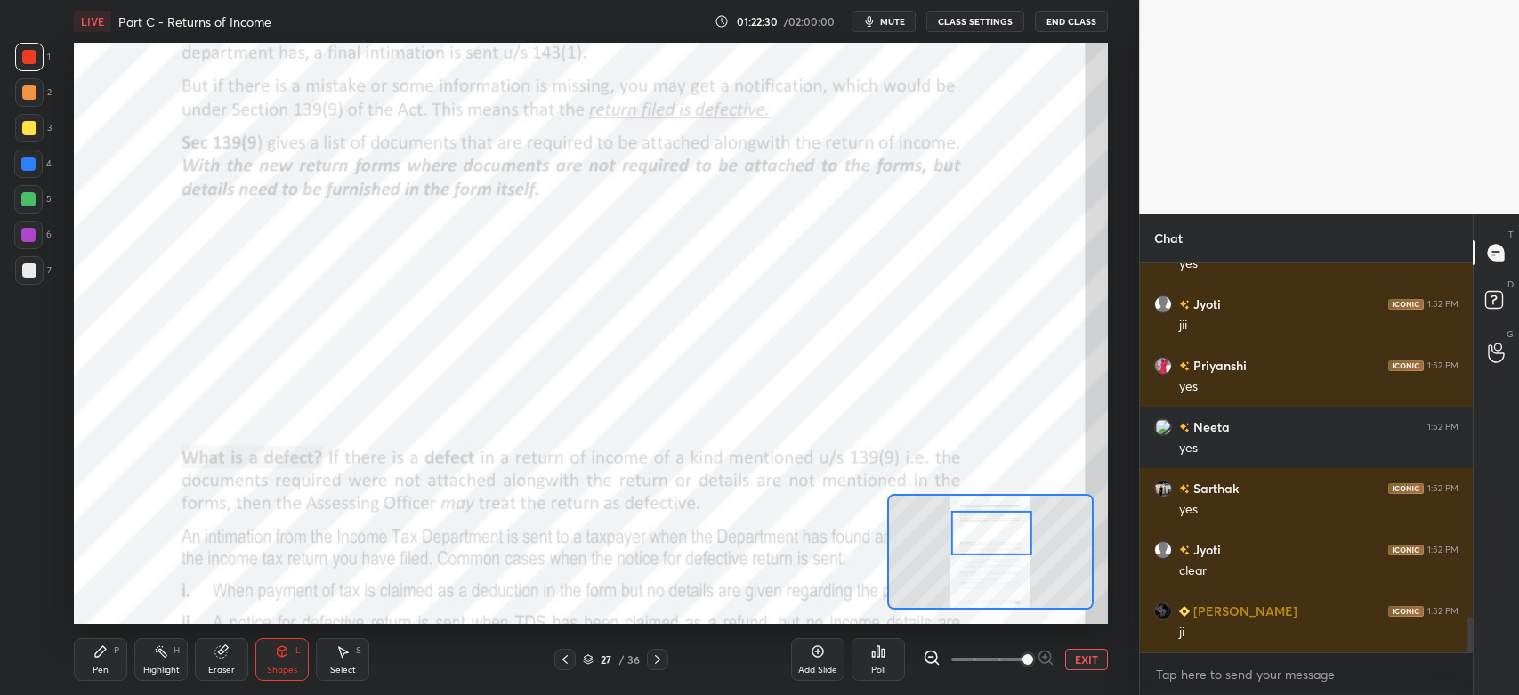
click at [99, 653] on icon at bounding box center [100, 651] width 11 height 11
click at [27, 55] on div at bounding box center [29, 57] width 14 height 14
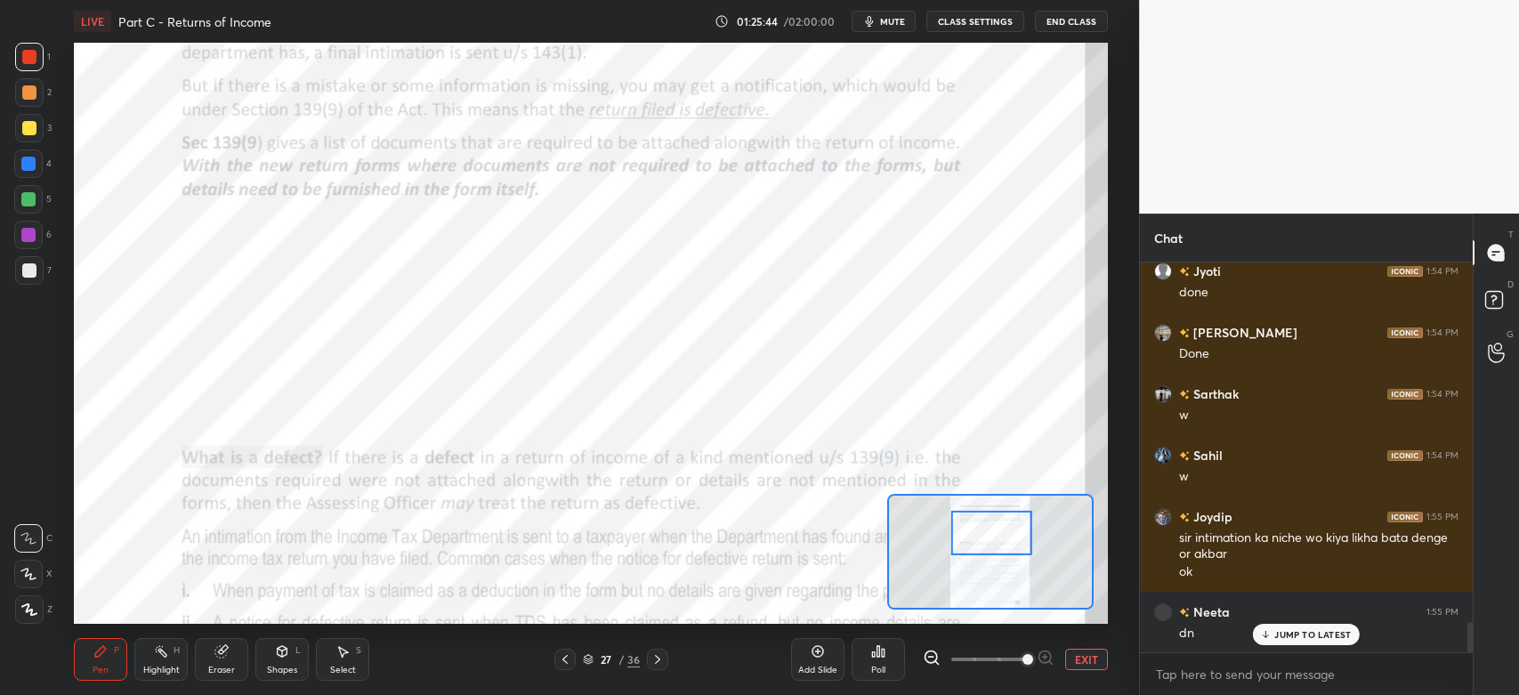
scroll to position [4732, 0]
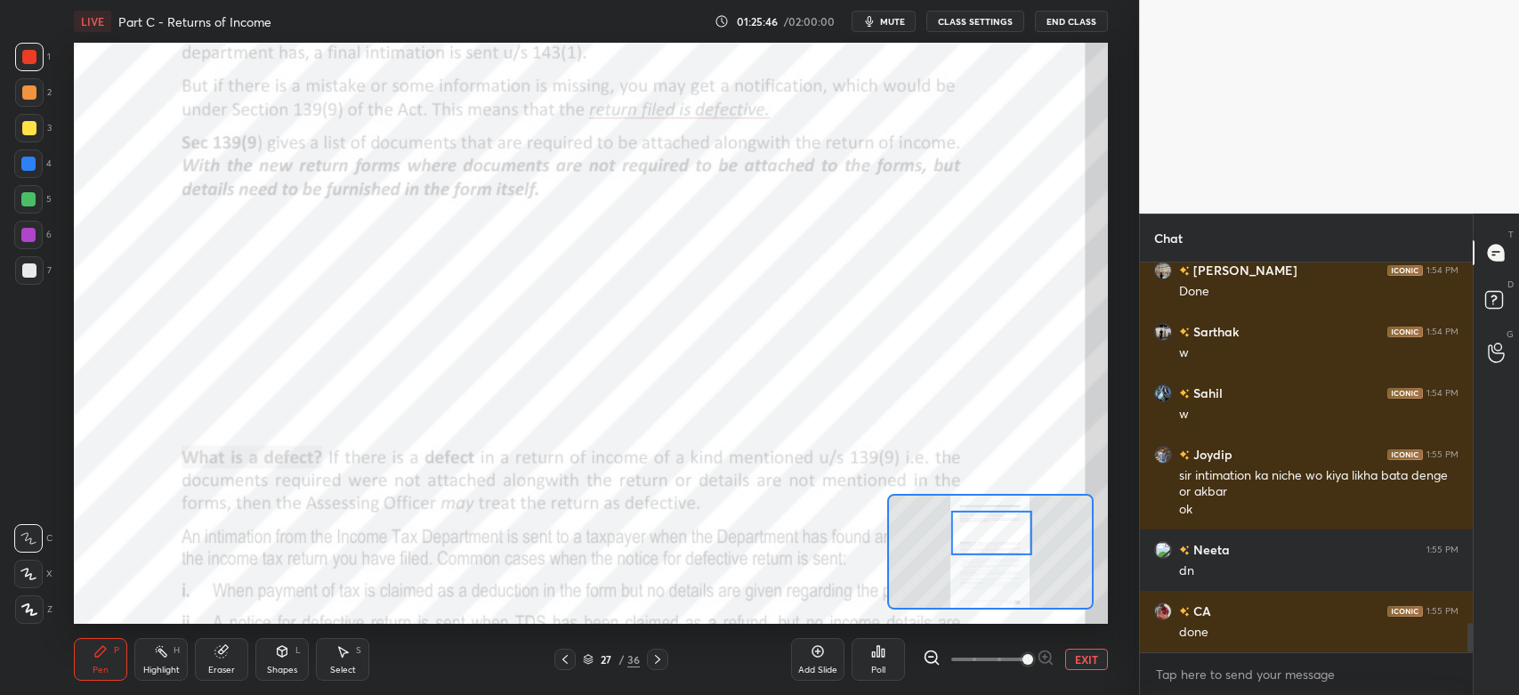
click at [988, 540] on div at bounding box center [991, 532] width 81 height 45
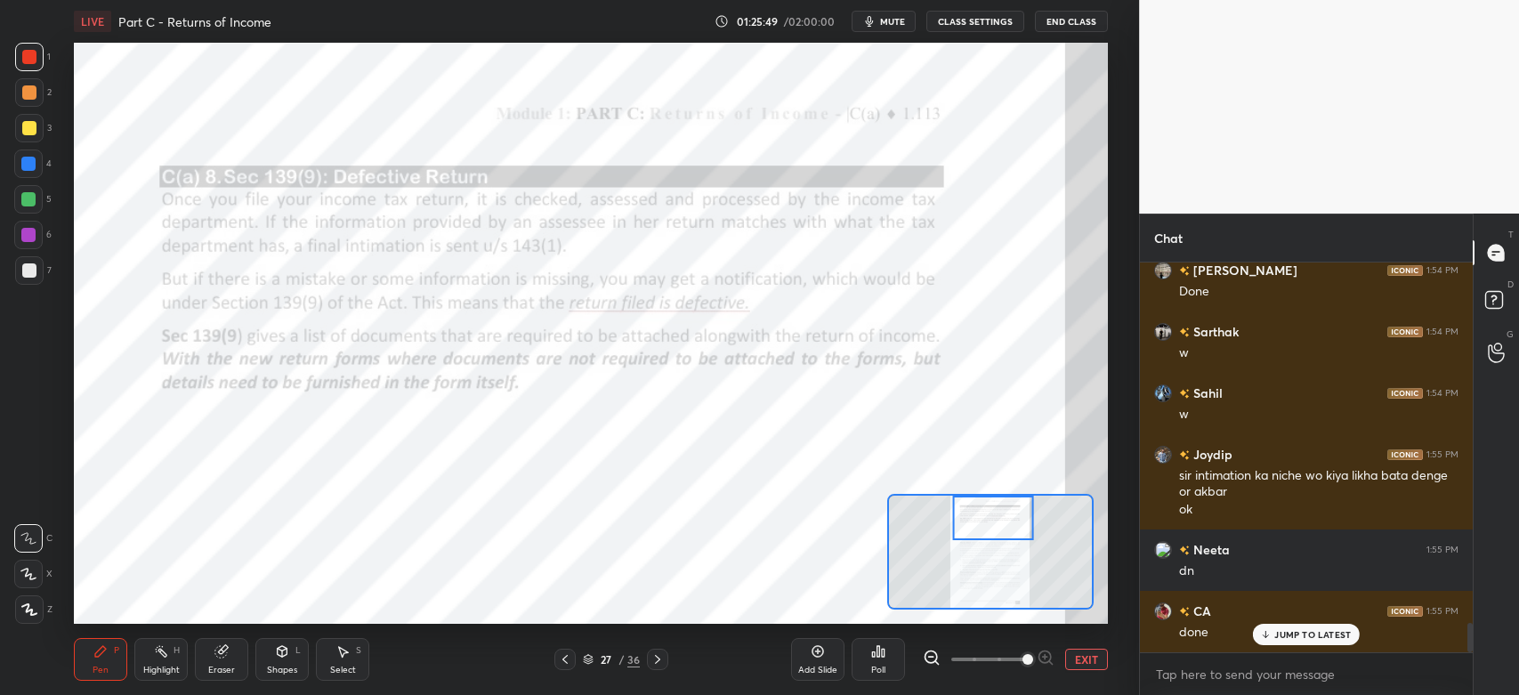
scroll to position [4792, 0]
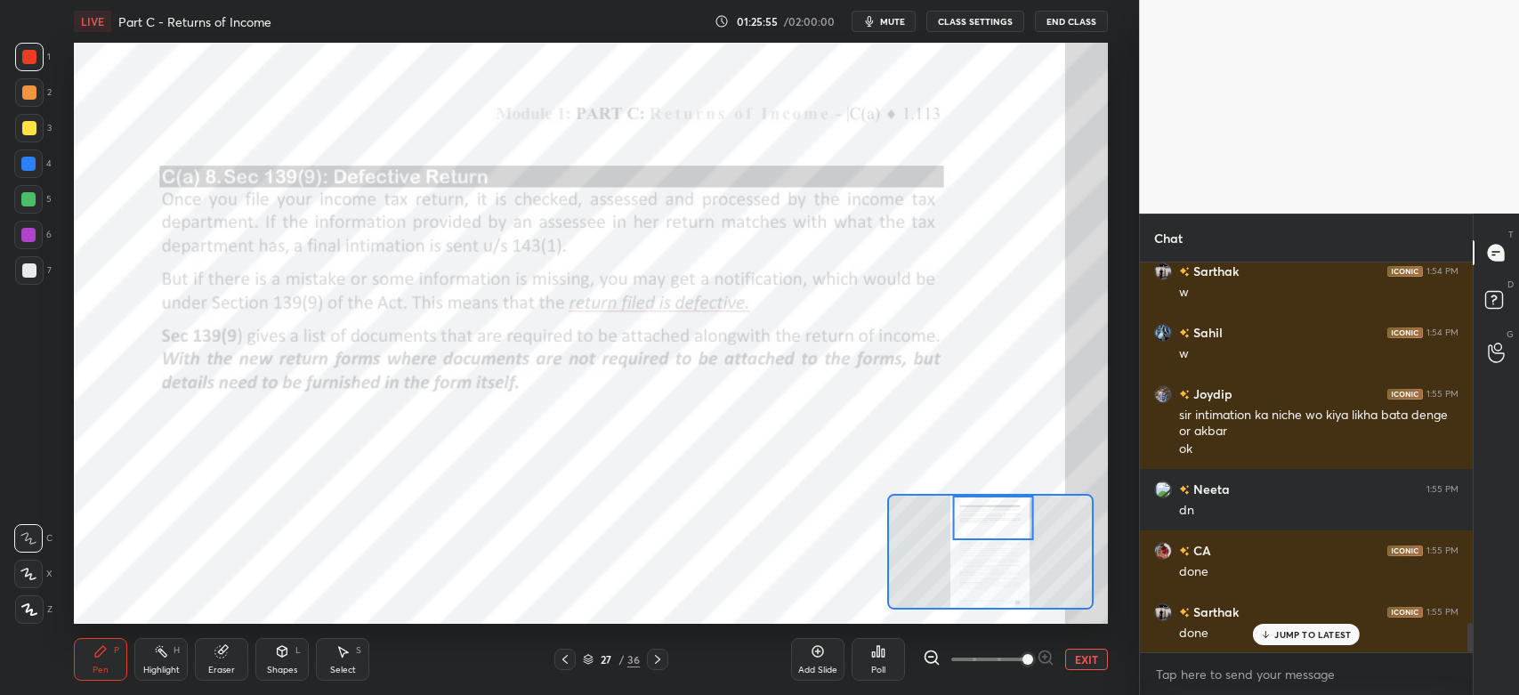
click at [25, 204] on div at bounding box center [28, 199] width 14 height 14
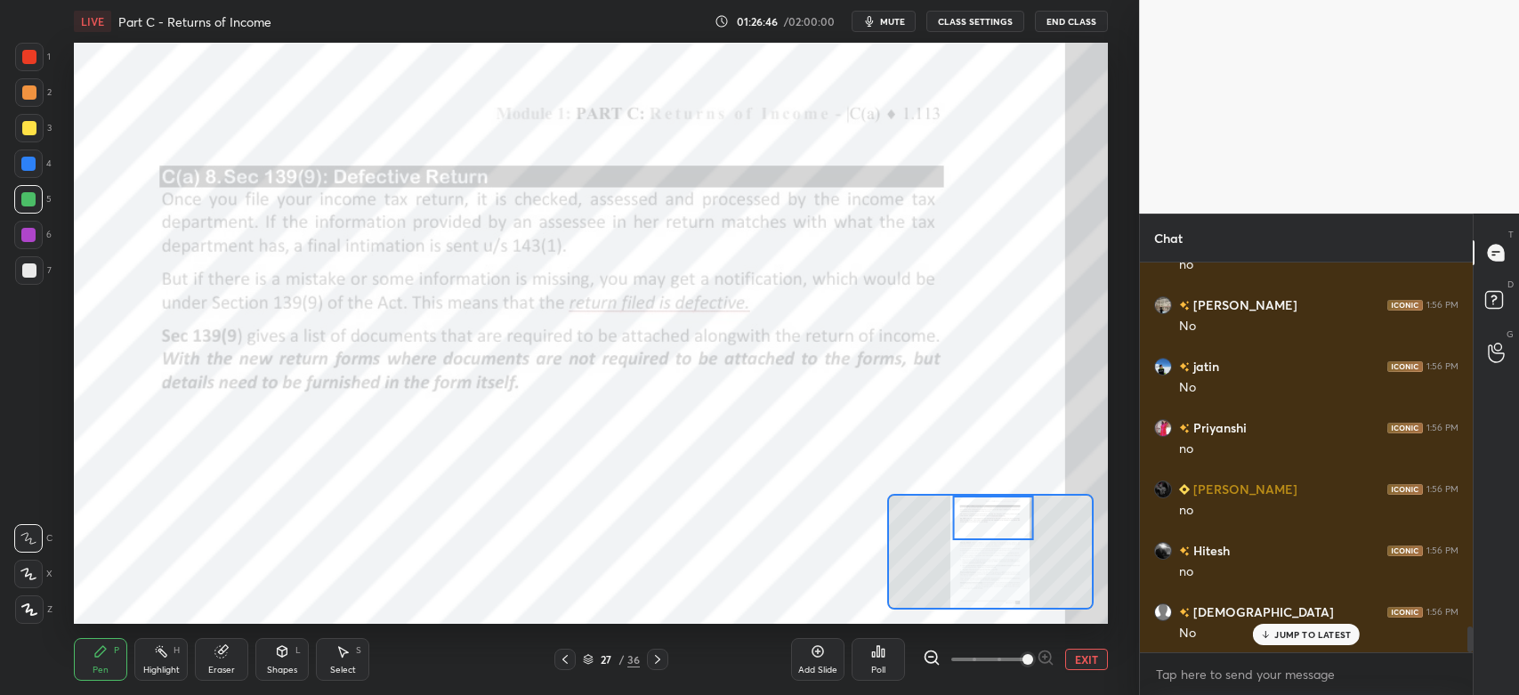
scroll to position [5652, 0]
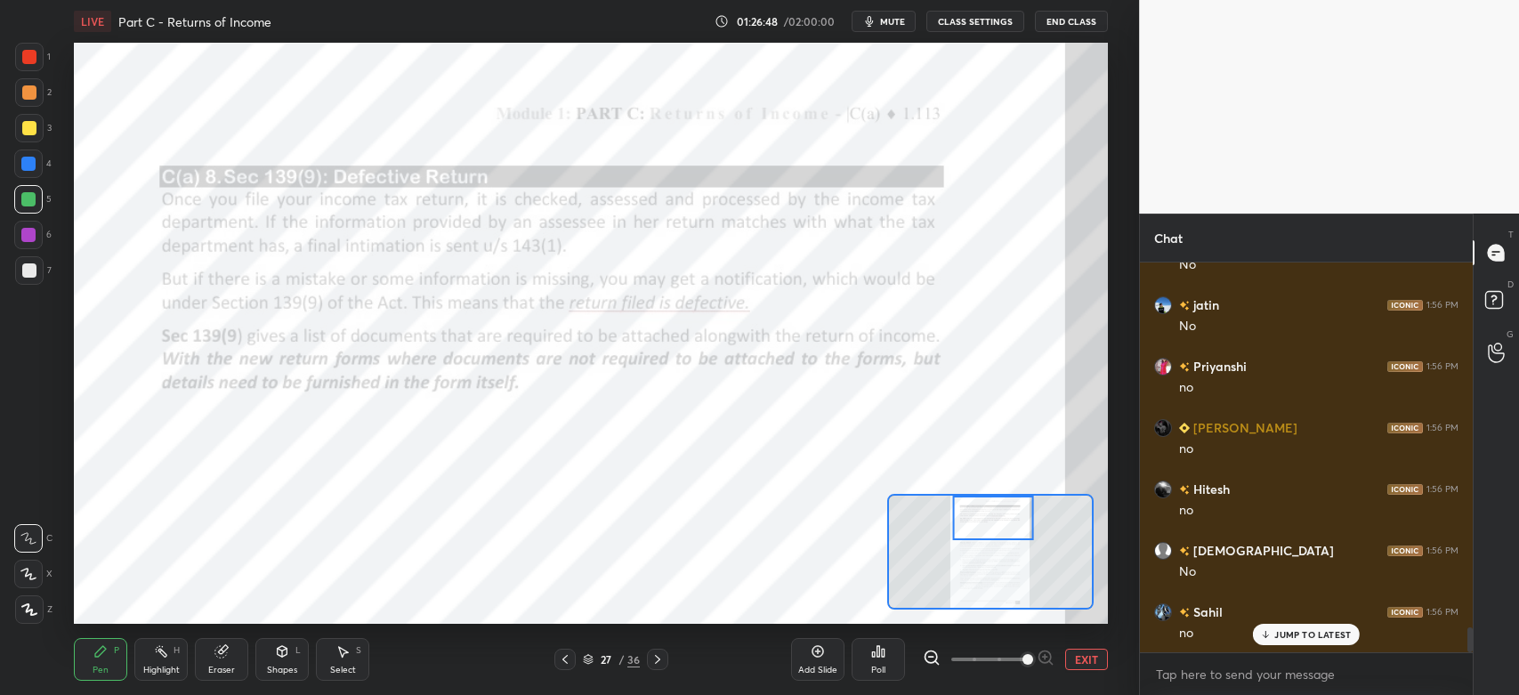
click at [30, 238] on div at bounding box center [28, 235] width 14 height 14
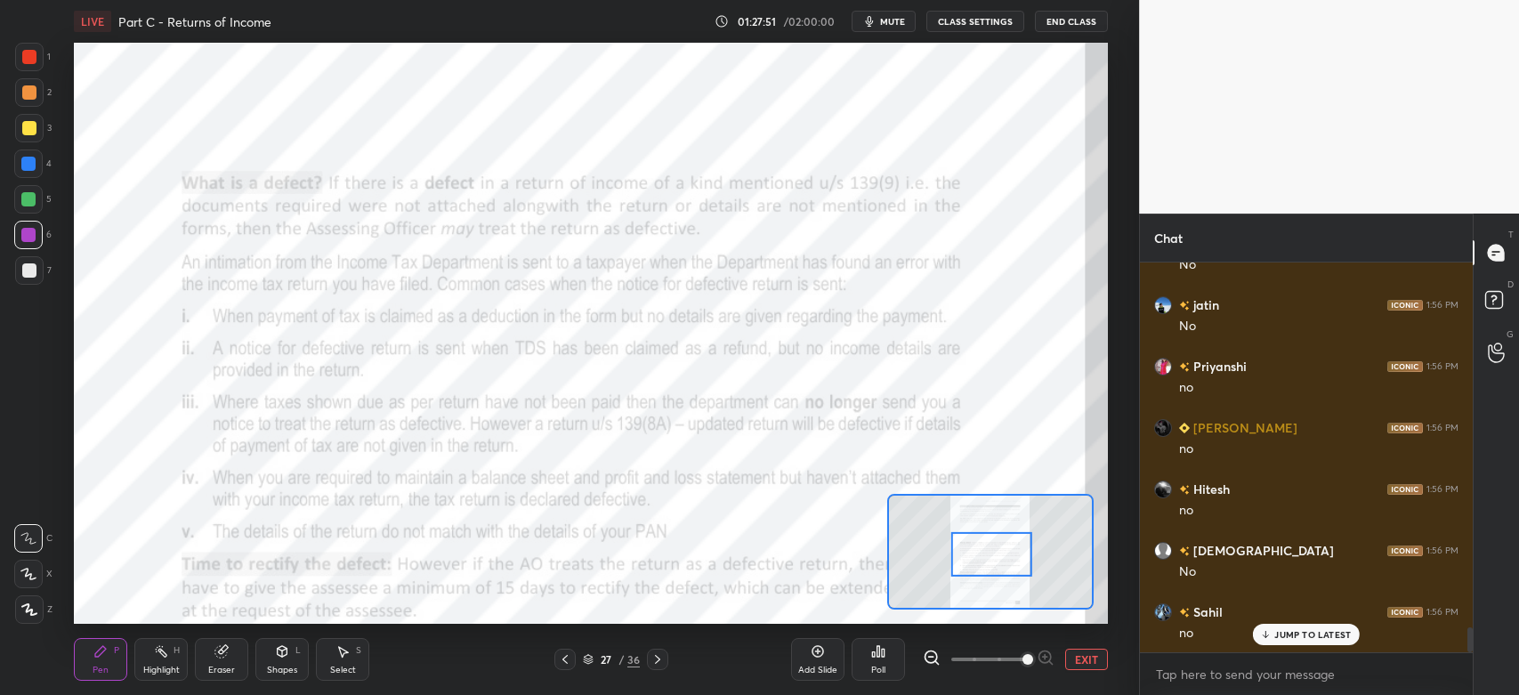
scroll to position [5714, 0]
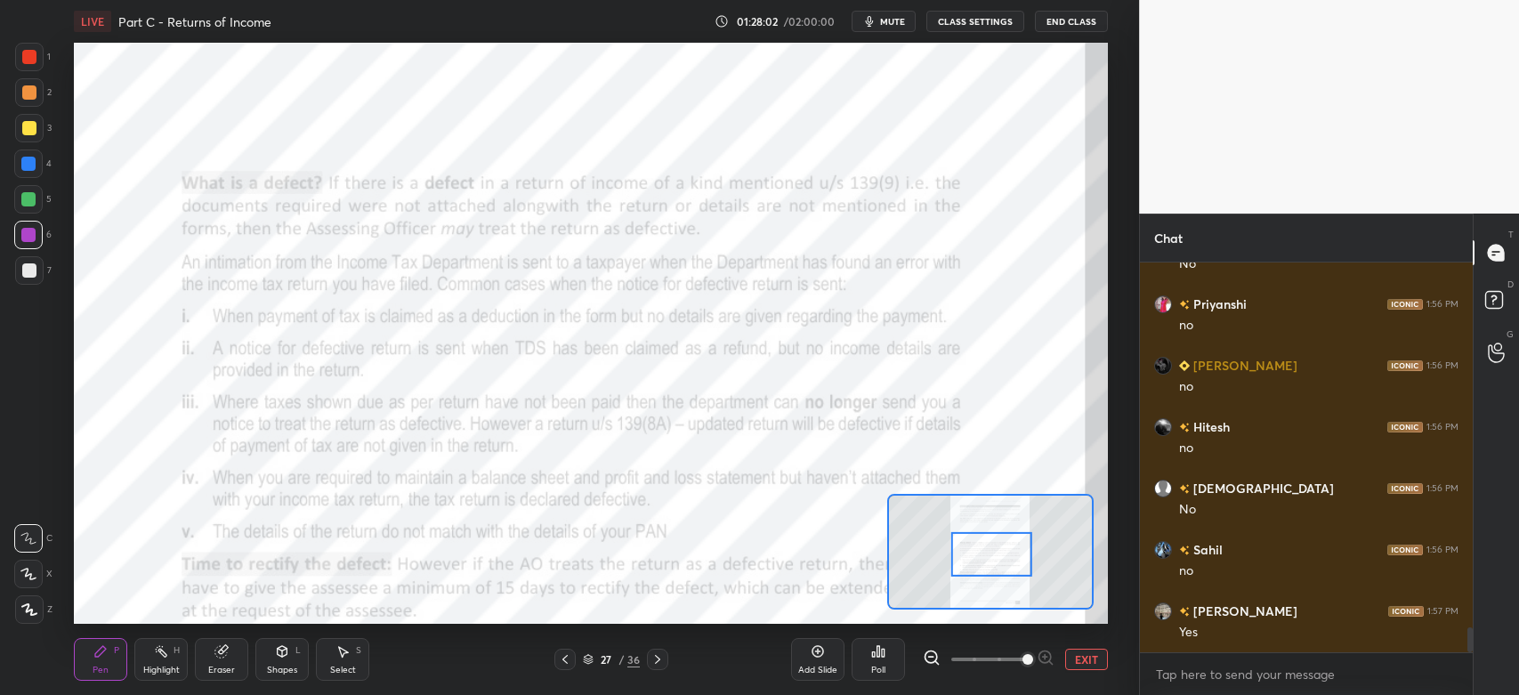
click at [28, 61] on div at bounding box center [29, 57] width 14 height 14
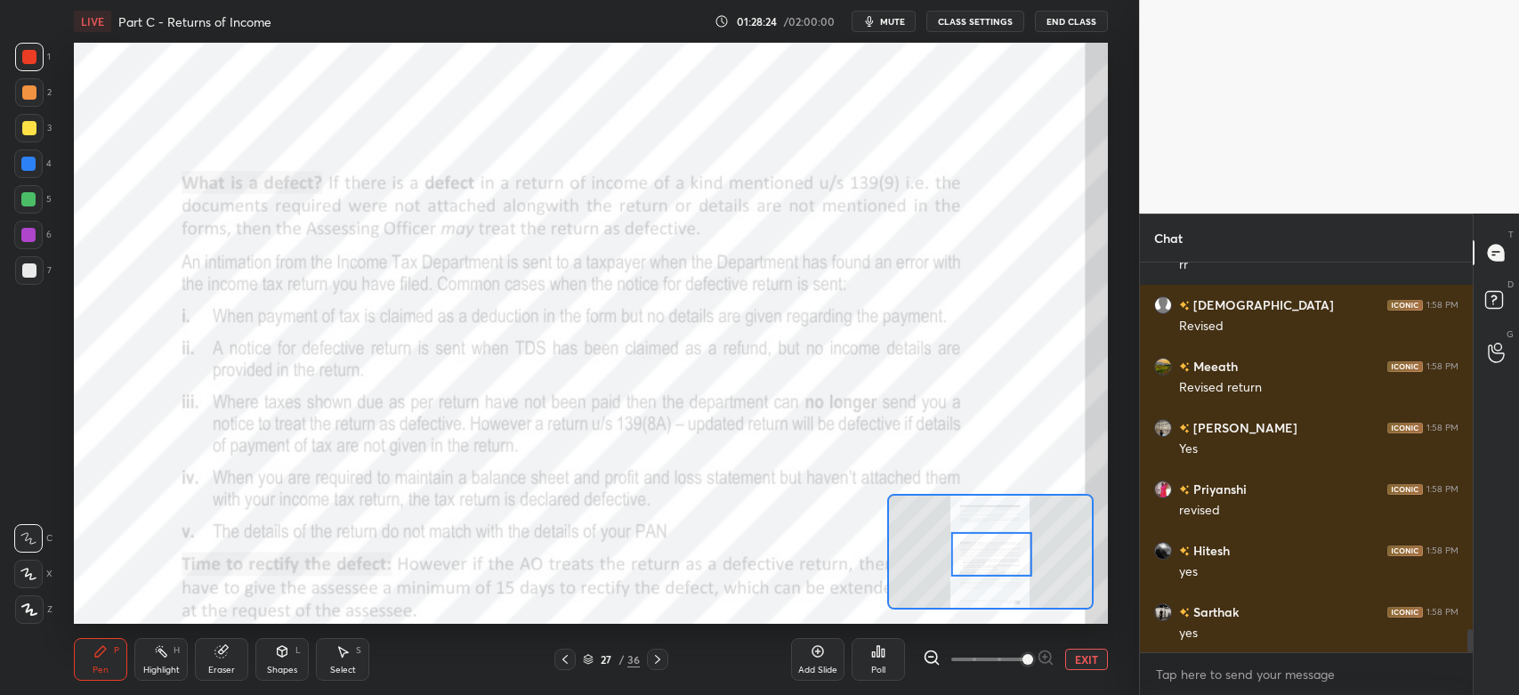
scroll to position [6205, 0]
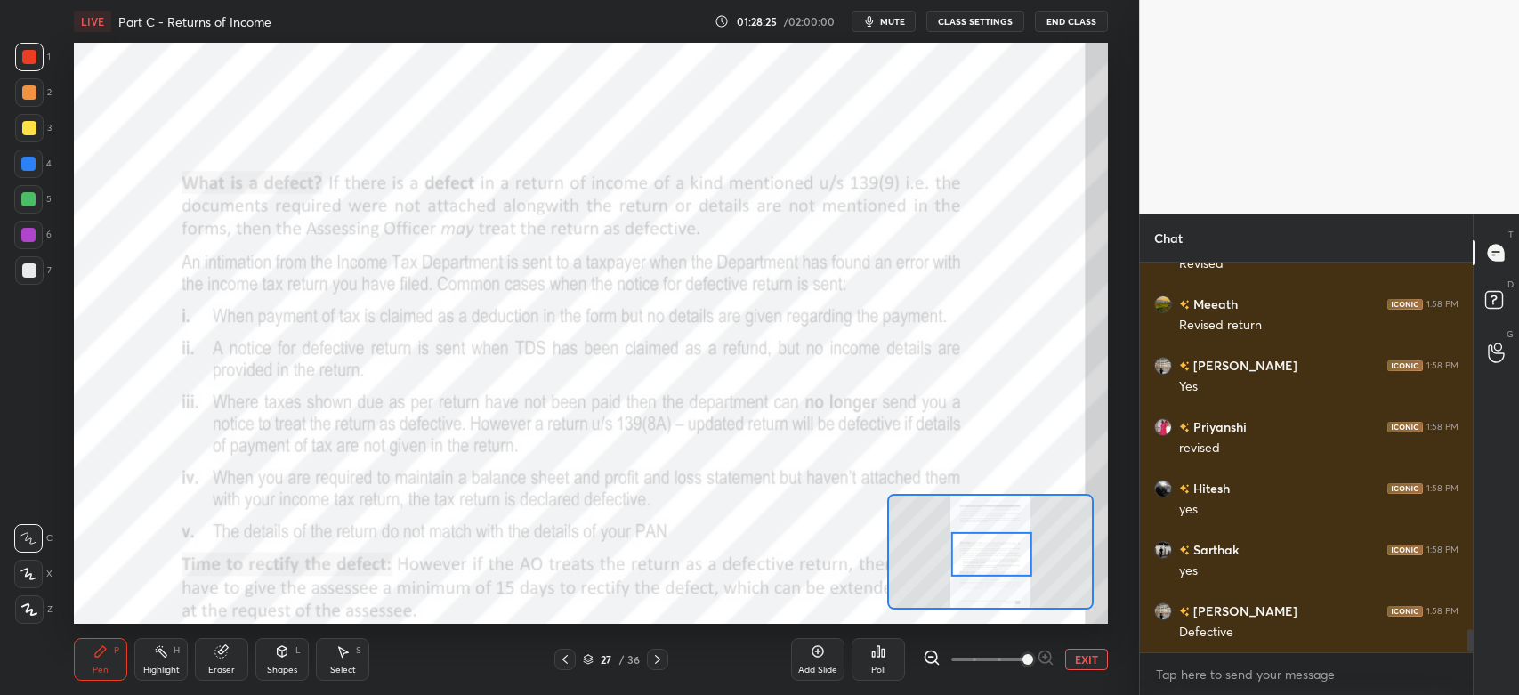
click at [43, 72] on div "1" at bounding box center [33, 61] width 36 height 36
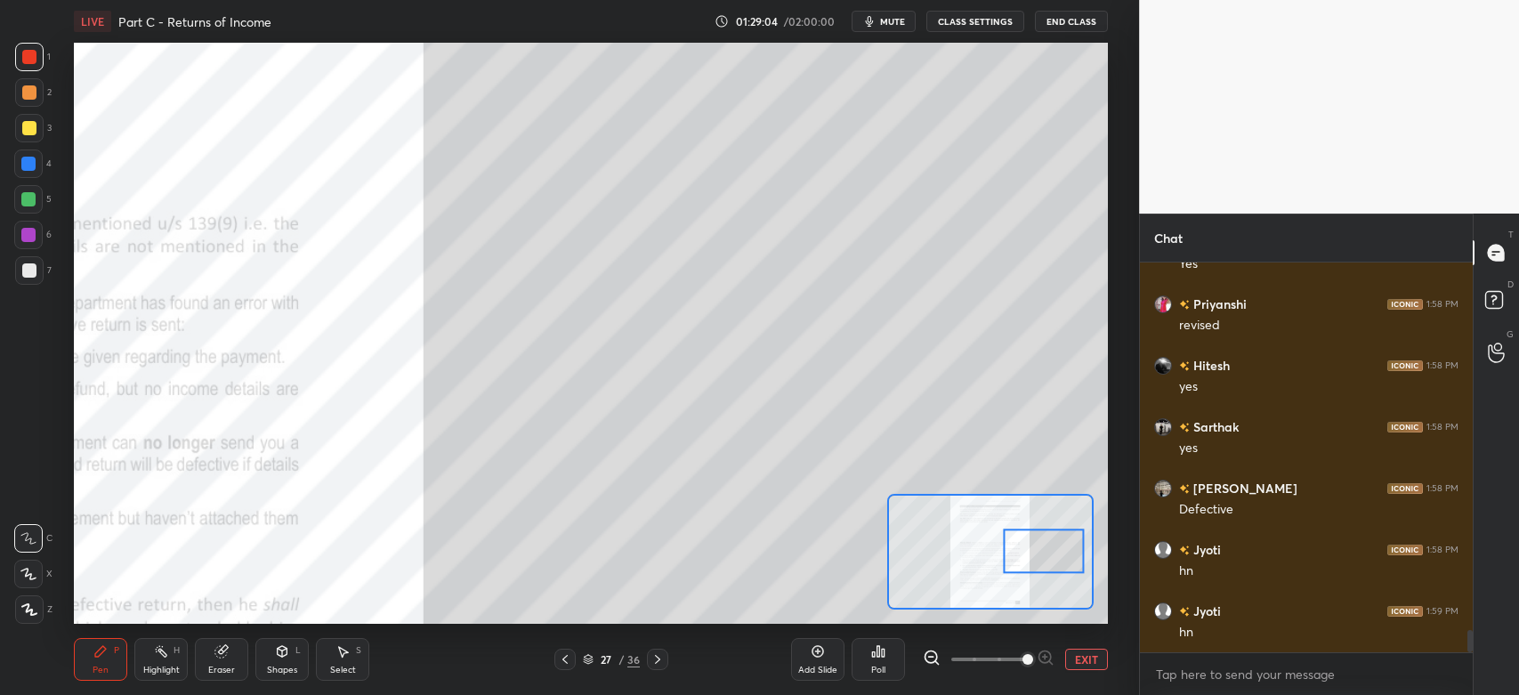
scroll to position [6389, 0]
click at [30, 125] on div at bounding box center [29, 128] width 14 height 14
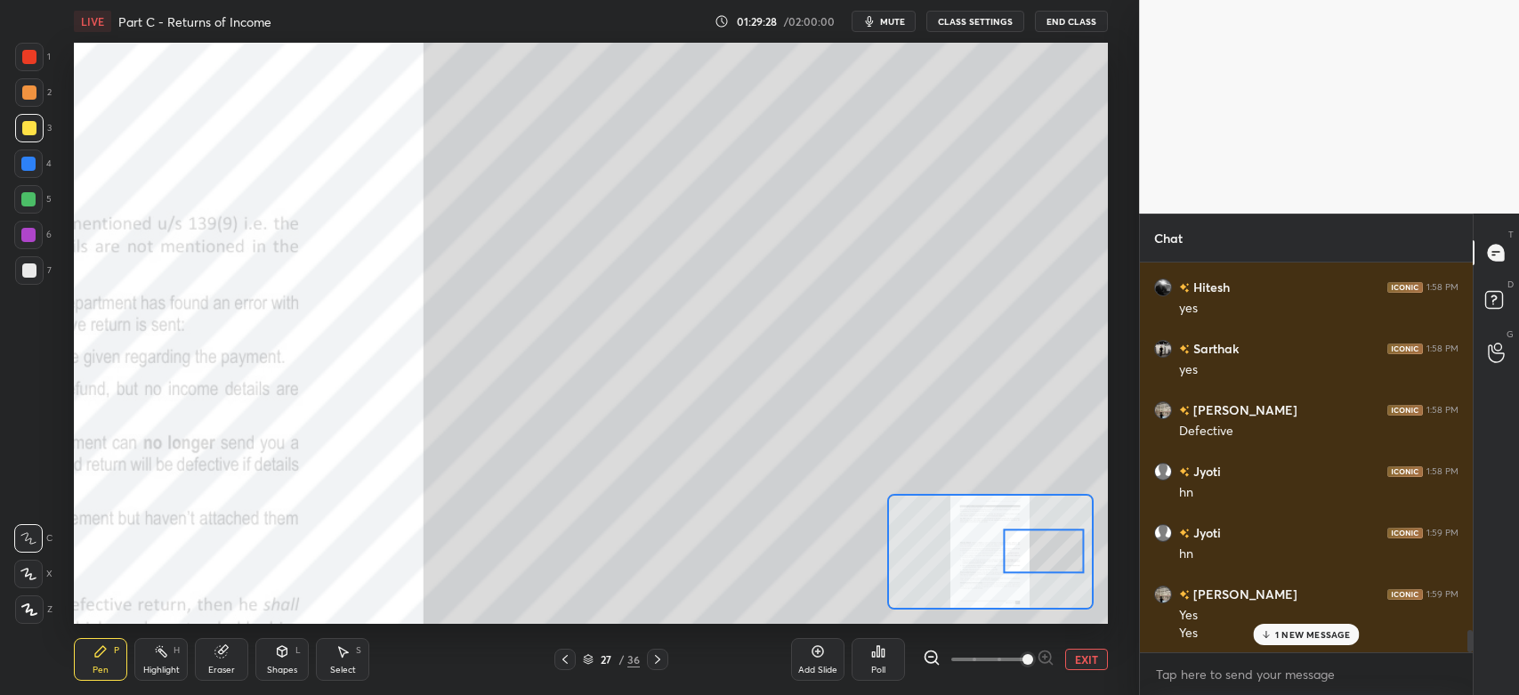
scroll to position [6469, 0]
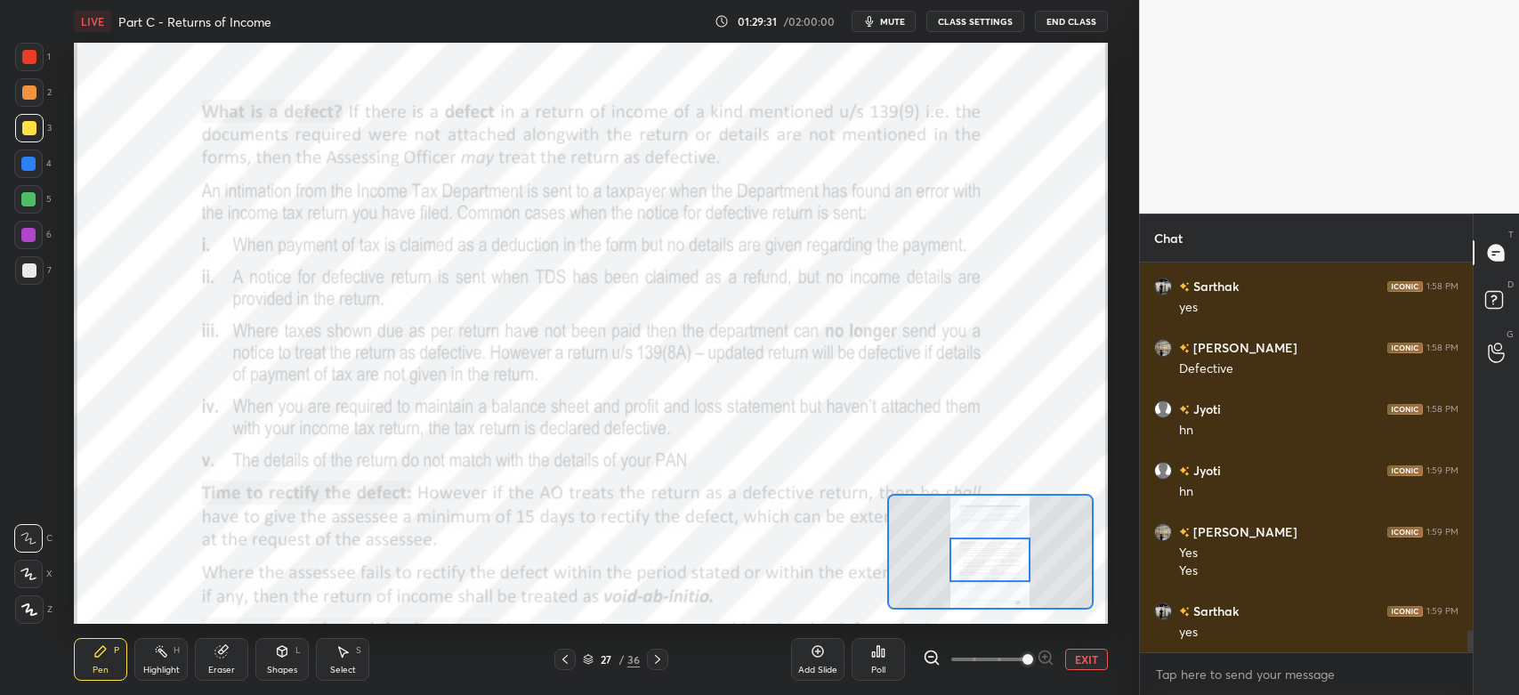
click at [32, 69] on div at bounding box center [29, 57] width 28 height 28
click at [28, 61] on div at bounding box center [29, 57] width 14 height 14
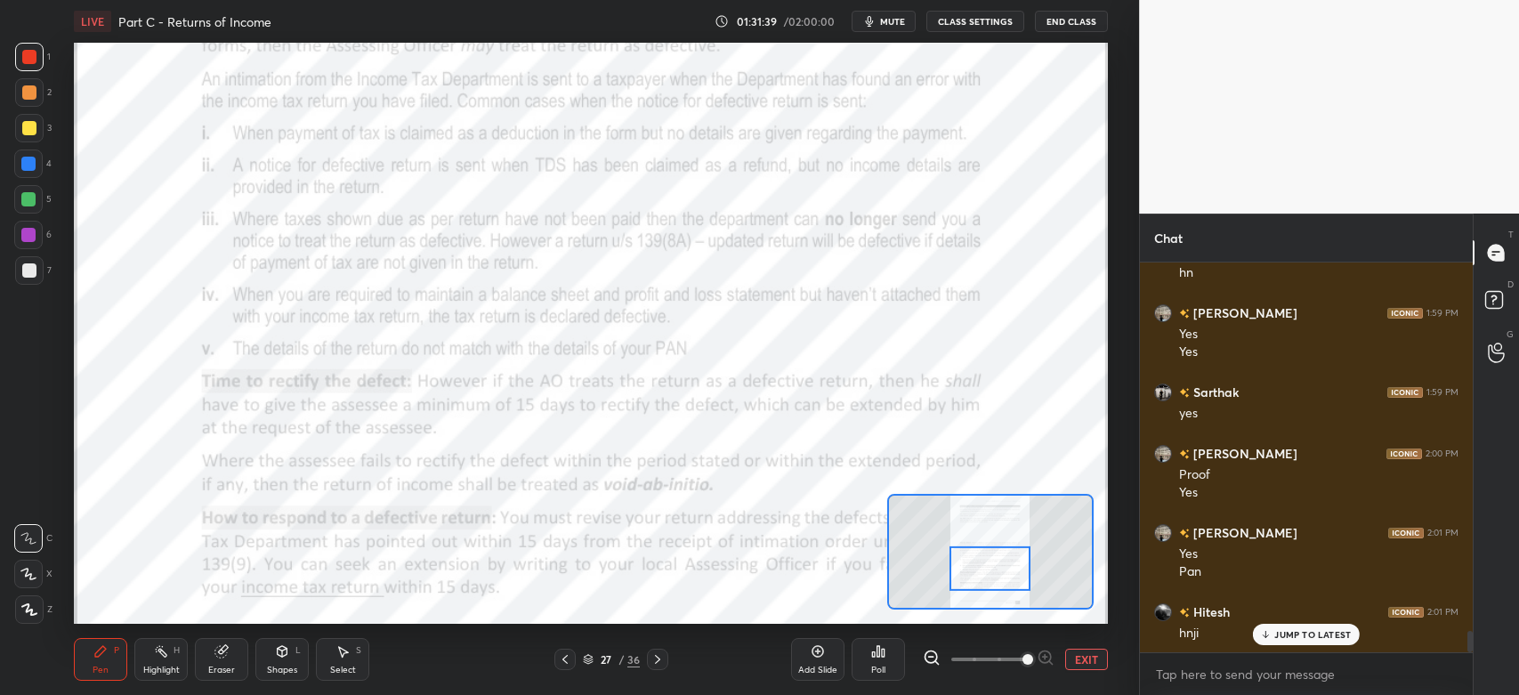
scroll to position [6749, 0]
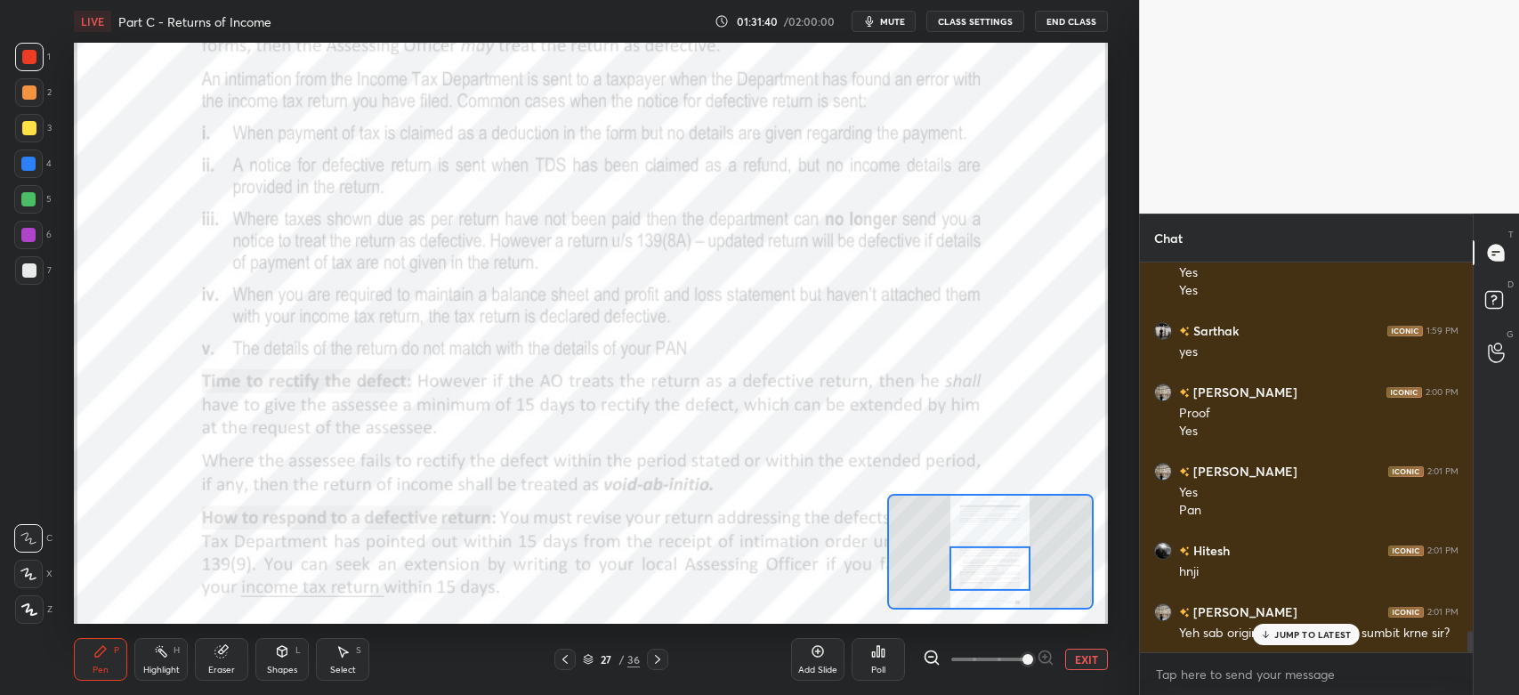
click at [31, 57] on div at bounding box center [29, 57] width 14 height 14
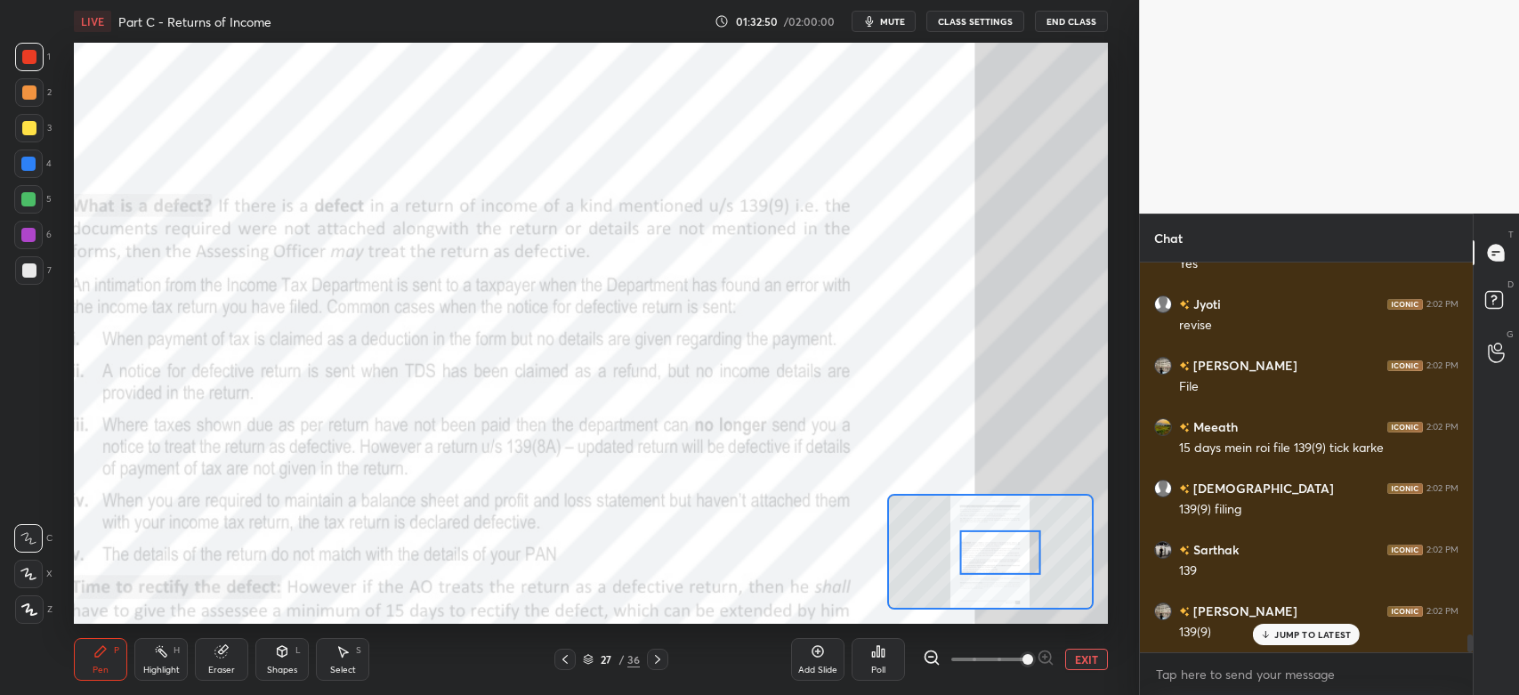
scroll to position [8118, 0]
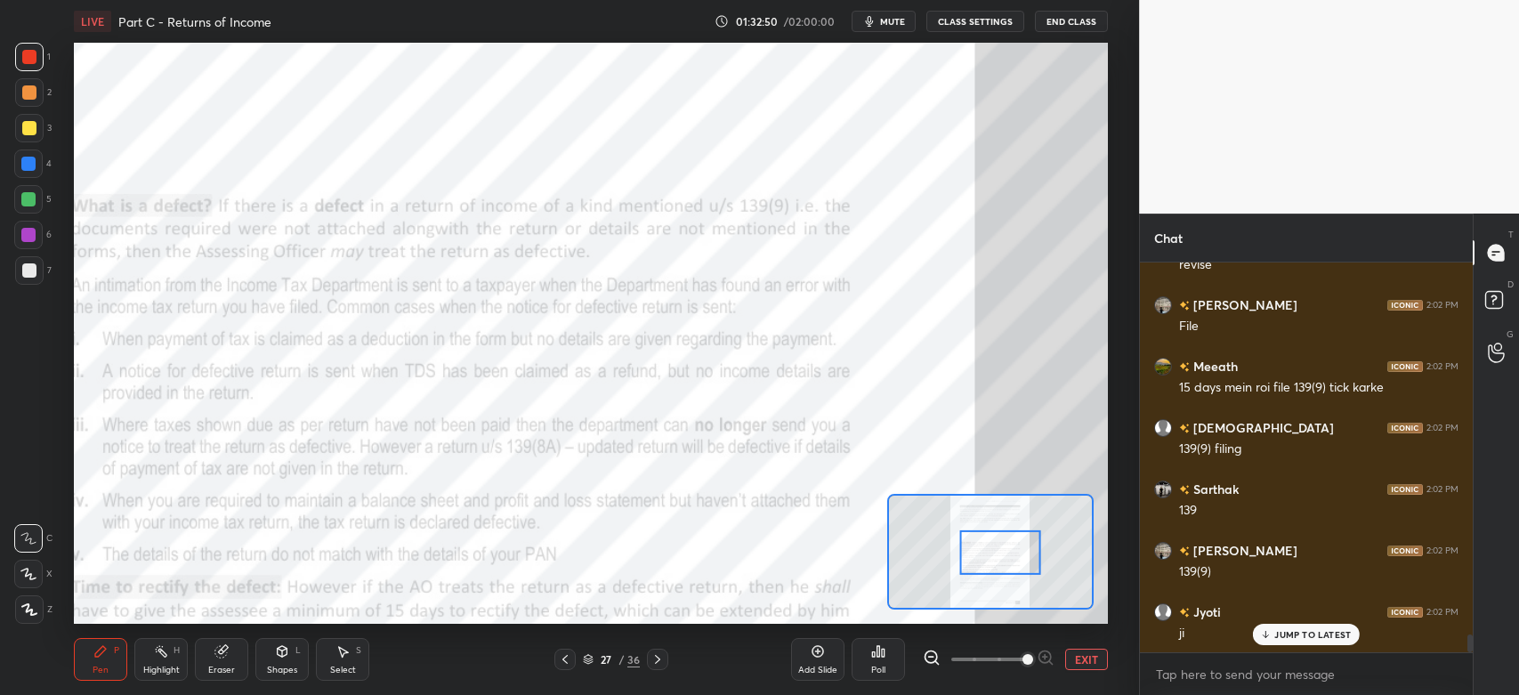
click at [1078, 663] on button "EXIT" at bounding box center [1086, 659] width 43 height 21
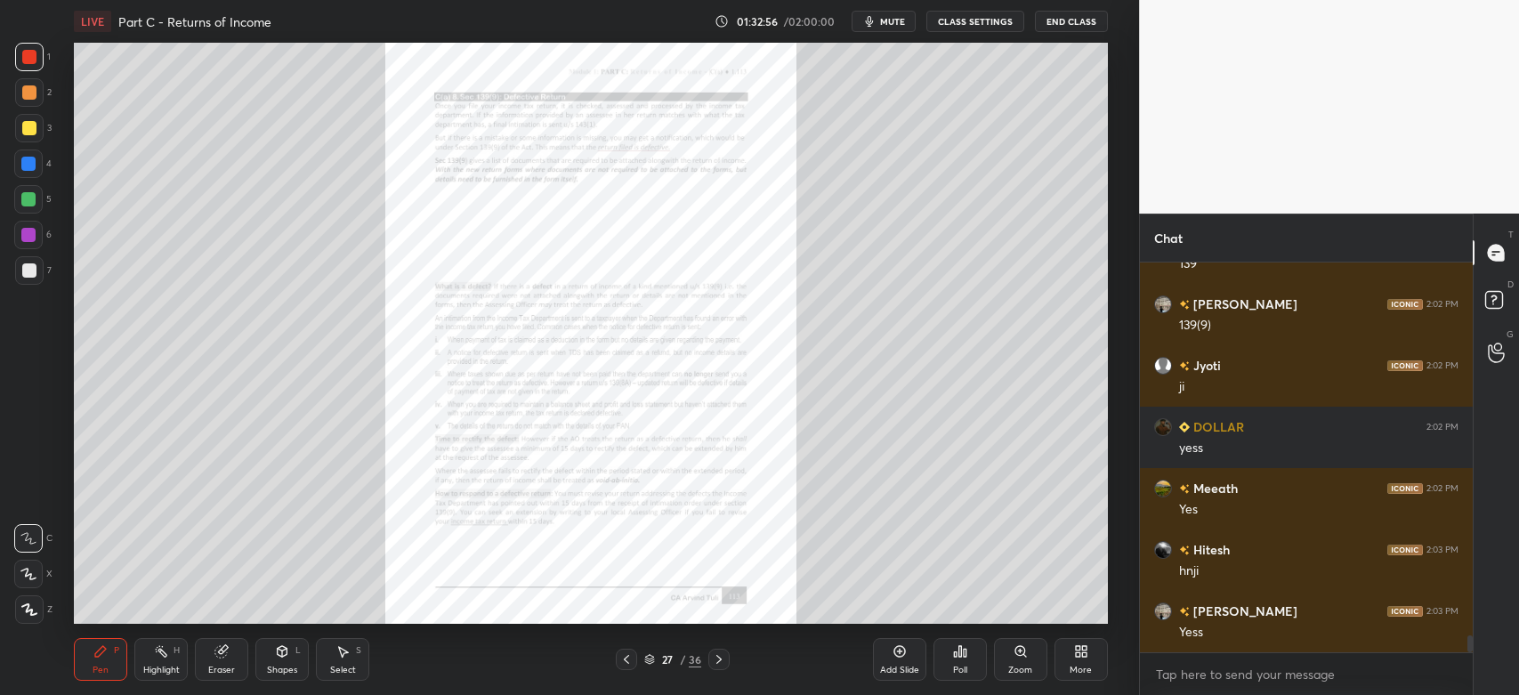
scroll to position [8425, 0]
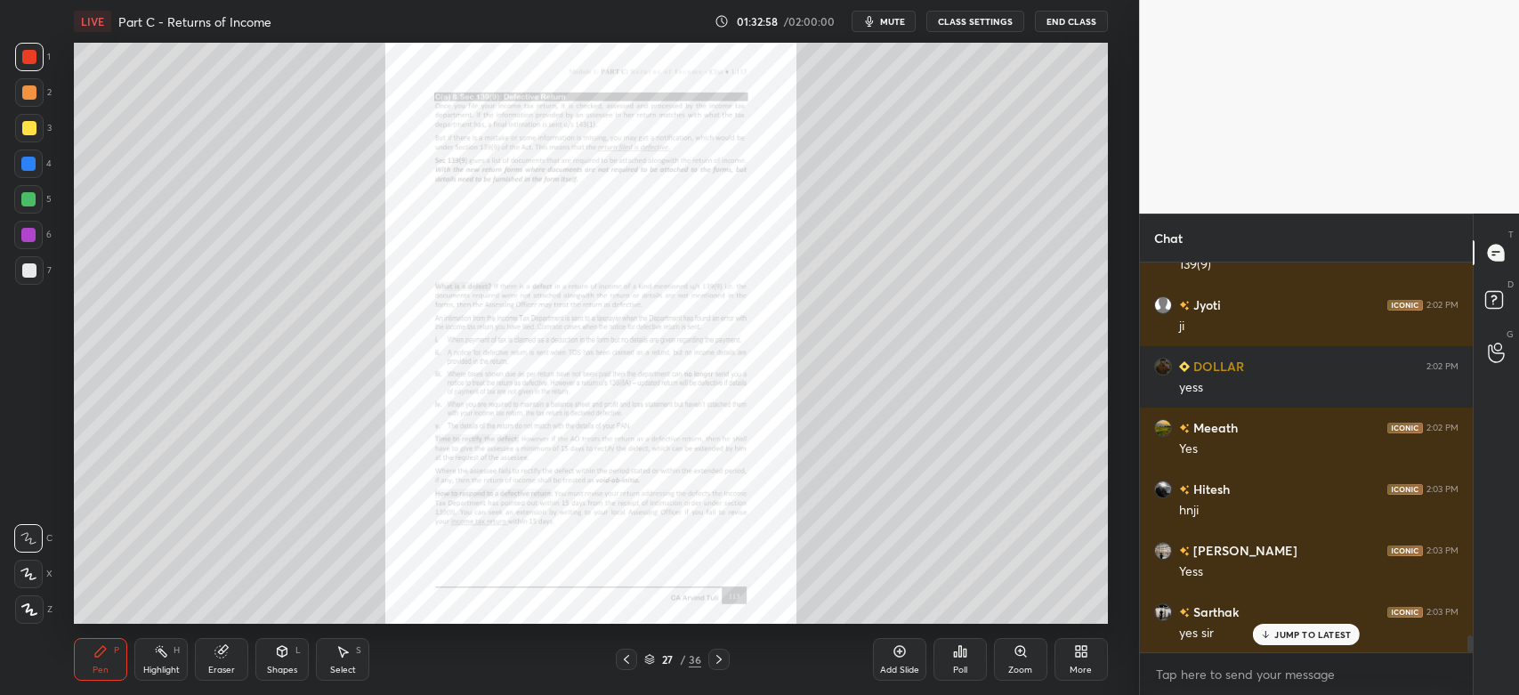
click at [714, 664] on icon at bounding box center [719, 659] width 14 height 14
click at [1024, 658] on icon at bounding box center [1020, 651] width 14 height 14
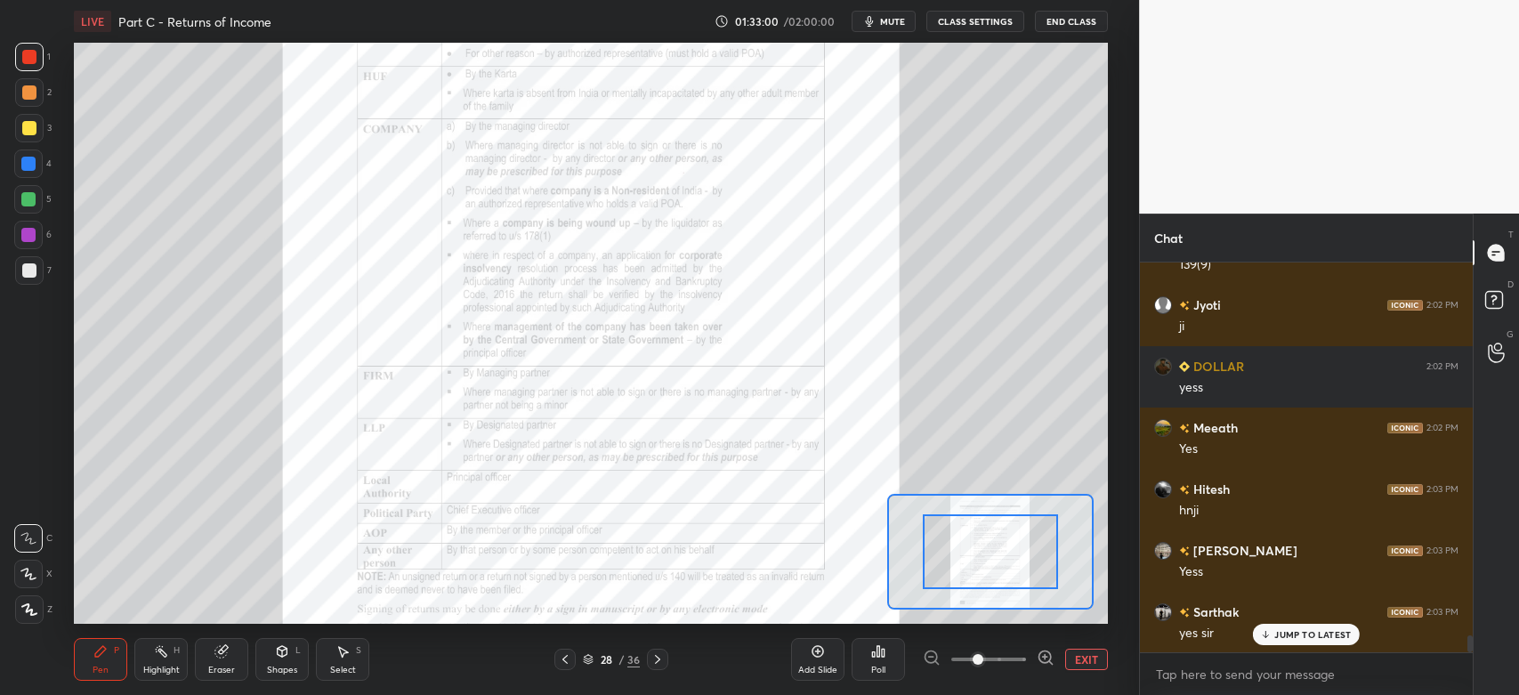
click at [983, 656] on span at bounding box center [978, 659] width 11 height 11
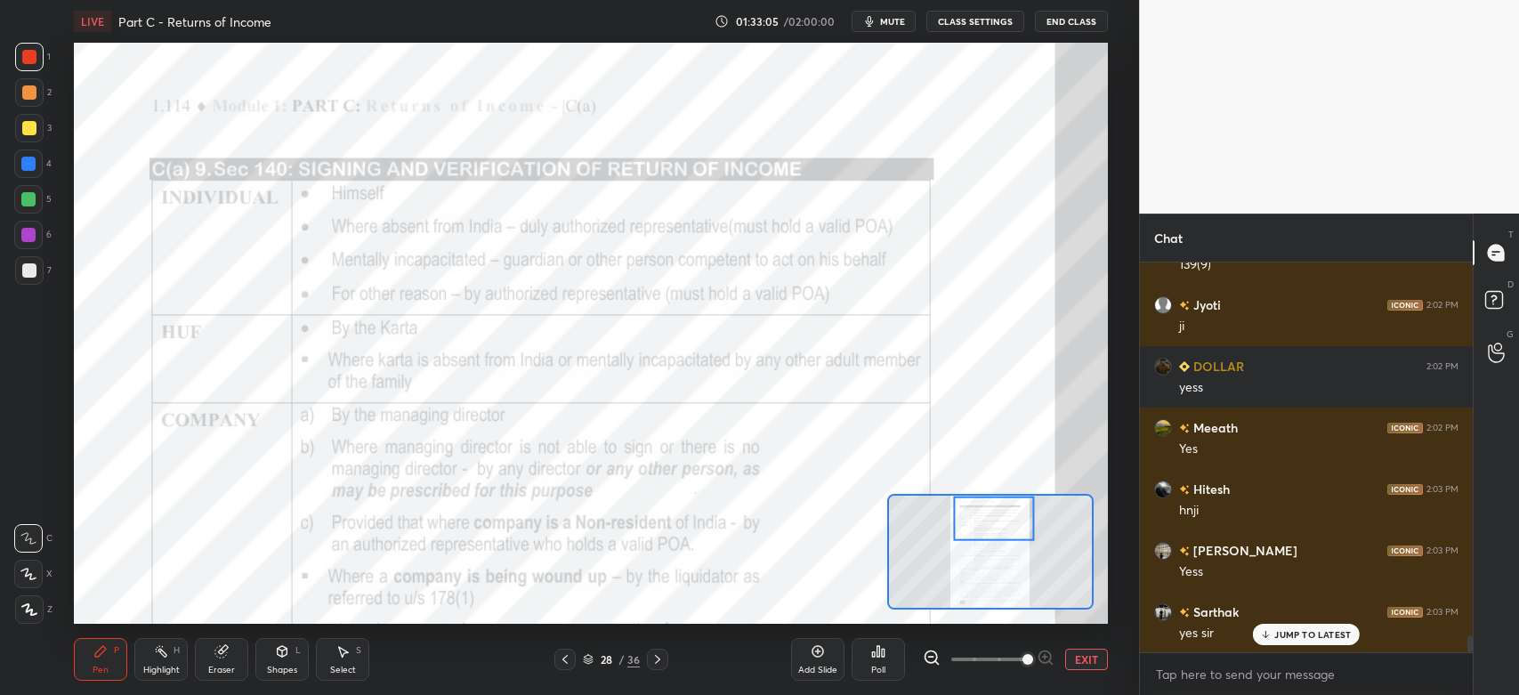
click at [36, 60] on div at bounding box center [29, 57] width 14 height 14
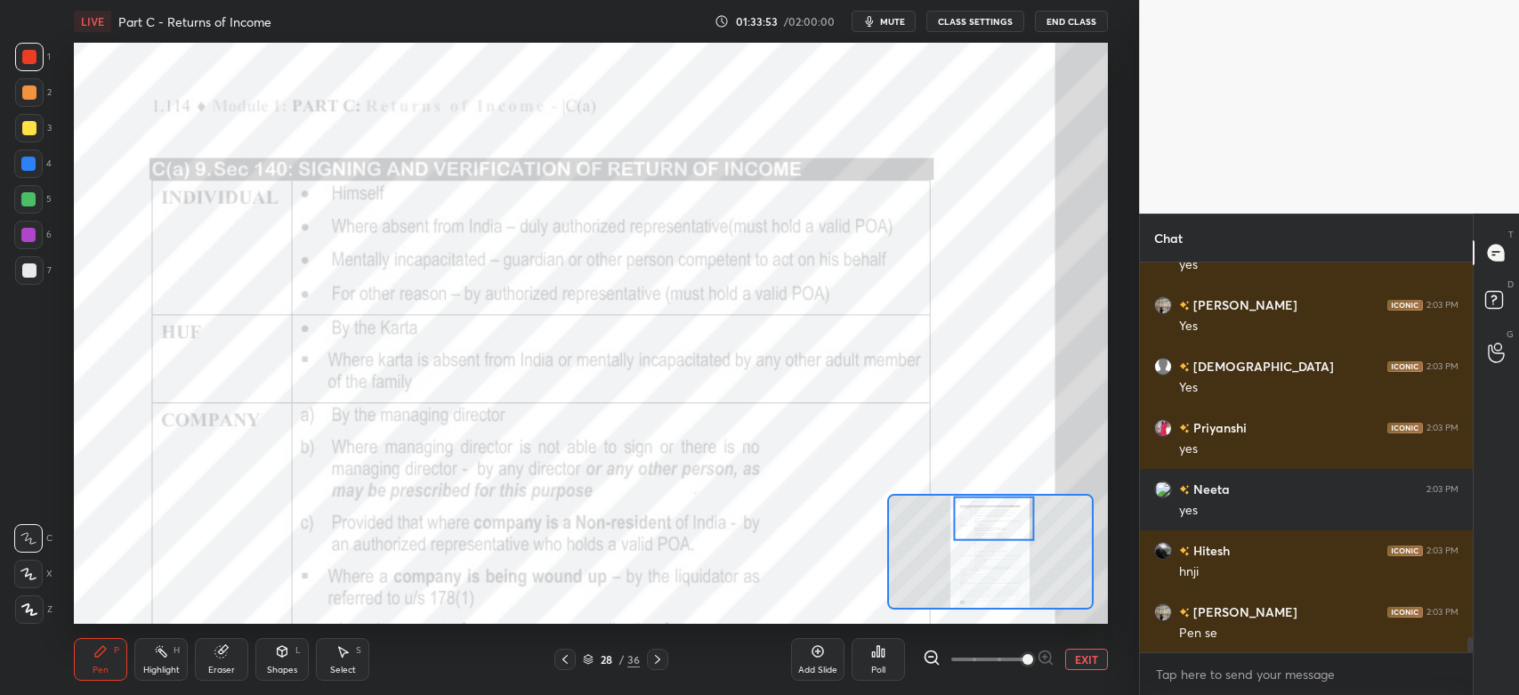
scroll to position [9838, 0]
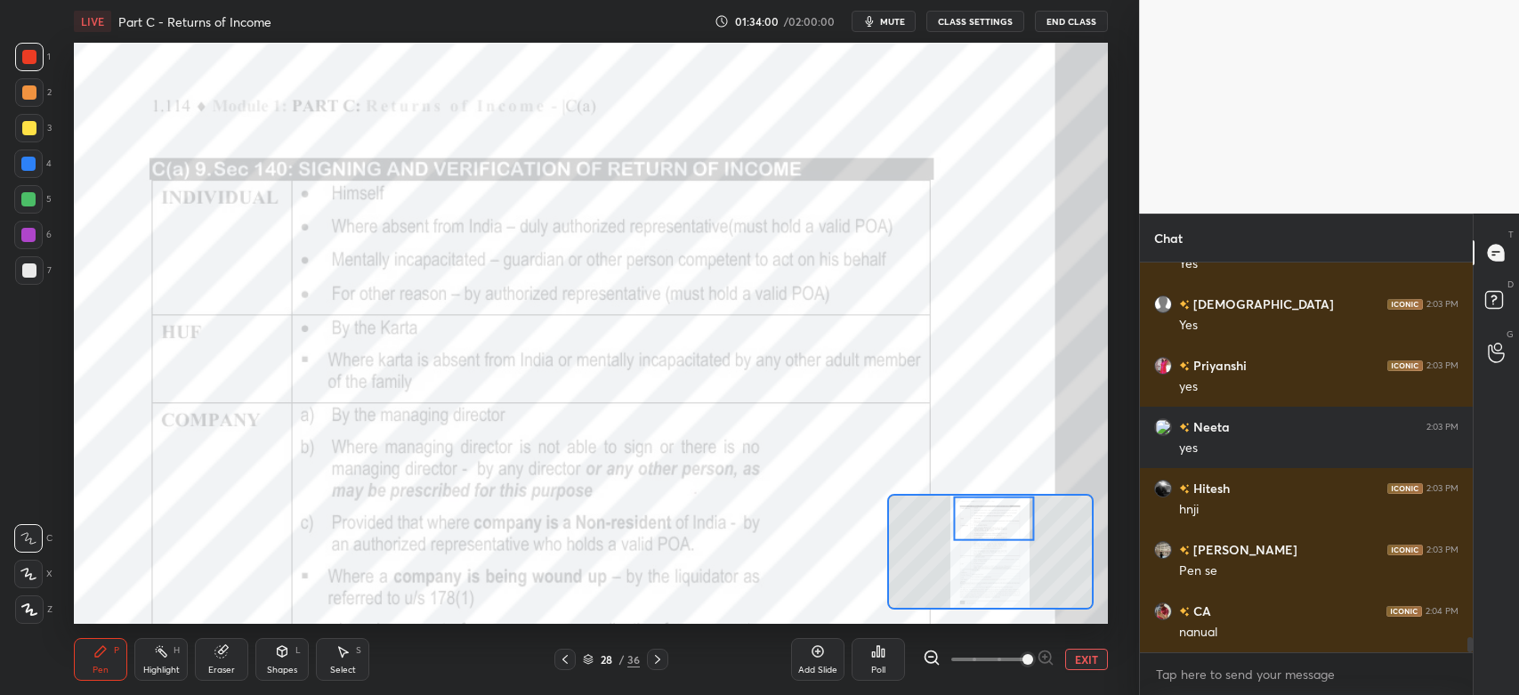
click at [165, 658] on icon at bounding box center [161, 651] width 14 height 14
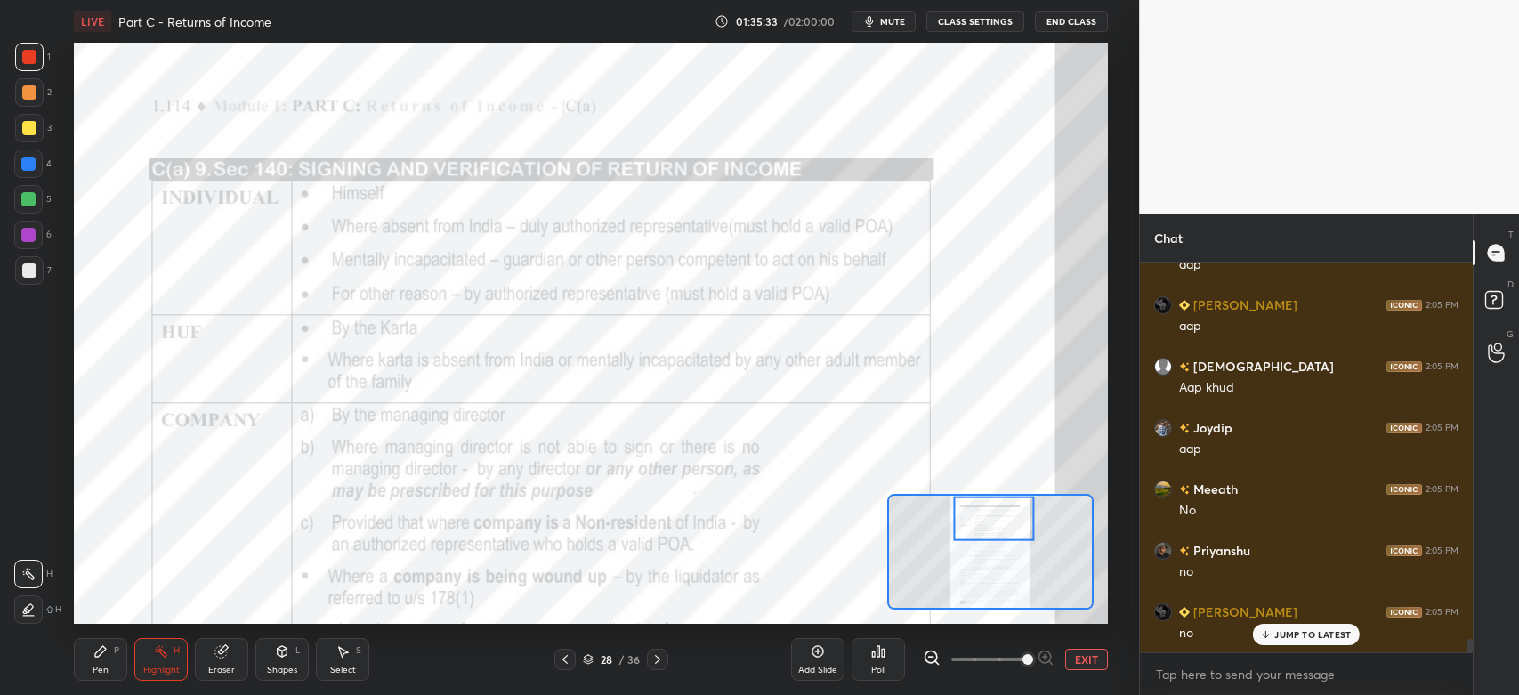
scroll to position [11188, 0]
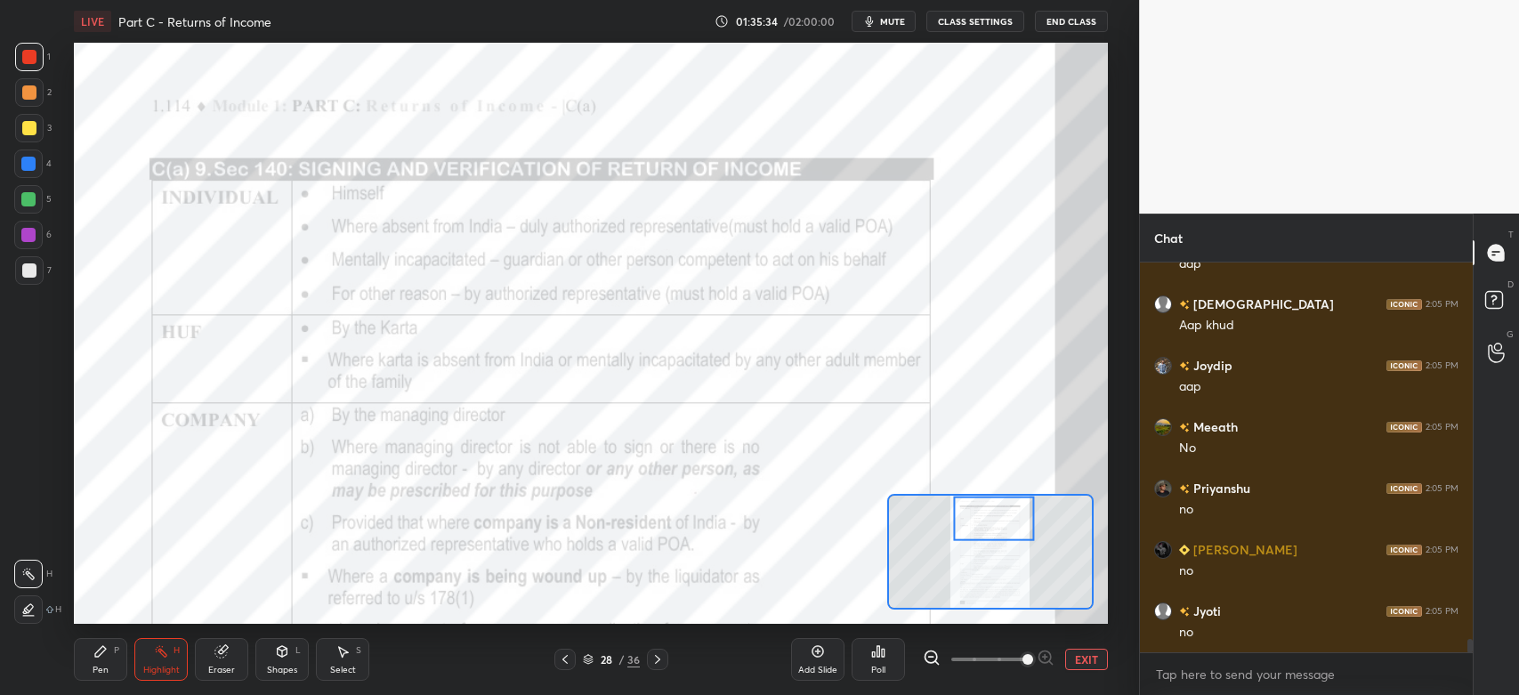
click at [106, 651] on icon at bounding box center [100, 651] width 14 height 14
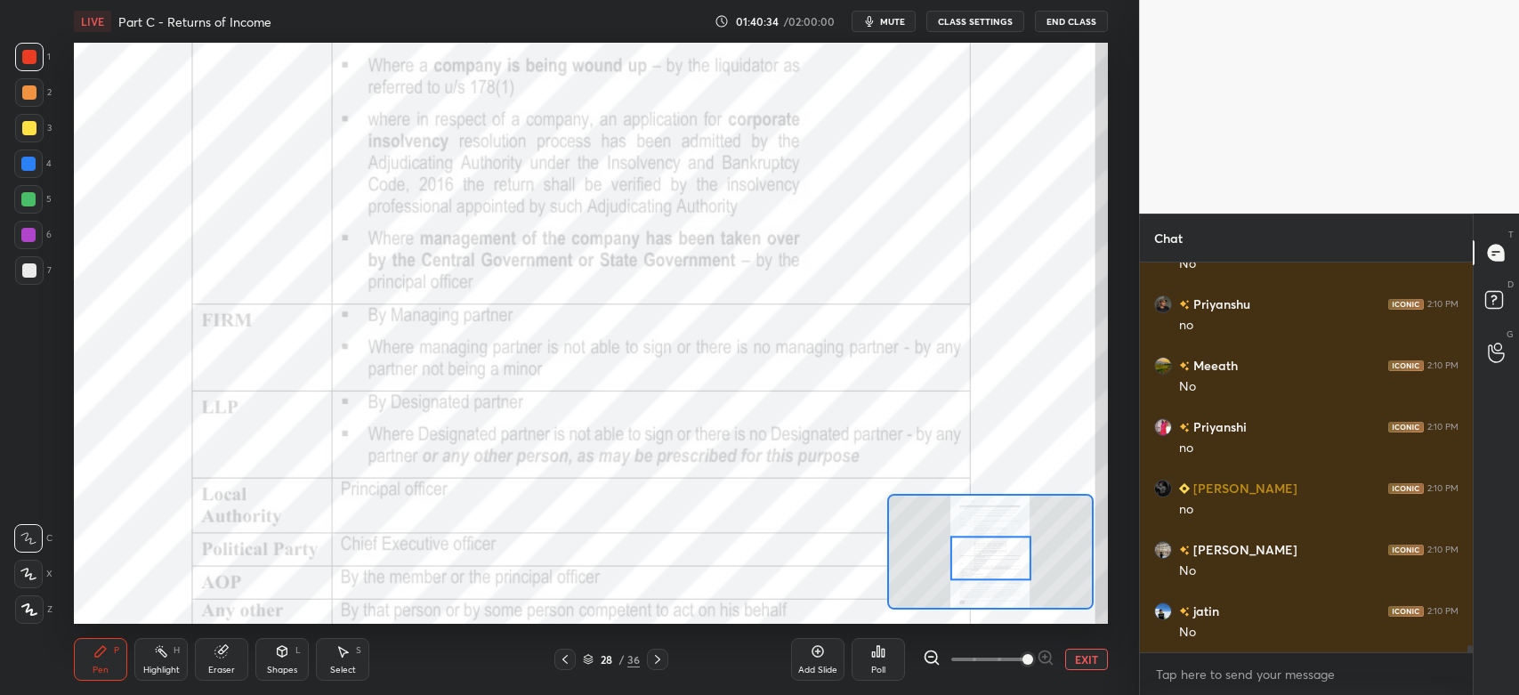
scroll to position [21862, 0]
click at [170, 668] on div "Highlight" at bounding box center [161, 670] width 36 height 9
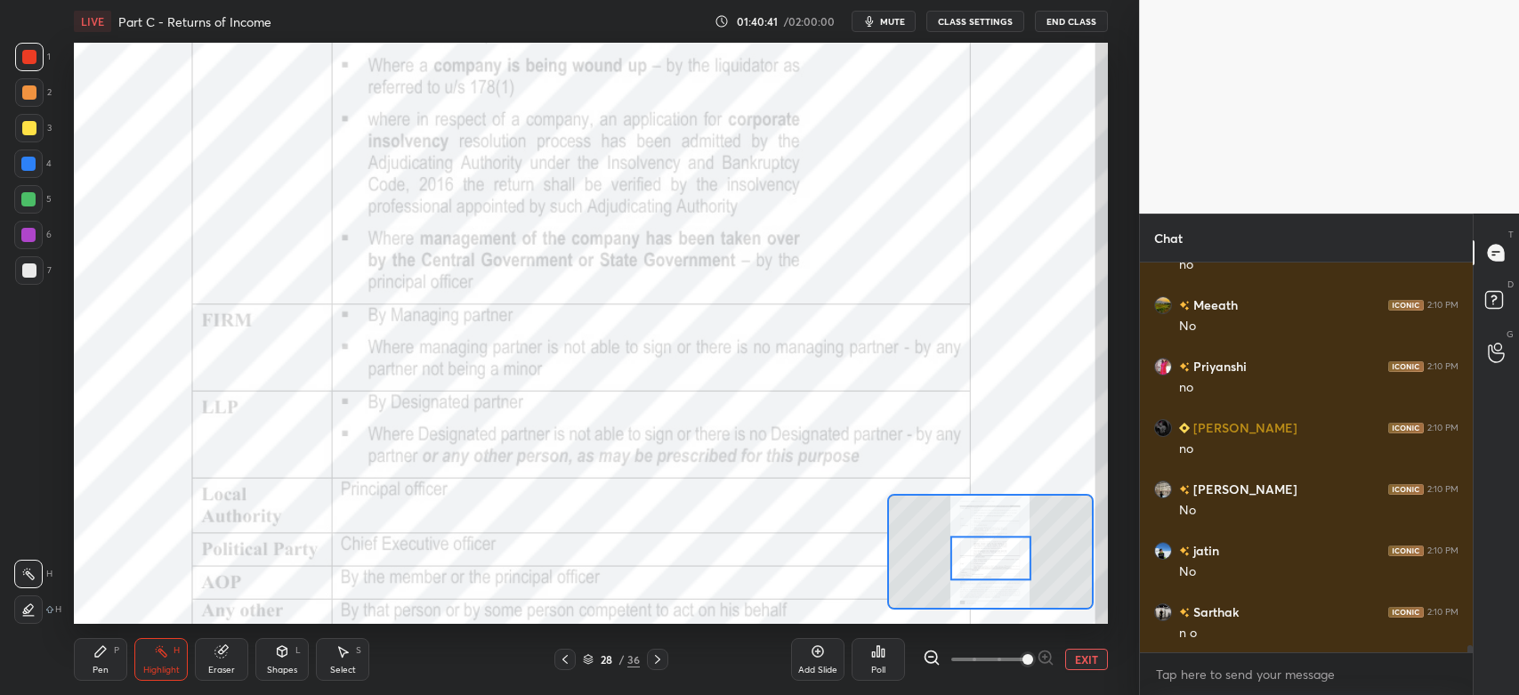
click at [101, 674] on div "Pen" at bounding box center [101, 670] width 16 height 9
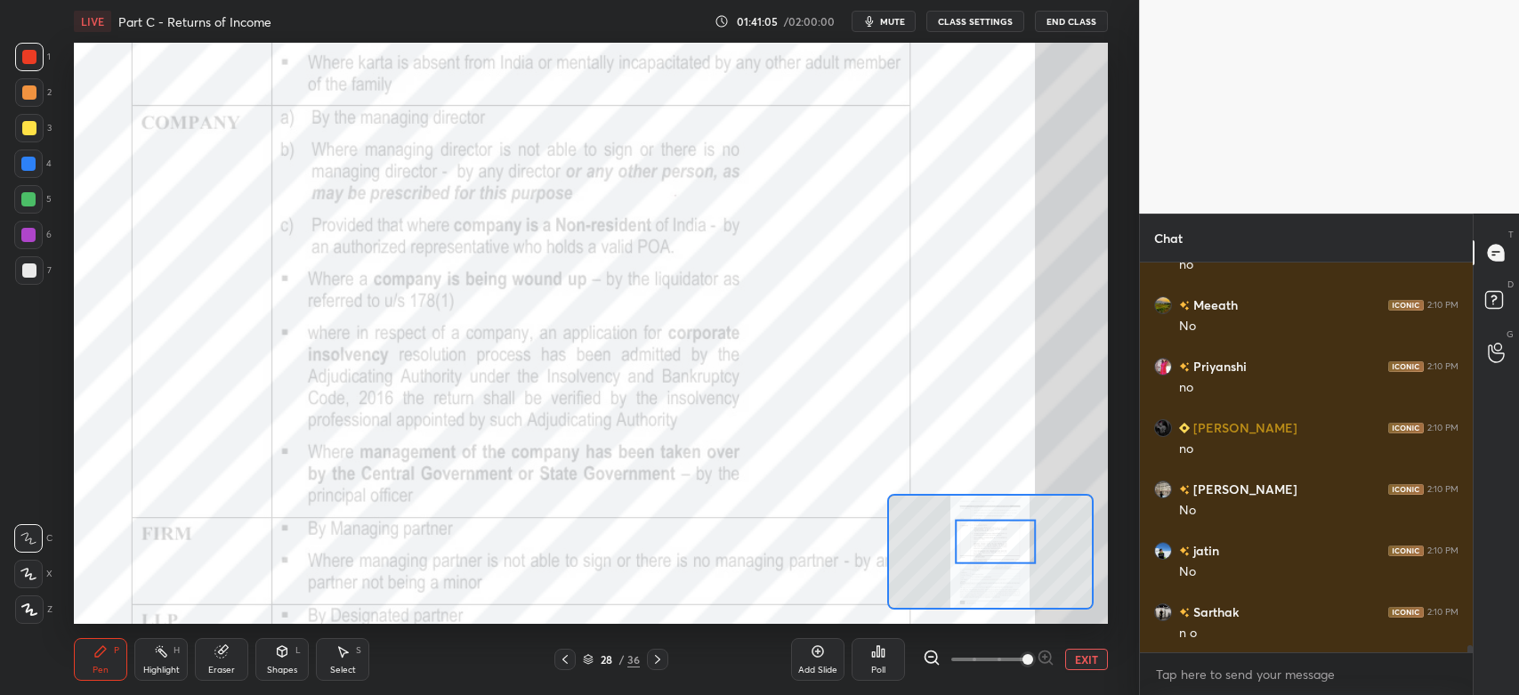
click at [222, 663] on div "Eraser" at bounding box center [221, 659] width 53 height 43
click at [279, 667] on div "Shapes" at bounding box center [282, 670] width 30 height 9
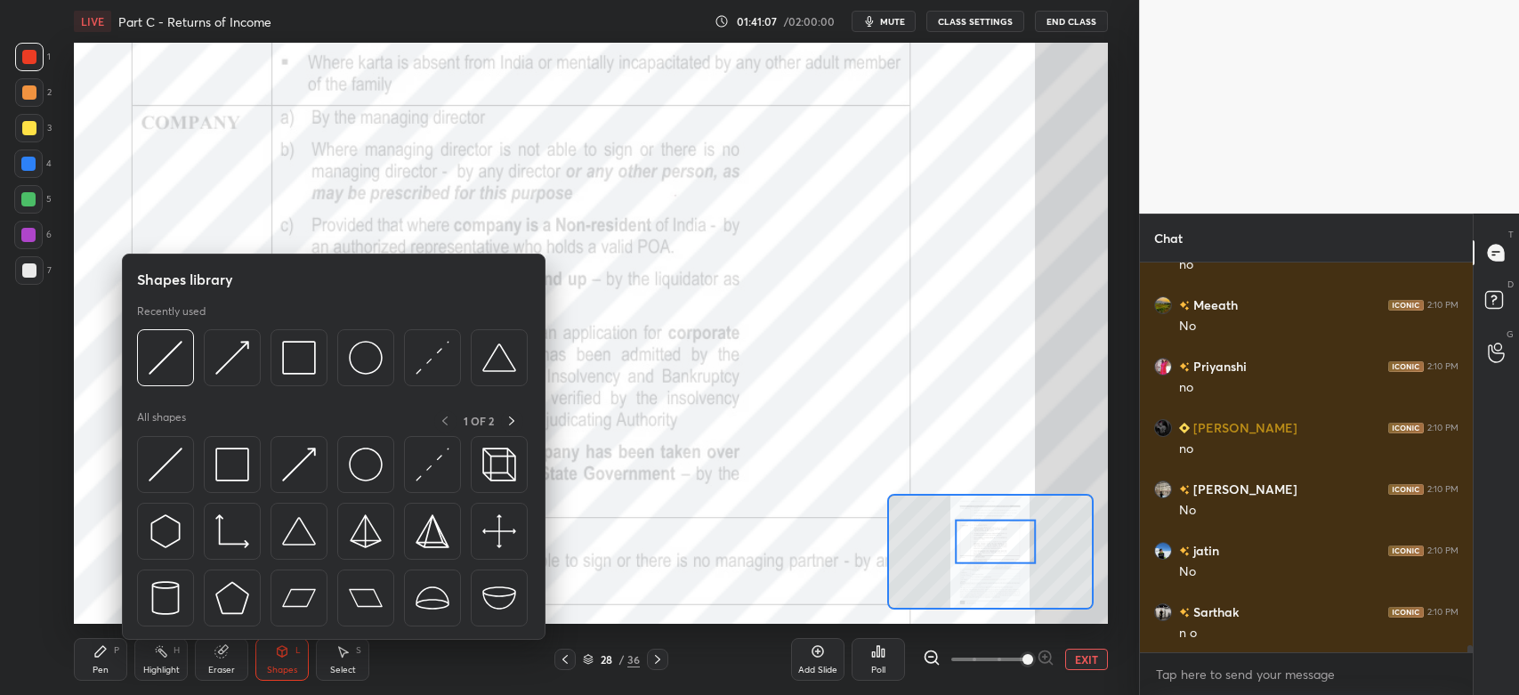
click at [171, 356] on img at bounding box center [166, 358] width 34 height 34
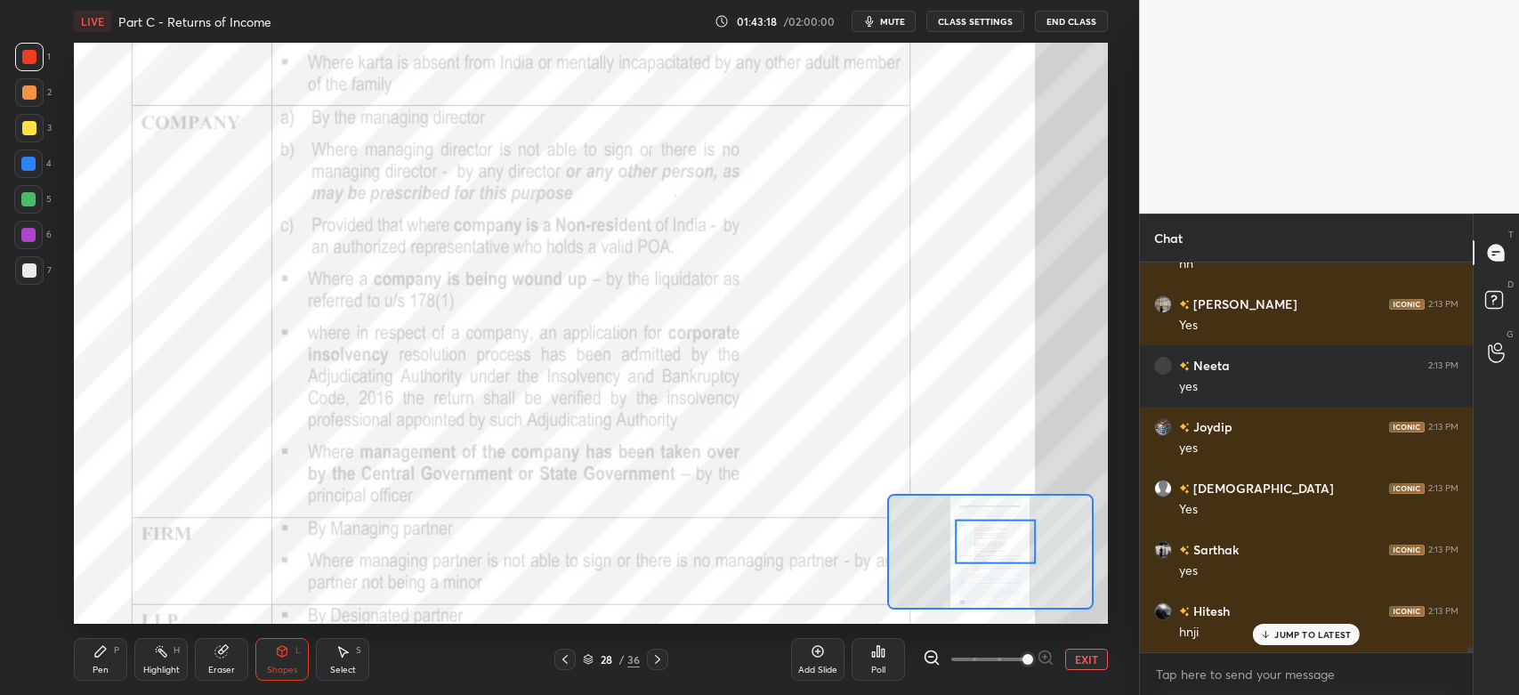
scroll to position [25976, 0]
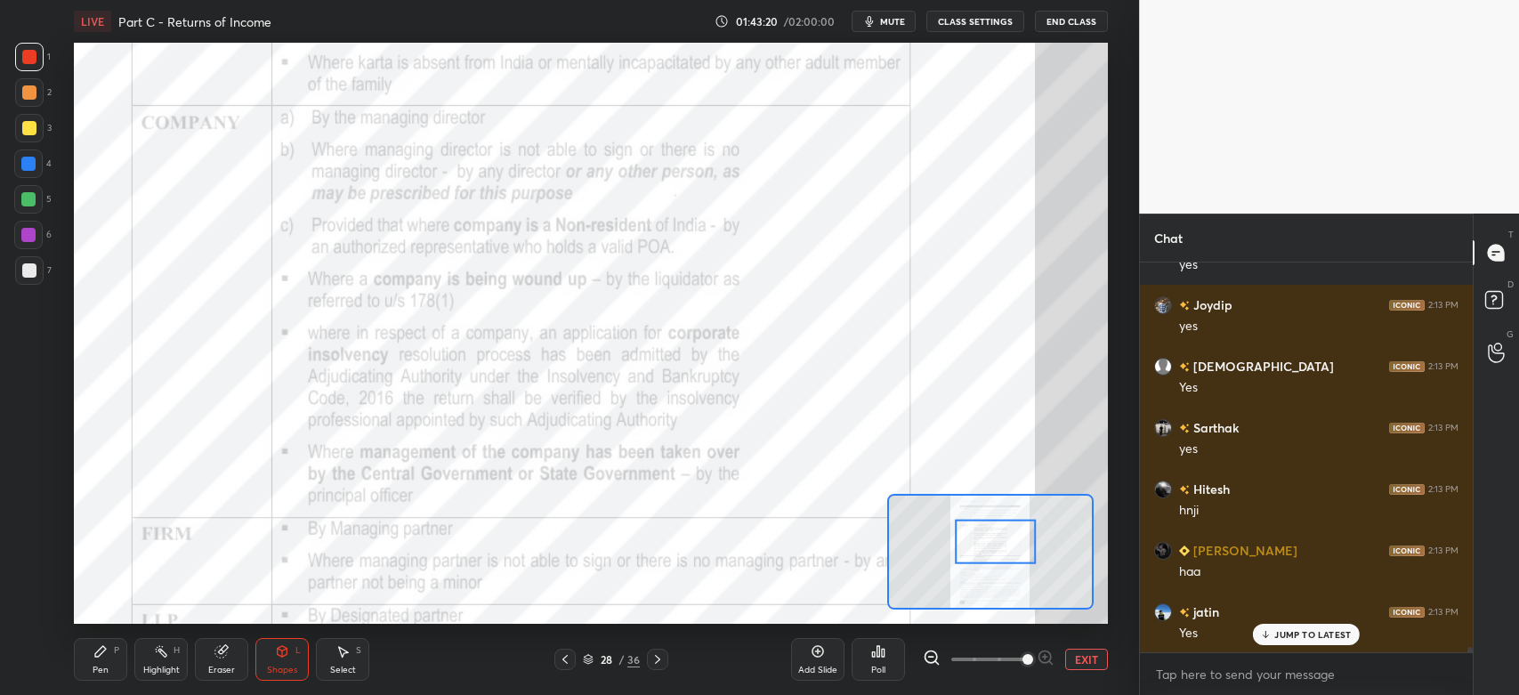
click at [118, 658] on div "Pen P" at bounding box center [100, 659] width 53 height 43
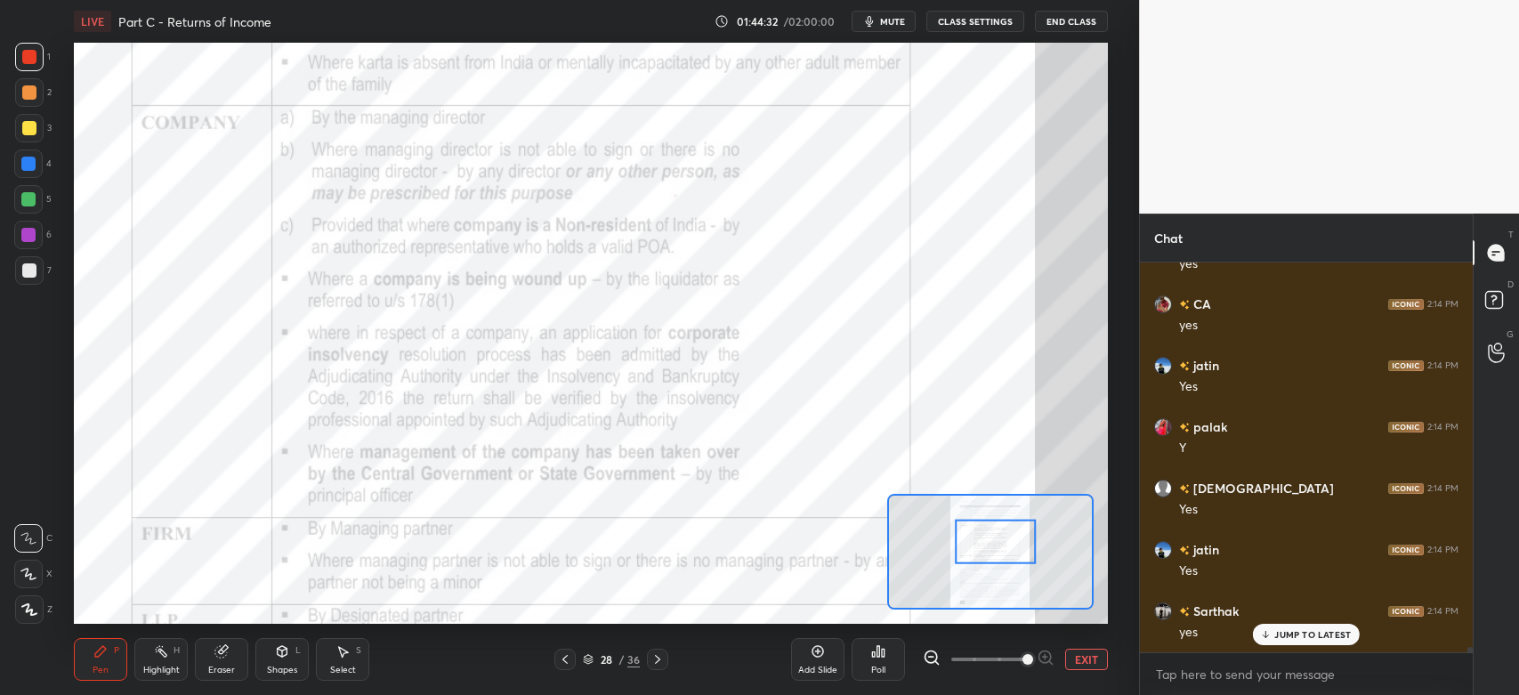
scroll to position [27572, 0]
click at [660, 656] on icon at bounding box center [657, 659] width 14 height 14
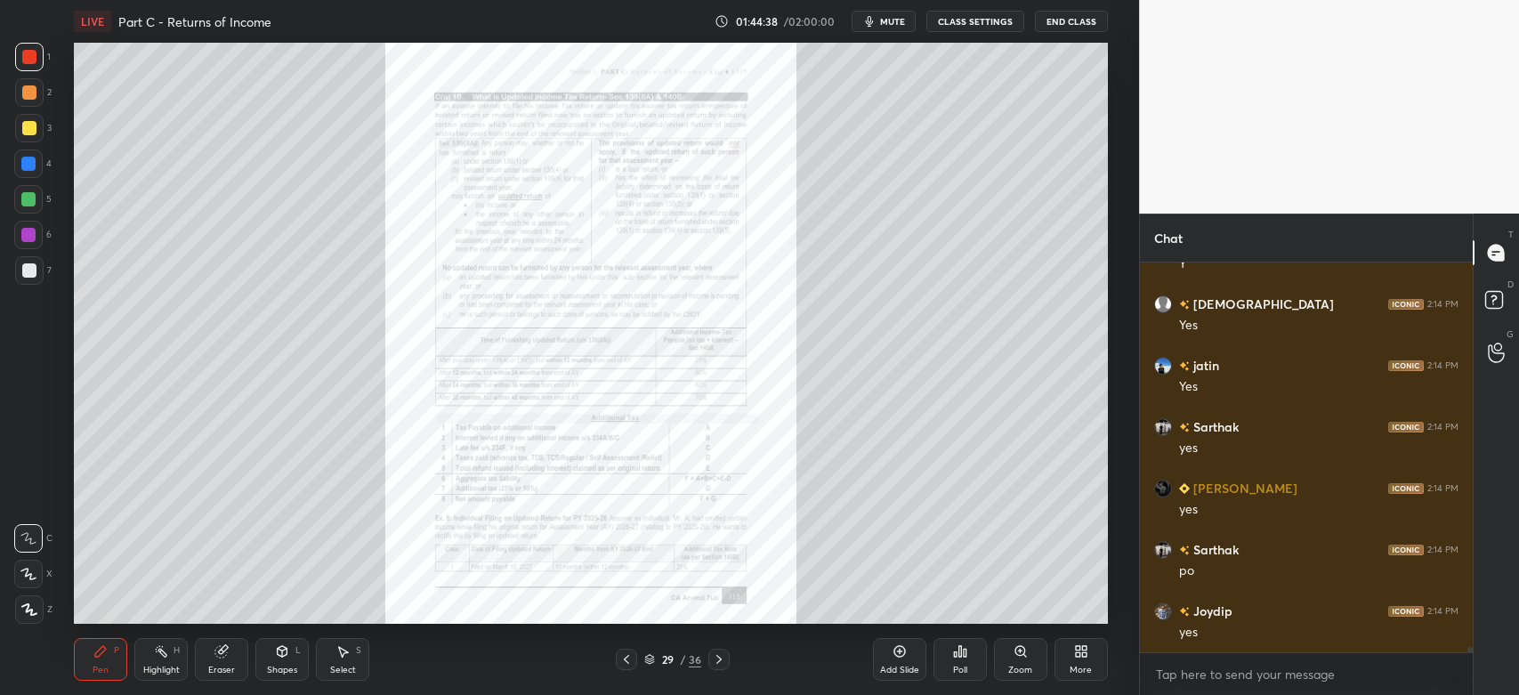
scroll to position [27756, 0]
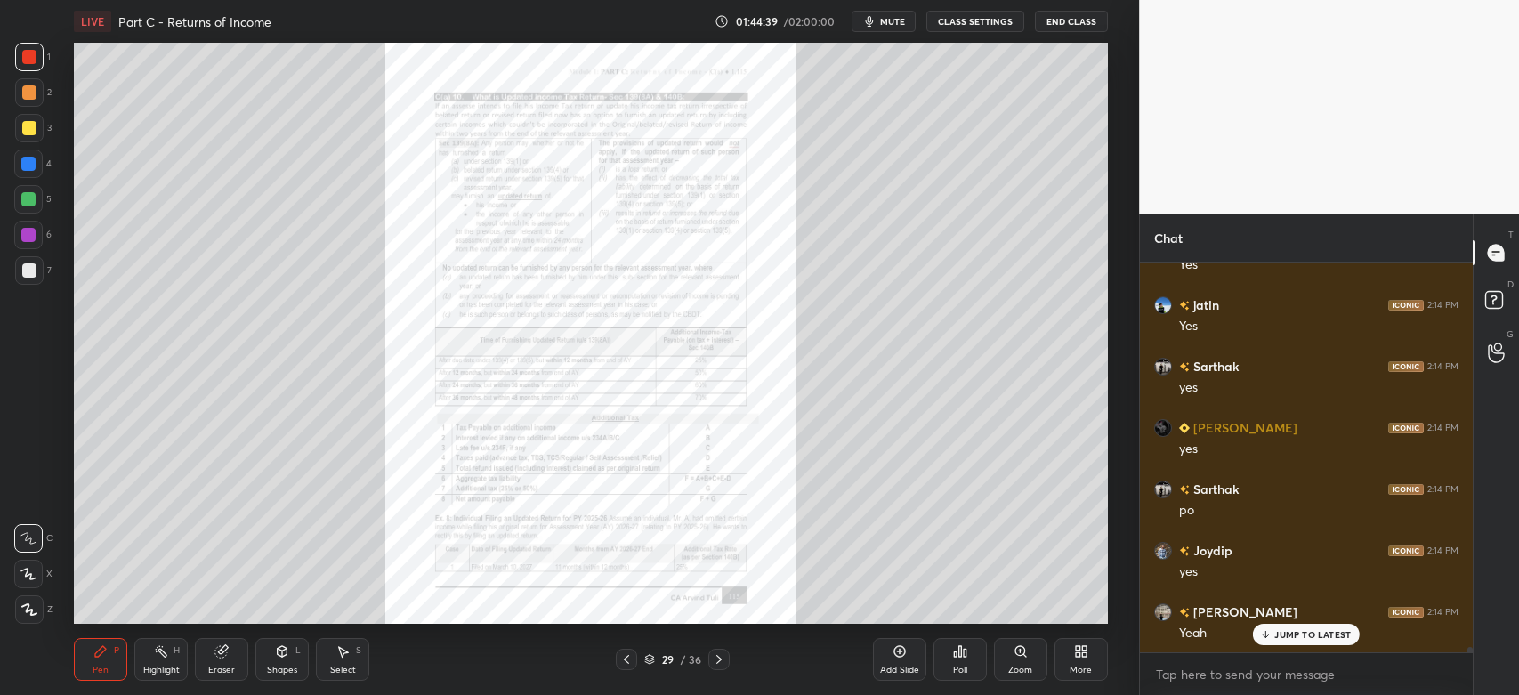
click at [721, 667] on div at bounding box center [718, 659] width 21 height 21
click at [713, 662] on icon at bounding box center [719, 659] width 14 height 14
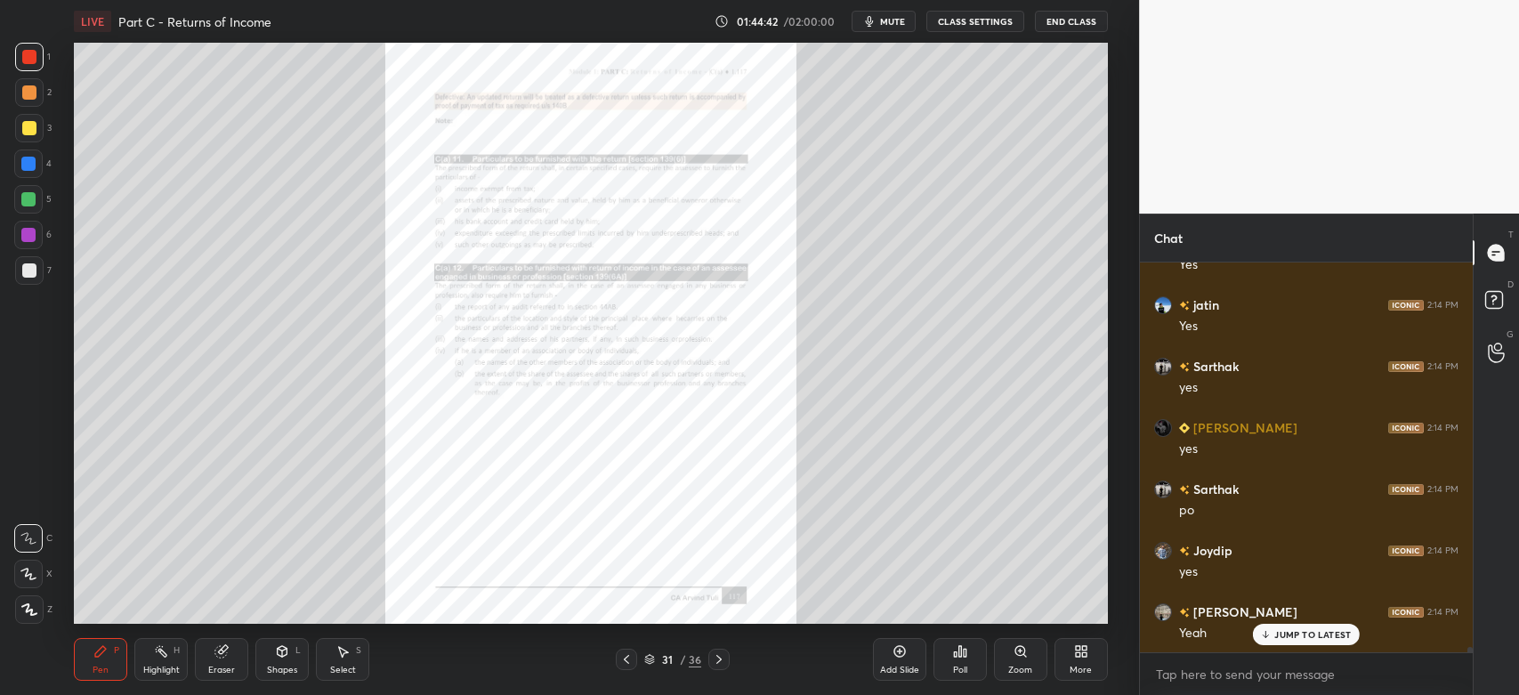
click at [712, 660] on icon at bounding box center [719, 659] width 14 height 14
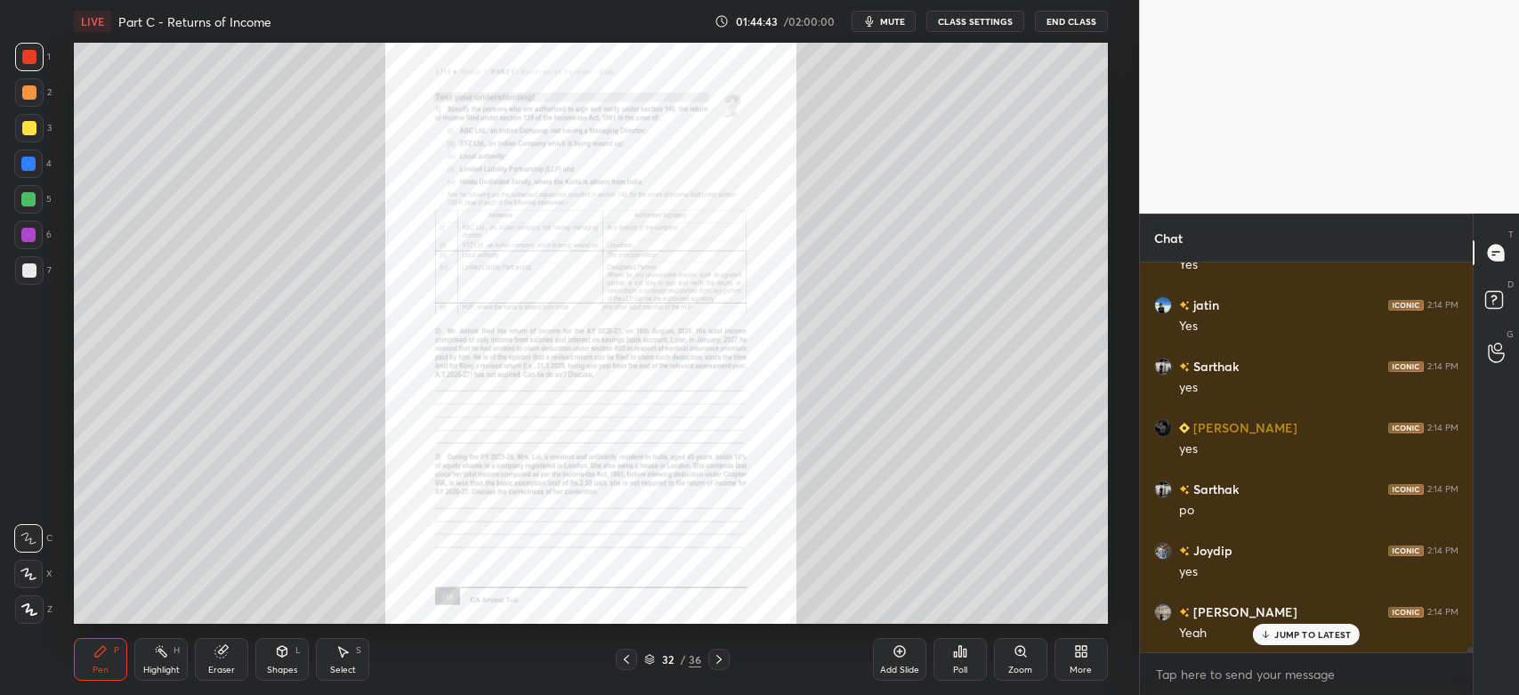
click at [1011, 658] on div "Zoom" at bounding box center [1020, 659] width 53 height 43
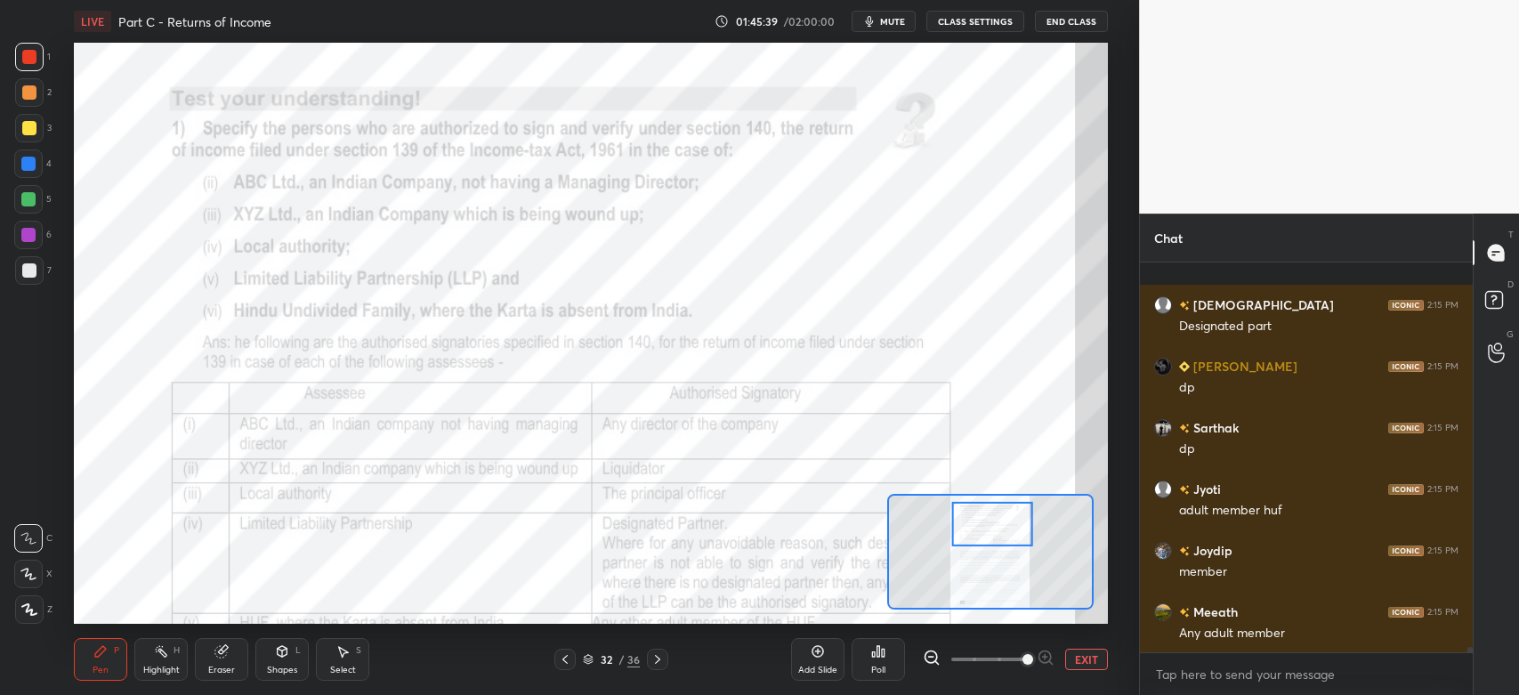
scroll to position [30152, 0]
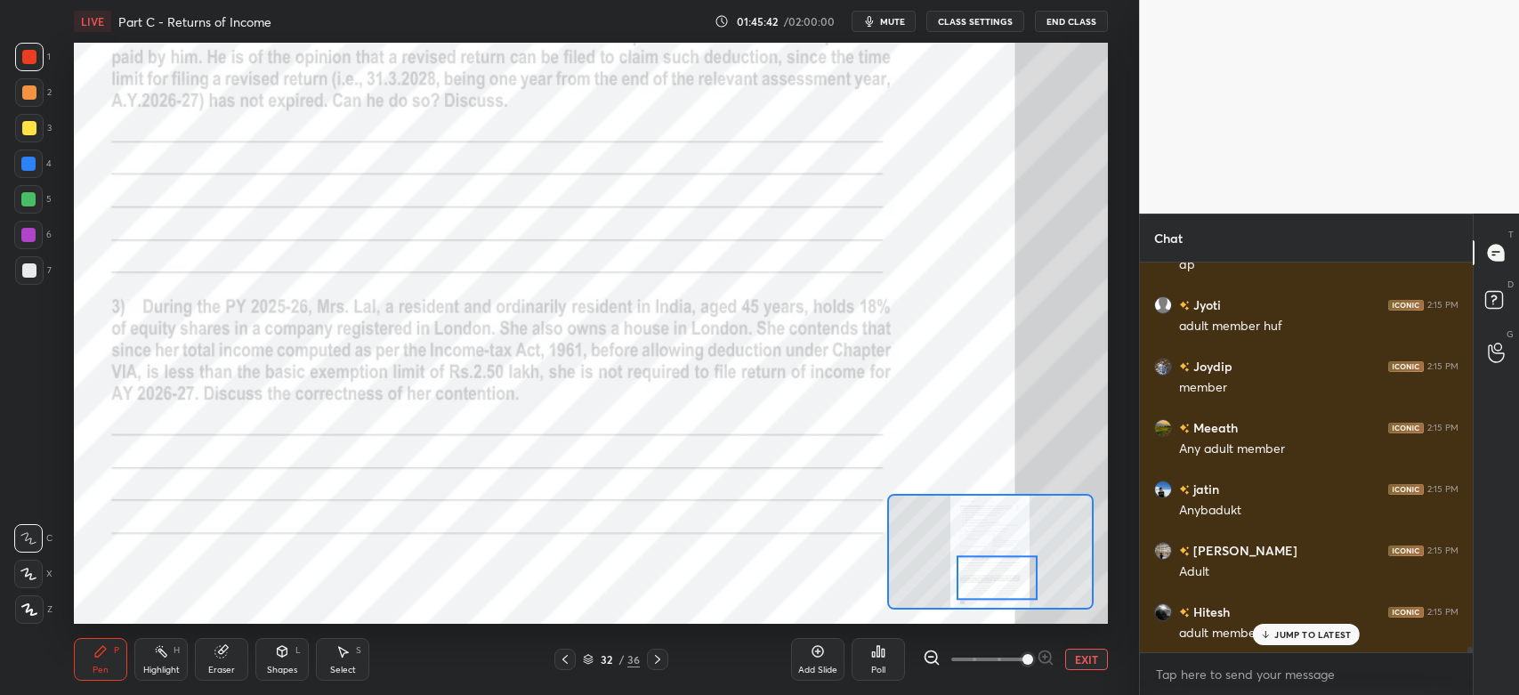
click at [663, 662] on icon at bounding box center [657, 659] width 14 height 14
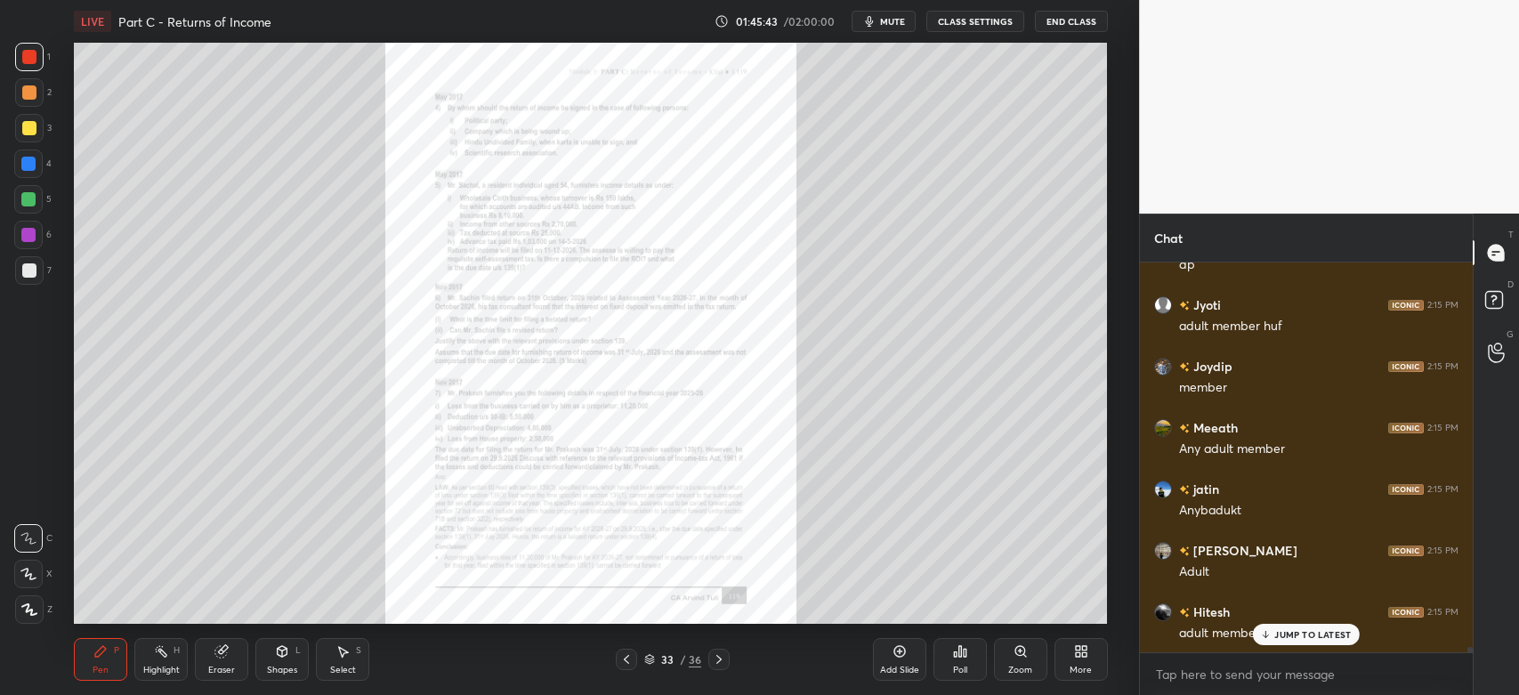
scroll to position [30275, 0]
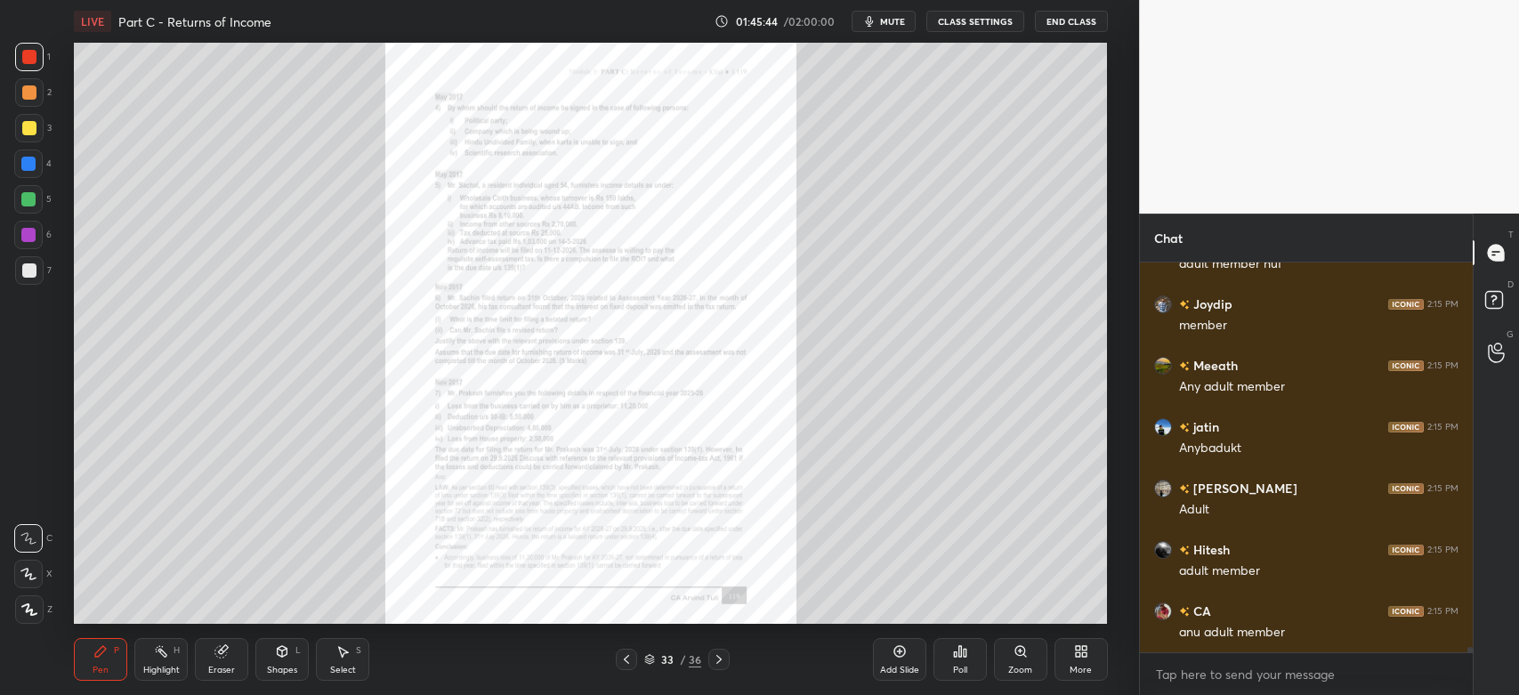
click at [1021, 662] on div "Zoom" at bounding box center [1020, 659] width 53 height 43
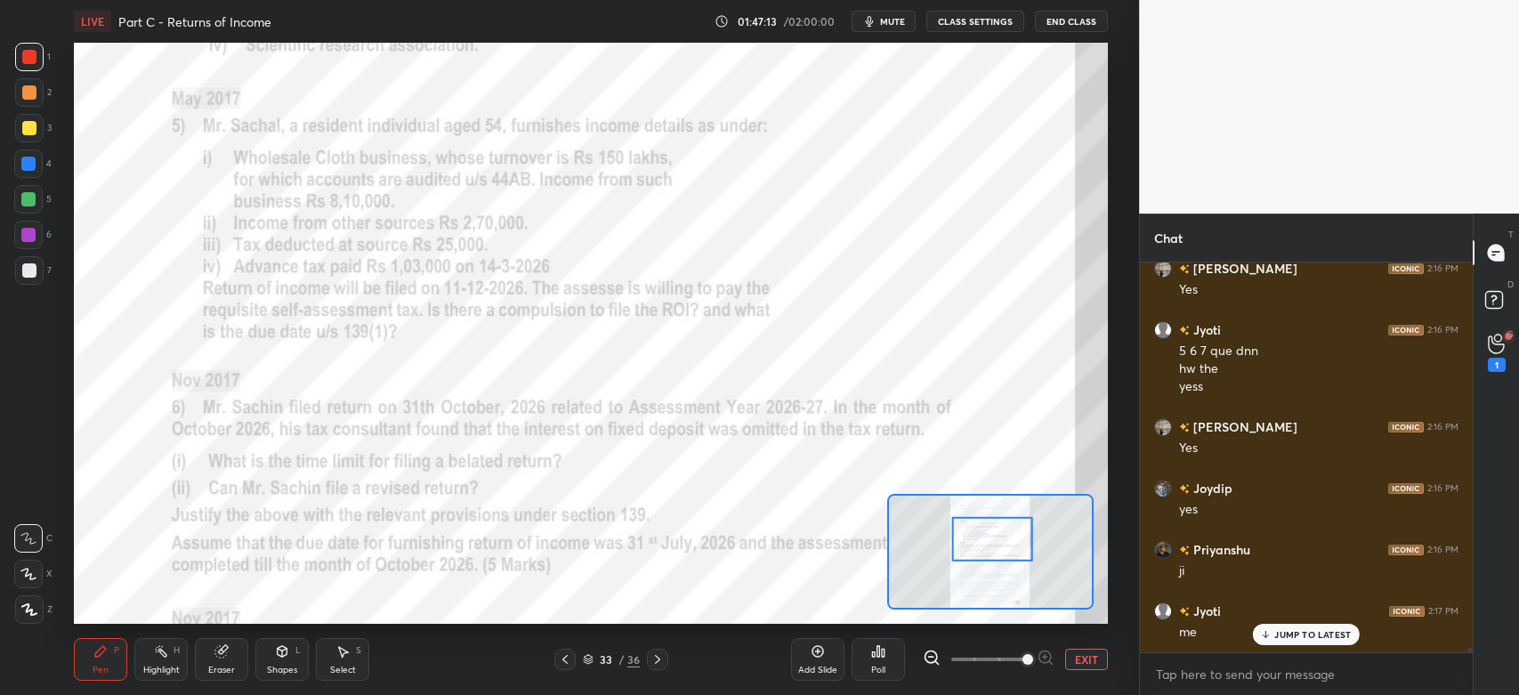
scroll to position [33195, 0]
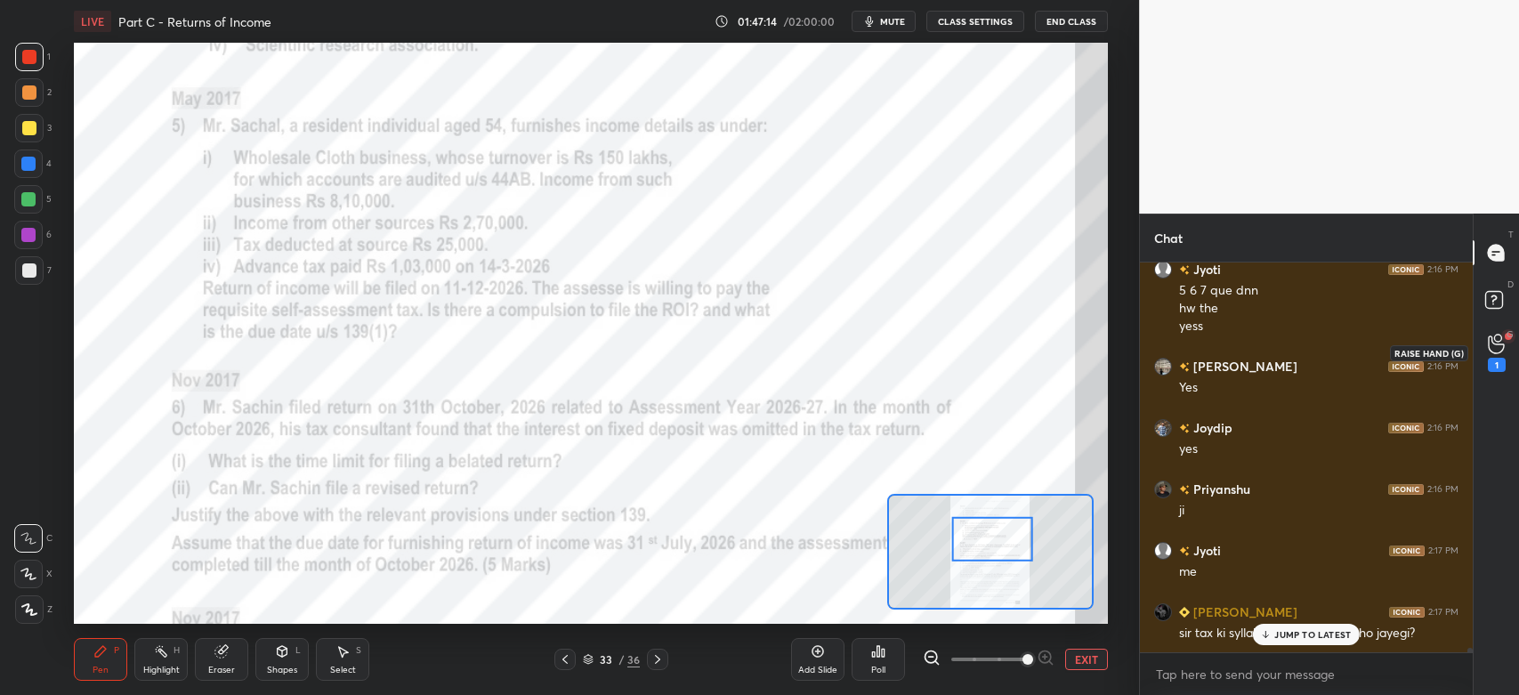
click at [1497, 350] on icon at bounding box center [1496, 344] width 17 height 20
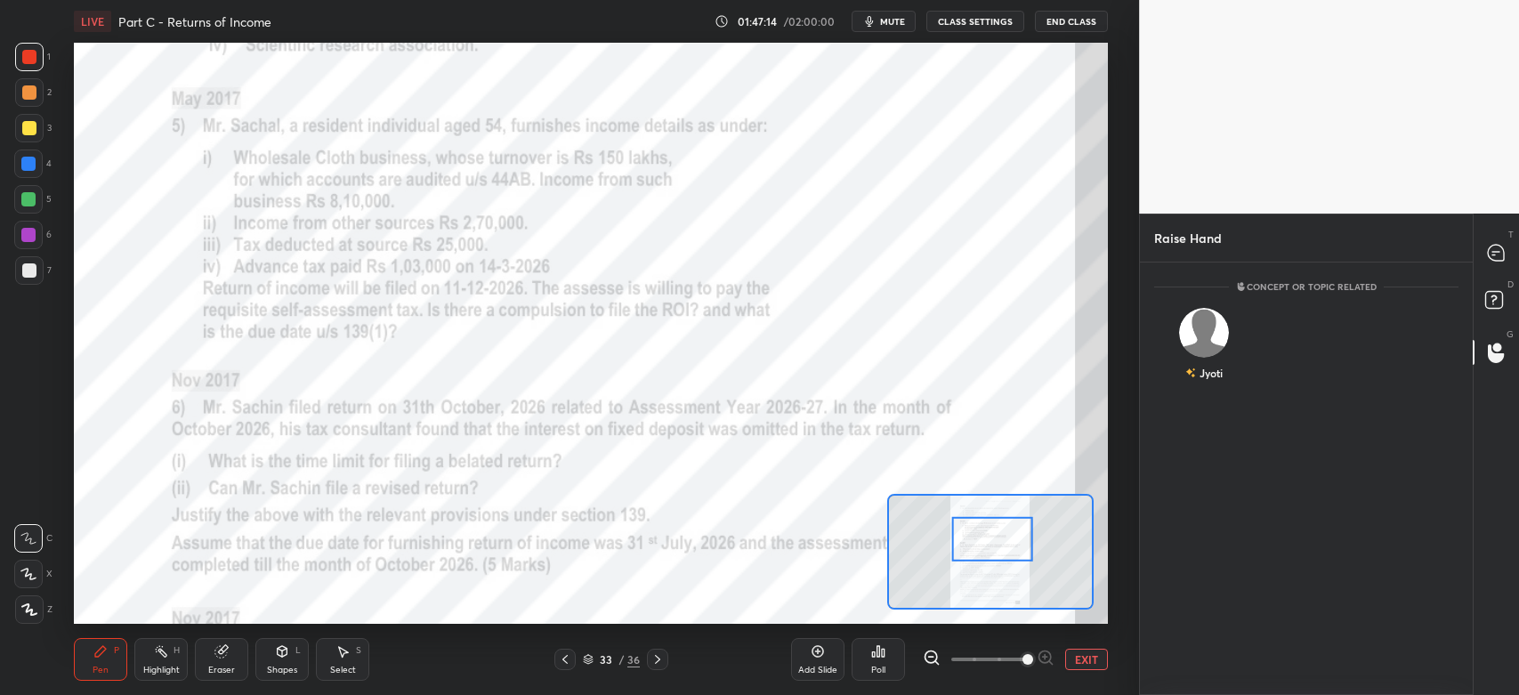
scroll to position [5, 5]
click at [1200, 341] on img "grid" at bounding box center [1205, 333] width 50 height 50
click at [1214, 388] on button "INVITE" at bounding box center [1204, 385] width 85 height 23
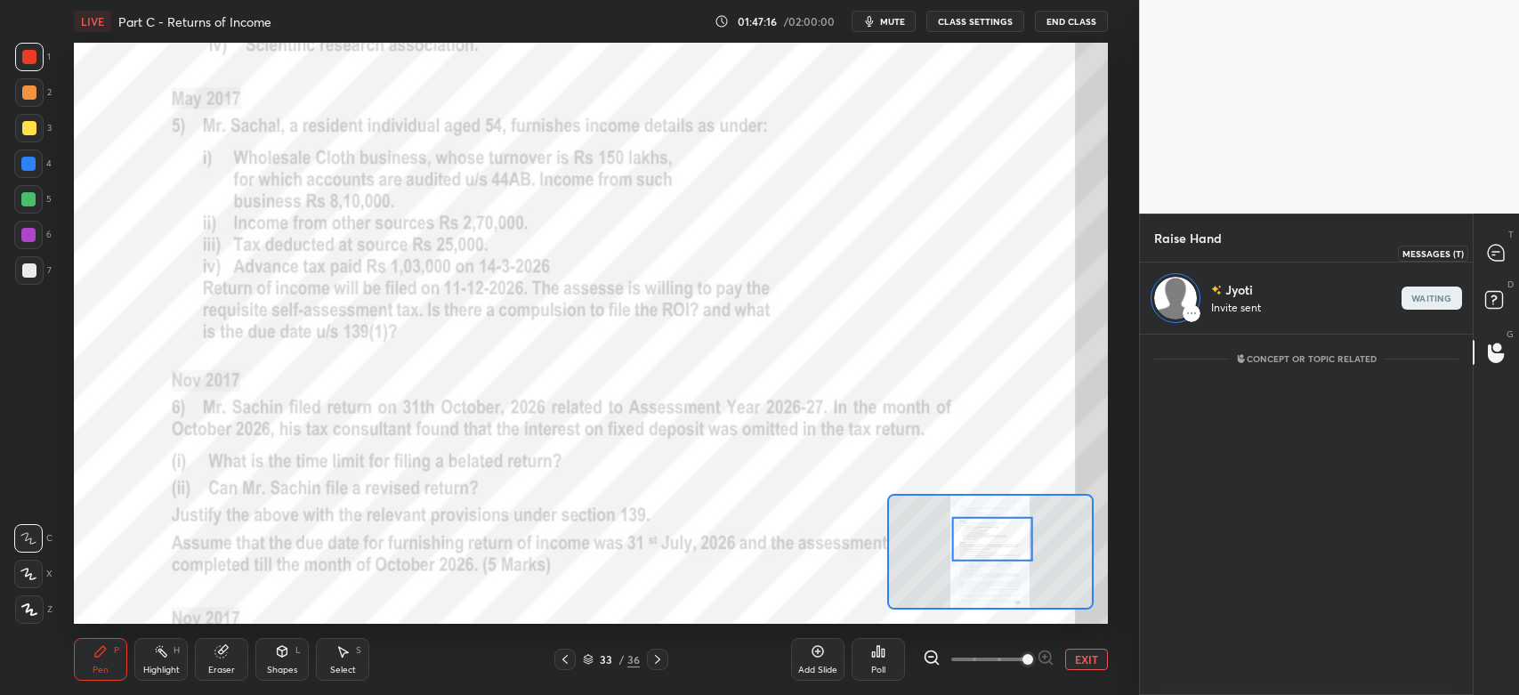
click at [1495, 259] on icon at bounding box center [1496, 253] width 16 height 16
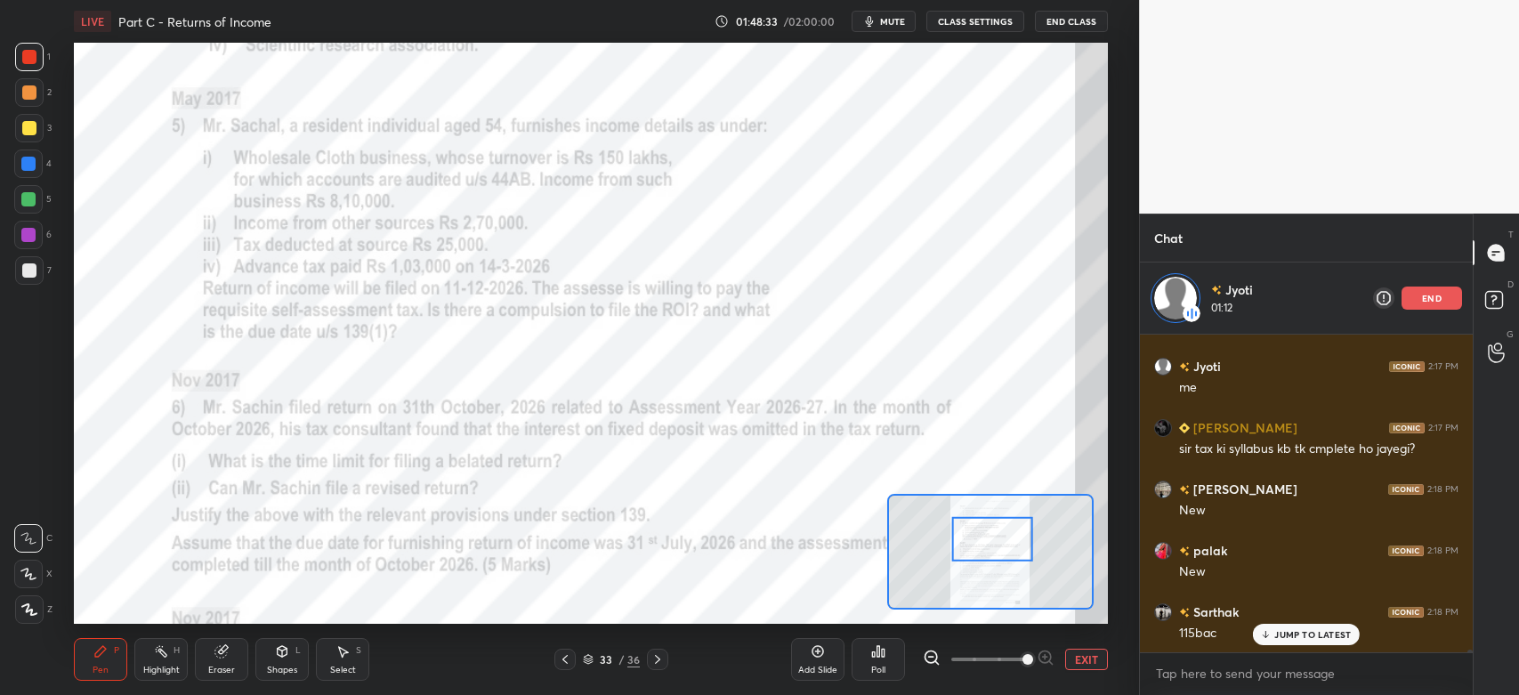
scroll to position [33816, 0]
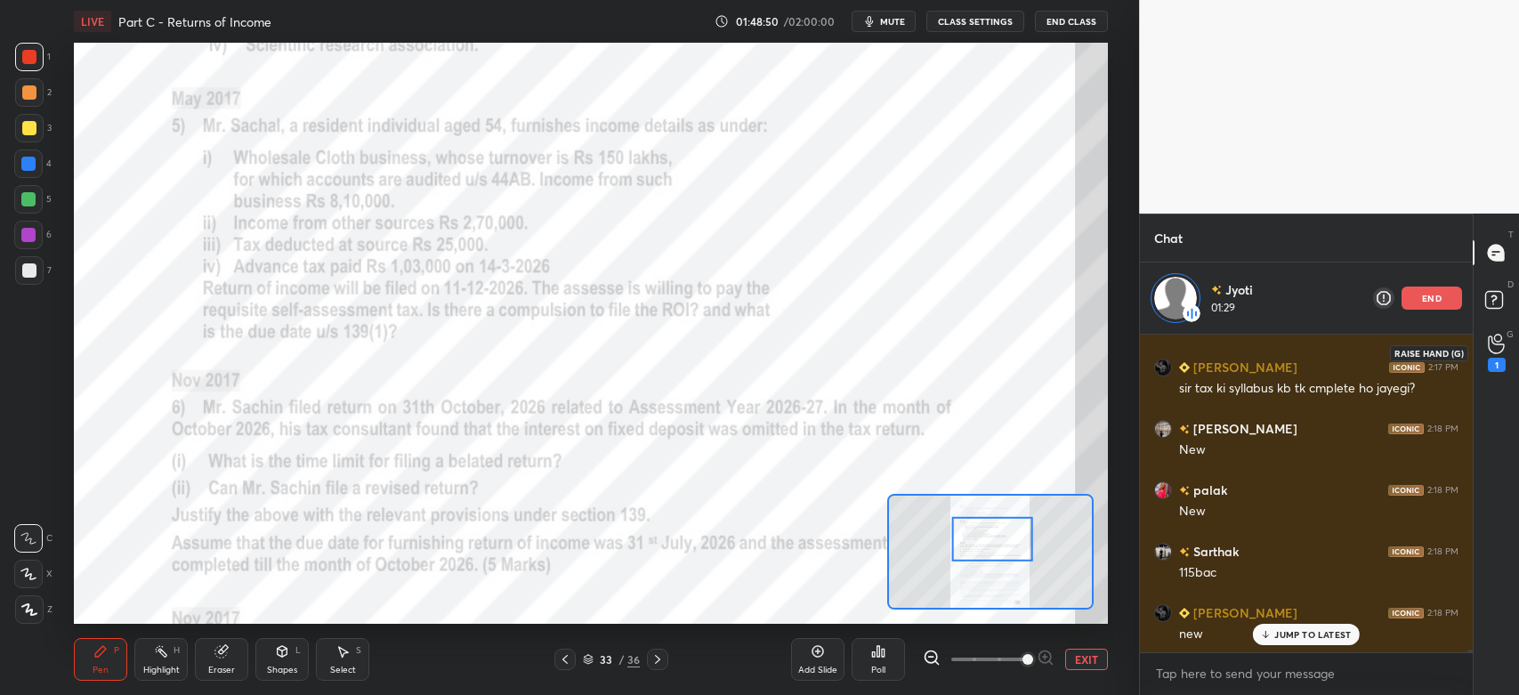
click at [1496, 351] on icon at bounding box center [1496, 344] width 17 height 20
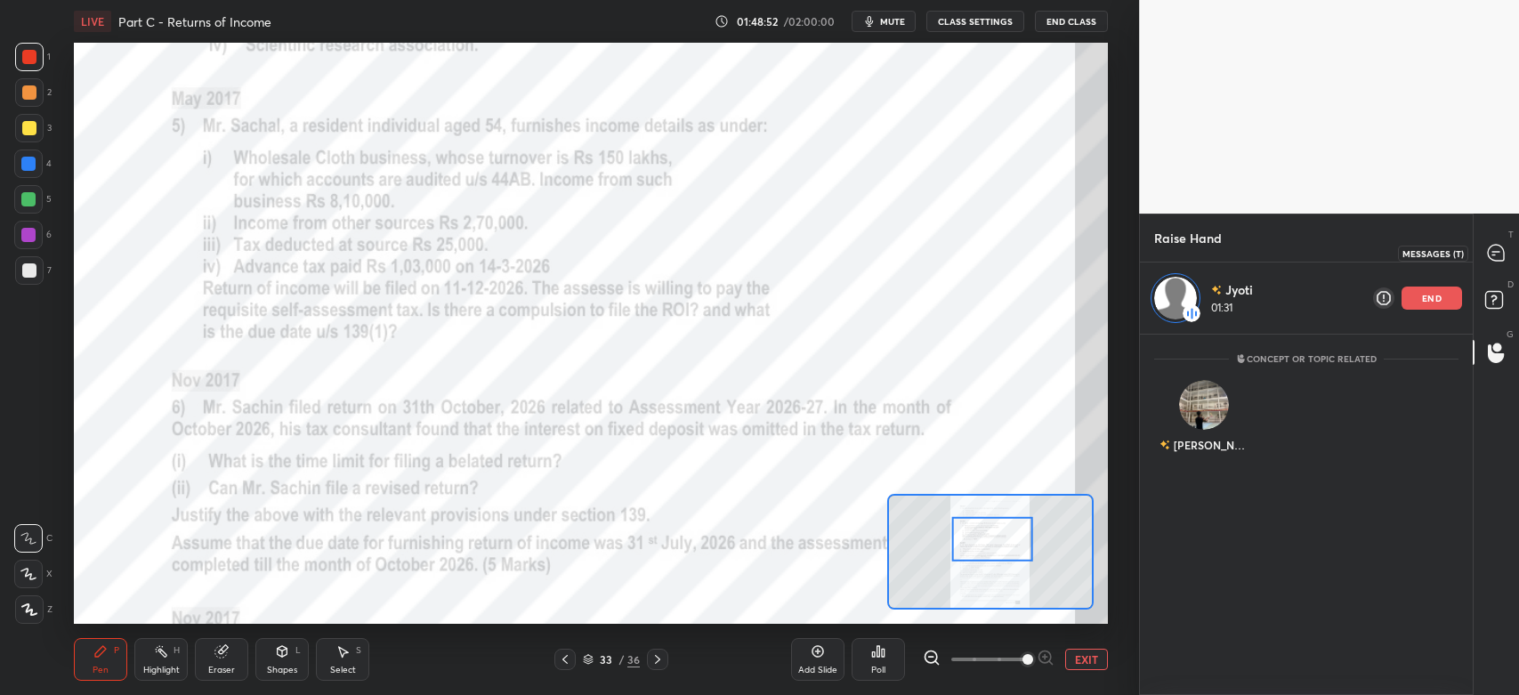
click at [1495, 259] on icon at bounding box center [1496, 253] width 16 height 16
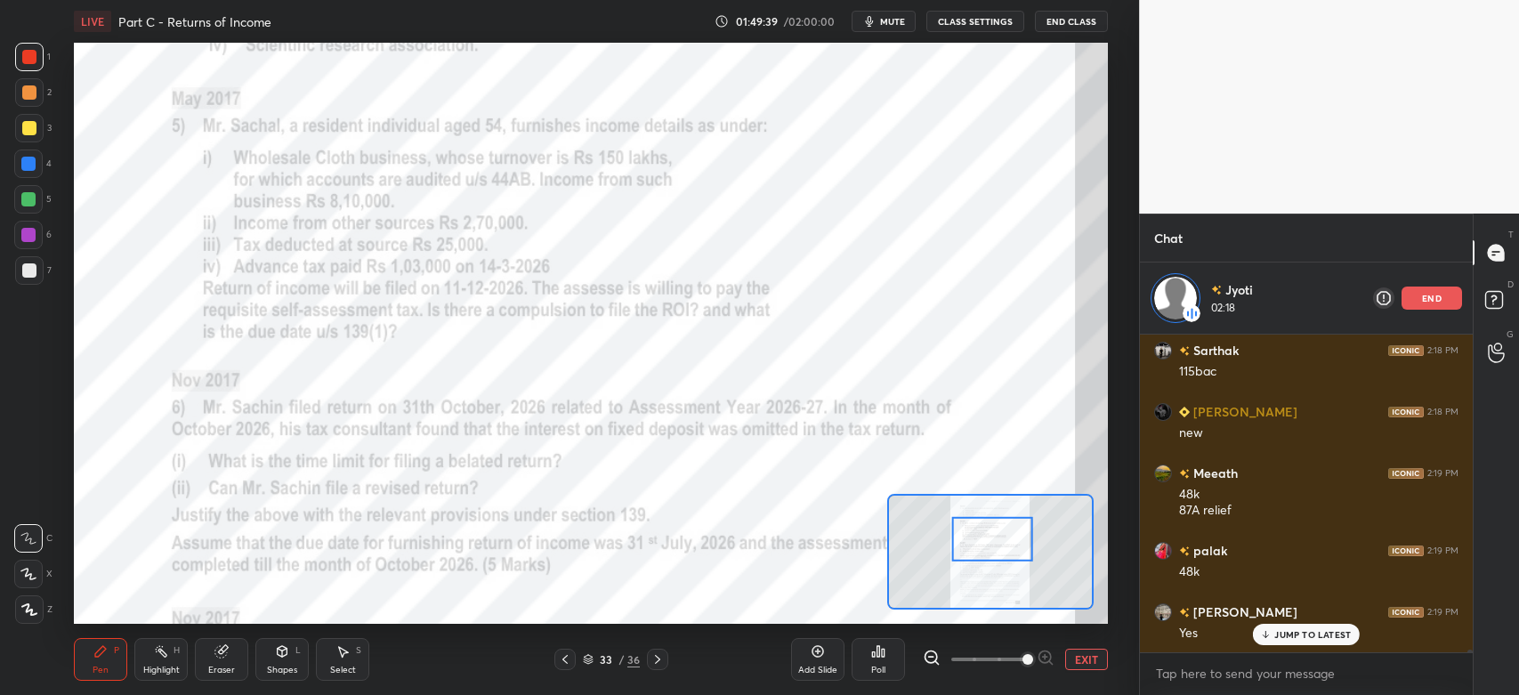
scroll to position [34078, 0]
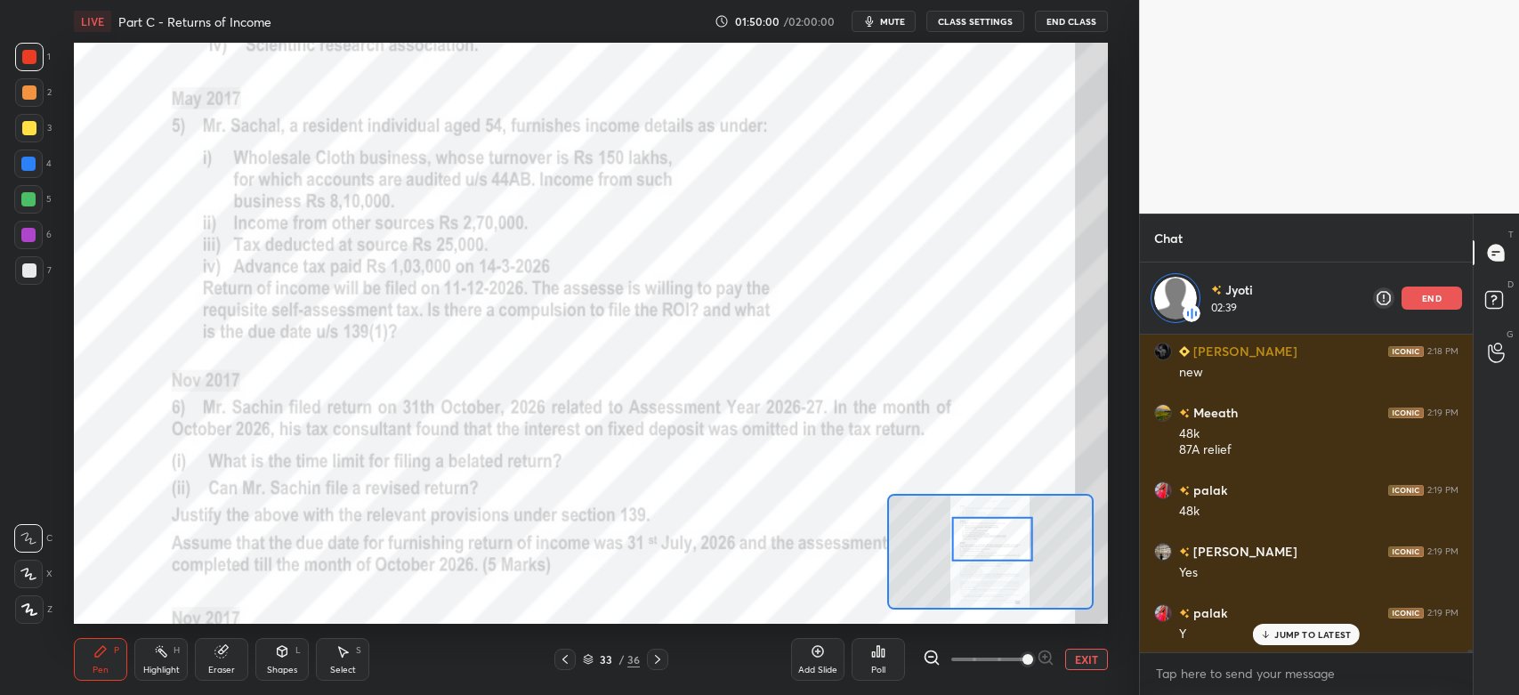
click at [1429, 301] on p "end" at bounding box center [1432, 298] width 20 height 9
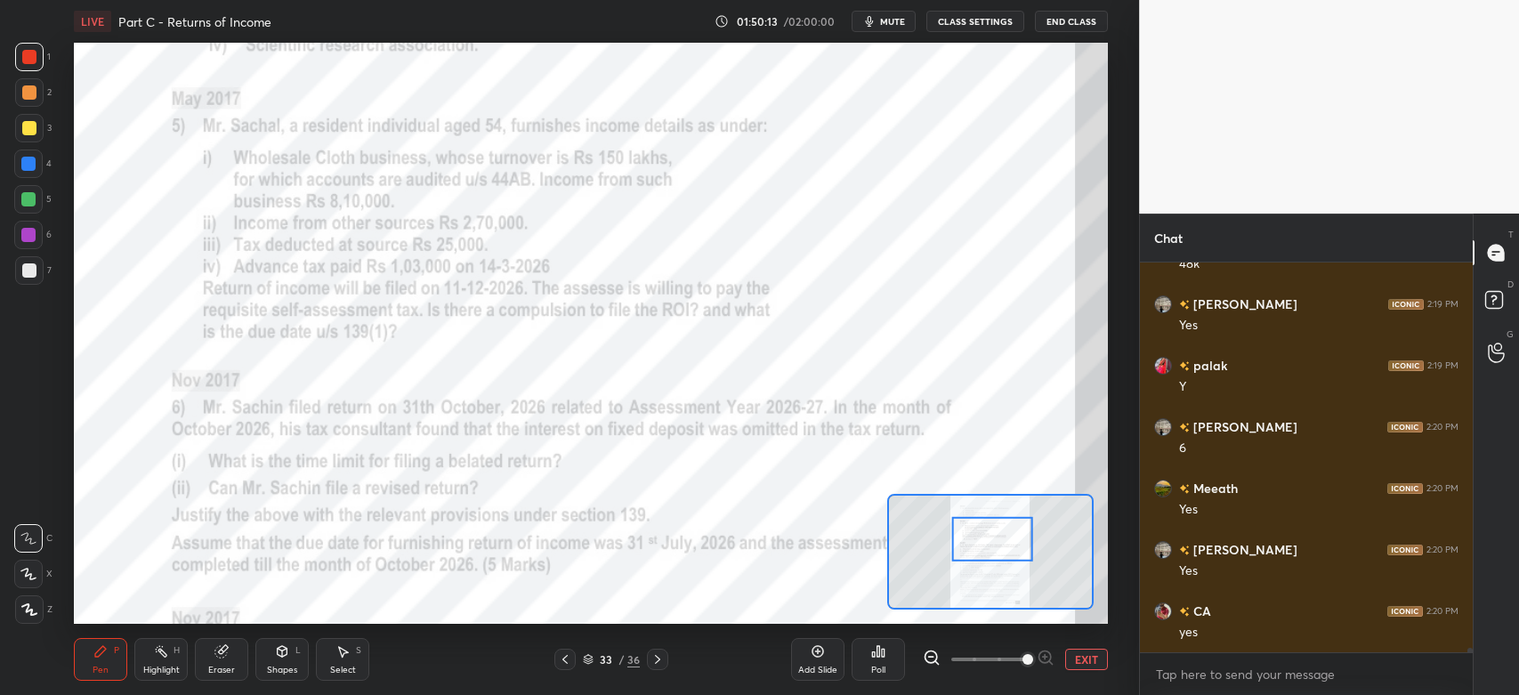
scroll to position [34313, 0]
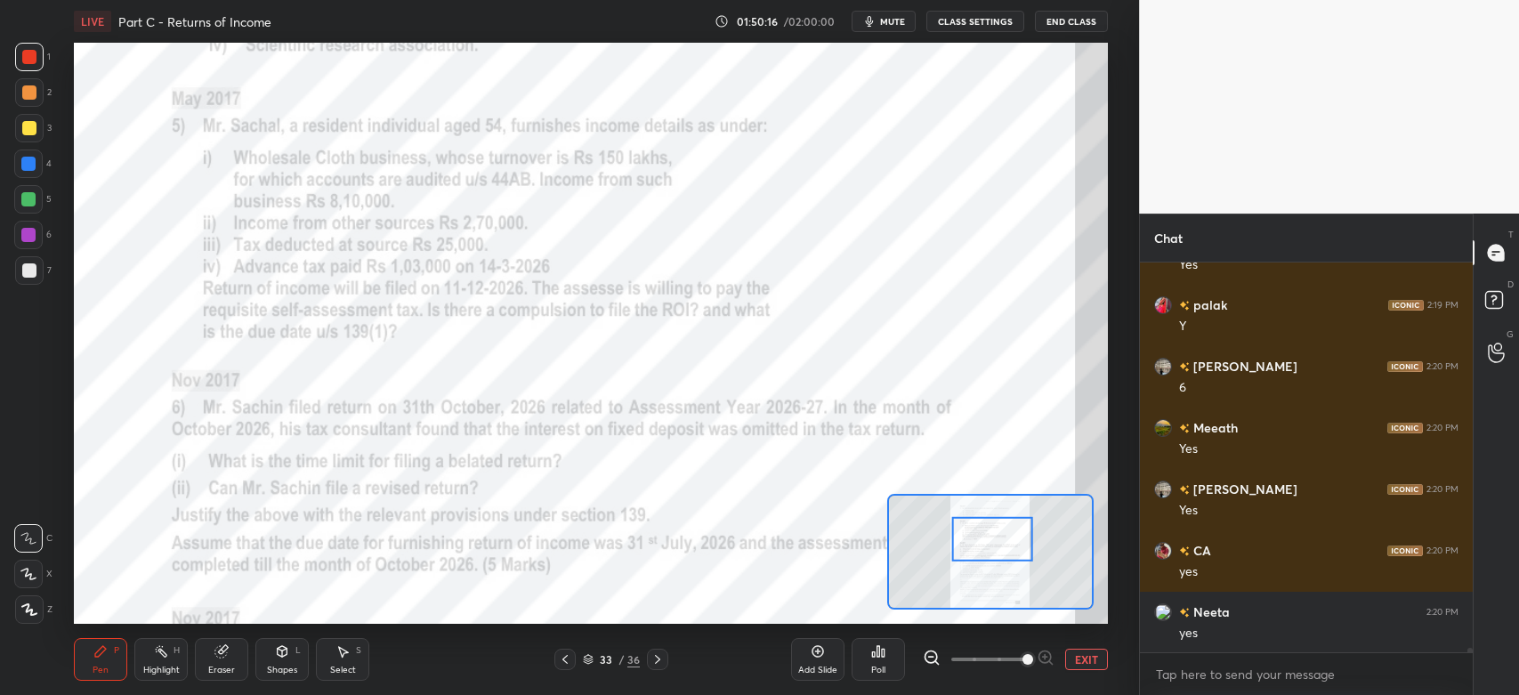
click at [24, 230] on div at bounding box center [28, 235] width 14 height 14
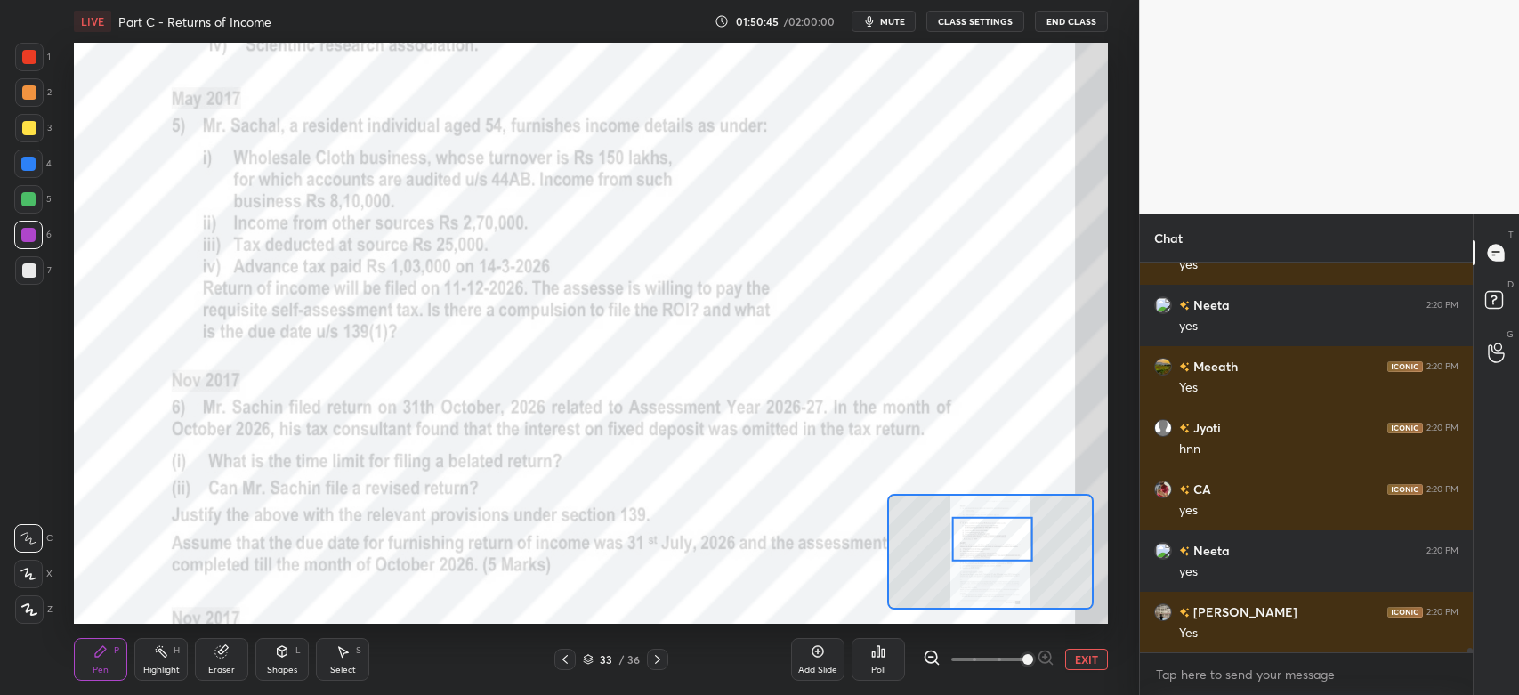
scroll to position [35173, 0]
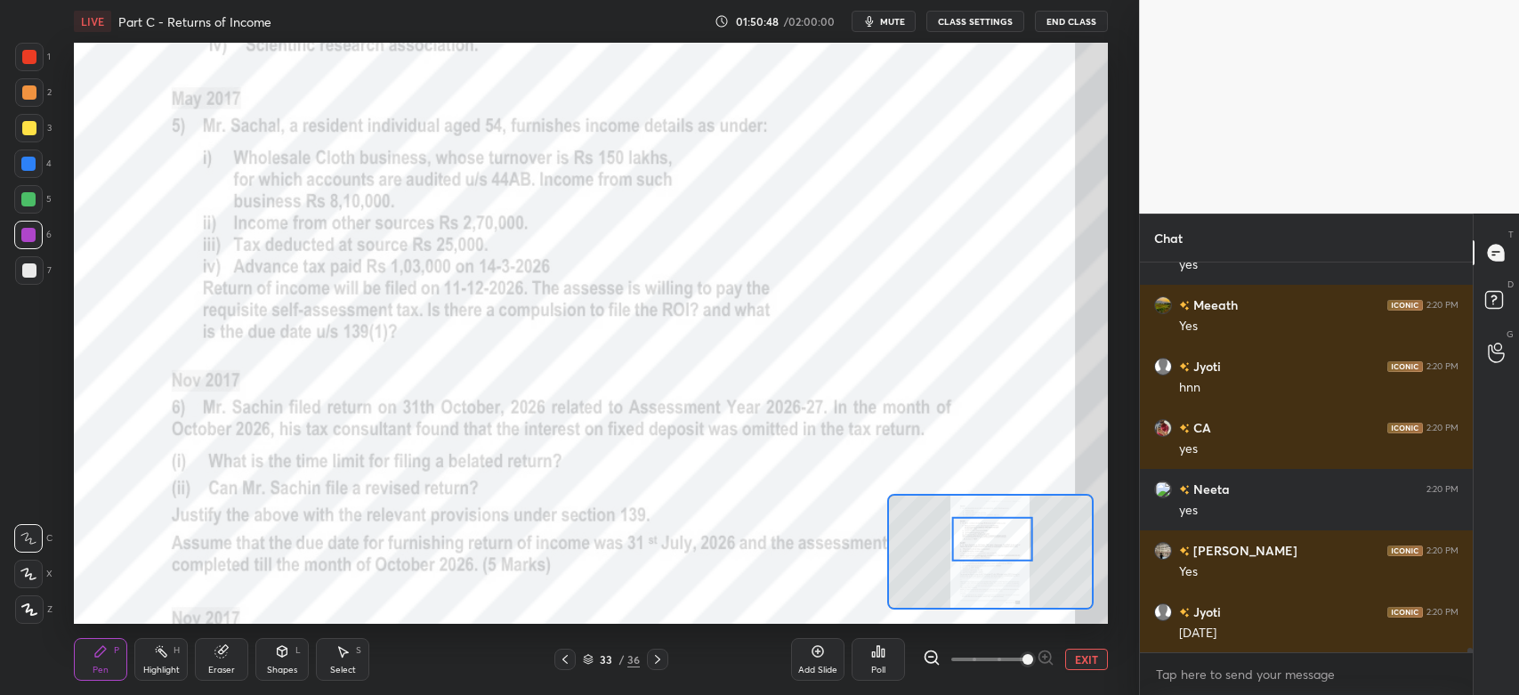
click at [29, 58] on div at bounding box center [29, 57] width 14 height 14
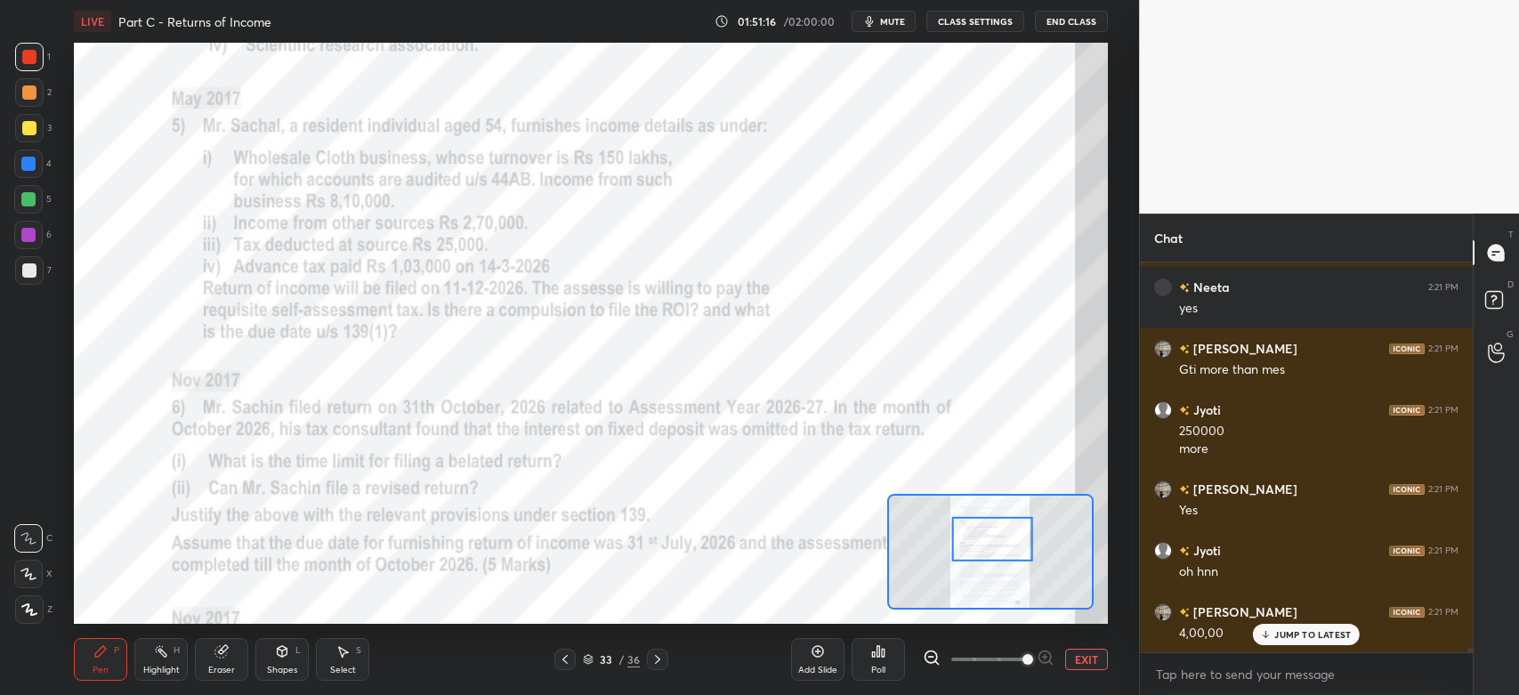
scroll to position [35884, 0]
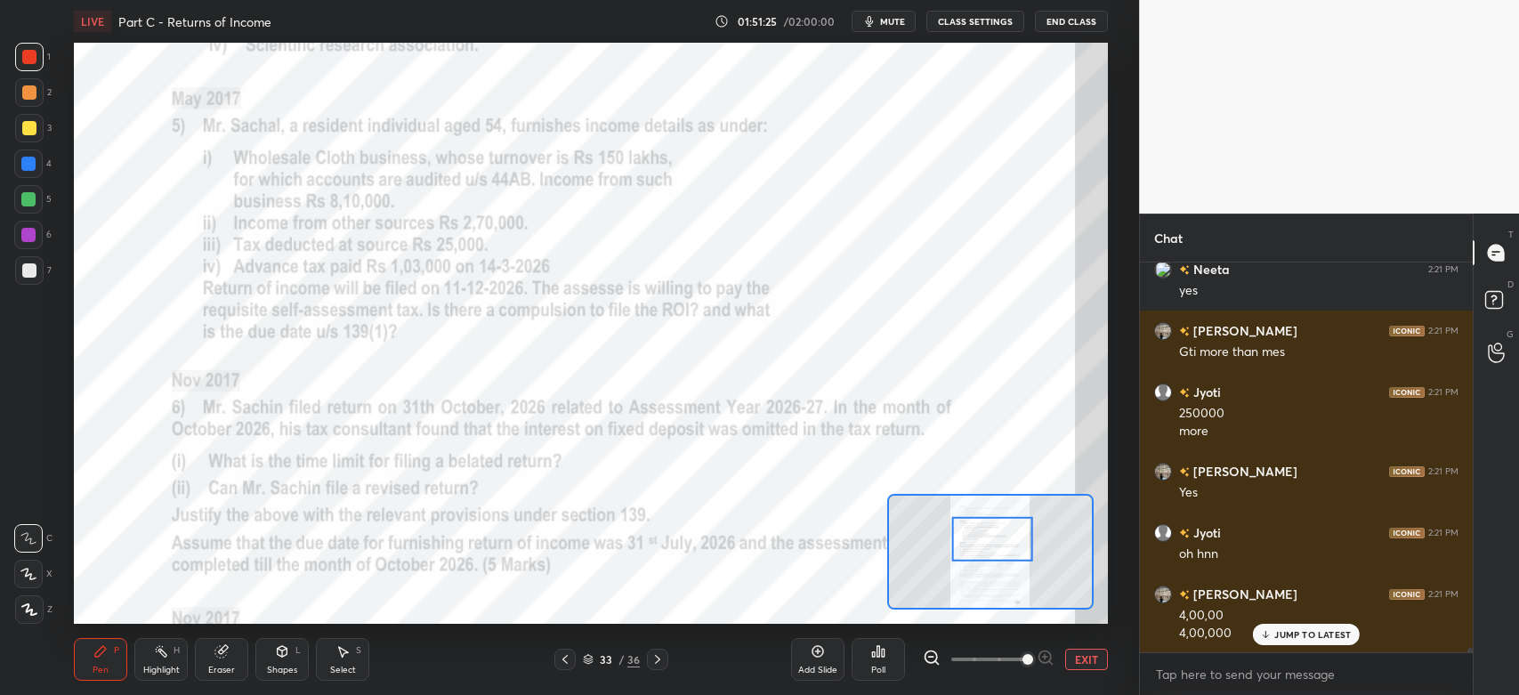
click at [31, 198] on div at bounding box center [28, 199] width 14 height 14
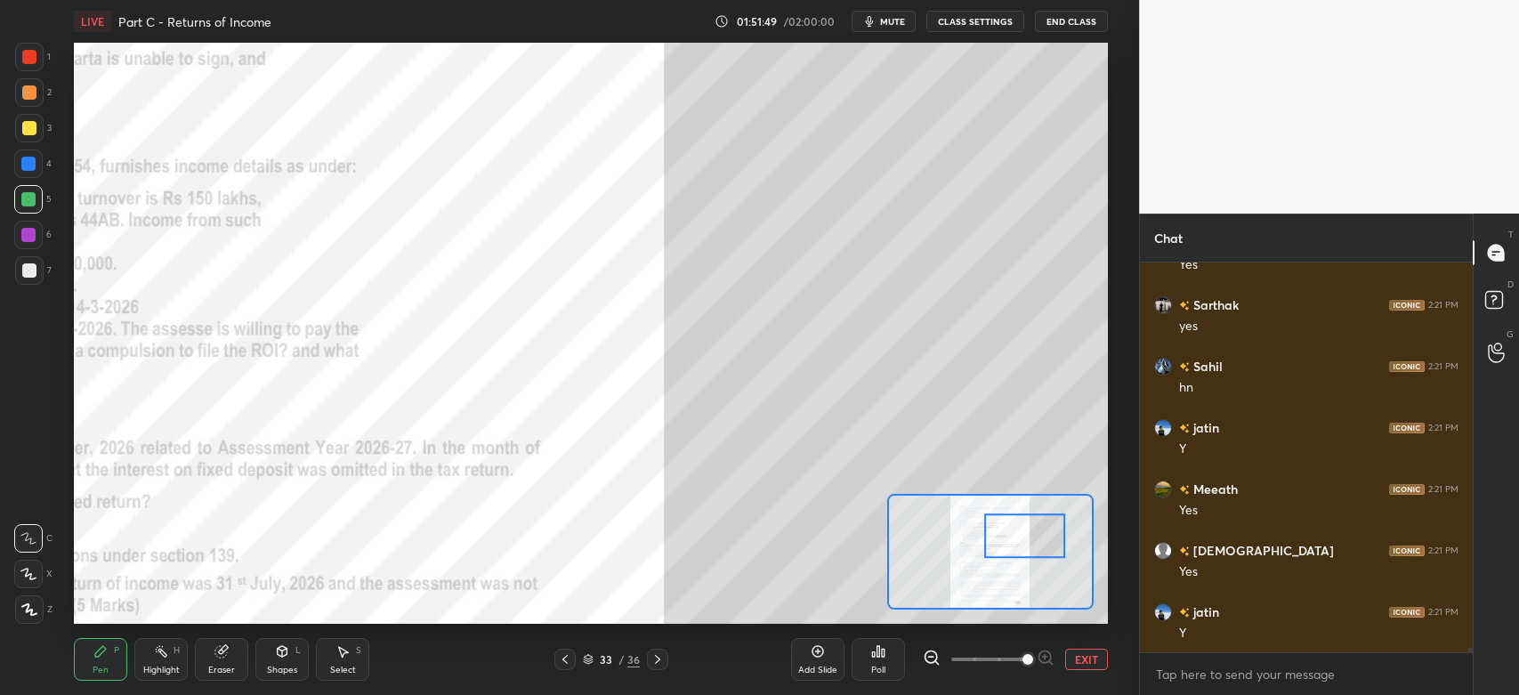
scroll to position [36437, 0]
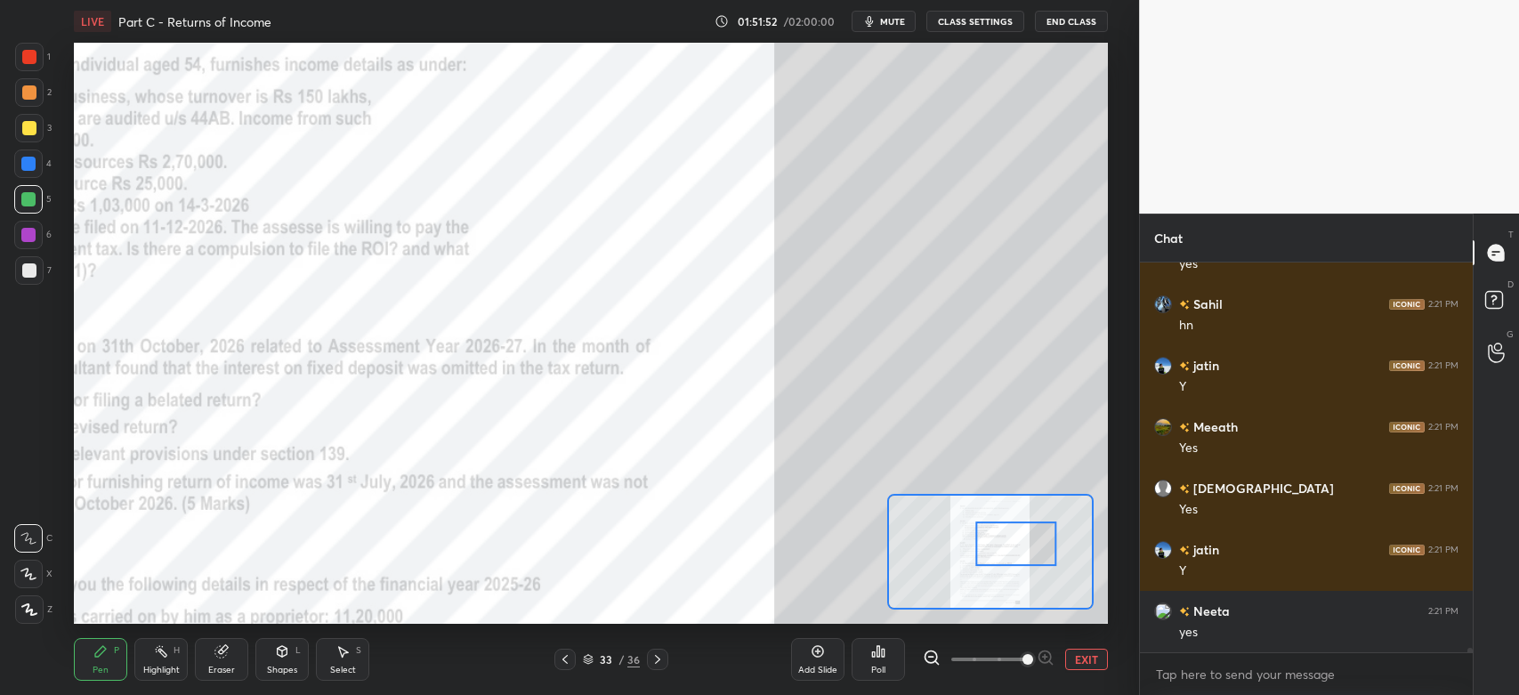
click at [928, 659] on icon at bounding box center [932, 658] width 18 height 18
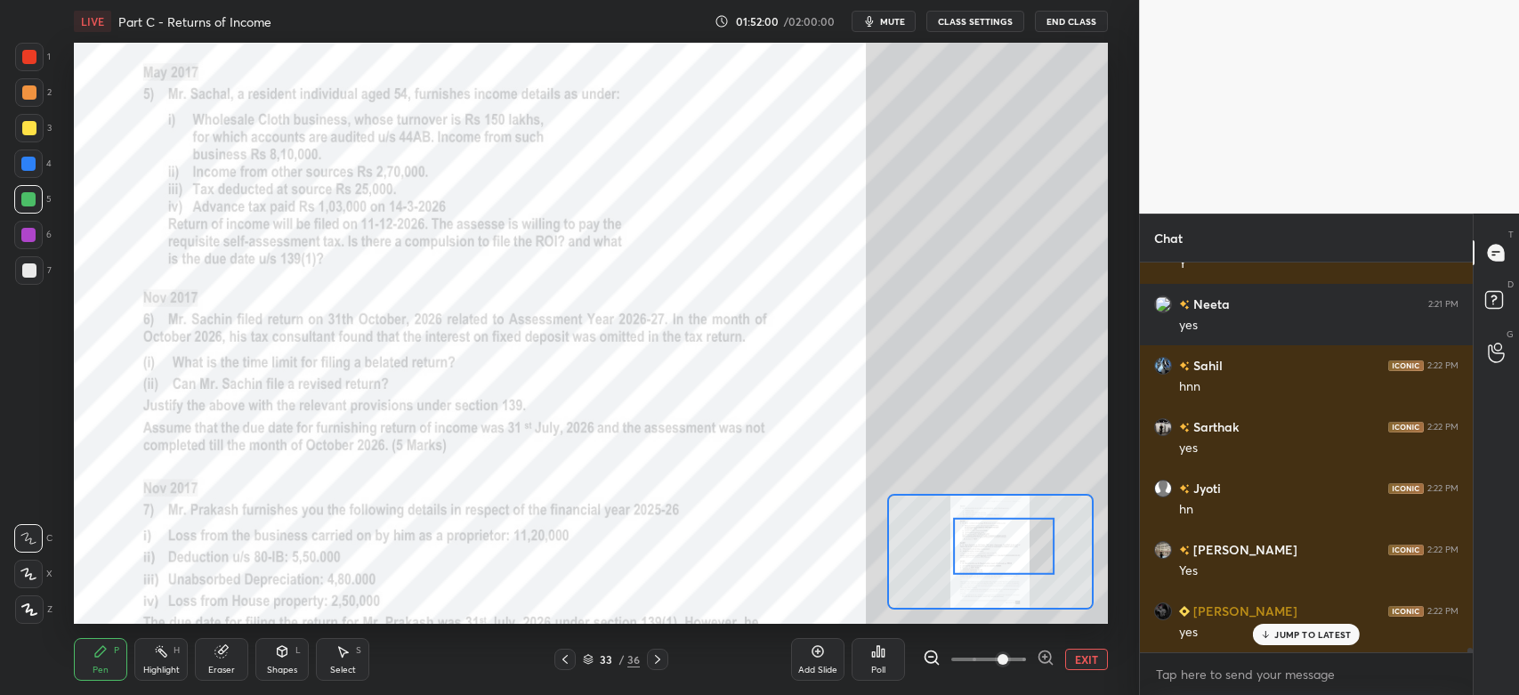
scroll to position [36805, 0]
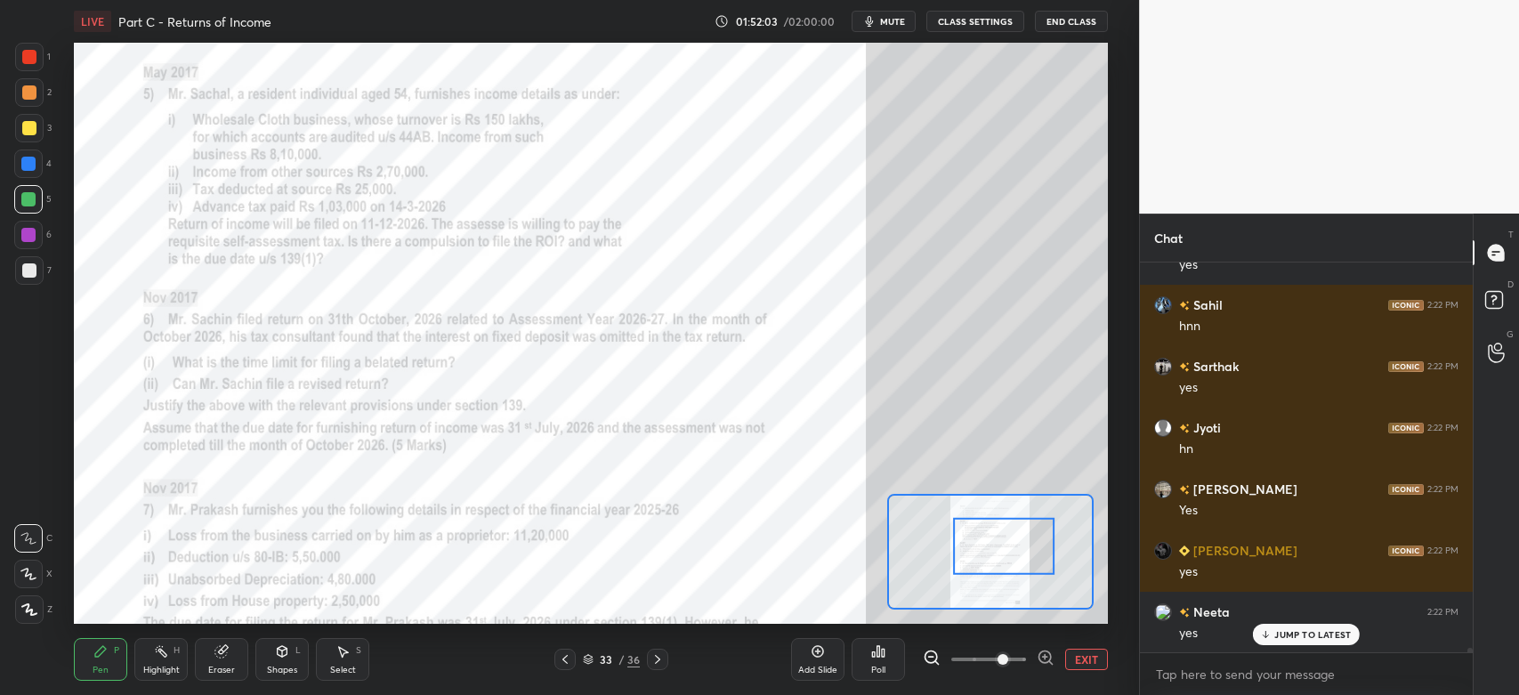
click at [27, 69] on div at bounding box center [29, 57] width 28 height 28
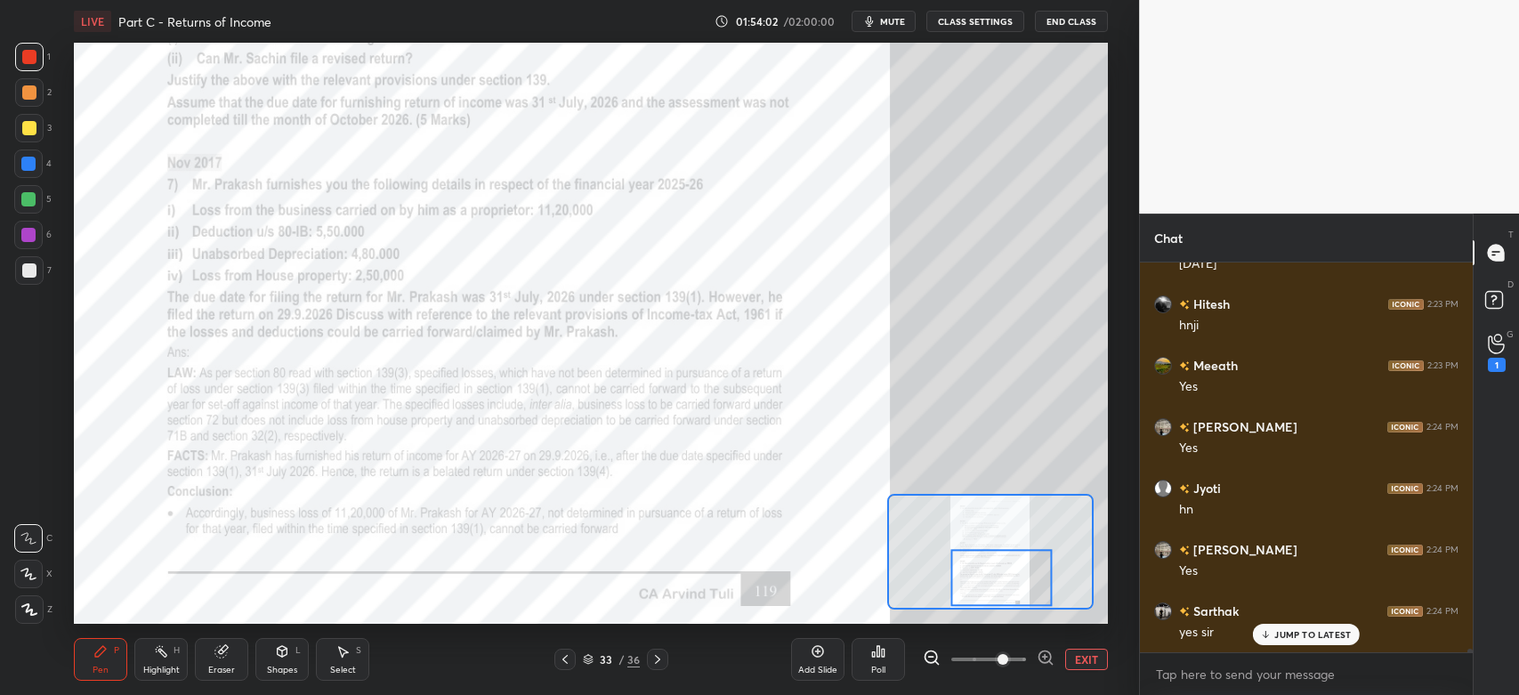
scroll to position [38235, 0]
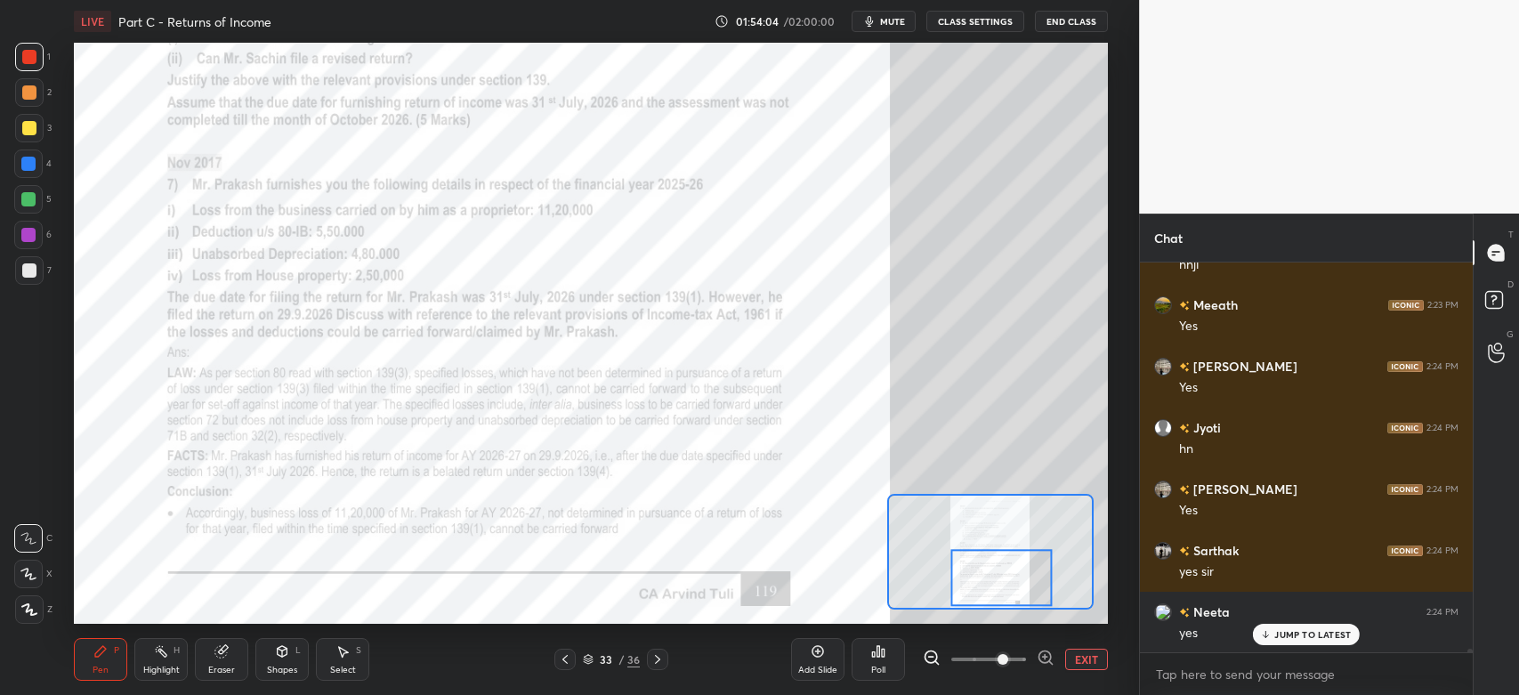
click at [664, 662] on icon at bounding box center [657, 659] width 14 height 14
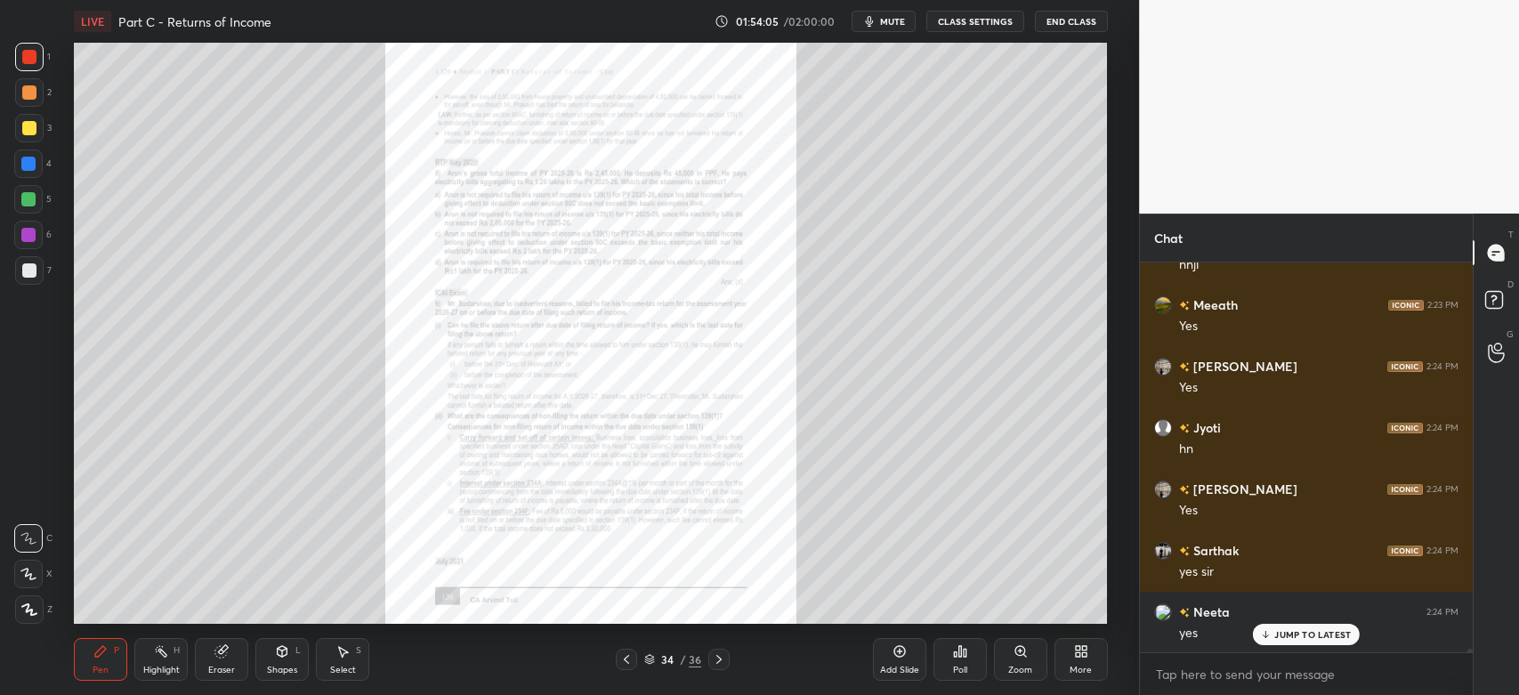
scroll to position [38297, 0]
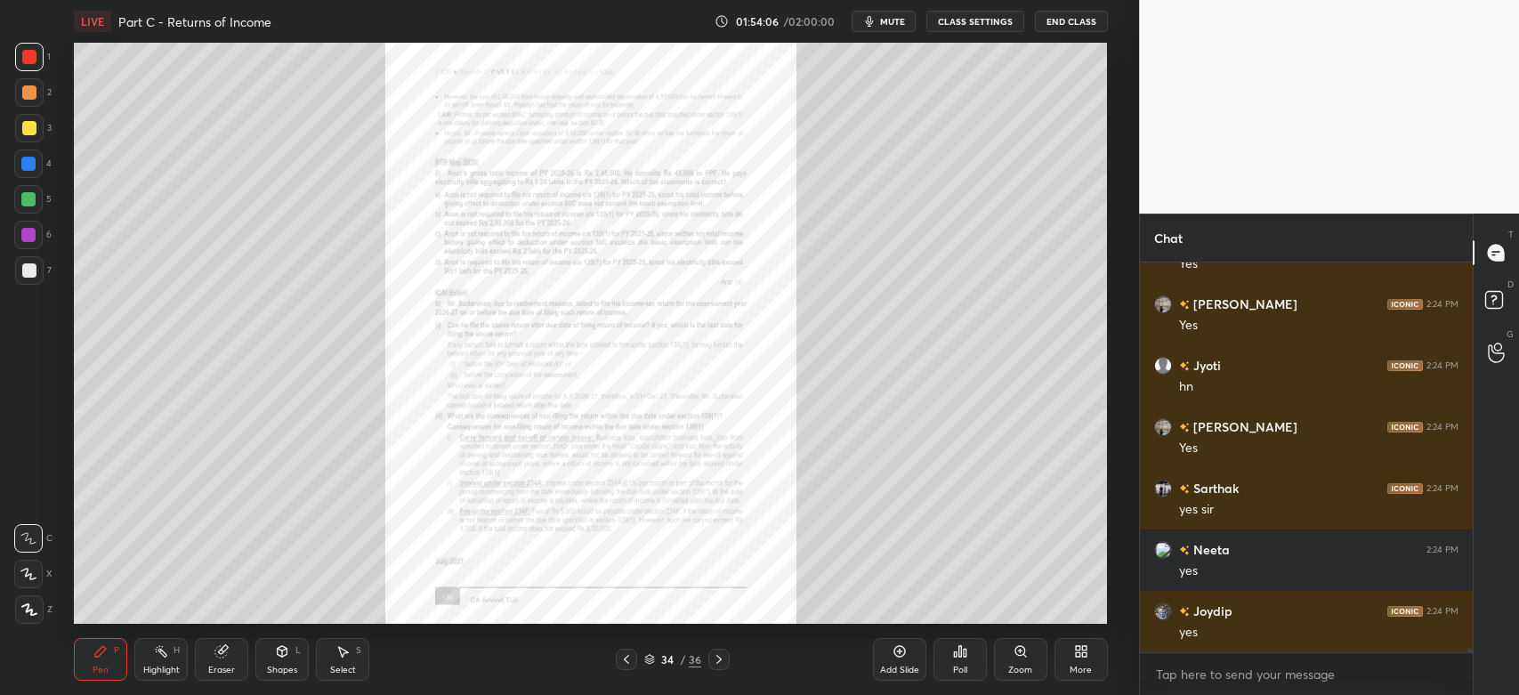
click at [1015, 654] on icon at bounding box center [1020, 651] width 10 height 10
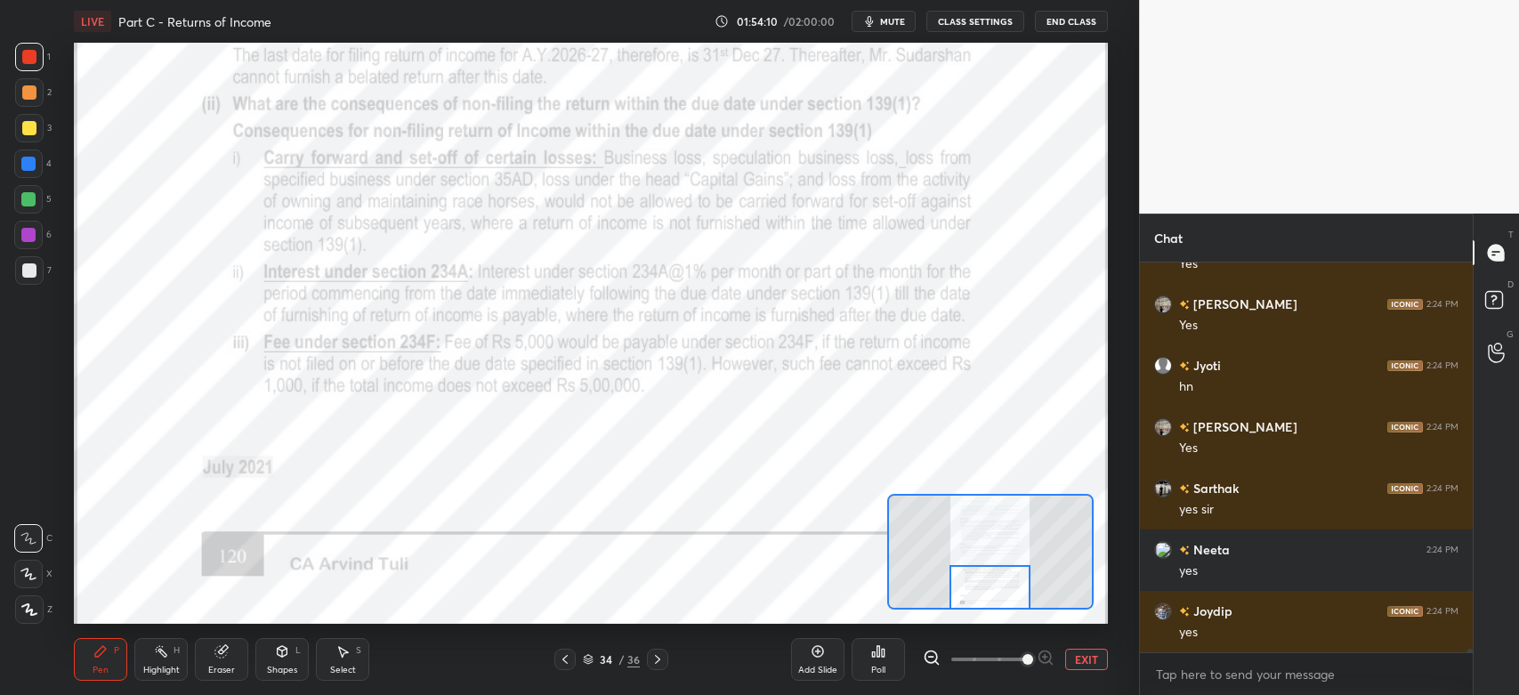
click at [660, 663] on icon at bounding box center [657, 659] width 14 height 14
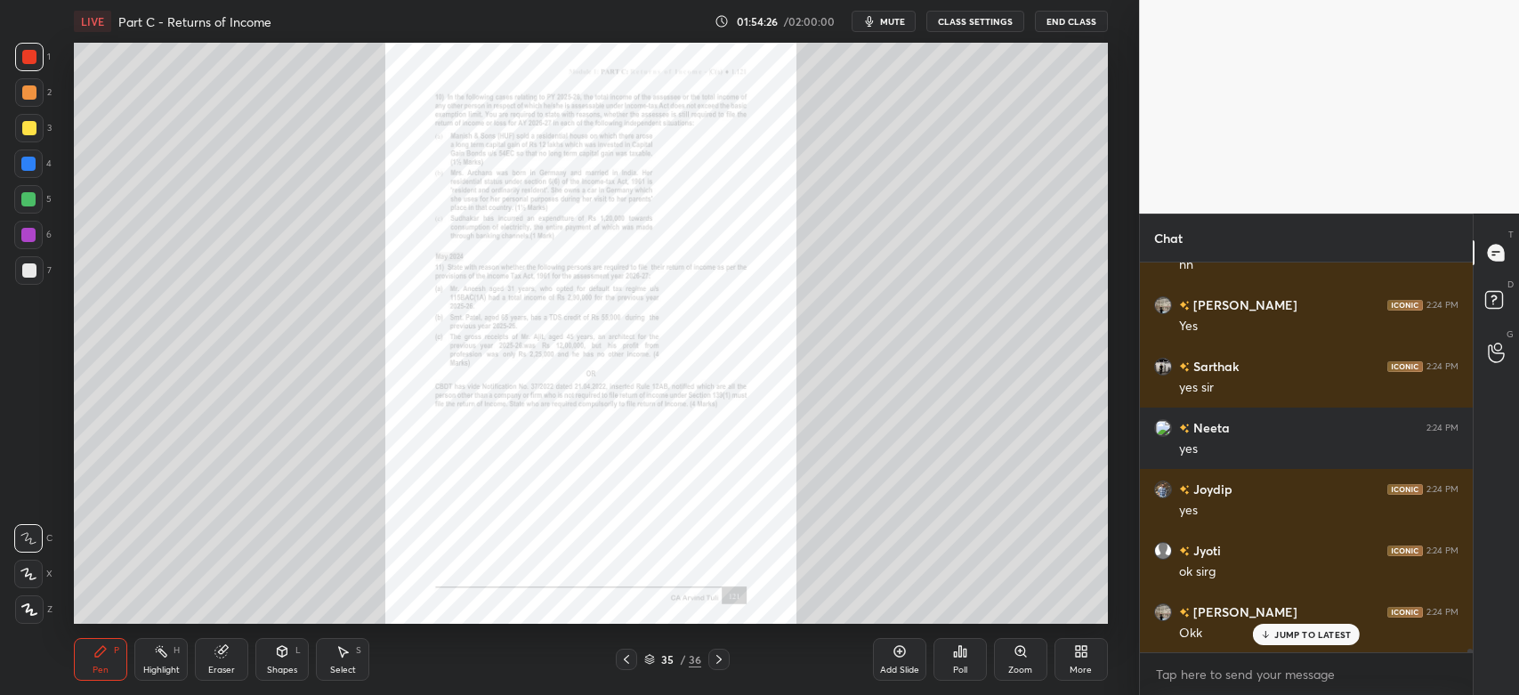
scroll to position [38481, 0]
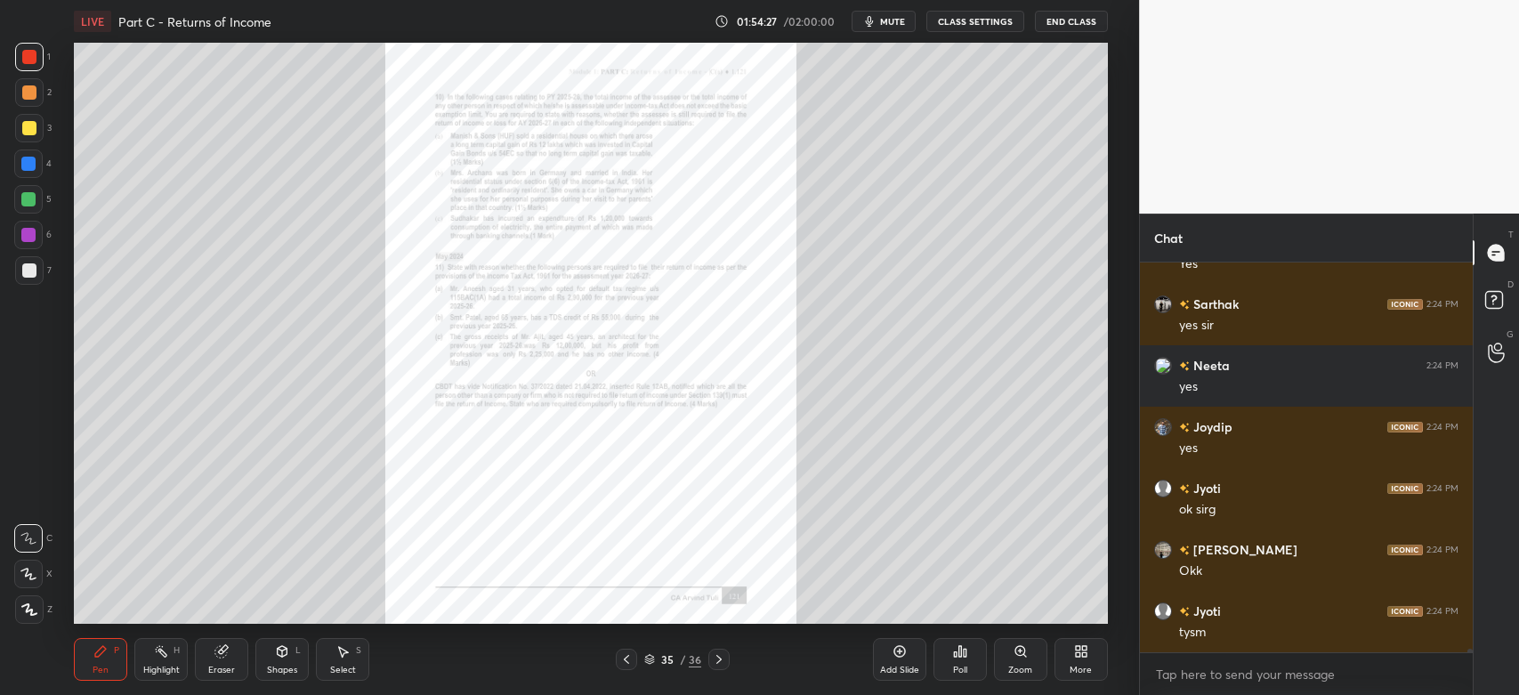
click at [1056, 19] on button "End Class" at bounding box center [1071, 21] width 73 height 21
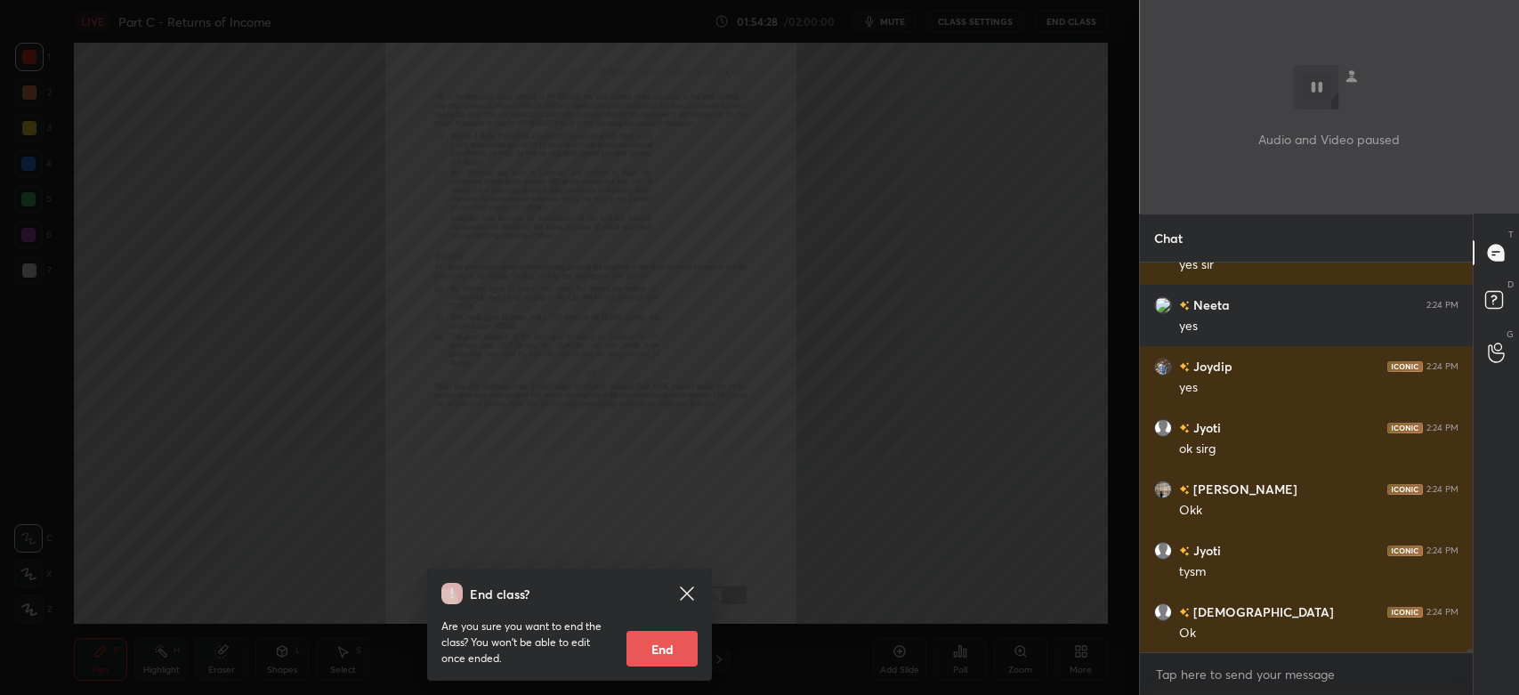
scroll to position [38603, 0]
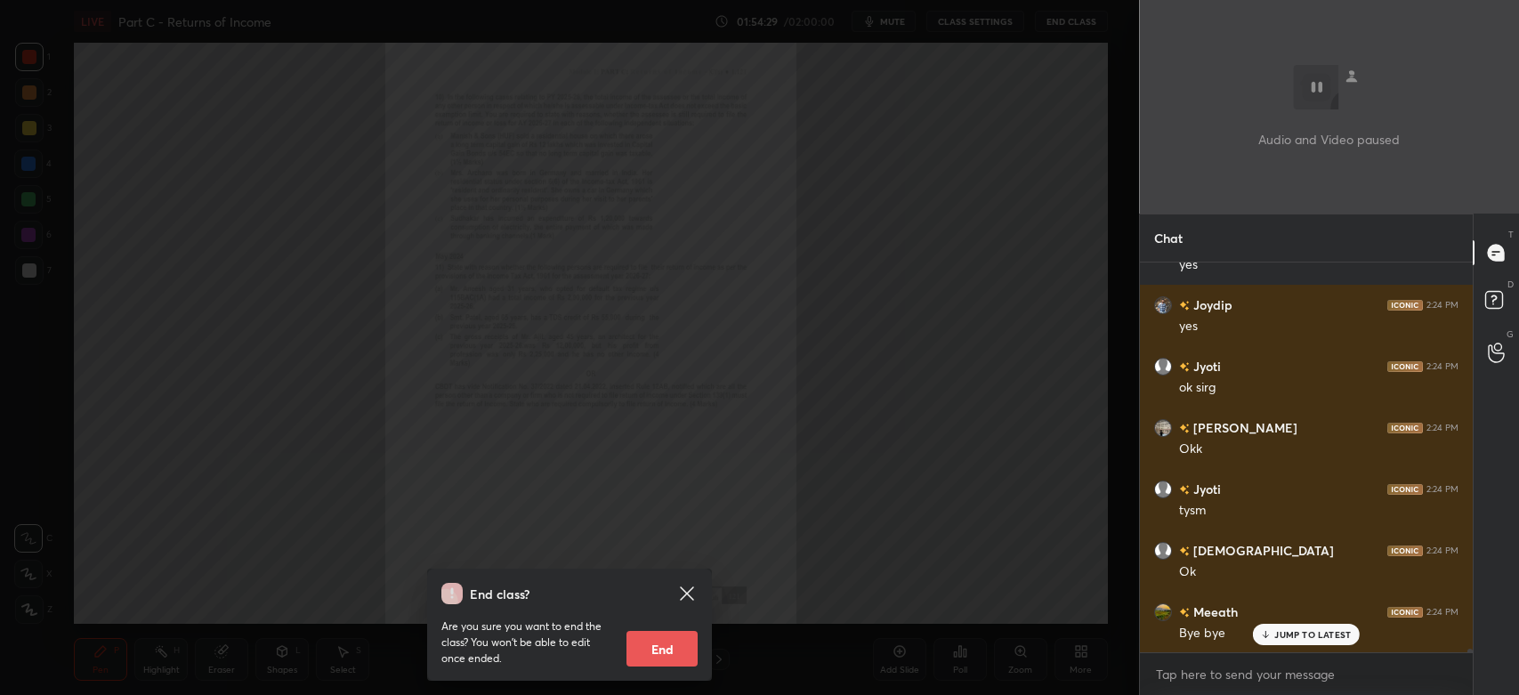
click at [666, 648] on button "End" at bounding box center [661, 649] width 71 height 36
type textarea "x"
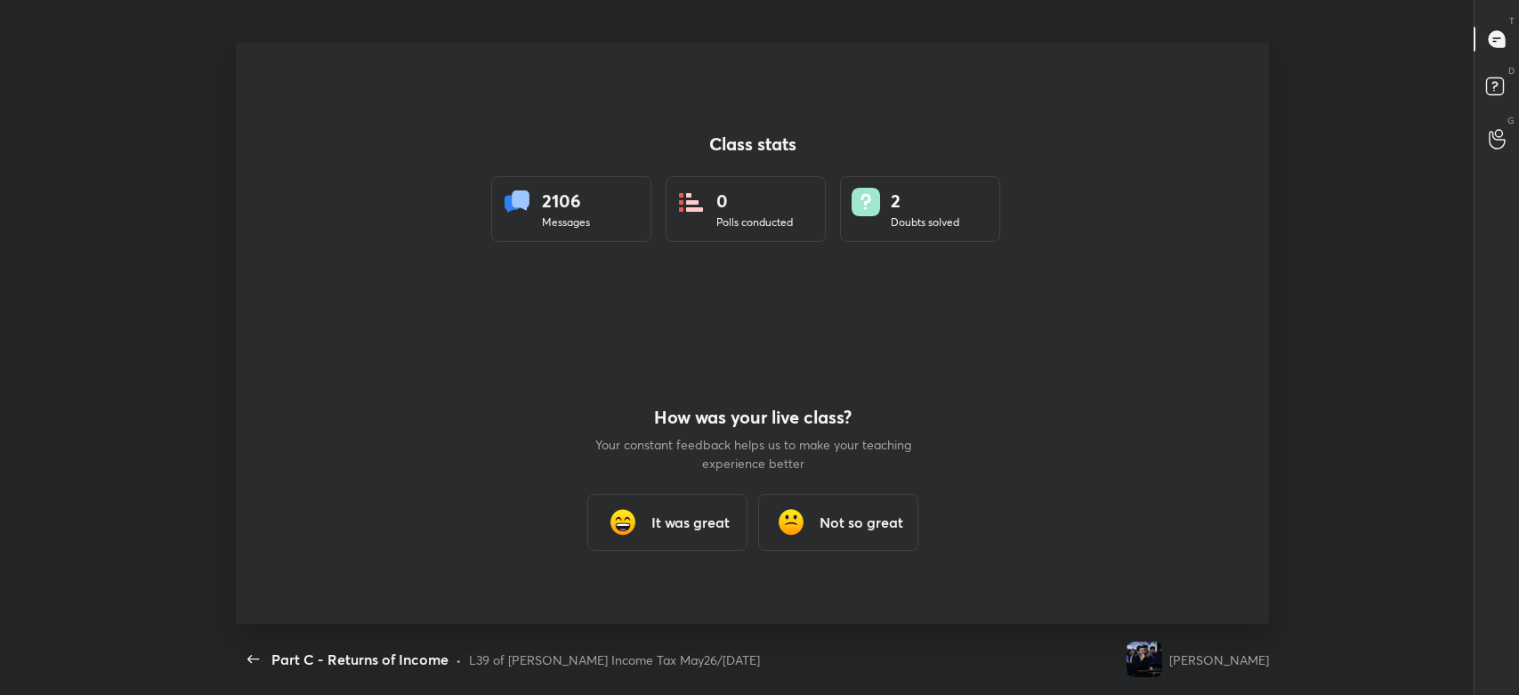
scroll to position [0, 0]
